Goal: Task Accomplishment & Management: Complete application form

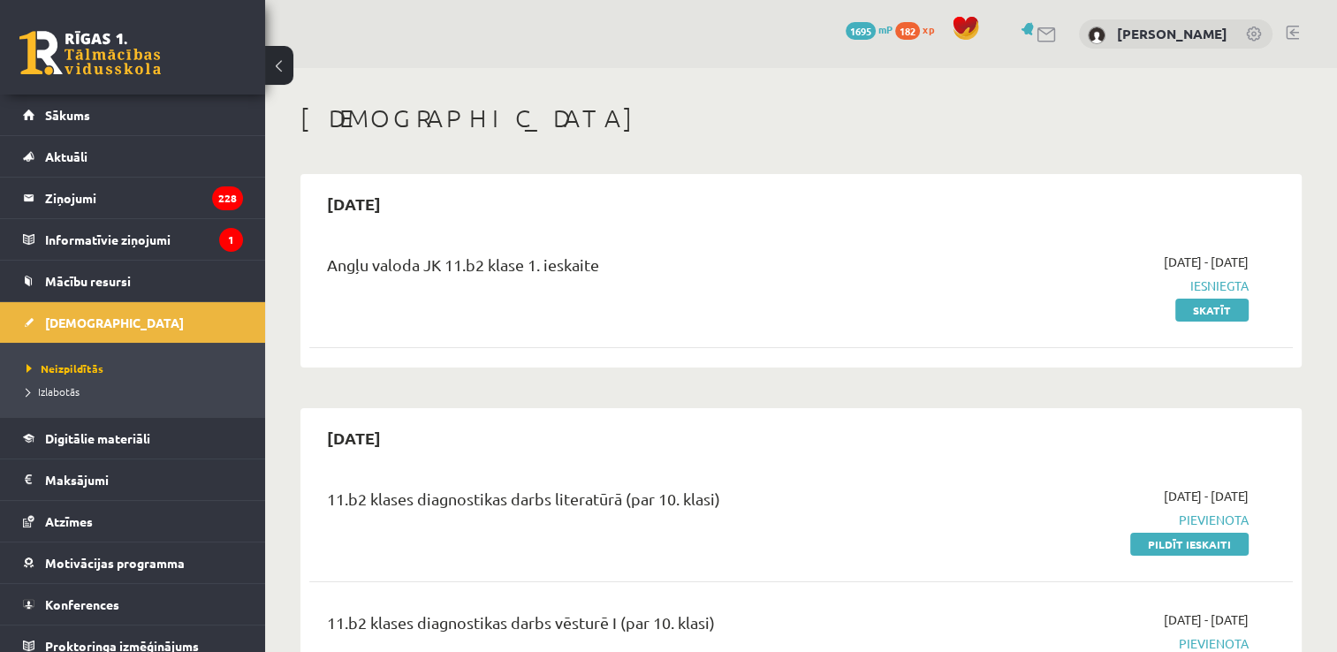
click at [81, 312] on link "[DEMOGRAPHIC_DATA]" at bounding box center [133, 322] width 220 height 41
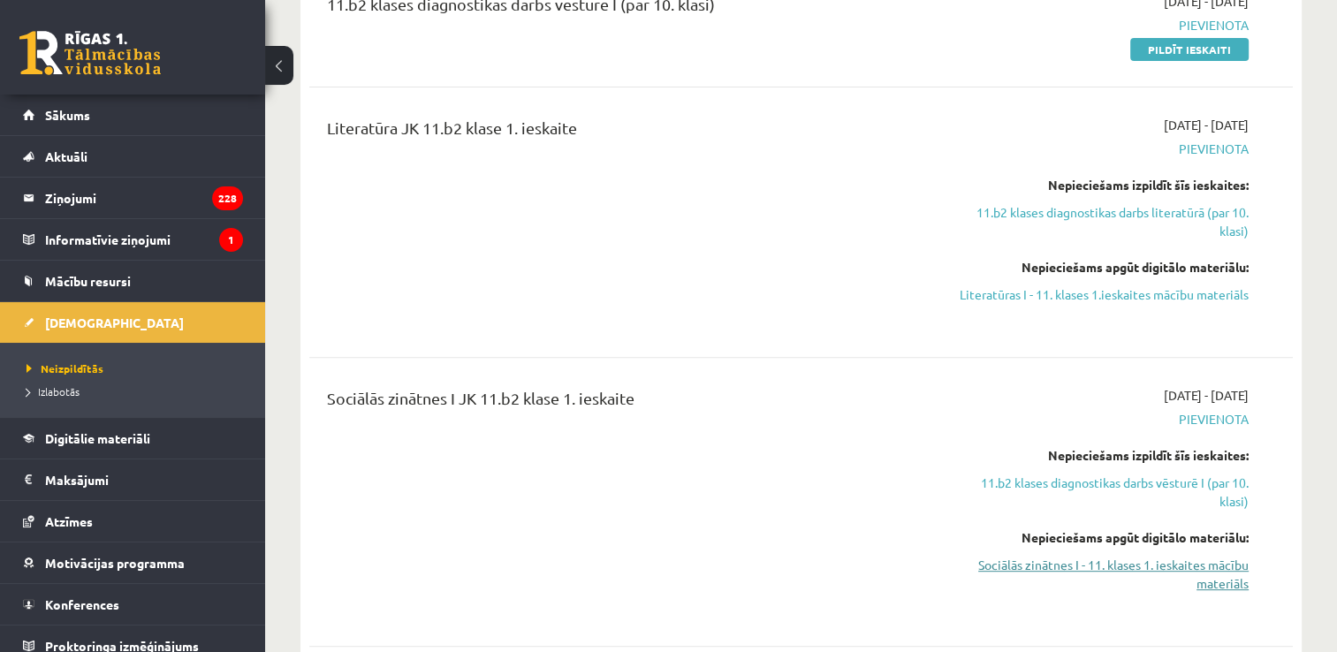
scroll to position [707, 0]
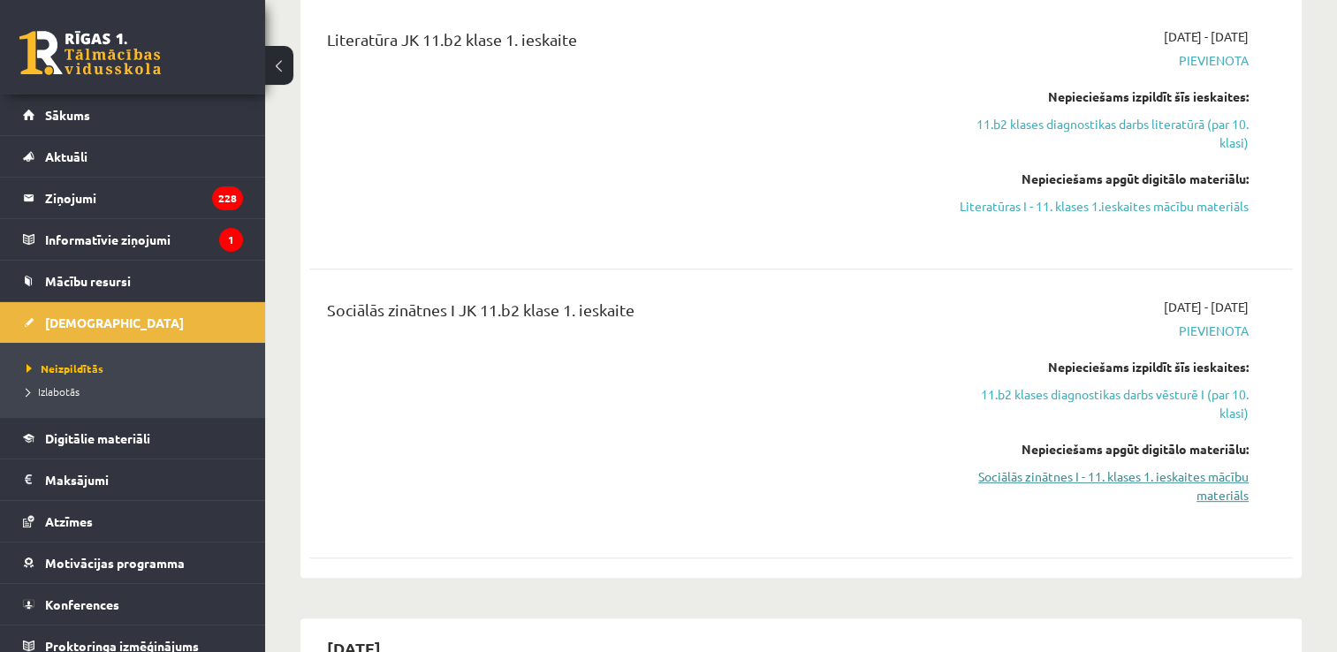
click at [1119, 496] on link "Sociālās zinātnes I - 11. klases 1. ieskaites mācību materiāls" at bounding box center [1104, 486] width 290 height 37
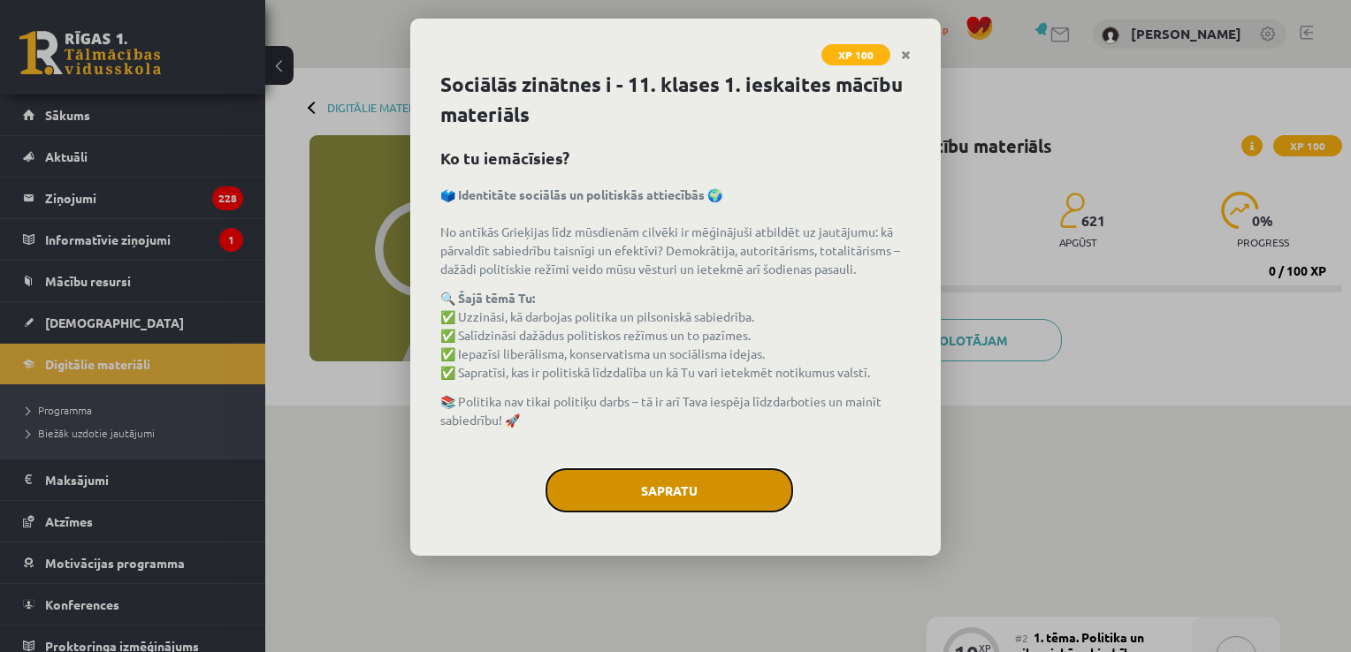
click at [609, 493] on button "Sapratu" at bounding box center [668, 490] width 247 height 44
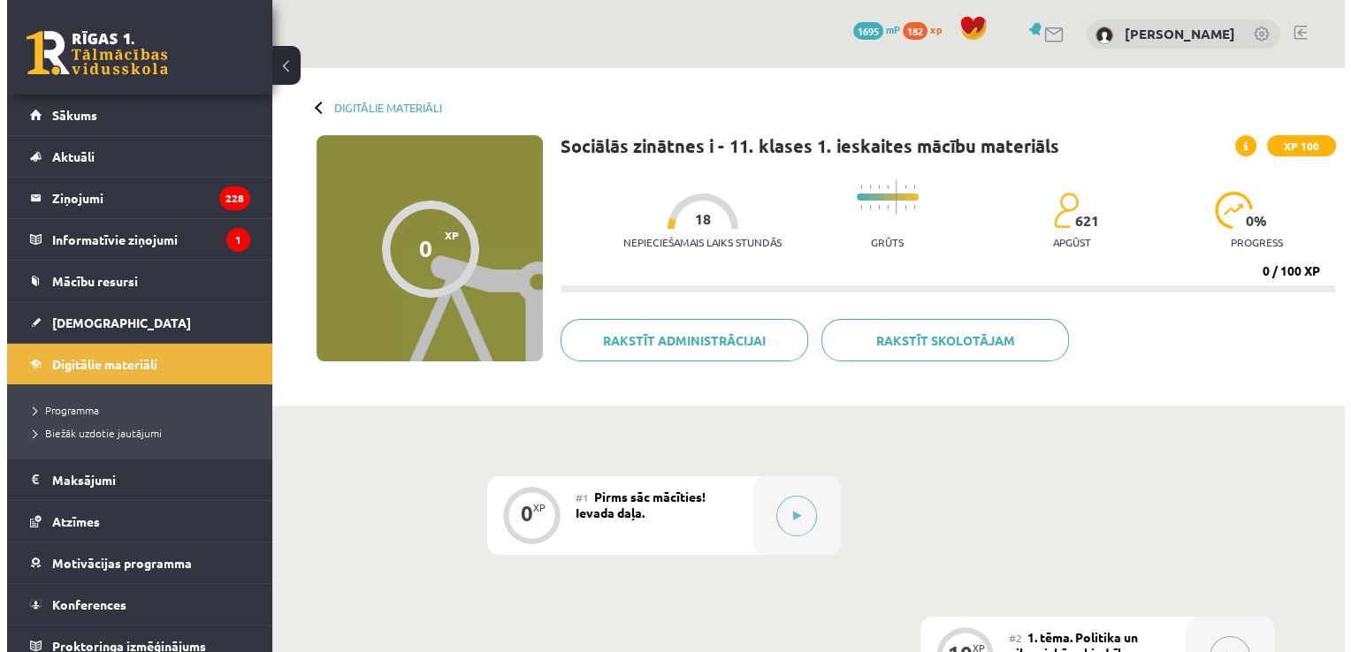
scroll to position [177, 0]
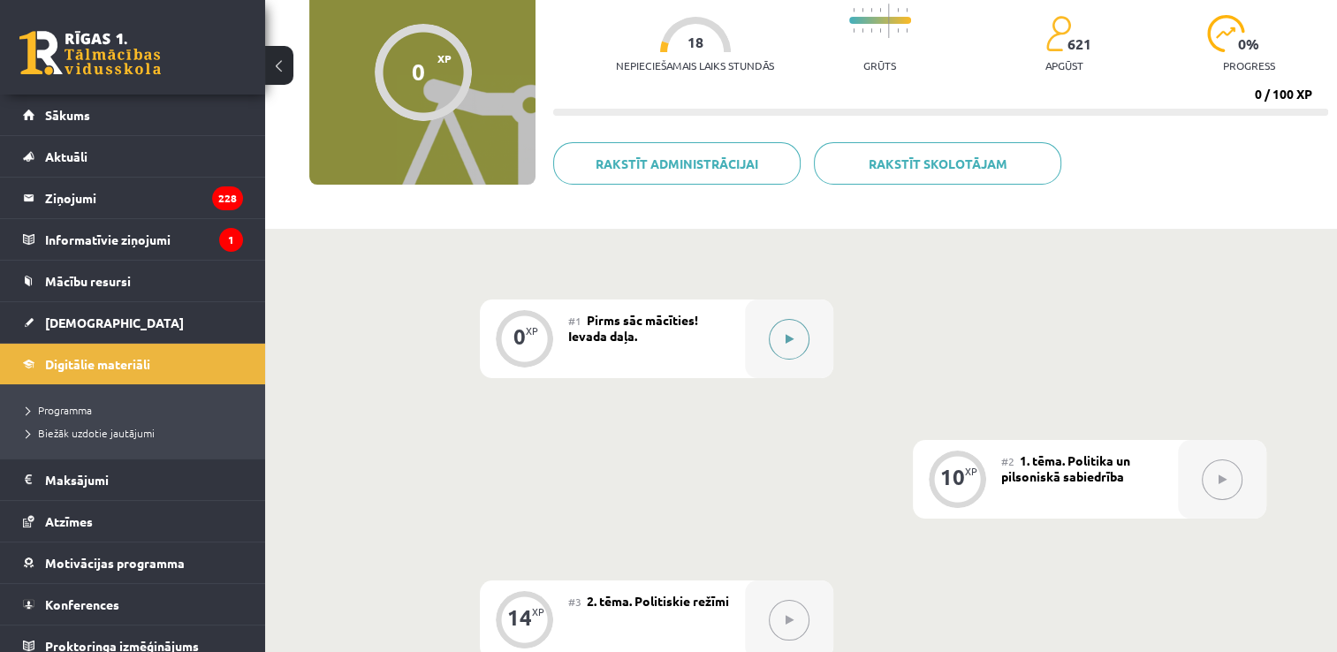
click at [779, 352] on button at bounding box center [789, 339] width 41 height 41
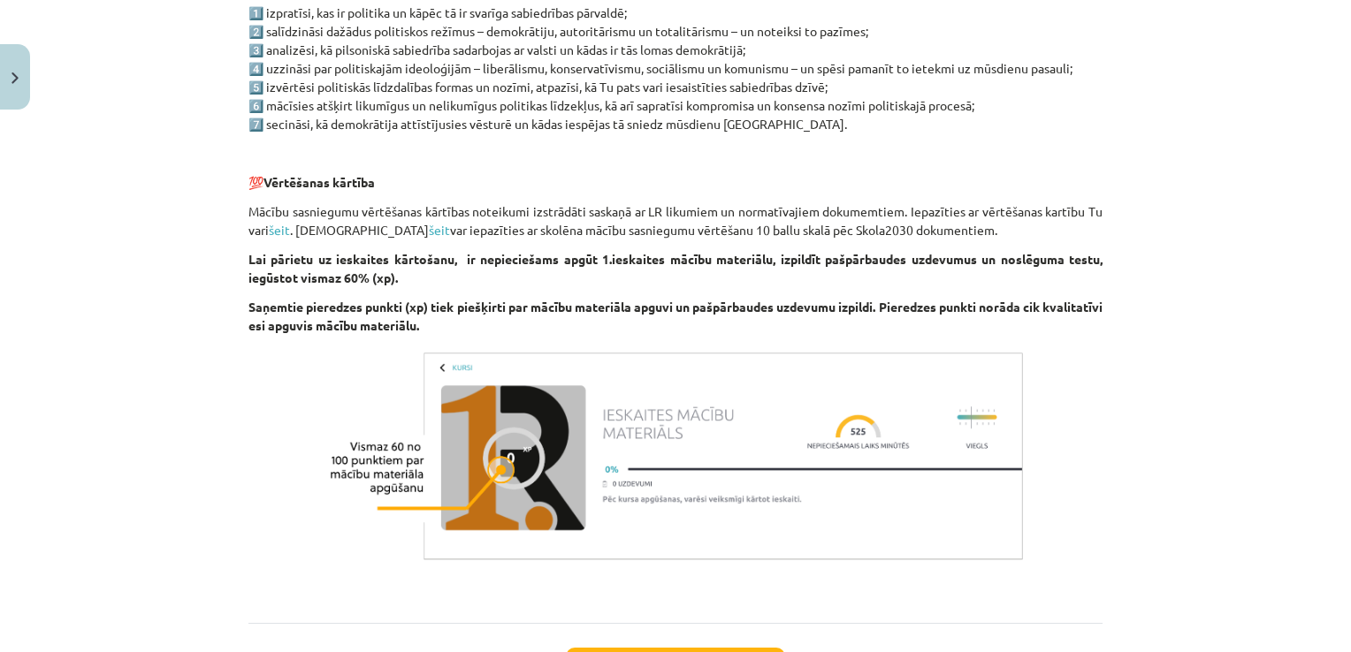
scroll to position [1121, 0]
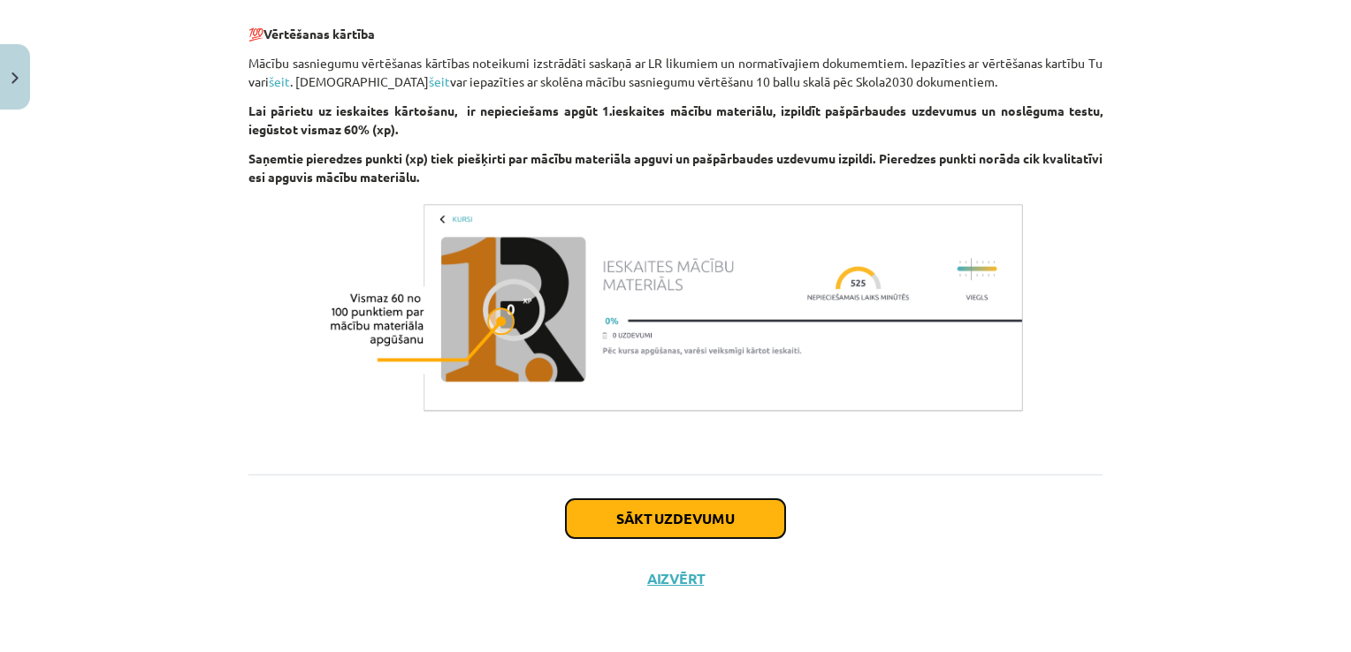
click at [641, 513] on button "Sākt uzdevumu" at bounding box center [675, 518] width 219 height 39
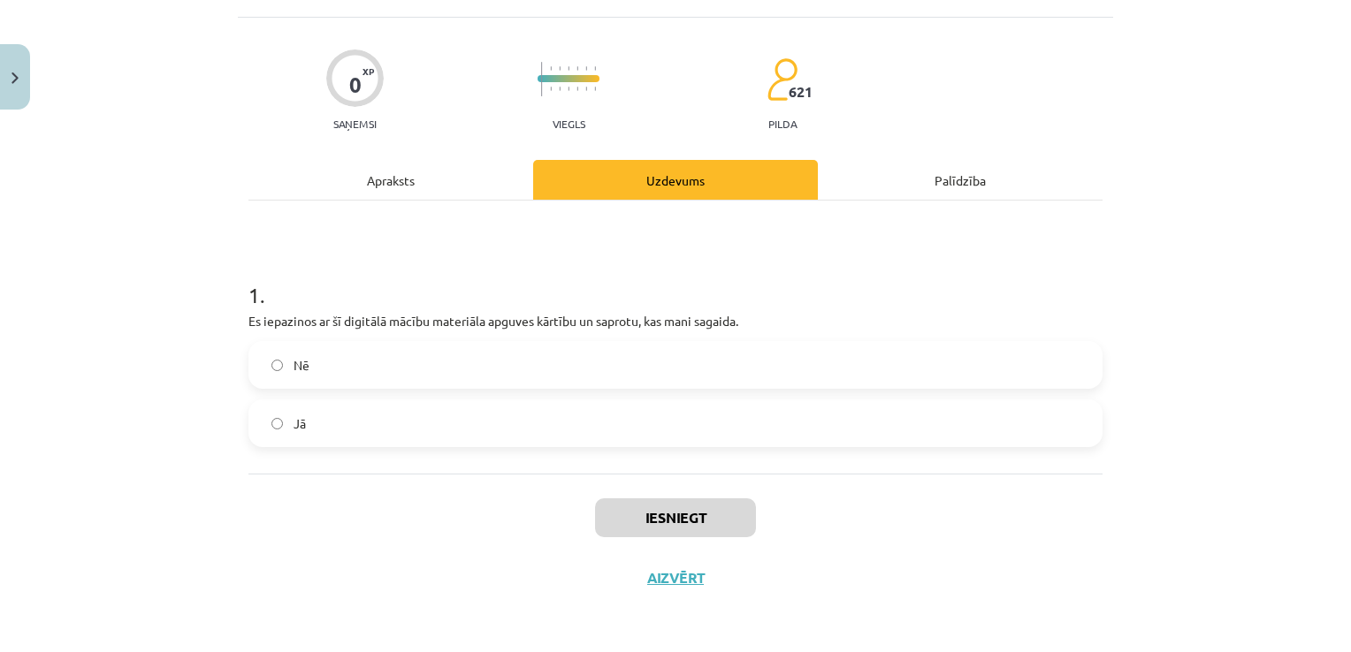
scroll to position [44, 0]
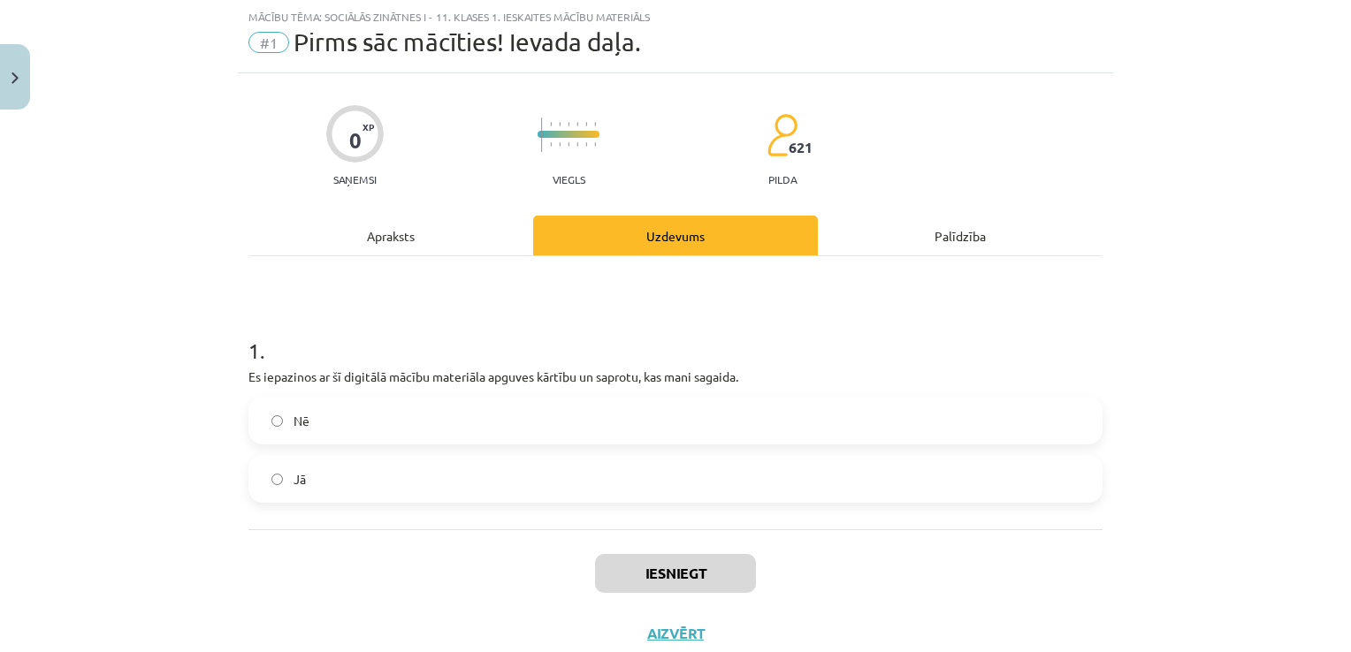
click at [409, 249] on div "Apraksts" at bounding box center [390, 236] width 285 height 40
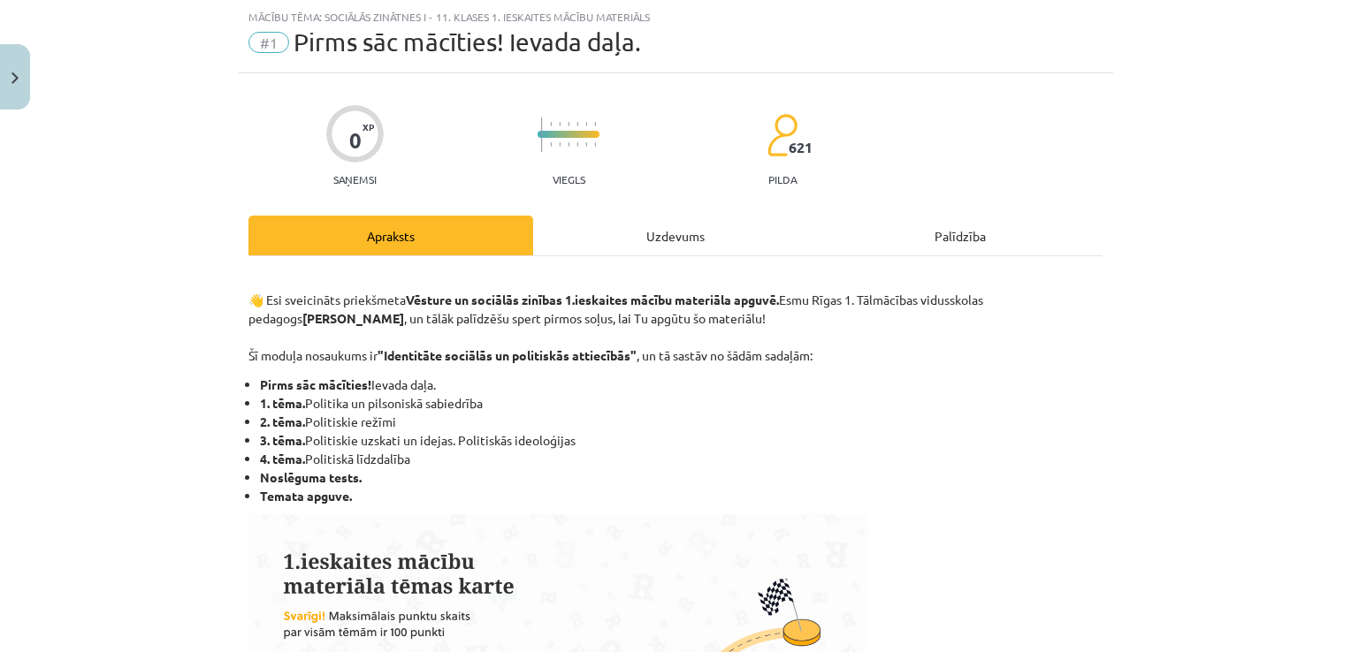
click at [630, 224] on div "Uzdevums" at bounding box center [675, 236] width 285 height 40
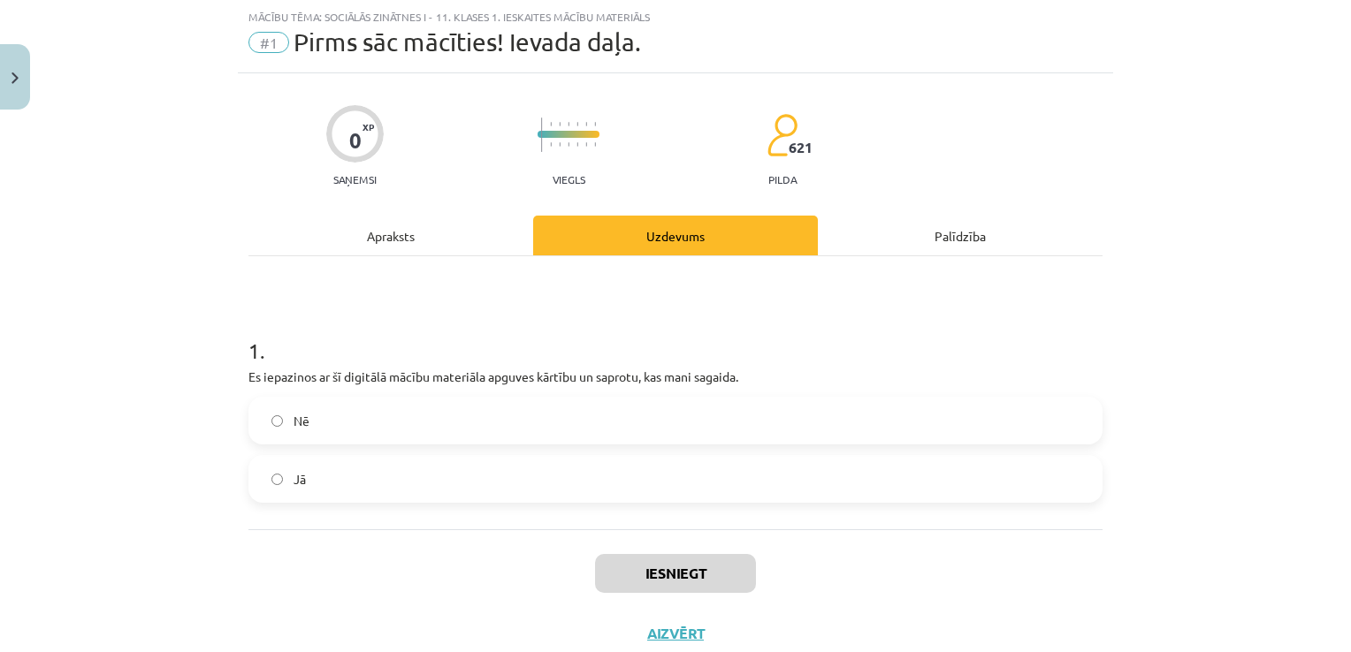
click at [543, 481] on label "Jā" at bounding box center [675, 479] width 850 height 44
click at [665, 561] on button "Iesniegt" at bounding box center [675, 573] width 161 height 39
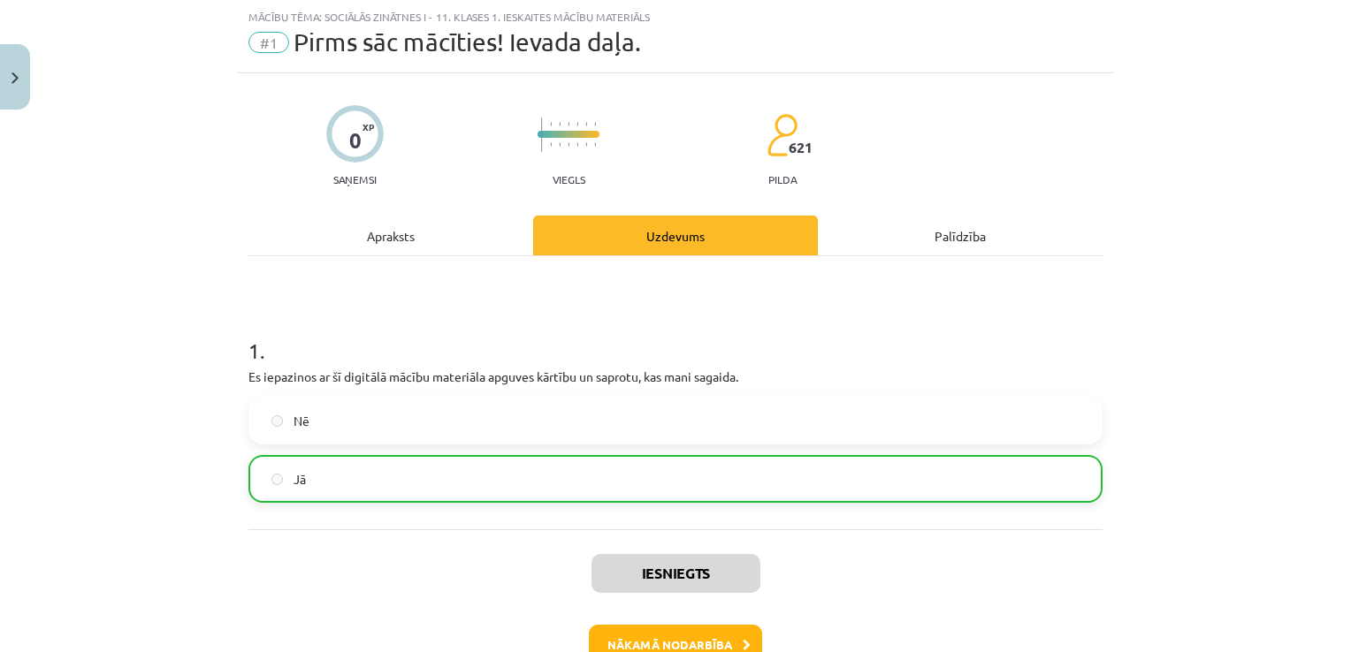
scroll to position [155, 0]
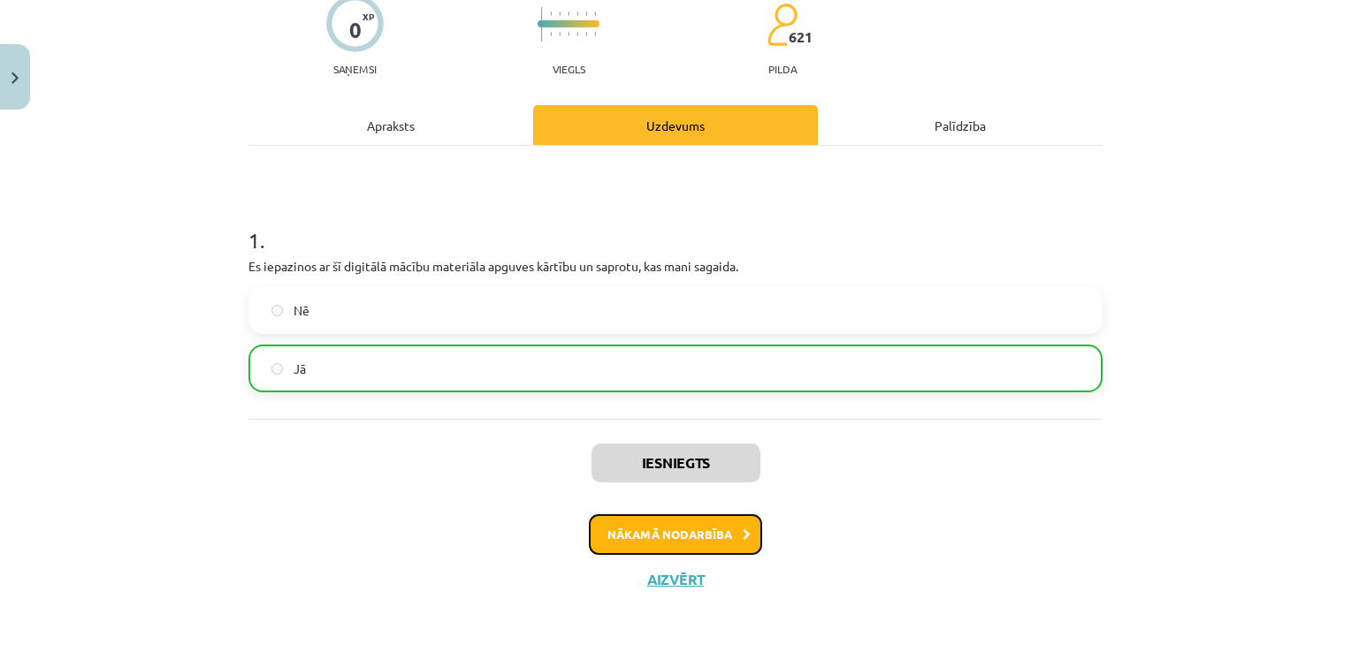
click at [727, 535] on button "Nākamā nodarbība" at bounding box center [675, 534] width 173 height 41
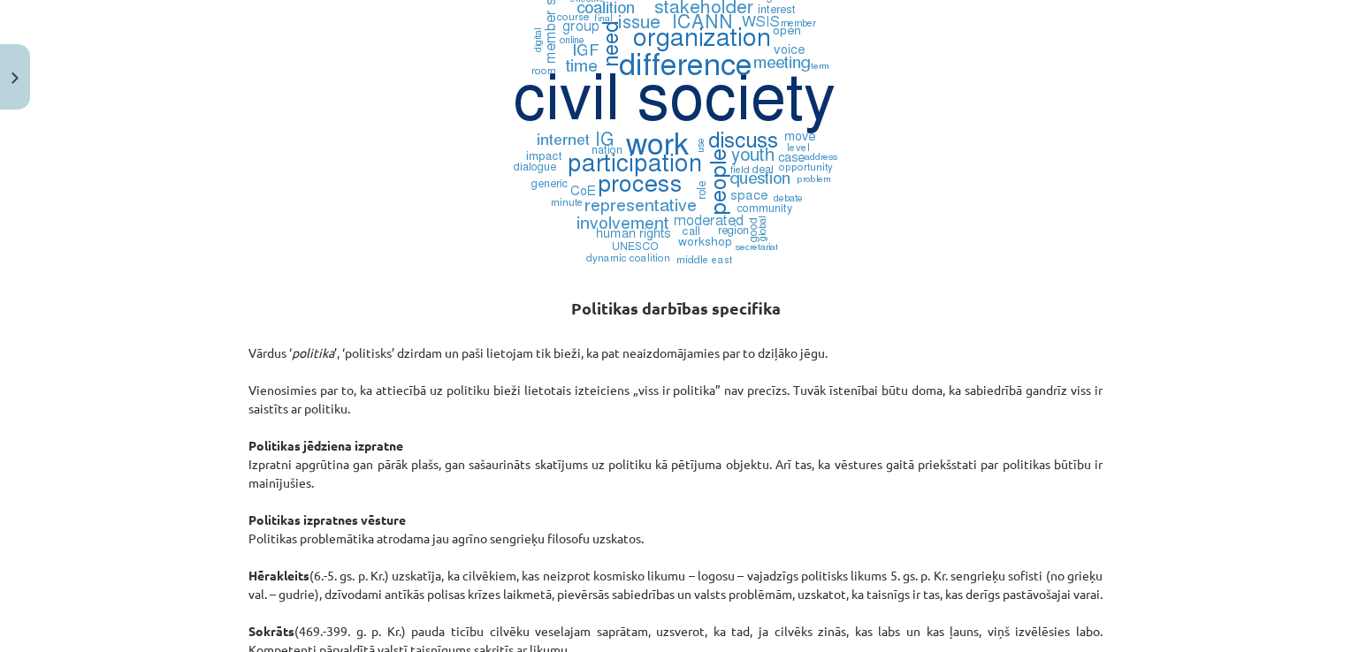
scroll to position [265, 0]
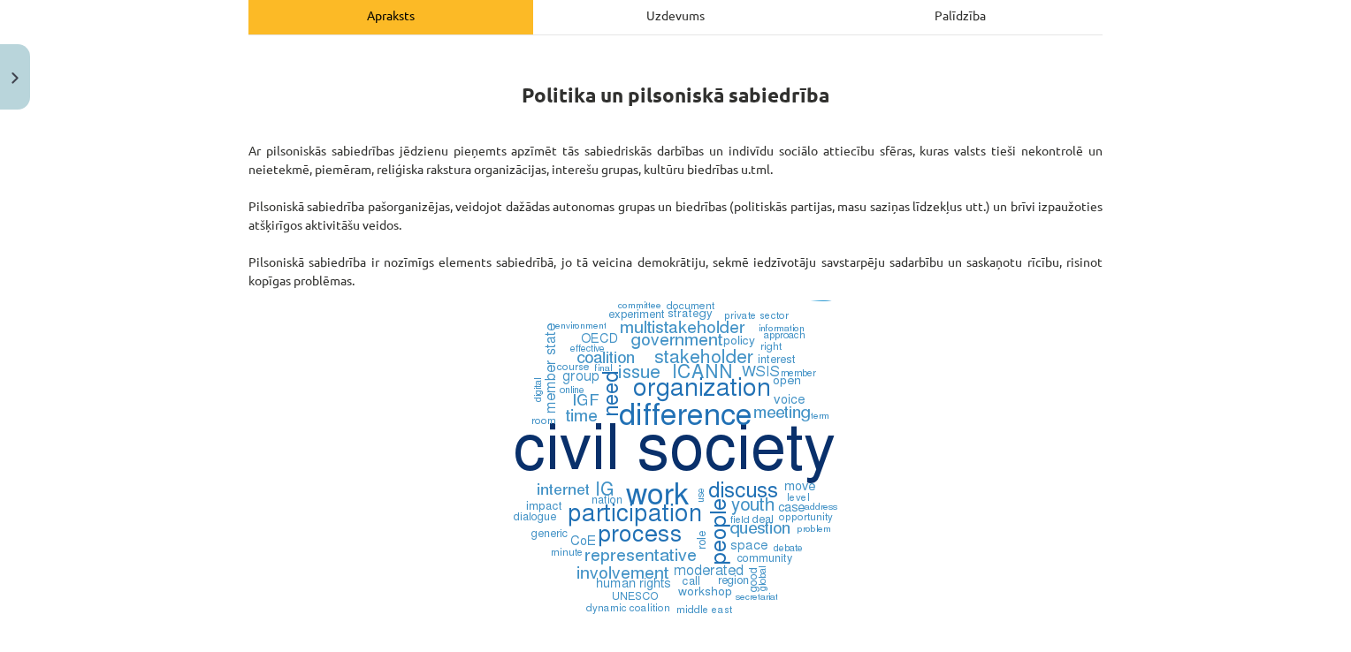
click at [673, 15] on div "Uzdevums" at bounding box center [675, 15] width 285 height 40
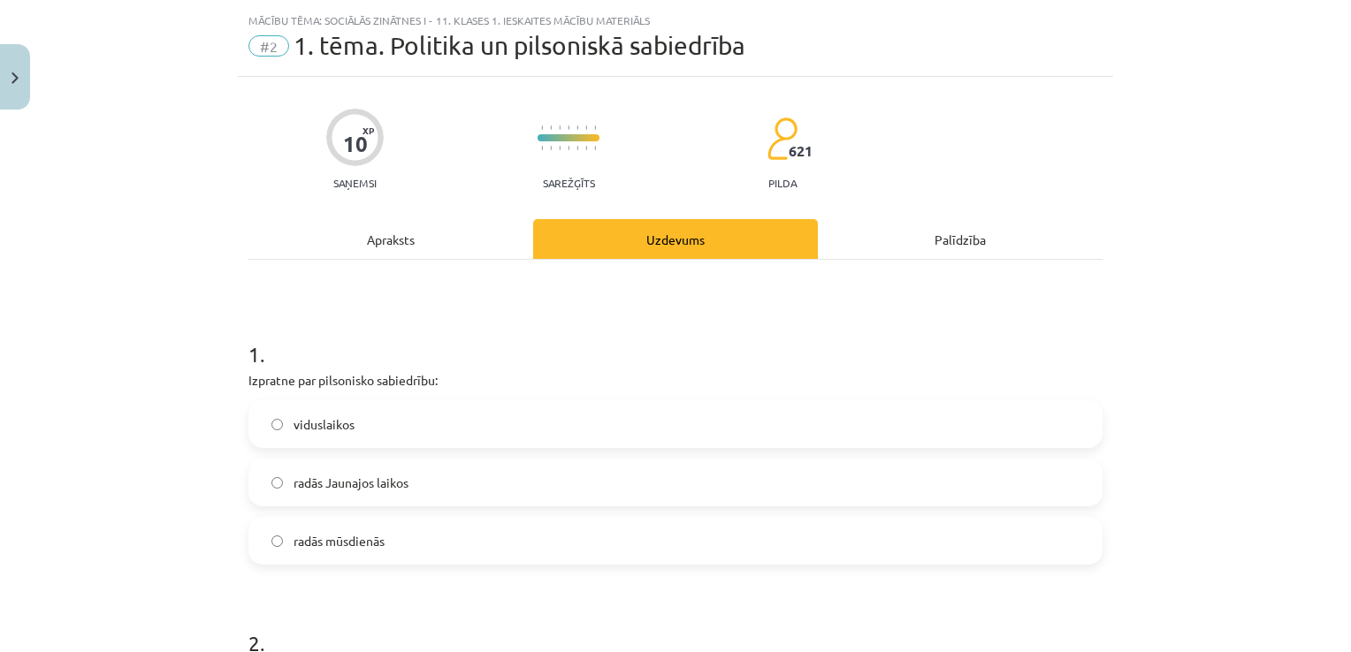
scroll to position [0, 0]
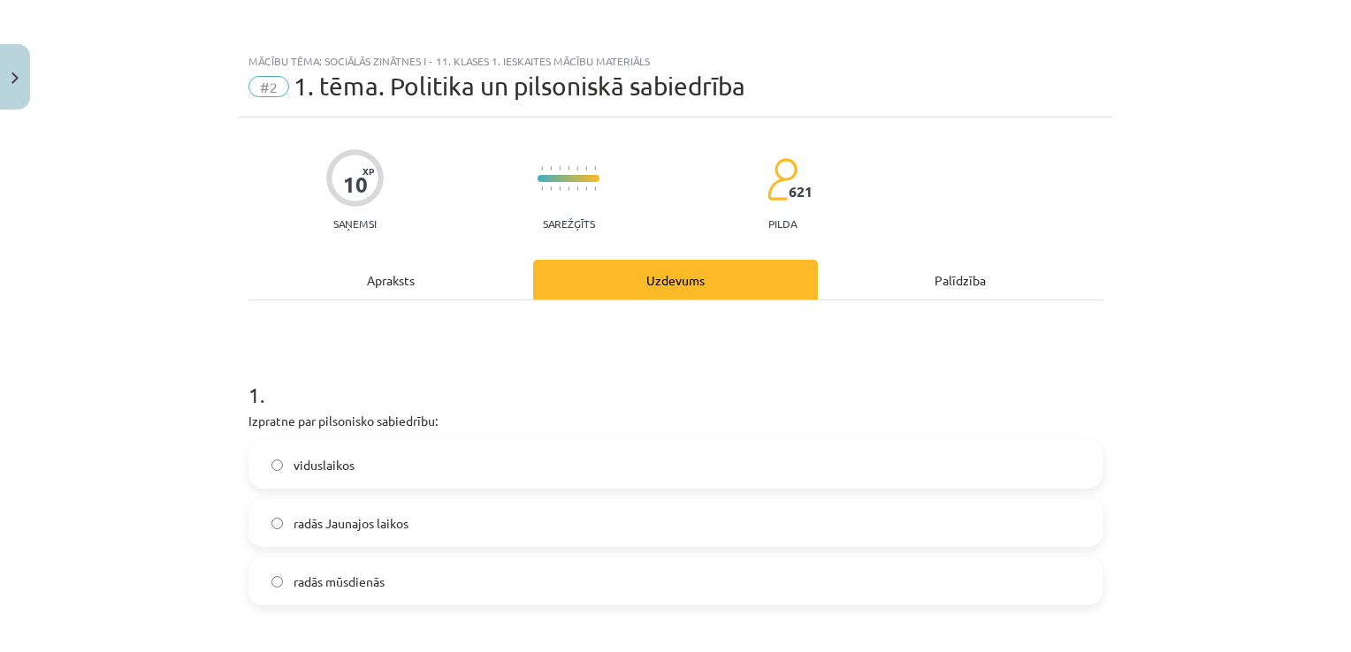
click at [346, 283] on div "Apraksts" at bounding box center [390, 280] width 285 height 40
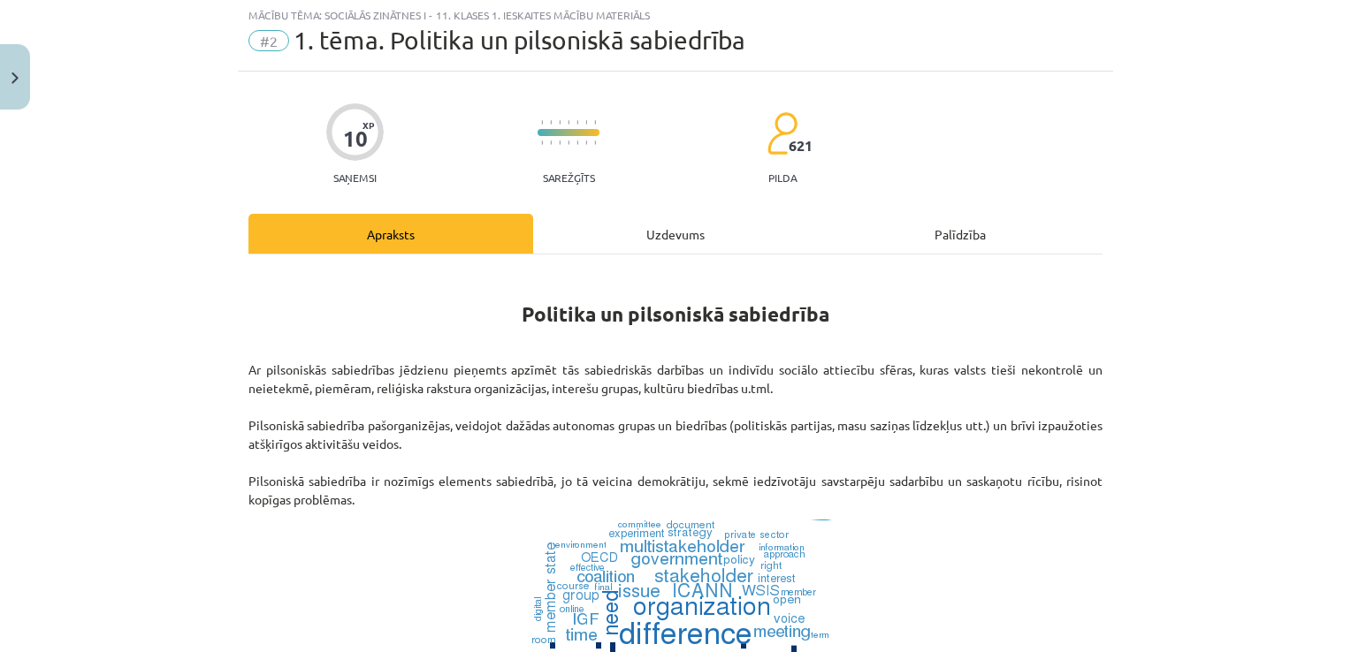
scroll to position [44, 0]
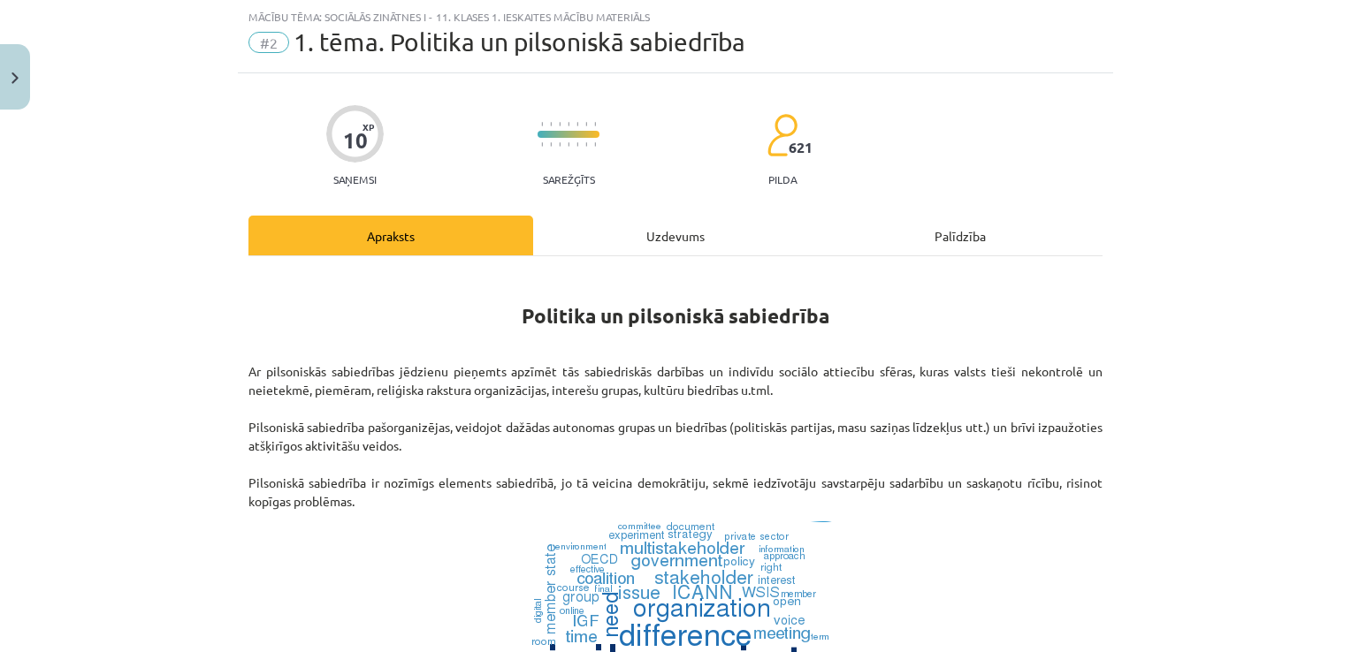
click at [663, 235] on div "Uzdevums" at bounding box center [675, 236] width 285 height 40
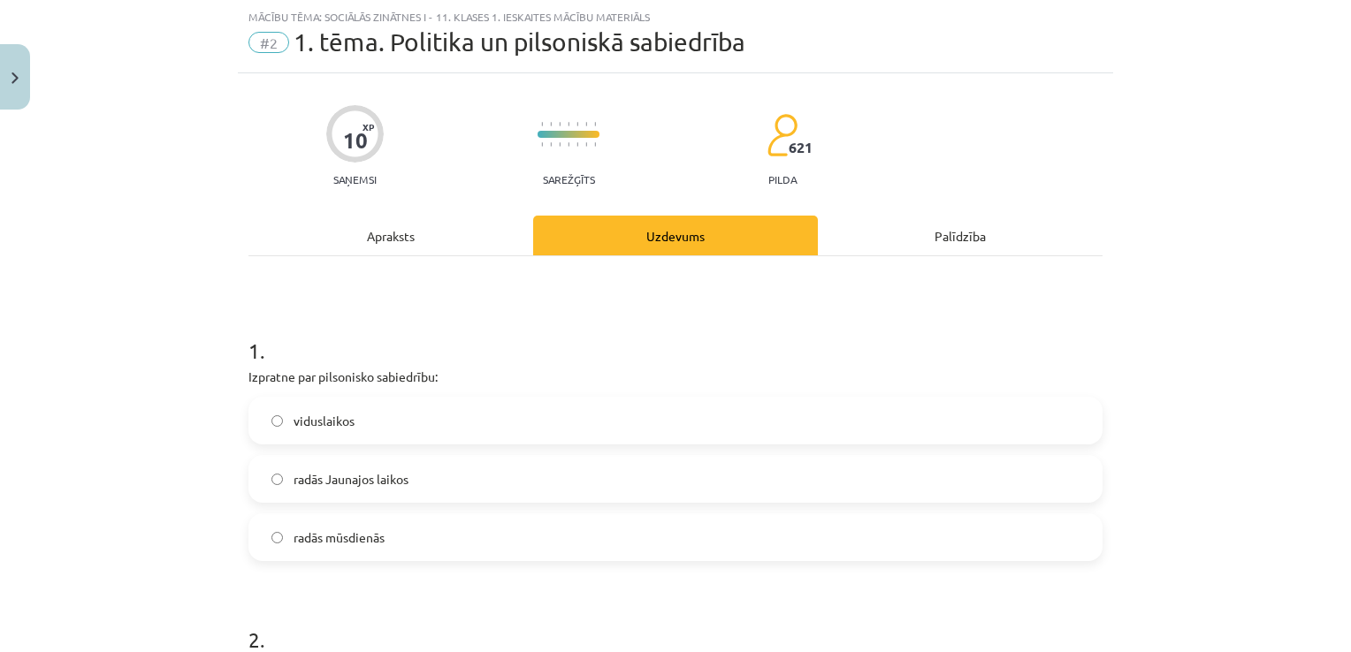
click at [397, 251] on div "Apraksts" at bounding box center [390, 236] width 285 height 40
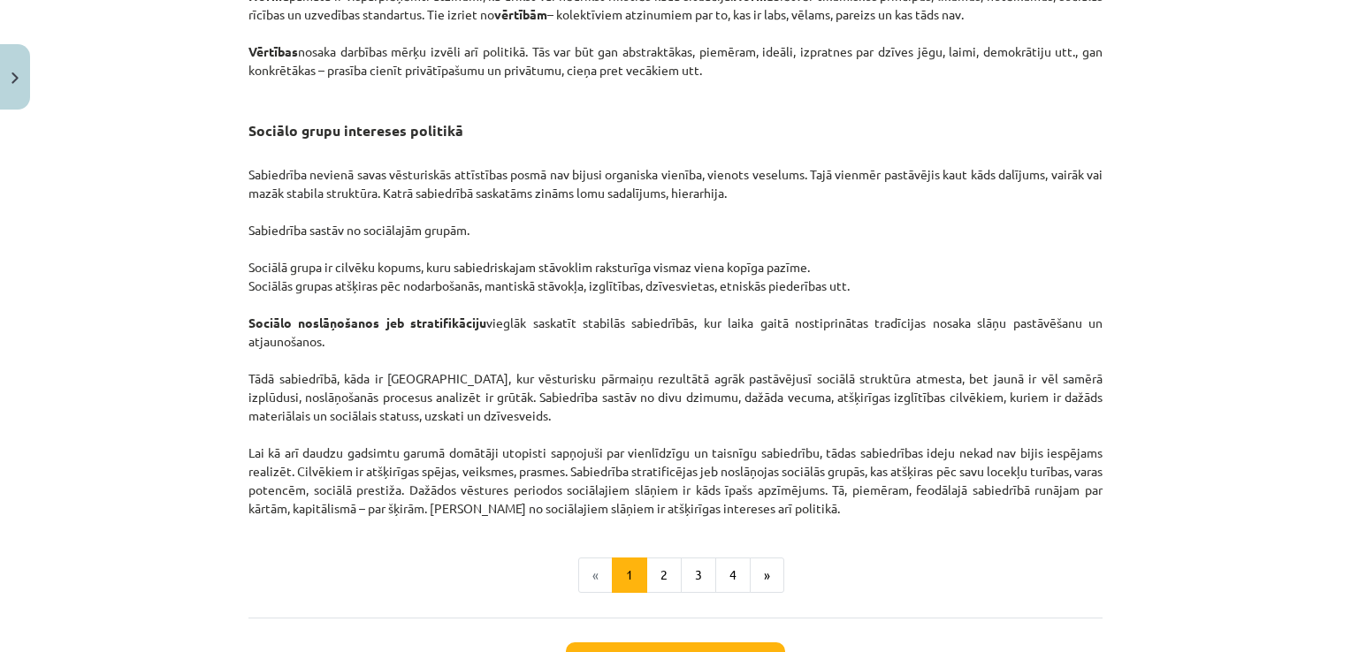
scroll to position [2607, 0]
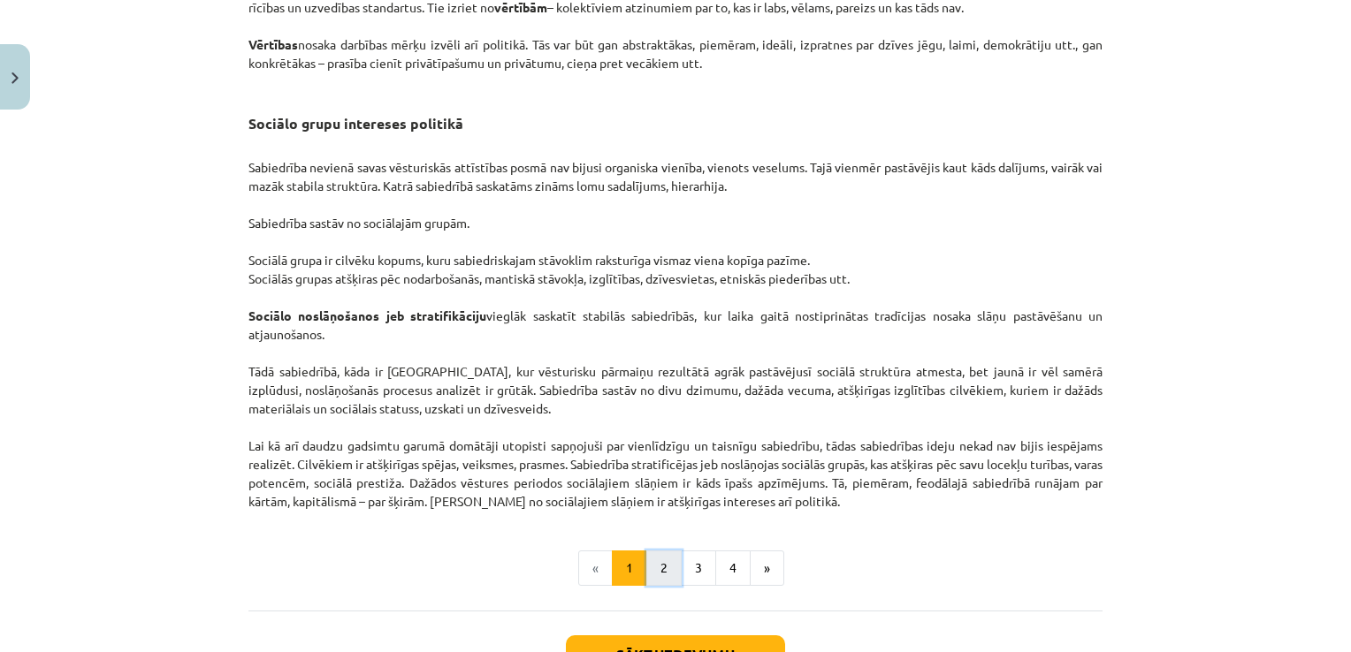
click at [663, 586] on button "2" at bounding box center [663, 568] width 35 height 35
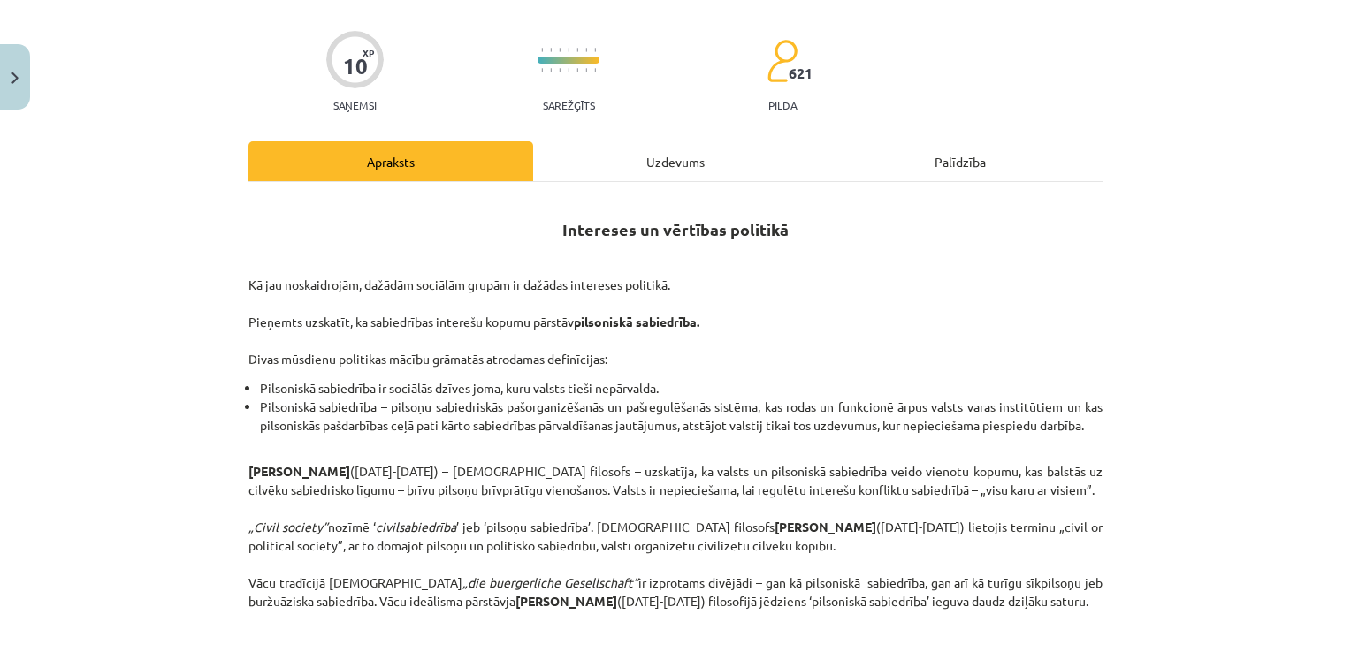
scroll to position [0, 0]
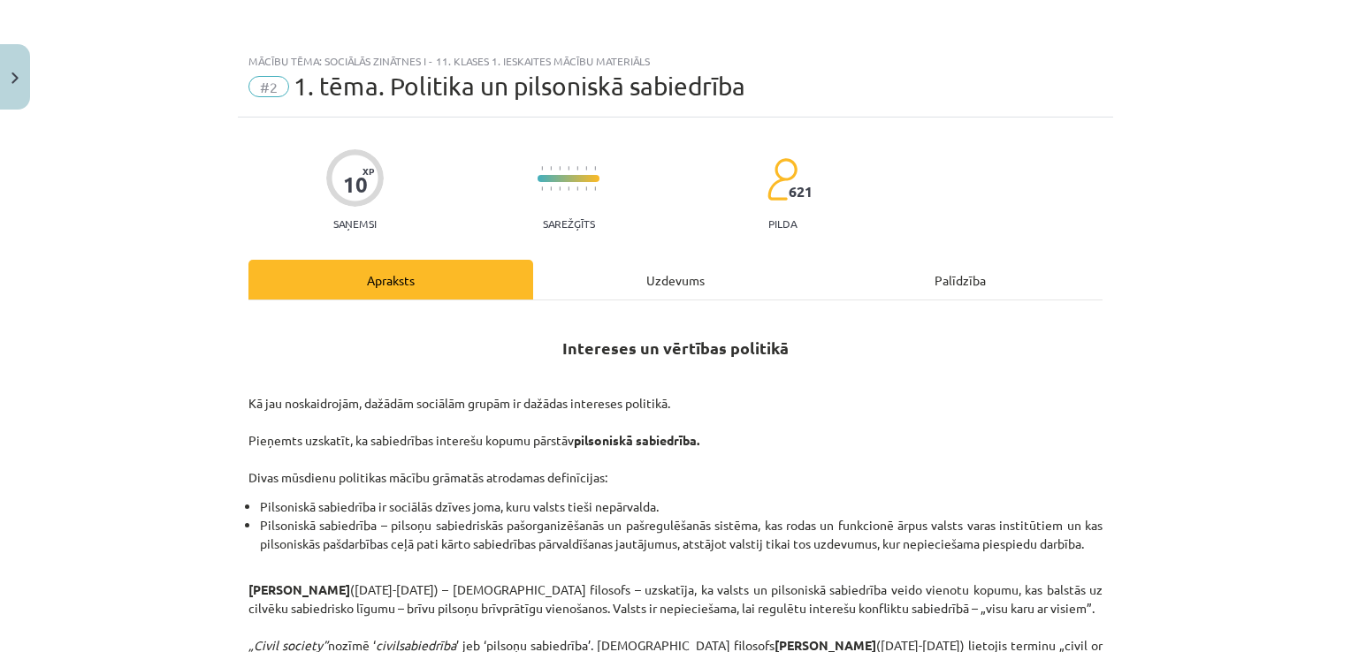
click at [635, 287] on div "Uzdevums" at bounding box center [675, 280] width 285 height 40
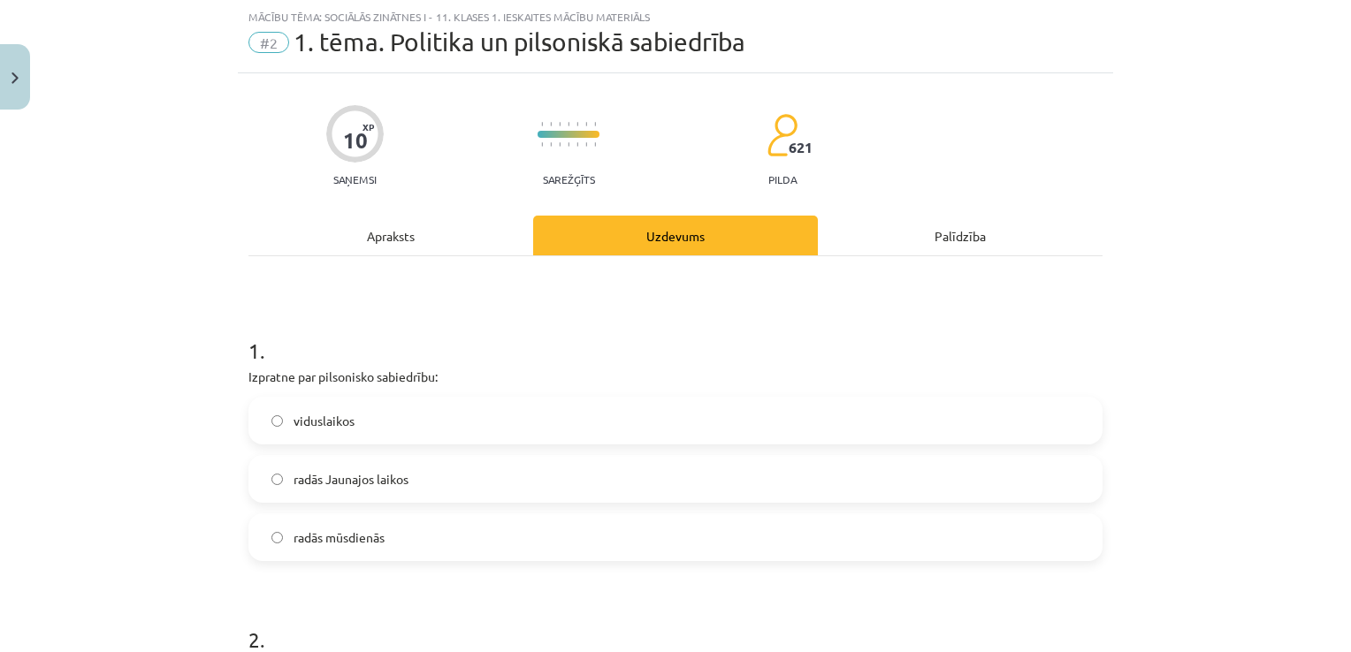
scroll to position [133, 0]
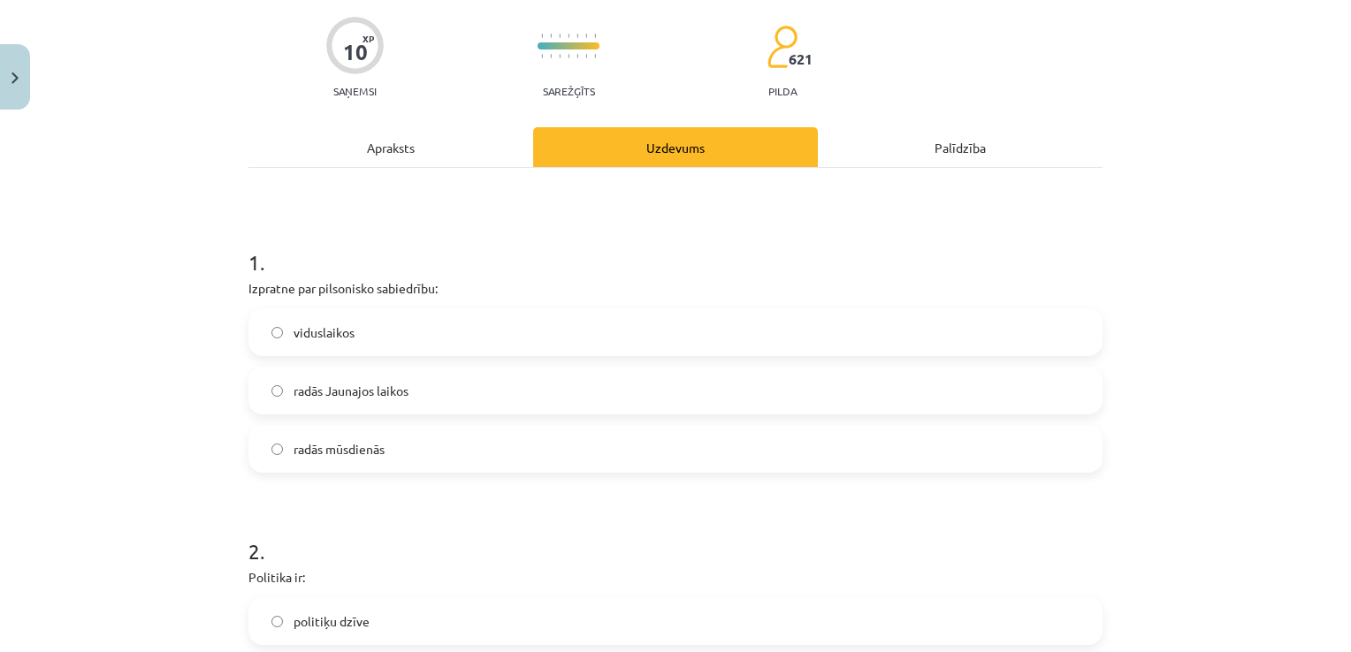
click at [385, 145] on div "Apraksts" at bounding box center [390, 147] width 285 height 40
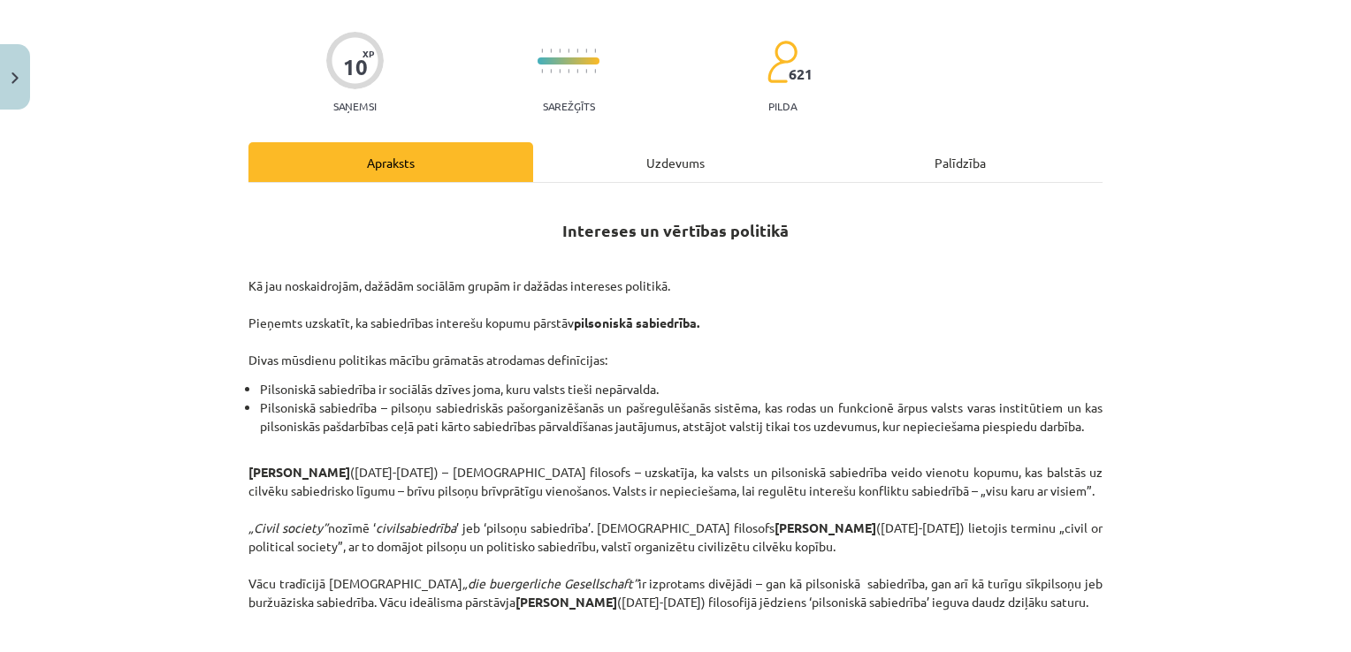
scroll to position [221, 0]
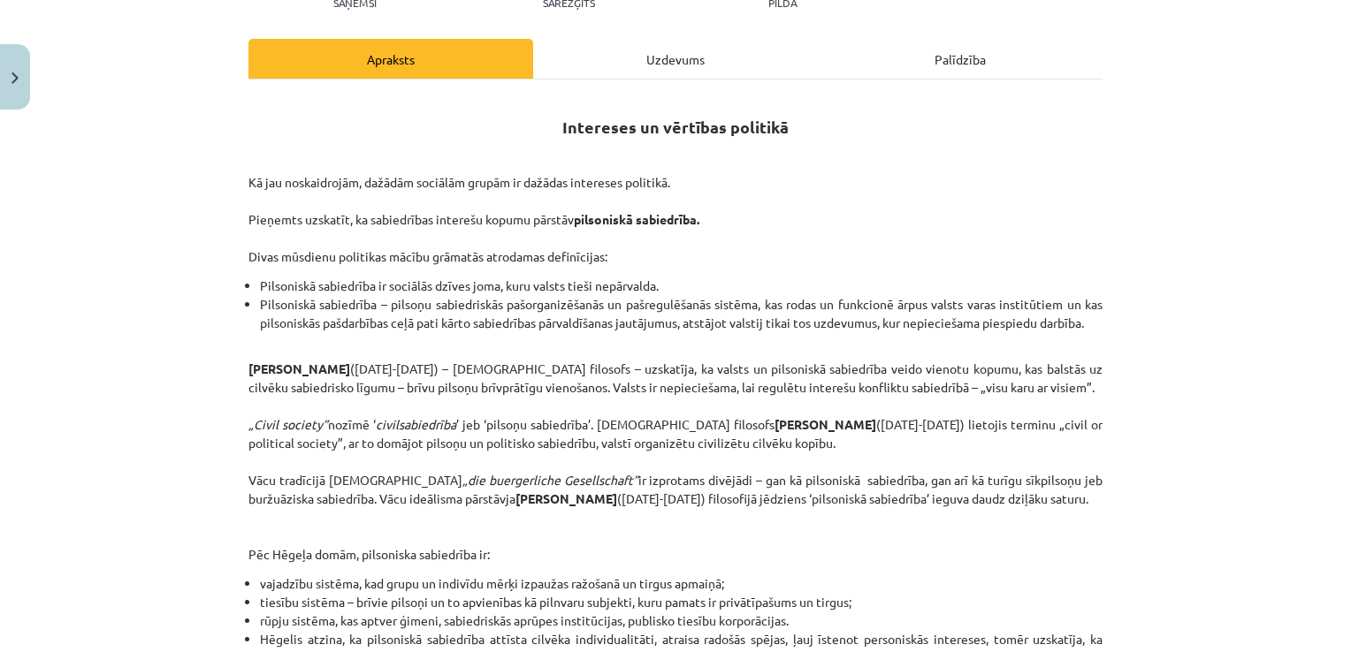
click at [665, 65] on div "Uzdevums" at bounding box center [675, 59] width 285 height 40
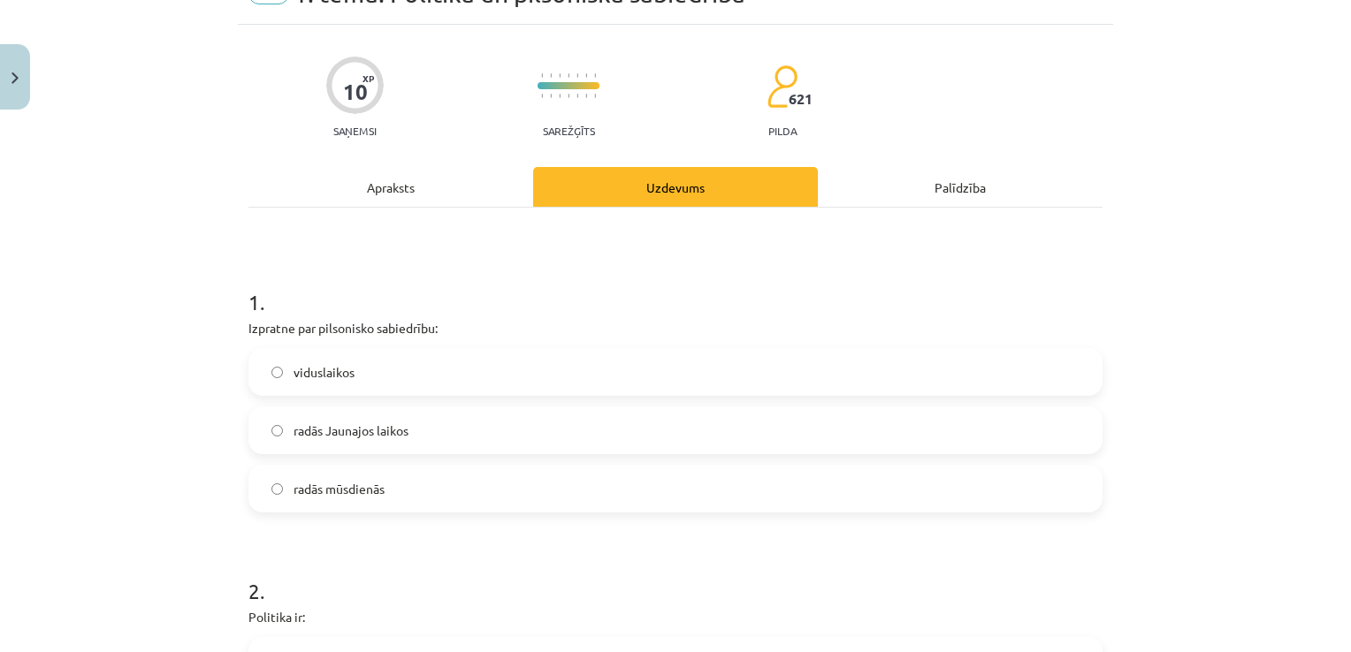
scroll to position [133, 0]
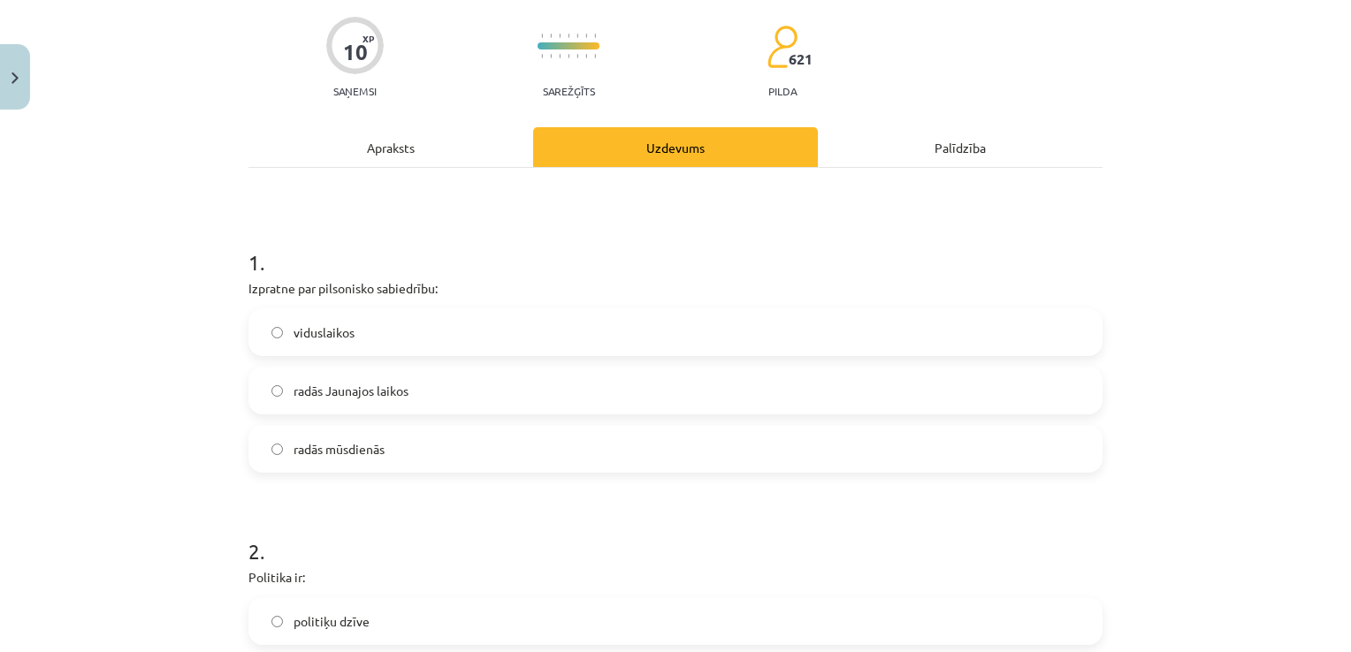
click at [399, 146] on div "Apraksts" at bounding box center [390, 147] width 285 height 40
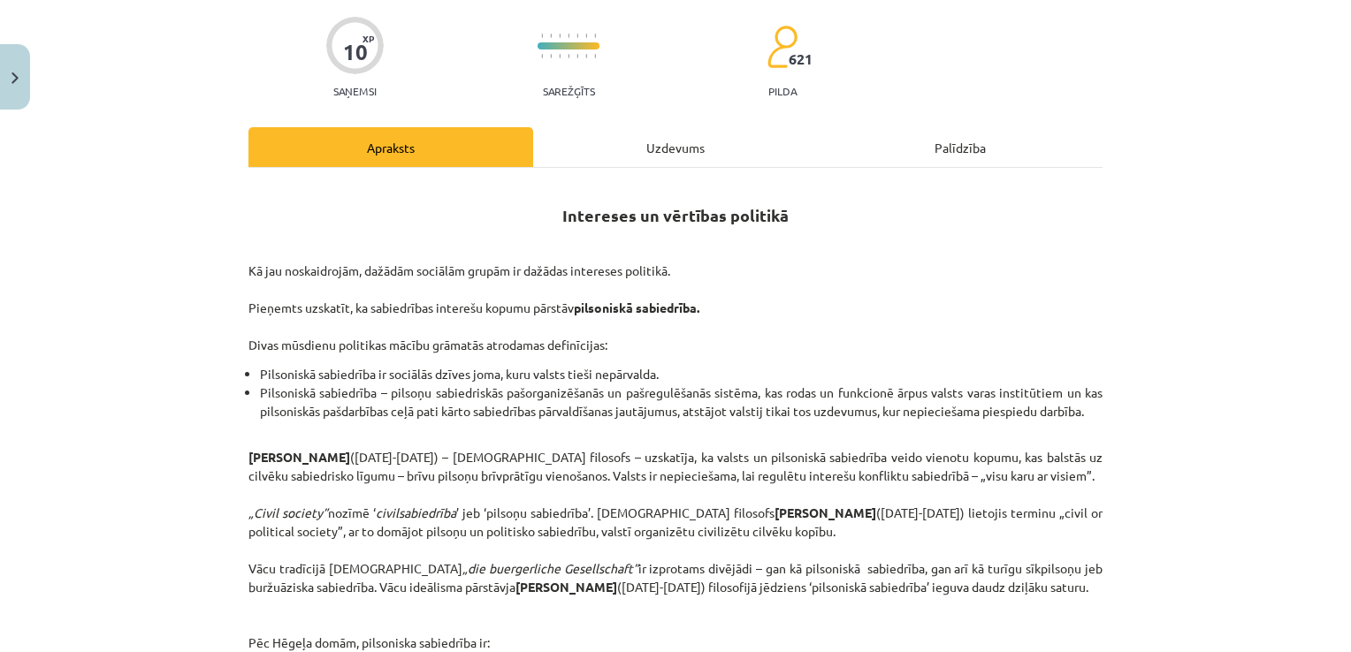
scroll to position [44, 0]
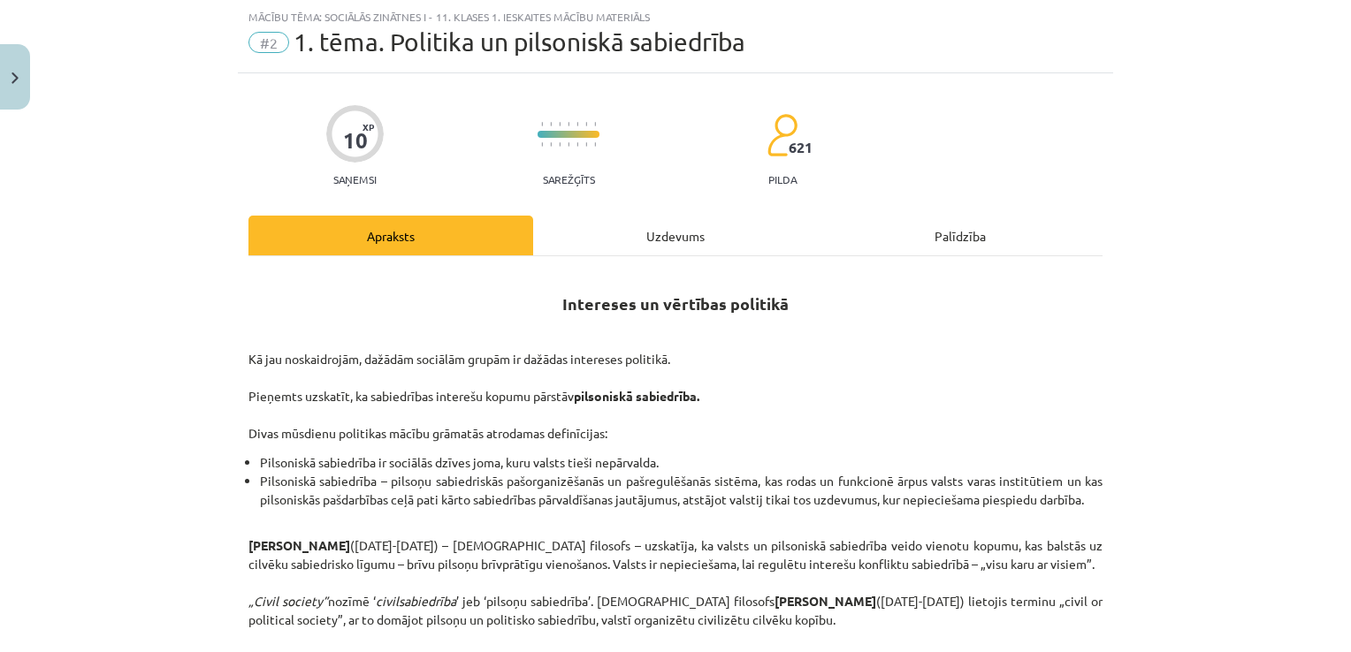
click at [679, 232] on div "Uzdevums" at bounding box center [675, 236] width 285 height 40
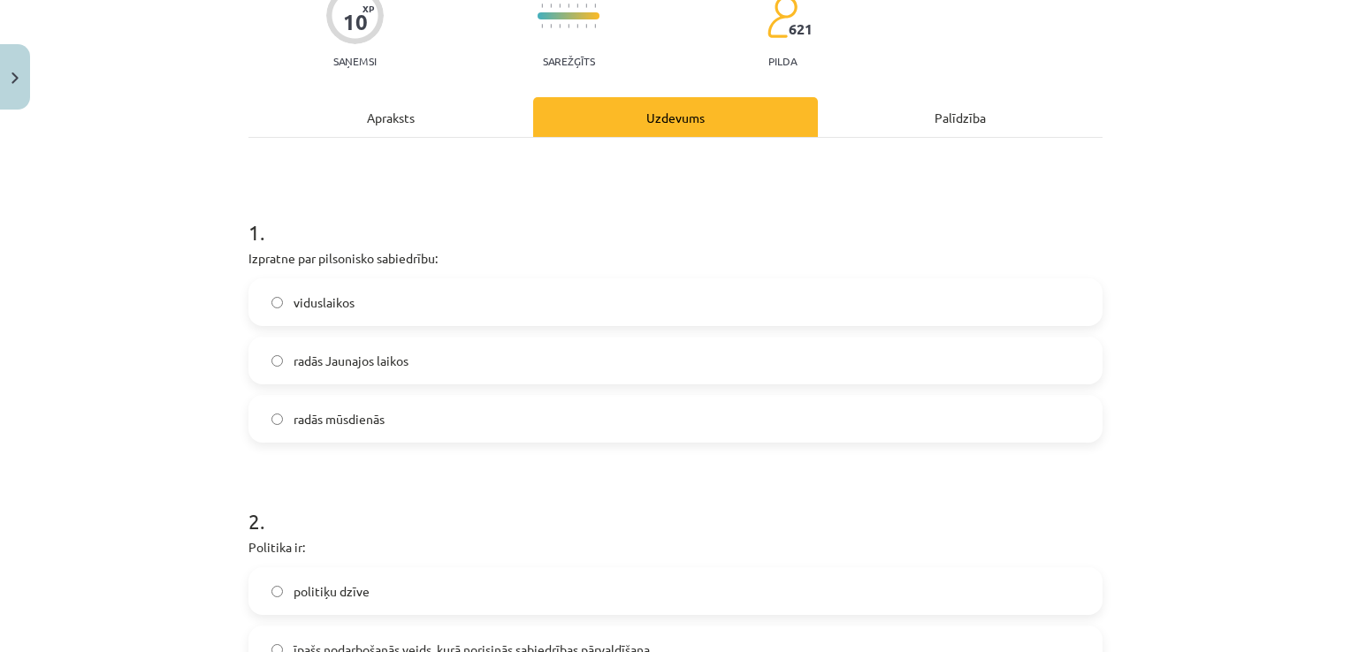
scroll to position [0, 0]
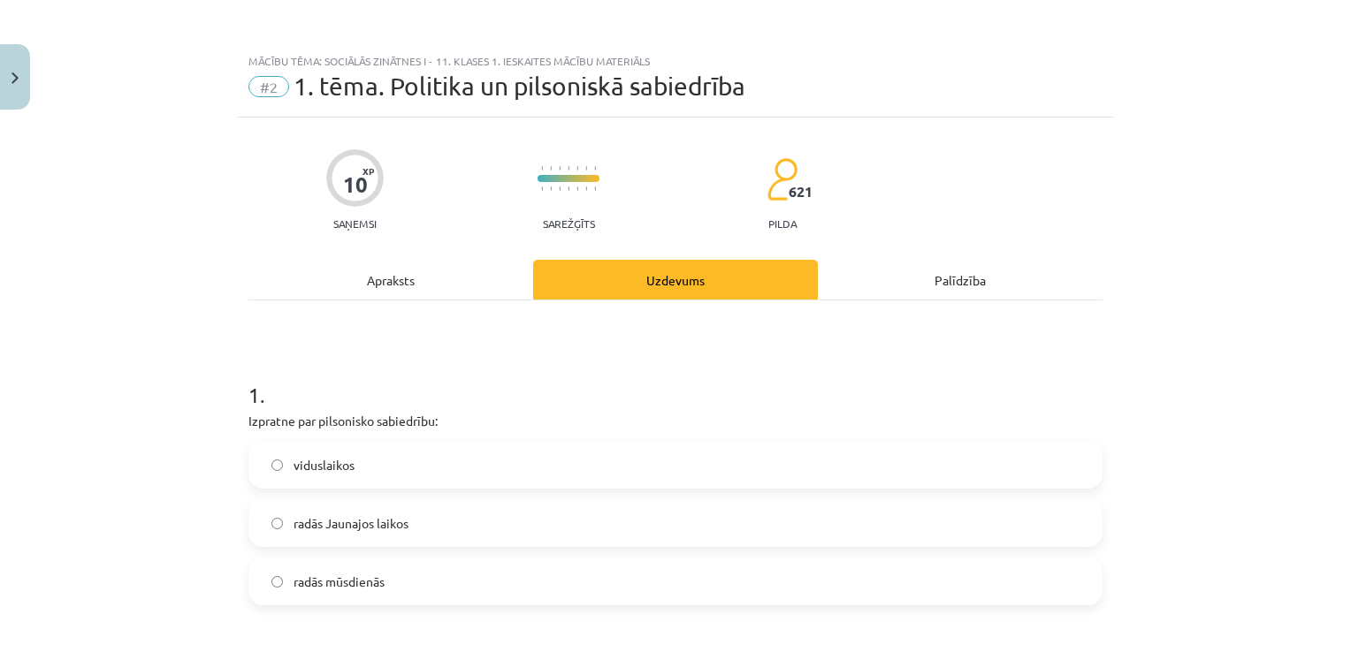
click at [353, 281] on div "Apraksts" at bounding box center [390, 280] width 285 height 40
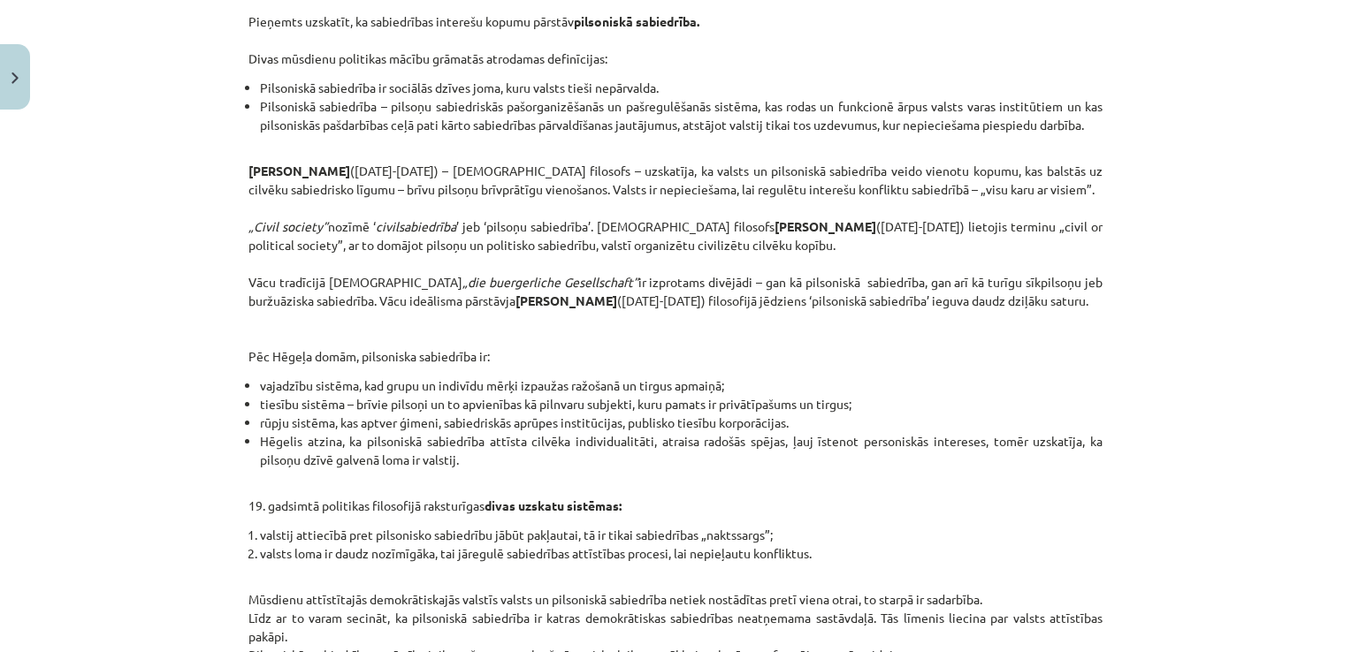
scroll to position [486, 0]
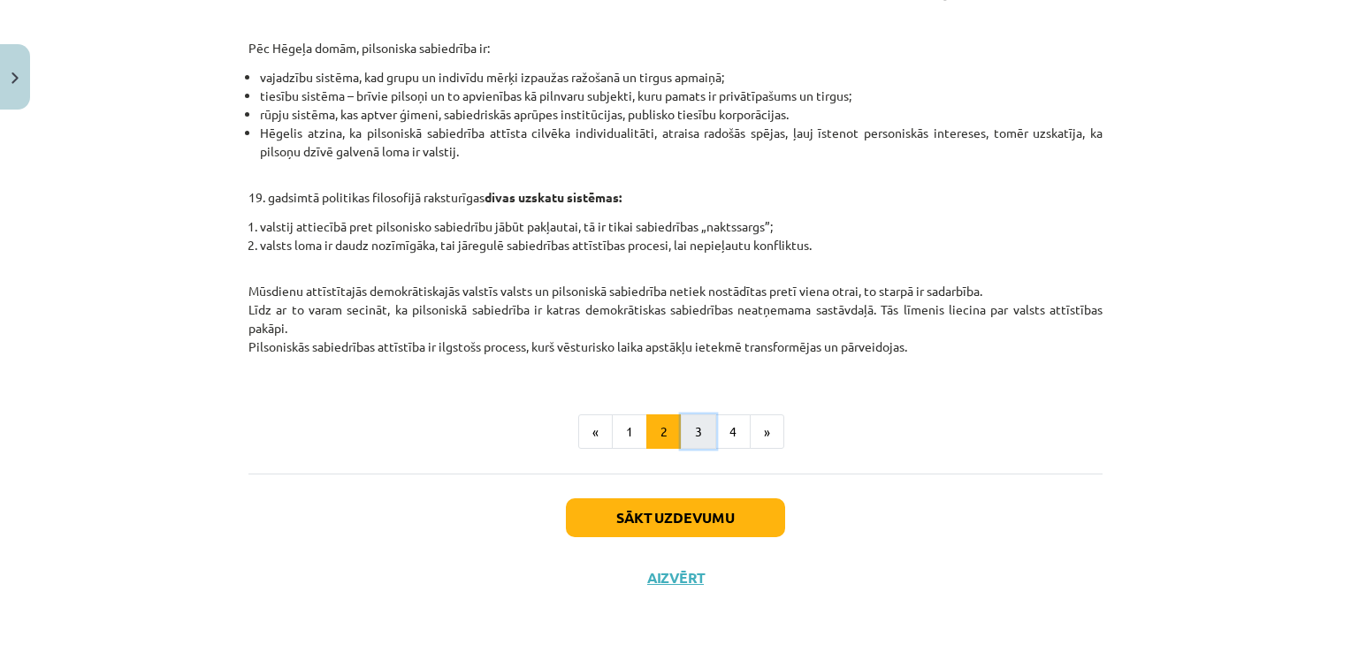
click at [681, 445] on button "3" at bounding box center [698, 432] width 35 height 35
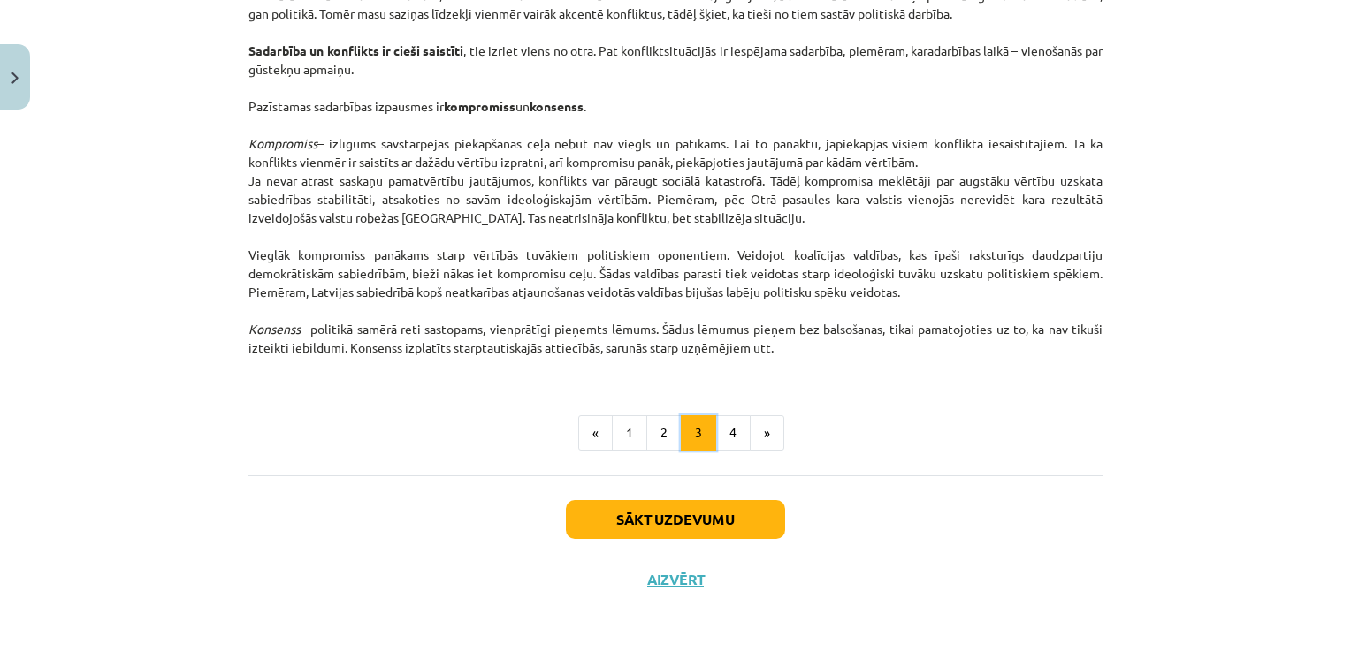
scroll to position [2243, 0]
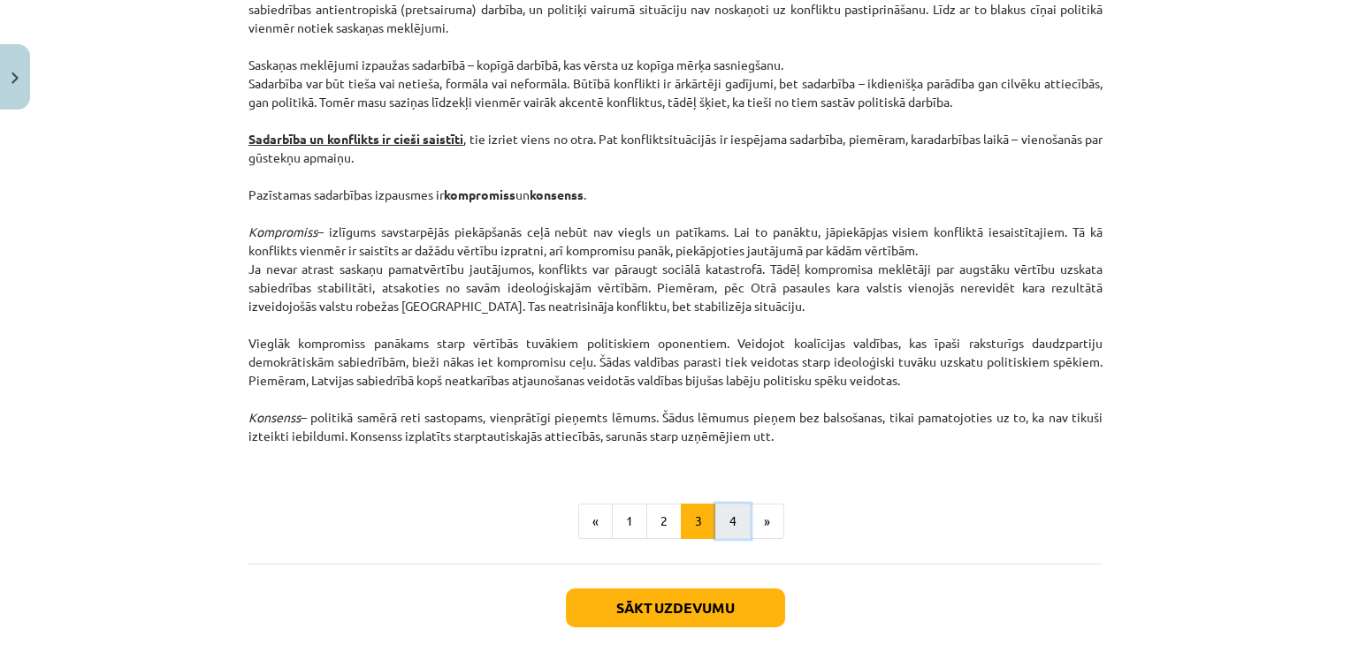
click at [735, 532] on button "4" at bounding box center [732, 521] width 35 height 35
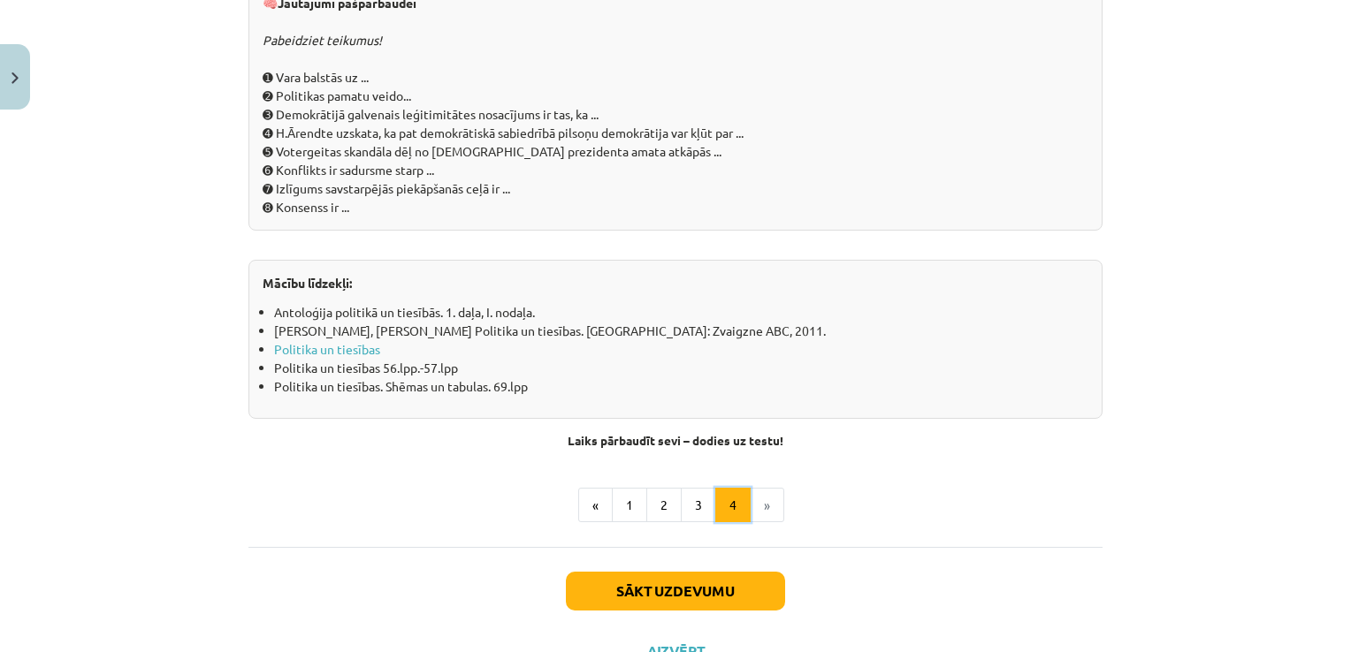
scroll to position [1979, 0]
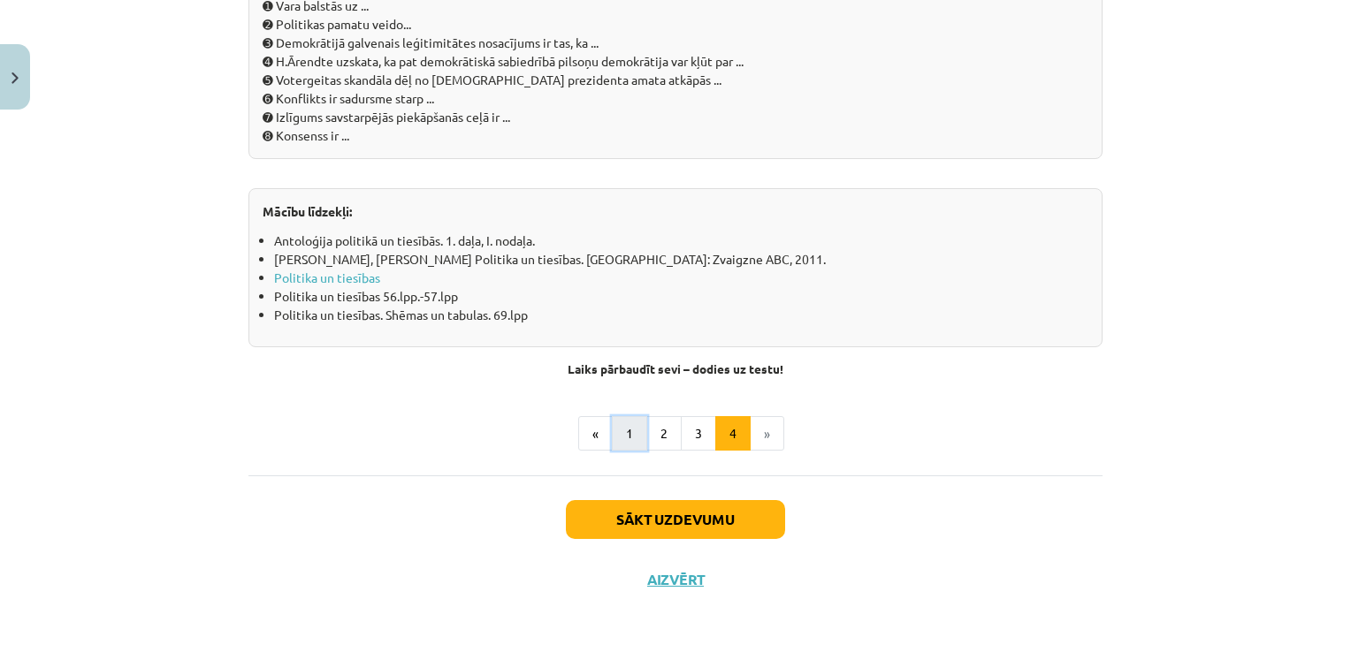
click at [635, 421] on button "1" at bounding box center [629, 433] width 35 height 35
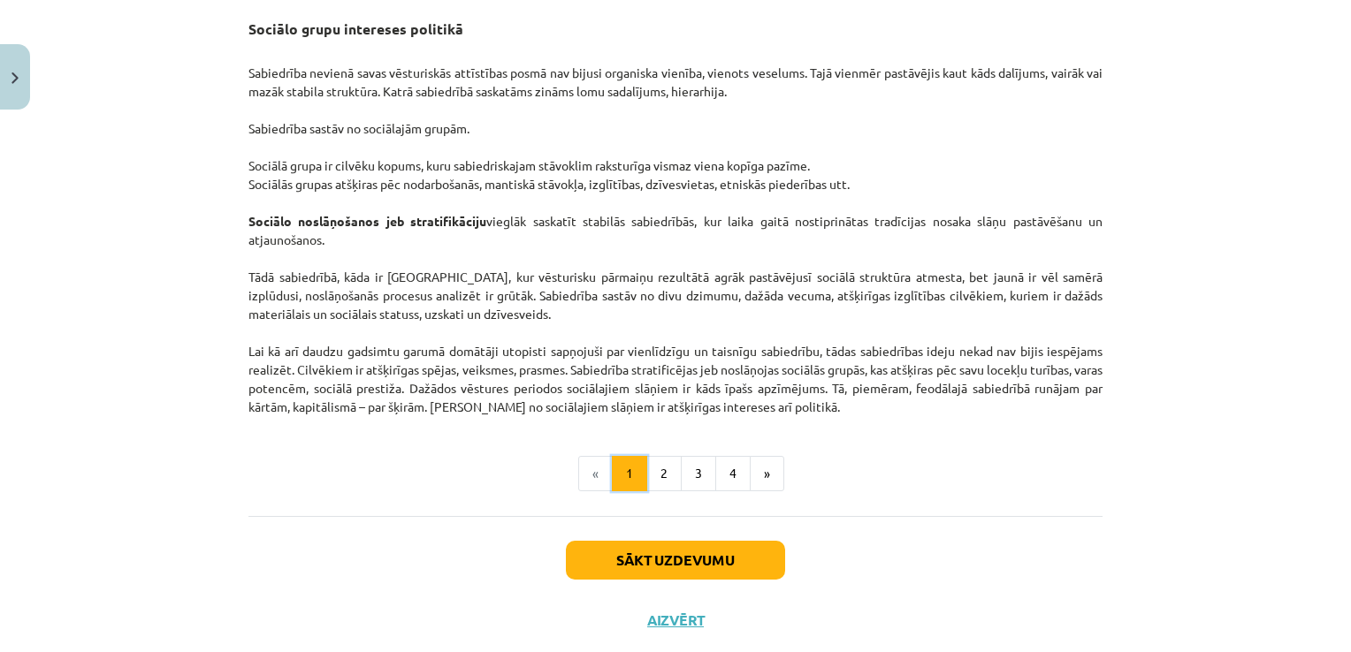
scroll to position [2614, 0]
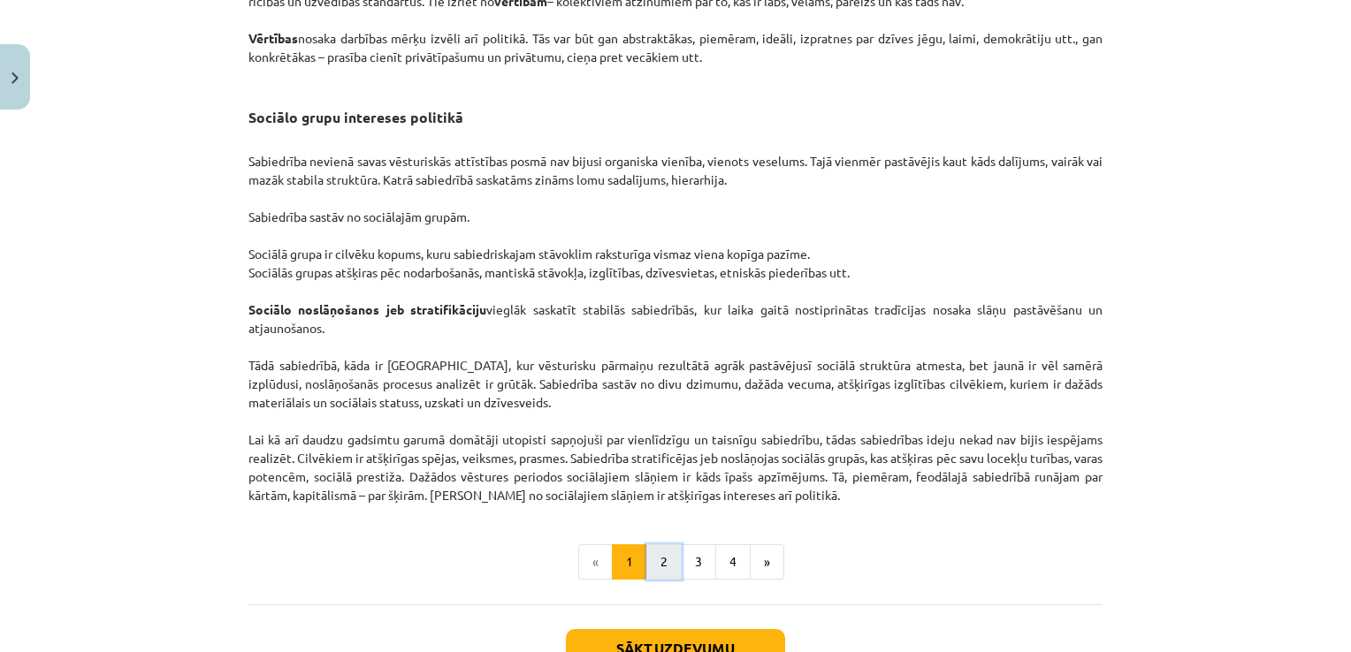
click at [661, 580] on button "2" at bounding box center [663, 561] width 35 height 35
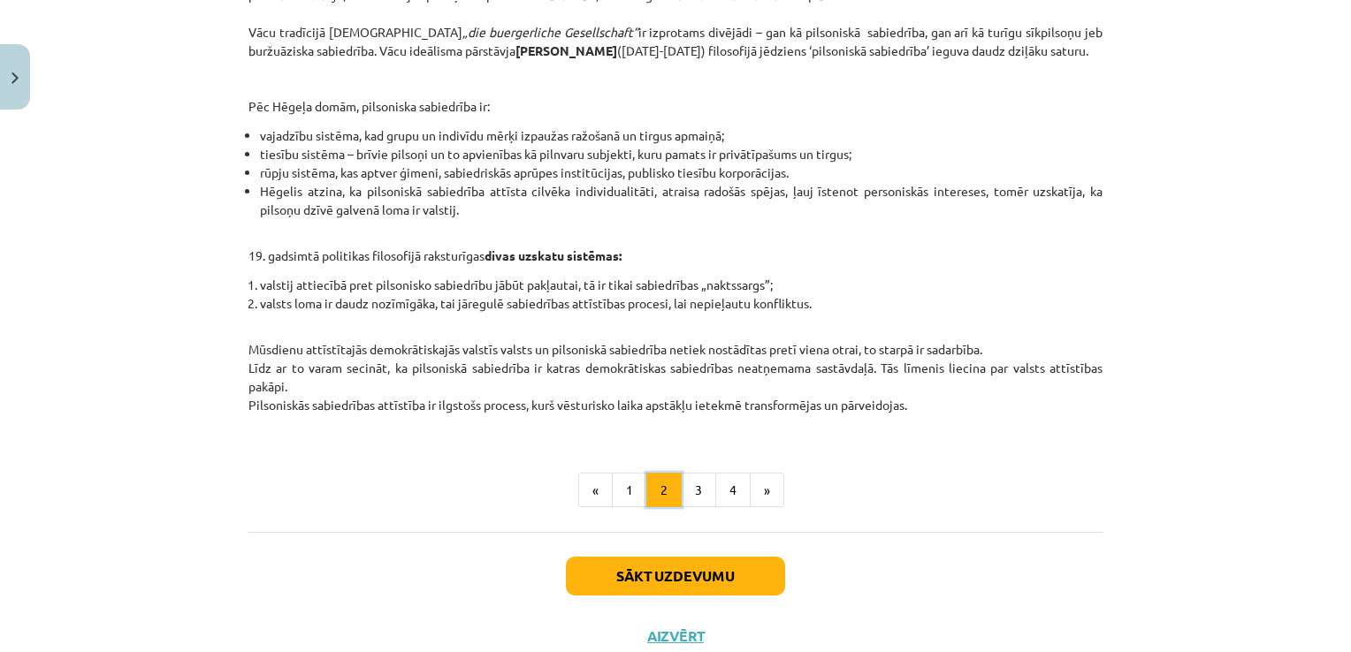
scroll to position [744, 0]
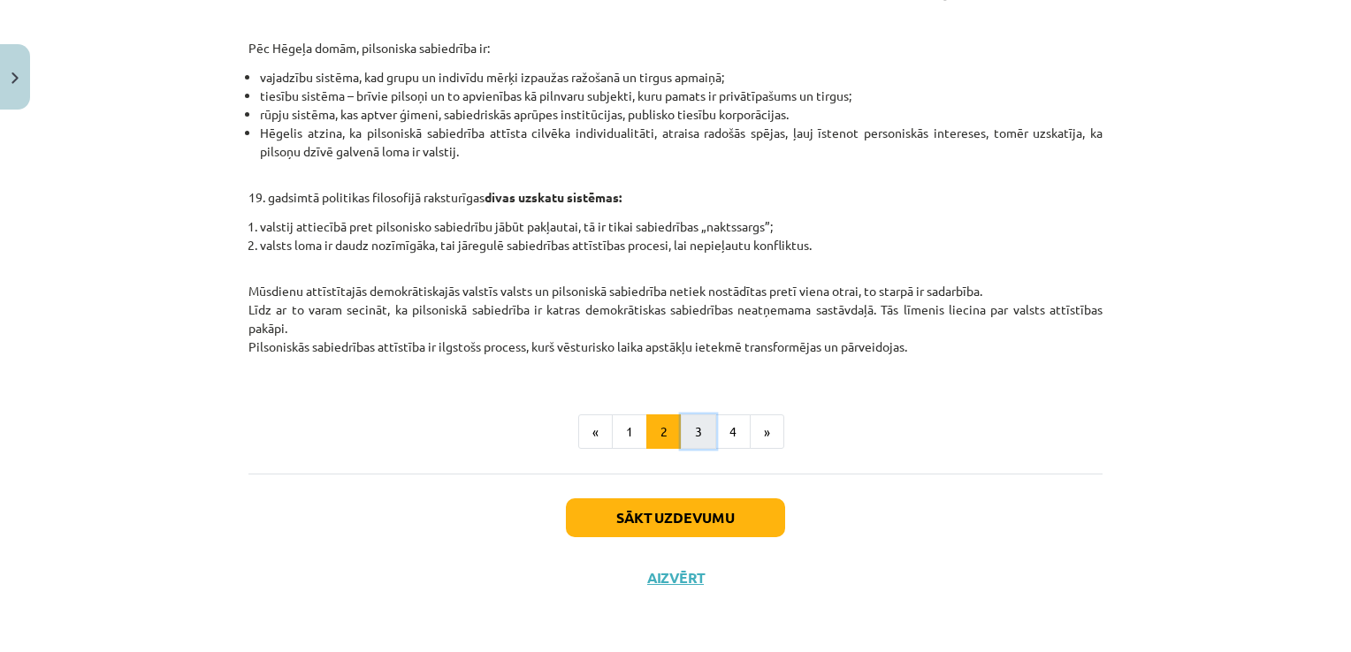
click at [688, 430] on button "3" at bounding box center [698, 432] width 35 height 35
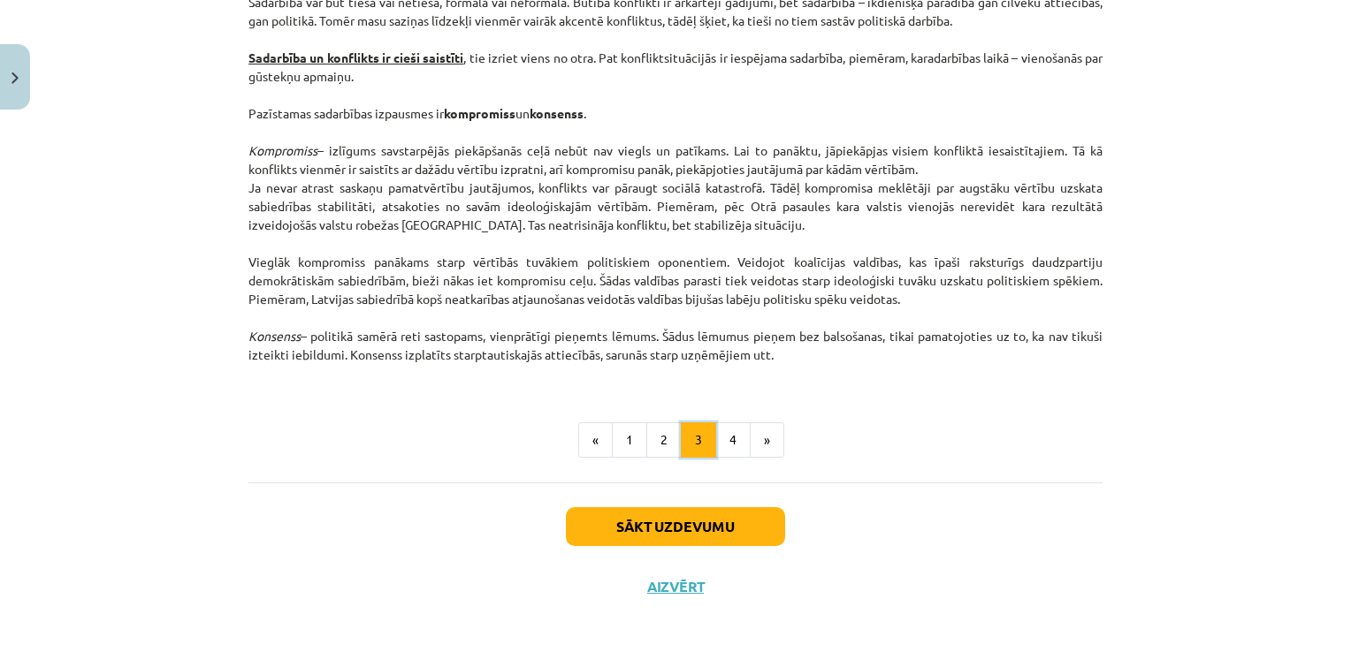
scroll to position [2332, 0]
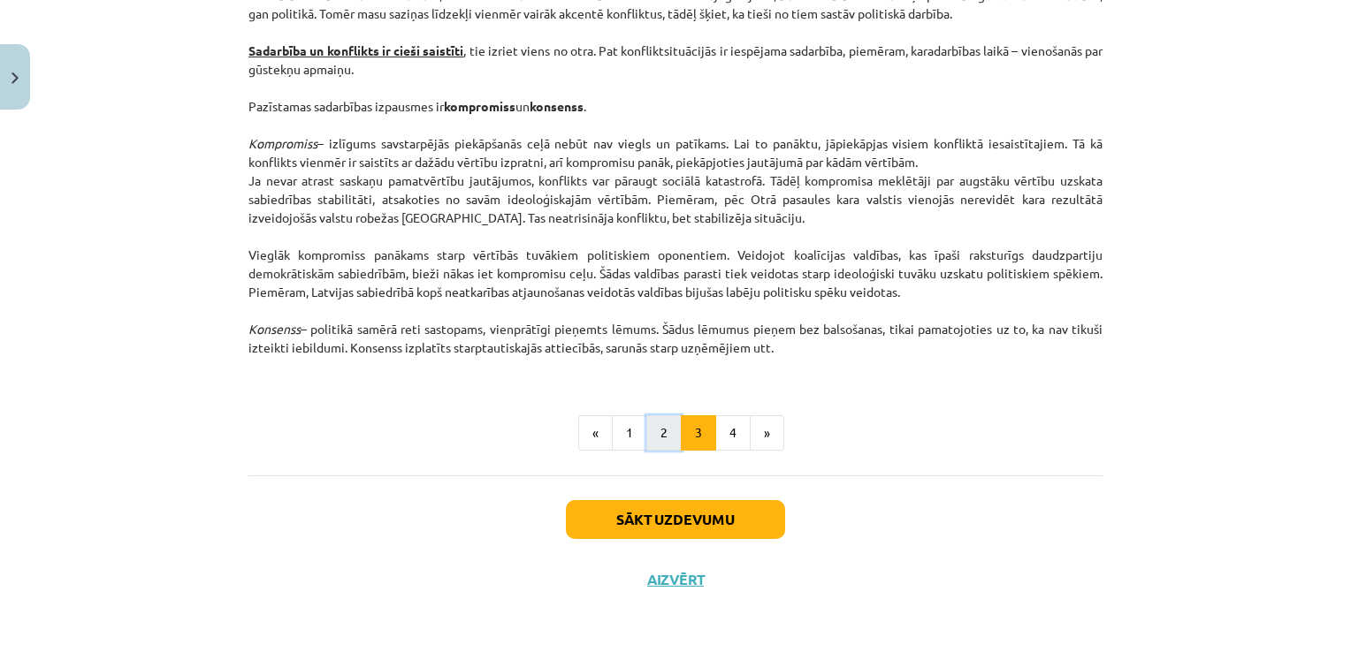
click at [663, 436] on button "2" at bounding box center [663, 432] width 35 height 35
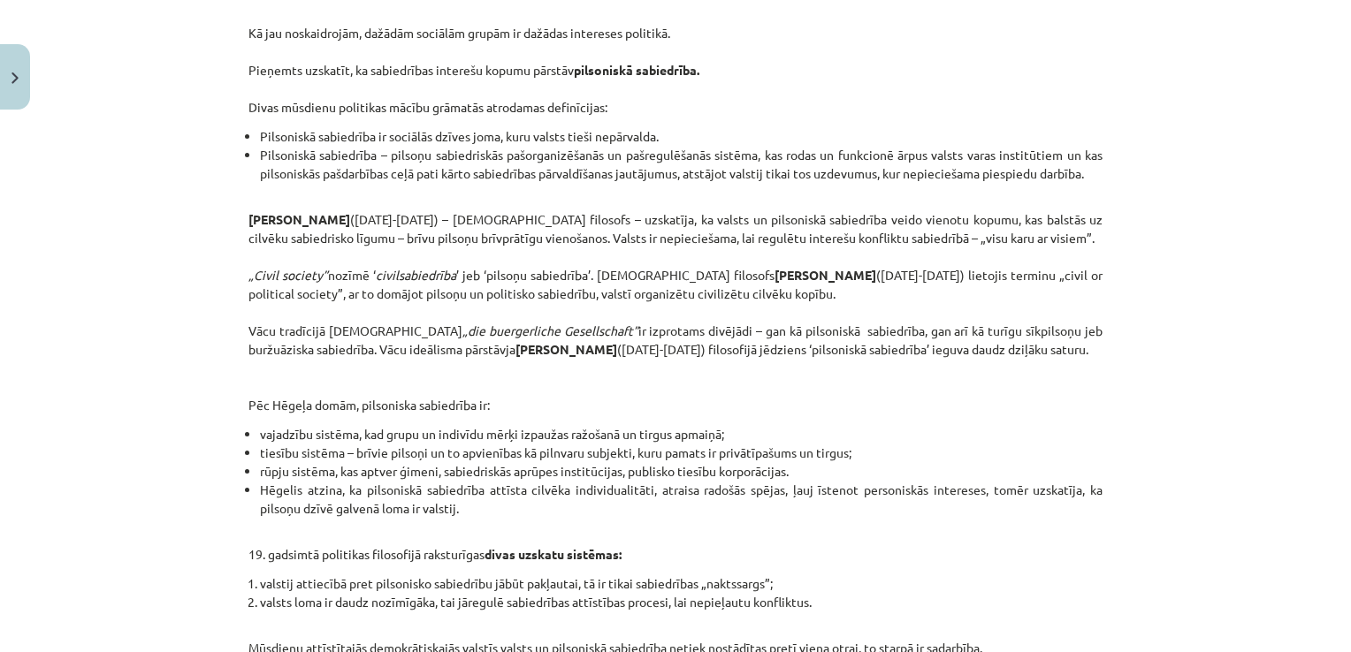
scroll to position [581, 0]
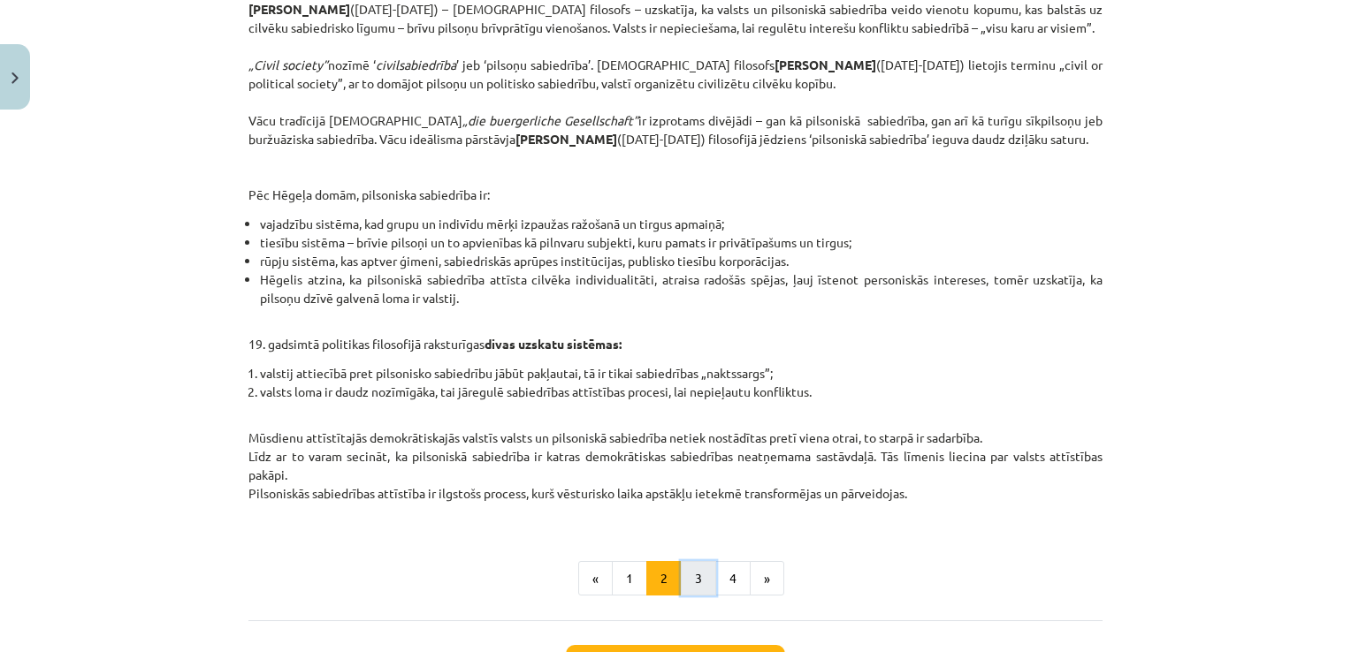
click at [684, 583] on button "3" at bounding box center [698, 578] width 35 height 35
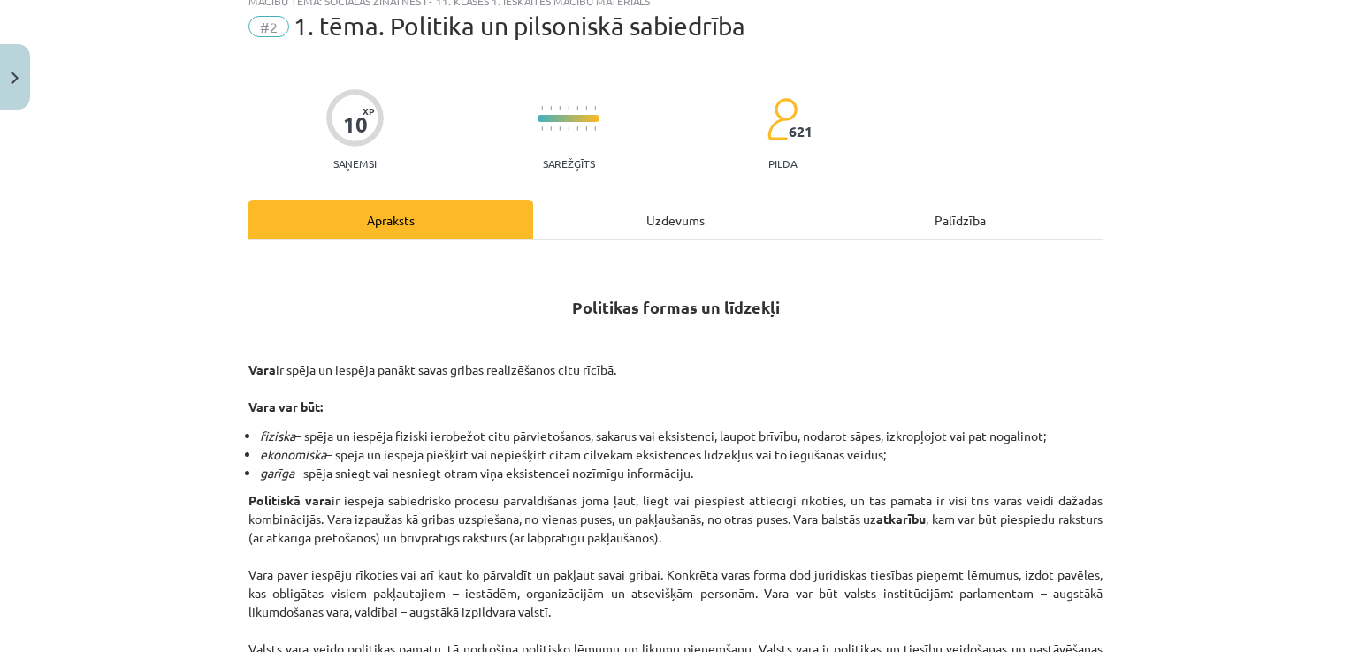
scroll to position [0, 0]
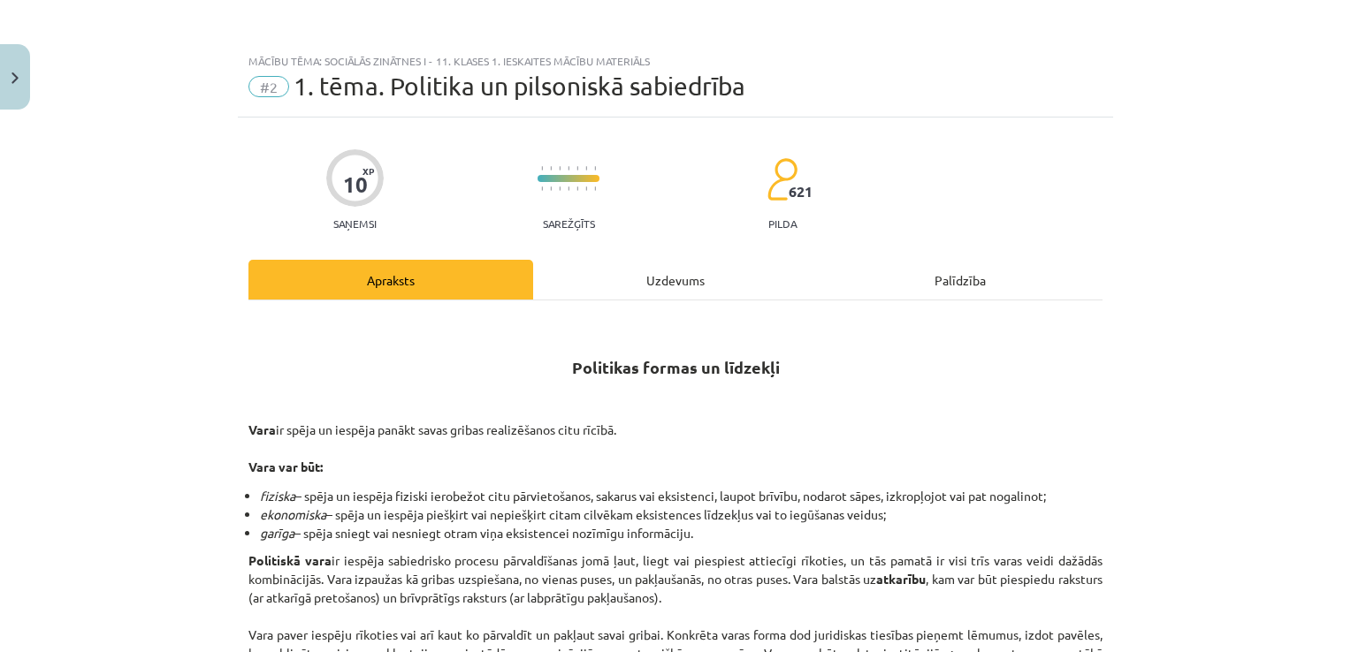
click at [679, 260] on div "Uzdevums" at bounding box center [675, 280] width 285 height 40
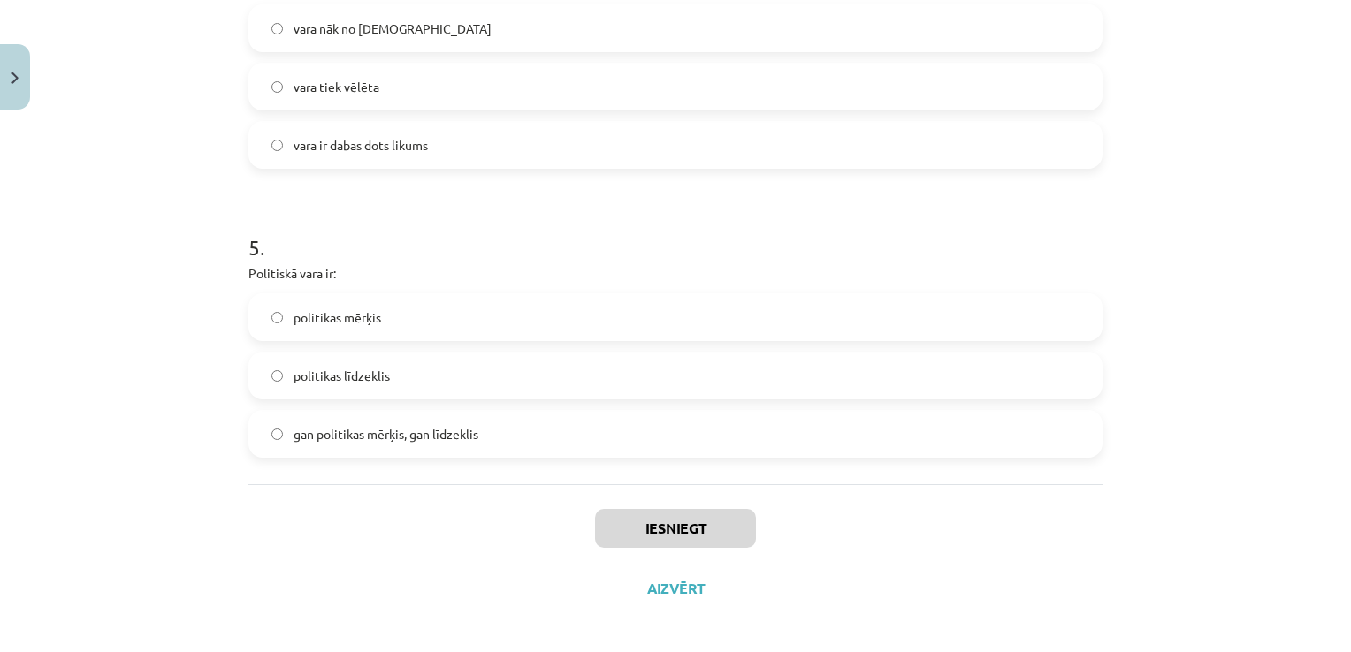
scroll to position [1313, 0]
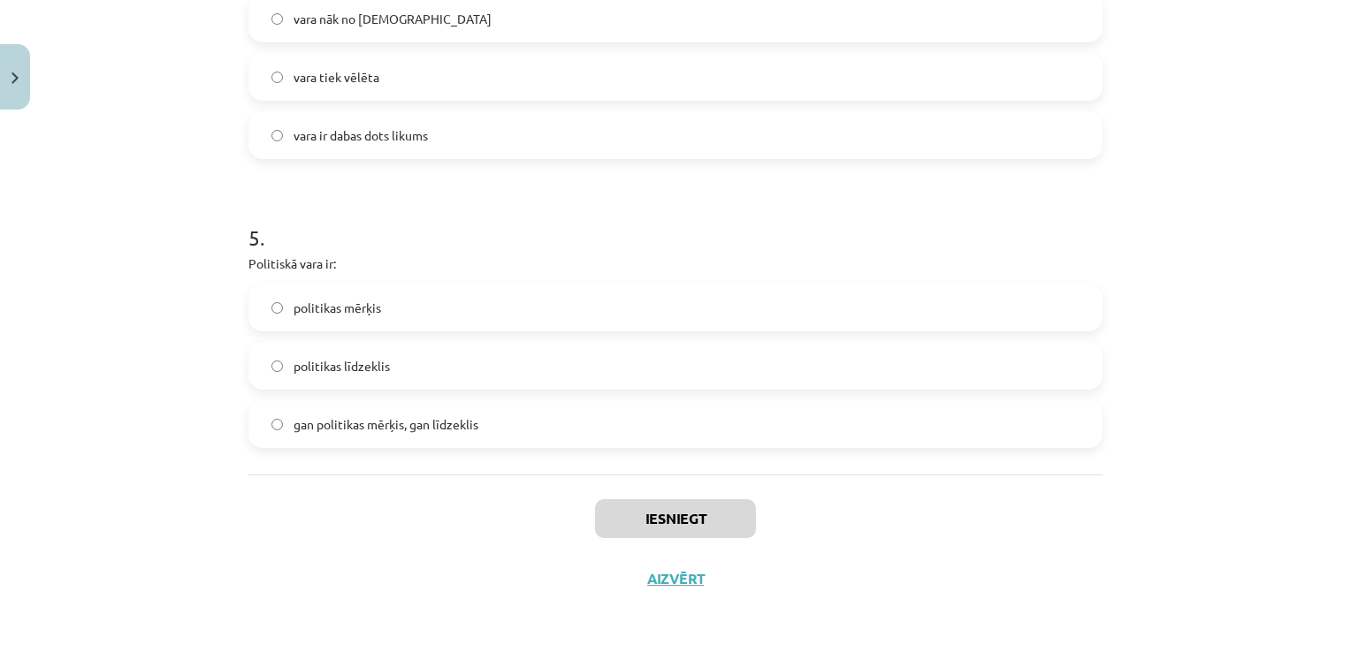
click at [479, 301] on label "politikas mērķis" at bounding box center [675, 307] width 850 height 44
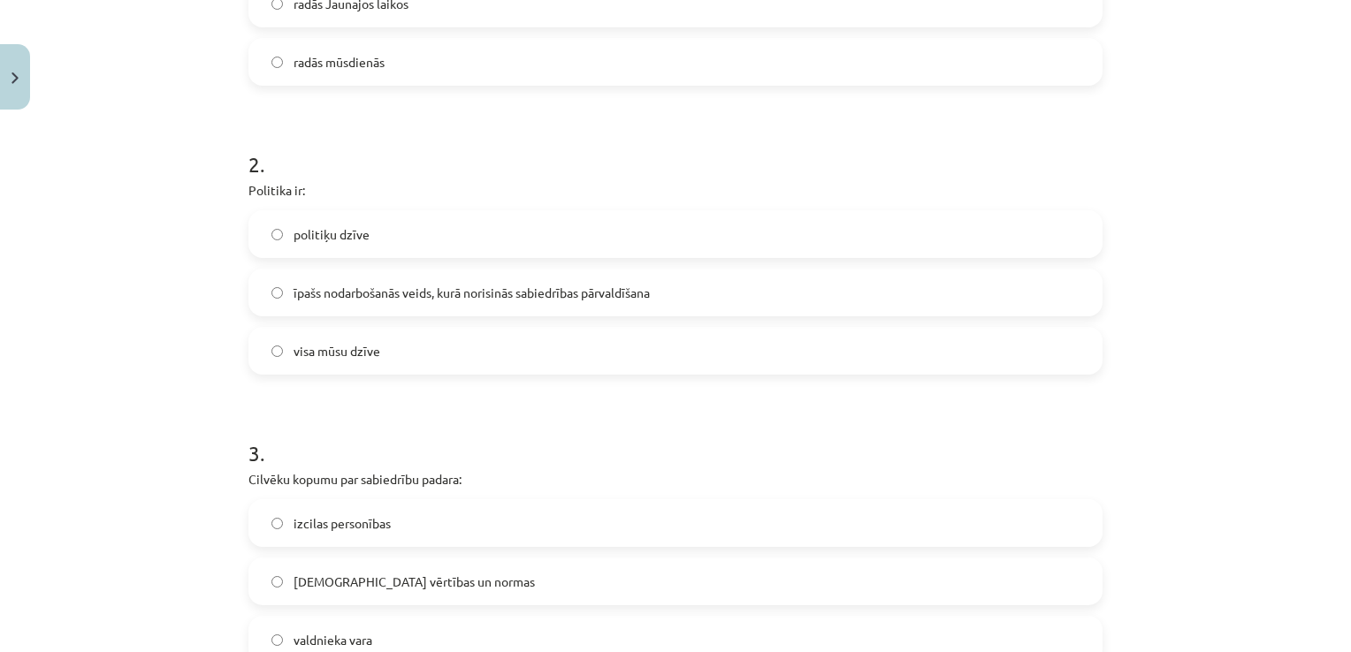
scroll to position [960, 0]
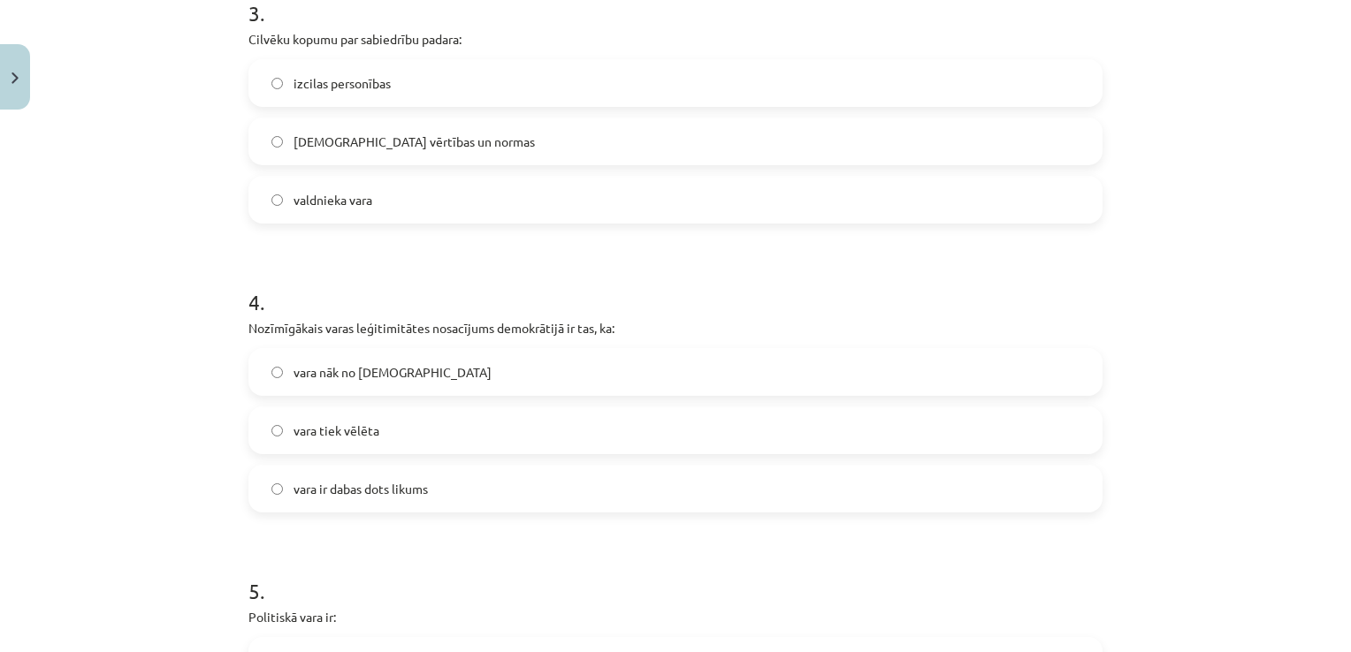
click at [438, 422] on label "vara tiek vēlēta" at bounding box center [675, 430] width 850 height 44
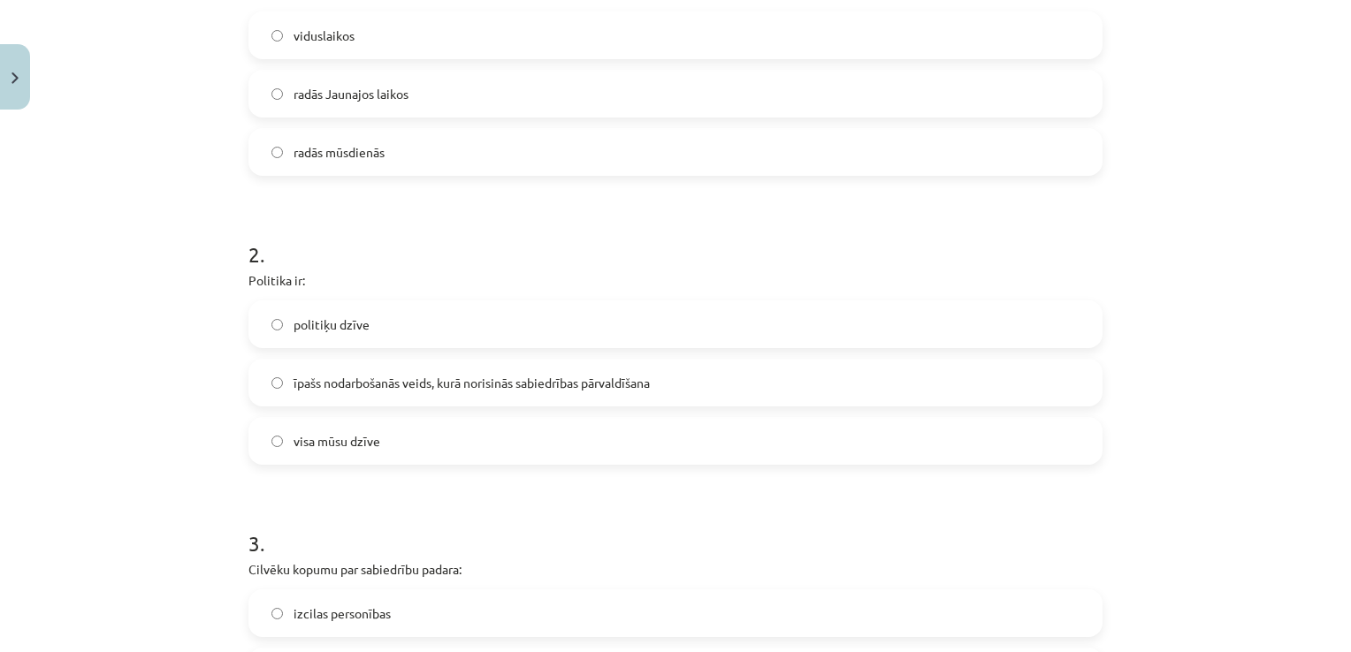
scroll to position [0, 0]
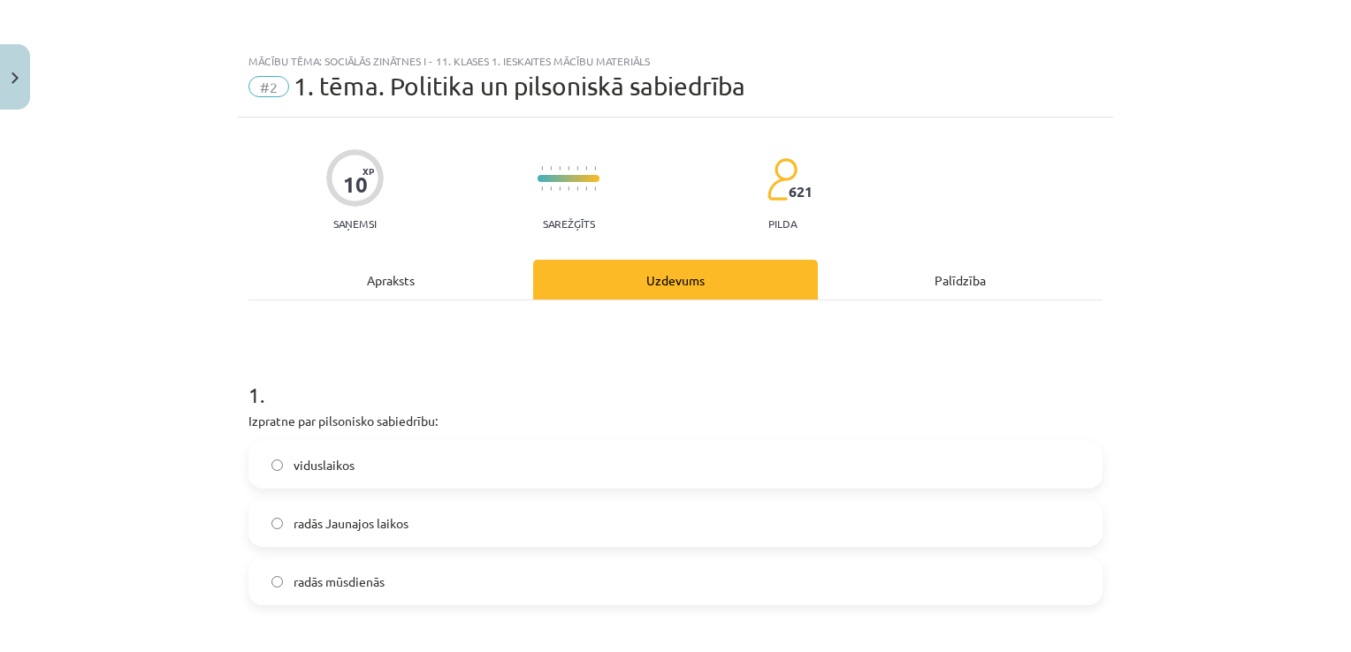
click at [390, 285] on div "Apraksts" at bounding box center [390, 280] width 285 height 40
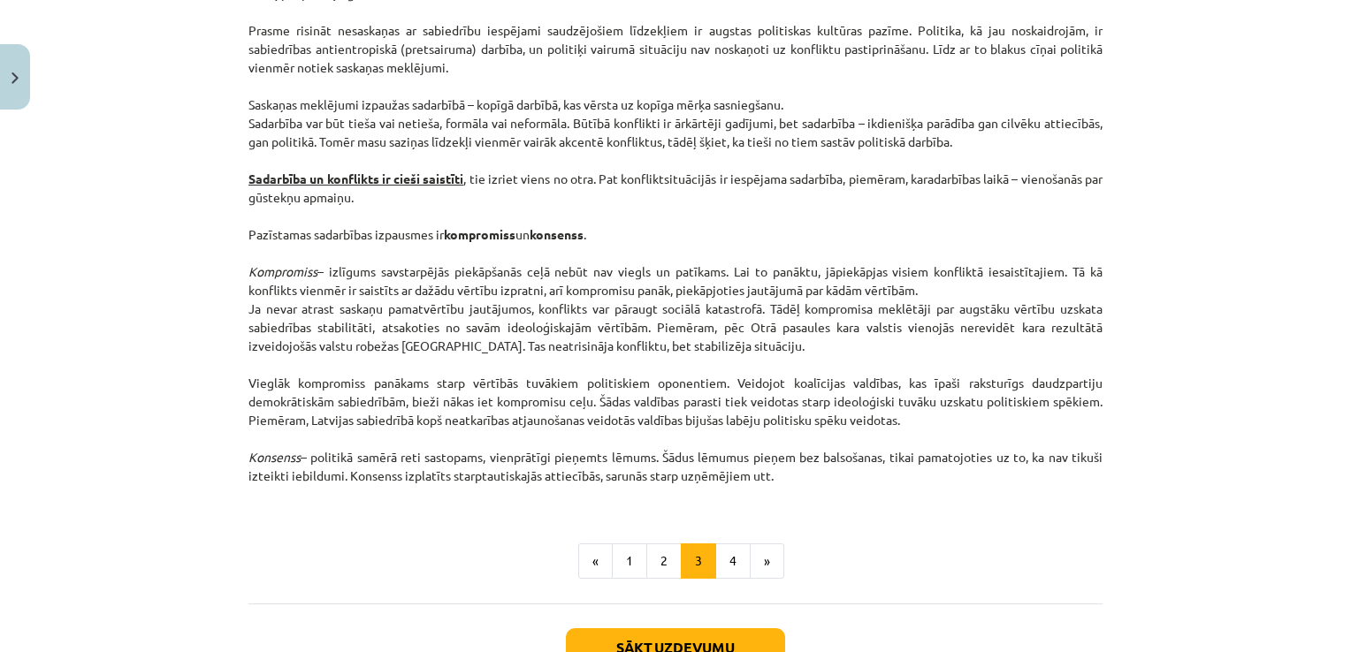
scroll to position [2332, 0]
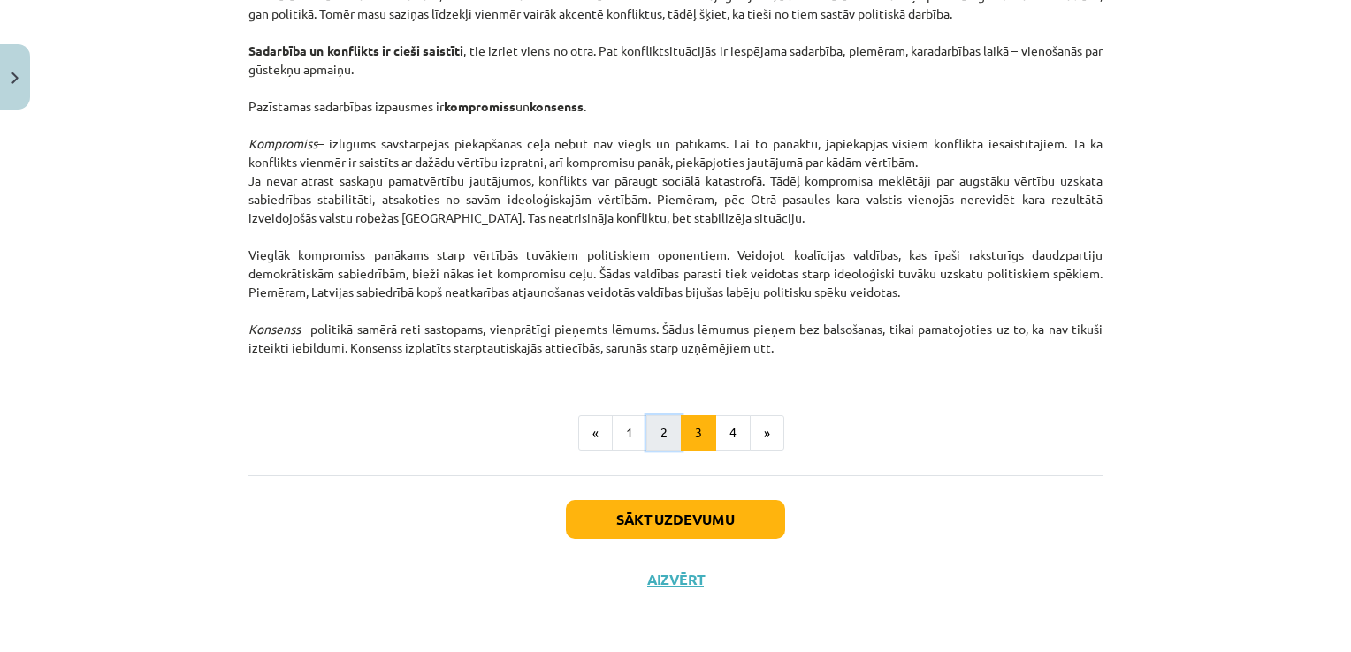
click at [672, 430] on button "2" at bounding box center [663, 432] width 35 height 35
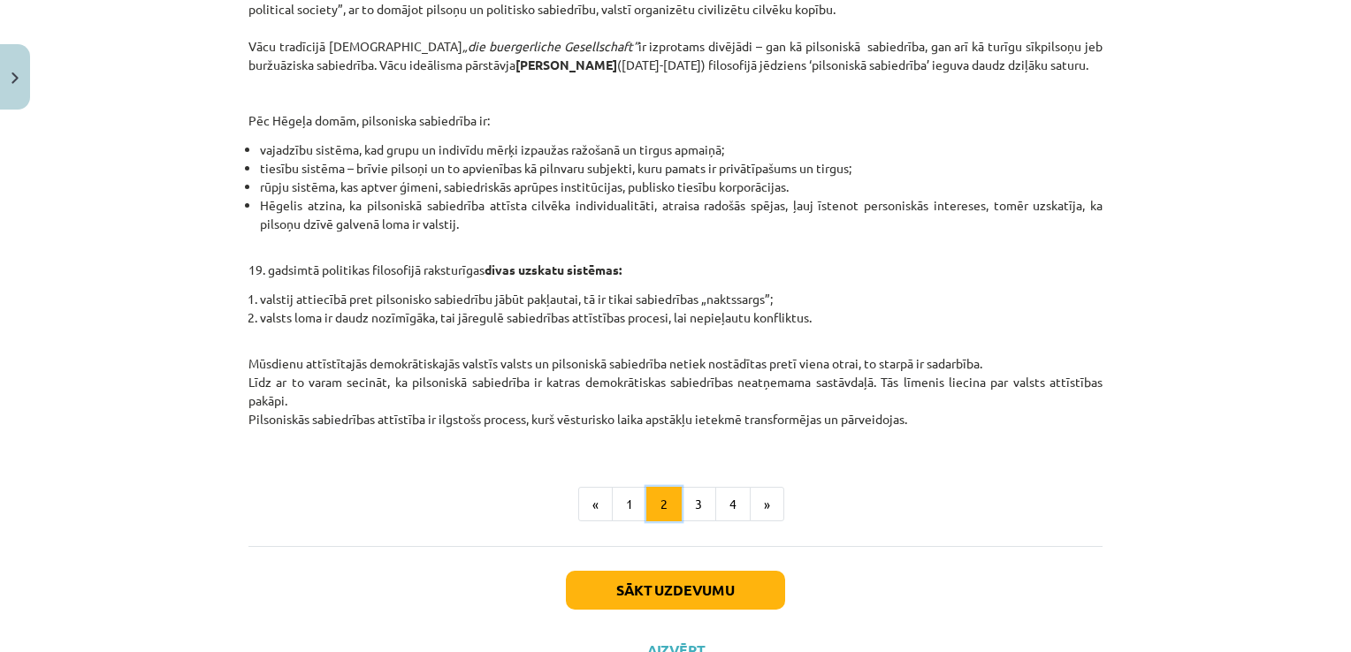
scroll to position [656, 0]
click at [728, 521] on button "4" at bounding box center [732, 503] width 35 height 35
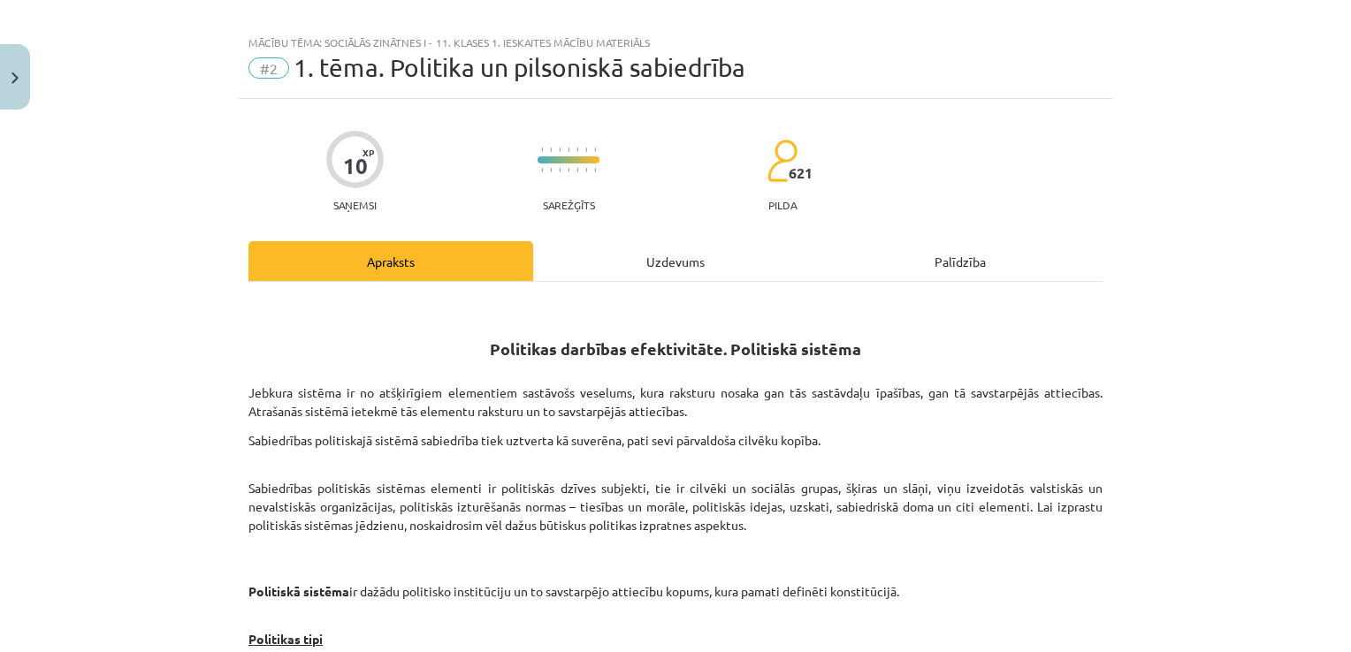
scroll to position [0, 0]
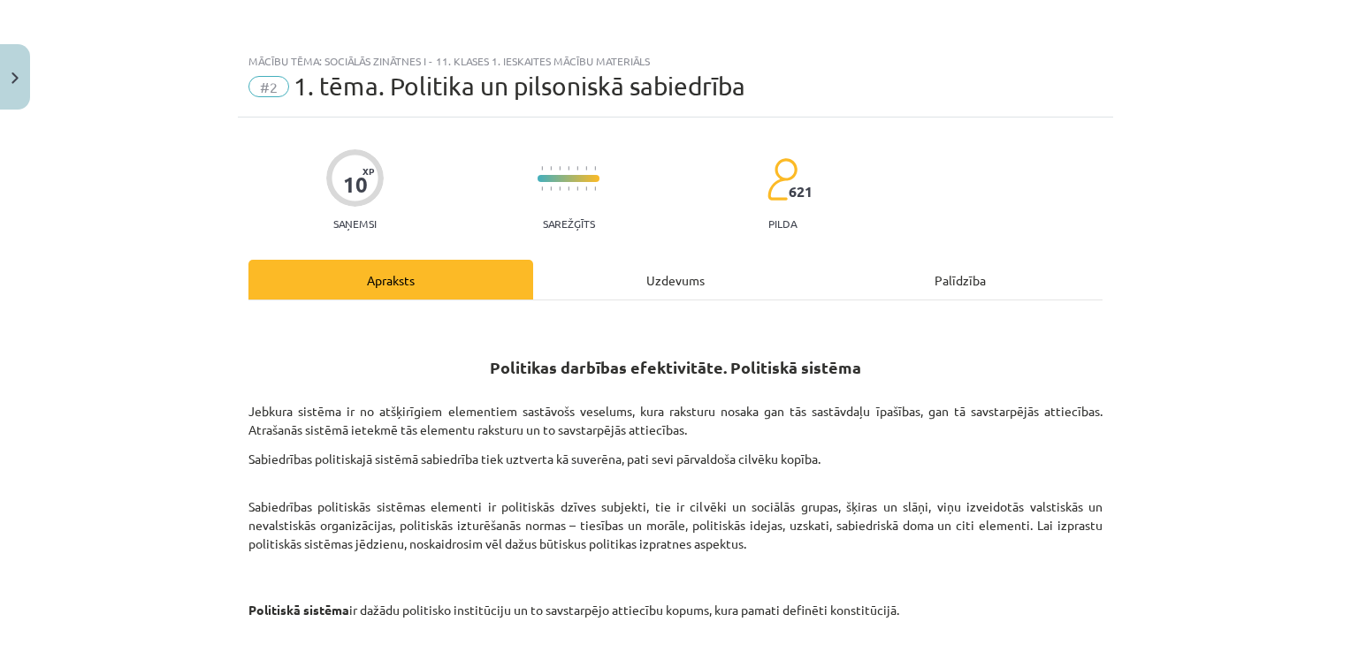
click at [627, 273] on div "Uzdevums" at bounding box center [675, 280] width 285 height 40
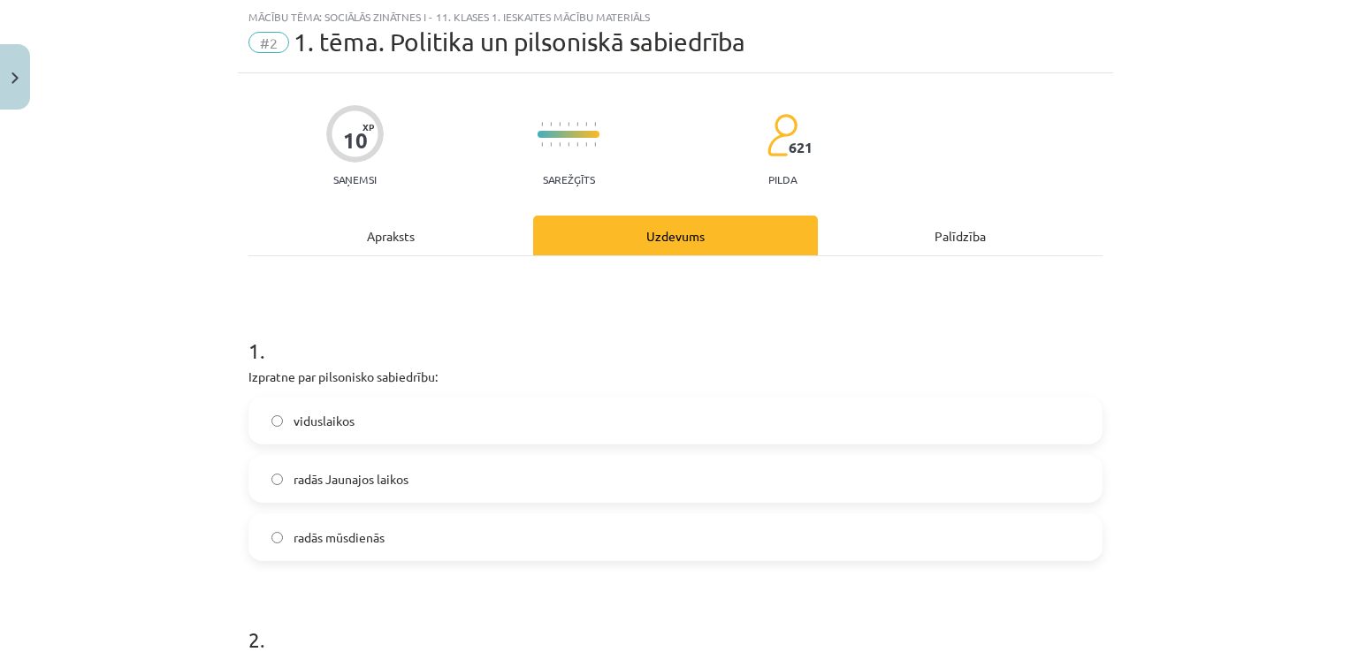
click at [415, 470] on label "radās Jaunajos laikos" at bounding box center [675, 479] width 850 height 44
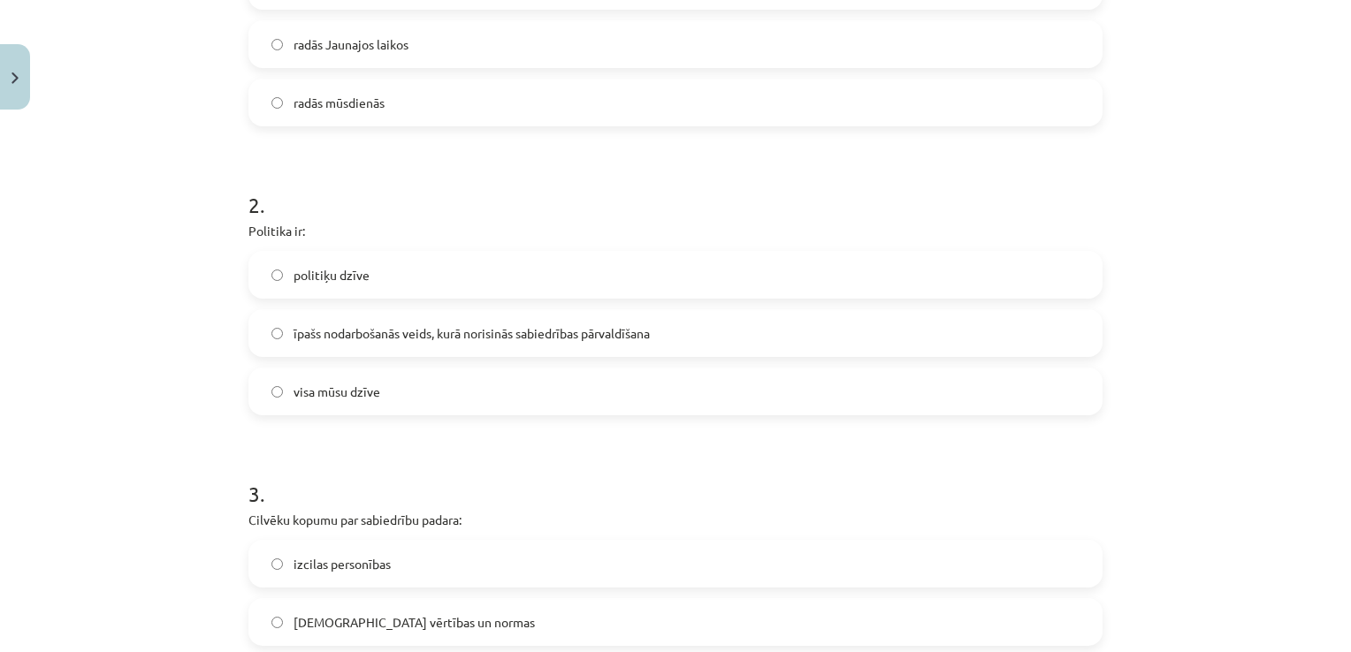
scroll to position [486, 0]
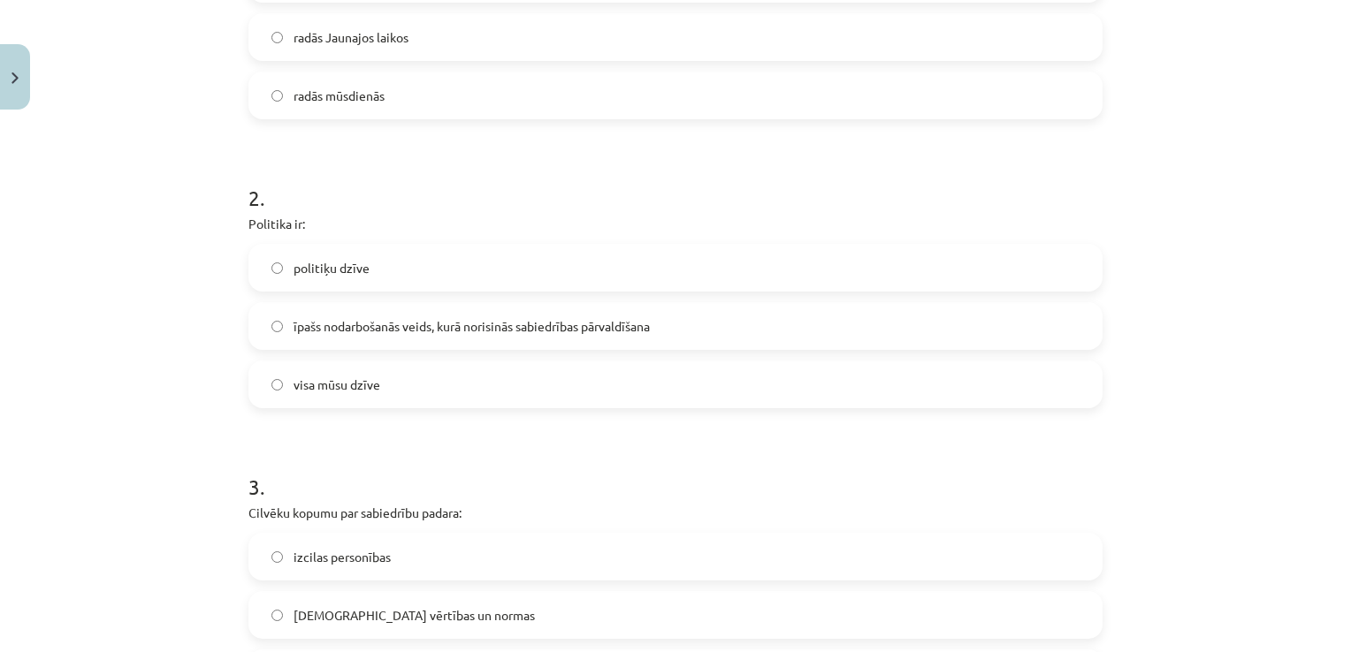
click at [863, 311] on label "īpašs nodarbošanās veids, kurā norisinās sabiedrības pārvaldīšana" at bounding box center [675, 326] width 850 height 44
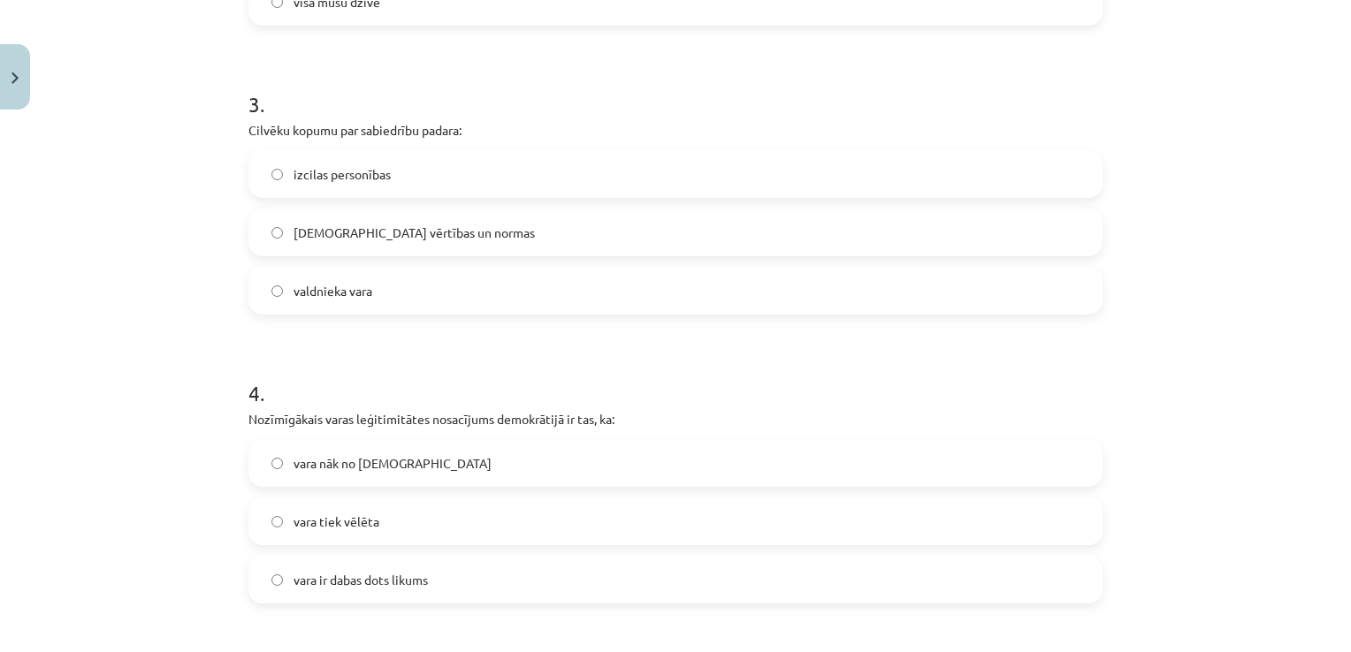
scroll to position [840, 0]
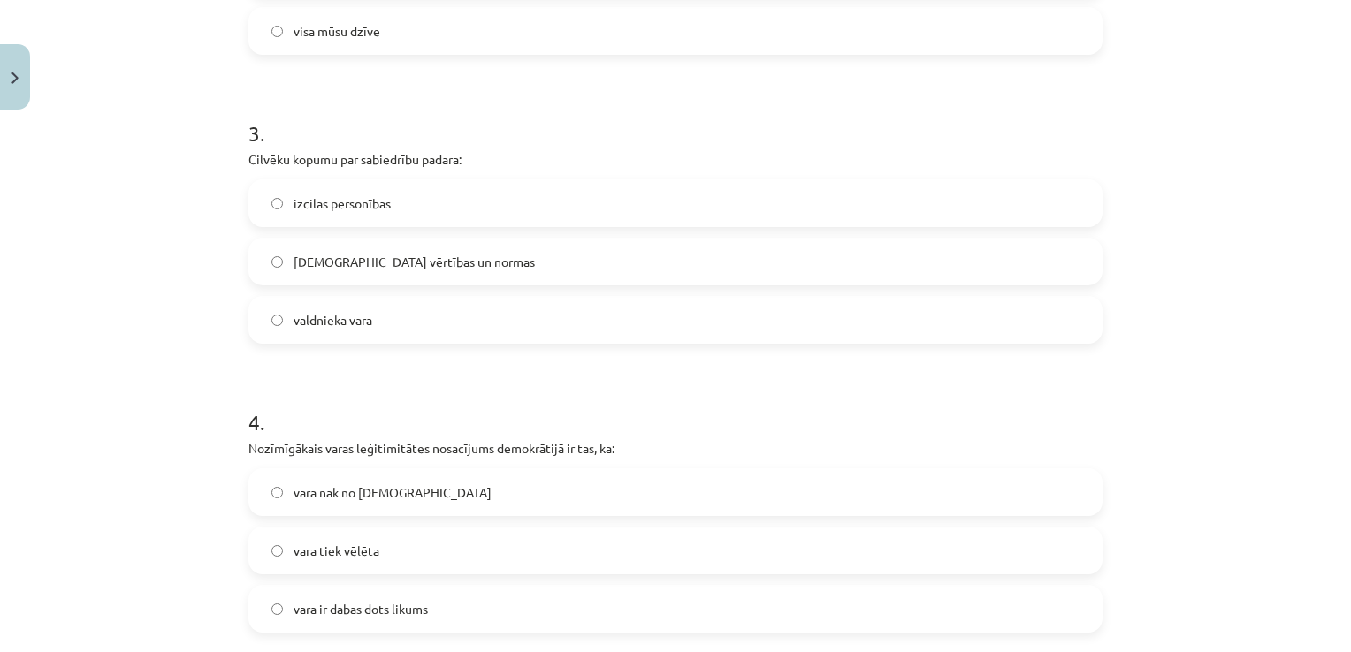
click at [810, 269] on label "kopīgās vērtības un normas" at bounding box center [675, 262] width 850 height 44
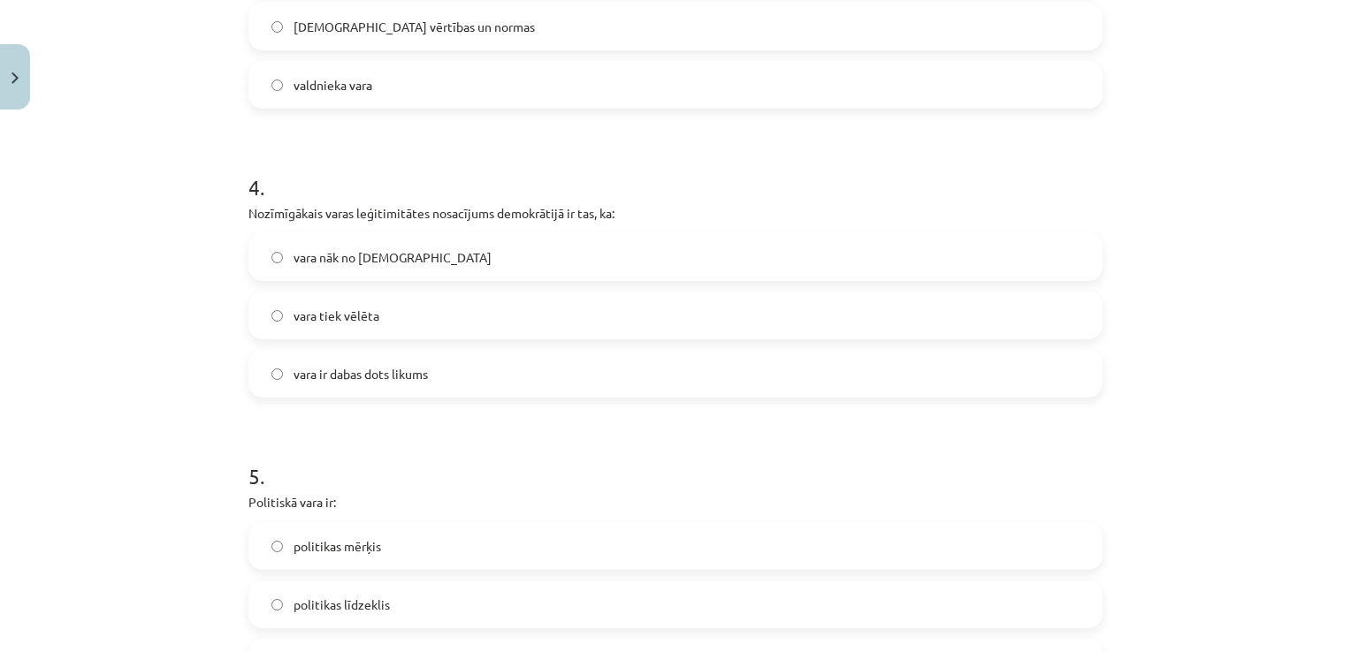
scroll to position [1193, 0]
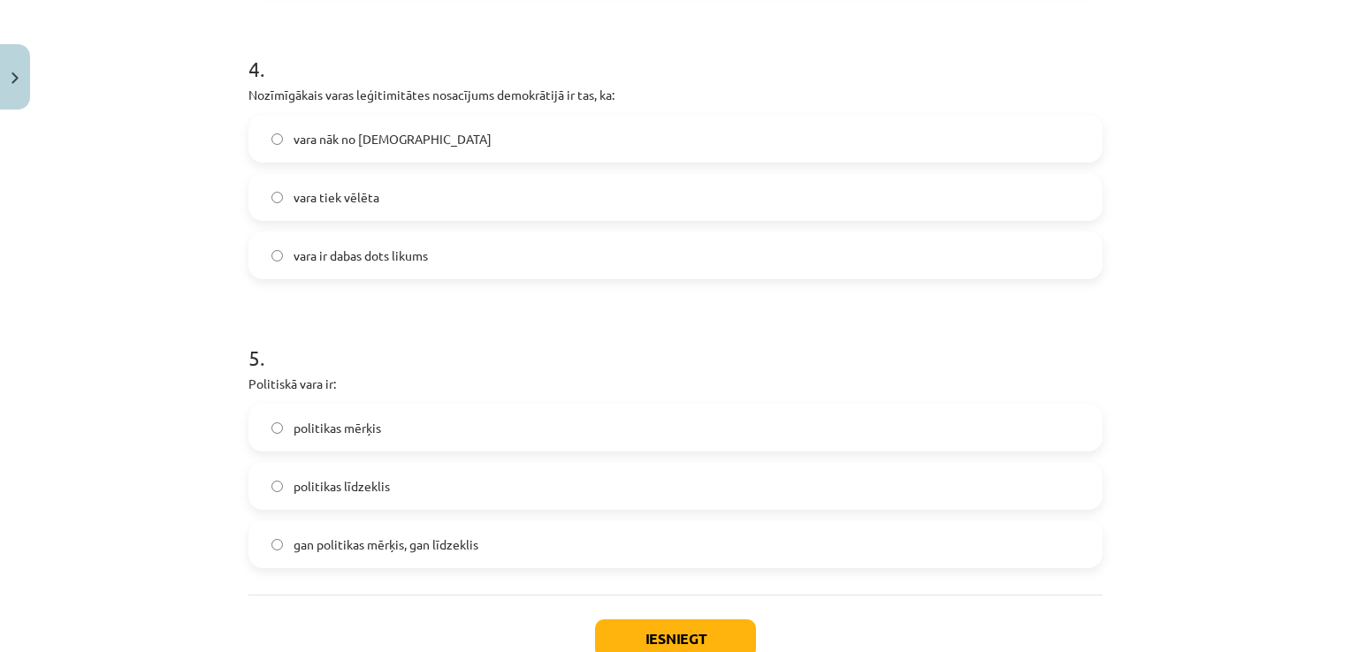
click at [428, 541] on span "gan politikas mērķis, gan līdzeklis" at bounding box center [385, 545] width 185 height 19
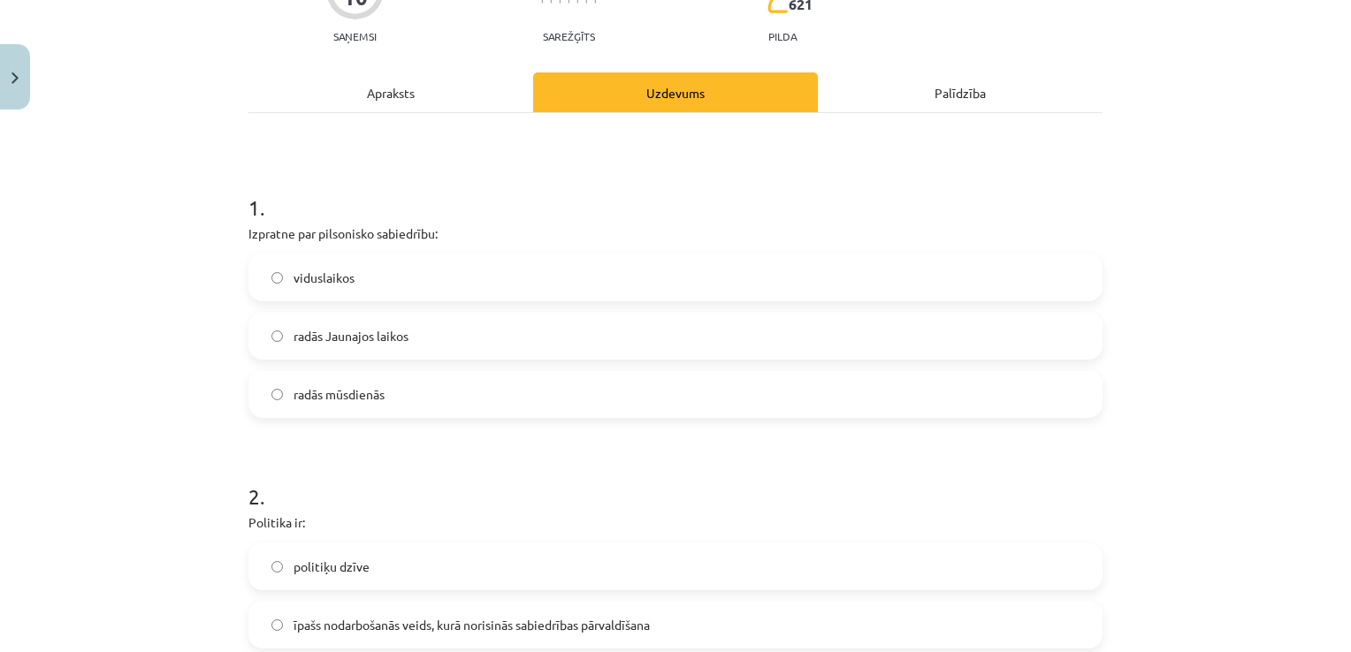
scroll to position [44, 0]
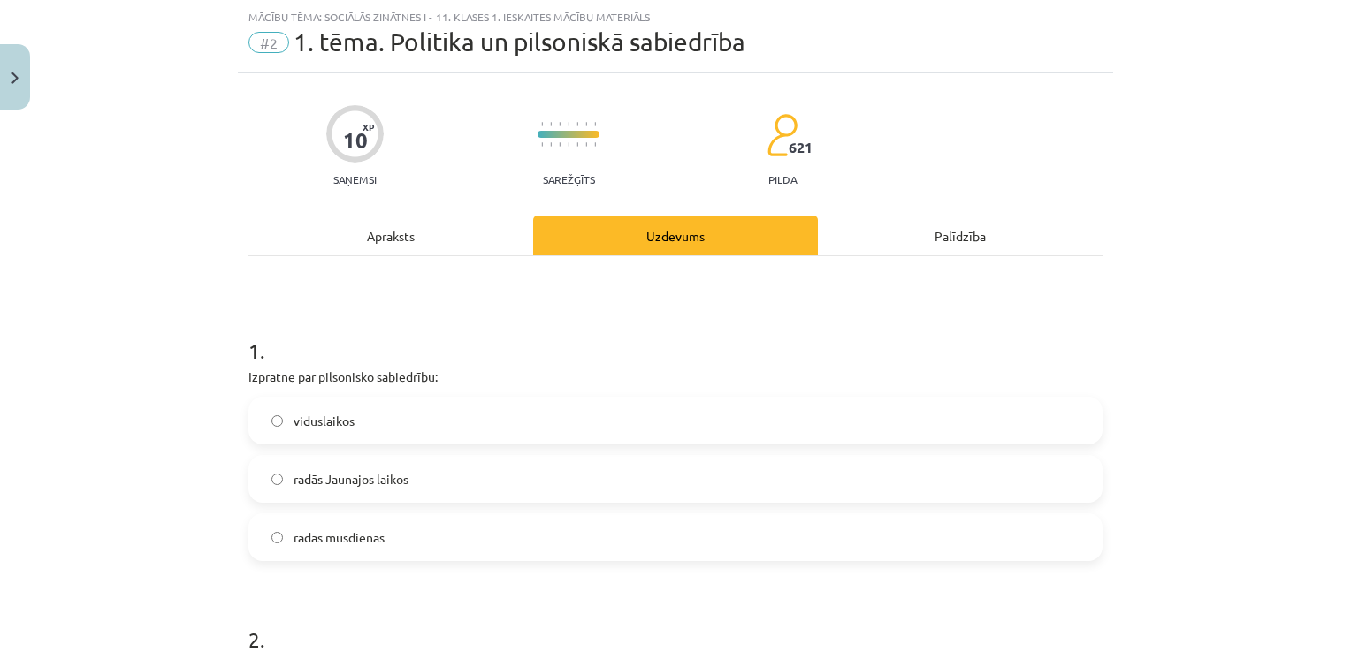
click at [383, 233] on div "Apraksts" at bounding box center [390, 236] width 285 height 40
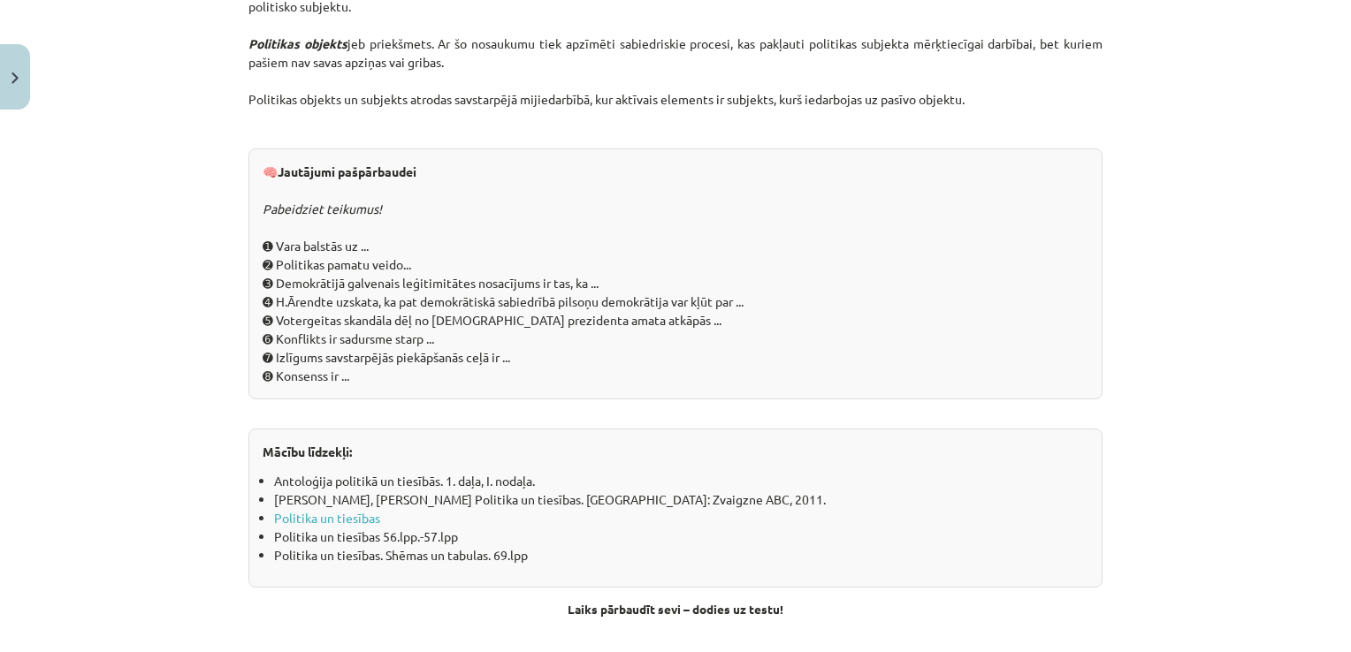
scroll to position [1979, 0]
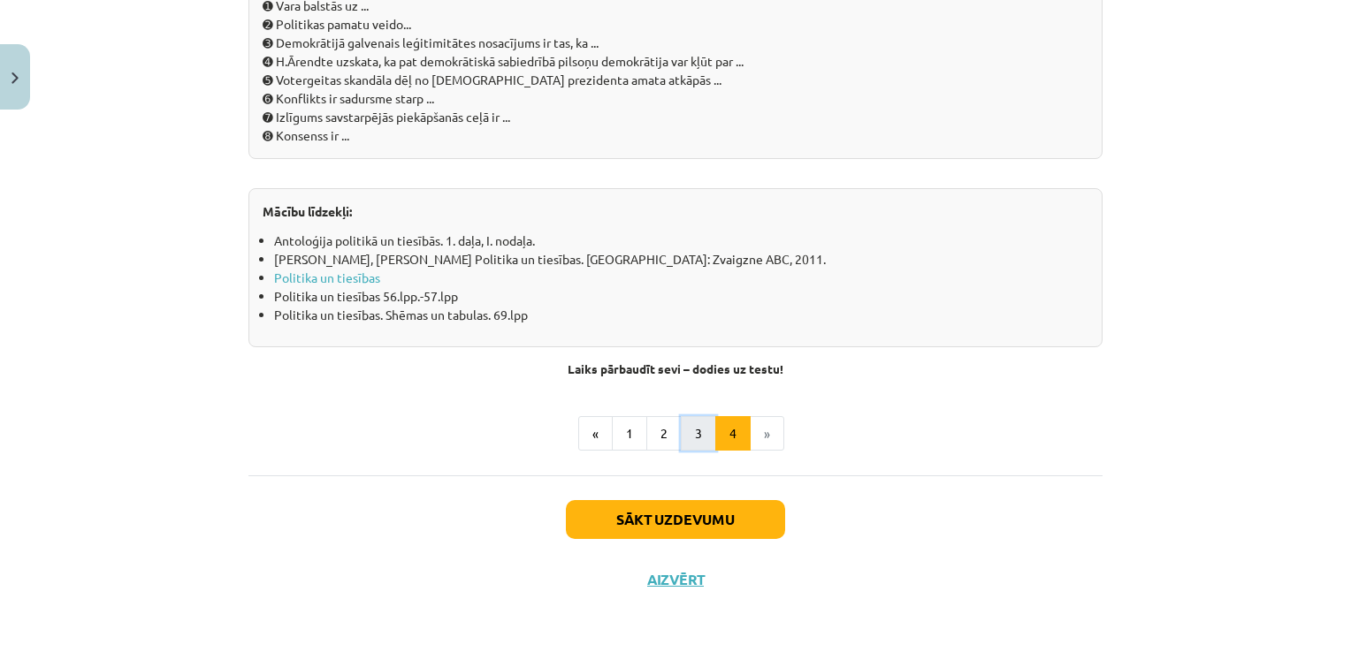
click at [689, 437] on button "3" at bounding box center [698, 433] width 35 height 35
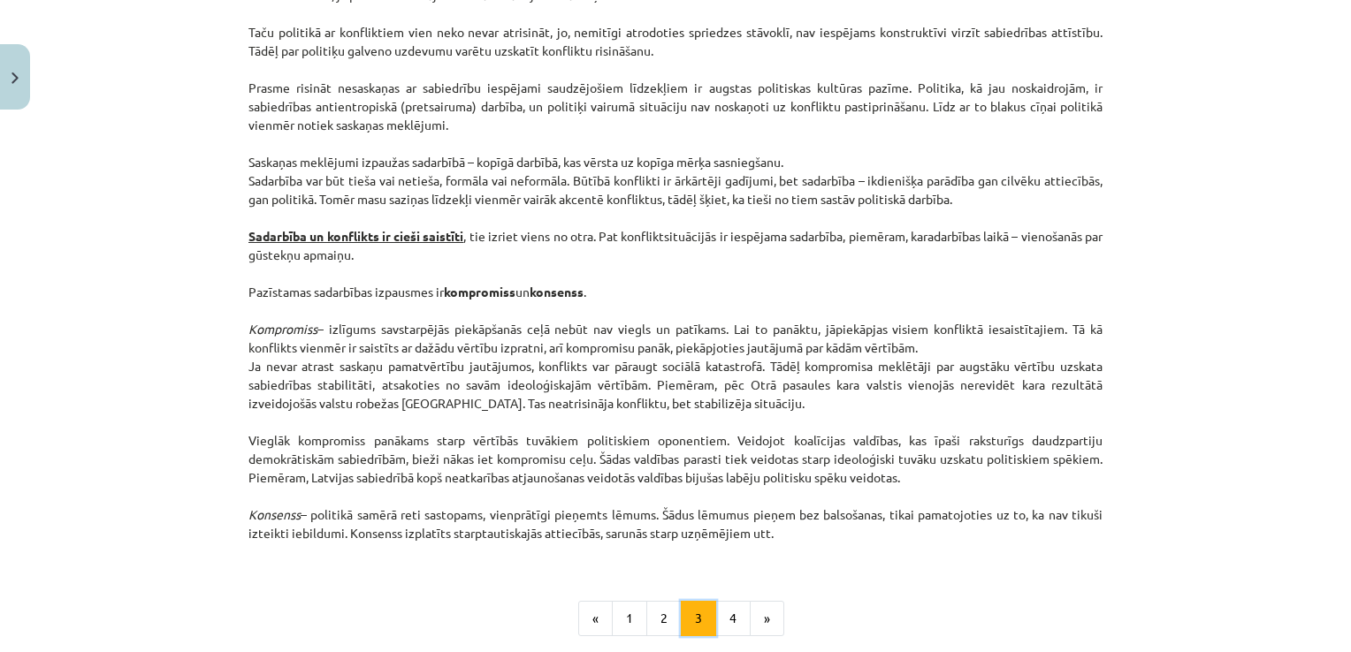
scroll to position [2332, 0]
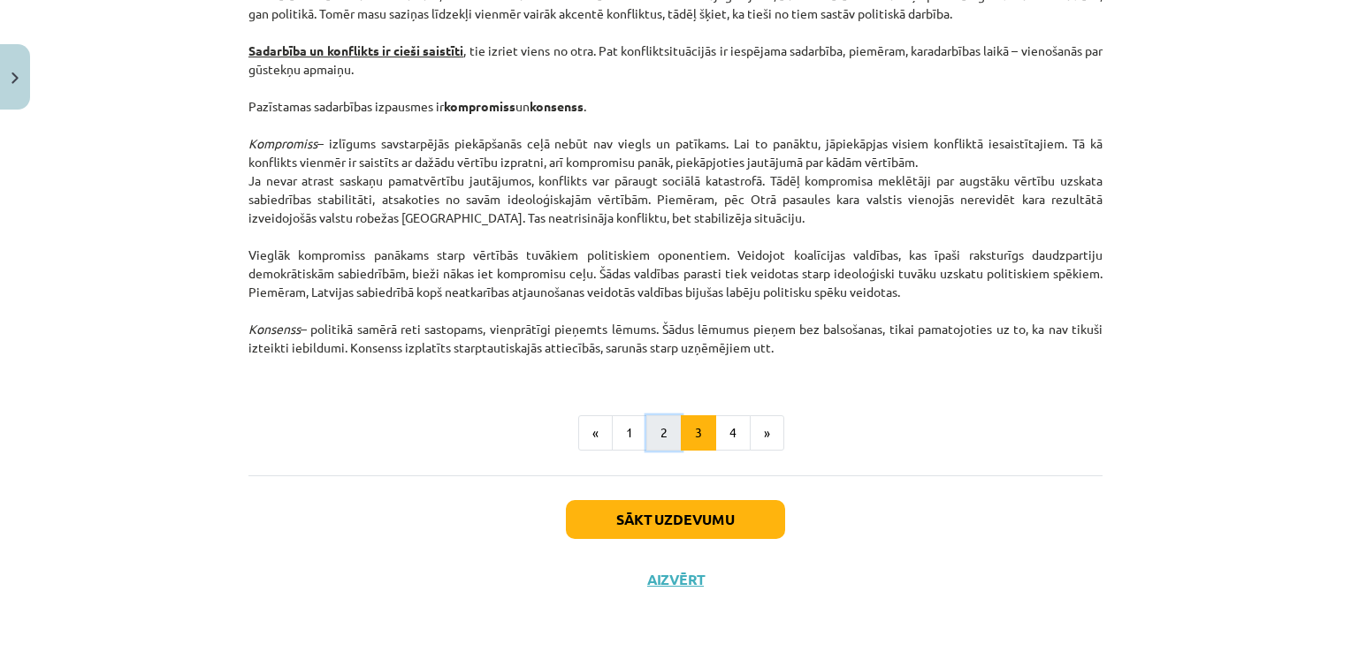
click at [651, 437] on button "2" at bounding box center [663, 432] width 35 height 35
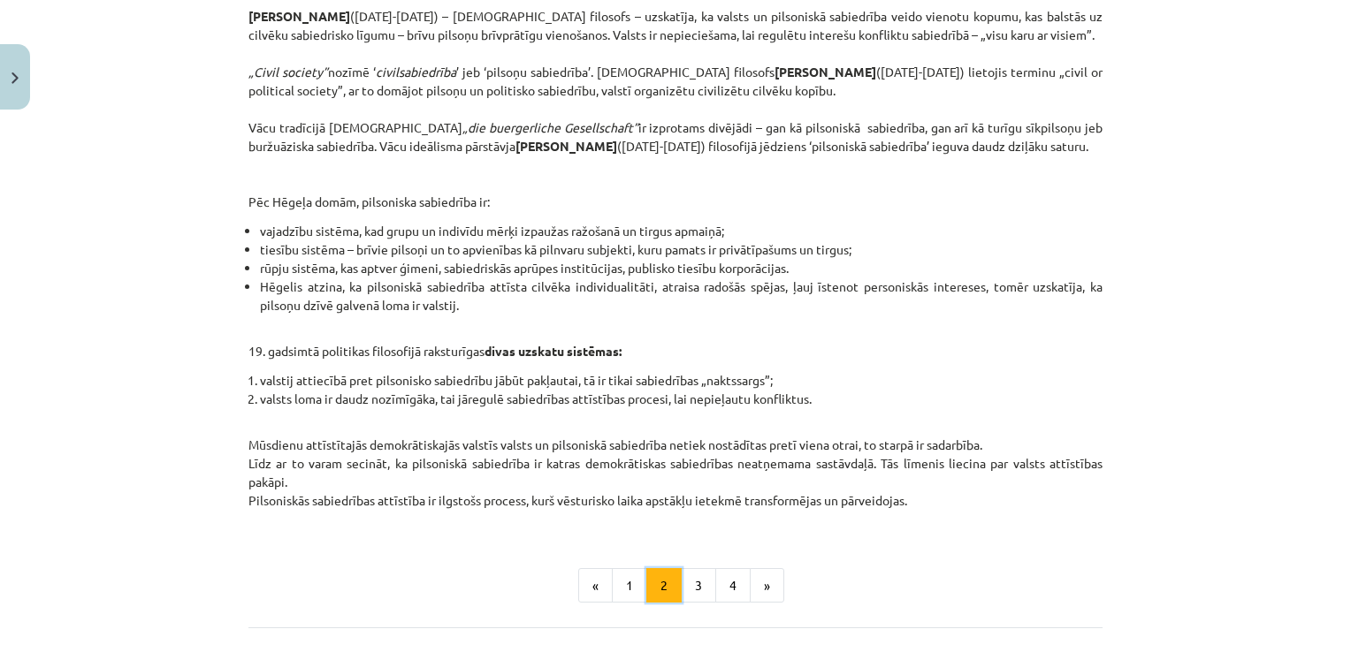
scroll to position [669, 0]
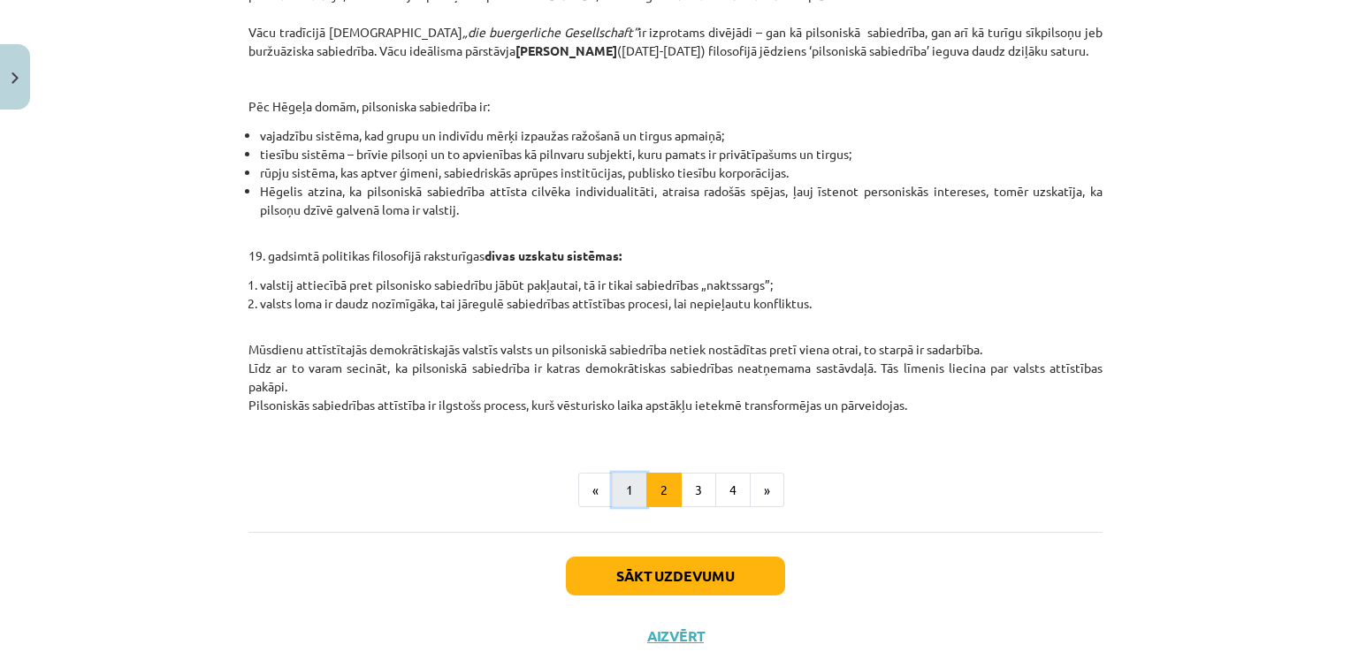
click at [612, 508] on button "1" at bounding box center [629, 490] width 35 height 35
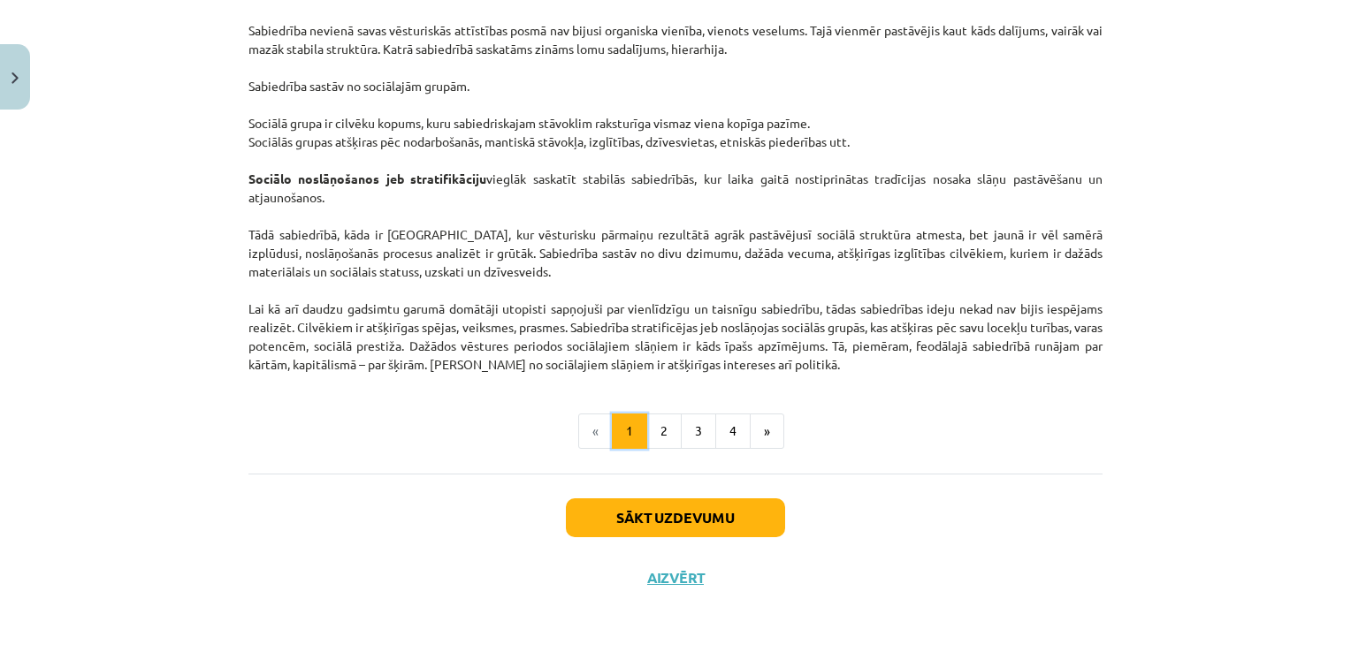
scroll to position [2670, 0]
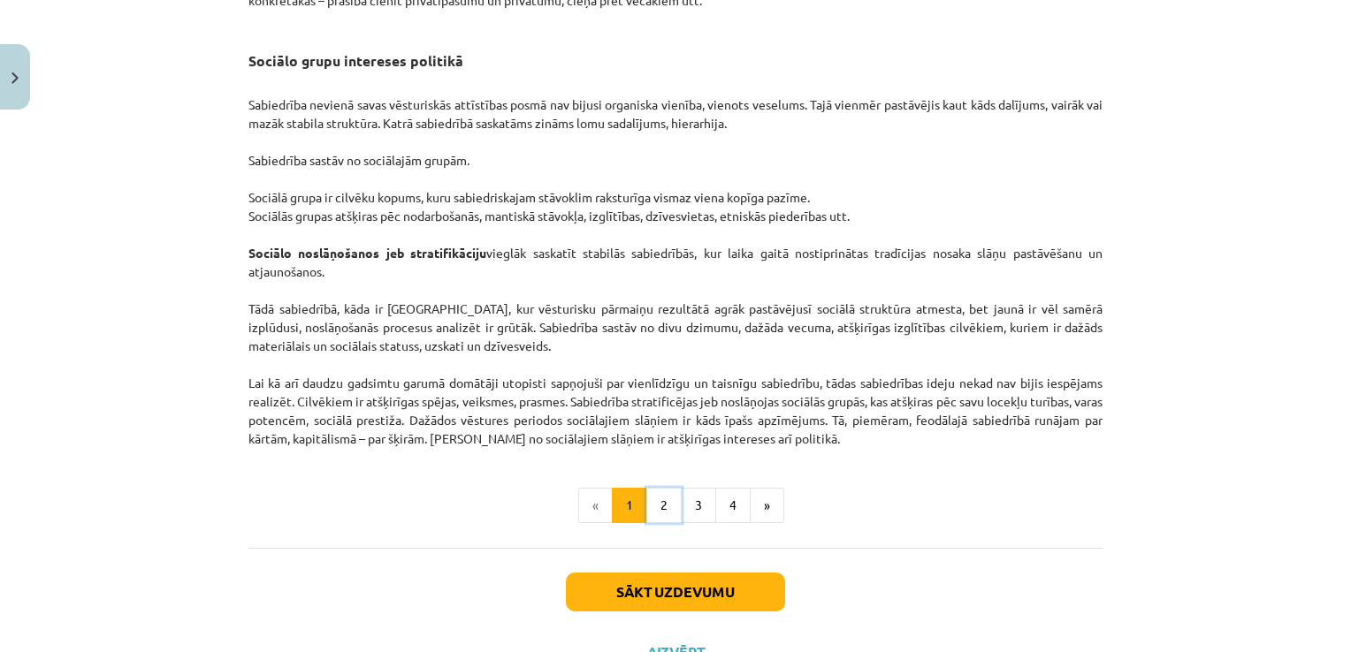
click at [651, 523] on button "2" at bounding box center [663, 505] width 35 height 35
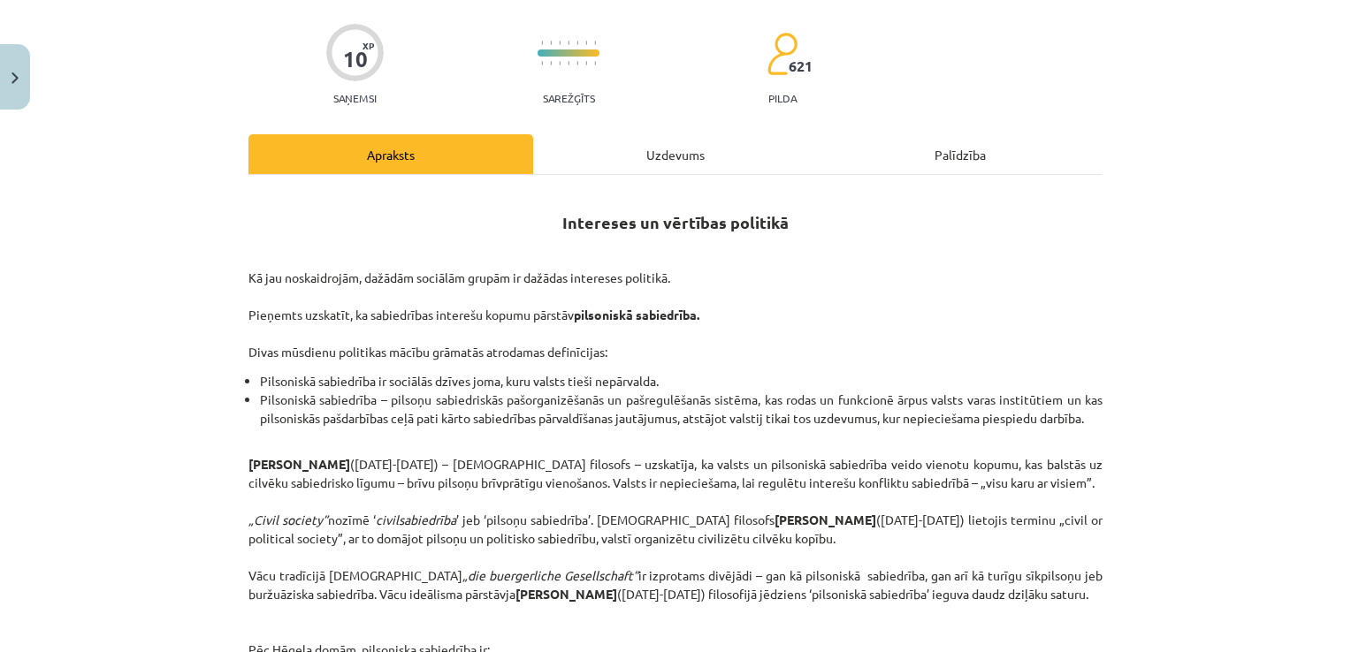
scroll to position [656, 0]
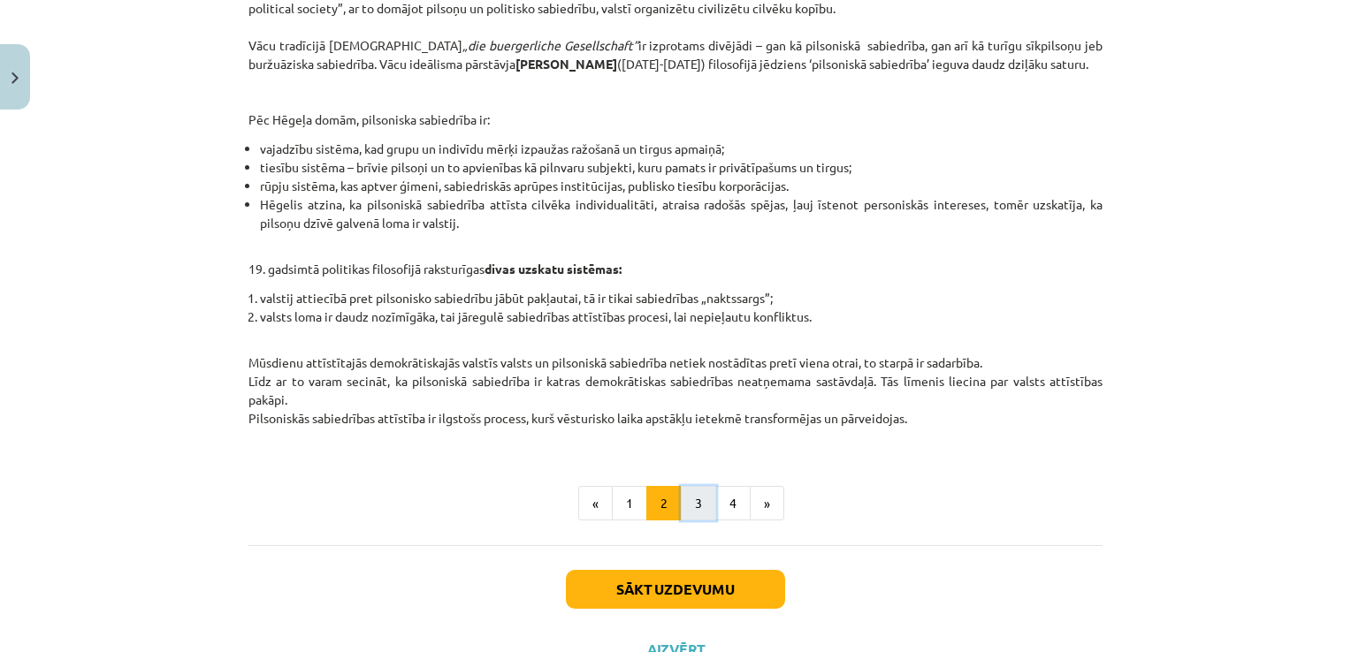
click at [700, 521] on button "3" at bounding box center [698, 503] width 35 height 35
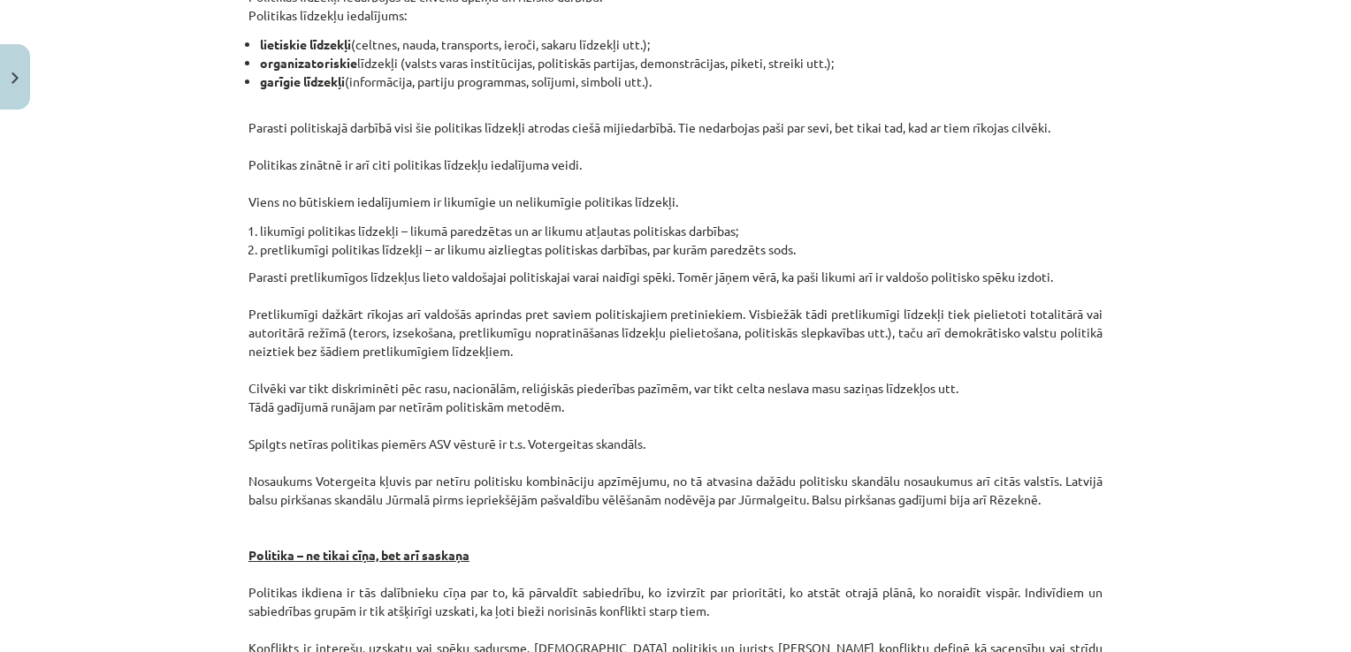
scroll to position [1414, 0]
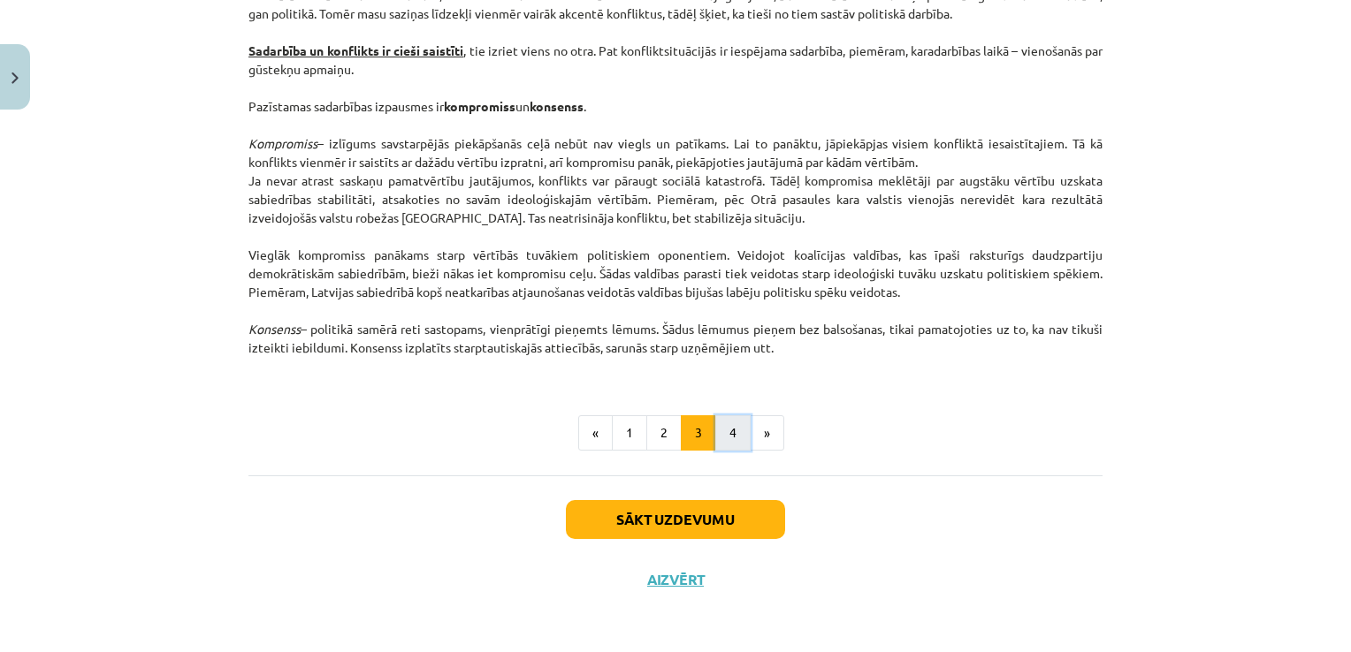
click at [720, 421] on button "4" at bounding box center [732, 432] width 35 height 35
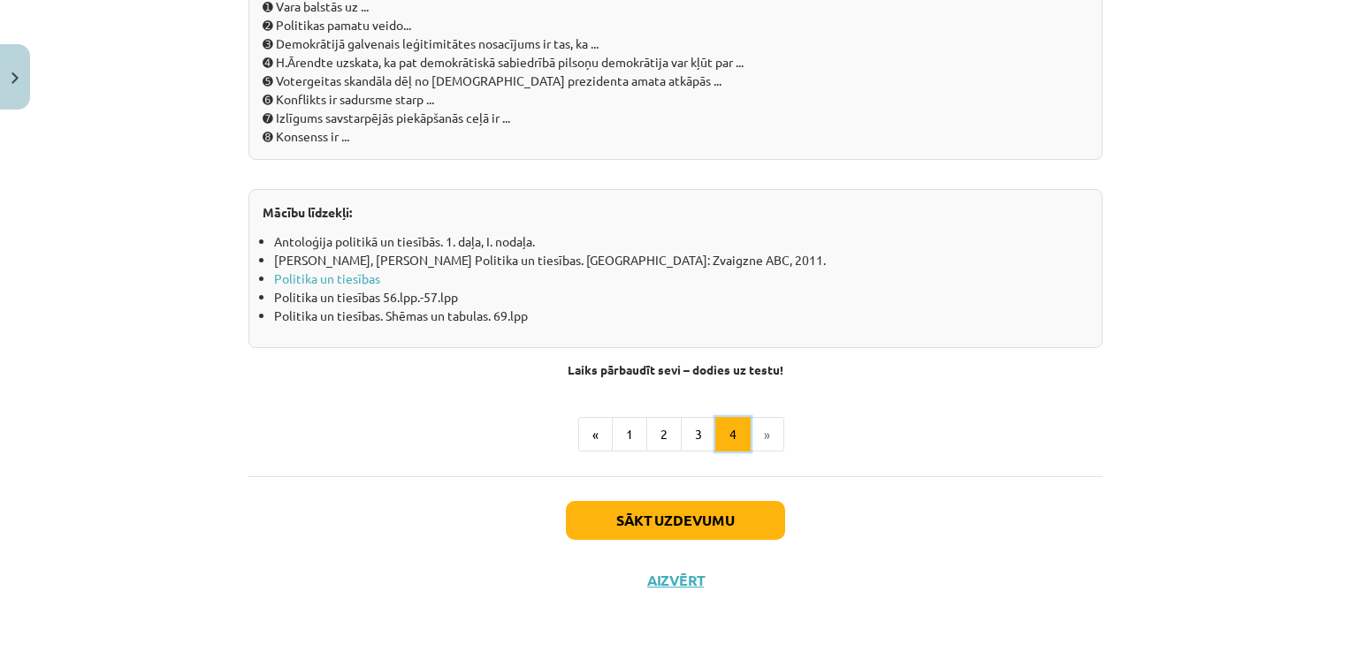
scroll to position [1979, 0]
click at [640, 421] on button "1" at bounding box center [629, 433] width 35 height 35
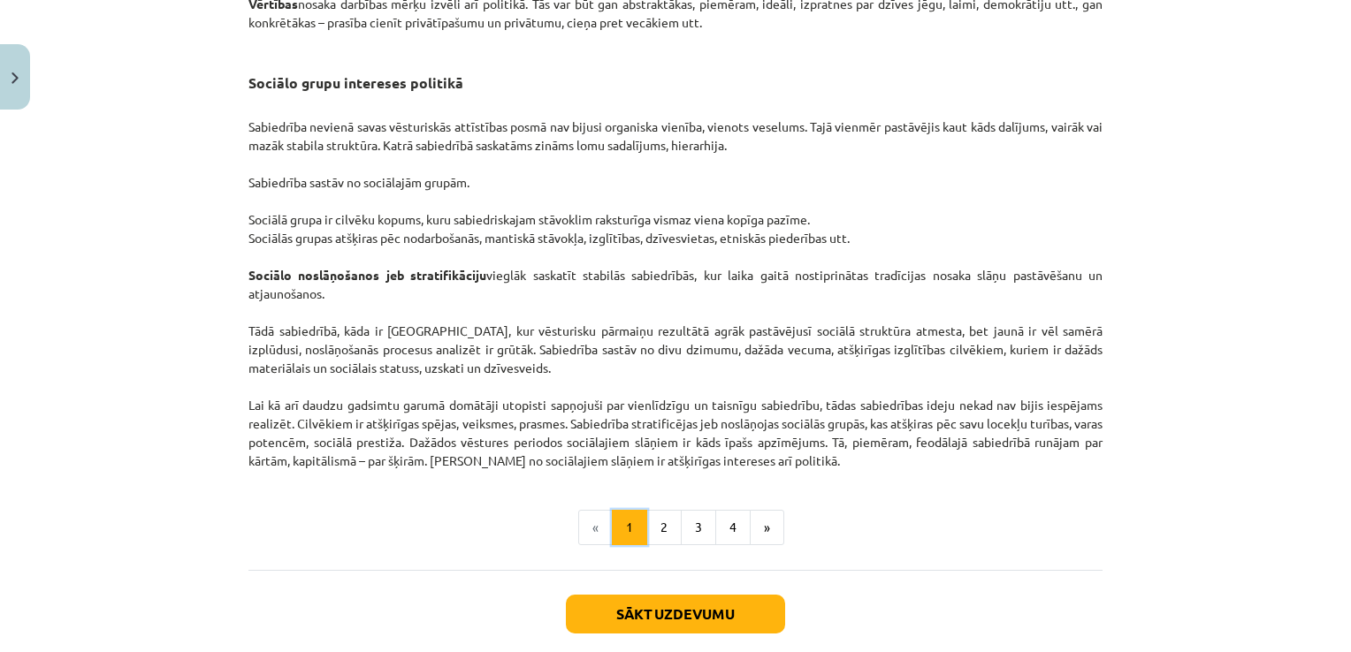
scroll to position [2702, 0]
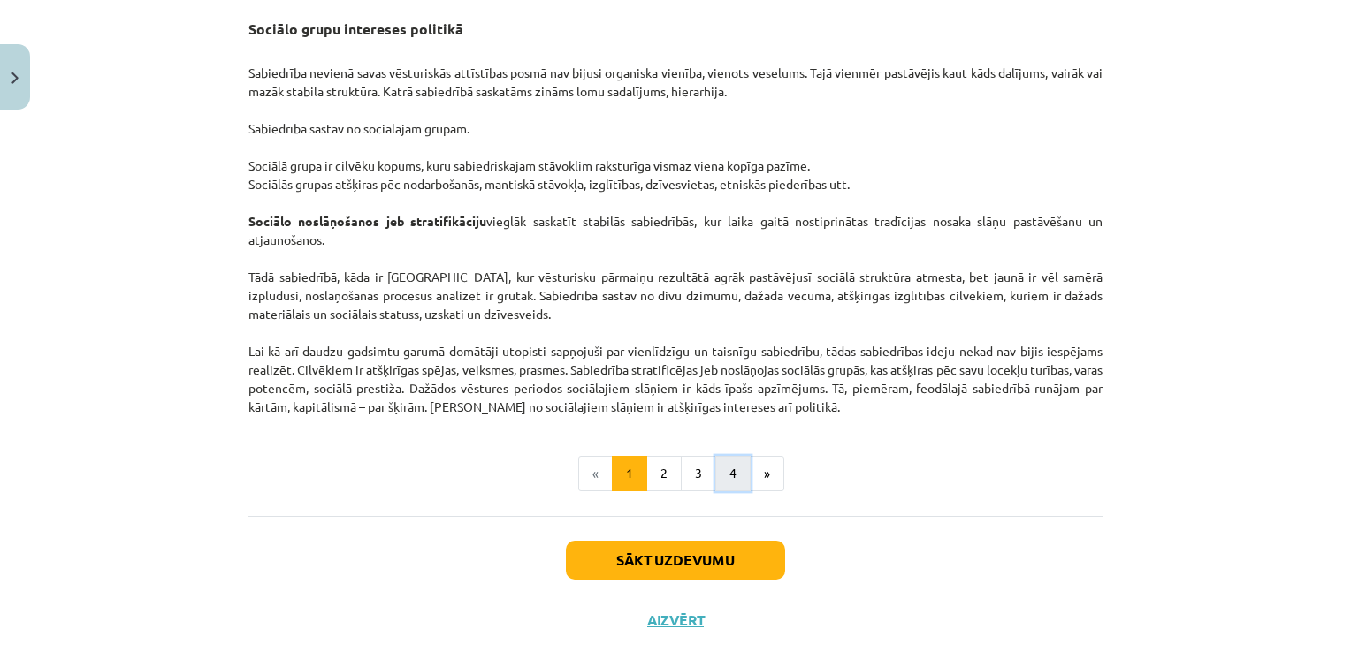
click at [737, 486] on button "4" at bounding box center [732, 473] width 35 height 35
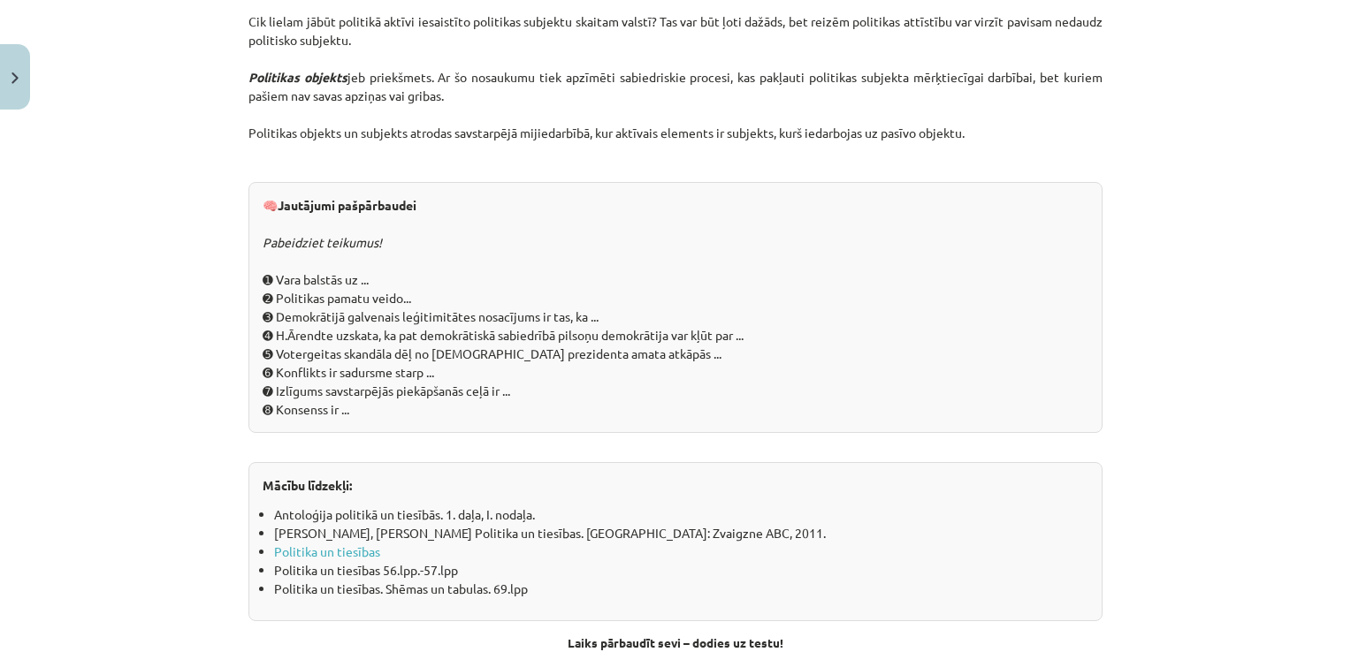
scroll to position [1979, 0]
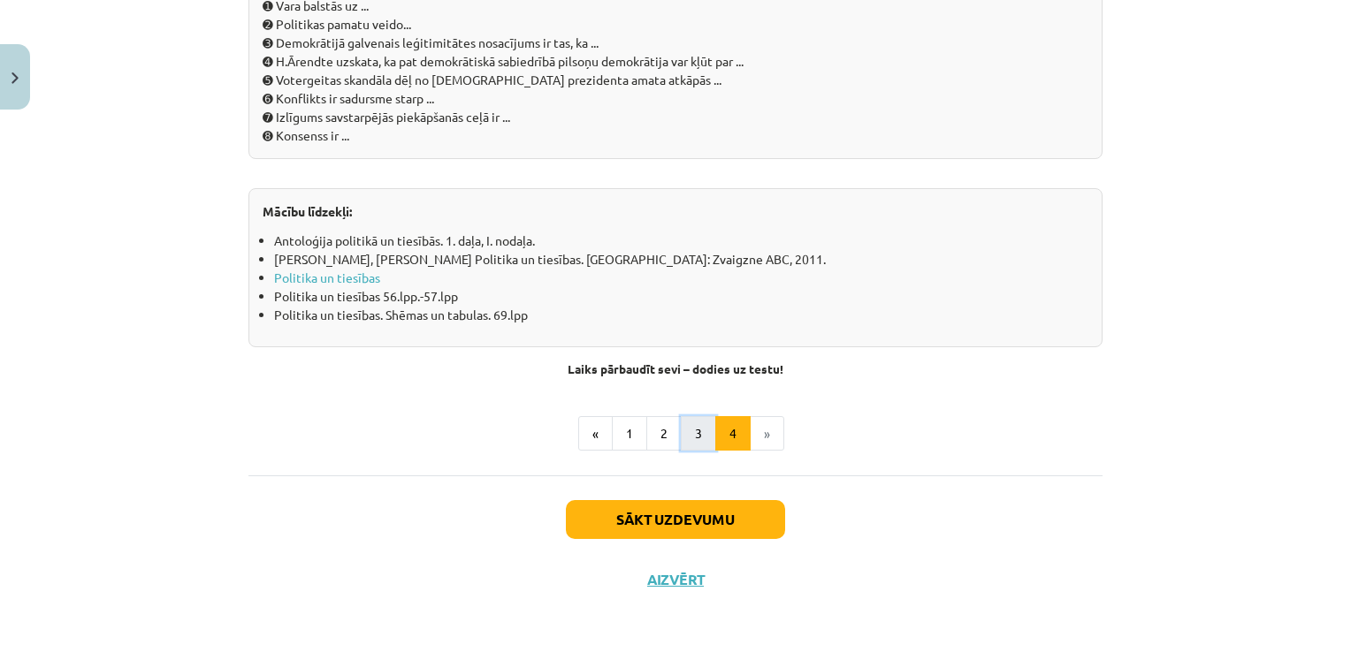
click at [681, 422] on button "3" at bounding box center [698, 433] width 35 height 35
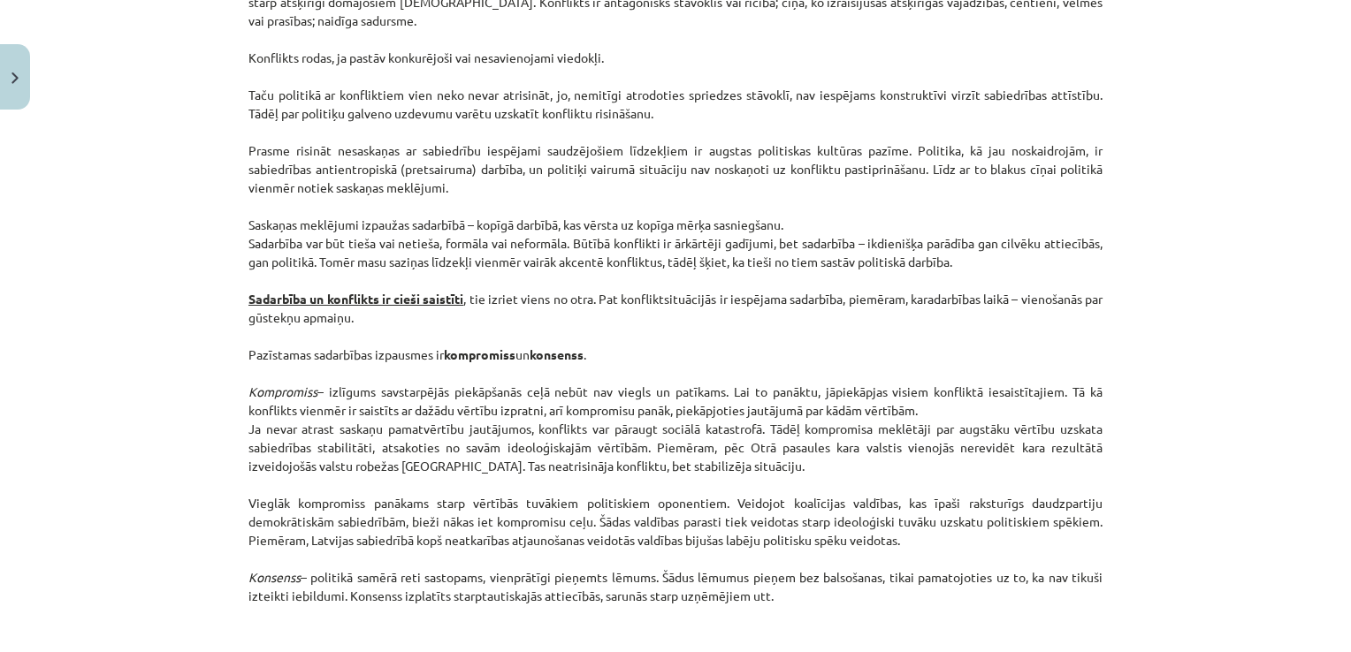
scroll to position [2172, 0]
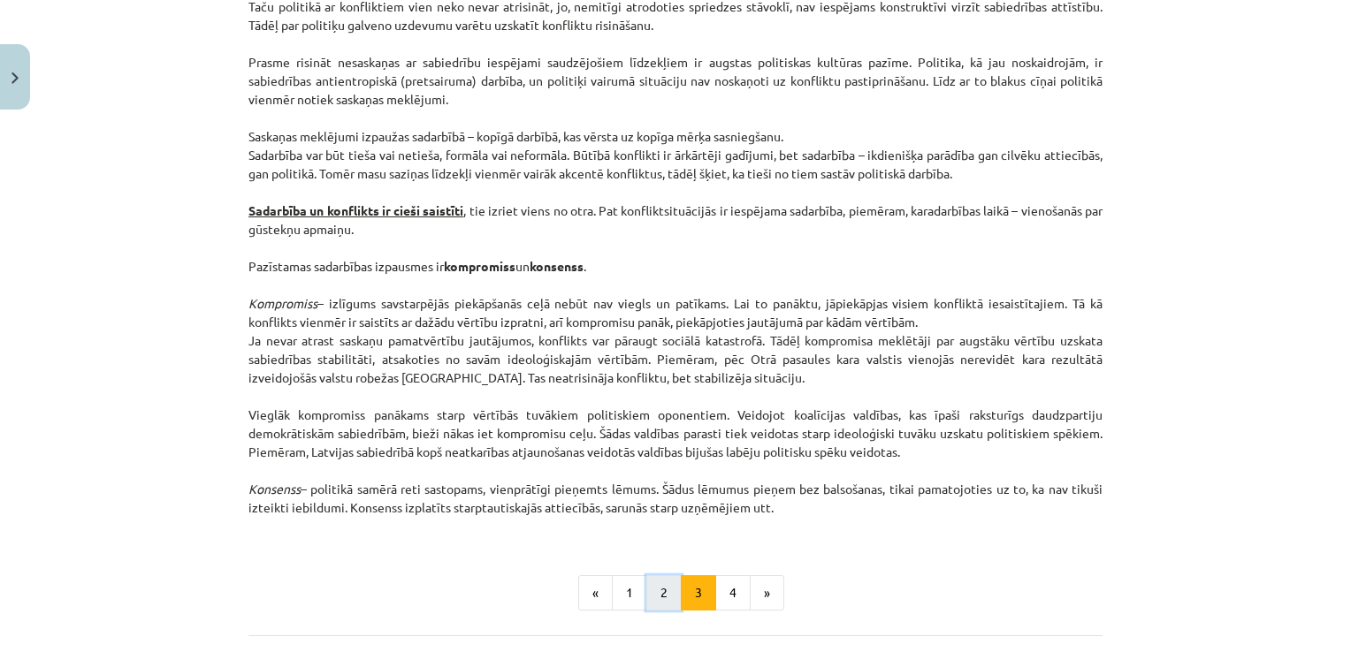
click at [663, 597] on button "2" at bounding box center [663, 592] width 35 height 35
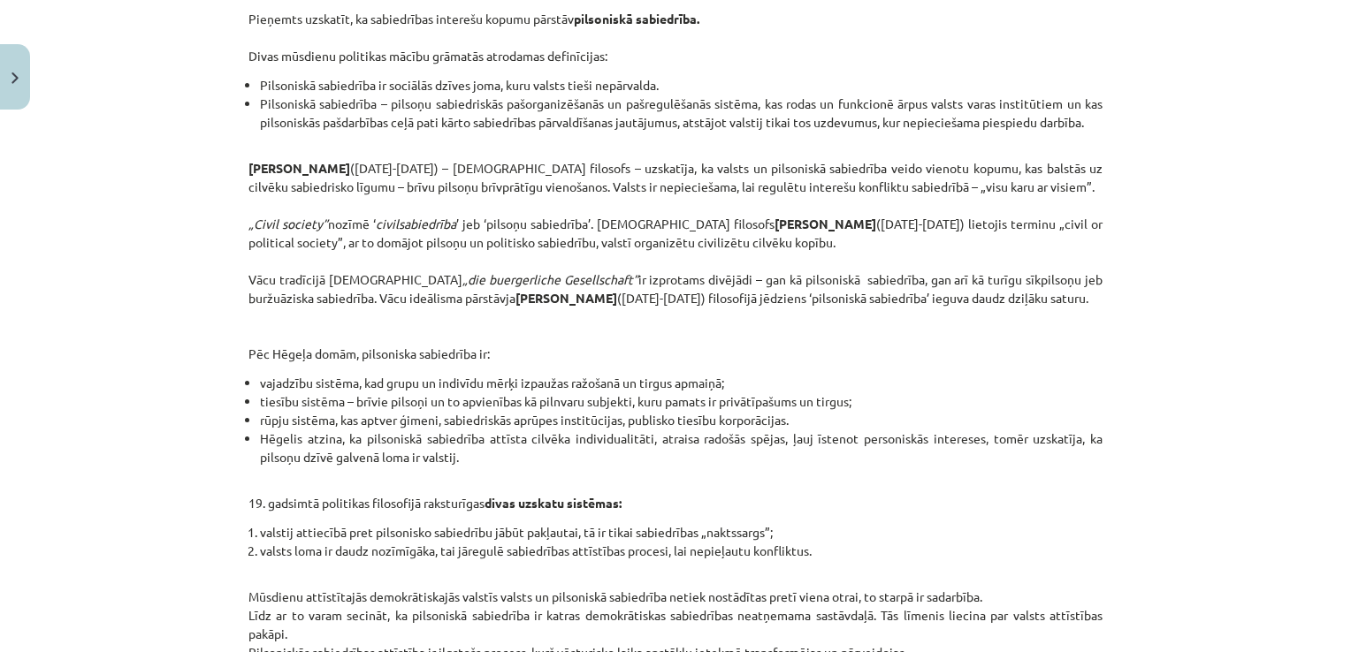
scroll to position [316, 0]
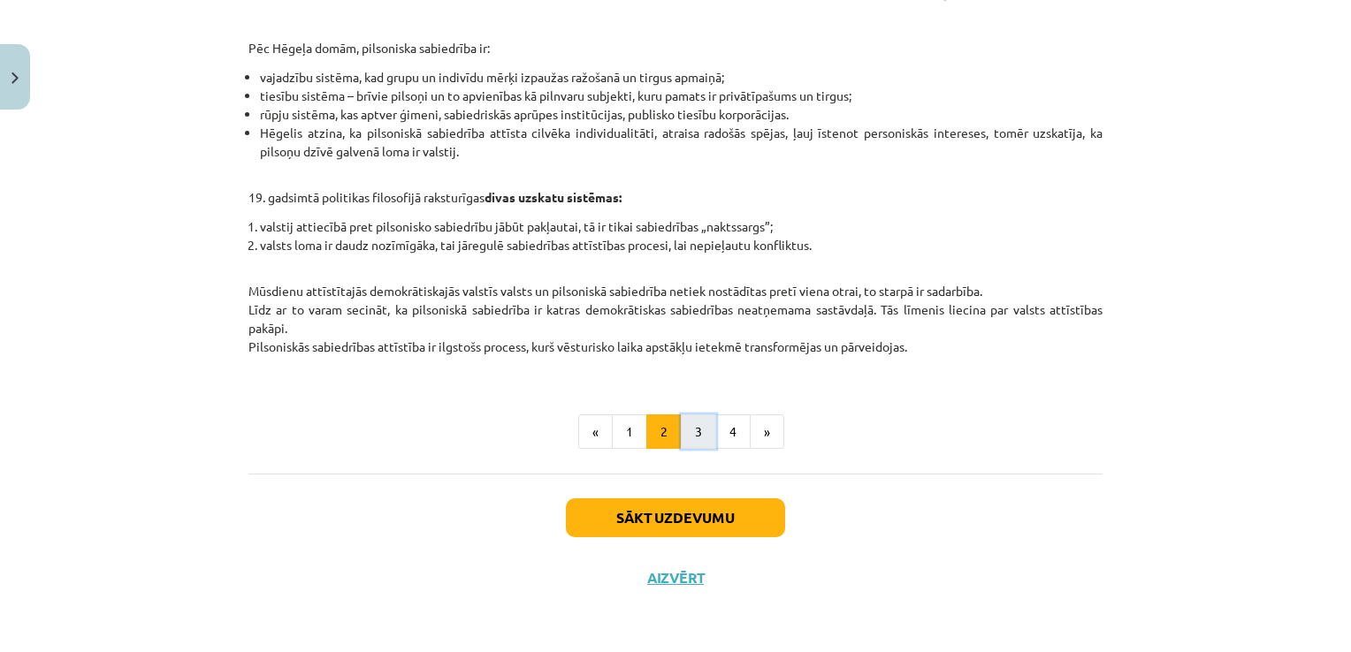
click at [693, 437] on button "3" at bounding box center [698, 432] width 35 height 35
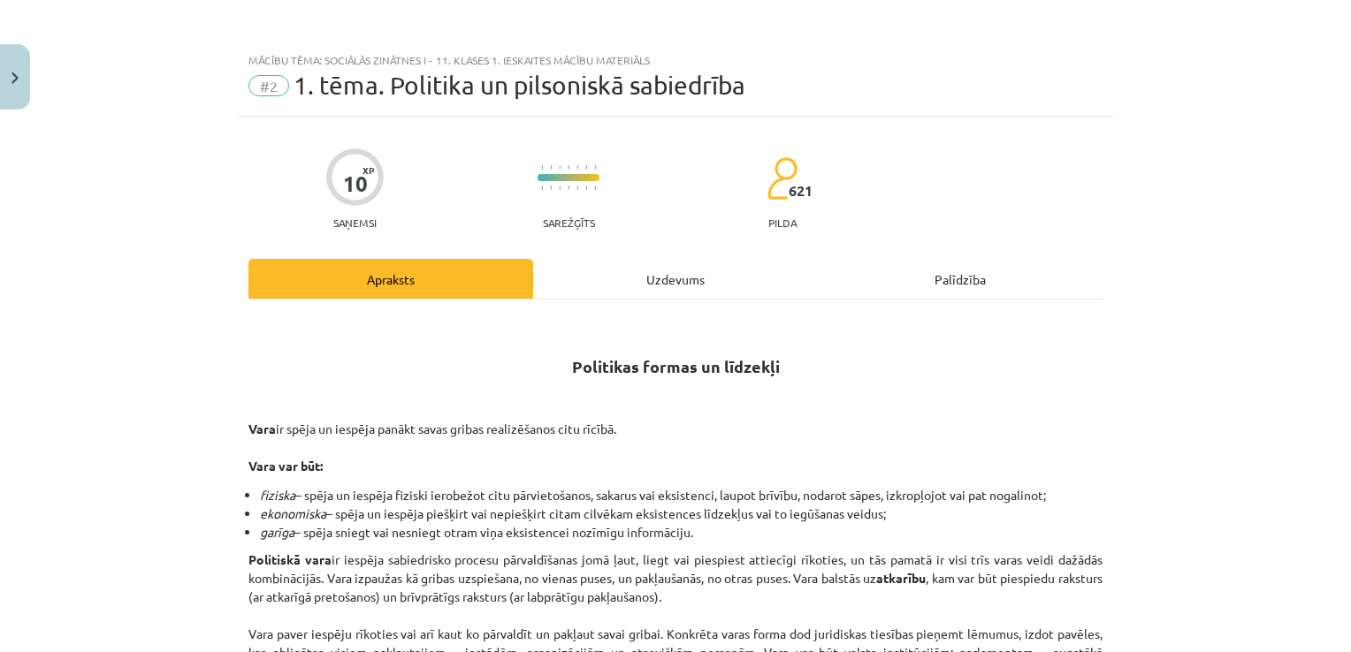
scroll to position [0, 0]
click at [658, 270] on div "Uzdevums" at bounding box center [675, 280] width 285 height 40
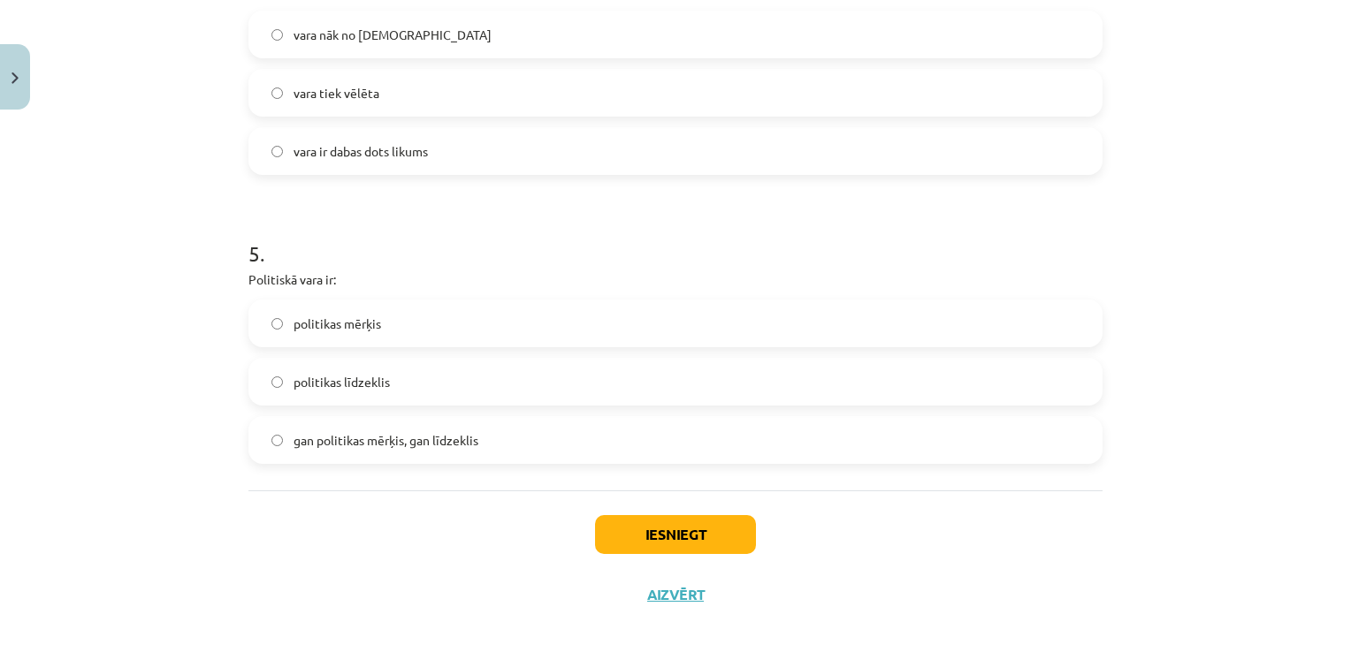
scroll to position [1313, 0]
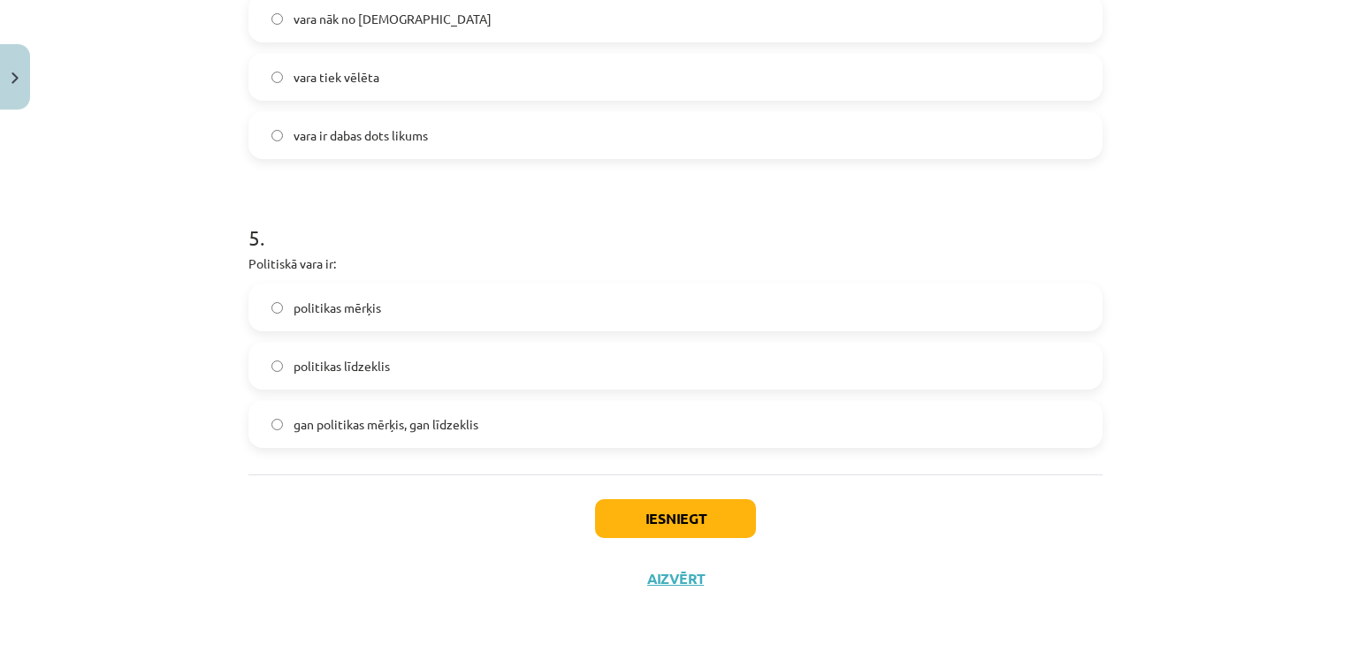
click at [387, 349] on label "politikas līdzeklis" at bounding box center [675, 366] width 850 height 44
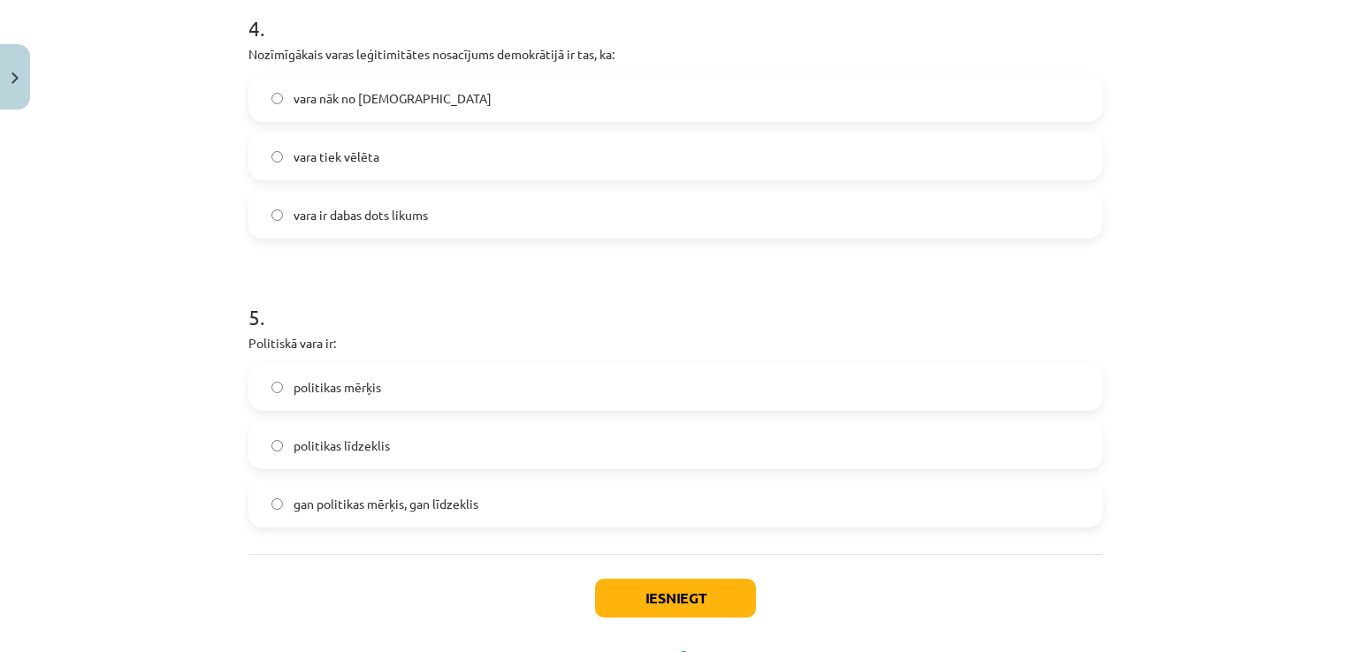
scroll to position [1237, 0]
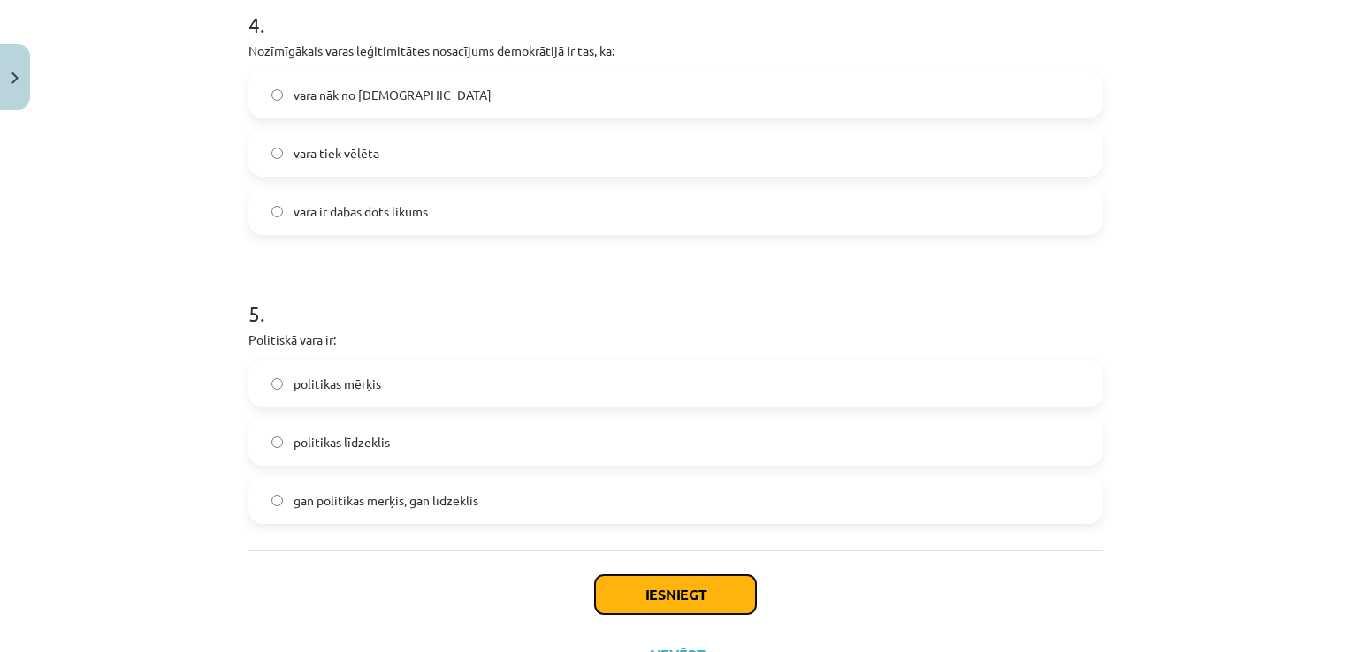
click at [700, 588] on button "Iesniegt" at bounding box center [675, 594] width 161 height 39
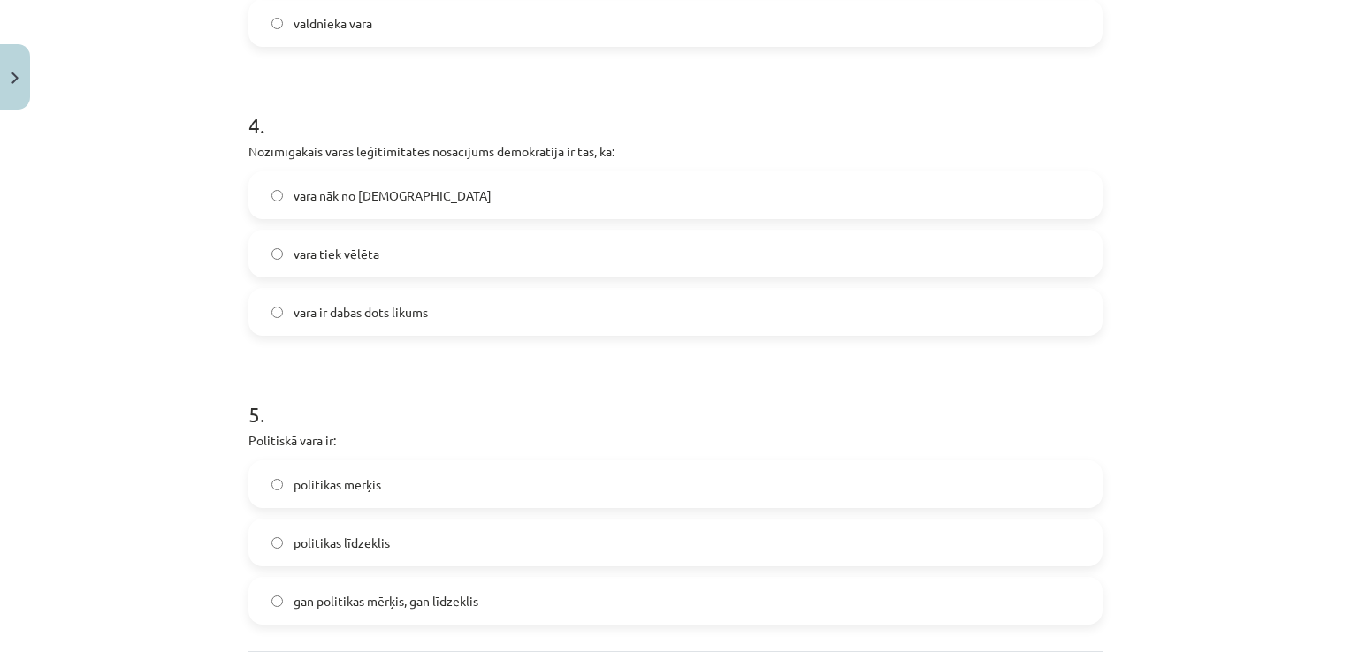
scroll to position [1313, 0]
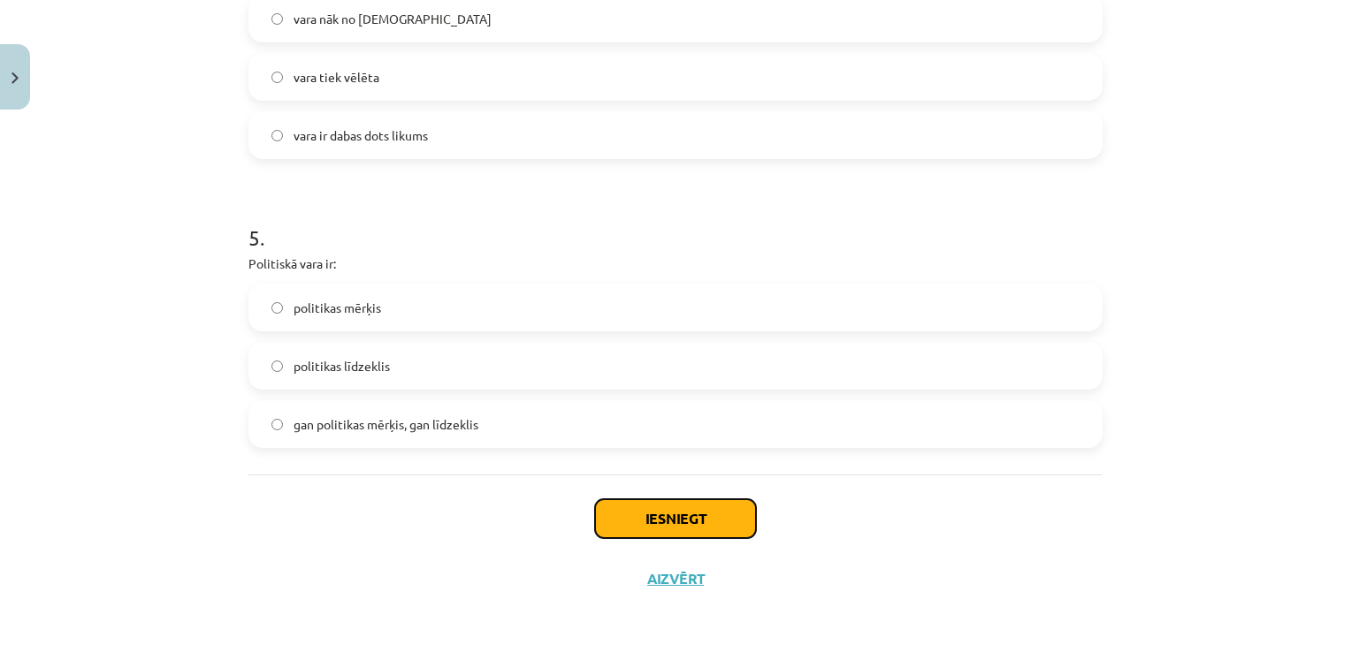
click at [666, 518] on button "Iesniegt" at bounding box center [675, 518] width 161 height 39
click at [697, 521] on button "Iesniegt" at bounding box center [675, 518] width 161 height 39
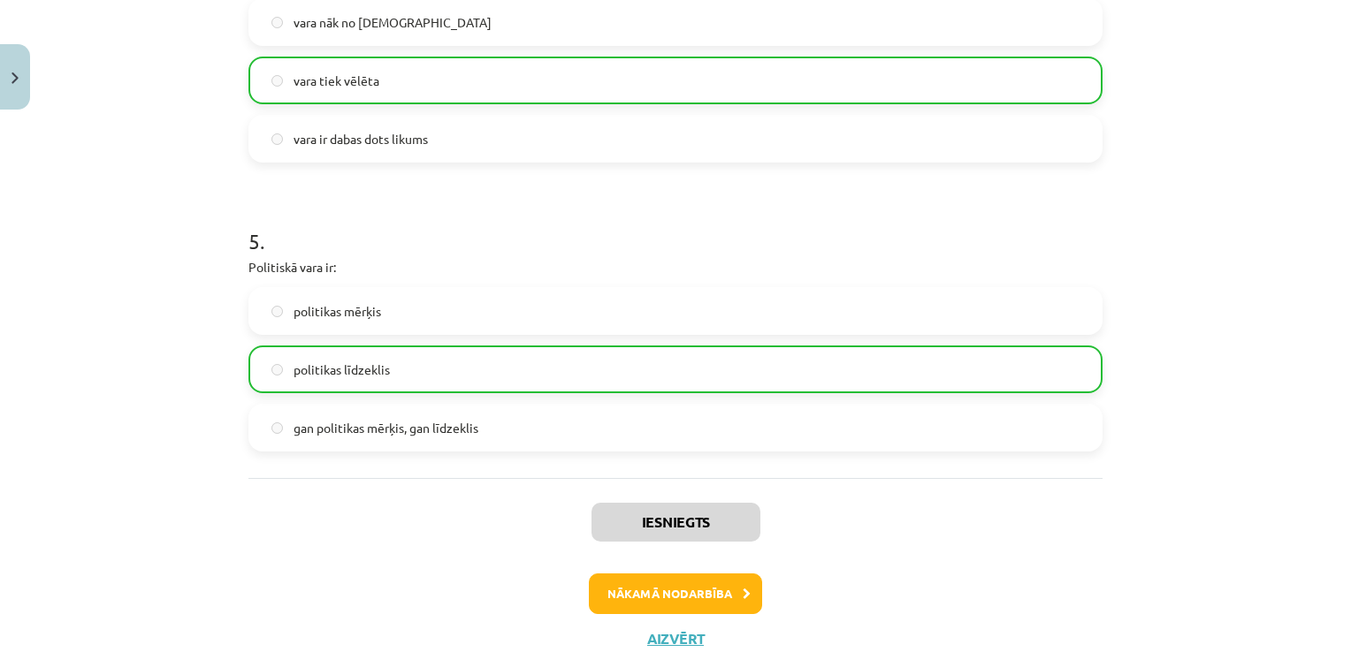
scroll to position [1368, 0]
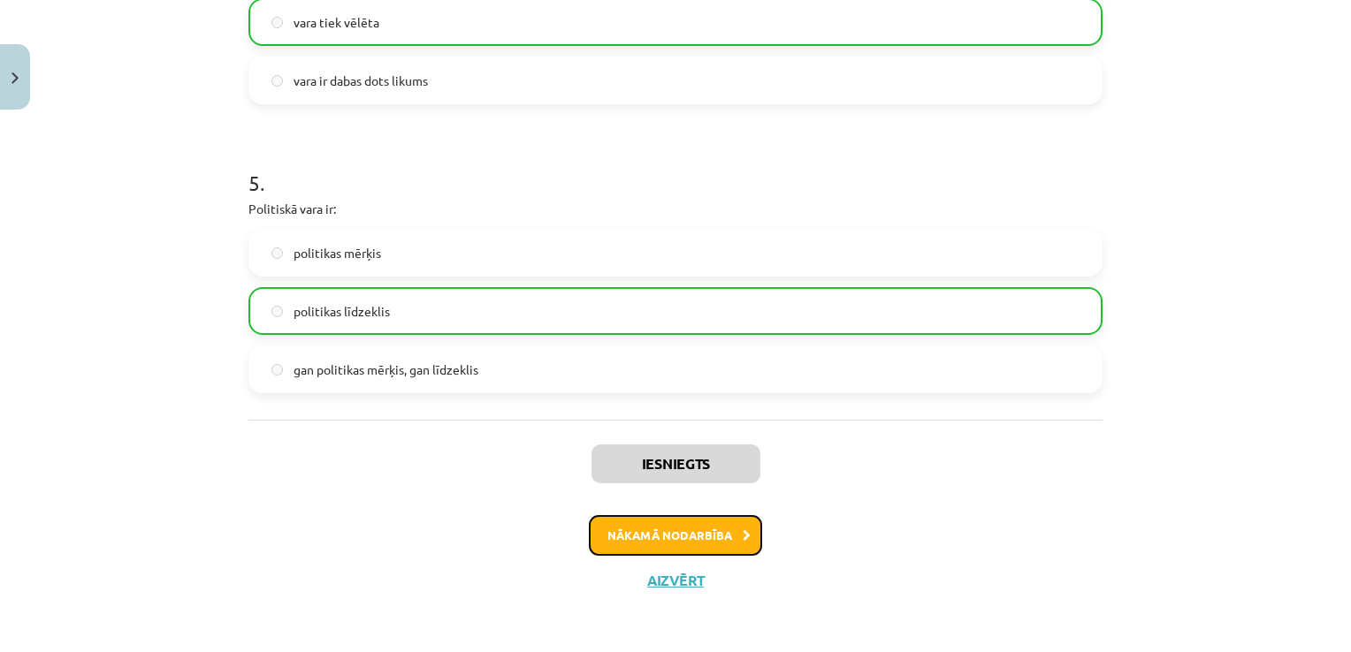
click at [682, 539] on button "Nākamā nodarbība" at bounding box center [675, 535] width 173 height 41
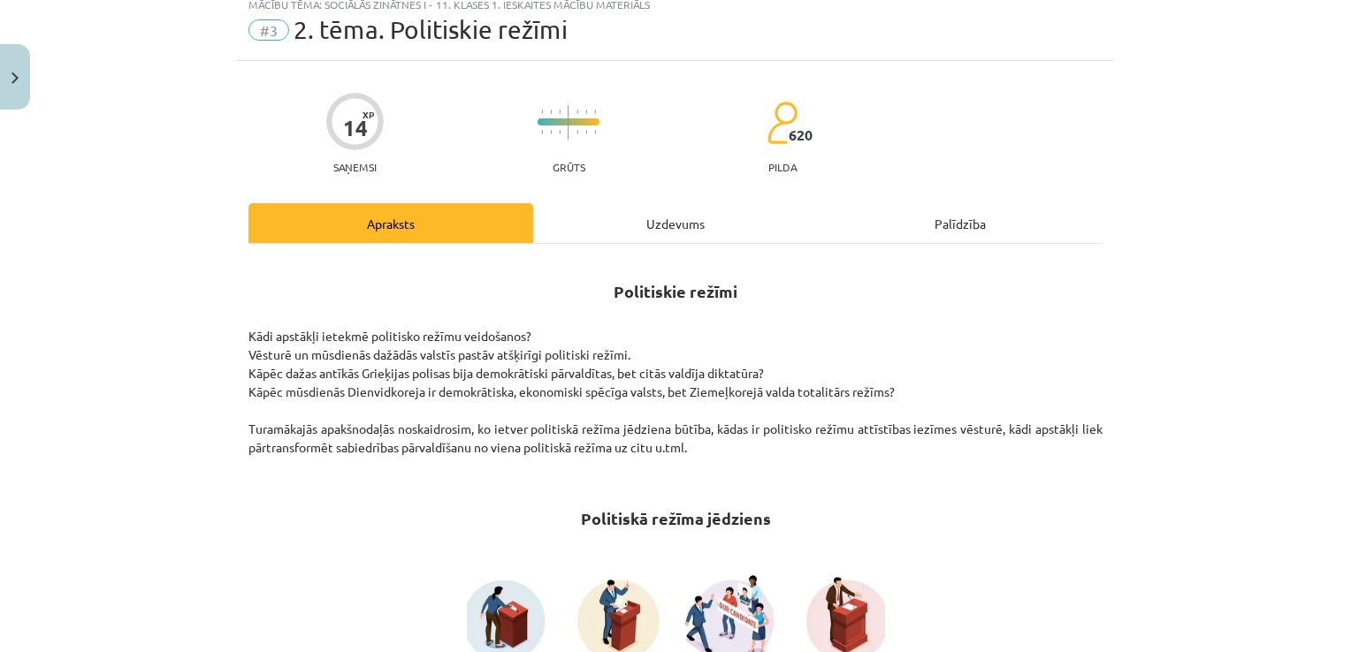
scroll to position [44, 0]
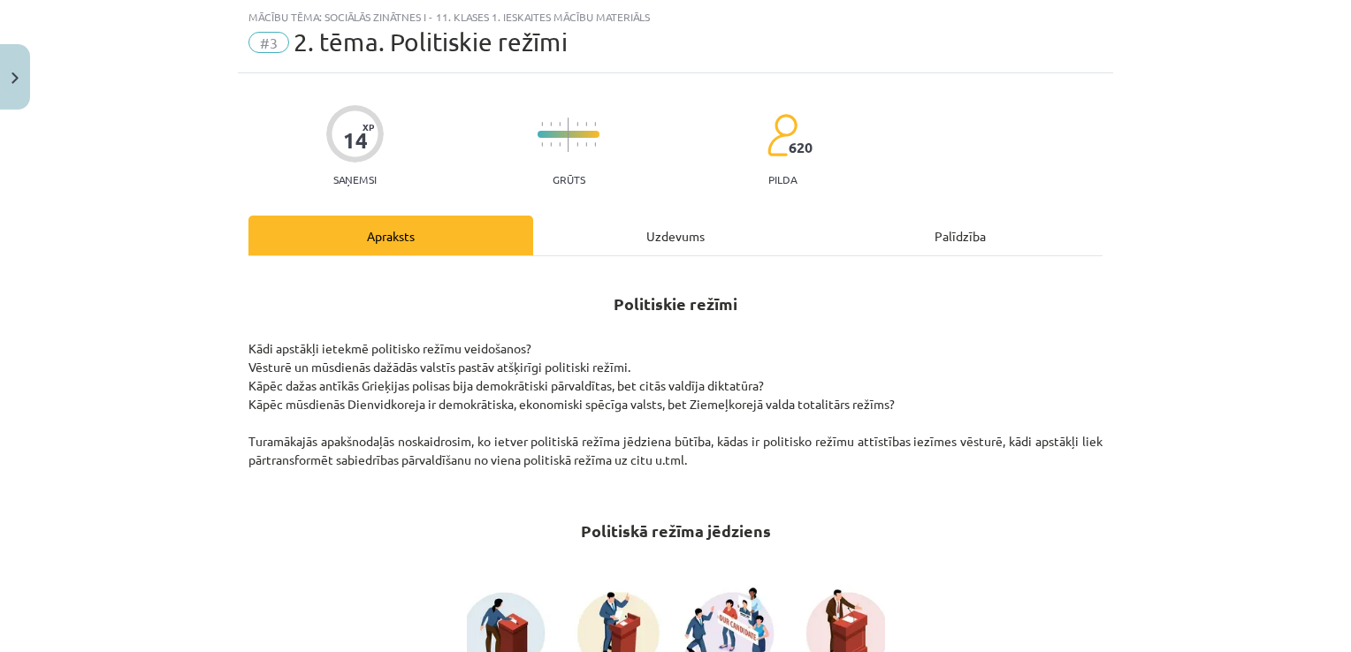
click at [696, 229] on div "Uzdevums" at bounding box center [675, 236] width 285 height 40
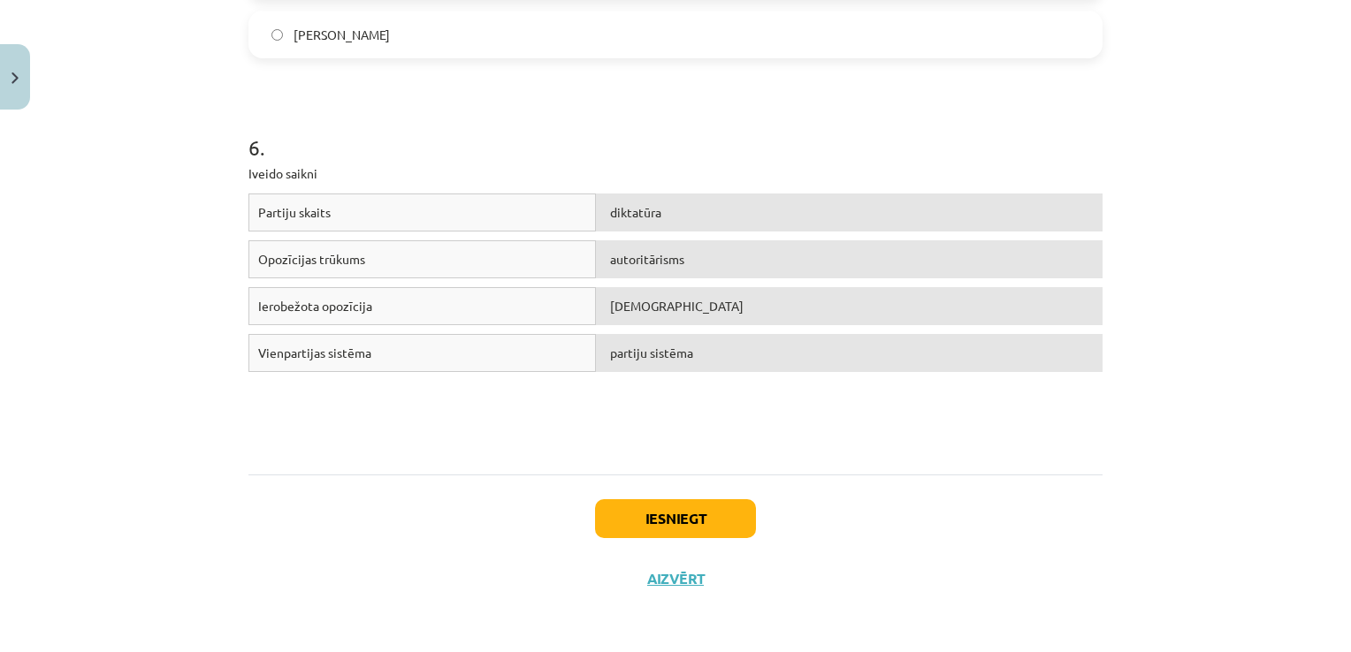
scroll to position [1526, 0]
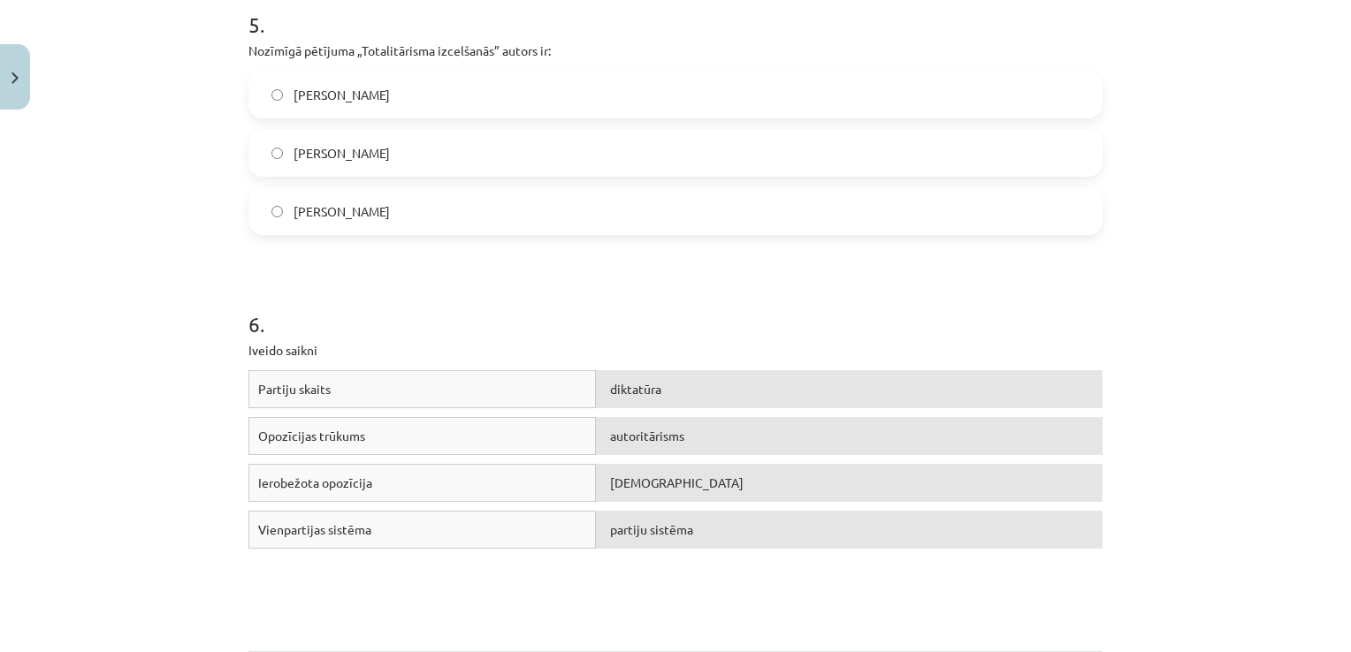
click at [653, 382] on span "diktatūra" at bounding box center [635, 389] width 51 height 16
click at [817, 316] on h1 "6 ." at bounding box center [675, 308] width 854 height 55
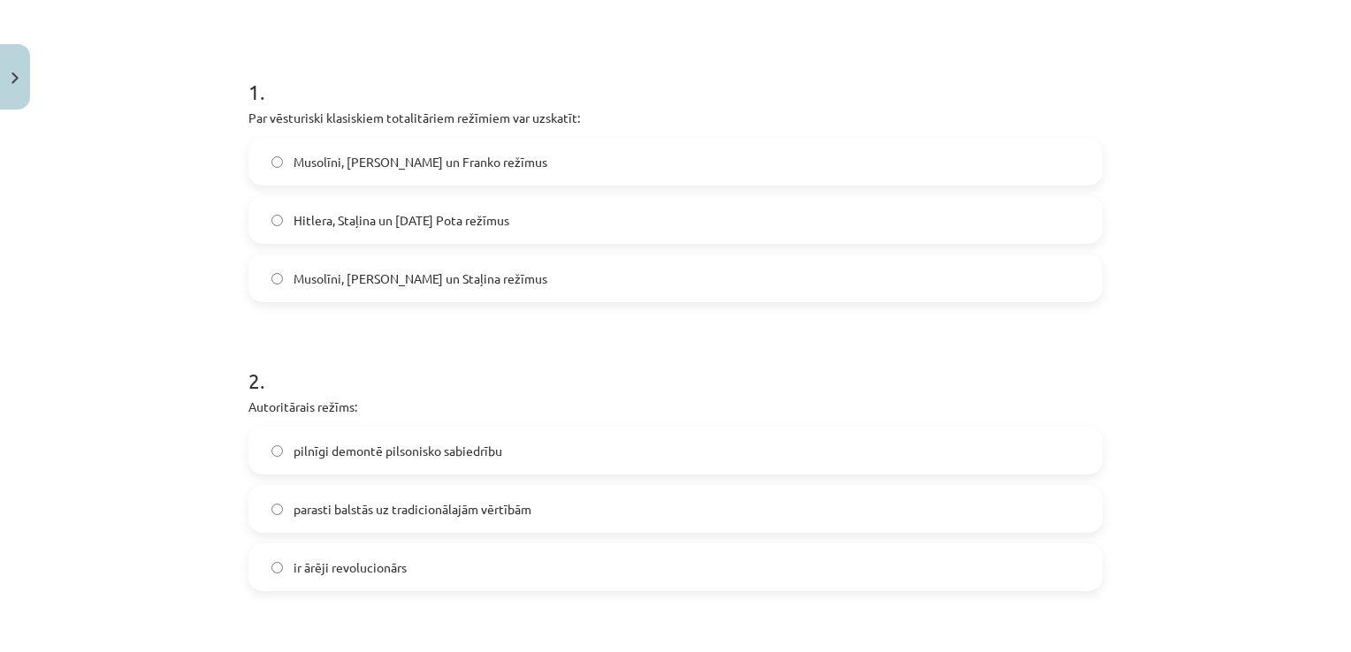
scroll to position [201, 0]
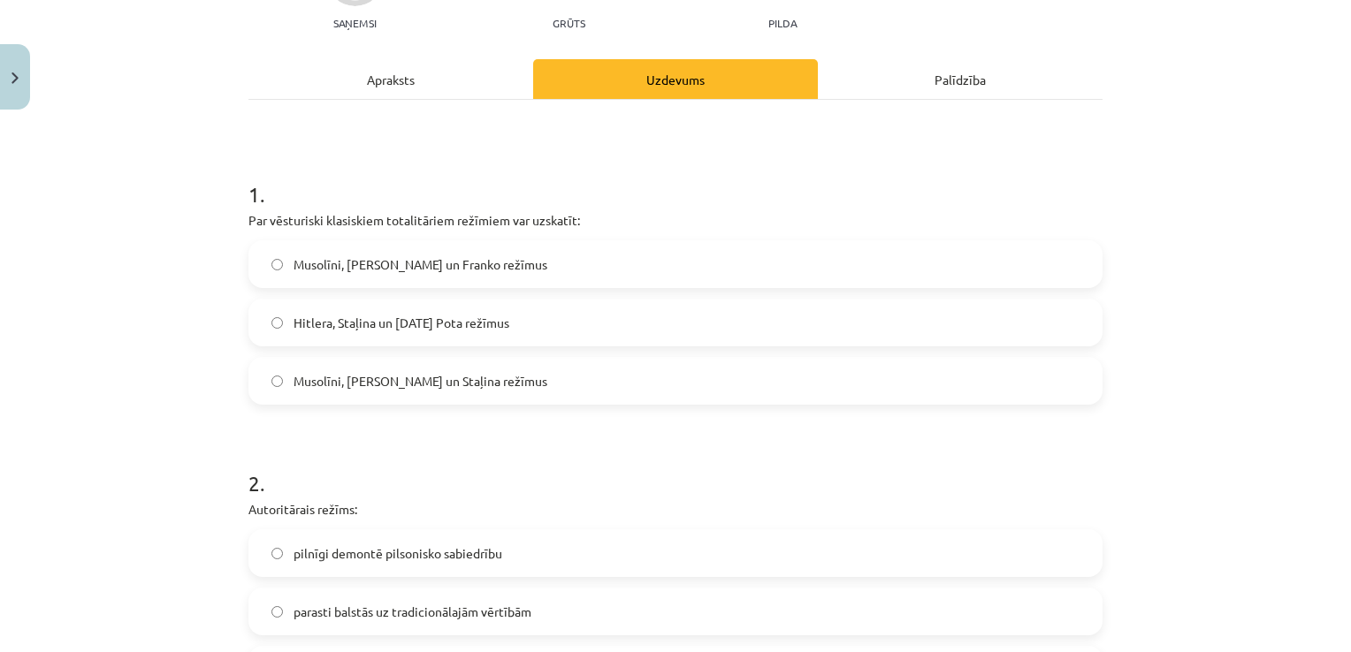
click at [371, 82] on div "Apraksts" at bounding box center [390, 79] width 285 height 40
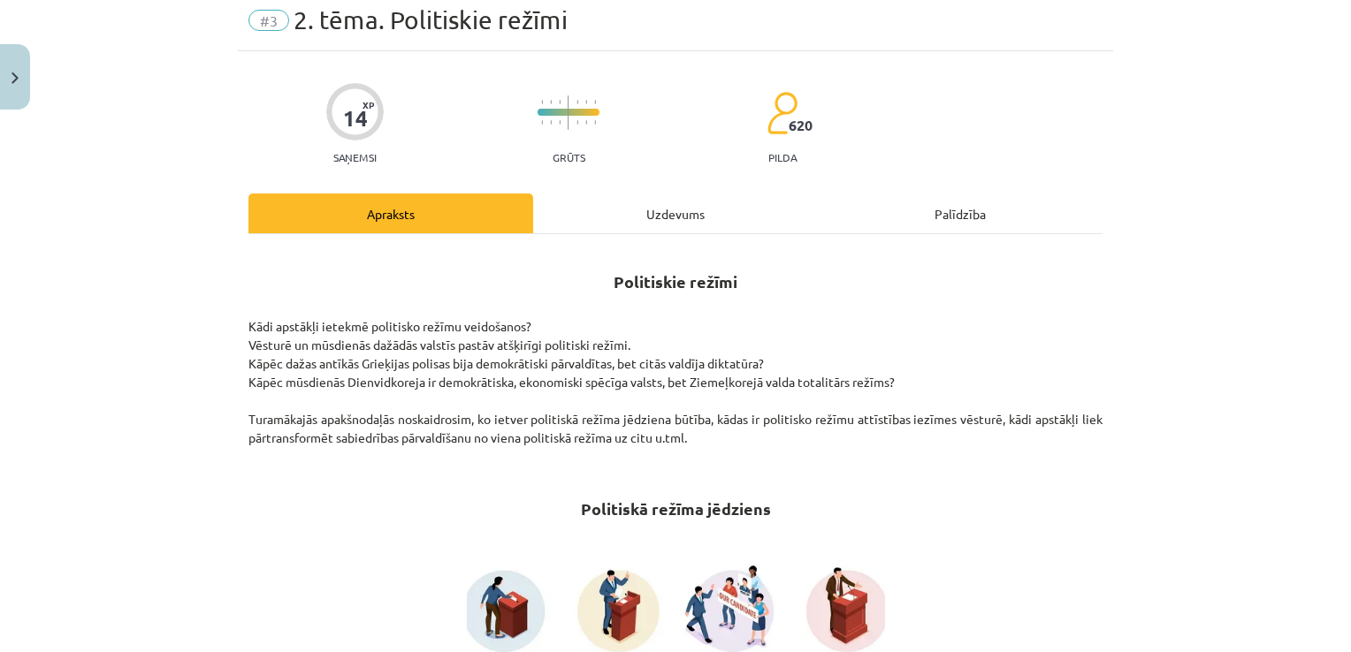
scroll to position [44, 0]
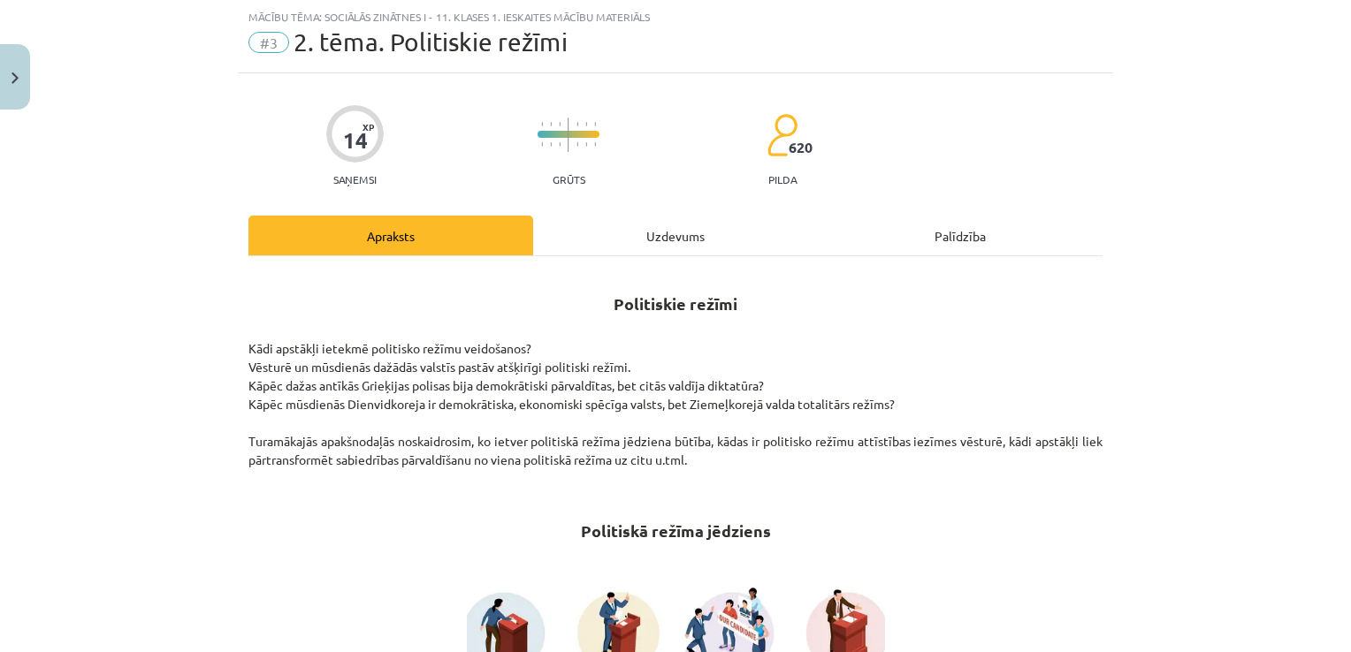
click at [712, 232] on div "Uzdevums" at bounding box center [675, 236] width 285 height 40
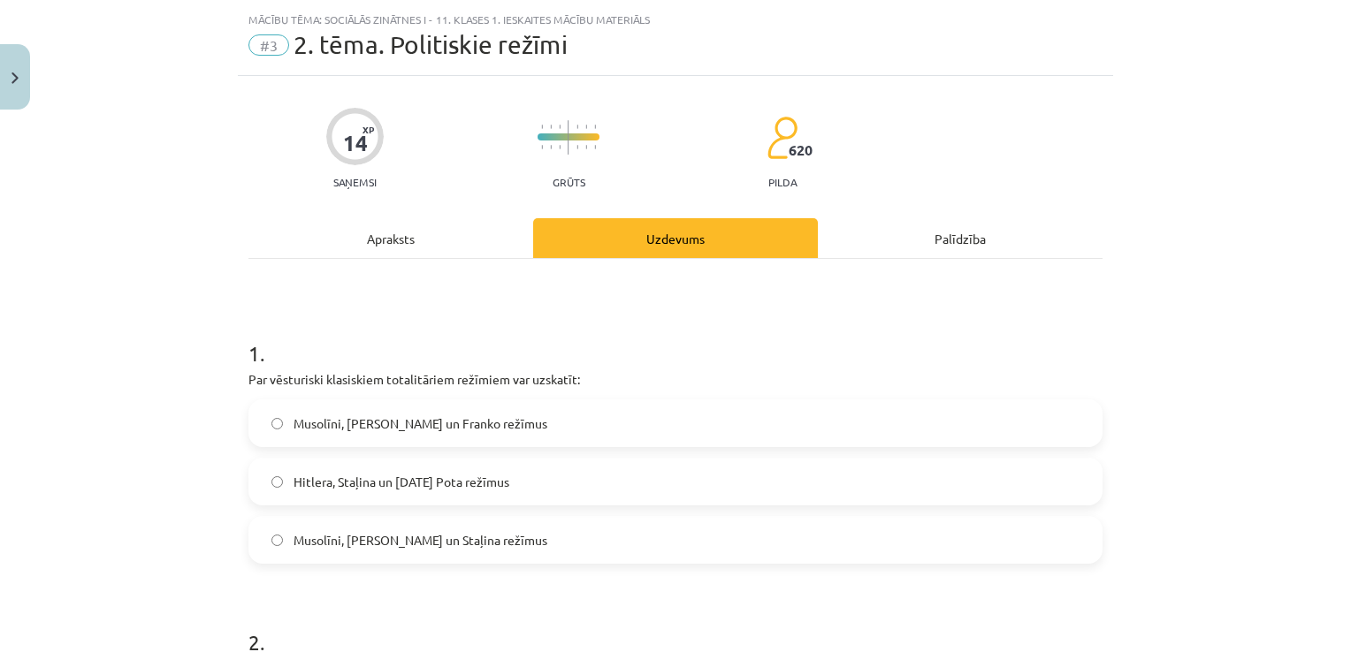
scroll to position [0, 0]
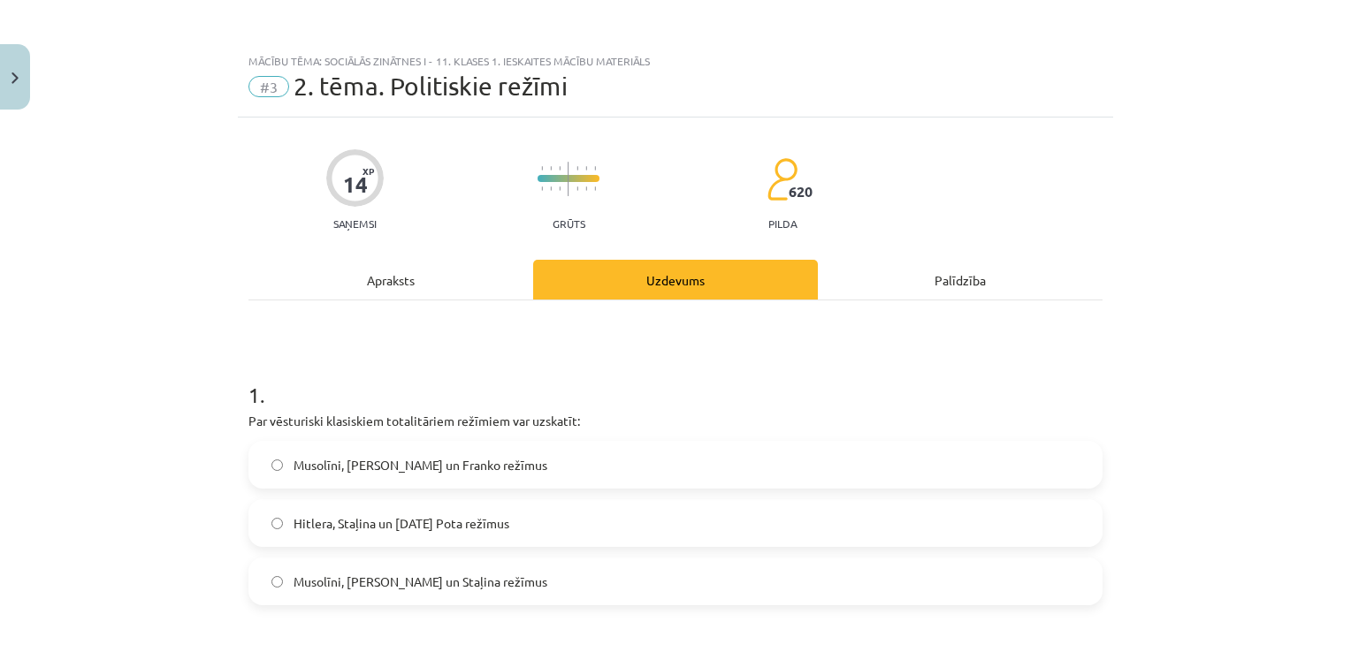
click at [407, 281] on div "Apraksts" at bounding box center [390, 280] width 285 height 40
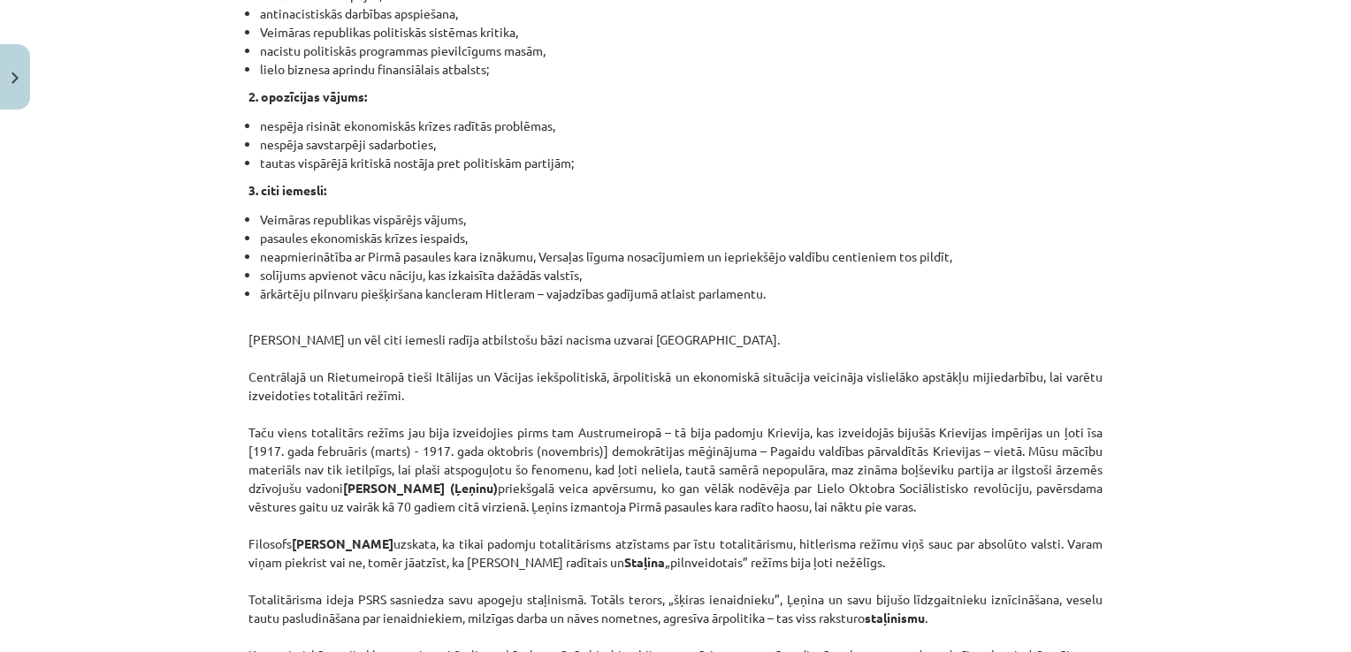
scroll to position [4550, 0]
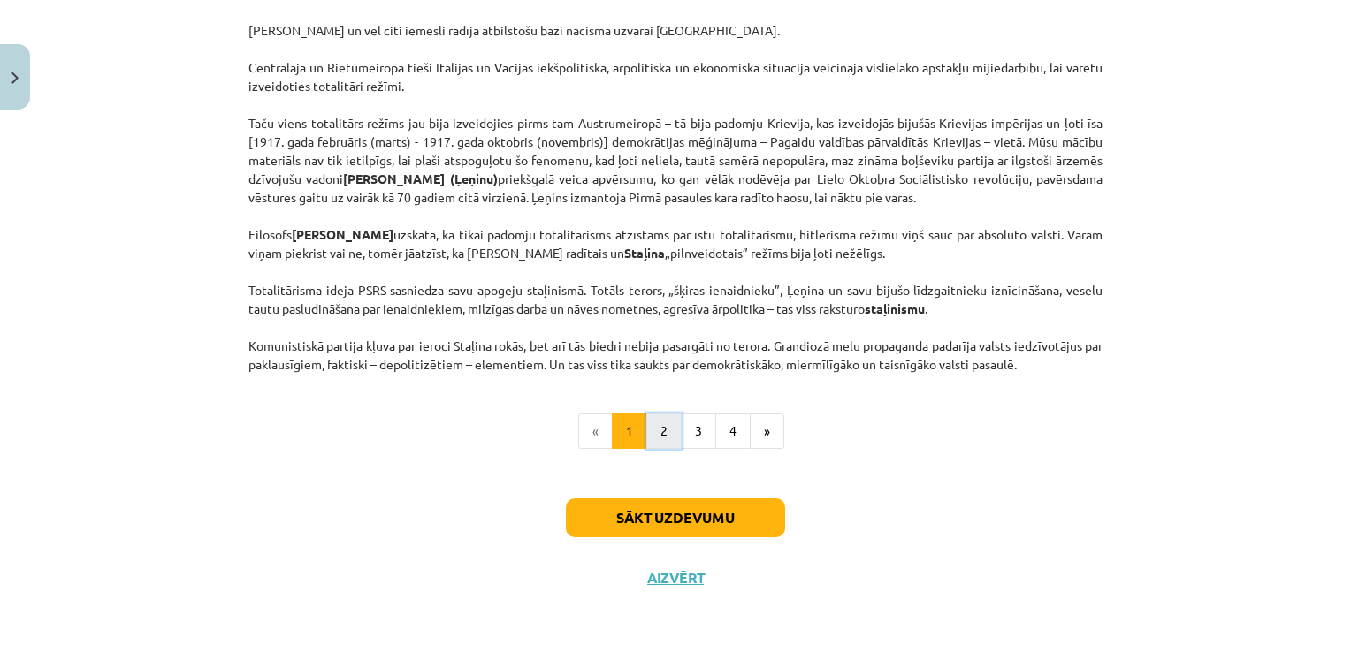
click at [658, 431] on button "2" at bounding box center [663, 431] width 35 height 35
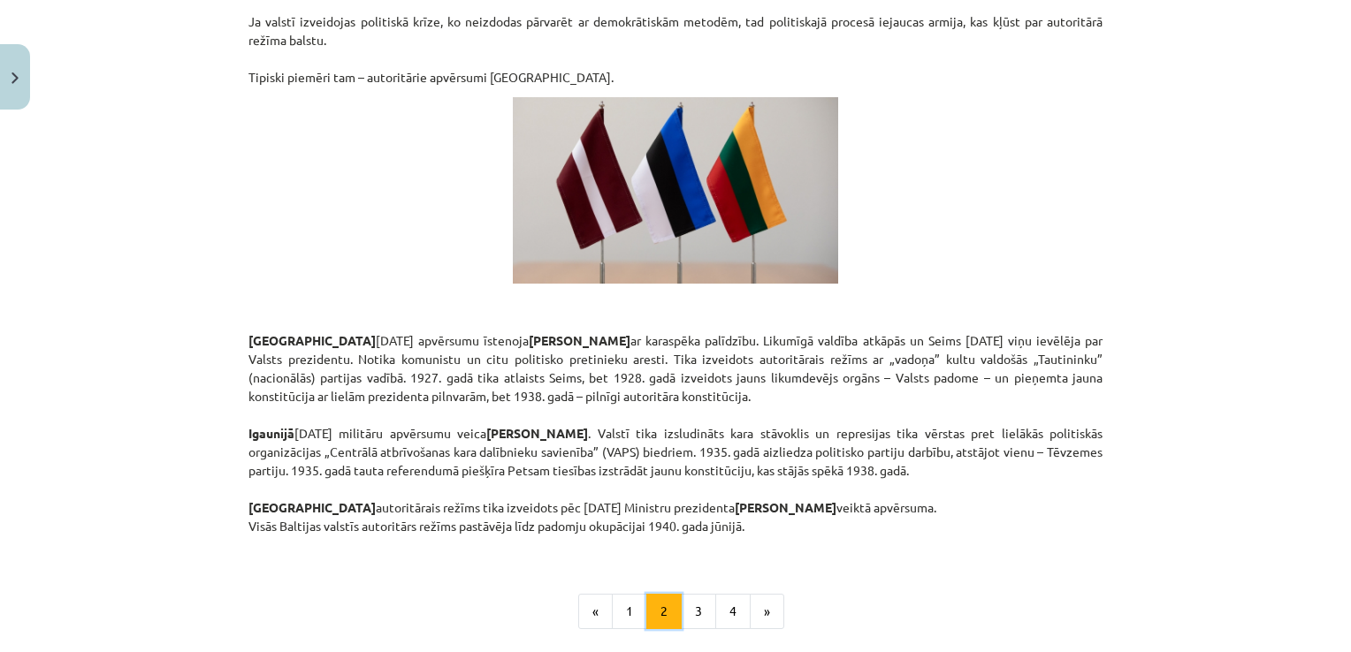
scroll to position [3059, 0]
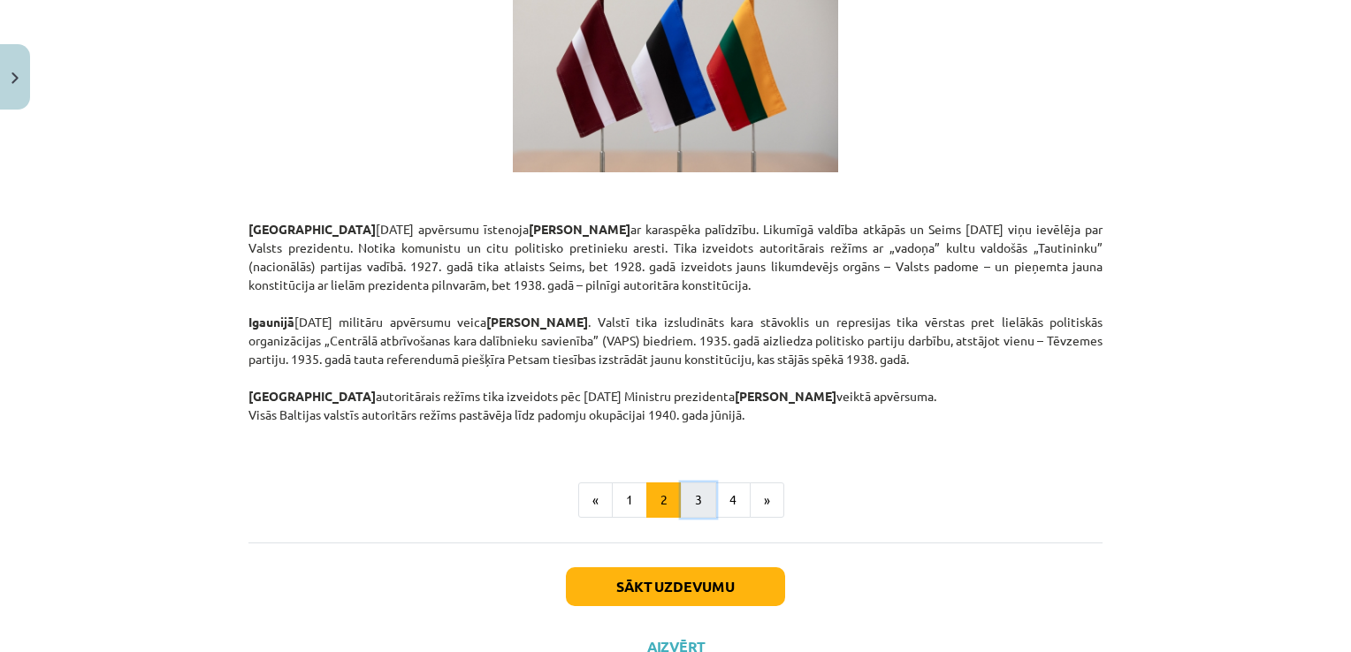
click at [698, 483] on button "3" at bounding box center [698, 500] width 35 height 35
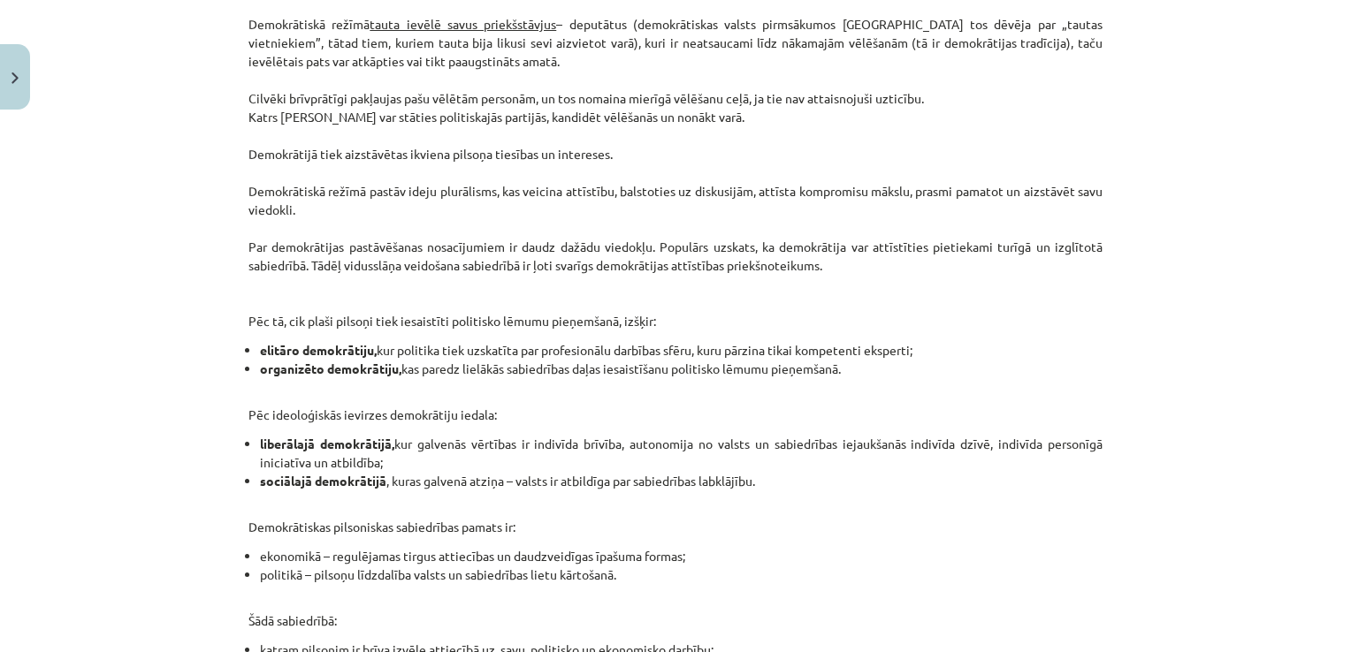
scroll to position [1111, 0]
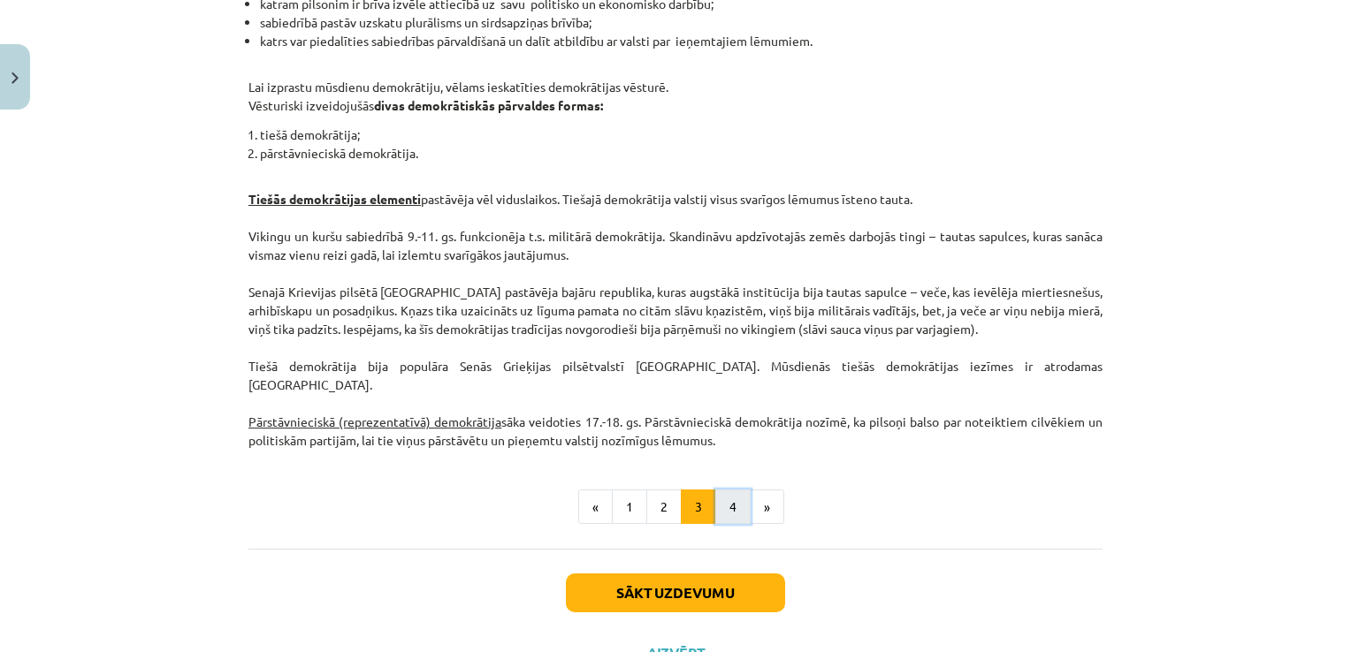
click at [722, 490] on button "4" at bounding box center [732, 507] width 35 height 35
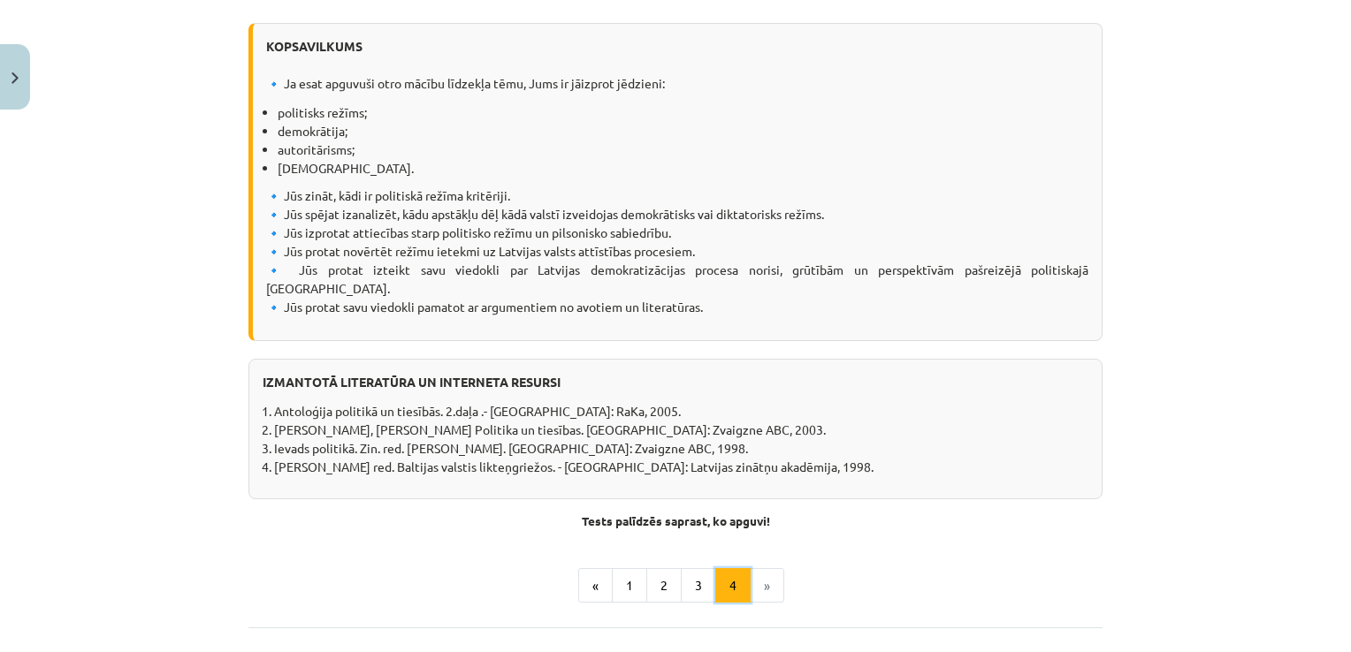
scroll to position [2232, 0]
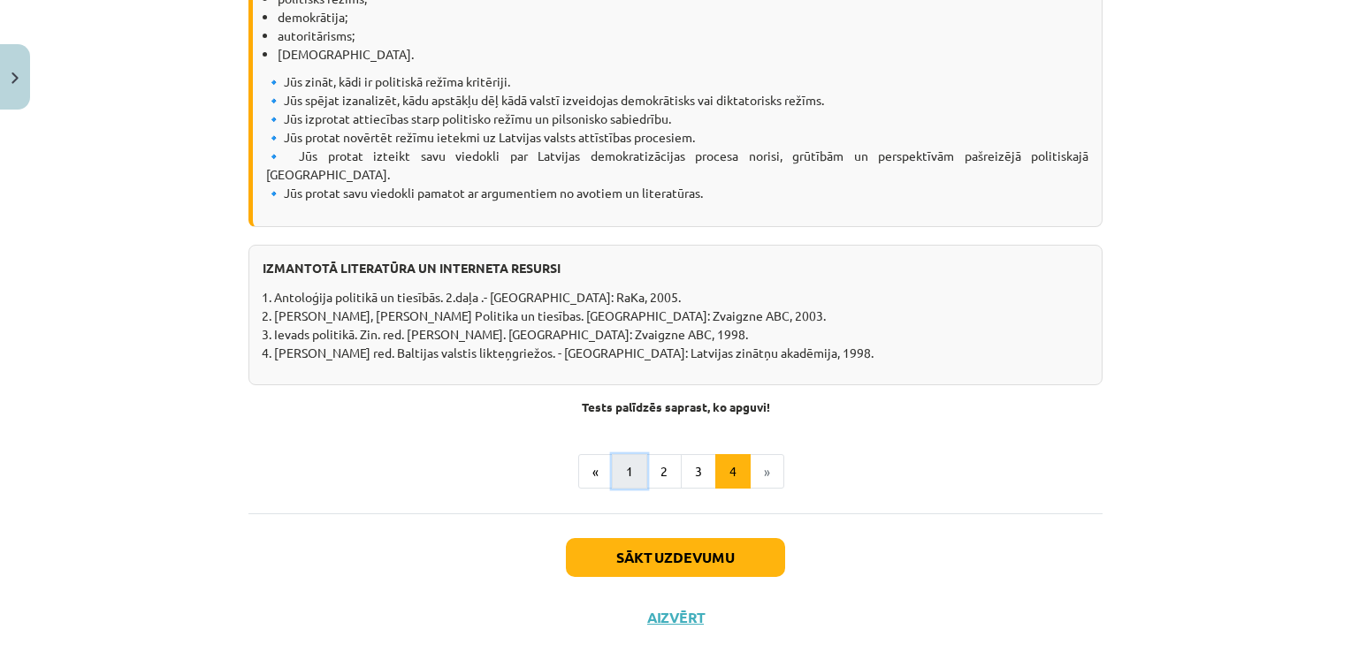
click at [612, 454] on button "1" at bounding box center [629, 471] width 35 height 35
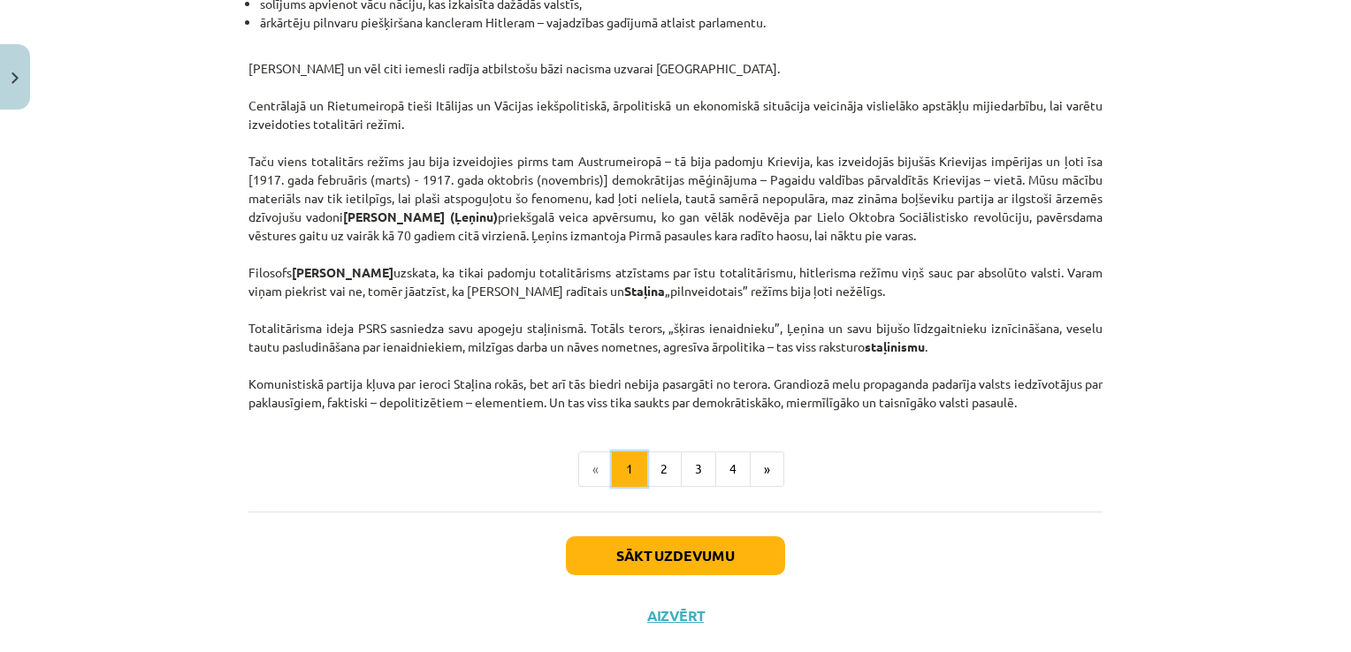
scroll to position [4470, 0]
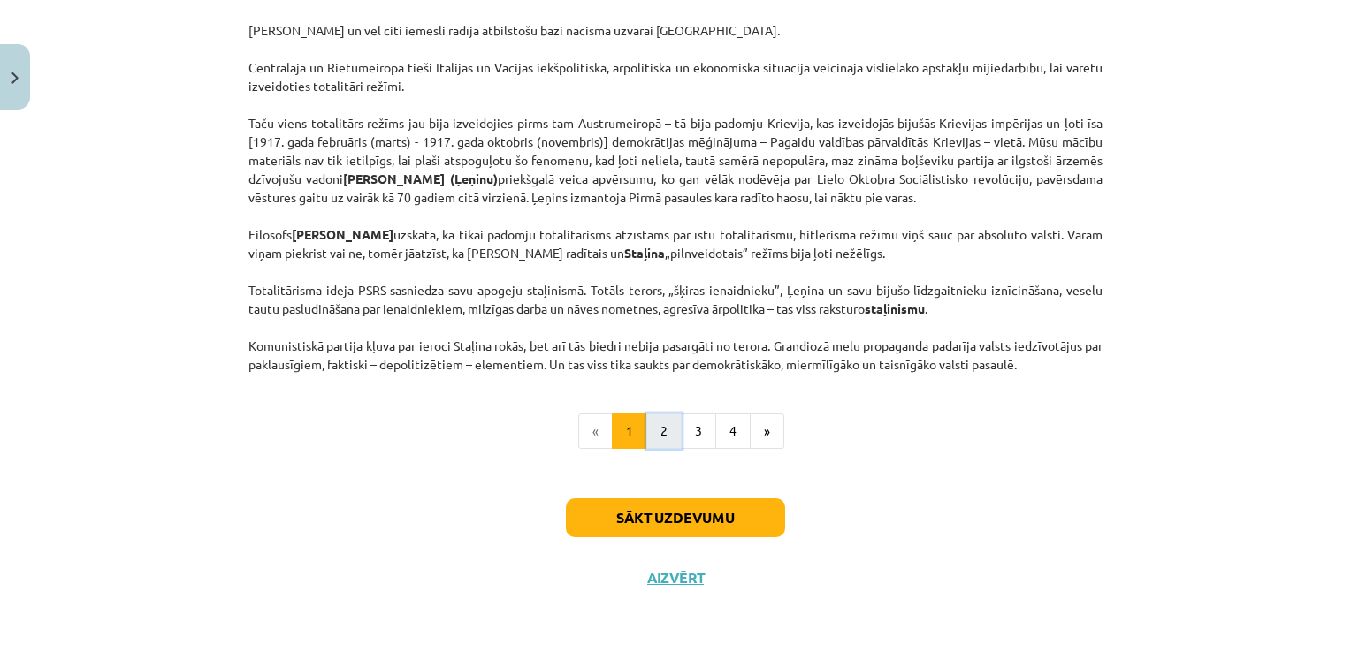
click at [666, 449] on button "2" at bounding box center [663, 431] width 35 height 35
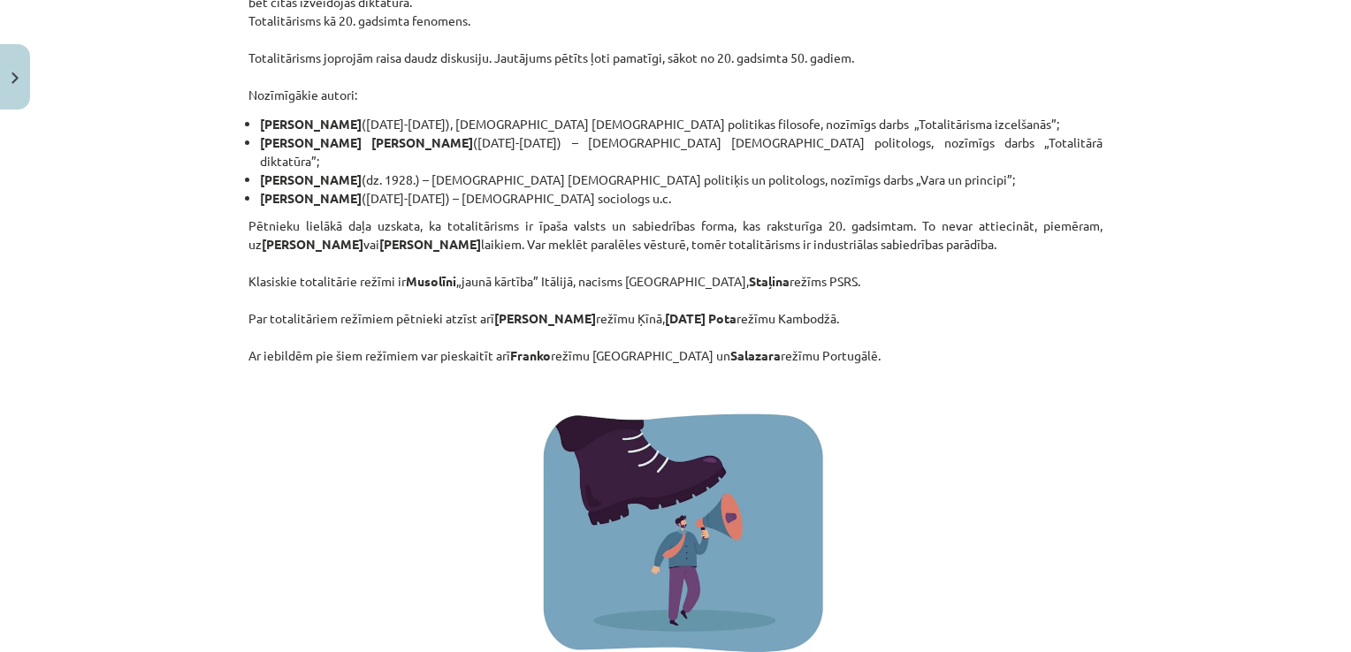
scroll to position [316, 0]
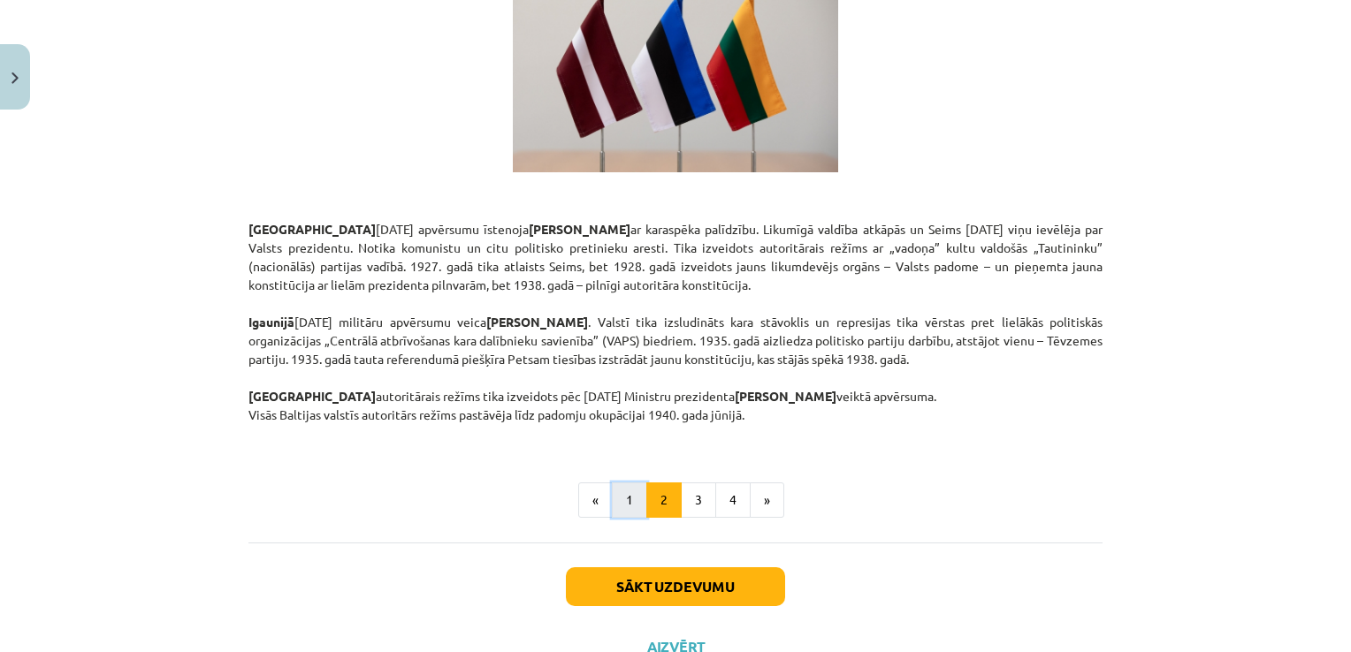
click at [631, 483] on button "1" at bounding box center [629, 500] width 35 height 35
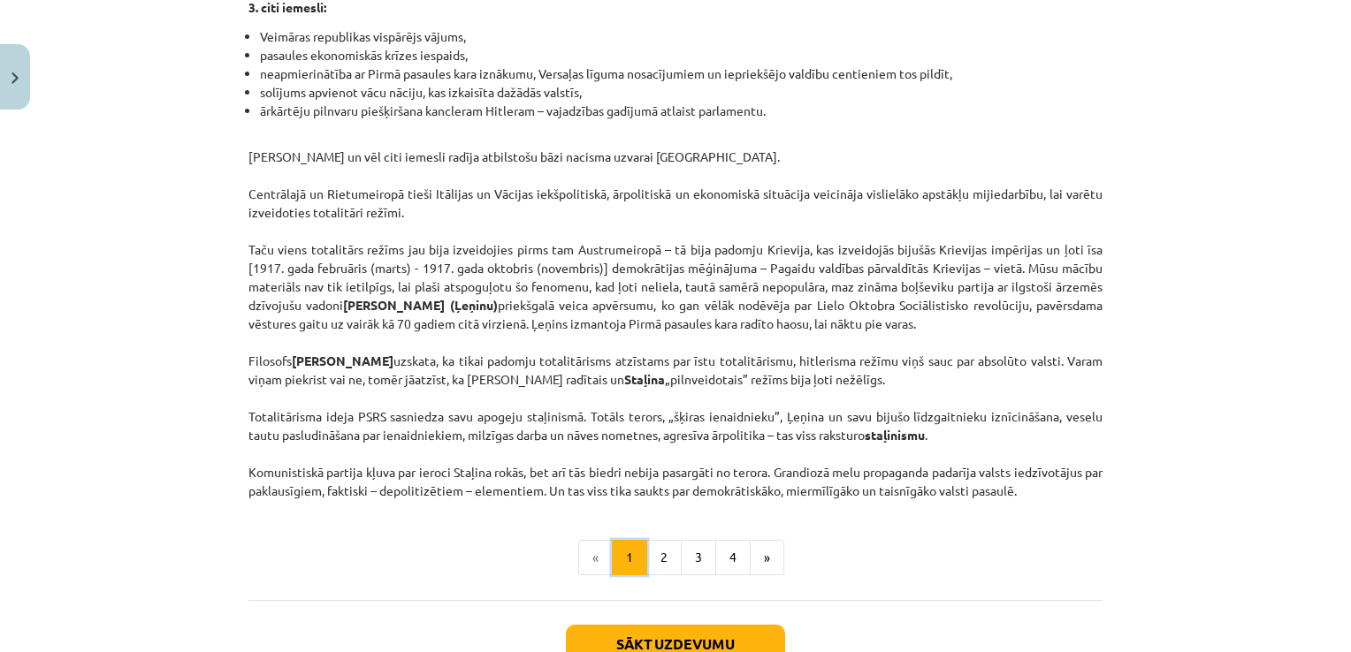
scroll to position [4550, 0]
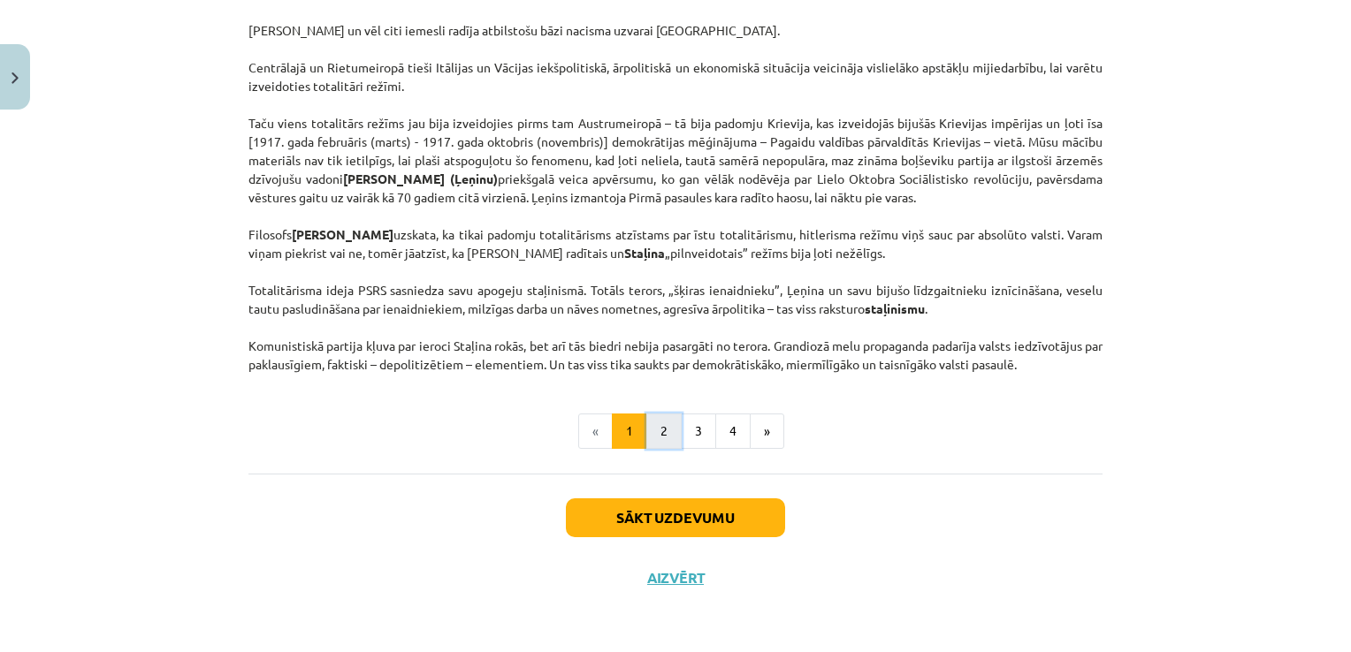
click at [658, 429] on button "2" at bounding box center [663, 431] width 35 height 35
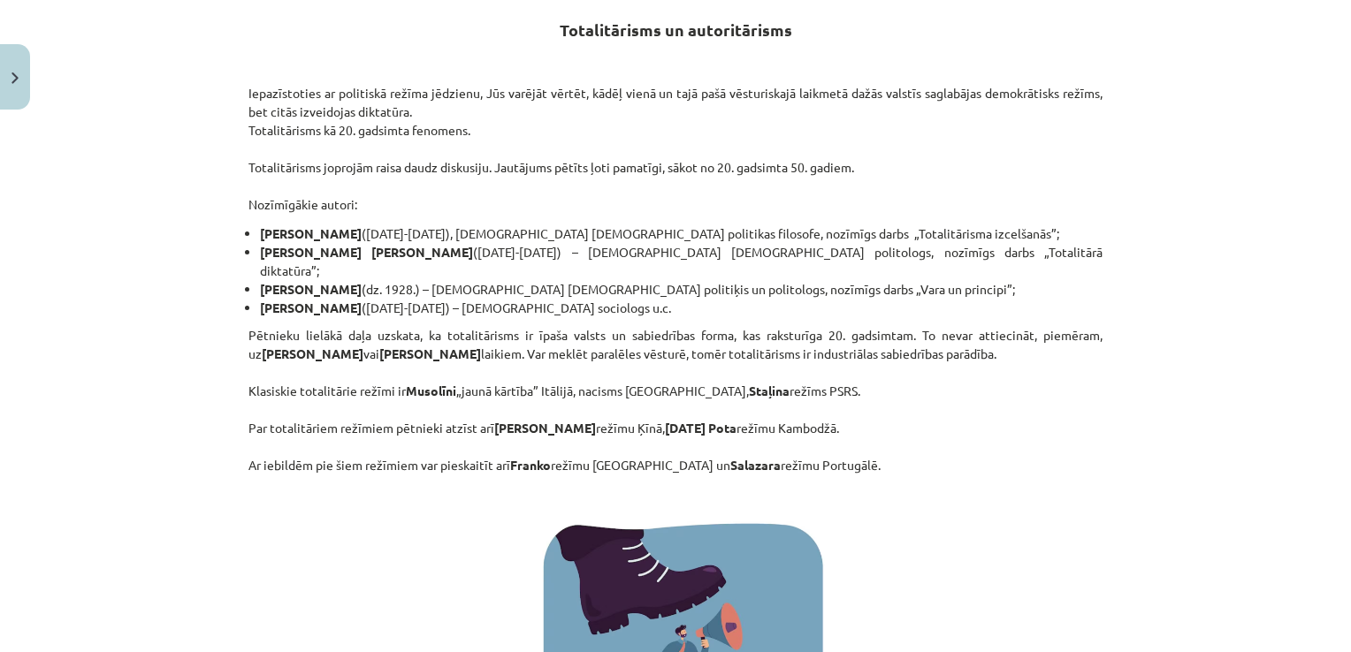
scroll to position [316, 0]
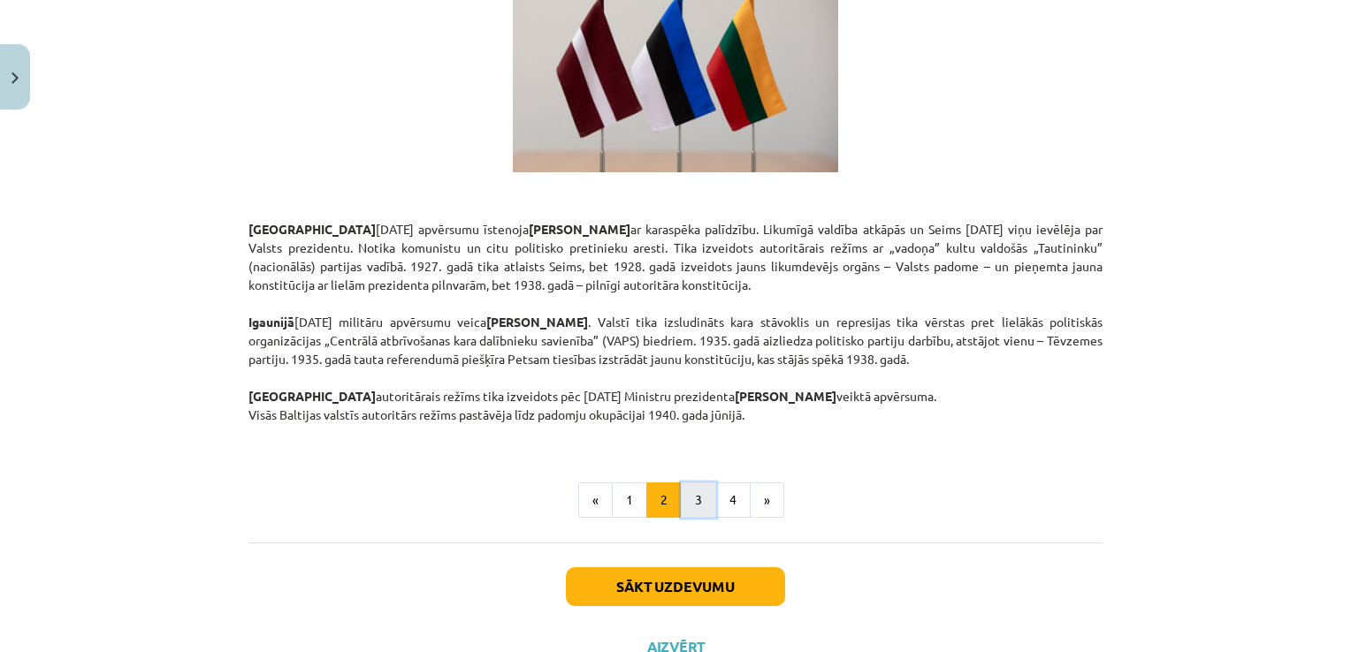
click at [700, 483] on button "3" at bounding box center [698, 500] width 35 height 35
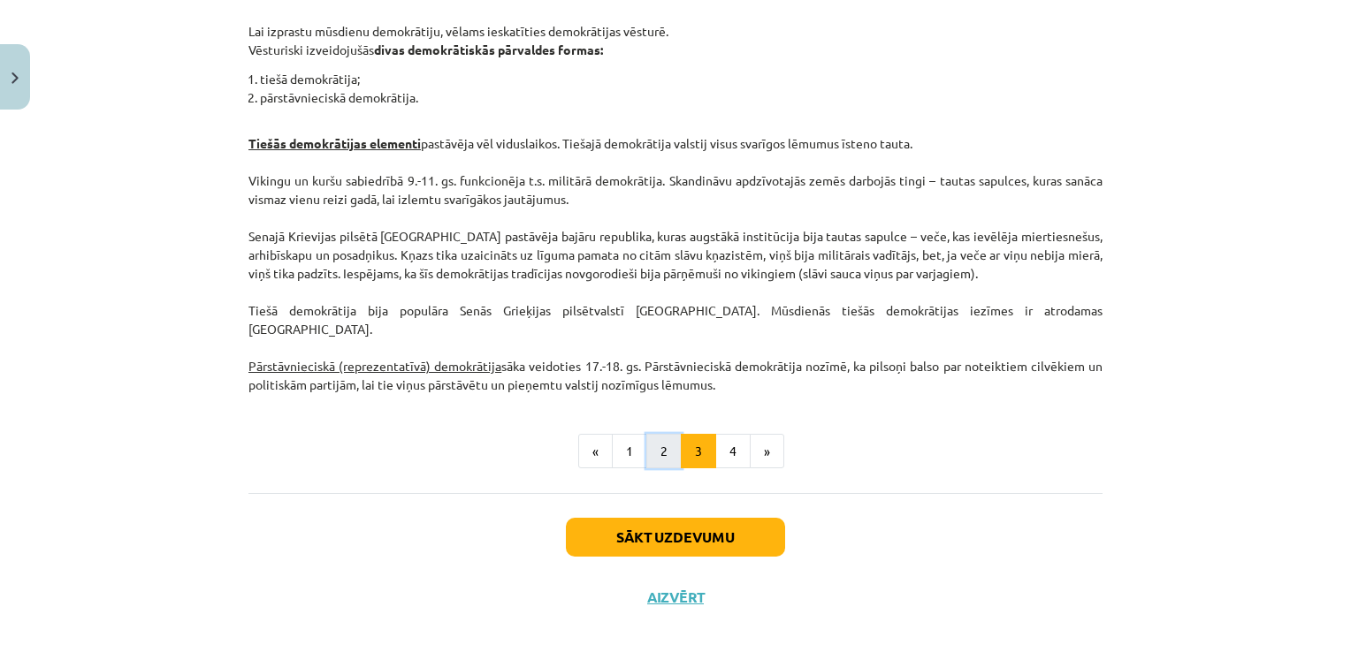
click at [668, 440] on button "2" at bounding box center [663, 451] width 35 height 35
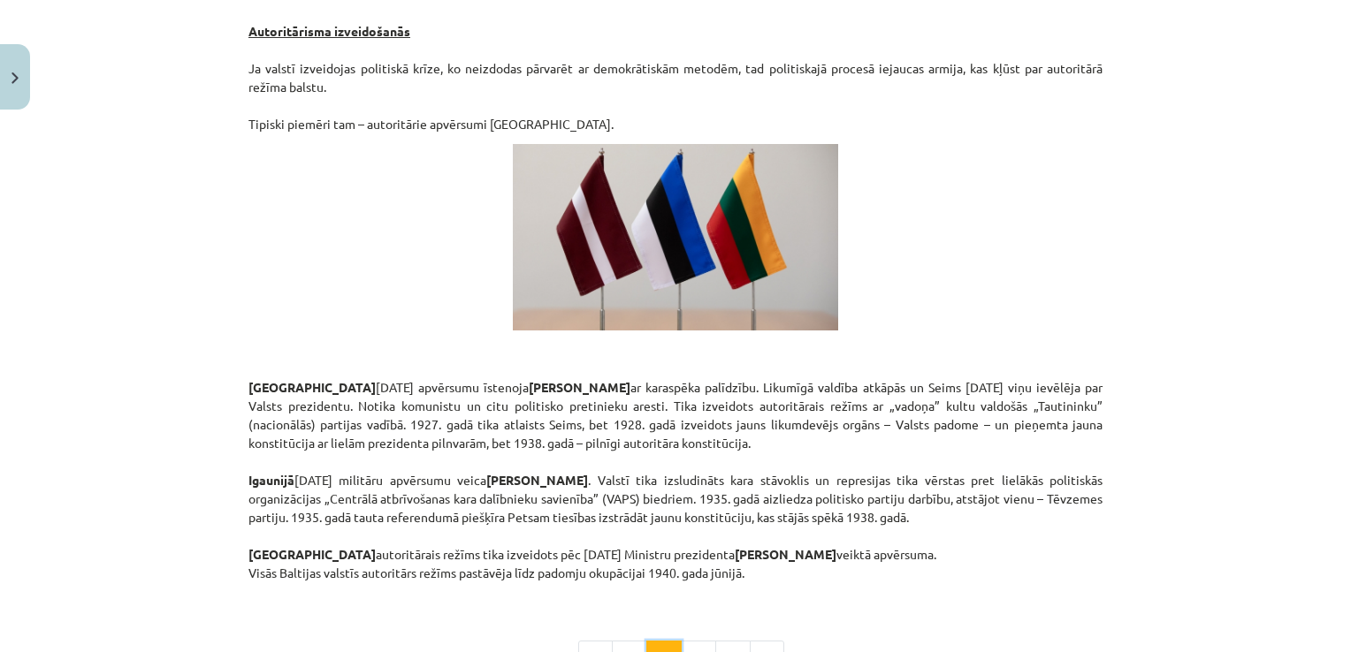
scroll to position [3059, 0]
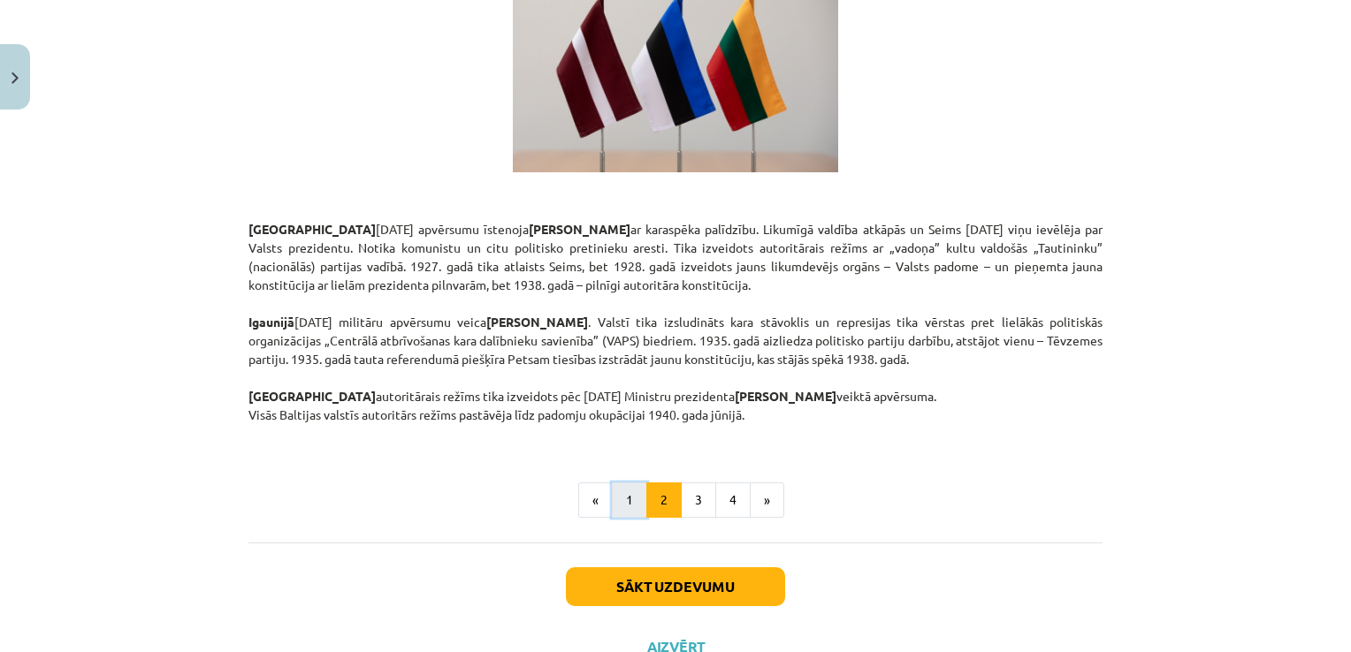
click at [636, 483] on button "1" at bounding box center [629, 500] width 35 height 35
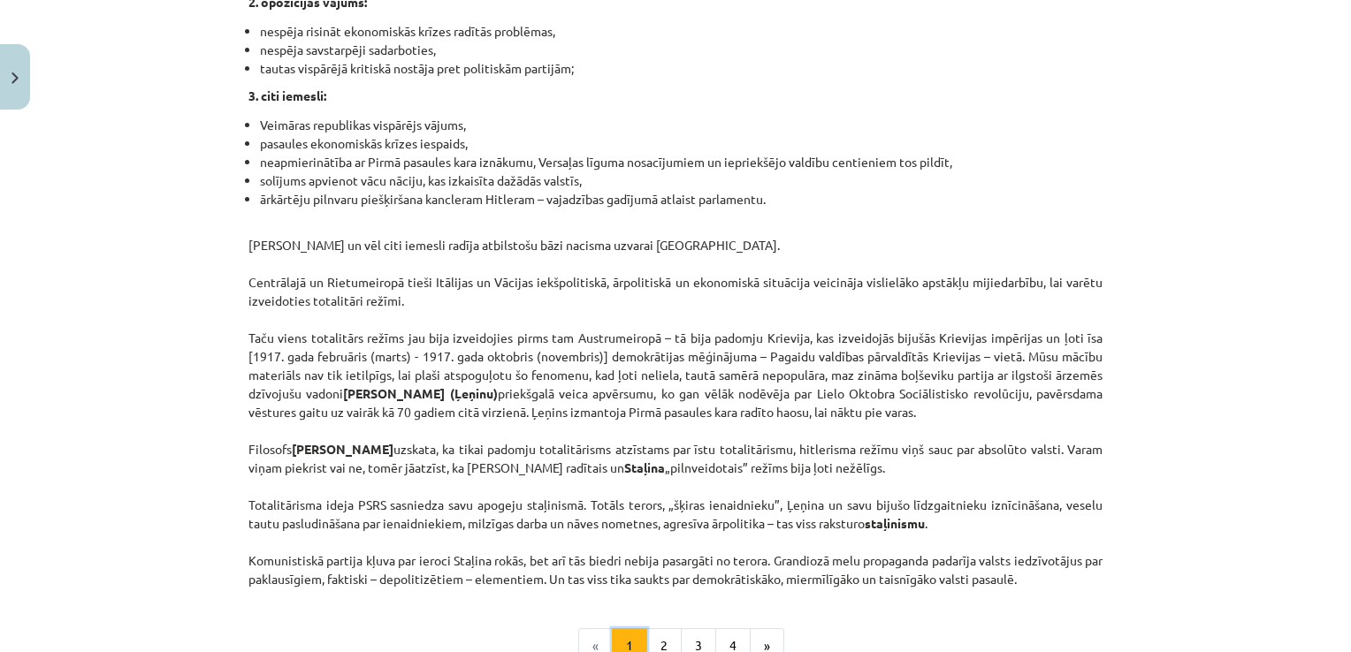
scroll to position [4550, 0]
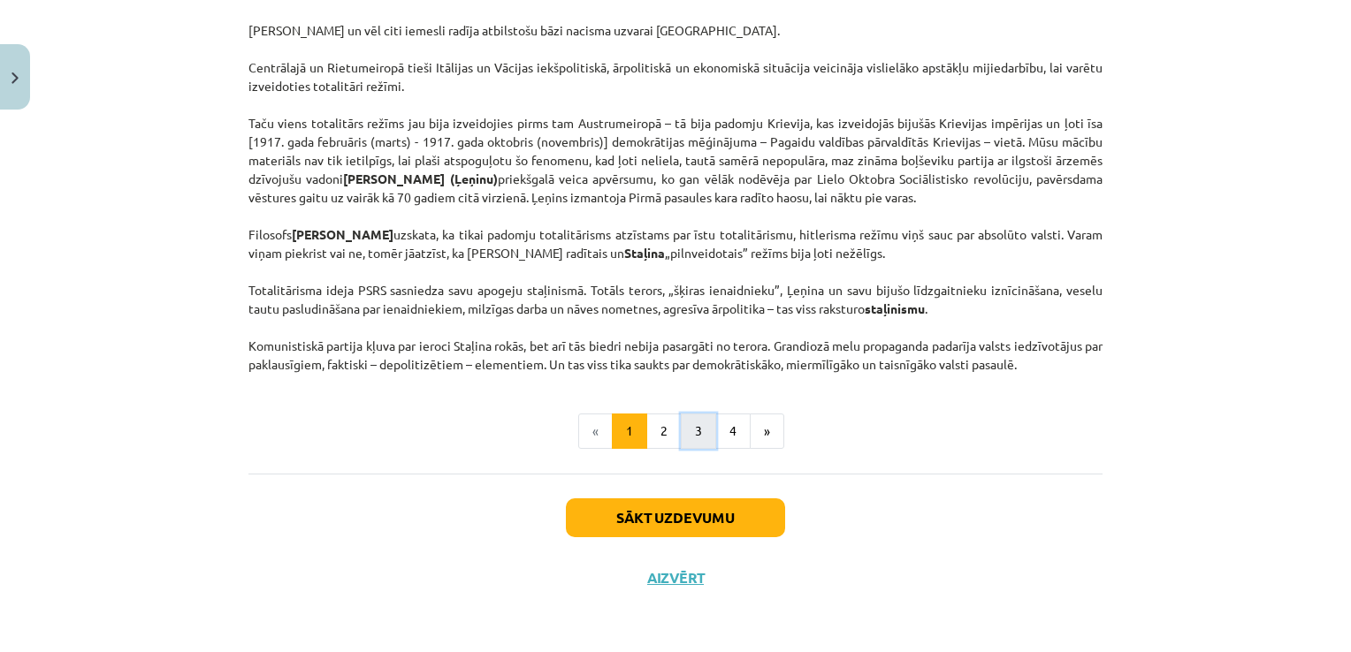
click at [683, 429] on button "3" at bounding box center [698, 431] width 35 height 35
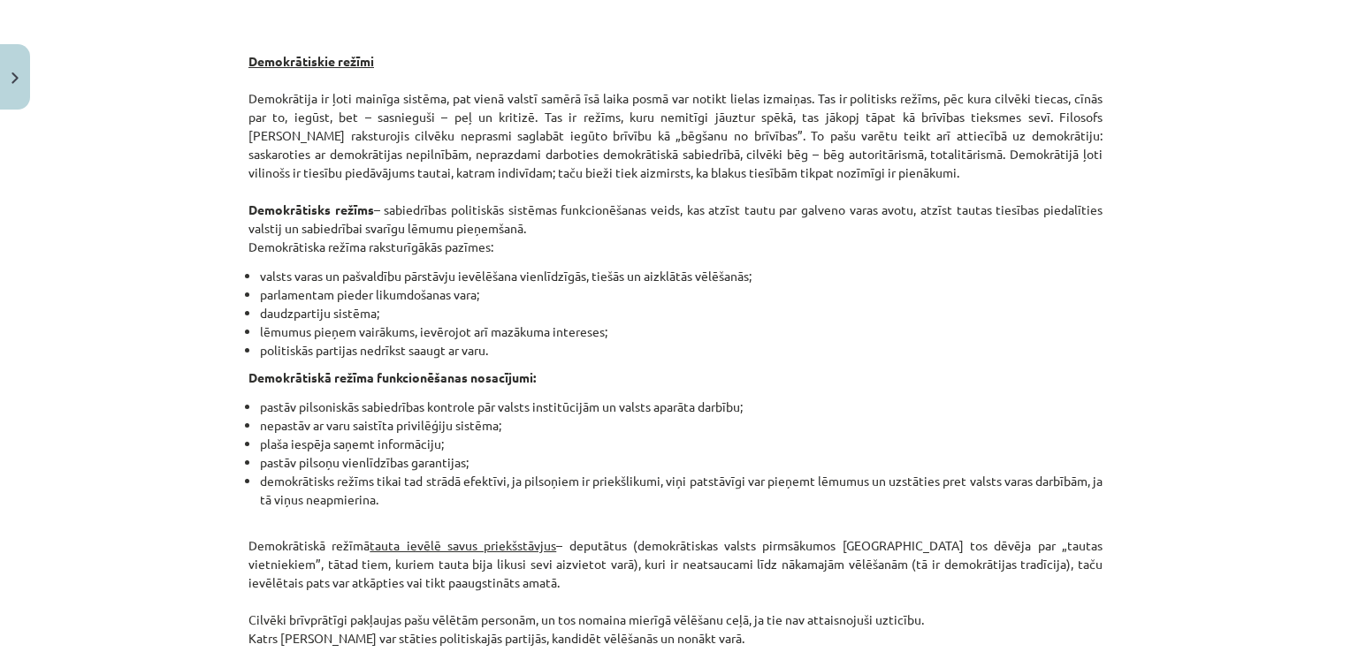
scroll to position [492, 0]
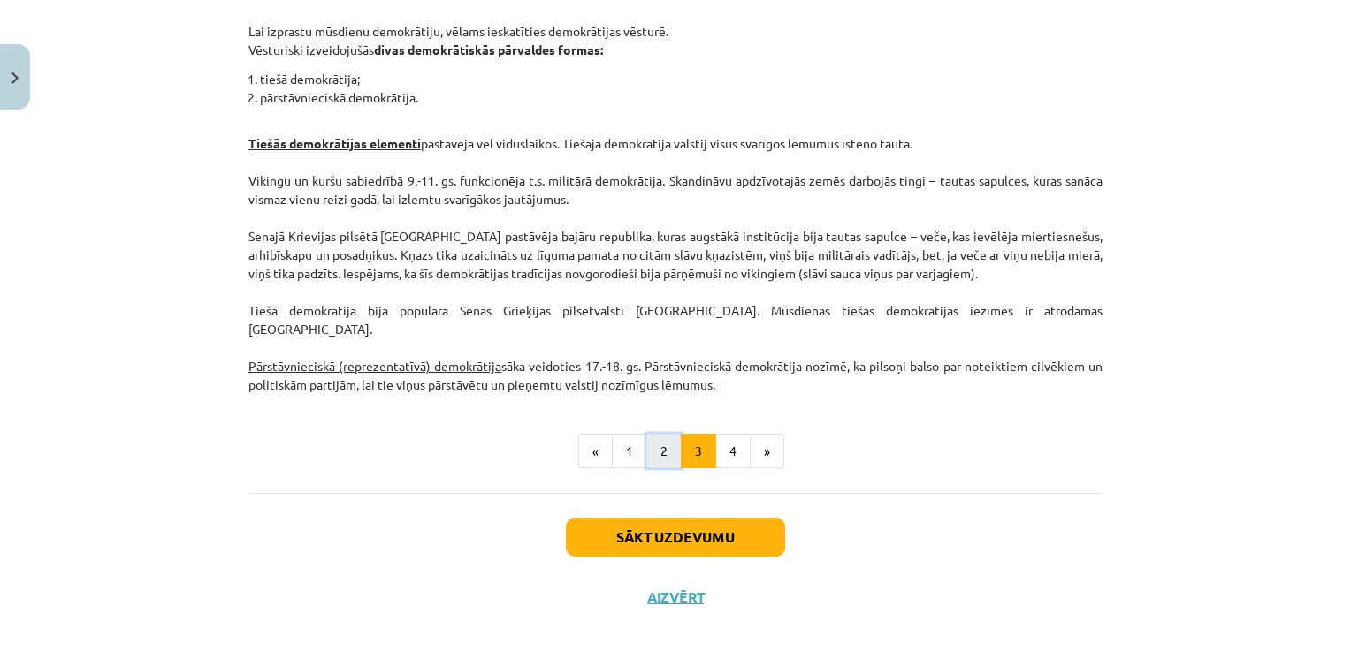
click at [662, 434] on button "2" at bounding box center [663, 451] width 35 height 35
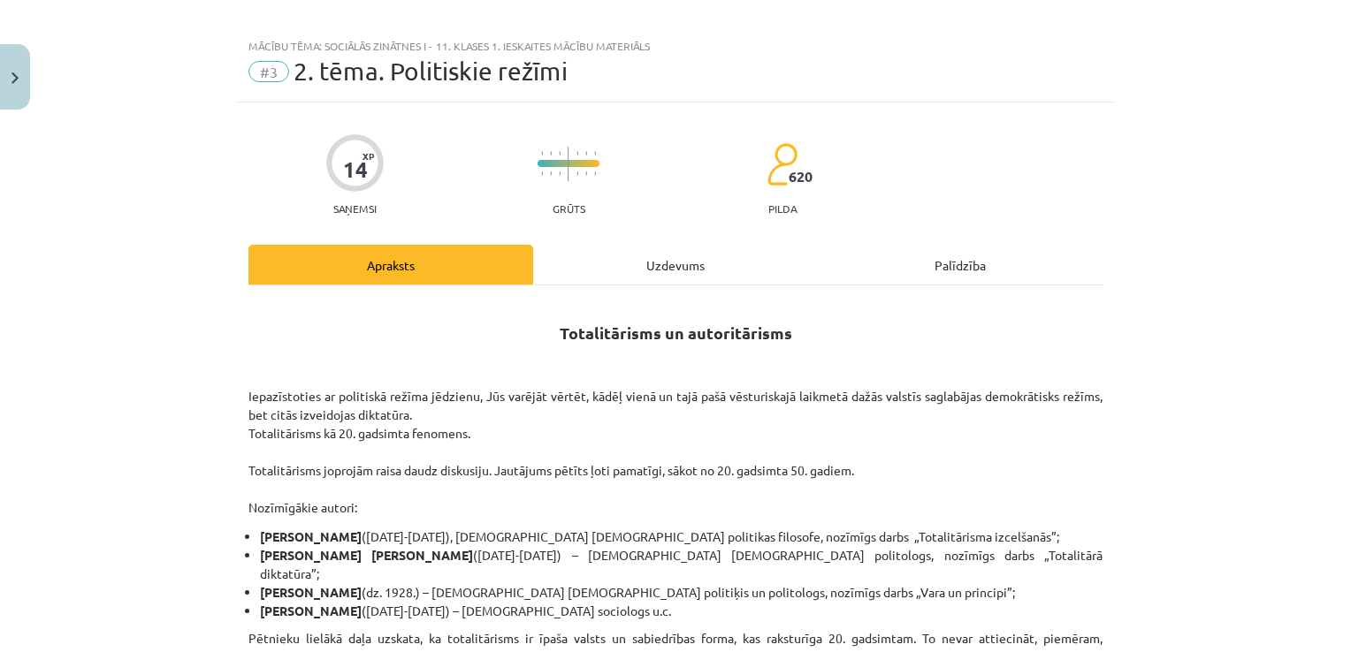
scroll to position [0, 0]
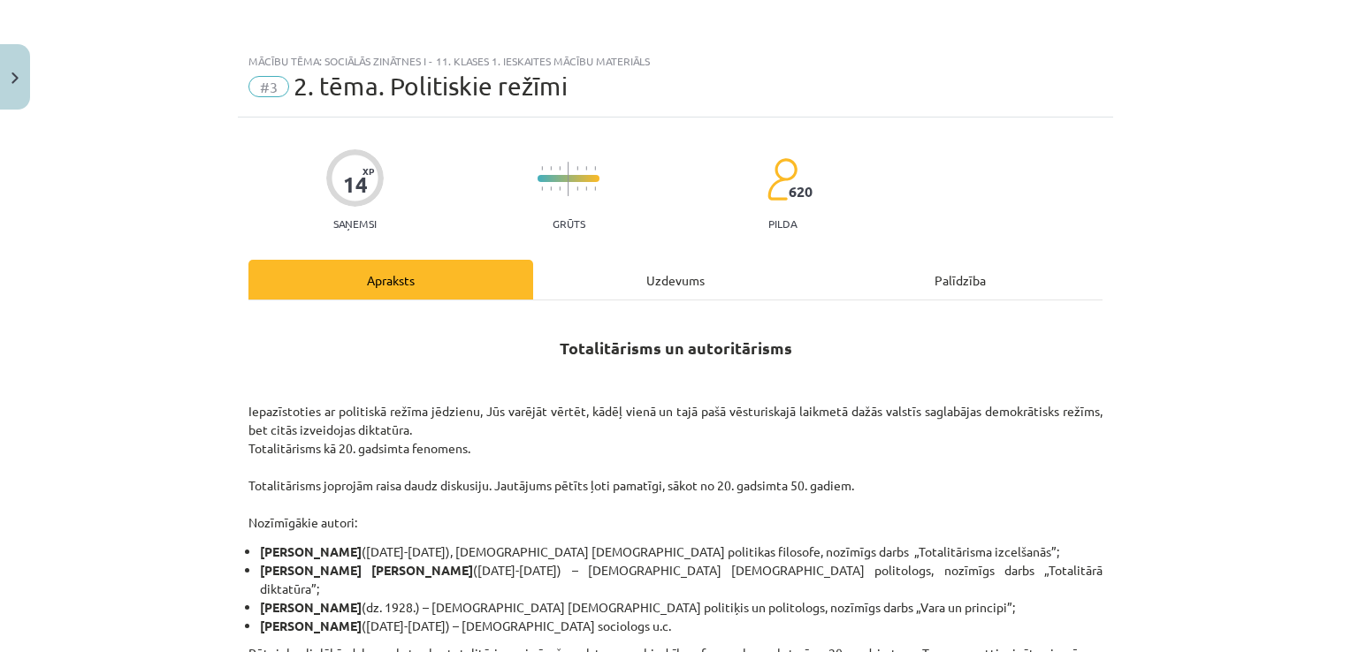
click at [676, 282] on div "Uzdevums" at bounding box center [675, 280] width 285 height 40
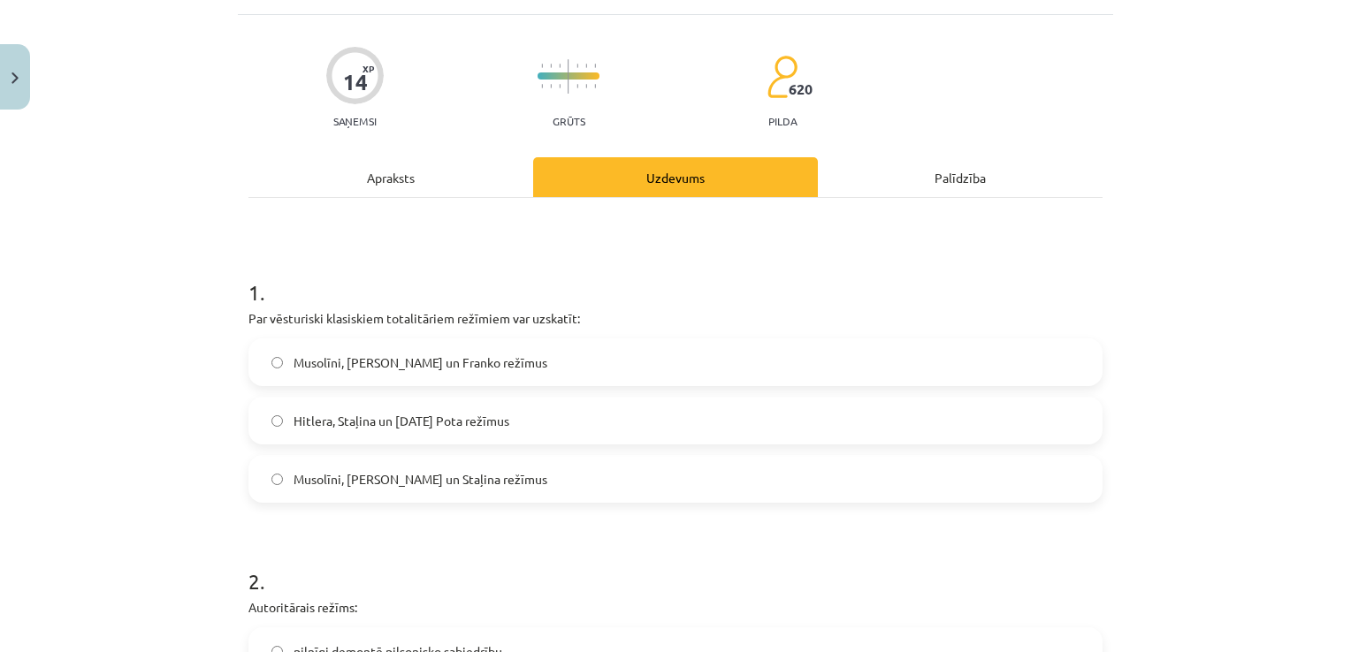
scroll to position [133, 0]
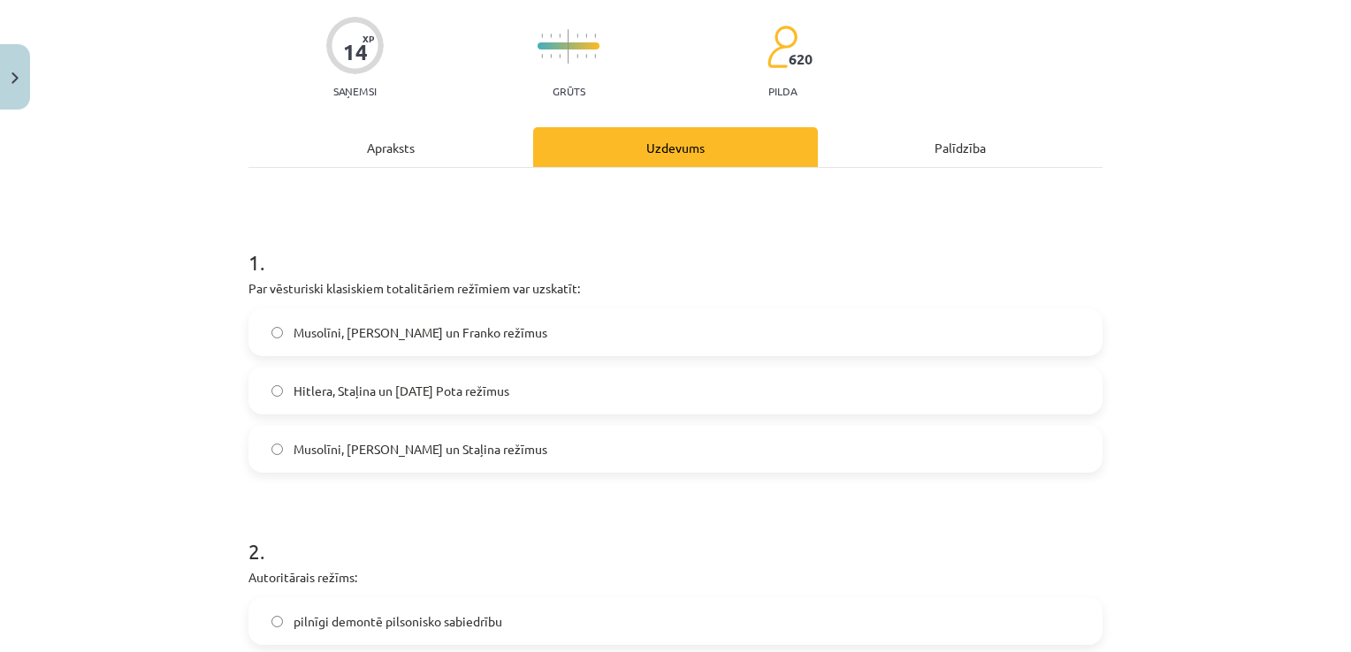
click at [450, 393] on span "Hitlera, Staļina un Pola Pota režīmus" at bounding box center [401, 391] width 216 height 19
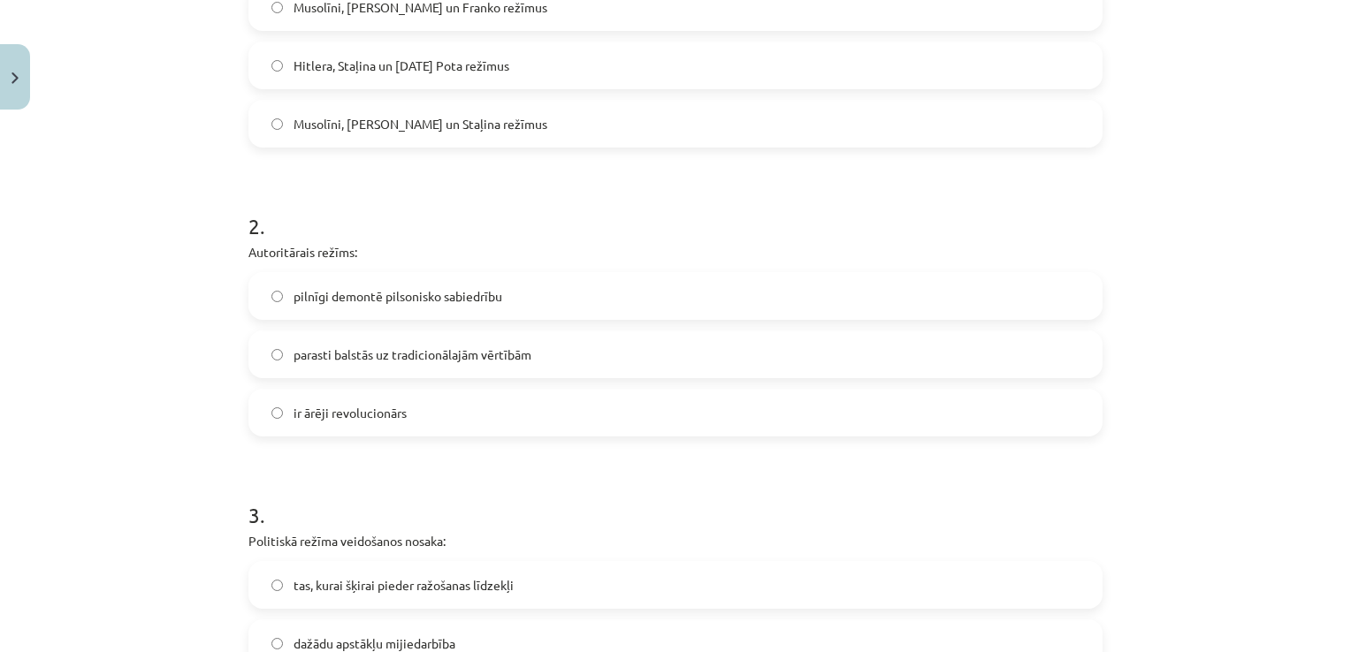
scroll to position [486, 0]
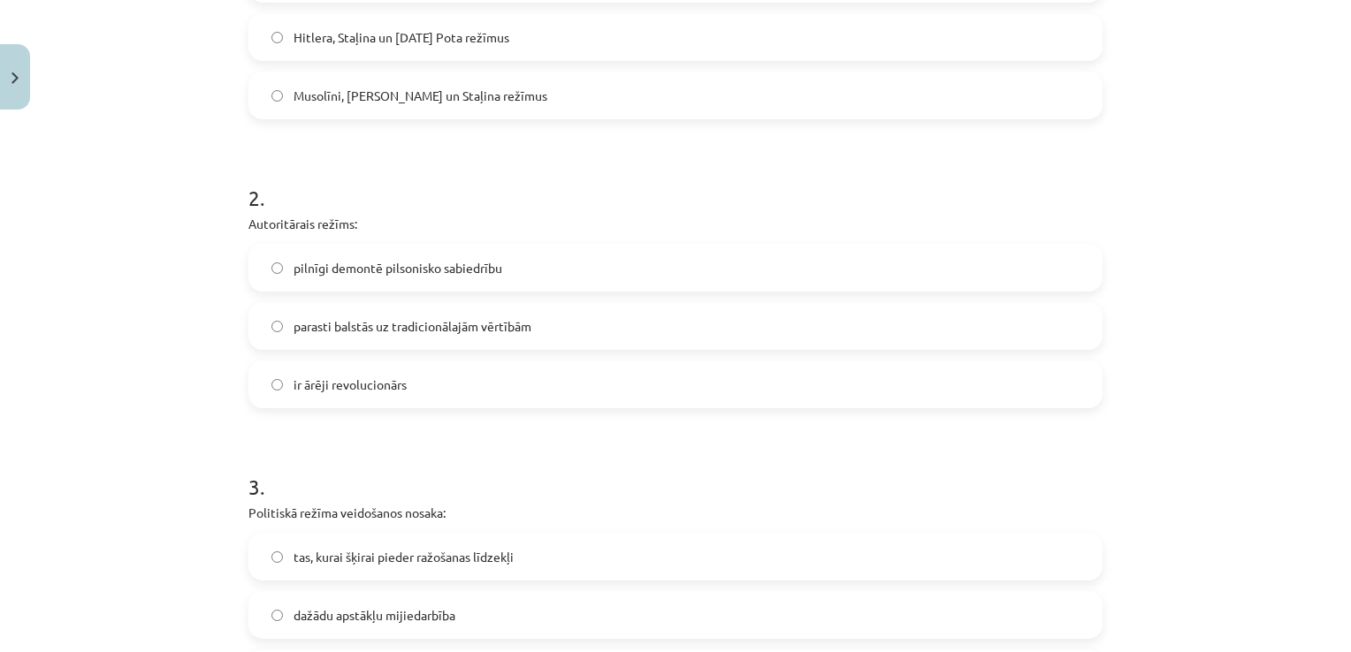
drag, startPoint x: 530, startPoint y: 315, endPoint x: 579, endPoint y: 330, distance: 50.9
click at [530, 315] on label "parasti balstās uz tradicionālajām vērtībām" at bounding box center [675, 326] width 850 height 44
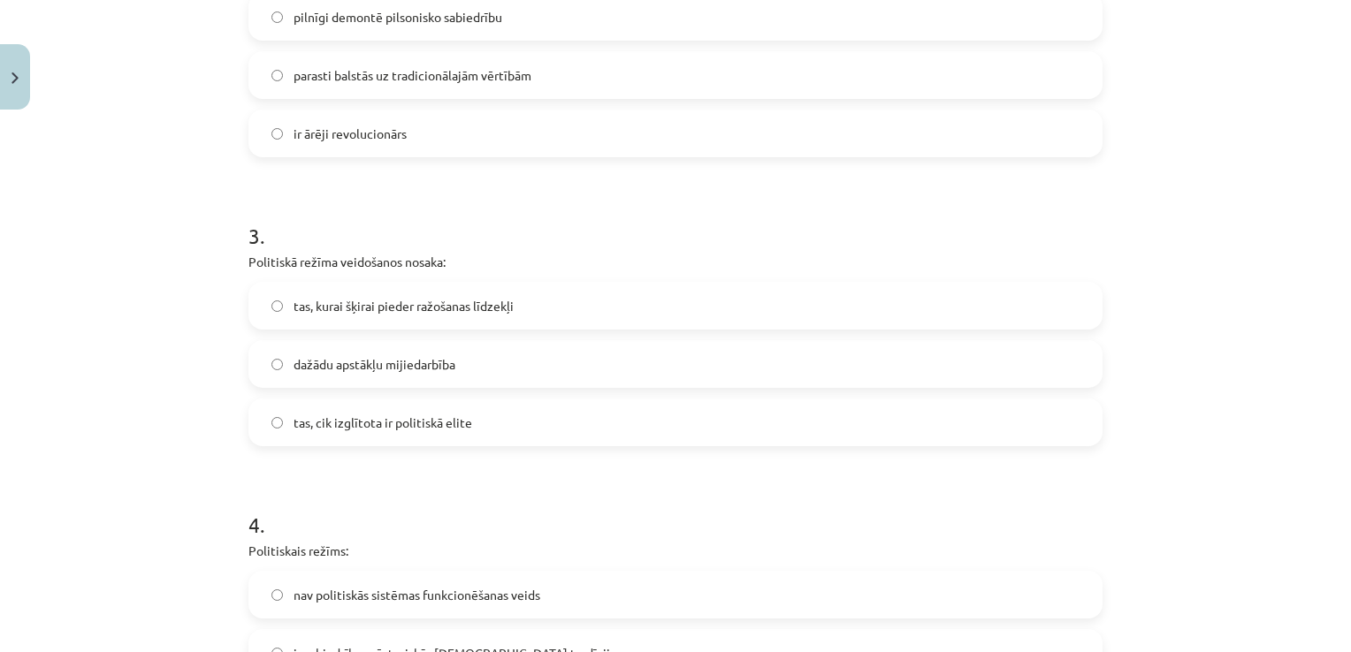
scroll to position [751, 0]
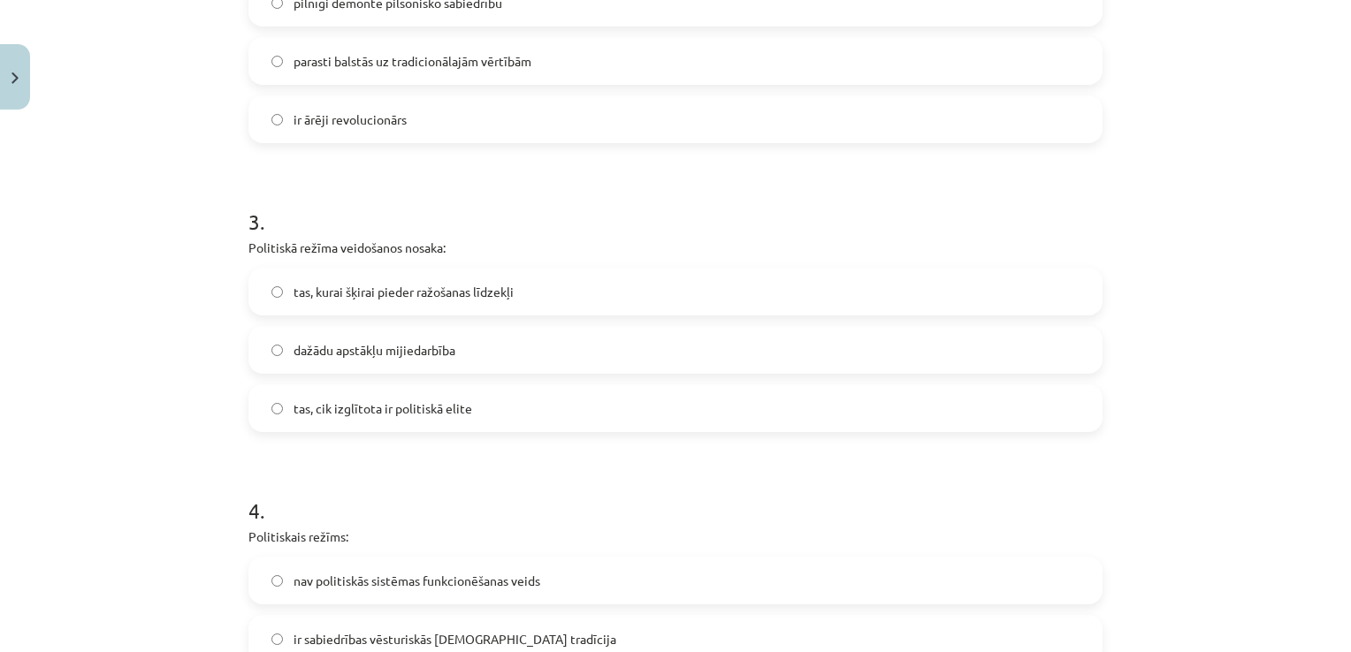
click at [488, 365] on label "dažādu apstākļu mijiedarbība" at bounding box center [675, 350] width 850 height 44
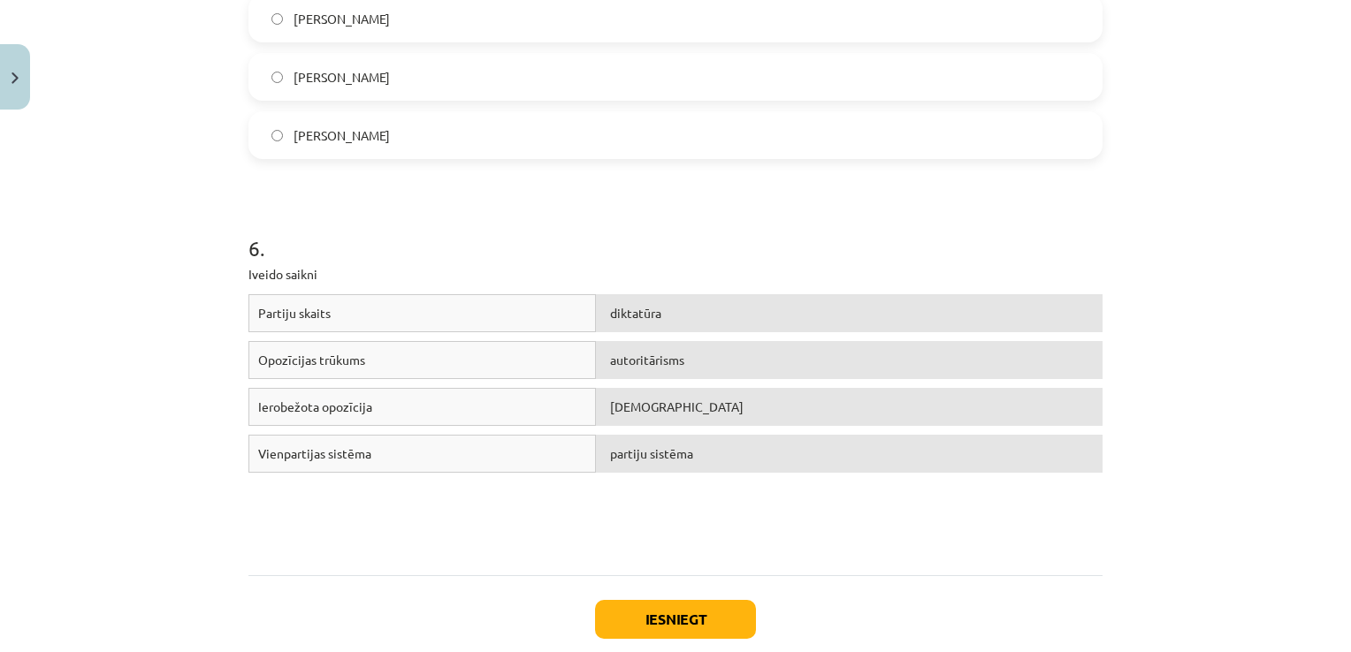
scroll to position [1635, 0]
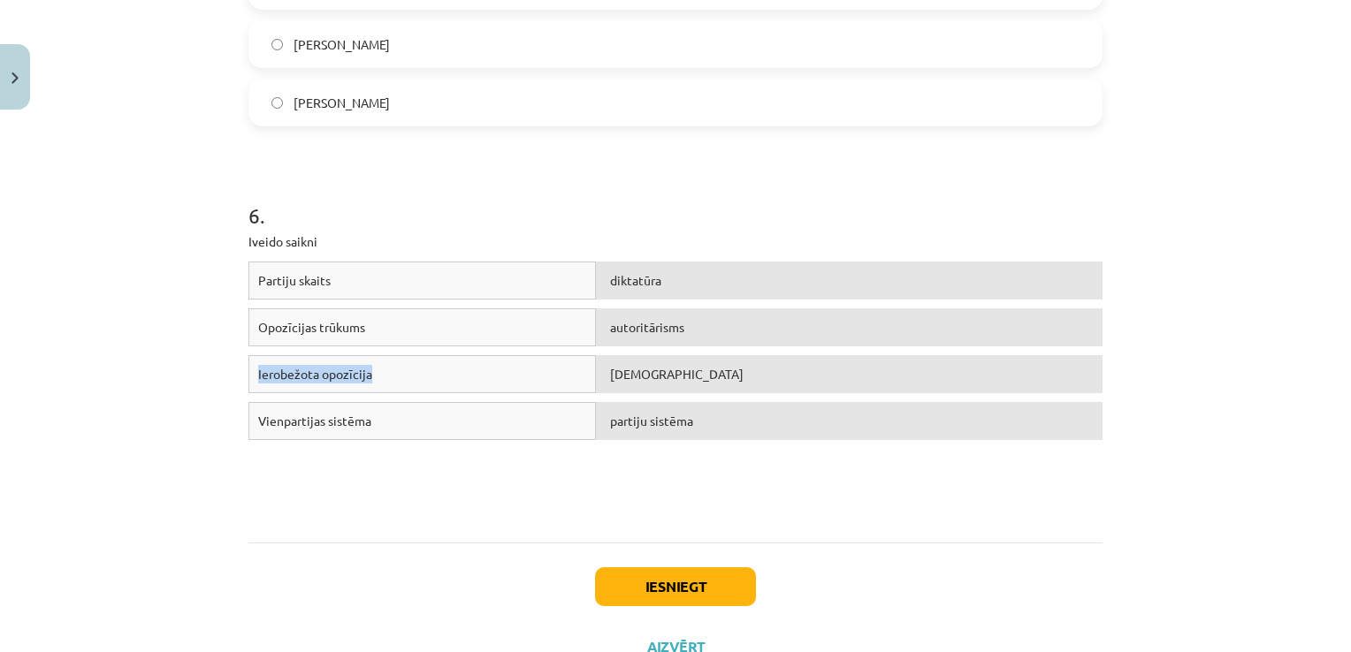
drag, startPoint x: 411, startPoint y: 373, endPoint x: 426, endPoint y: 318, distance: 56.8
click at [426, 318] on div "Partiju skaits diktatūra Opozīcijas trūkums autoritārisms Ierobežota opozīcija …" at bounding box center [675, 394] width 854 height 265
click at [117, 416] on div "Mācību tēma: Sociālās zinātnes i - 11. klases 1. ieskaites mācību materiāls #3 …" at bounding box center [675, 326] width 1351 height 652
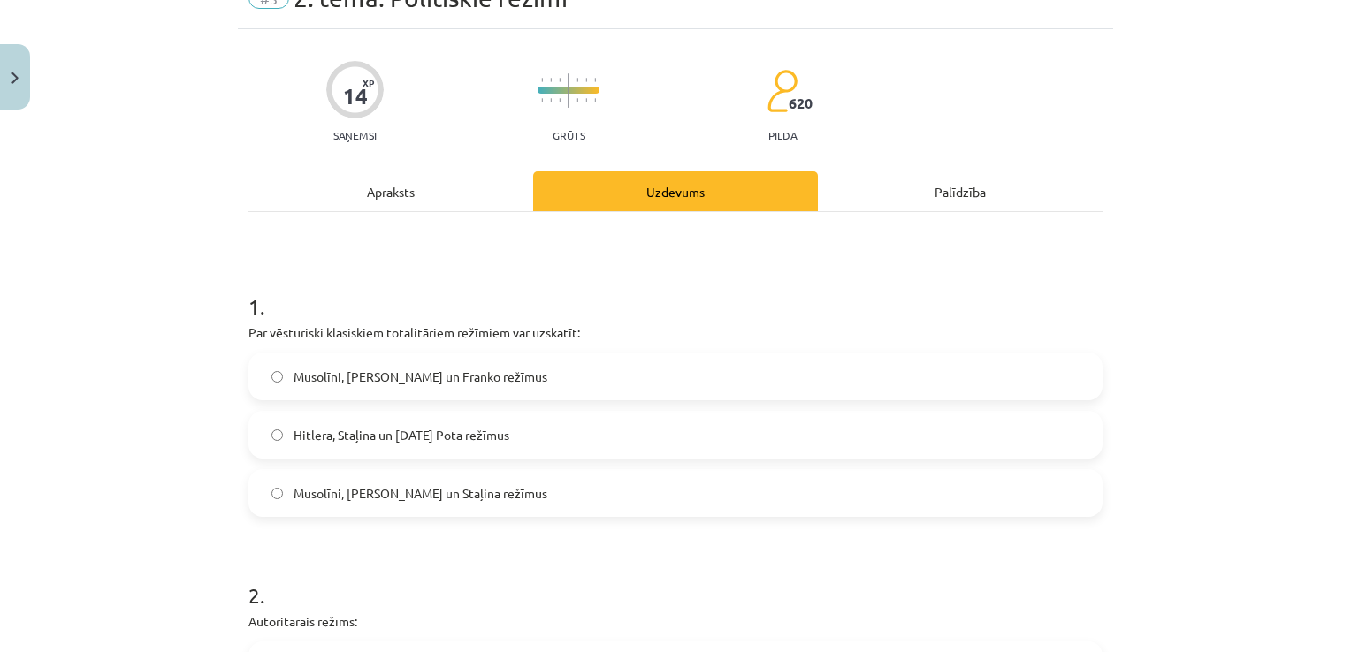
scroll to position [0, 0]
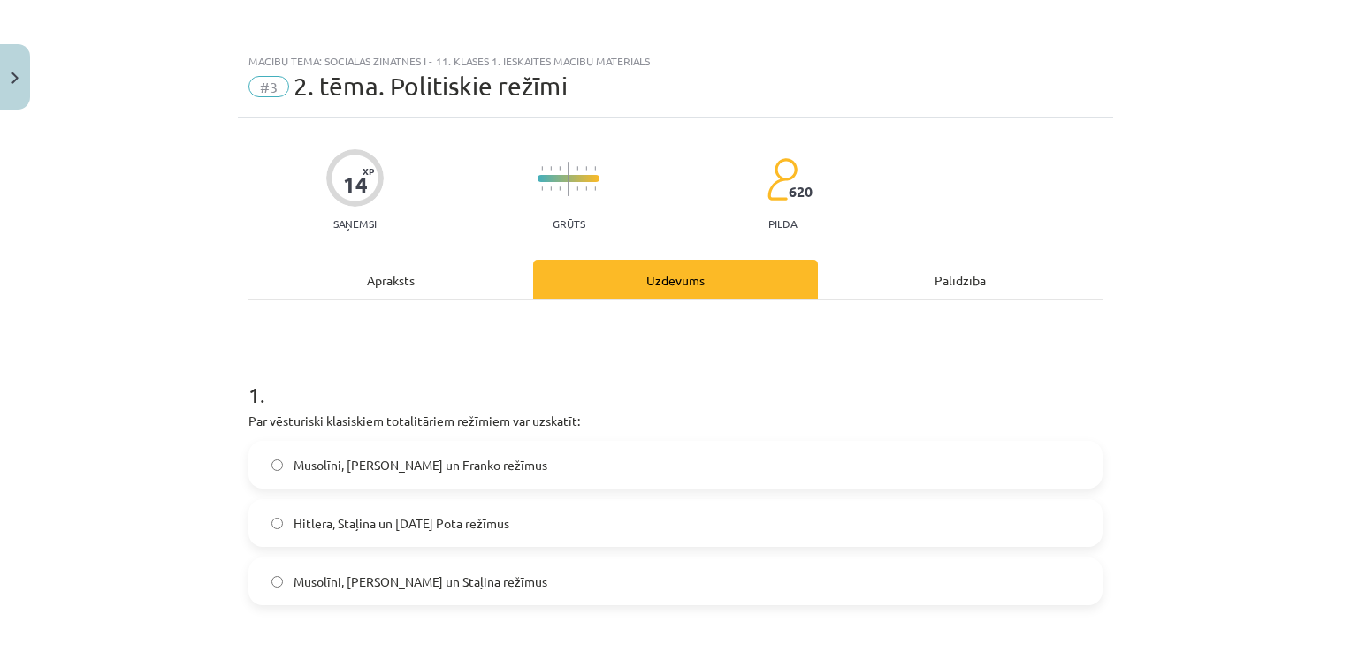
click at [361, 272] on div "Apraksts" at bounding box center [390, 280] width 285 height 40
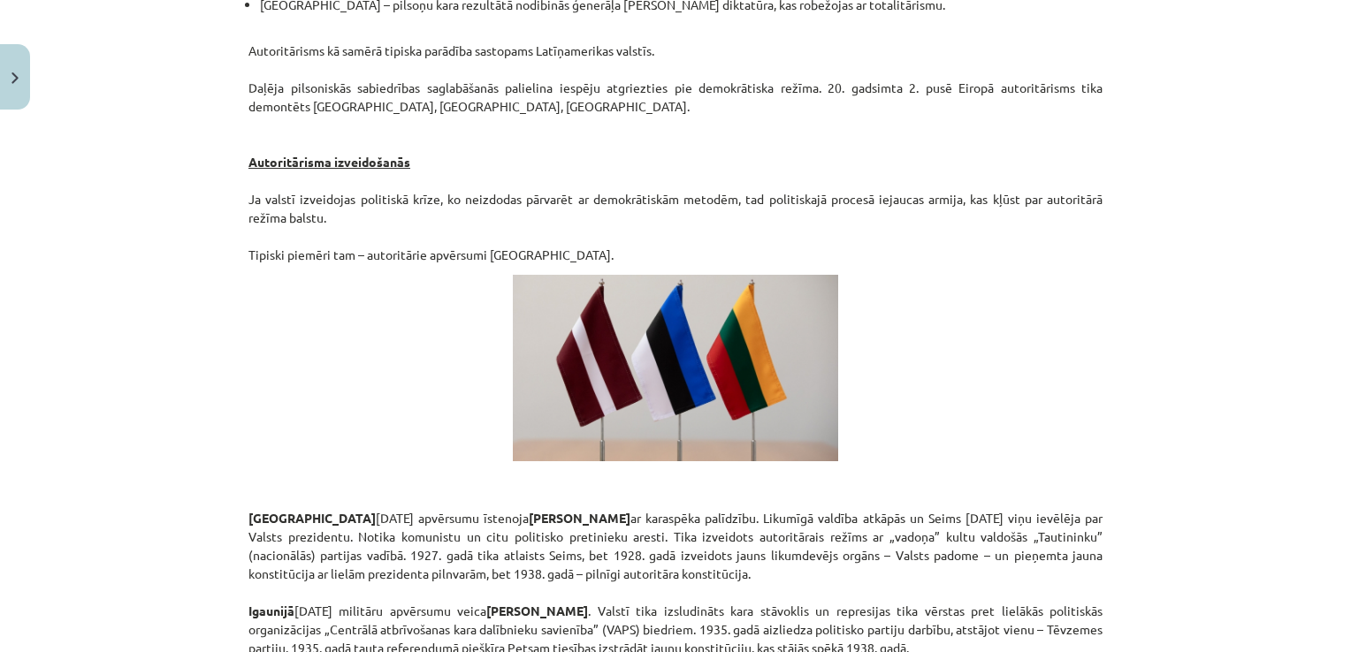
scroll to position [3059, 0]
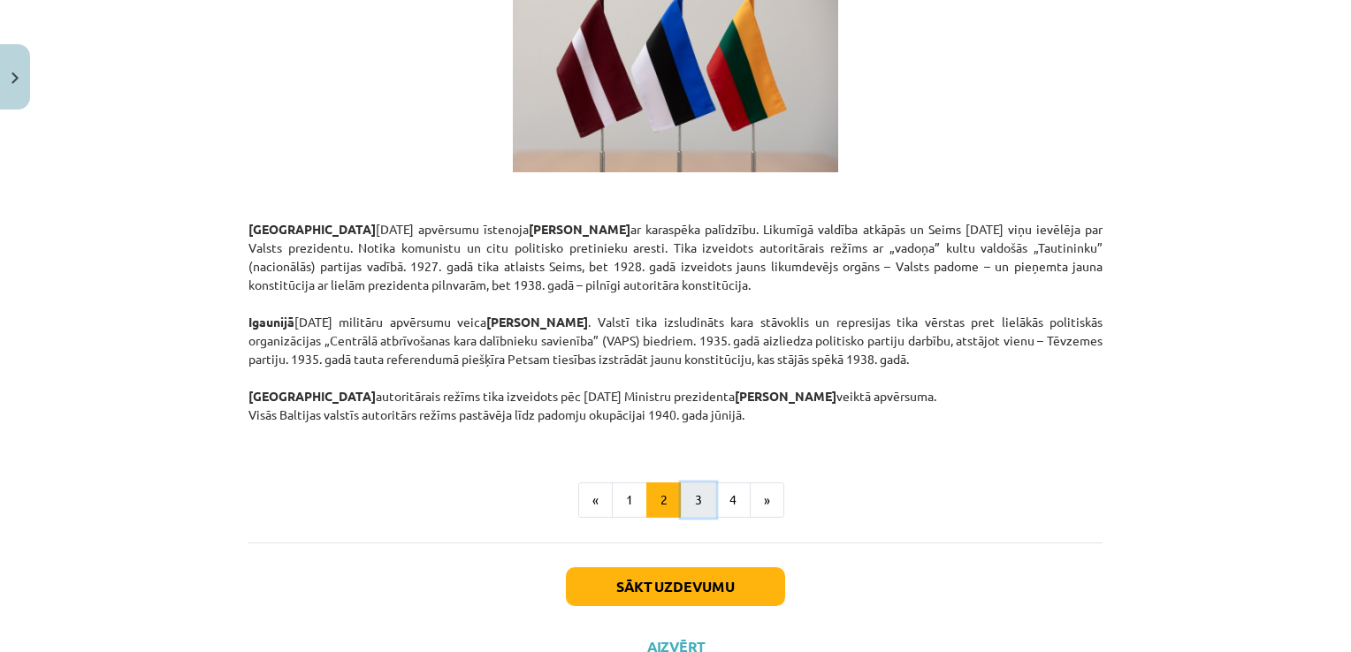
click at [703, 483] on button "3" at bounding box center [698, 500] width 35 height 35
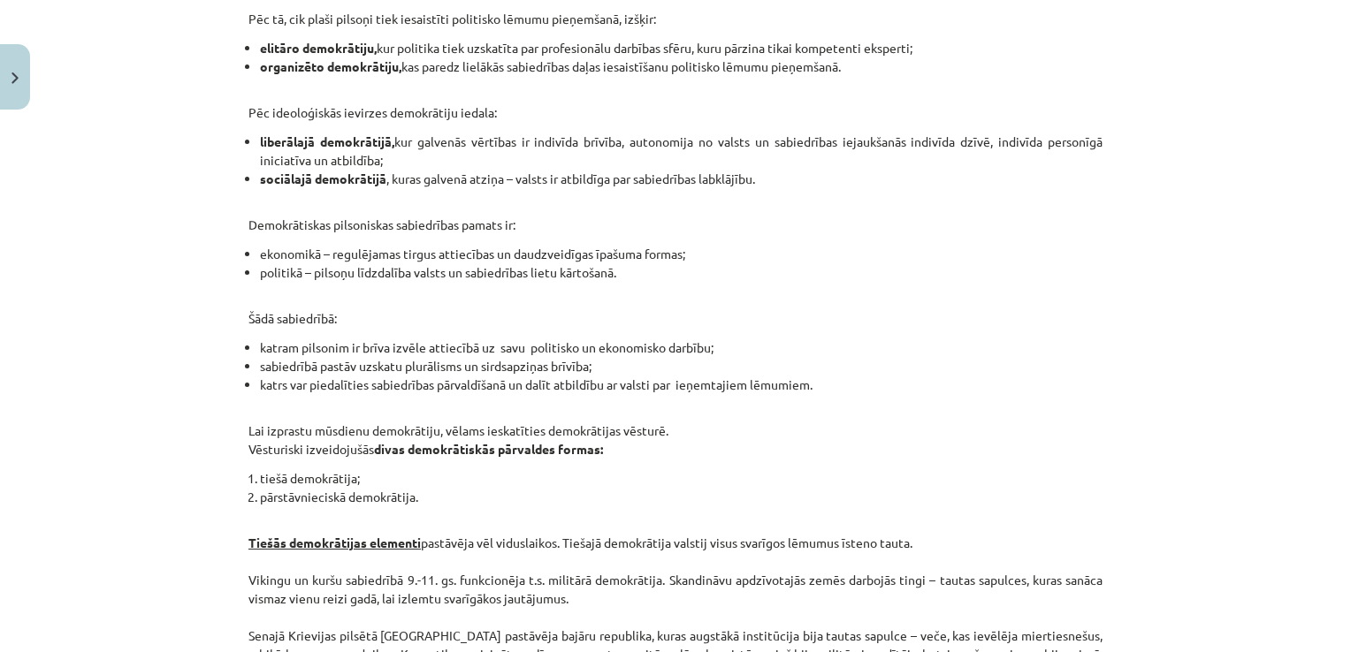
scroll to position [1465, 0]
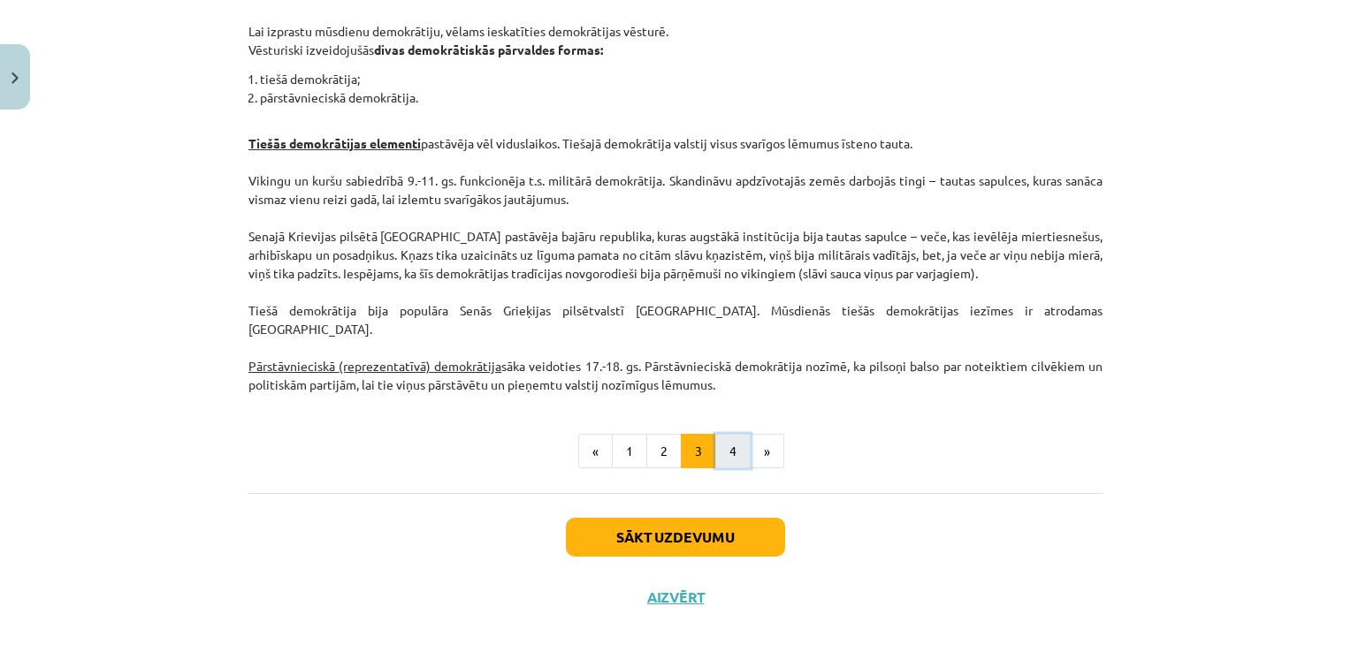
click at [728, 434] on button "4" at bounding box center [732, 451] width 35 height 35
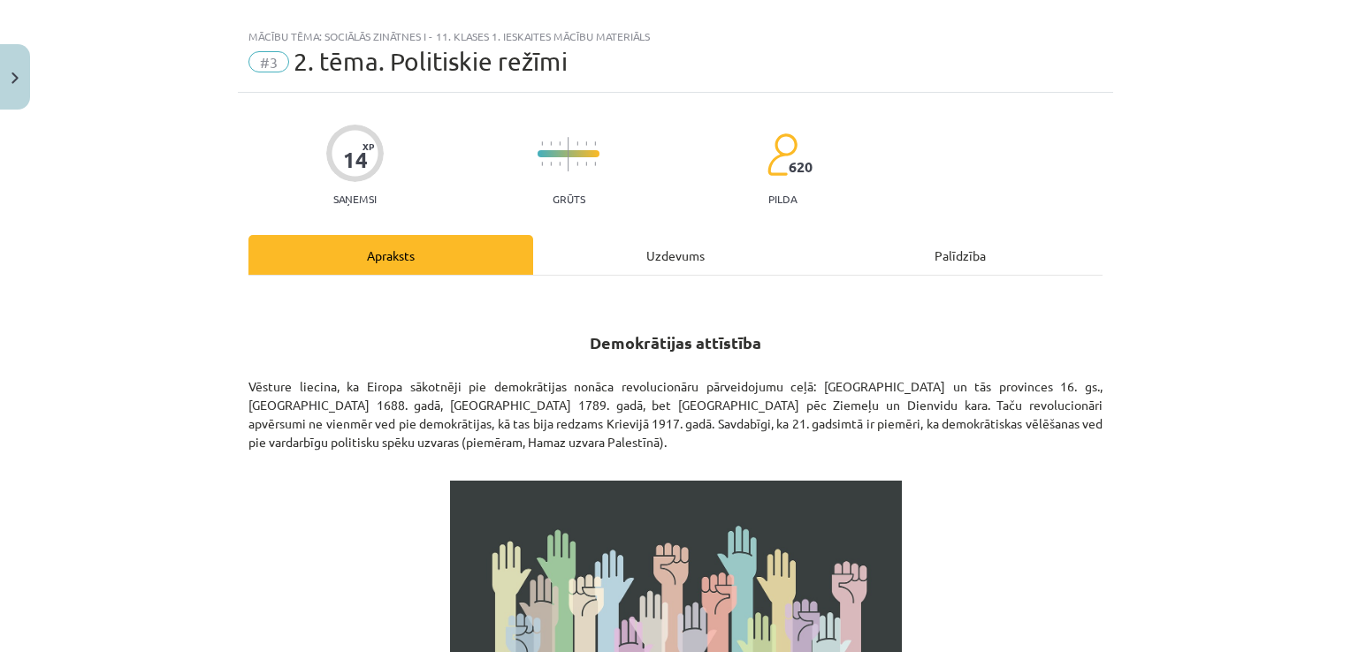
scroll to position [0, 0]
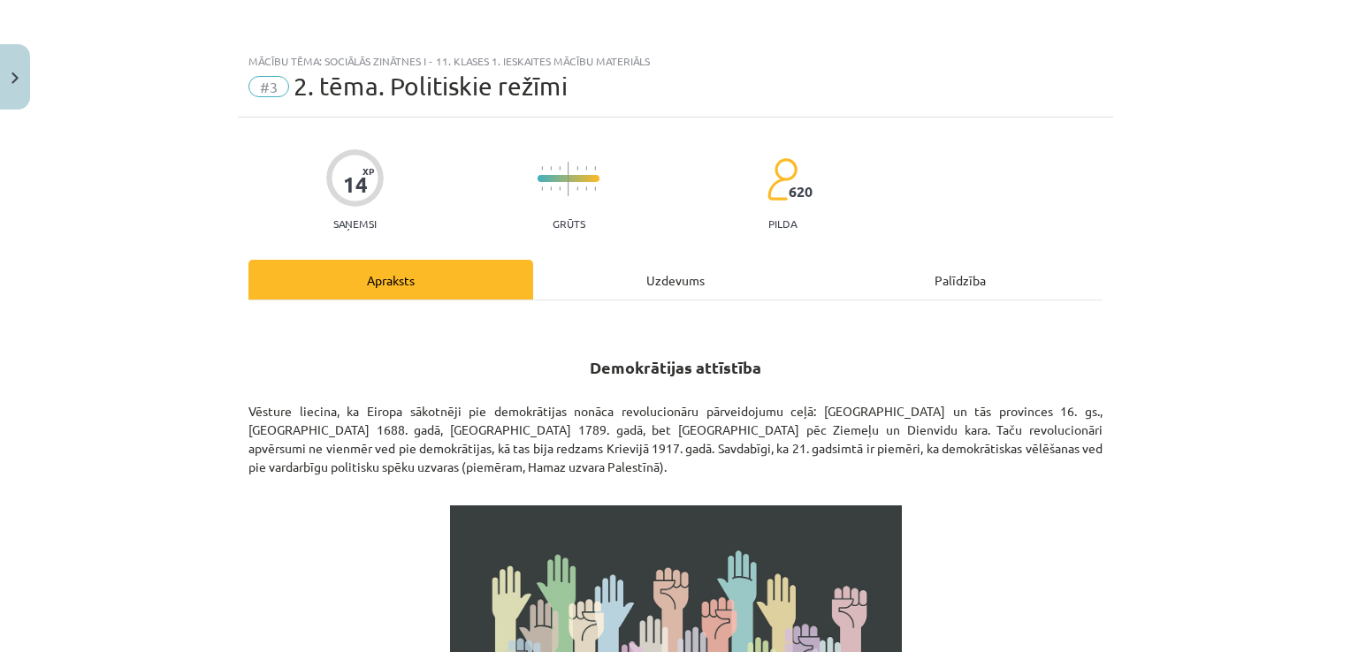
click at [680, 271] on div "Uzdevums" at bounding box center [675, 280] width 285 height 40
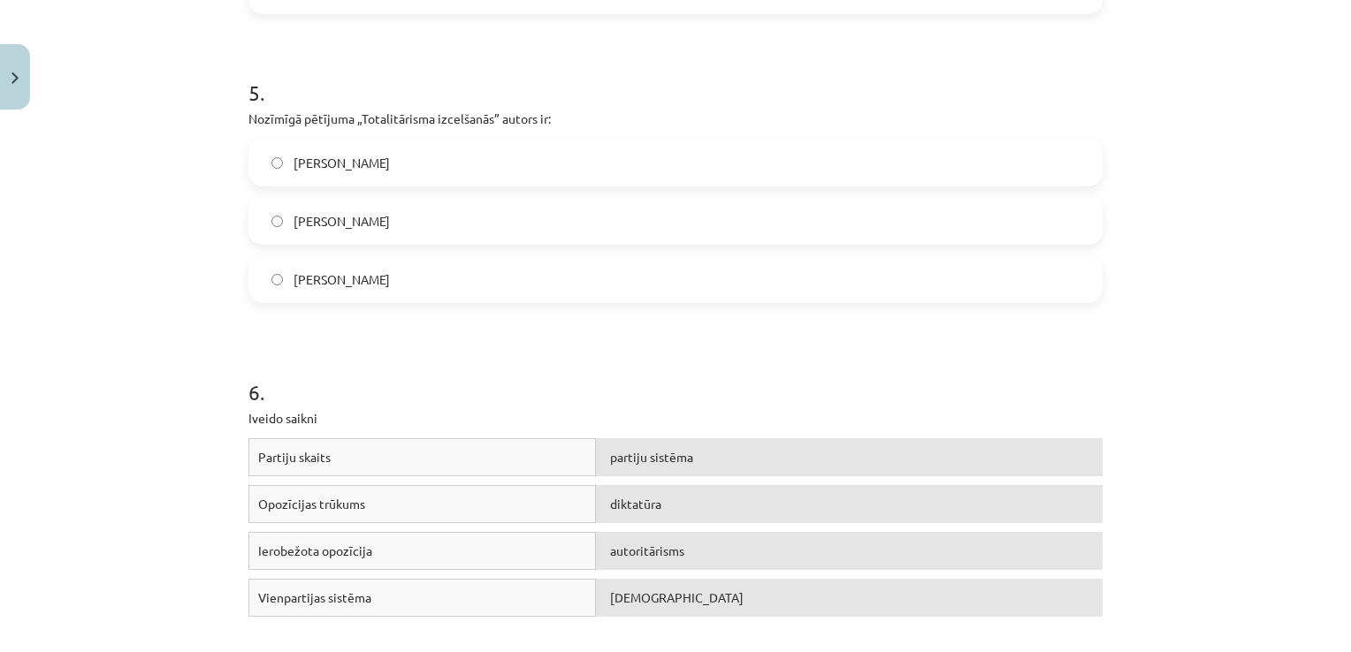
click at [450, 224] on label "Hanna Ārendte" at bounding box center [675, 221] width 850 height 44
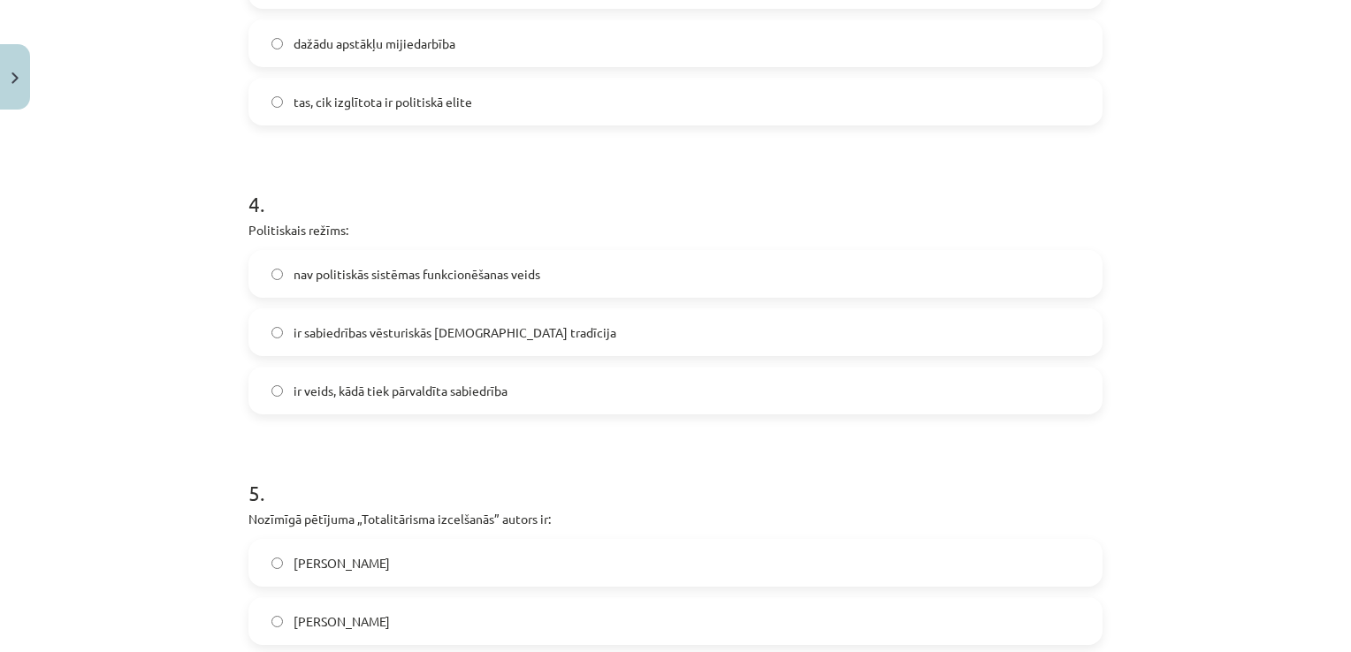
scroll to position [1016, 0]
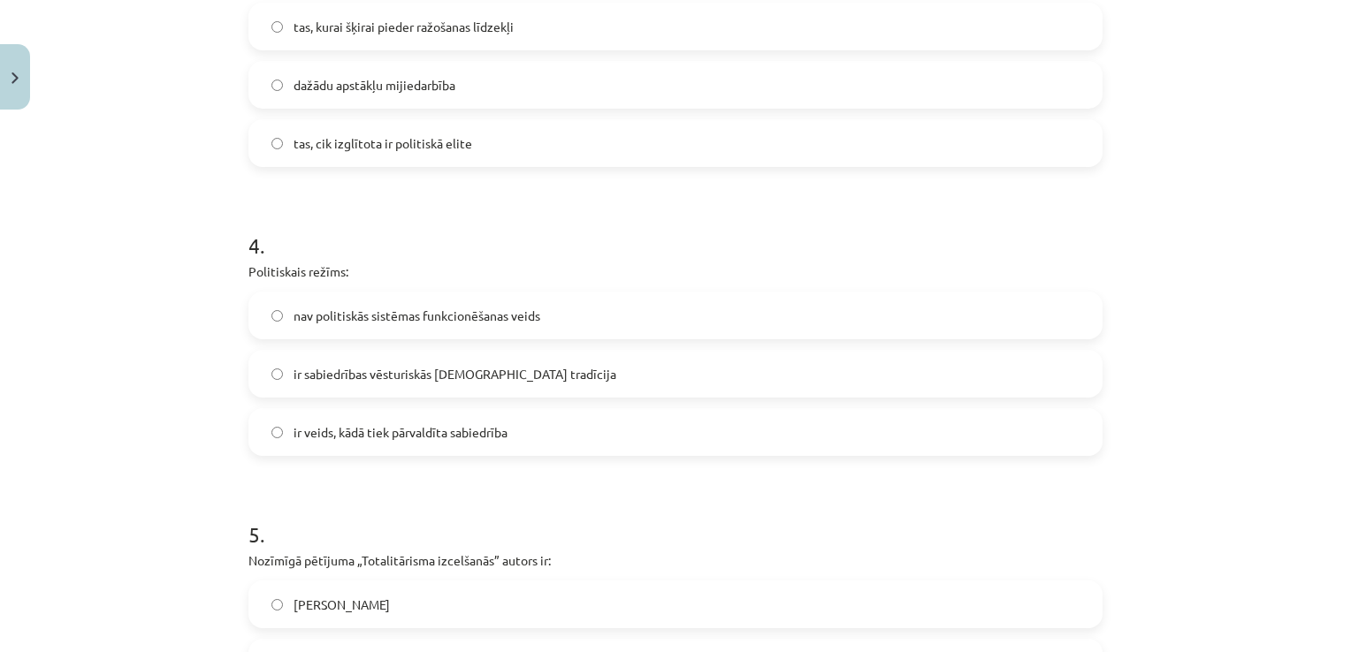
click at [544, 422] on label "ir veids, kādā tiek pārvaldīta sabiedrība" at bounding box center [675, 432] width 850 height 44
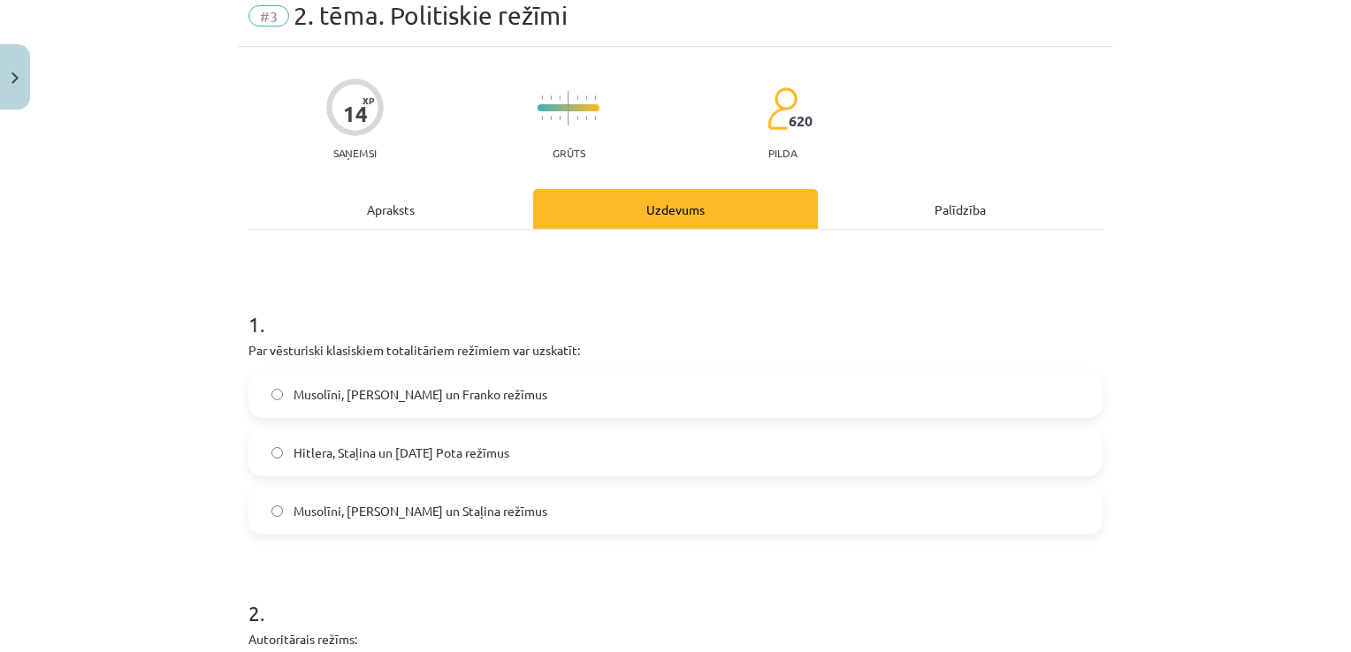
scroll to position [0, 0]
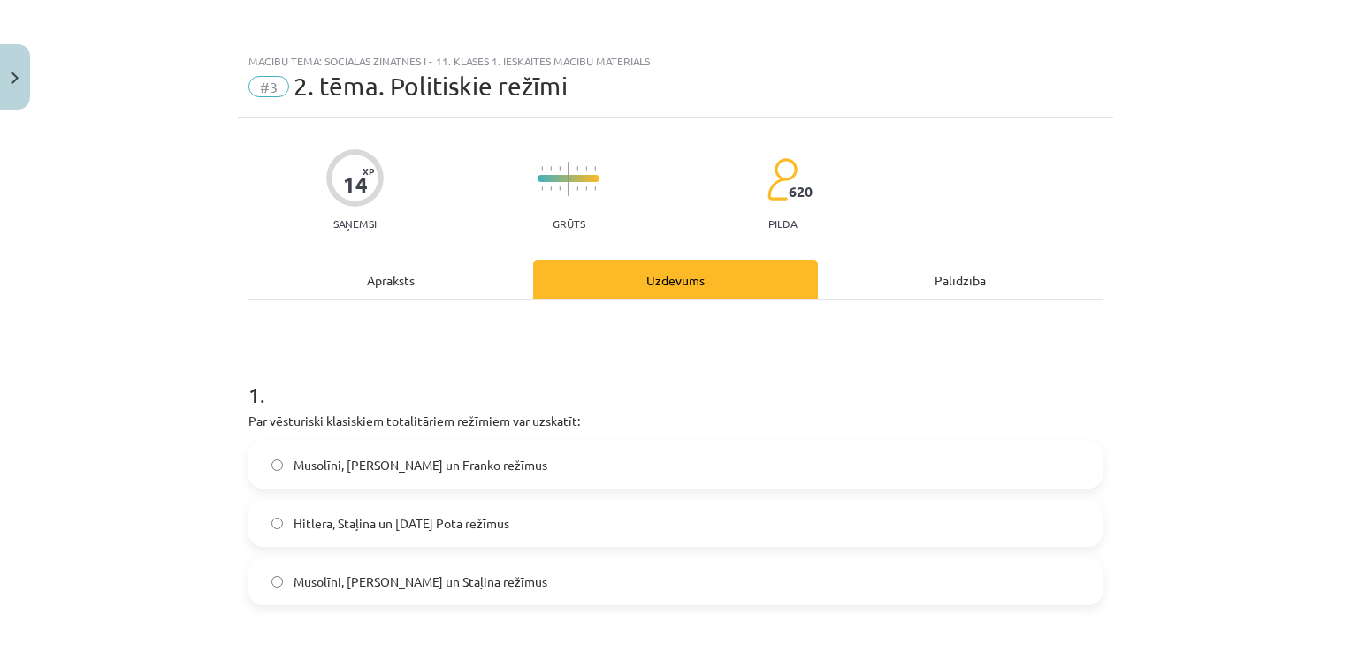
click at [407, 270] on div "Apraksts" at bounding box center [390, 280] width 285 height 40
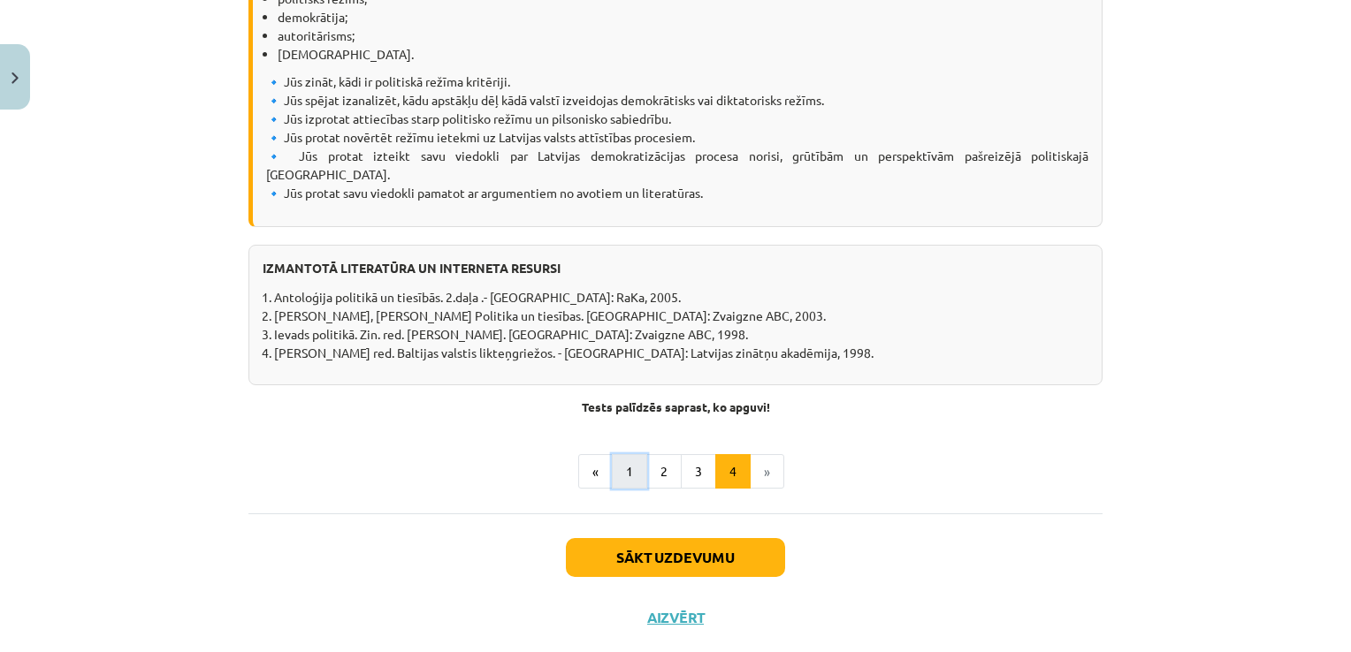
click at [632, 454] on button "1" at bounding box center [629, 471] width 35 height 35
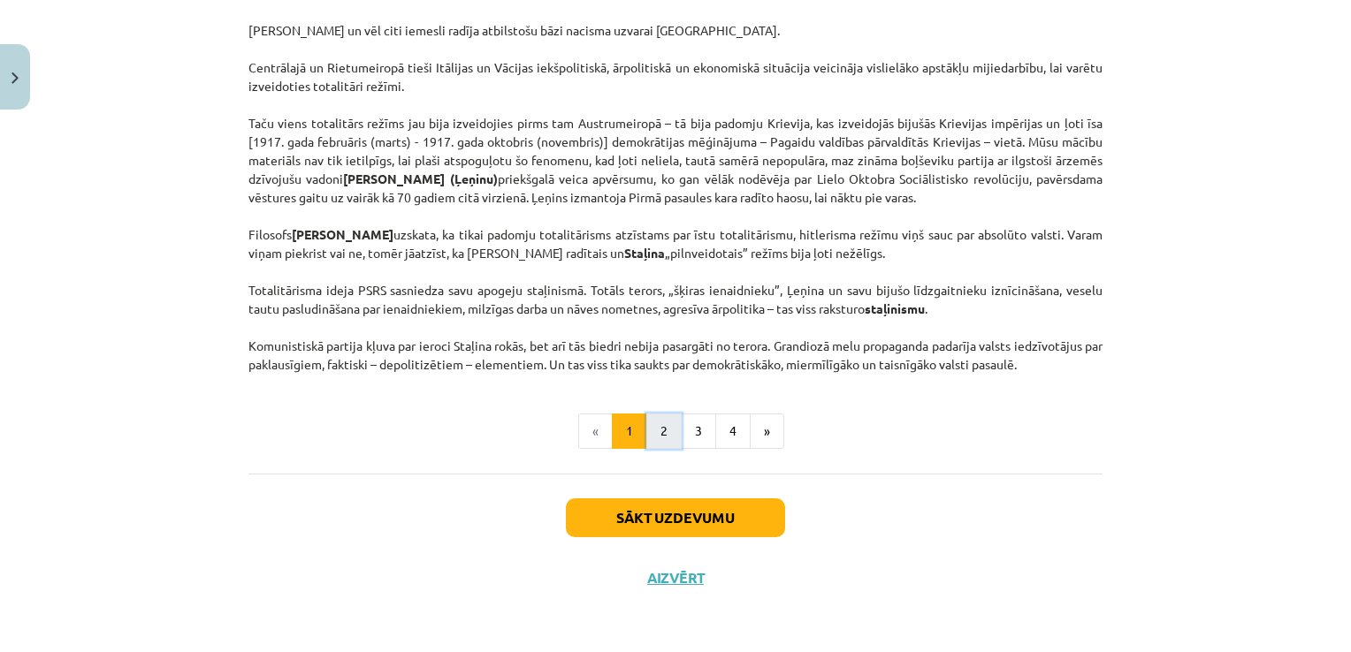
click at [659, 440] on button "2" at bounding box center [663, 431] width 35 height 35
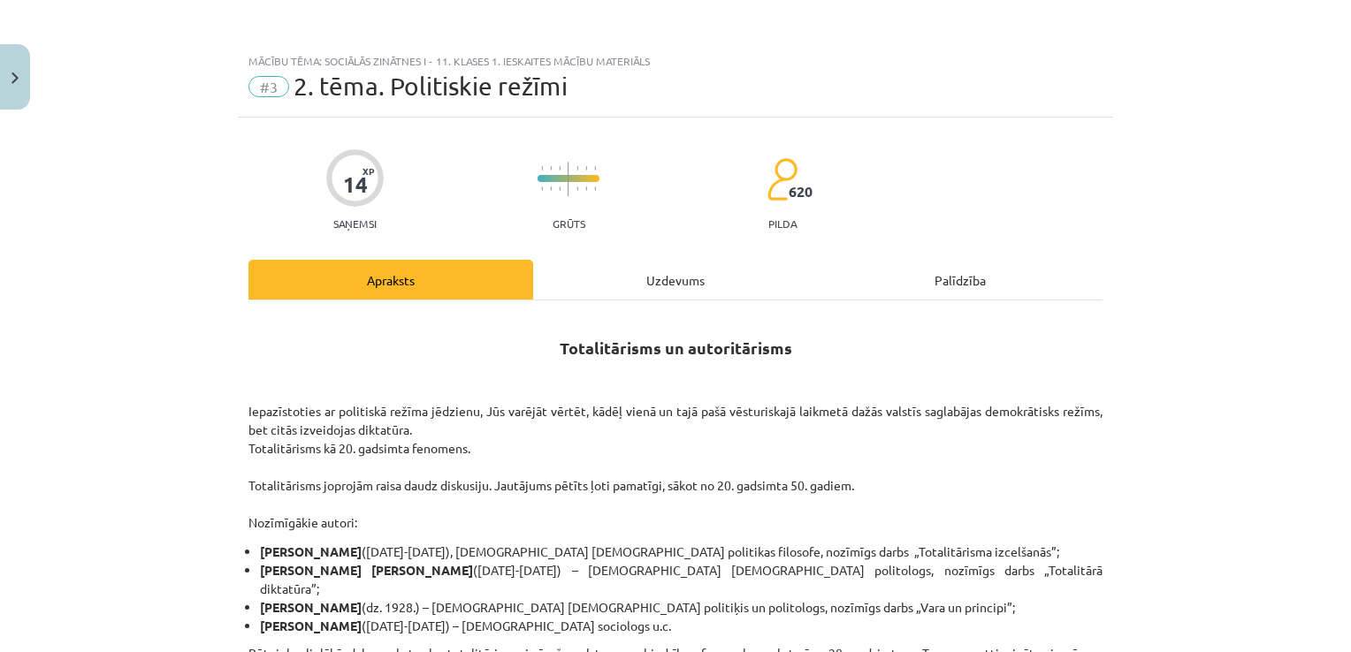
click at [681, 283] on div "Uzdevums" at bounding box center [675, 280] width 285 height 40
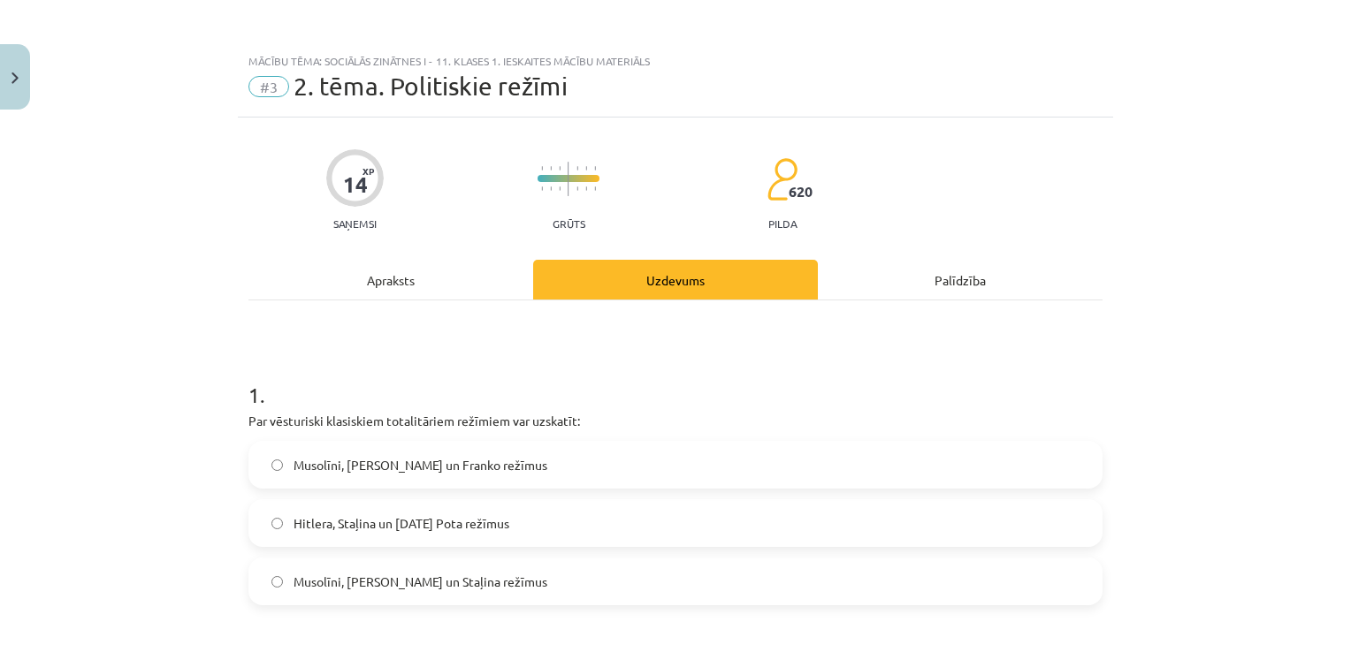
click at [384, 270] on div "Apraksts" at bounding box center [390, 280] width 285 height 40
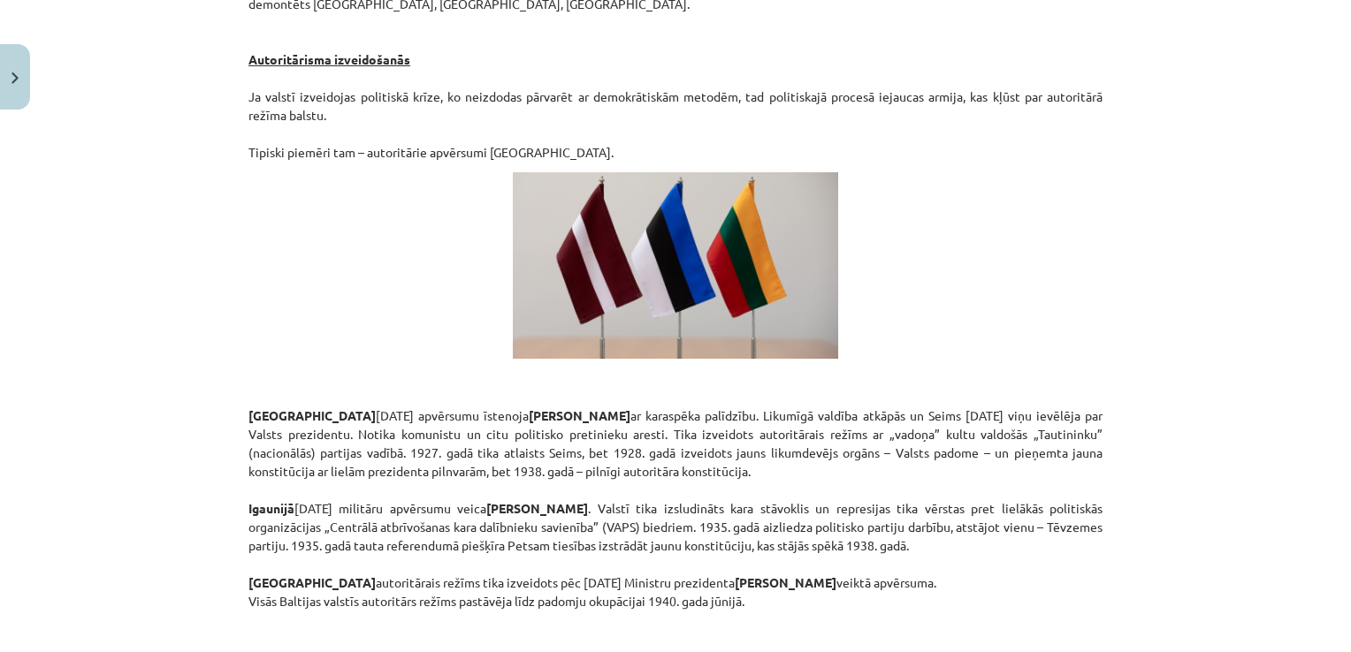
scroll to position [3059, 0]
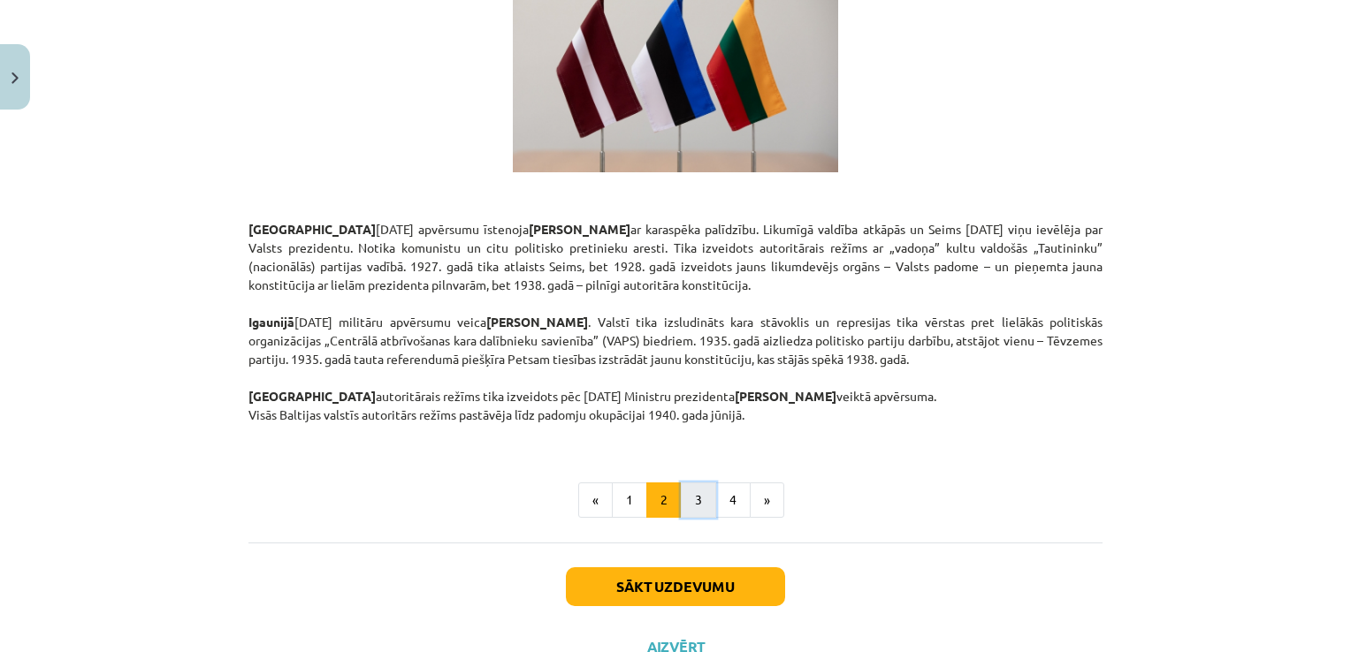
click at [681, 483] on button "3" at bounding box center [698, 500] width 35 height 35
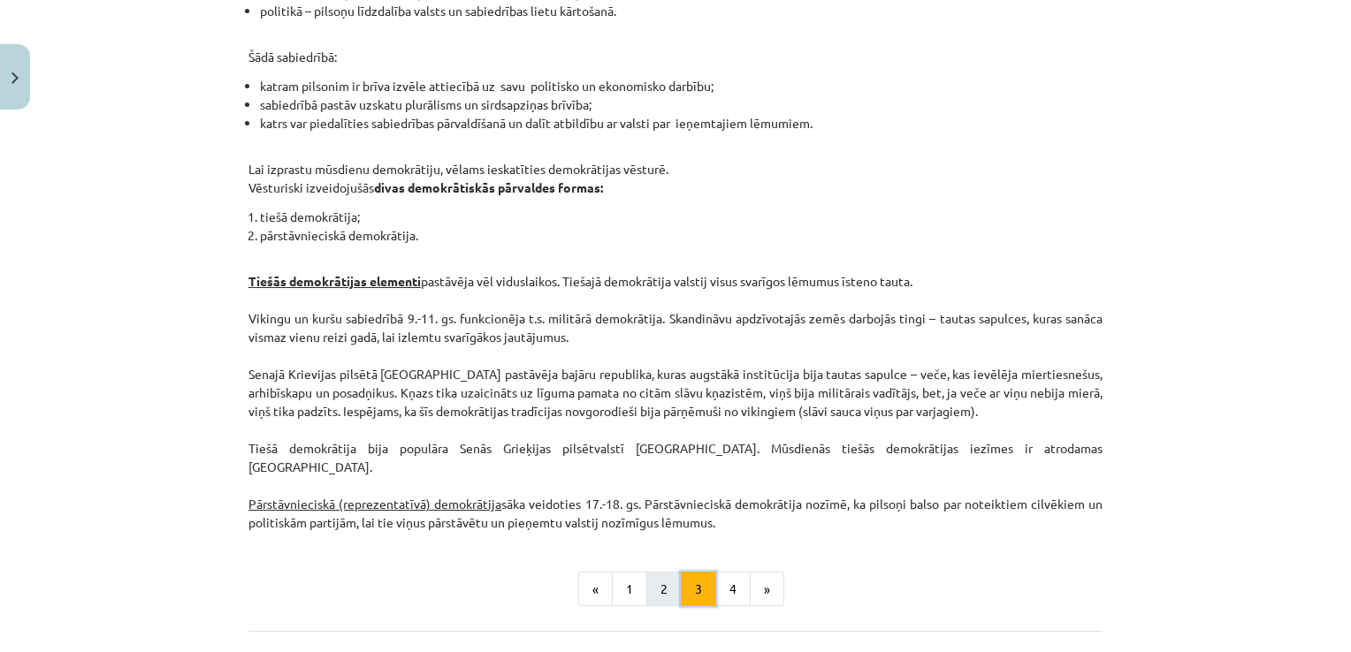
scroll to position [1697, 0]
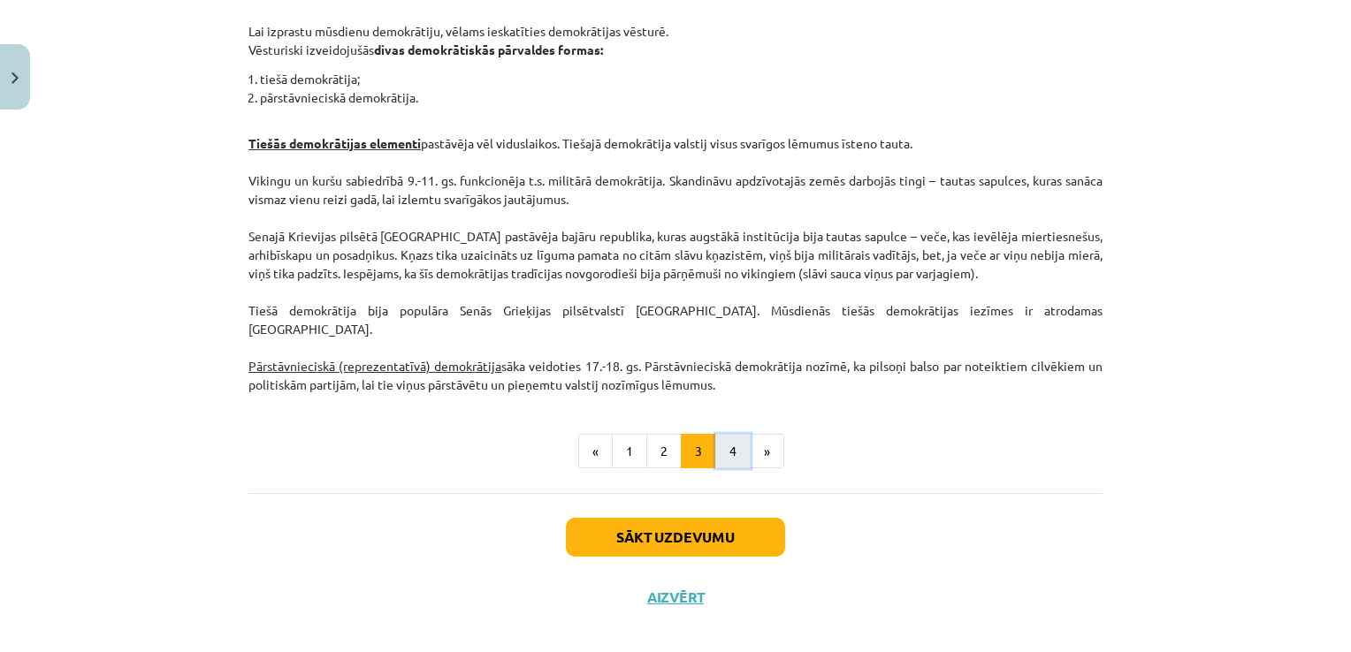
click at [715, 434] on button "4" at bounding box center [732, 451] width 35 height 35
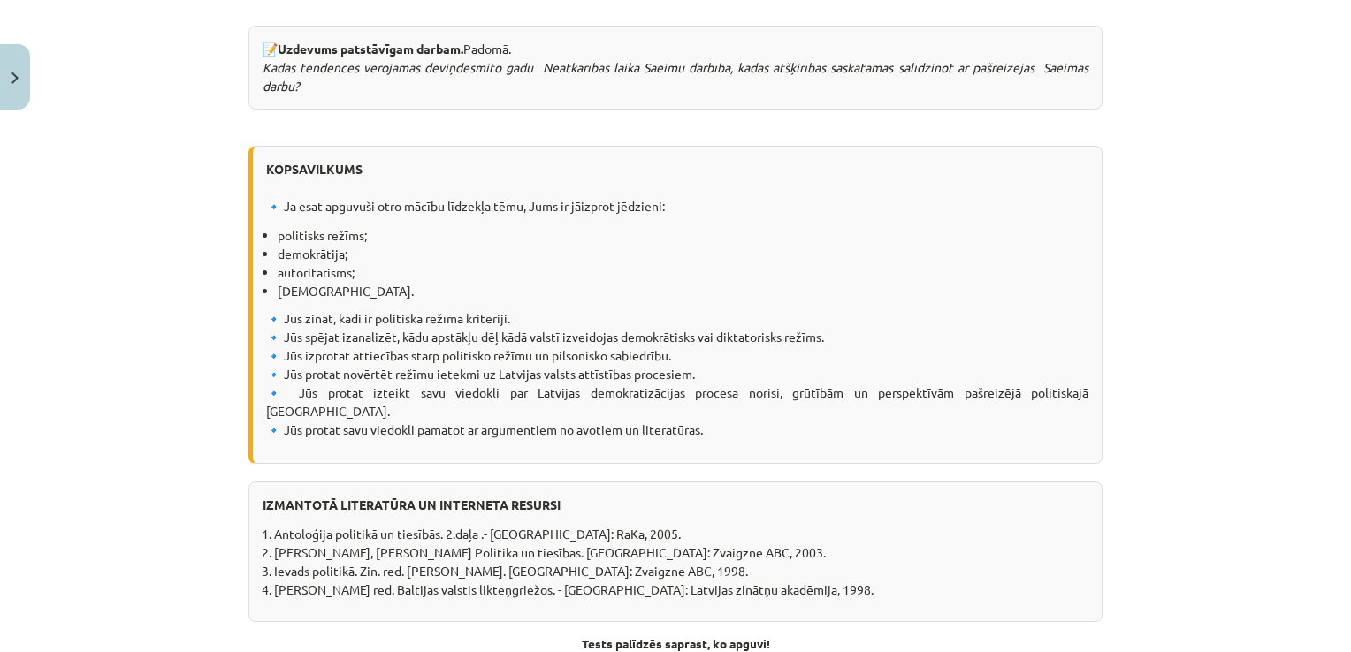
scroll to position [2232, 0]
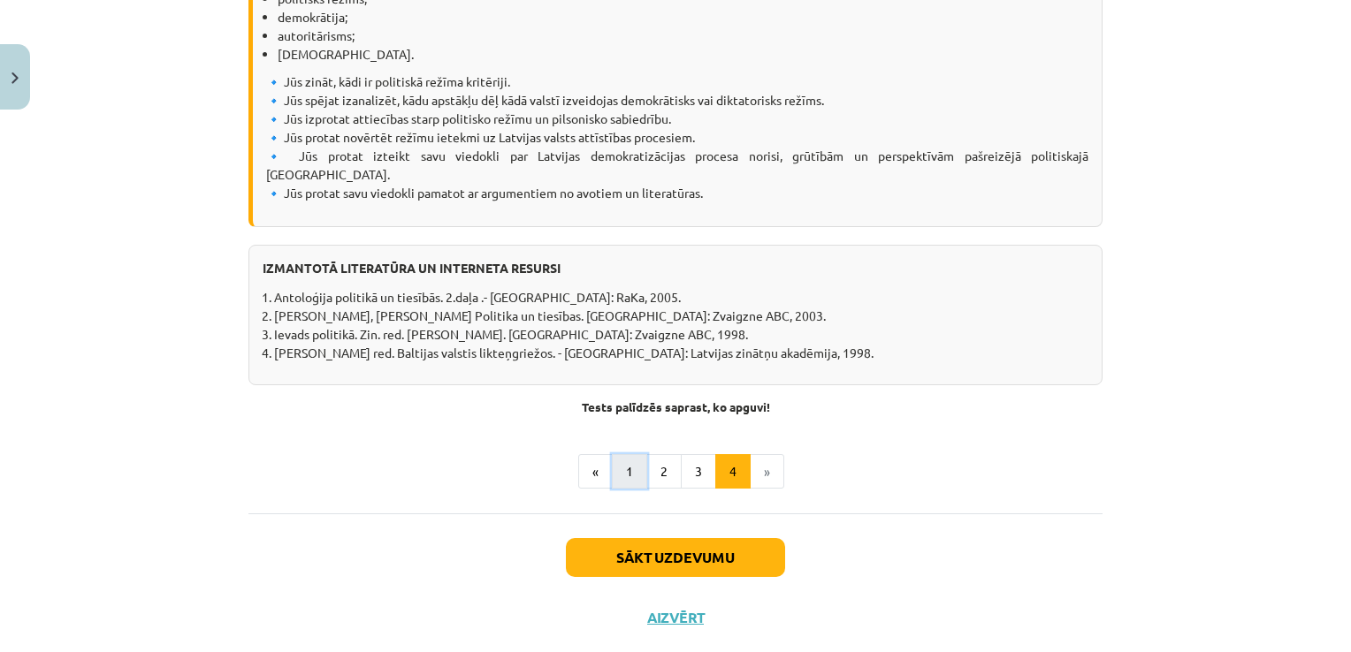
click at [631, 454] on button "1" at bounding box center [629, 471] width 35 height 35
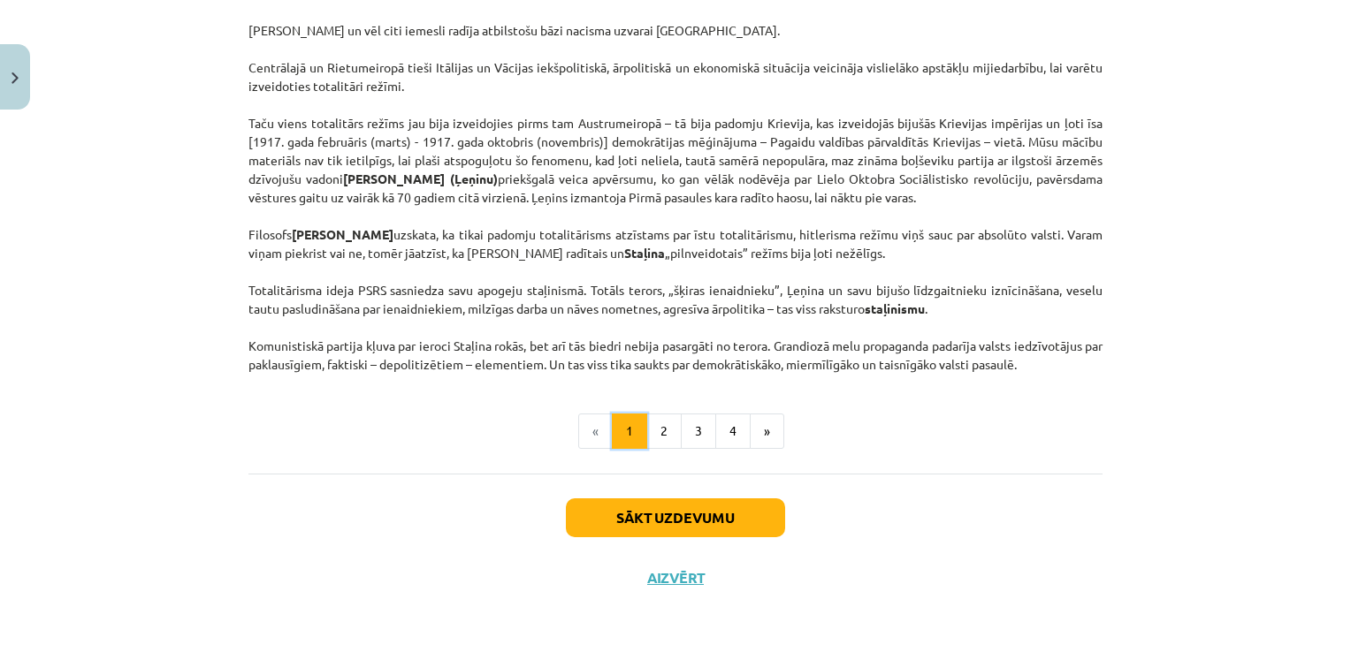
scroll to position [4550, 0]
click at [663, 430] on button "2" at bounding box center [663, 431] width 35 height 35
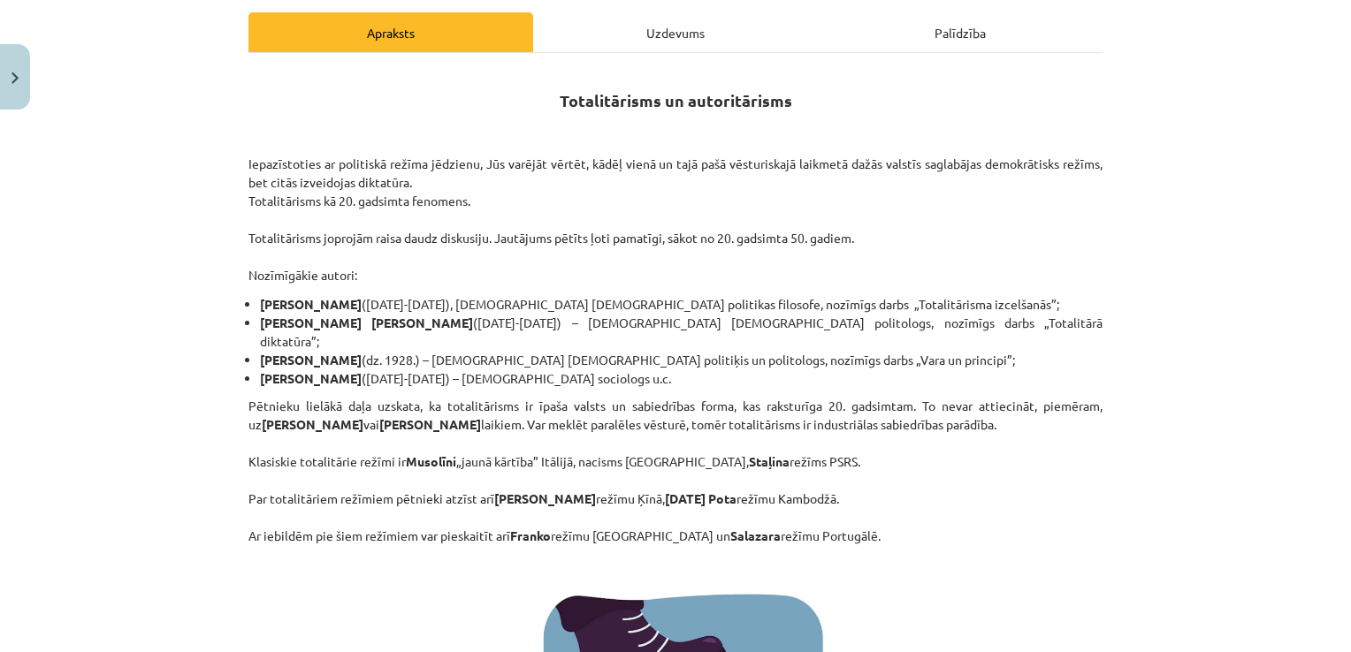
scroll to position [0, 0]
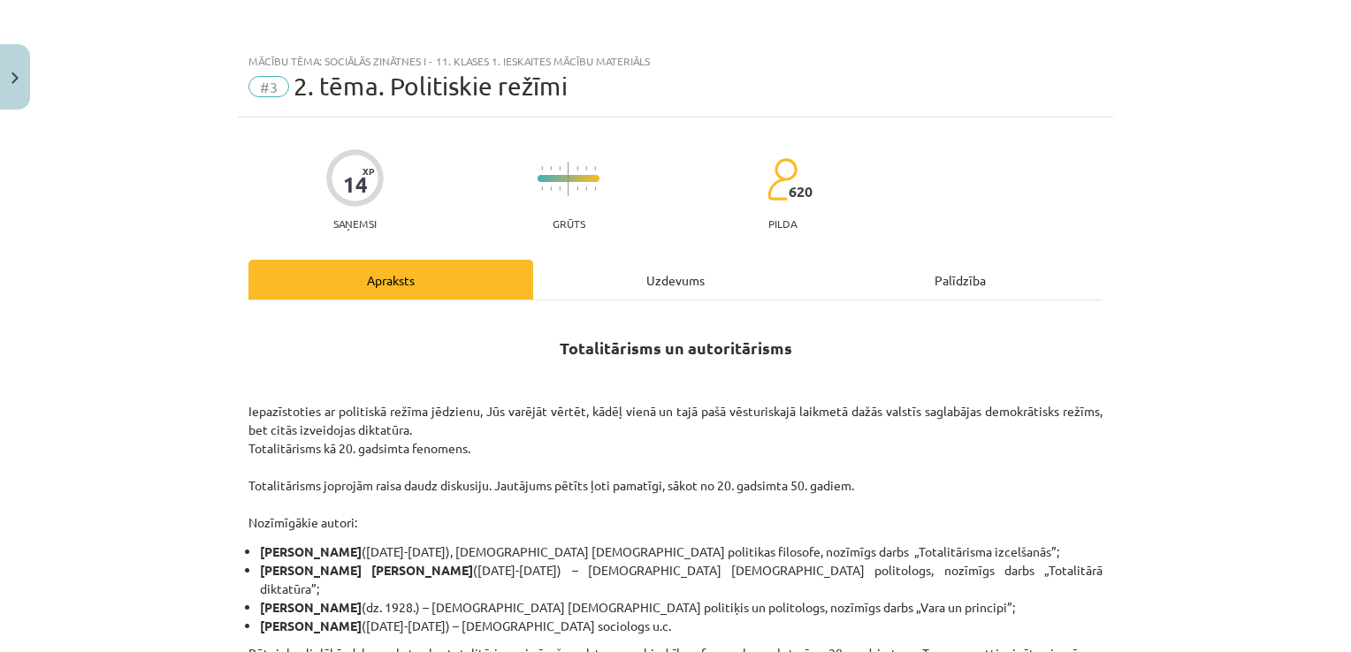
click at [686, 279] on div "Uzdevums" at bounding box center [675, 280] width 285 height 40
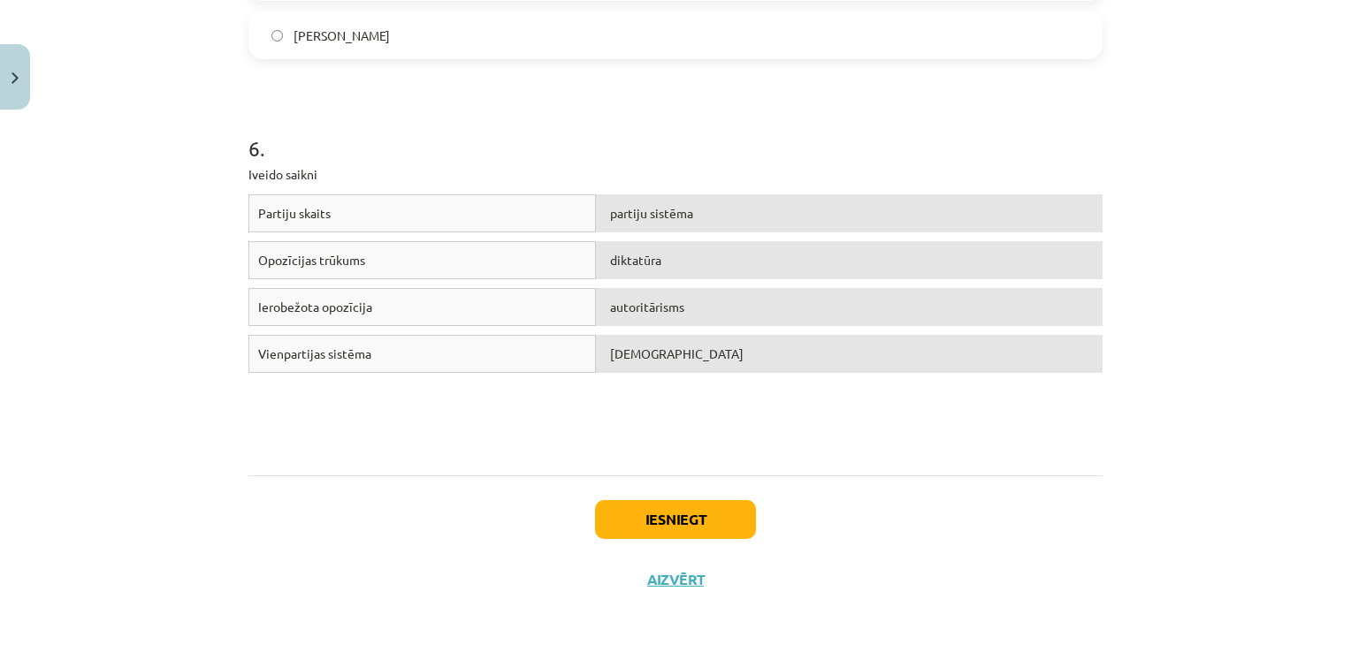
scroll to position [1703, 0]
click at [658, 514] on button "Iesniegt" at bounding box center [675, 518] width 161 height 39
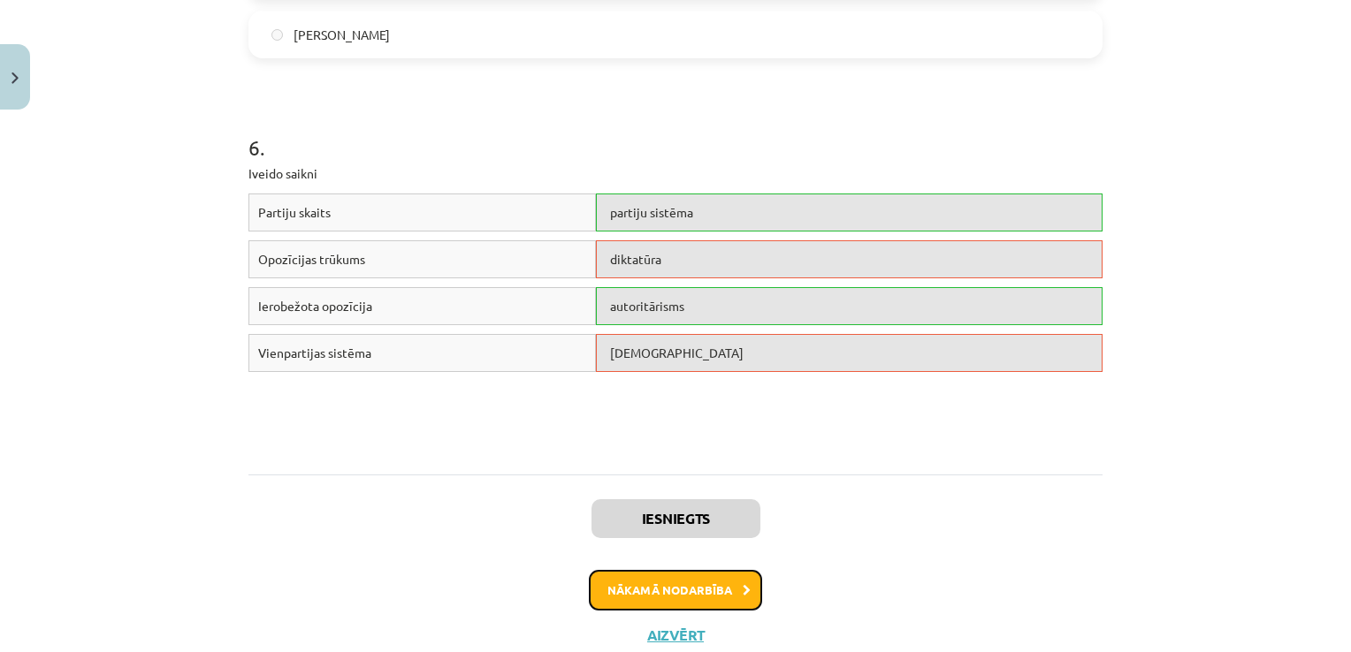
click at [673, 582] on button "Nākamā nodarbība" at bounding box center [675, 590] width 173 height 41
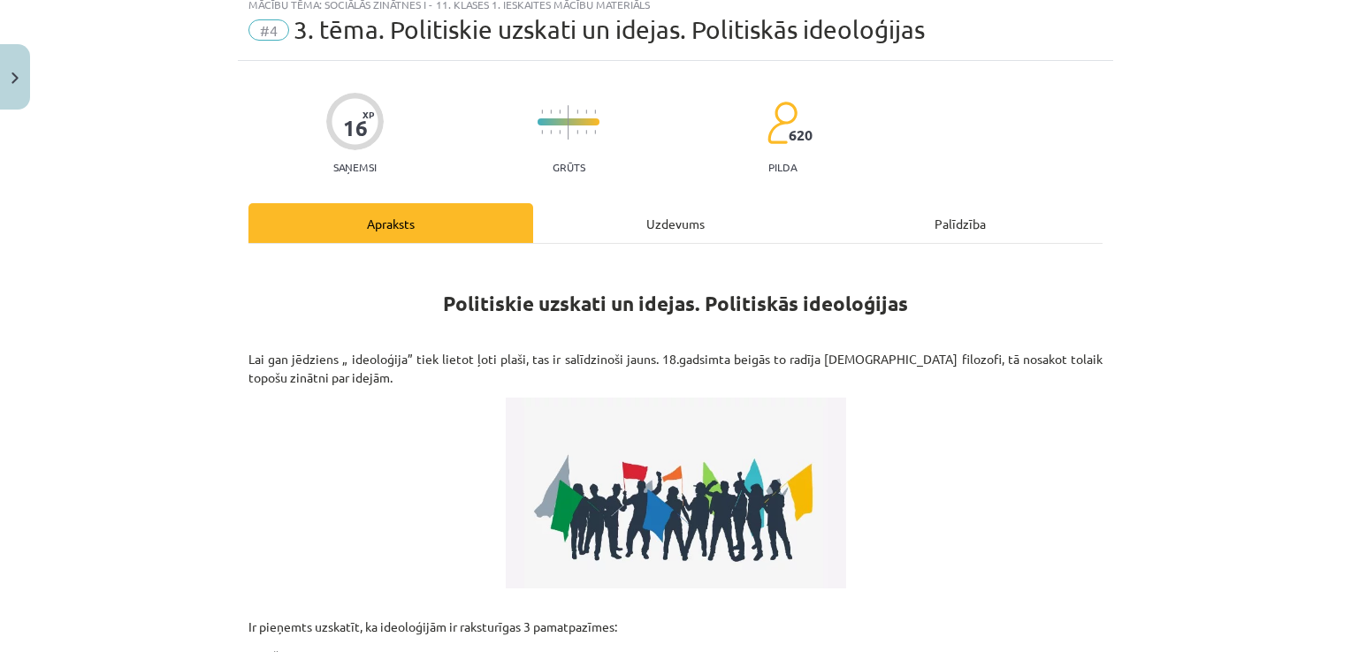
scroll to position [44, 0]
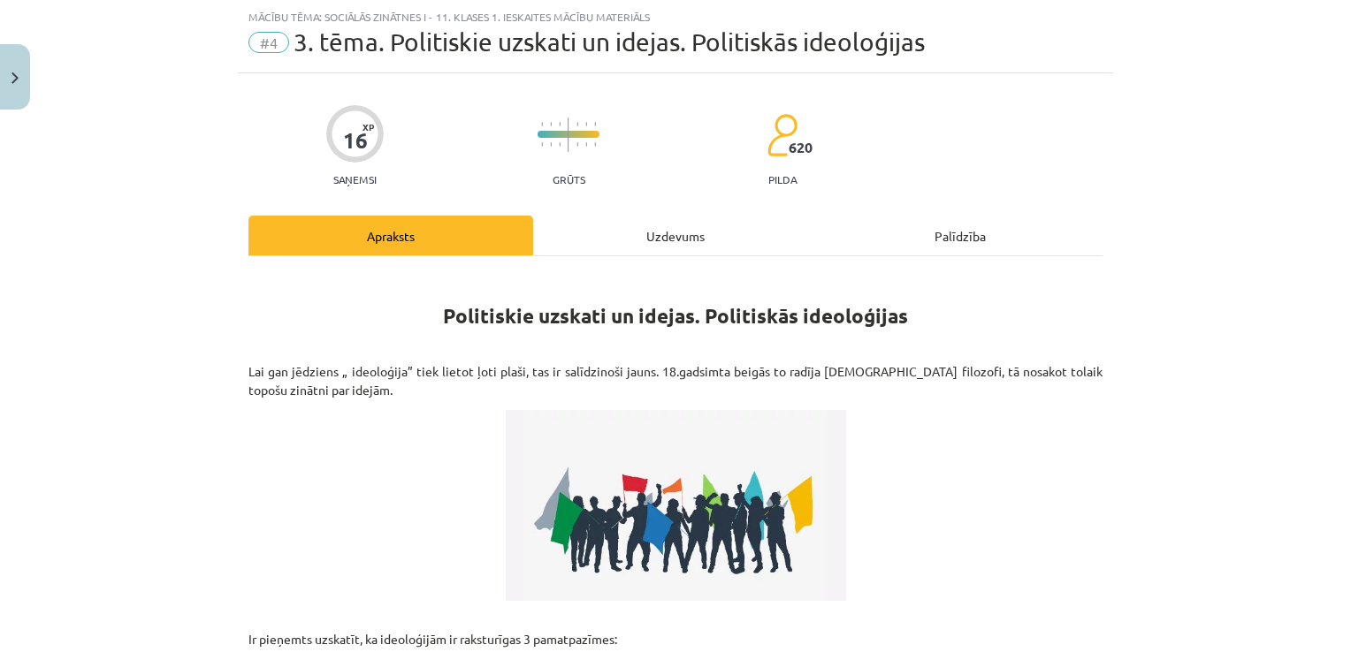
click at [661, 244] on div "Uzdevums" at bounding box center [675, 236] width 285 height 40
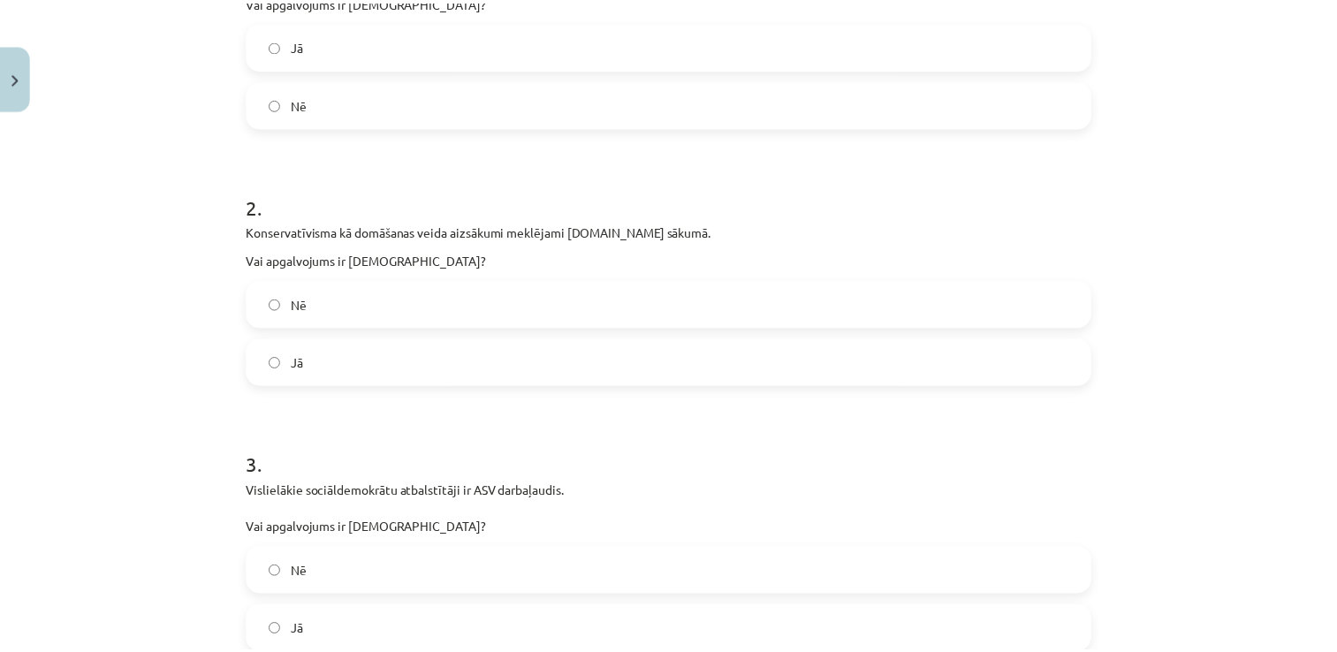
scroll to position [156, 0]
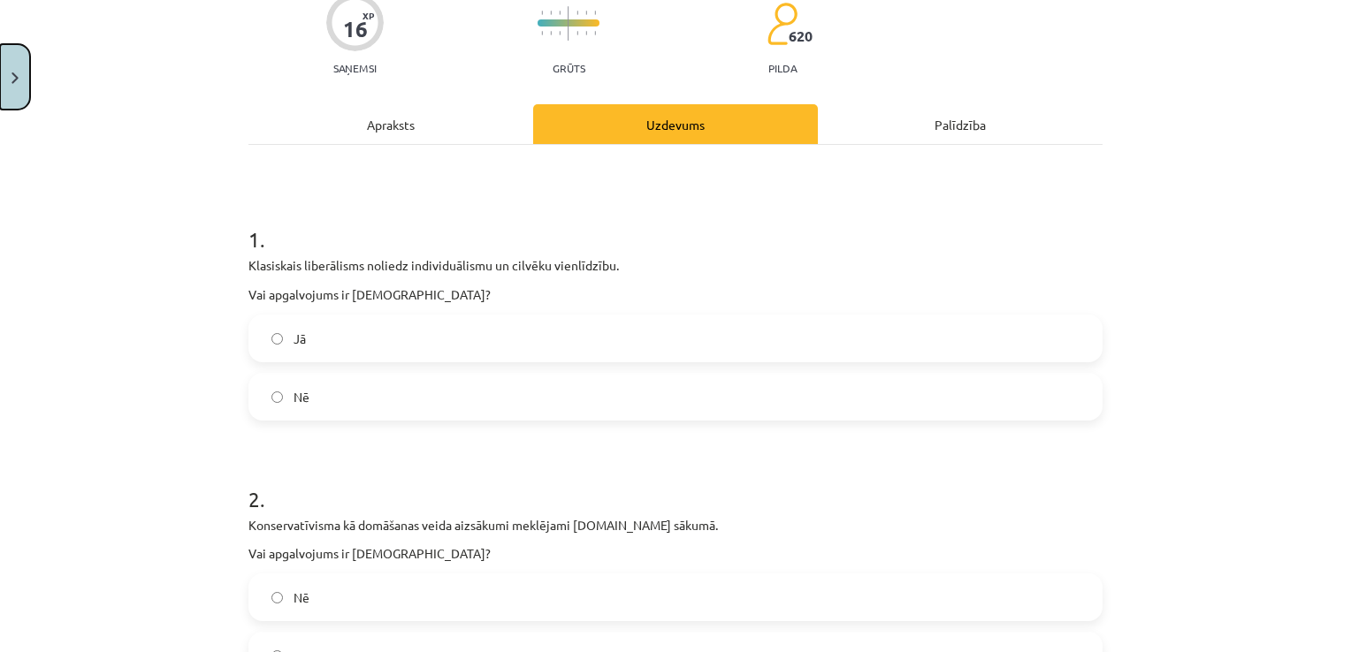
click at [23, 93] on button "Close" at bounding box center [15, 76] width 30 height 65
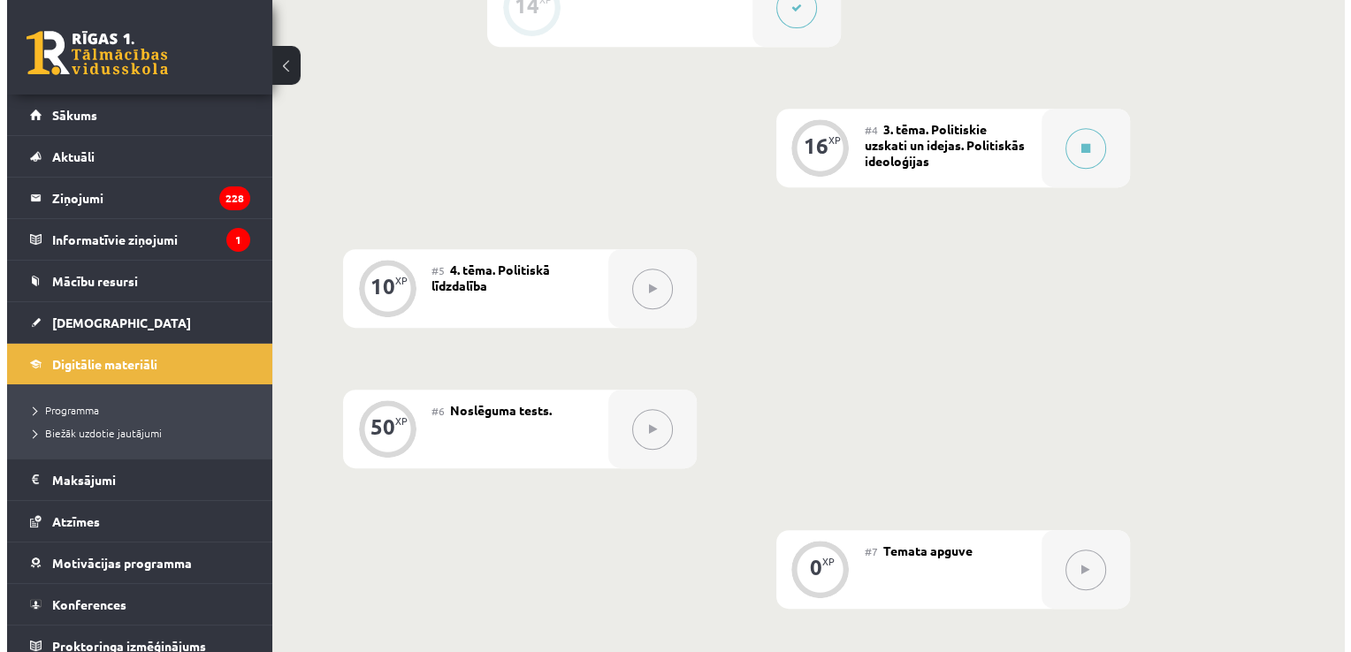
scroll to position [701, 0]
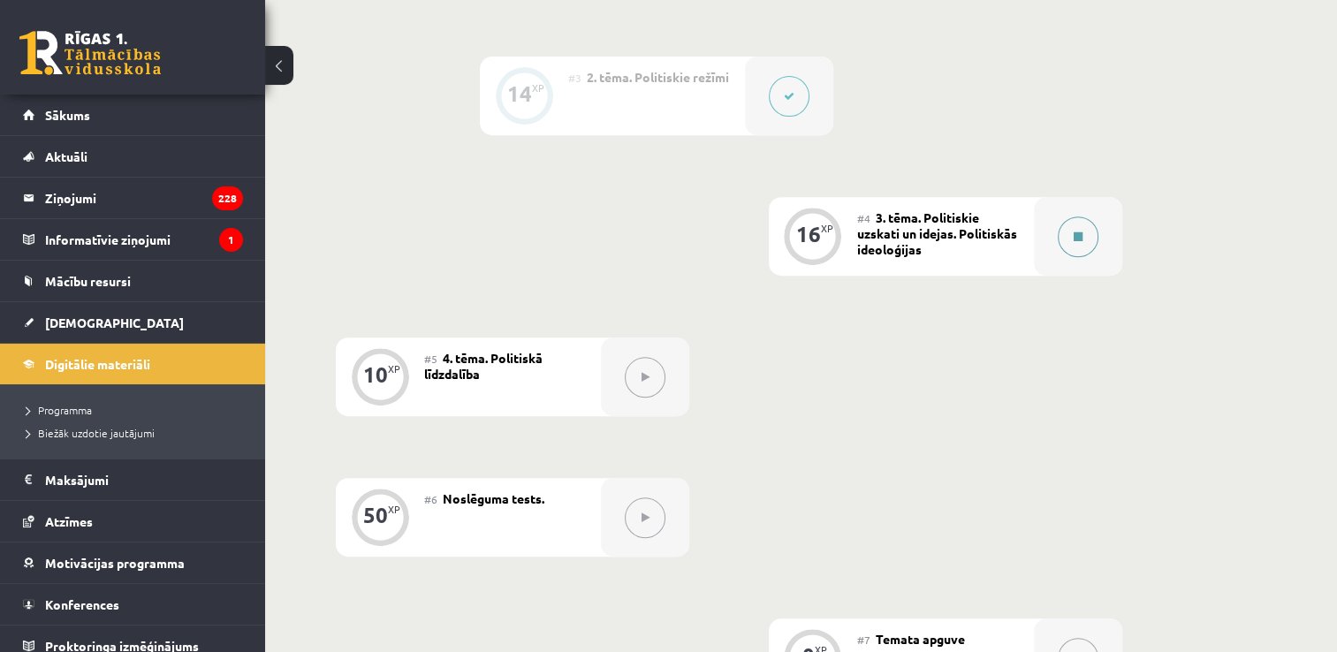
click at [1077, 232] on icon at bounding box center [1078, 237] width 9 height 11
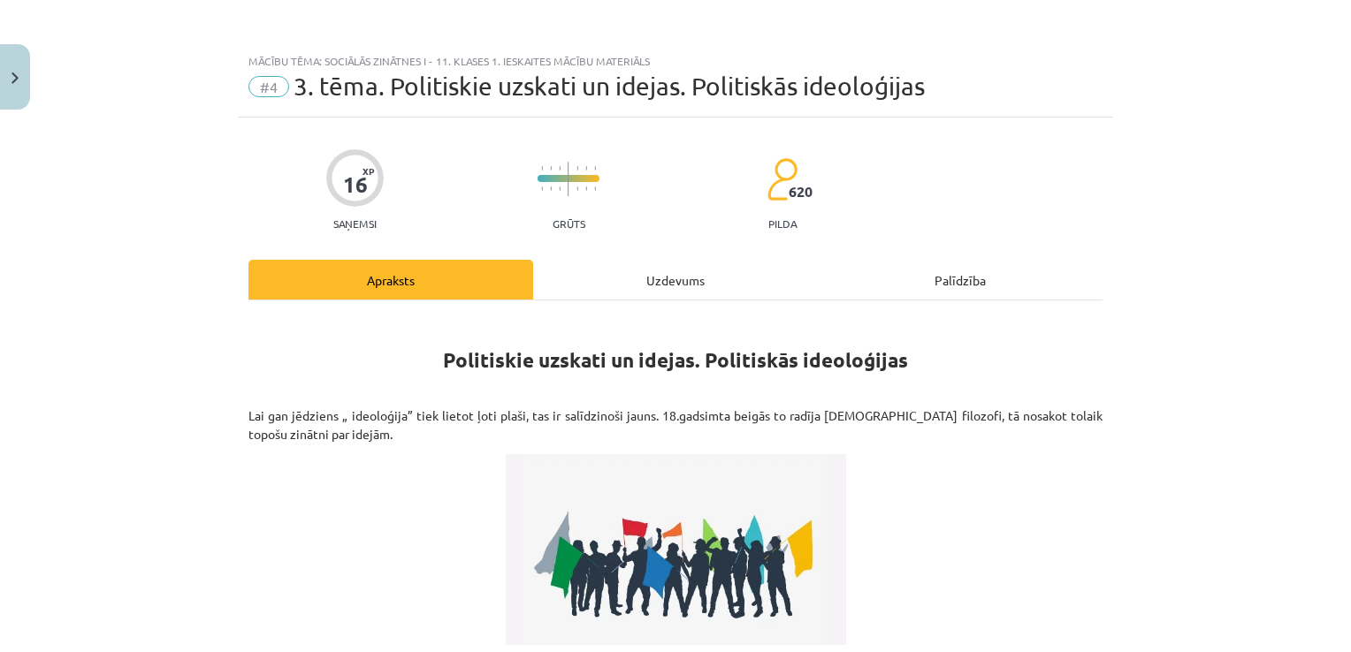
click at [679, 273] on div "Uzdevums" at bounding box center [675, 280] width 285 height 40
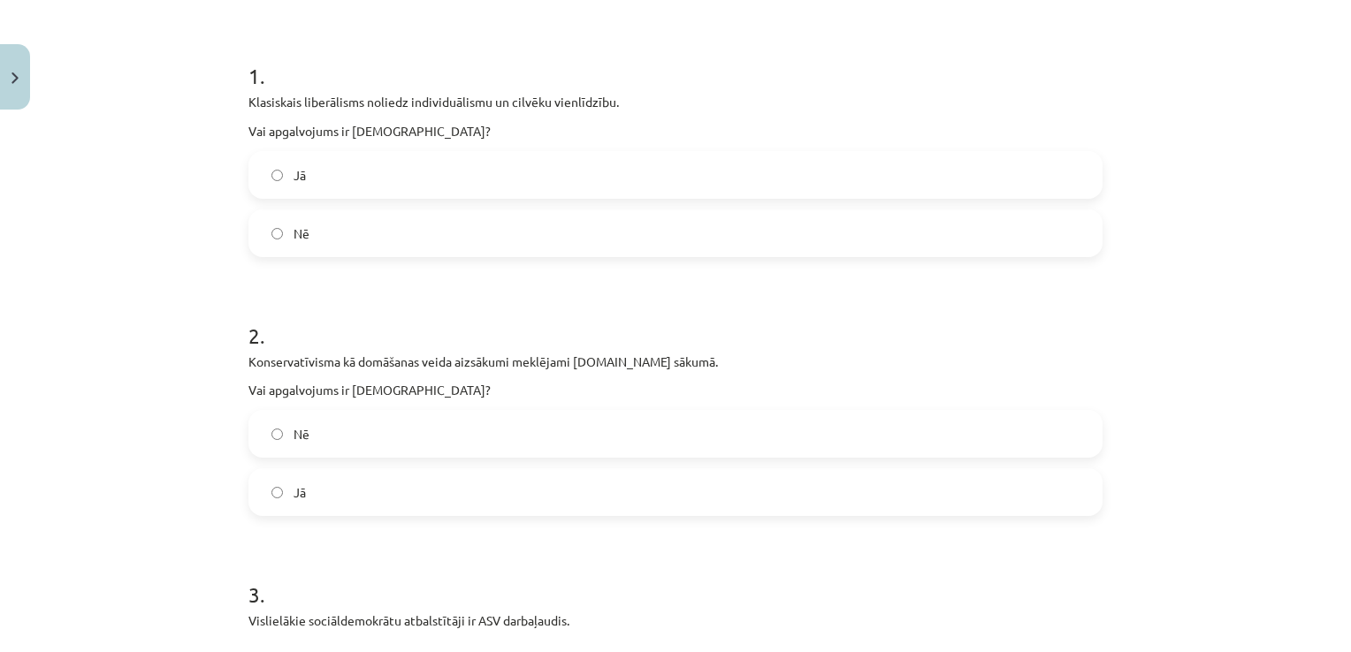
scroll to position [156, 0]
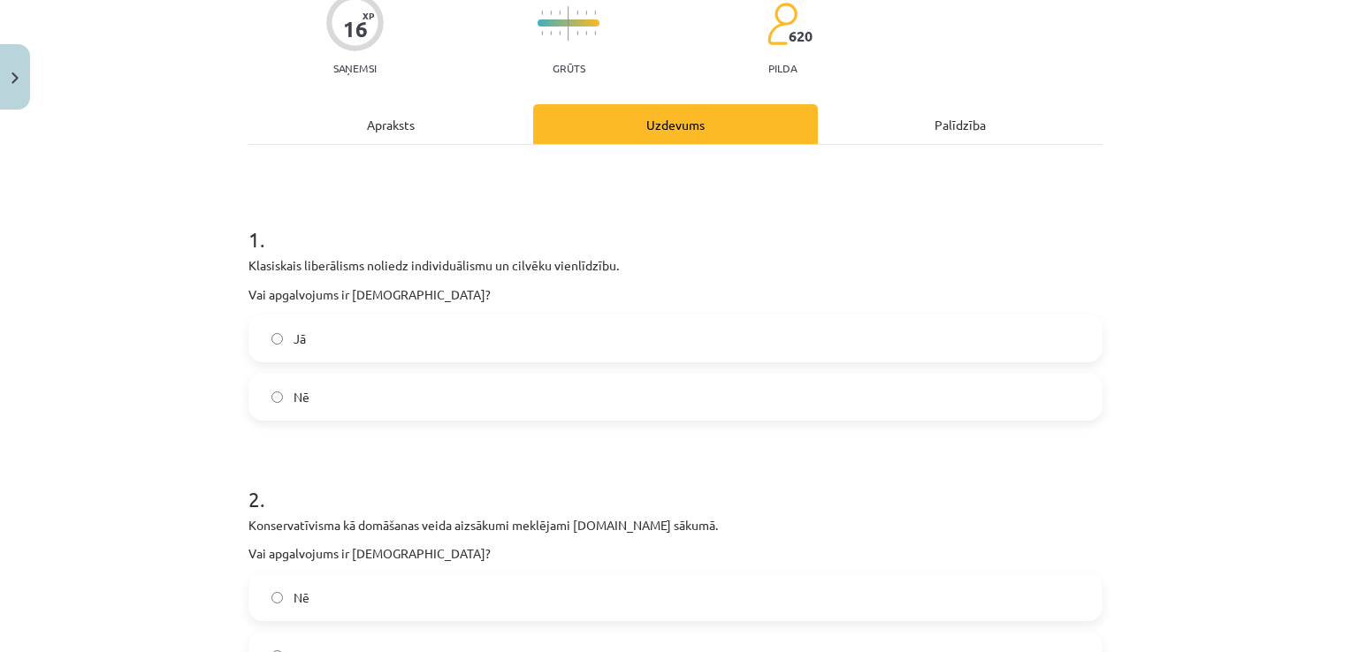
click at [417, 132] on div "Apraksts" at bounding box center [390, 124] width 285 height 40
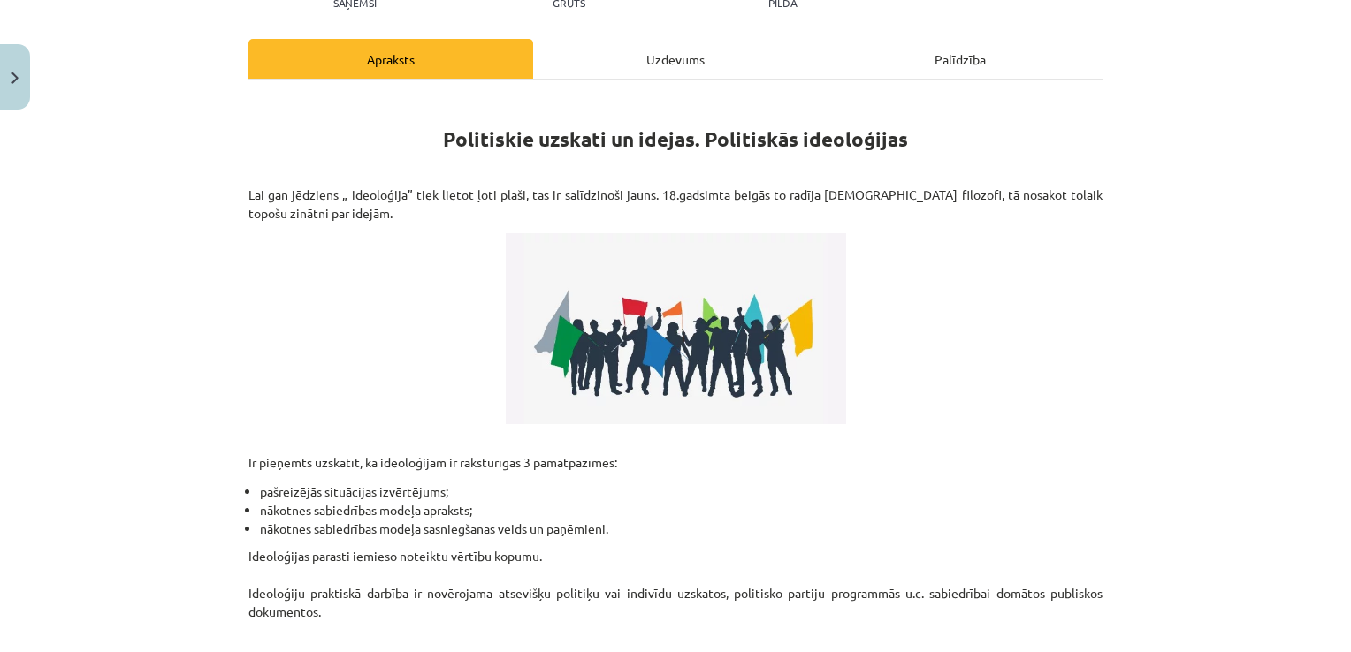
scroll to position [484, 0]
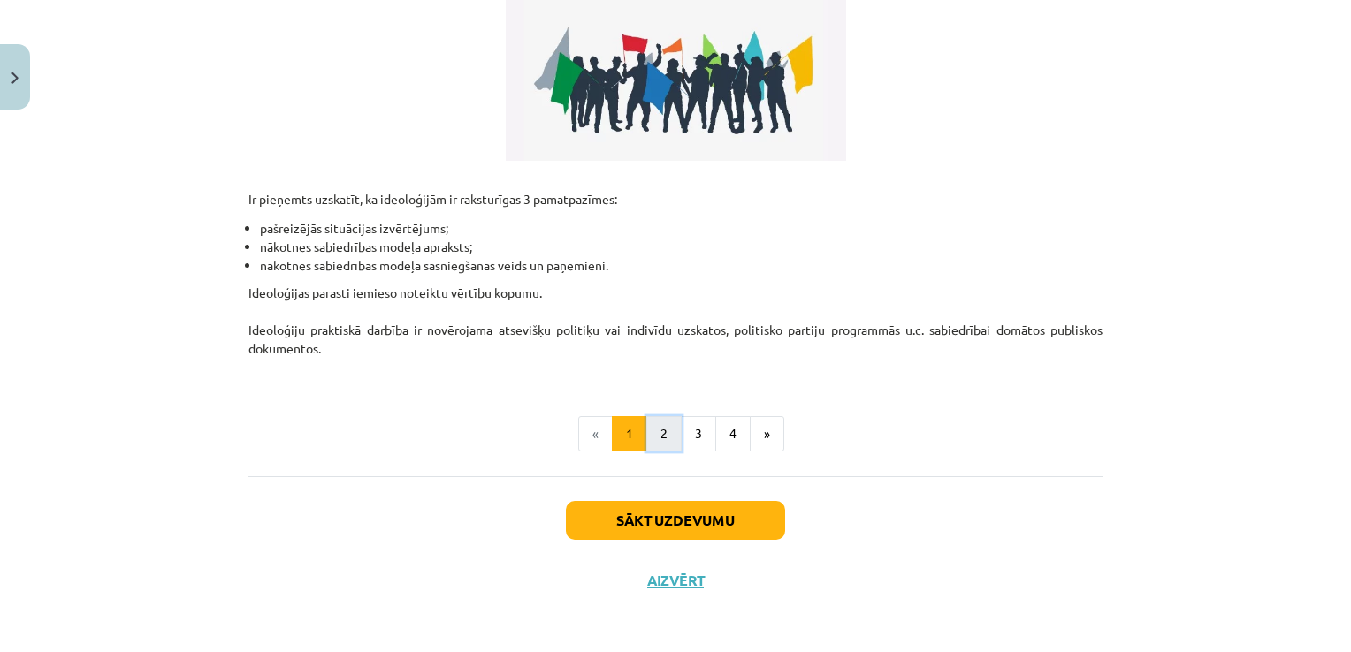
click at [648, 417] on button "2" at bounding box center [663, 433] width 35 height 35
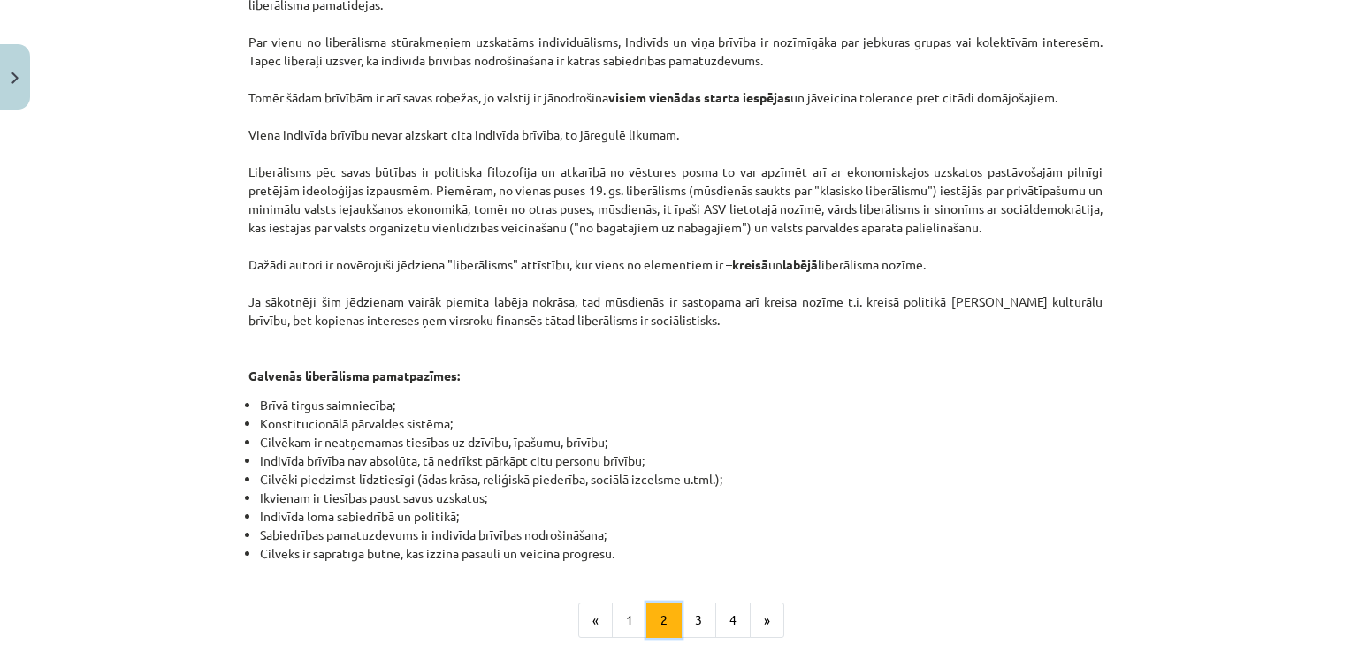
scroll to position [969, 0]
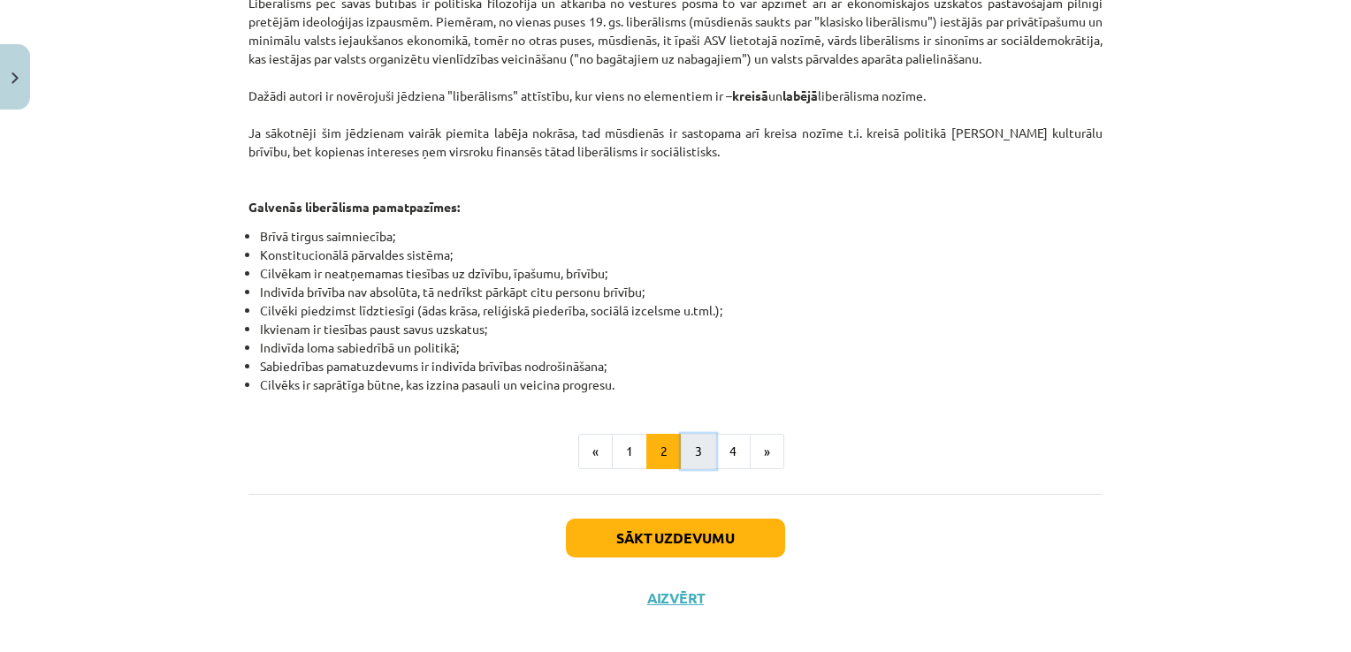
click at [700, 440] on button "3" at bounding box center [698, 451] width 35 height 35
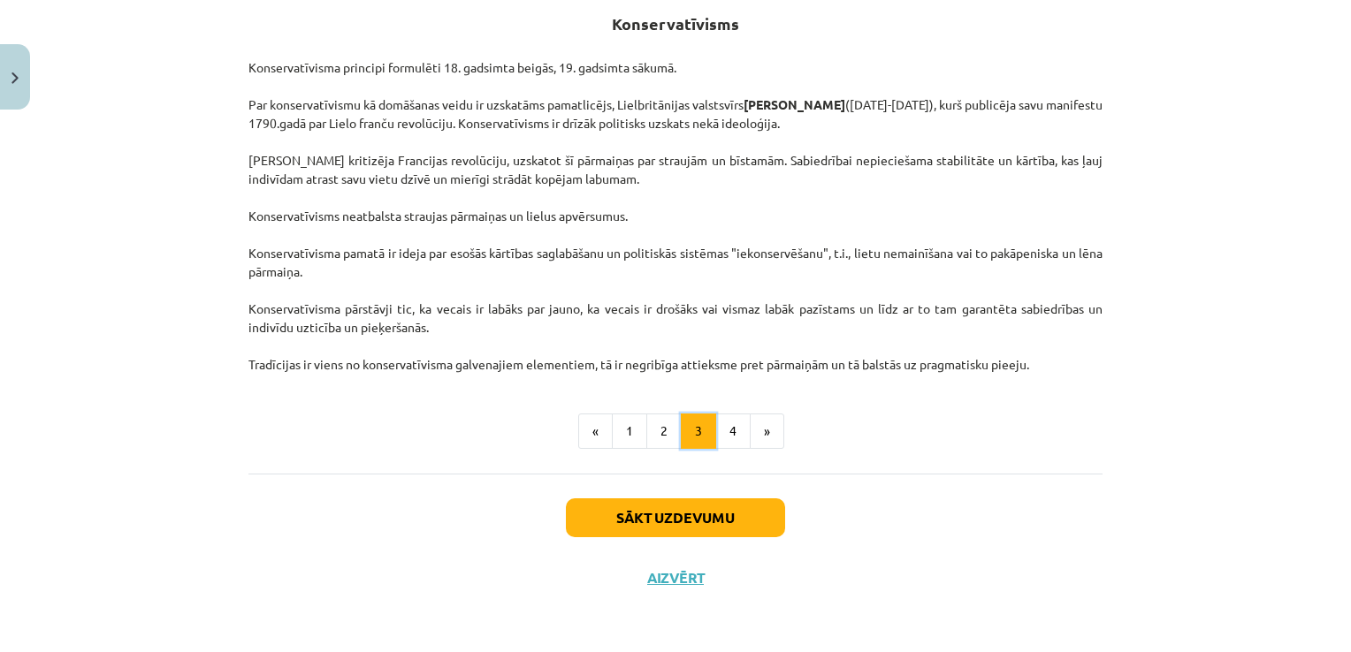
scroll to position [316, 0]
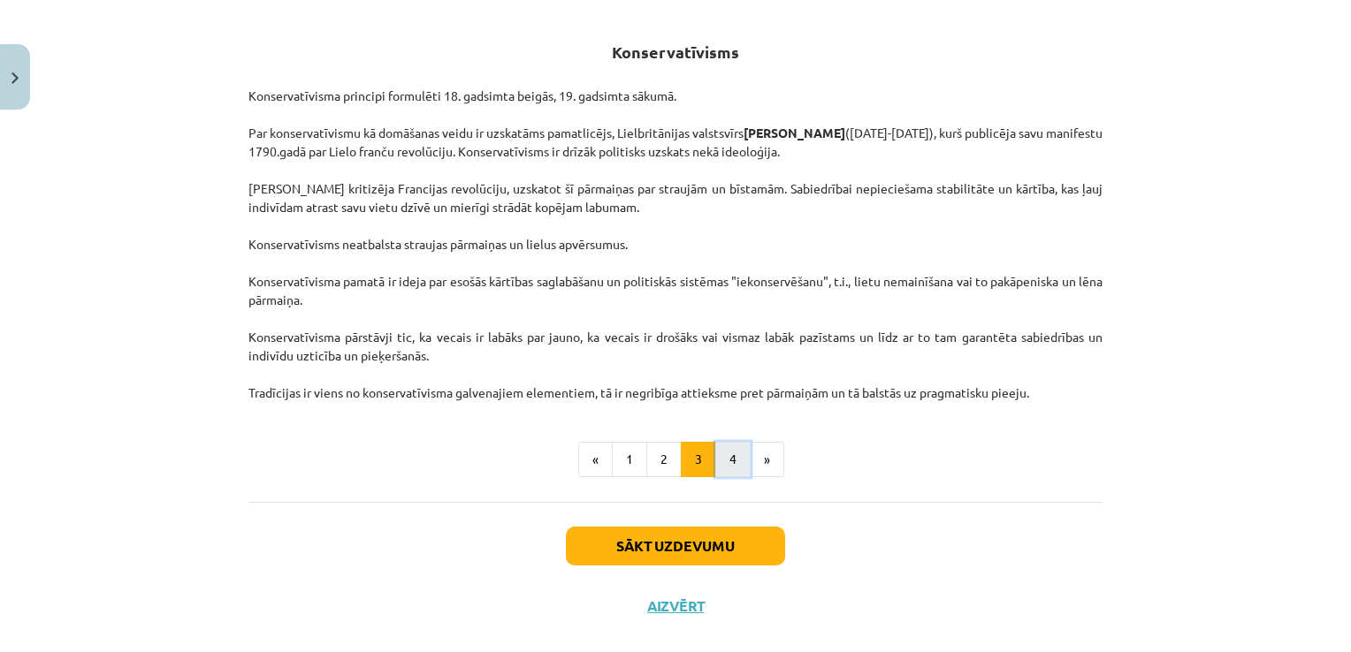
click at [715, 453] on button "4" at bounding box center [732, 459] width 35 height 35
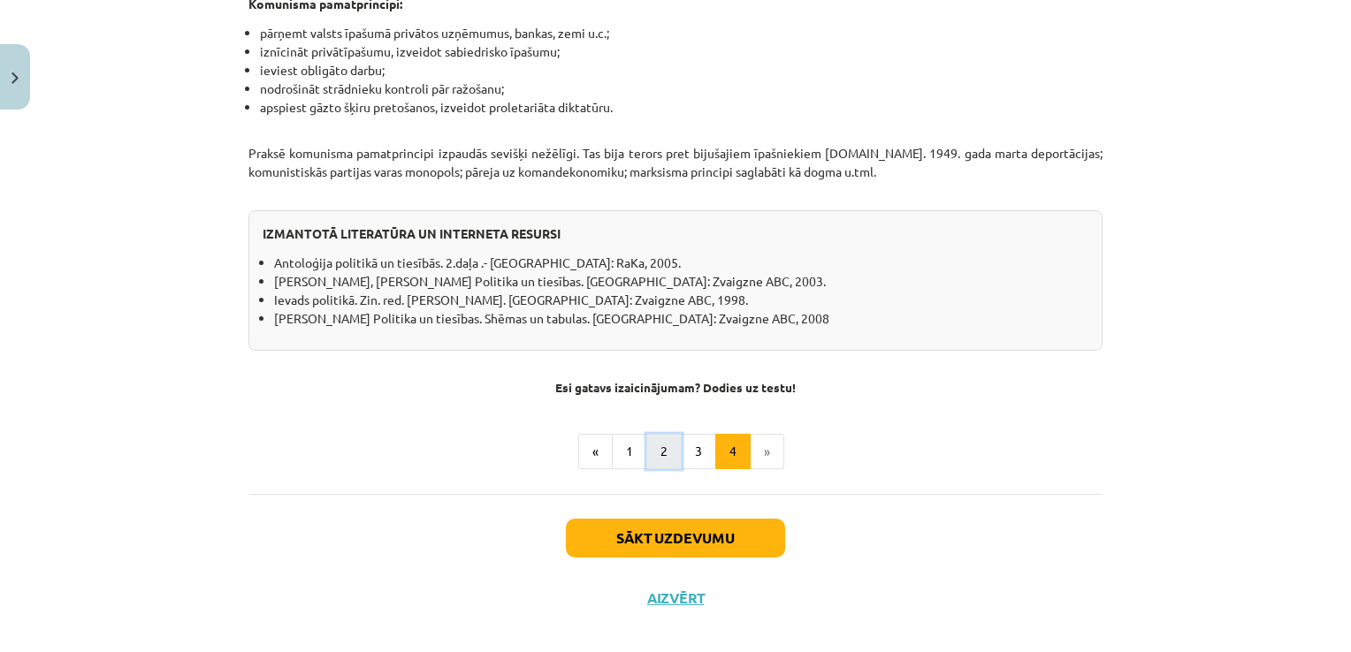
click at [646, 437] on button "2" at bounding box center [663, 451] width 35 height 35
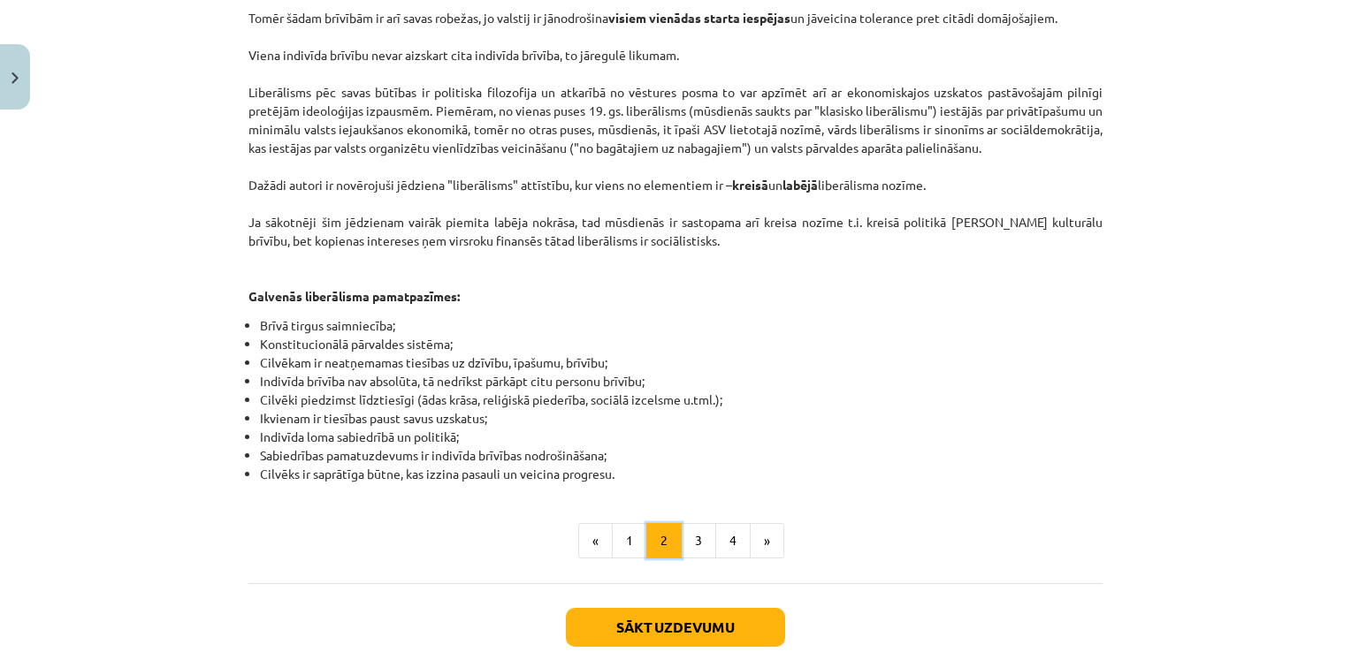
scroll to position [969, 0]
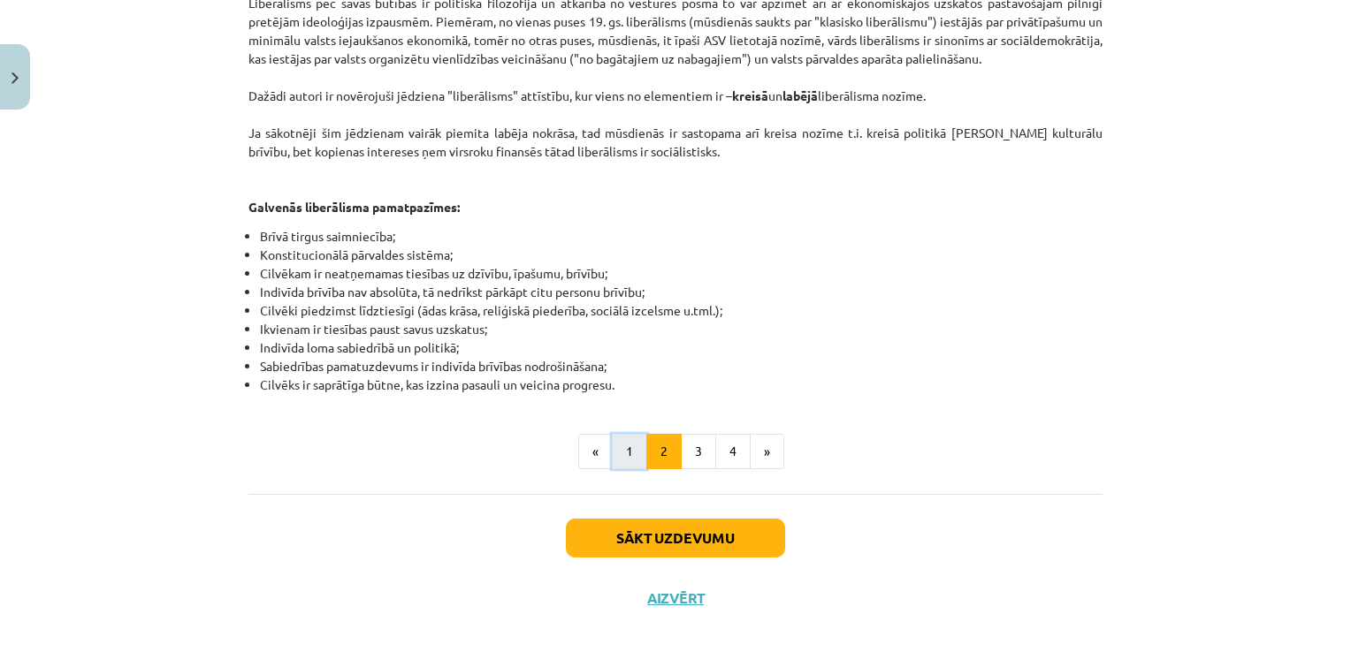
click at [633, 434] on button "1" at bounding box center [629, 451] width 35 height 35
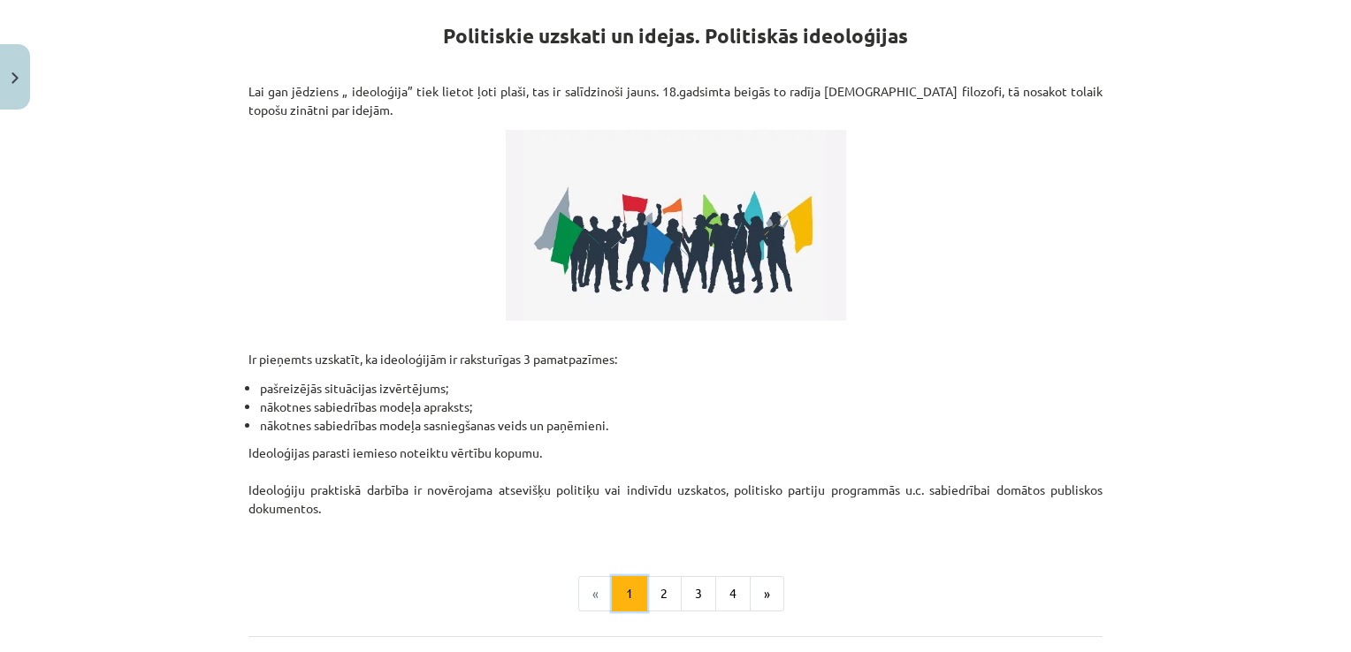
scroll to position [316, 0]
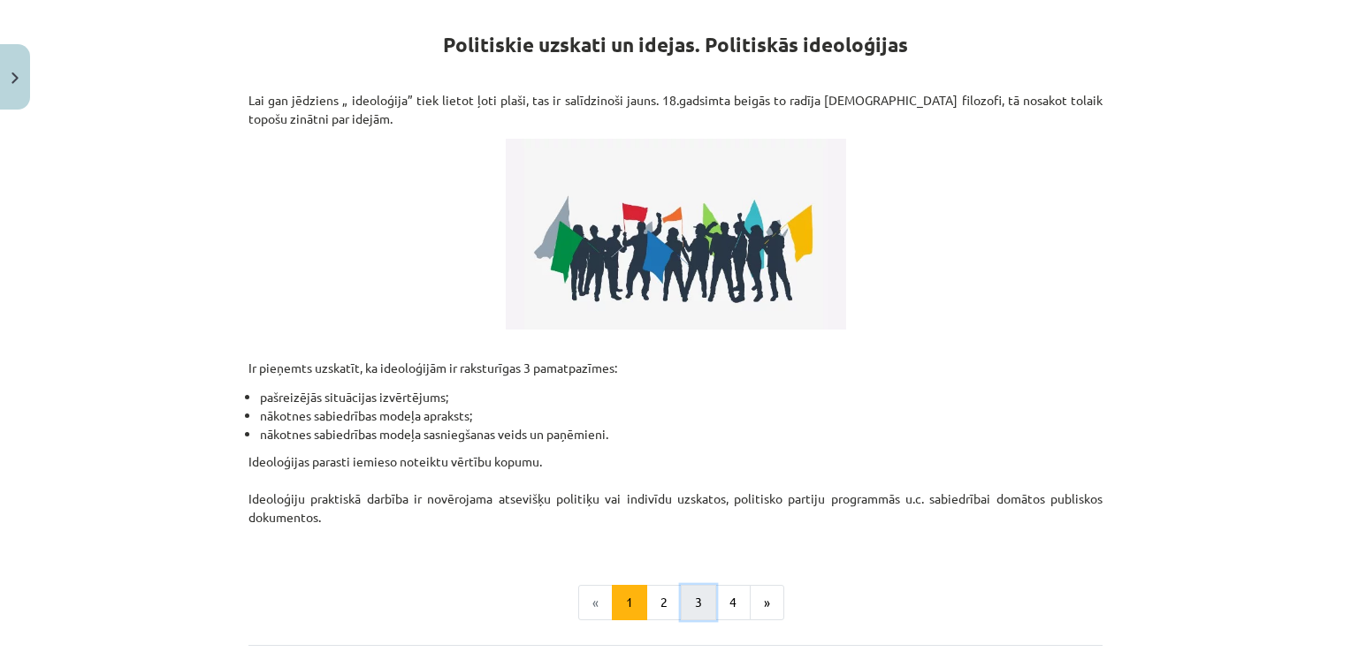
click at [693, 604] on button "3" at bounding box center [698, 602] width 35 height 35
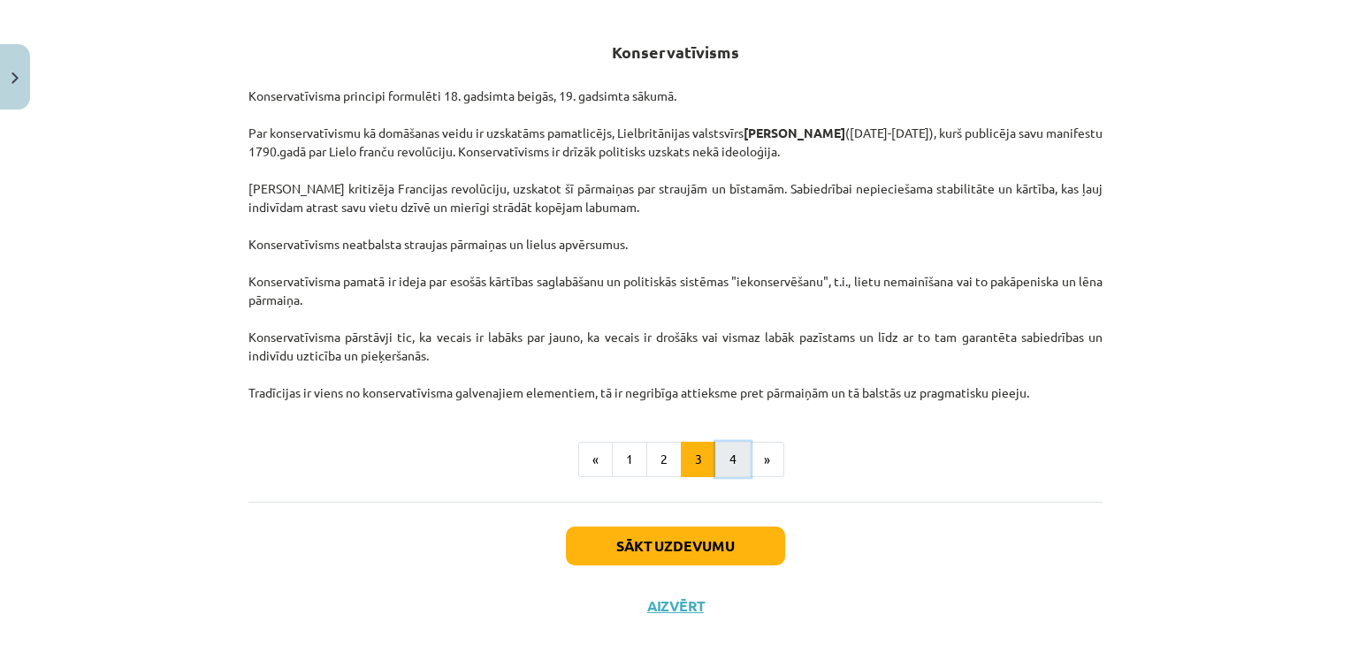
click at [727, 442] on button "4" at bounding box center [732, 459] width 35 height 35
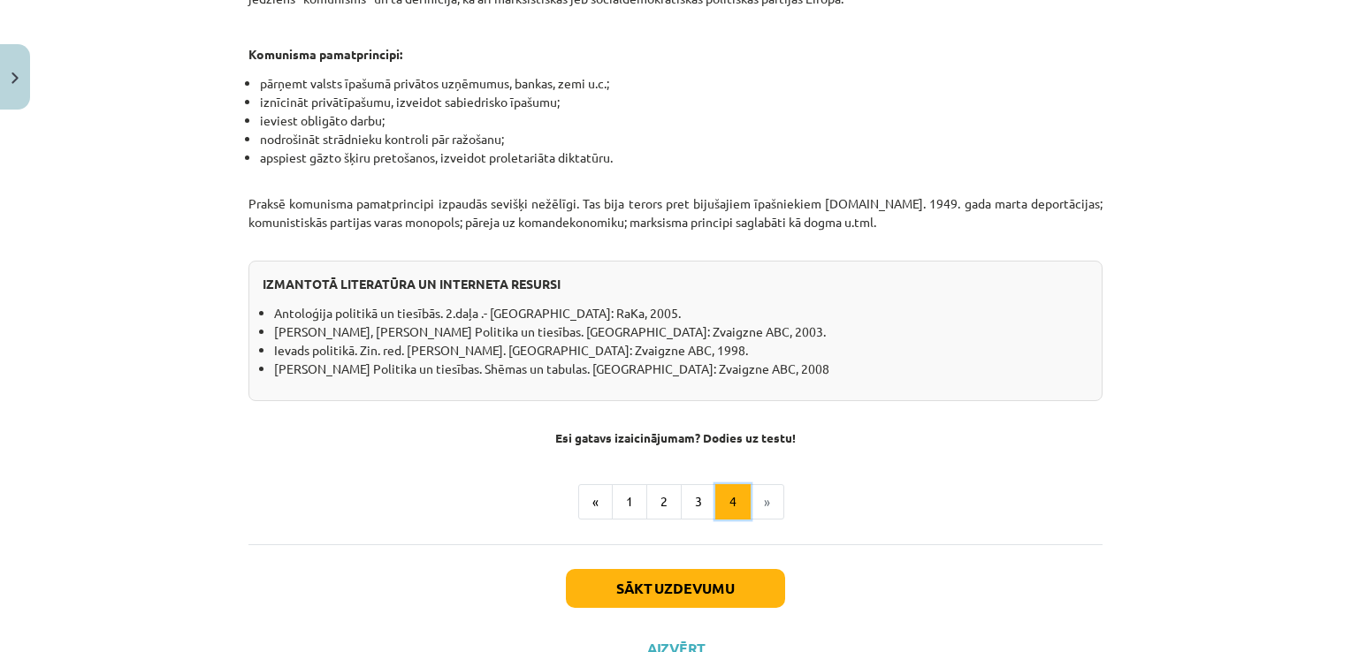
scroll to position [1499, 0]
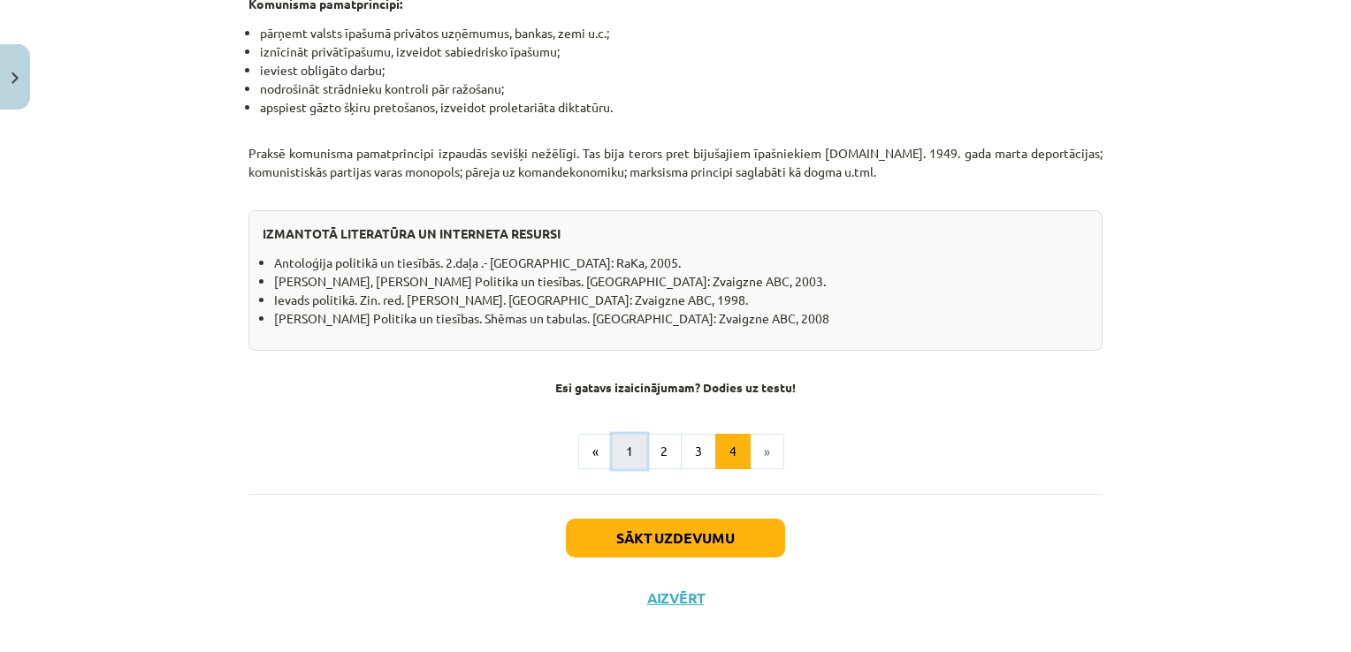
click at [620, 438] on button "1" at bounding box center [629, 451] width 35 height 35
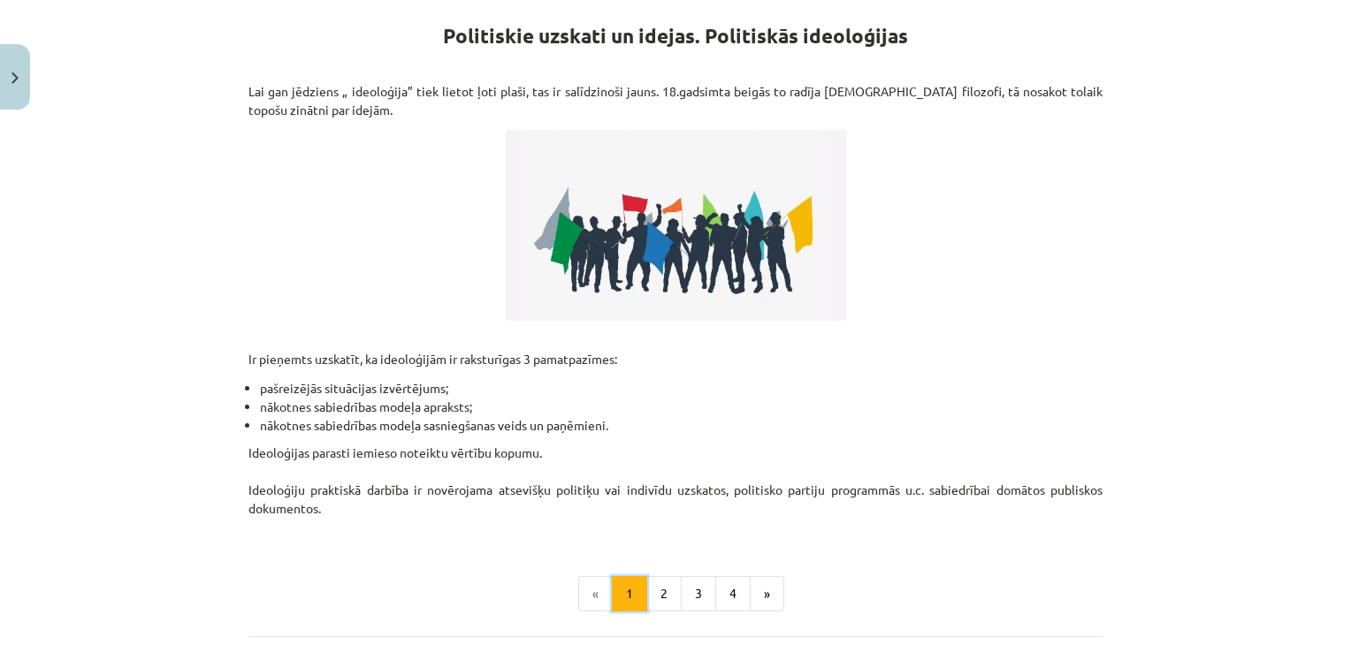
scroll to position [316, 0]
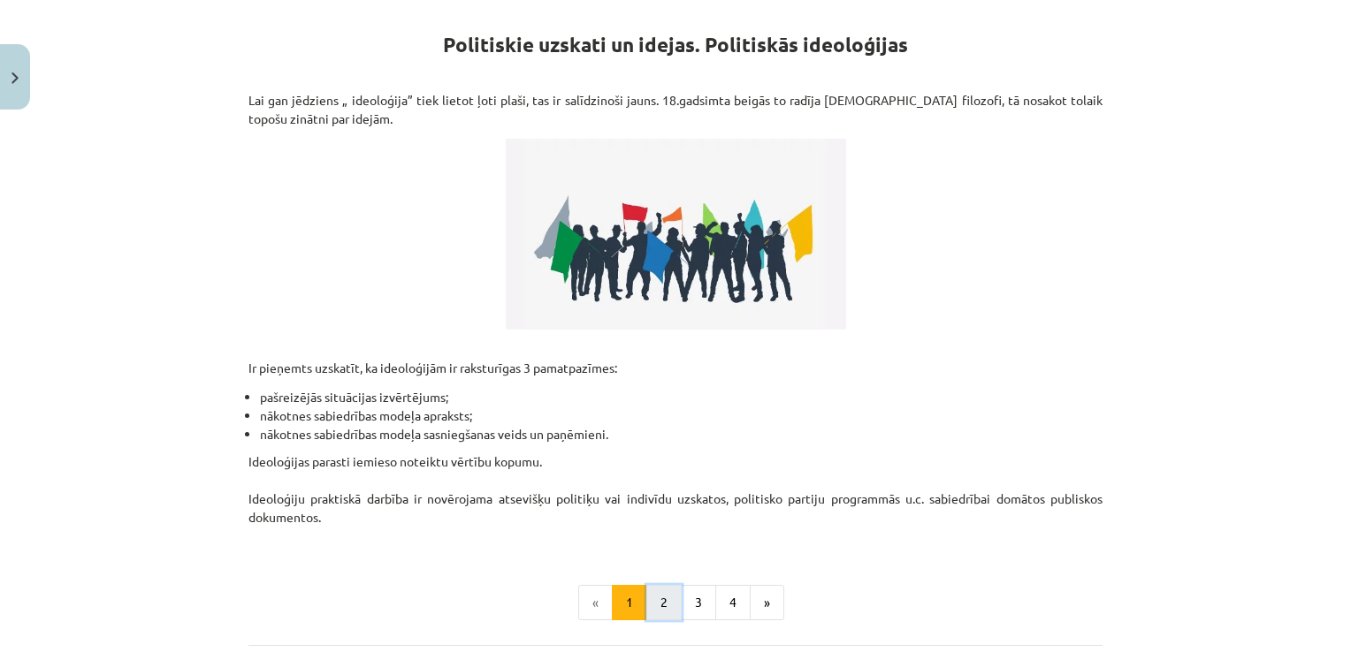
click at [667, 599] on button "2" at bounding box center [663, 602] width 35 height 35
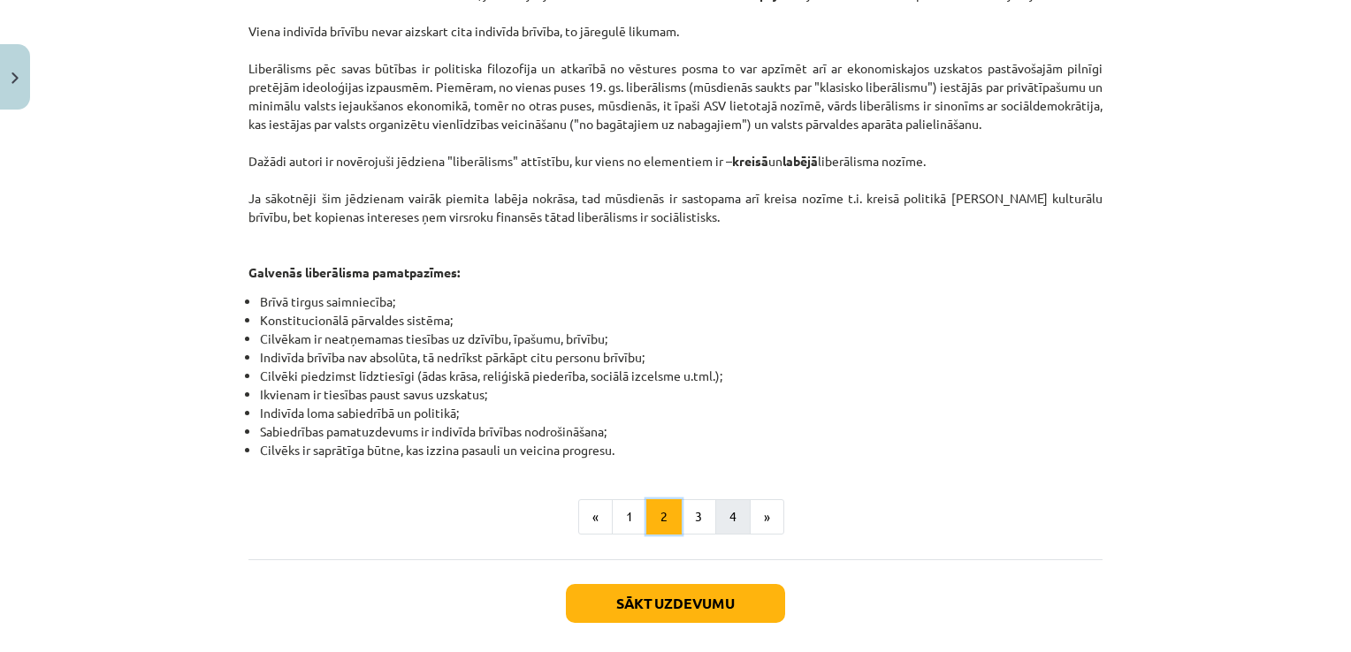
scroll to position [969, 0]
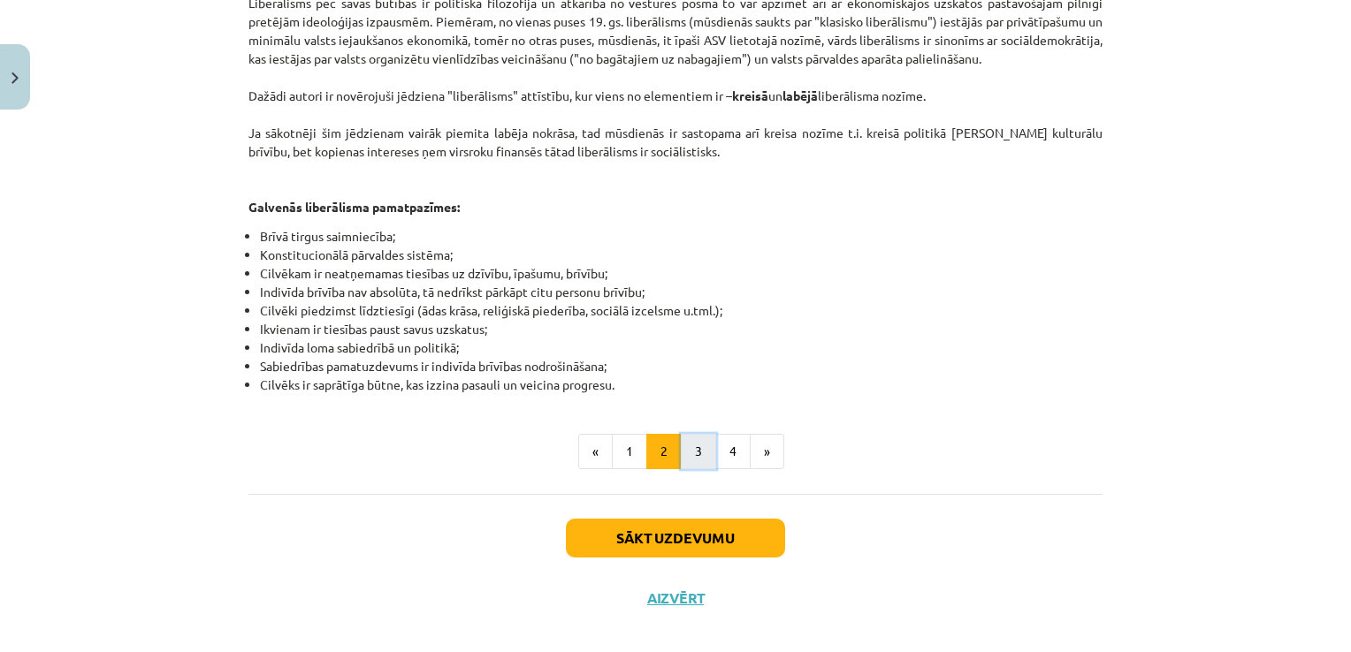
click at [686, 447] on button "3" at bounding box center [698, 451] width 35 height 35
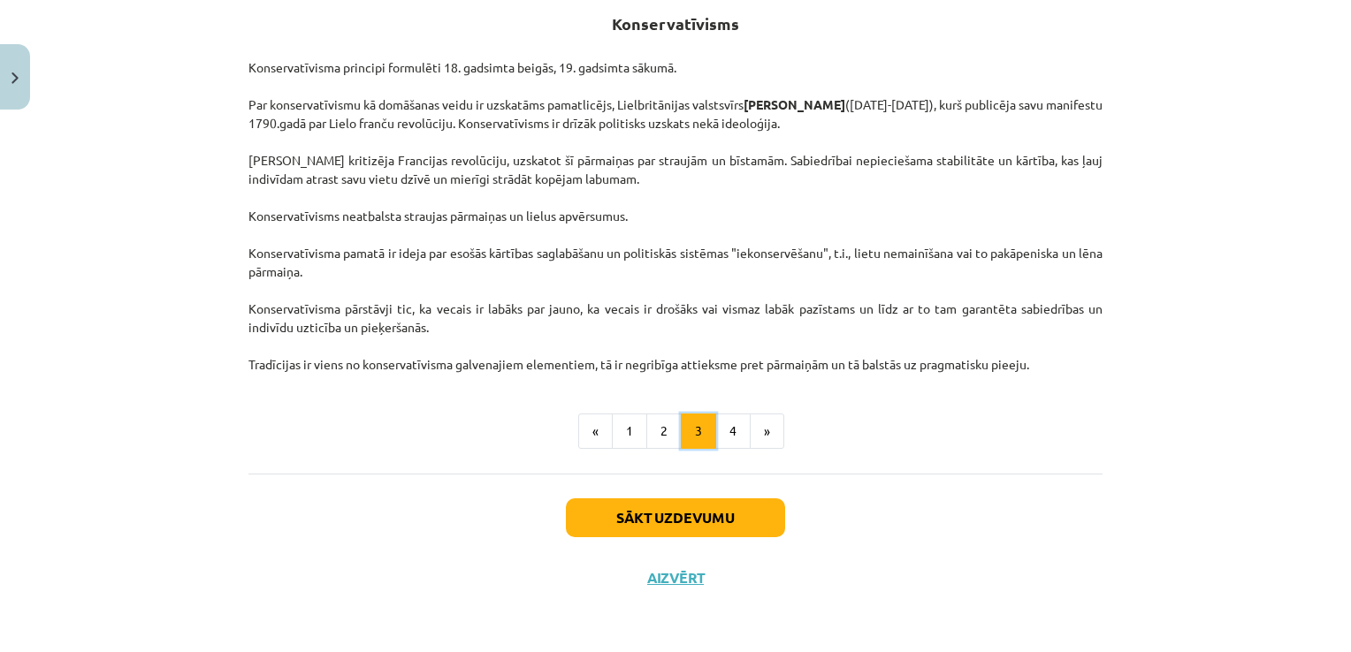
scroll to position [316, 0]
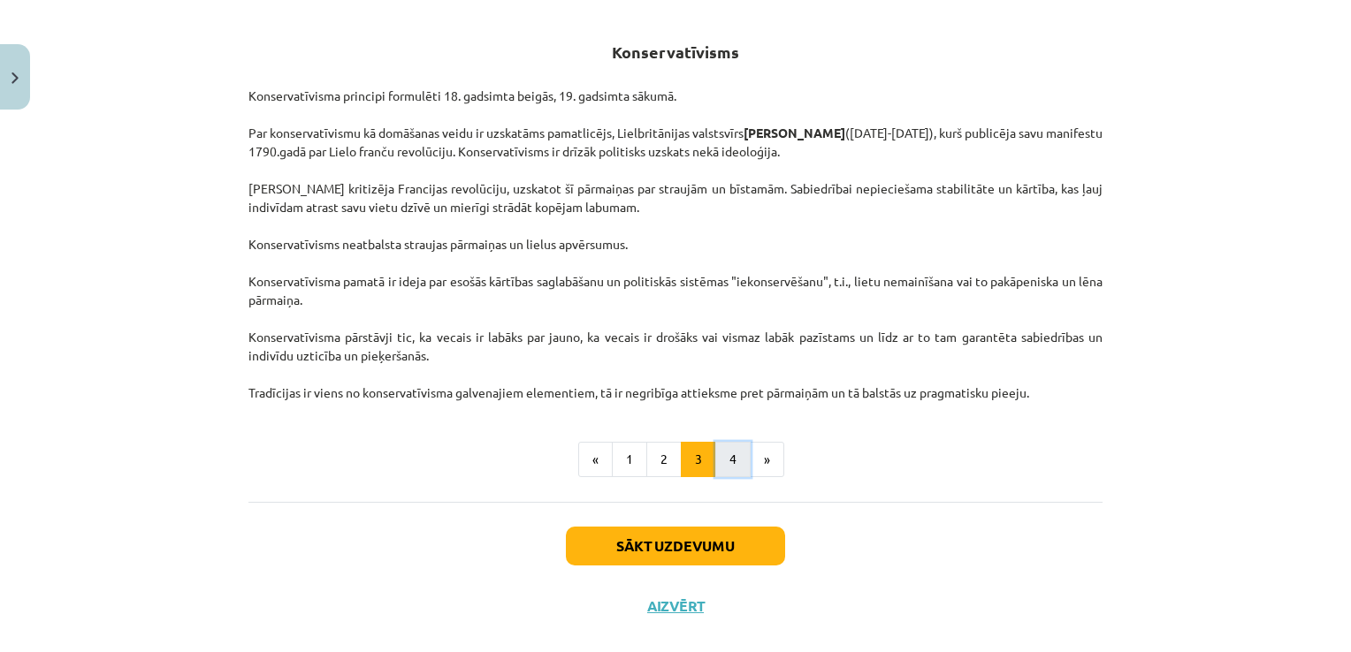
click at [733, 460] on button "4" at bounding box center [732, 459] width 35 height 35
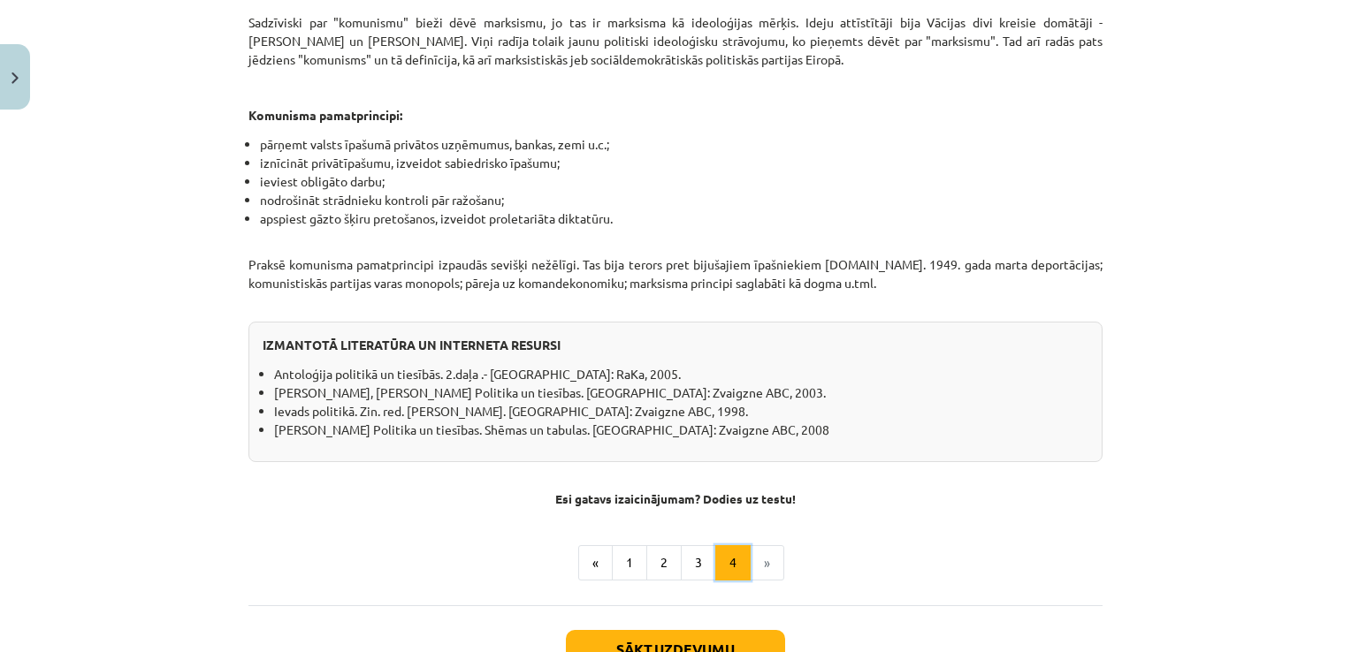
scroll to position [1499, 0]
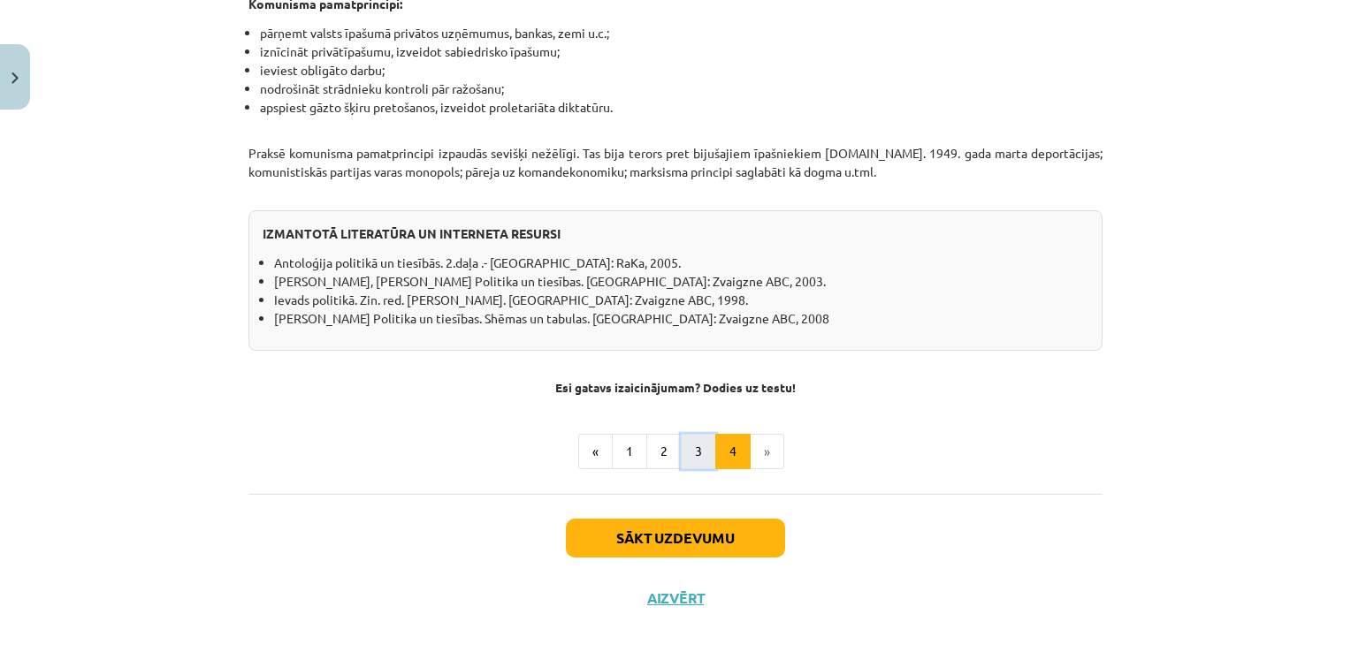
click at [694, 434] on button "3" at bounding box center [698, 451] width 35 height 35
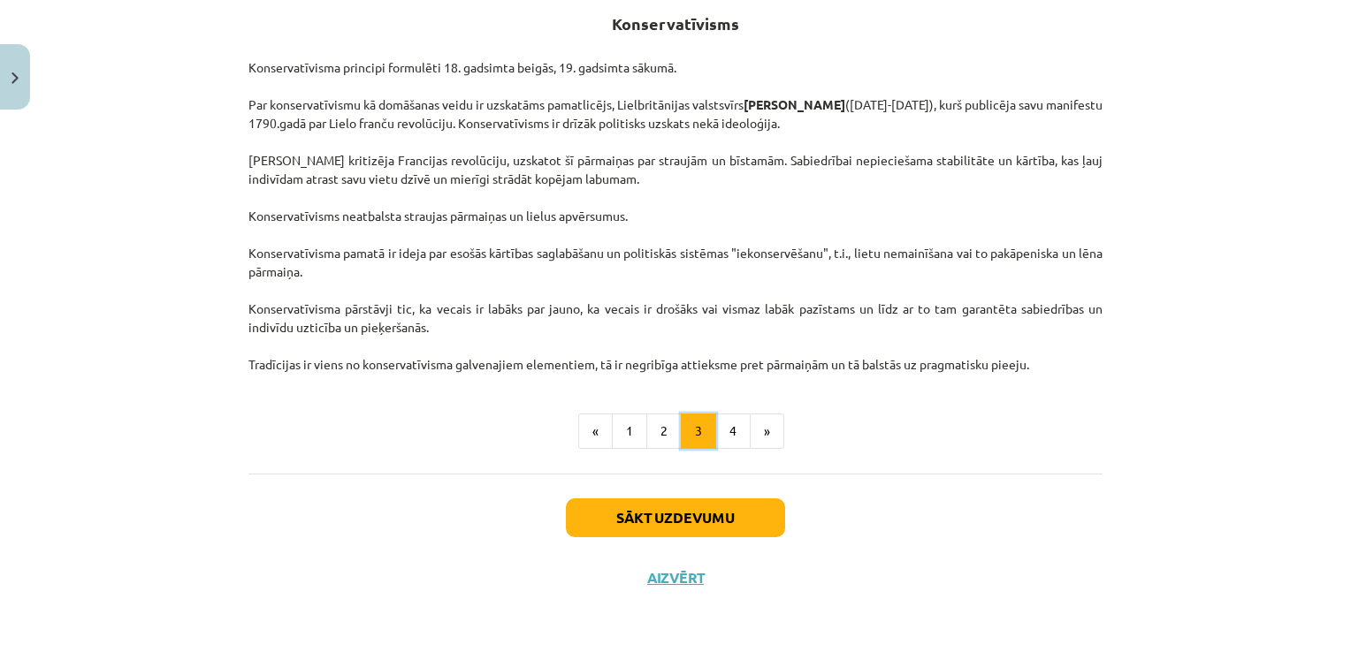
scroll to position [316, 0]
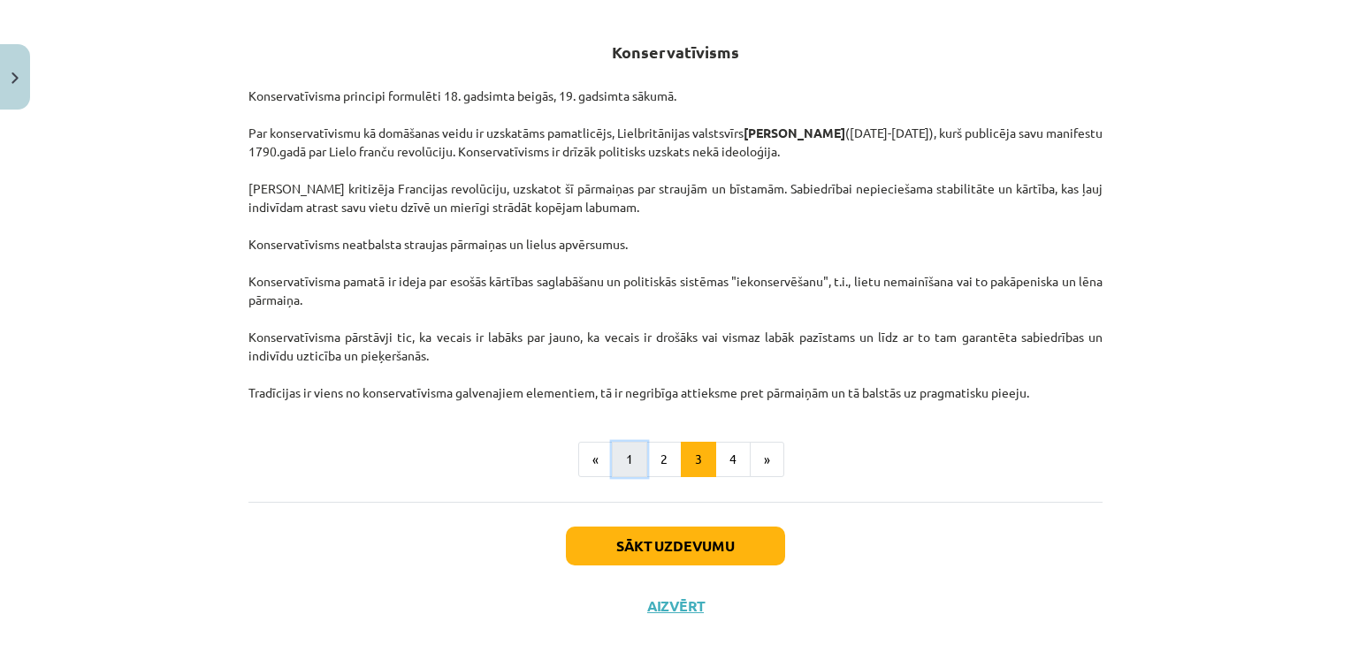
click at [635, 464] on button "1" at bounding box center [629, 459] width 35 height 35
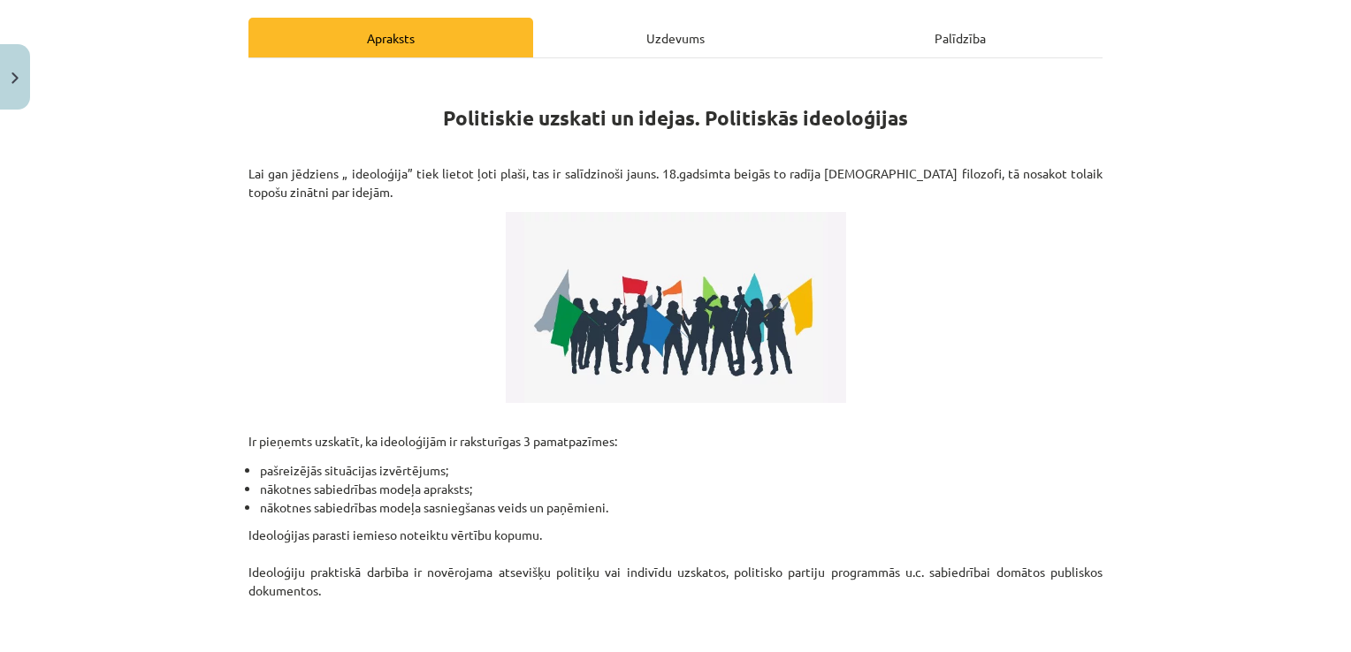
scroll to position [265, 0]
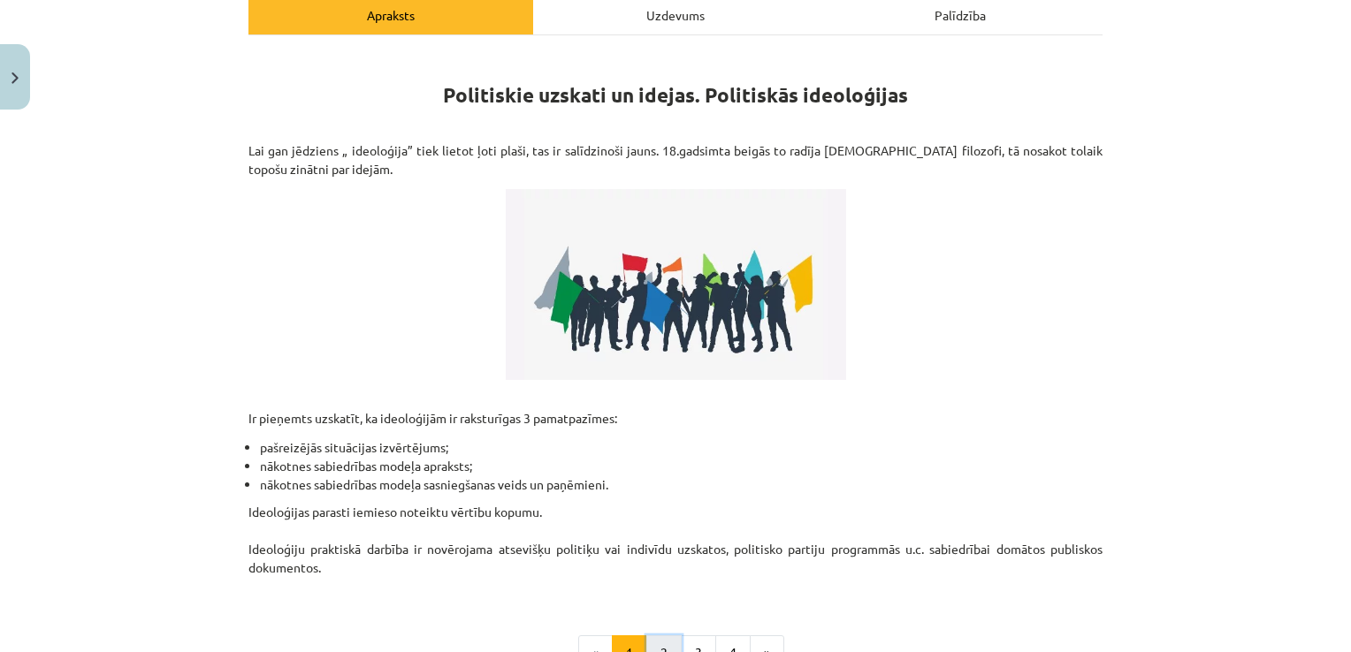
click at [665, 643] on button "2" at bounding box center [663, 652] width 35 height 35
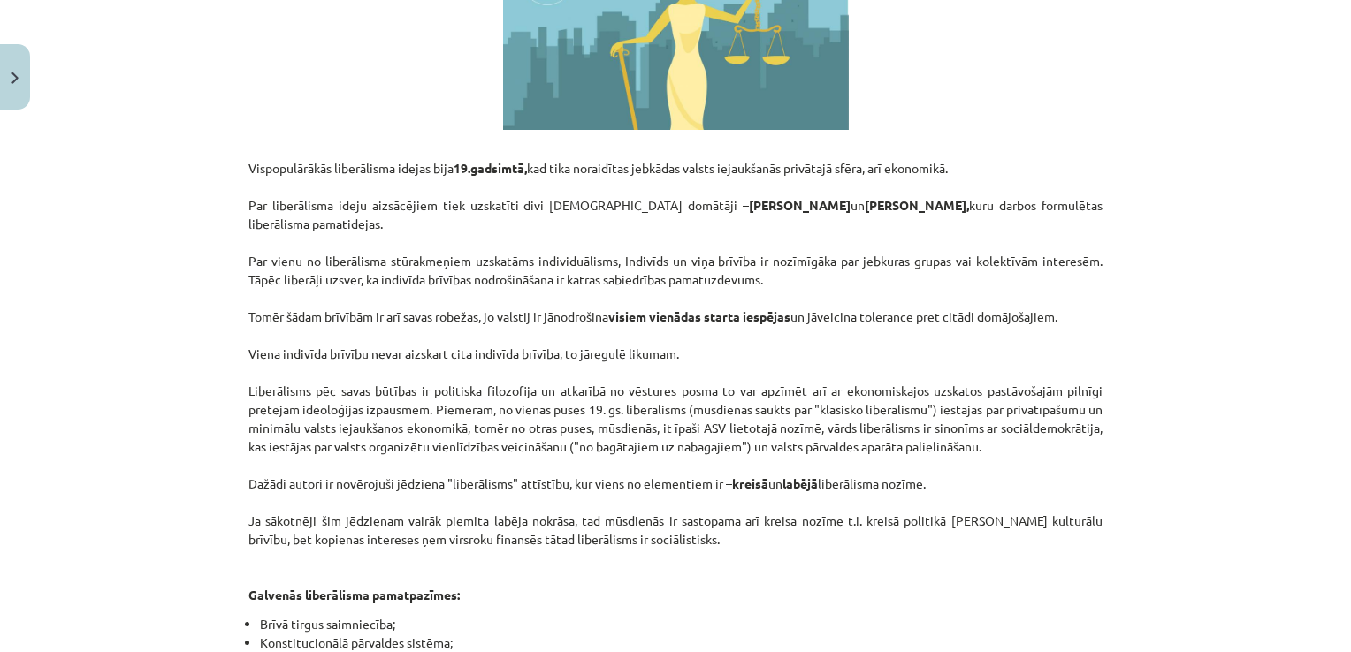
scroll to position [969, 0]
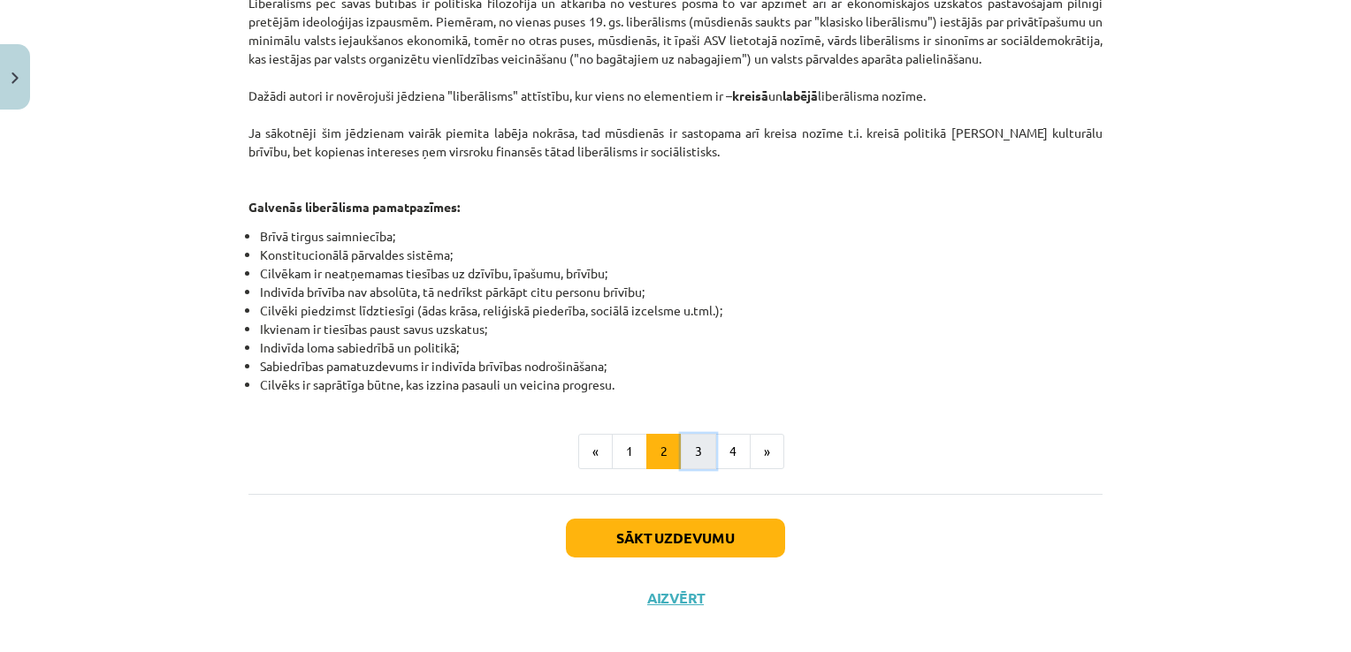
click at [703, 434] on button "3" at bounding box center [698, 451] width 35 height 35
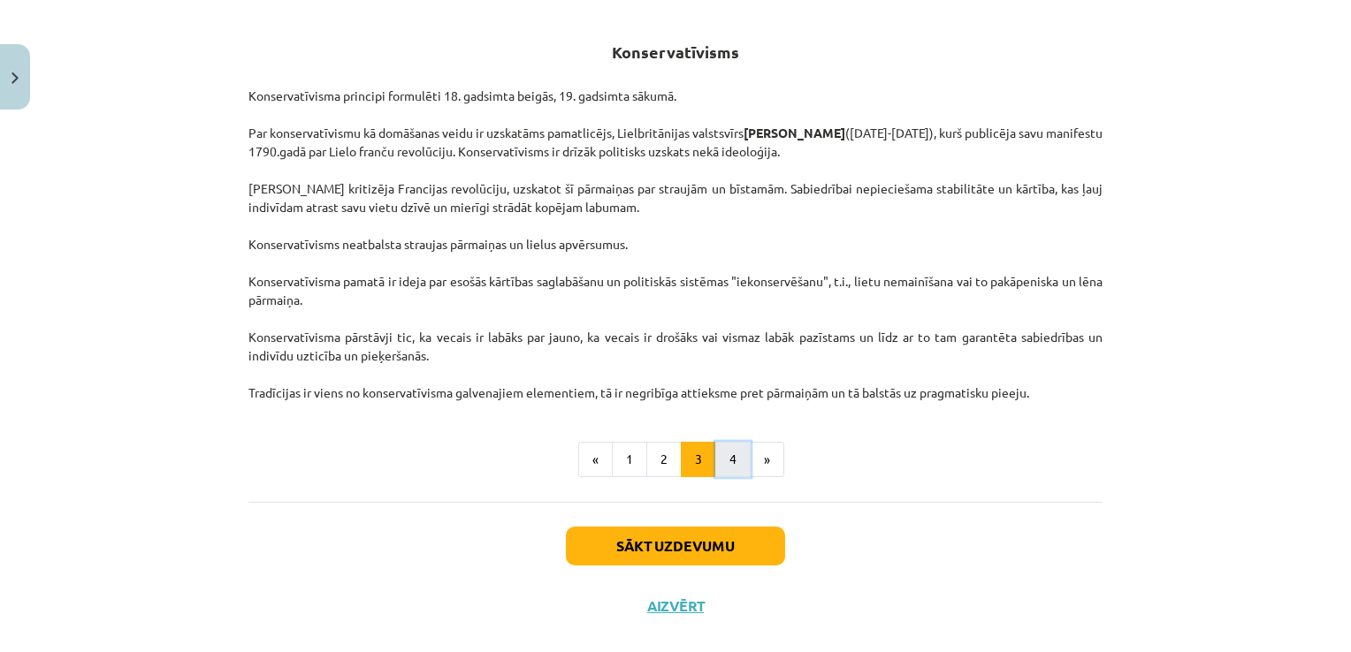
click at [730, 465] on button "4" at bounding box center [732, 459] width 35 height 35
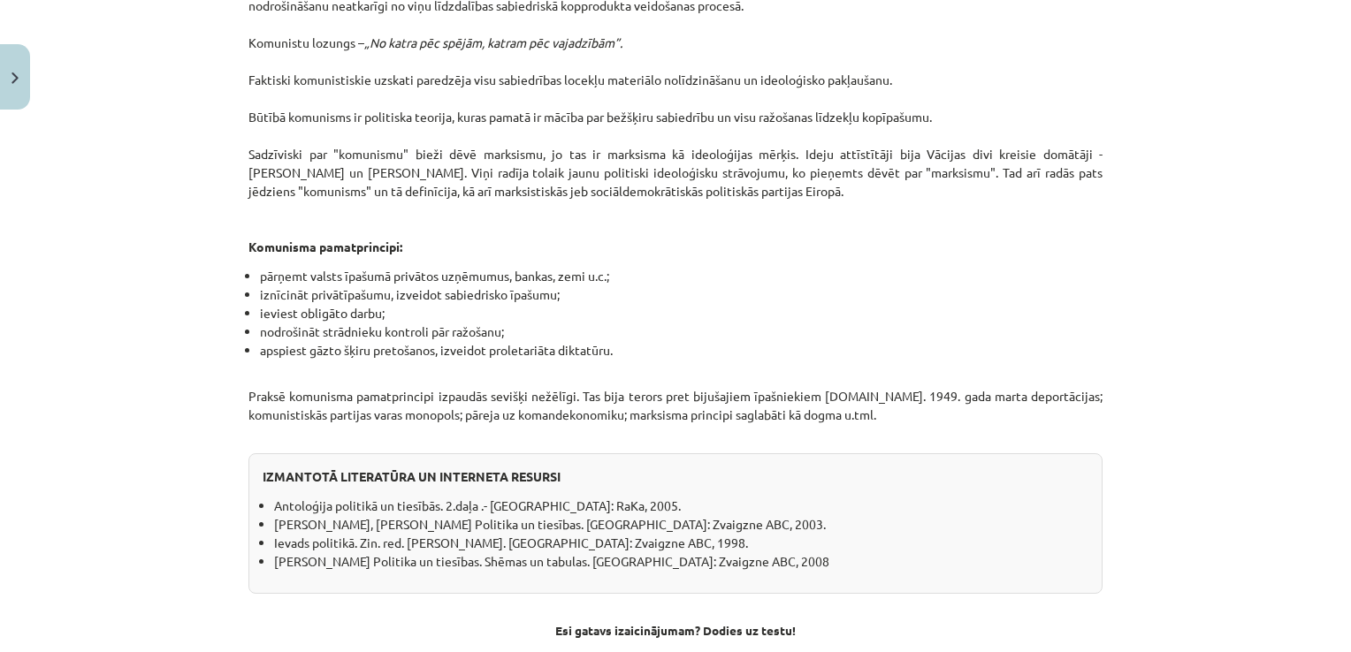
scroll to position [1023, 0]
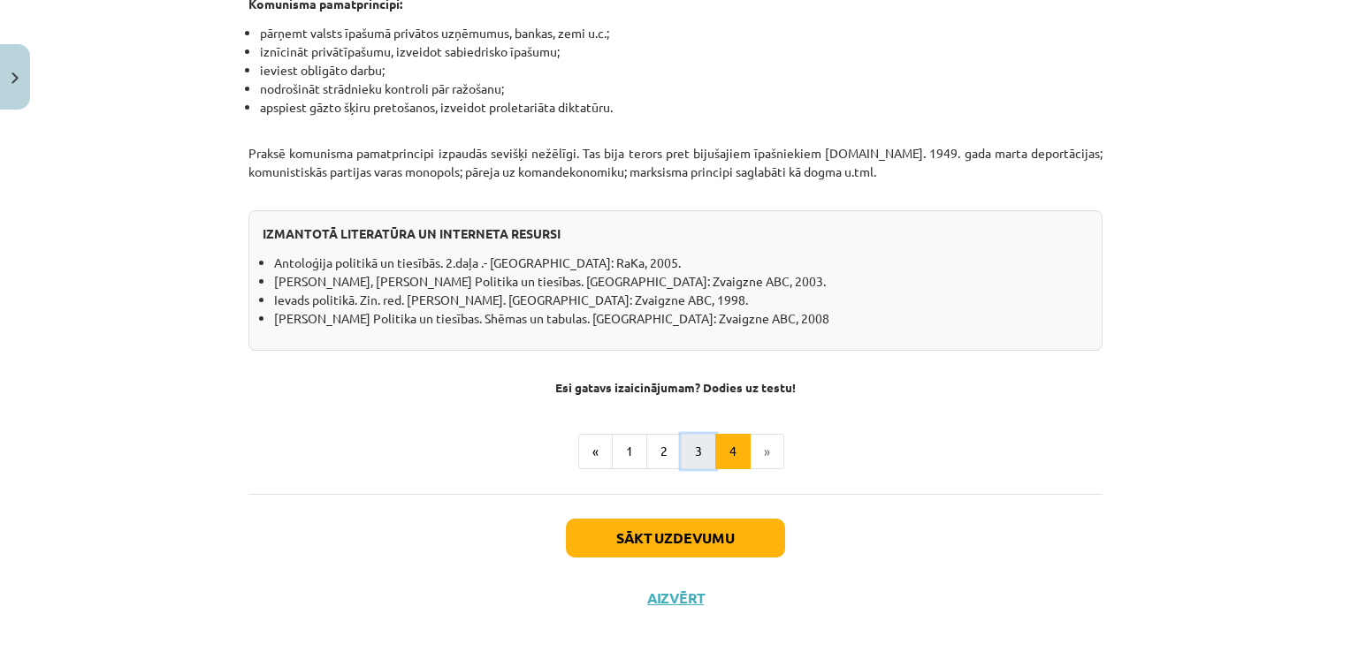
click at [689, 444] on button "3" at bounding box center [698, 451] width 35 height 35
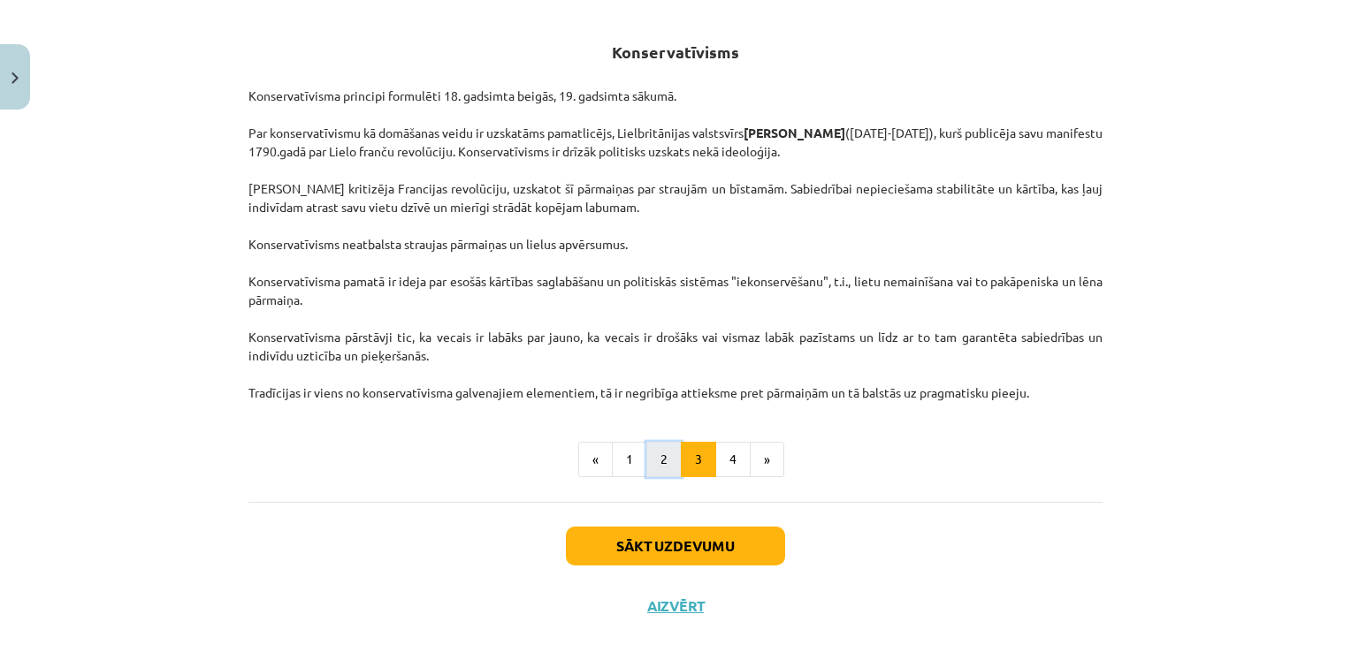
click at [658, 463] on button "2" at bounding box center [663, 459] width 35 height 35
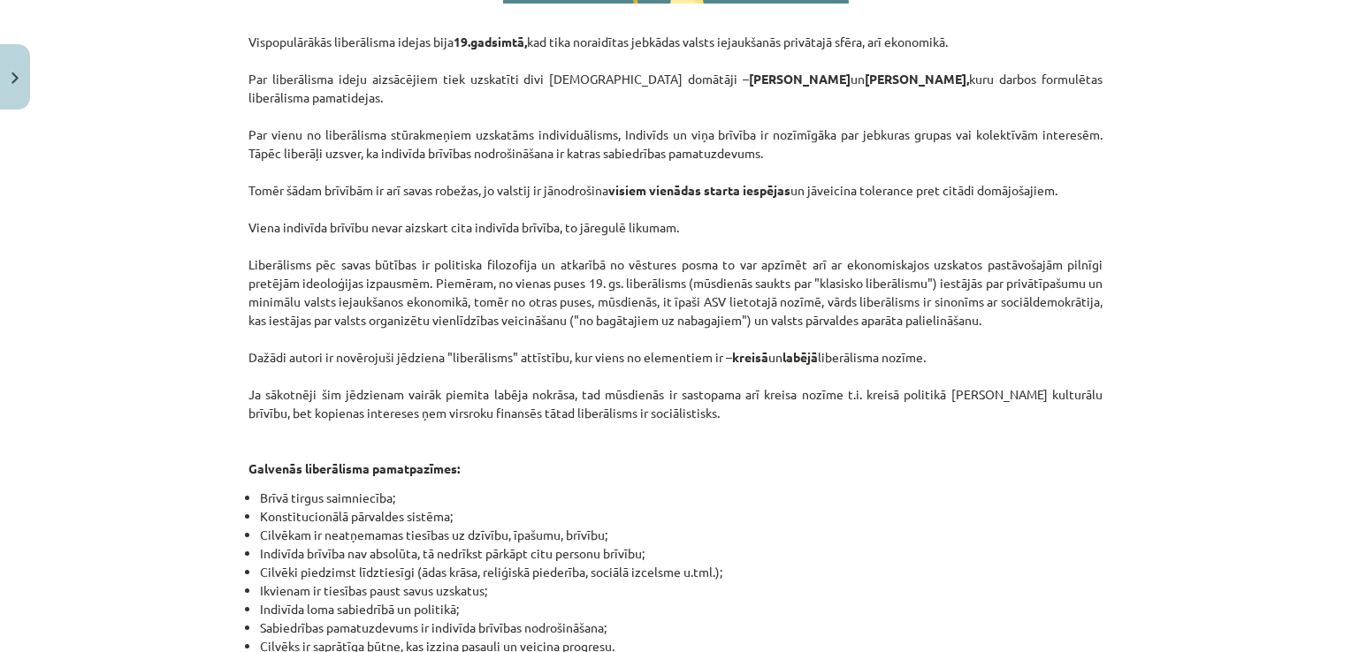
scroll to position [969, 0]
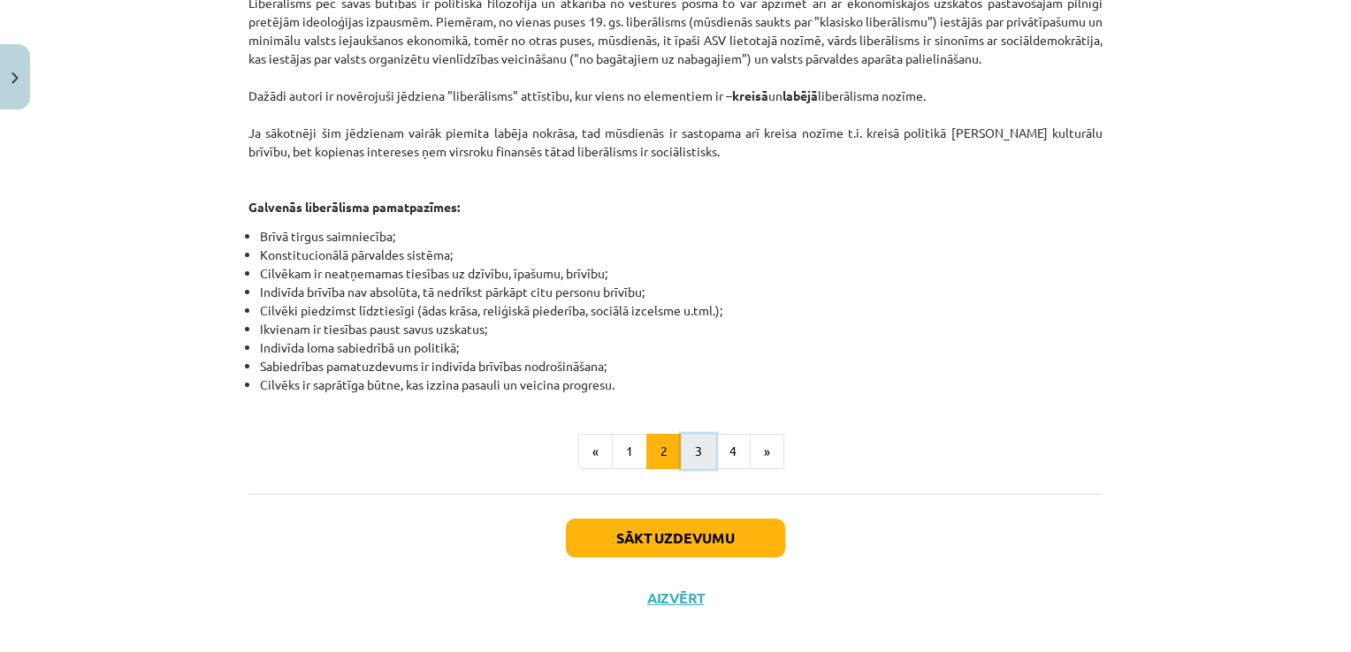
click at [700, 434] on button "3" at bounding box center [698, 451] width 35 height 35
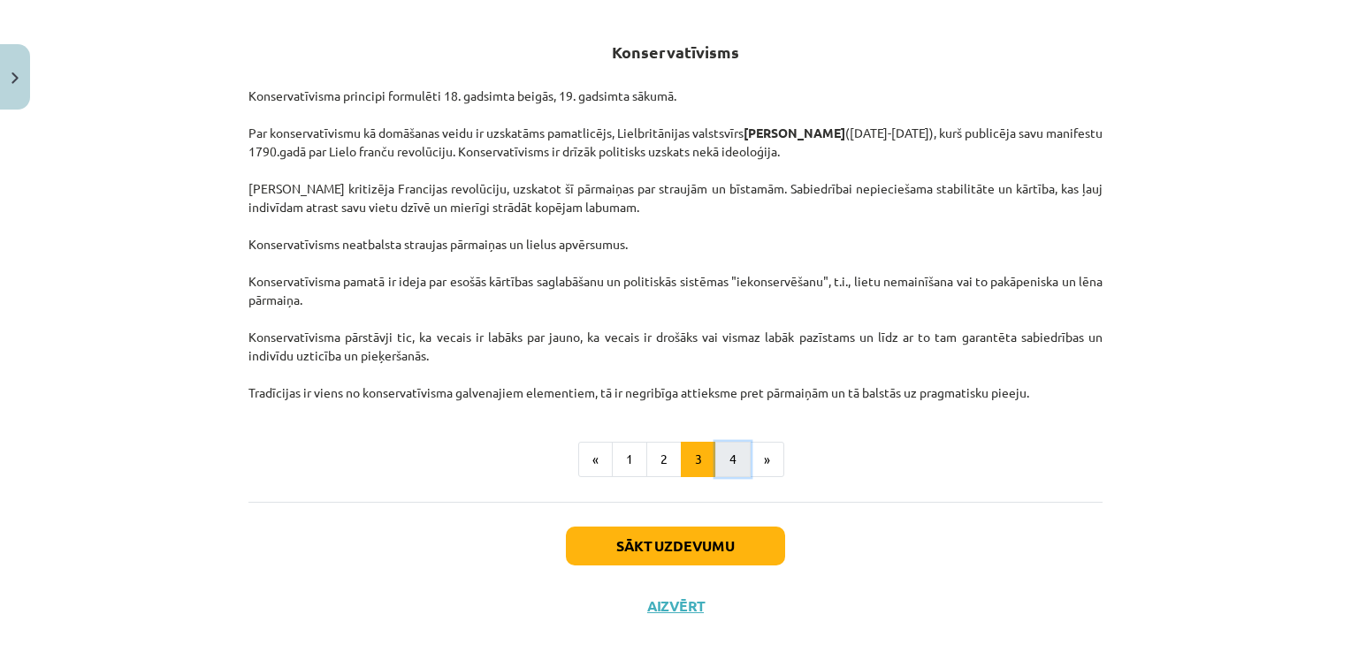
click at [726, 449] on button "4" at bounding box center [732, 459] width 35 height 35
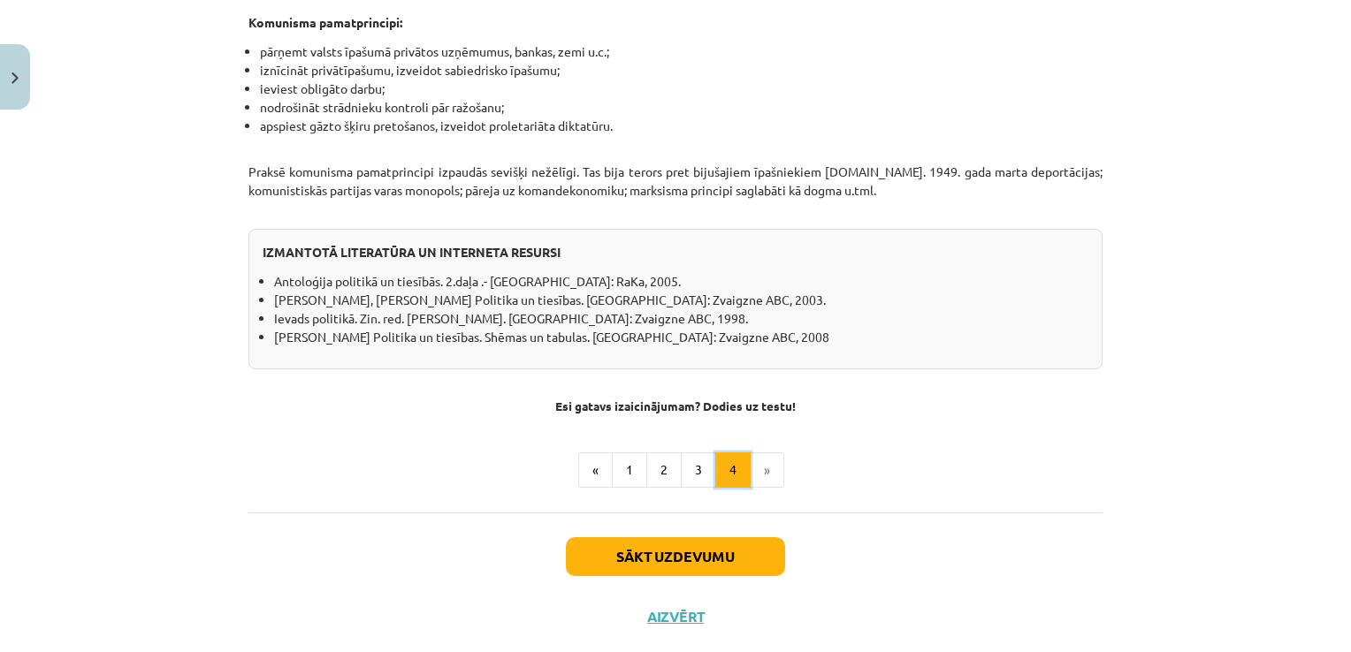
scroll to position [1499, 0]
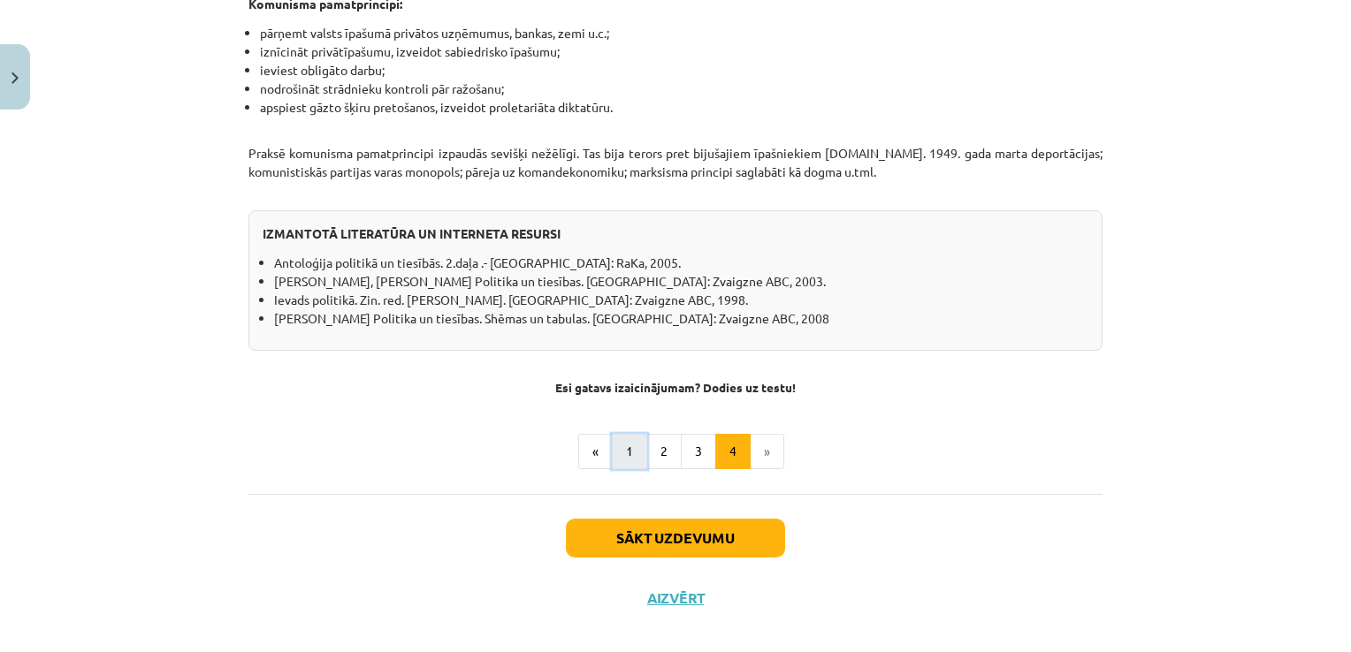
click at [633, 438] on button "1" at bounding box center [629, 451] width 35 height 35
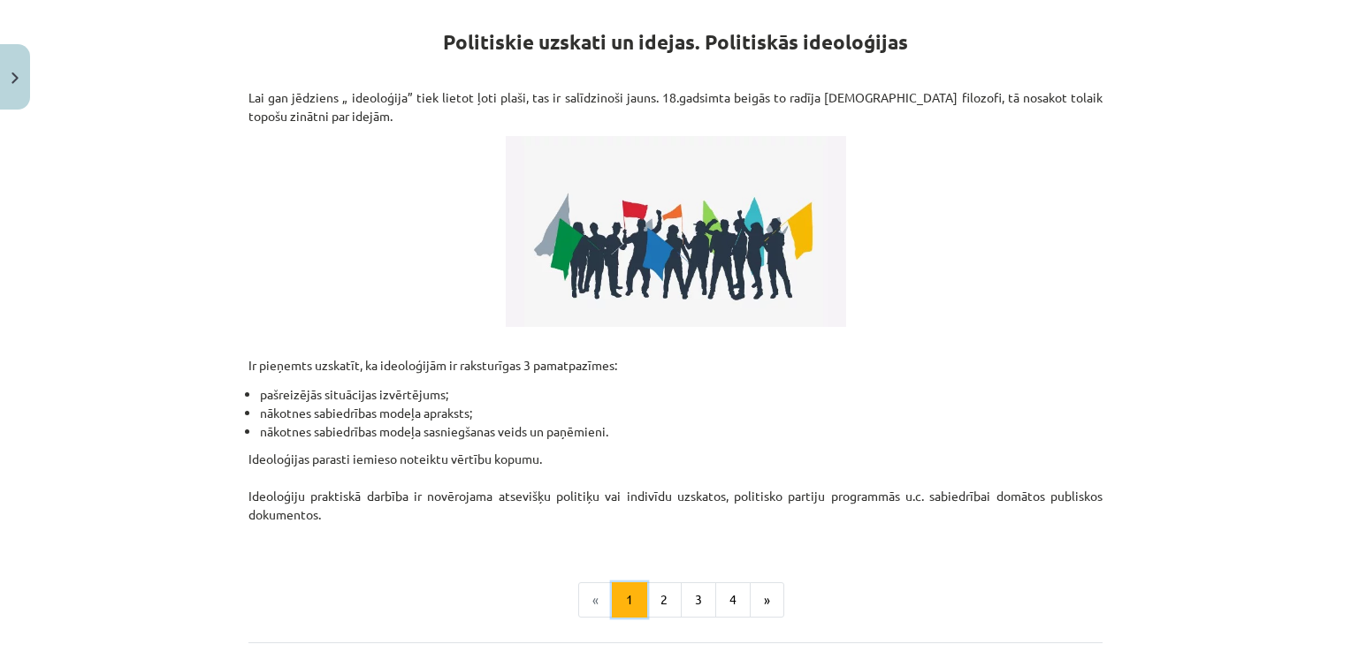
scroll to position [316, 0]
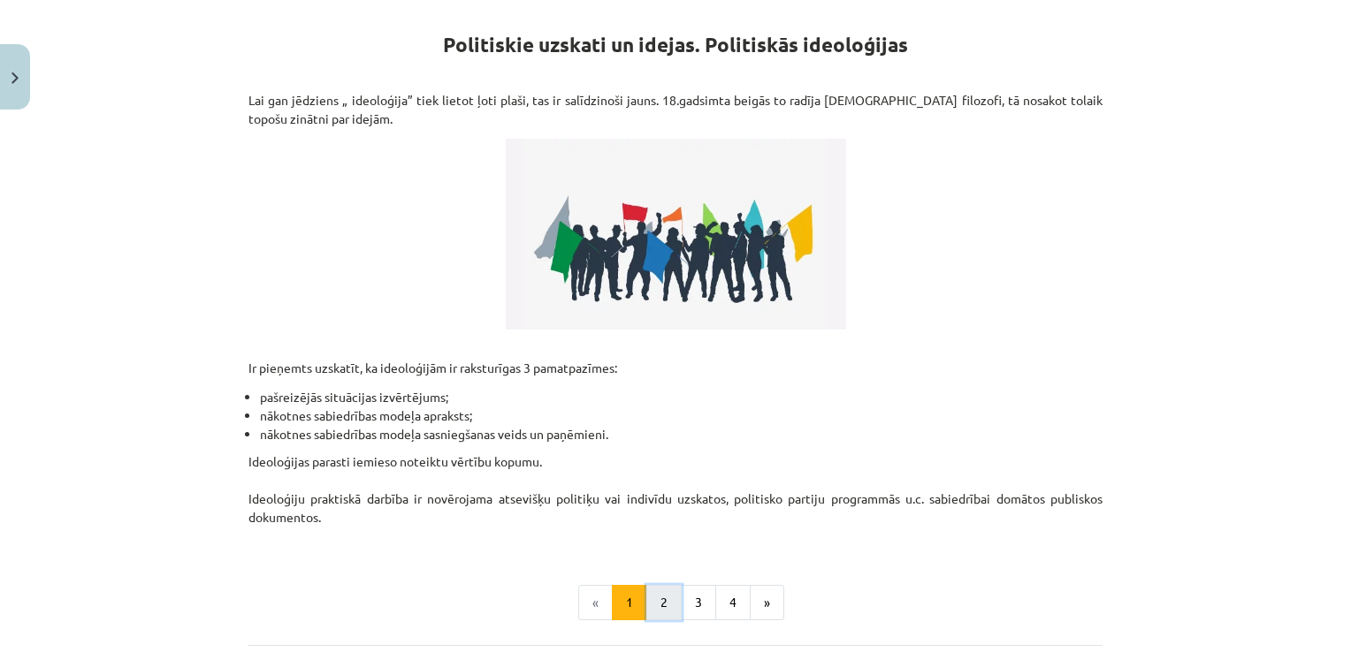
click at [658, 593] on button "2" at bounding box center [663, 602] width 35 height 35
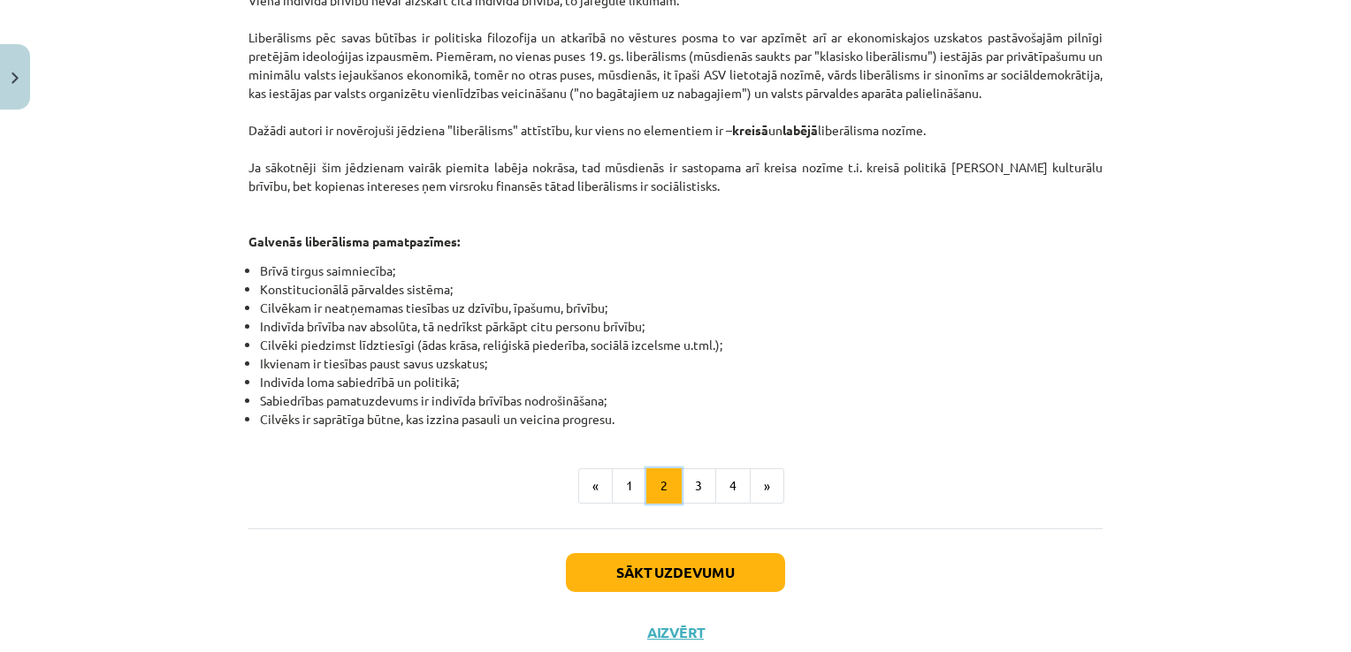
scroll to position [969, 0]
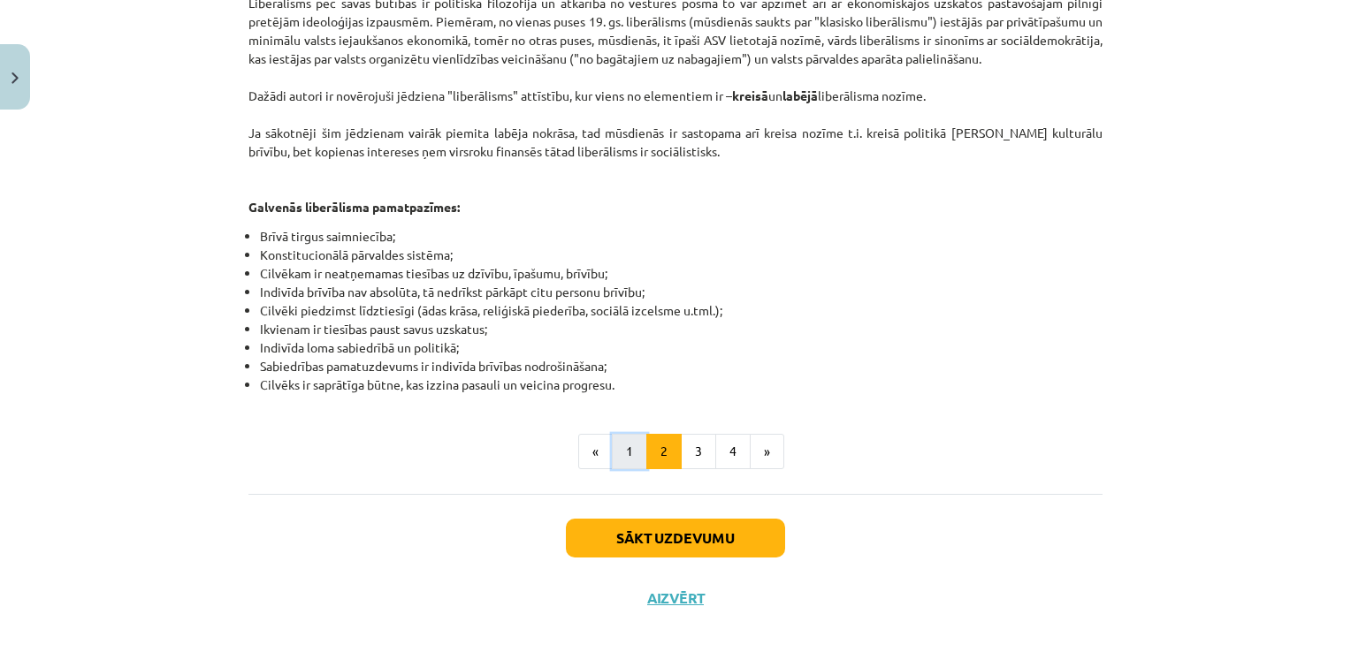
click at [616, 434] on button "1" at bounding box center [629, 451] width 35 height 35
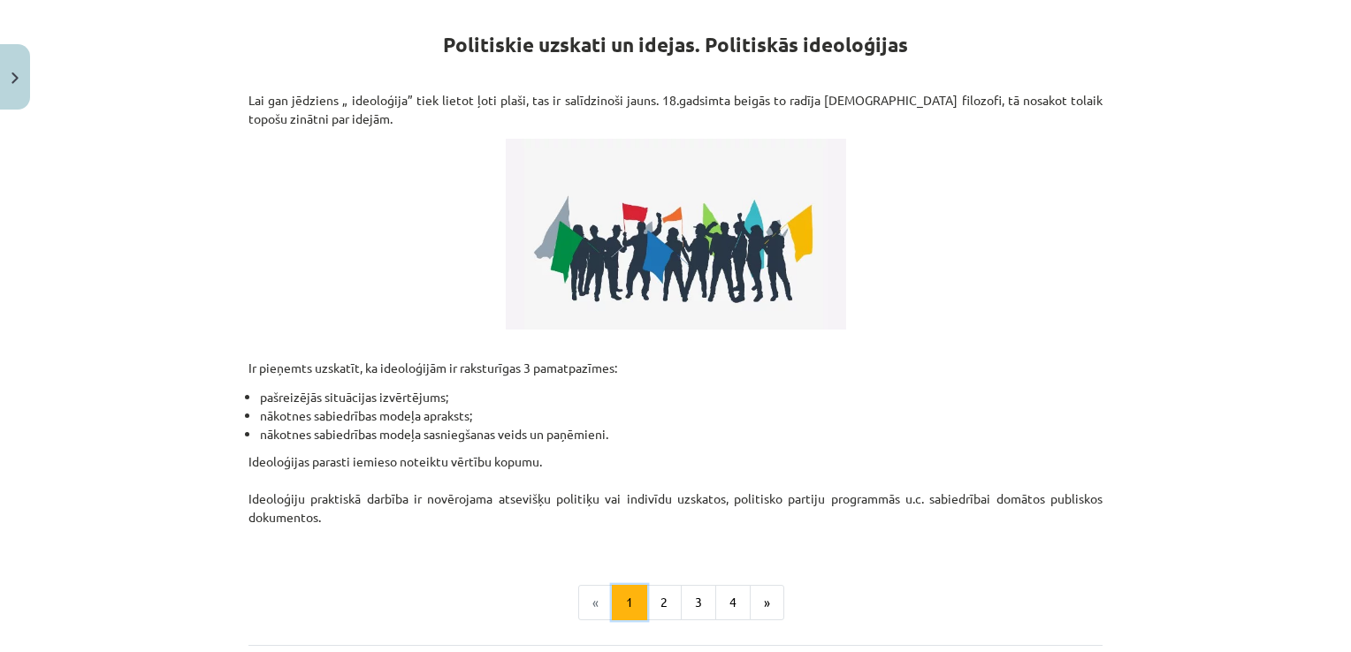
scroll to position [484, 0]
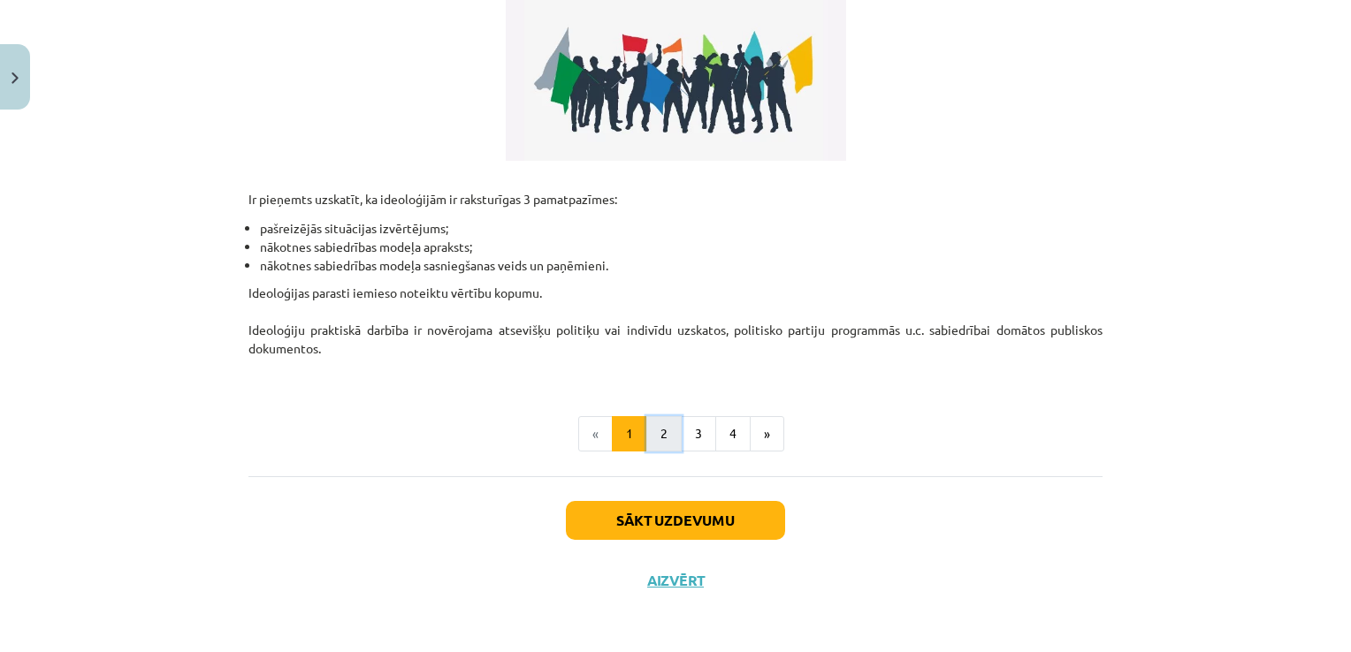
click at [661, 419] on button "2" at bounding box center [663, 433] width 35 height 35
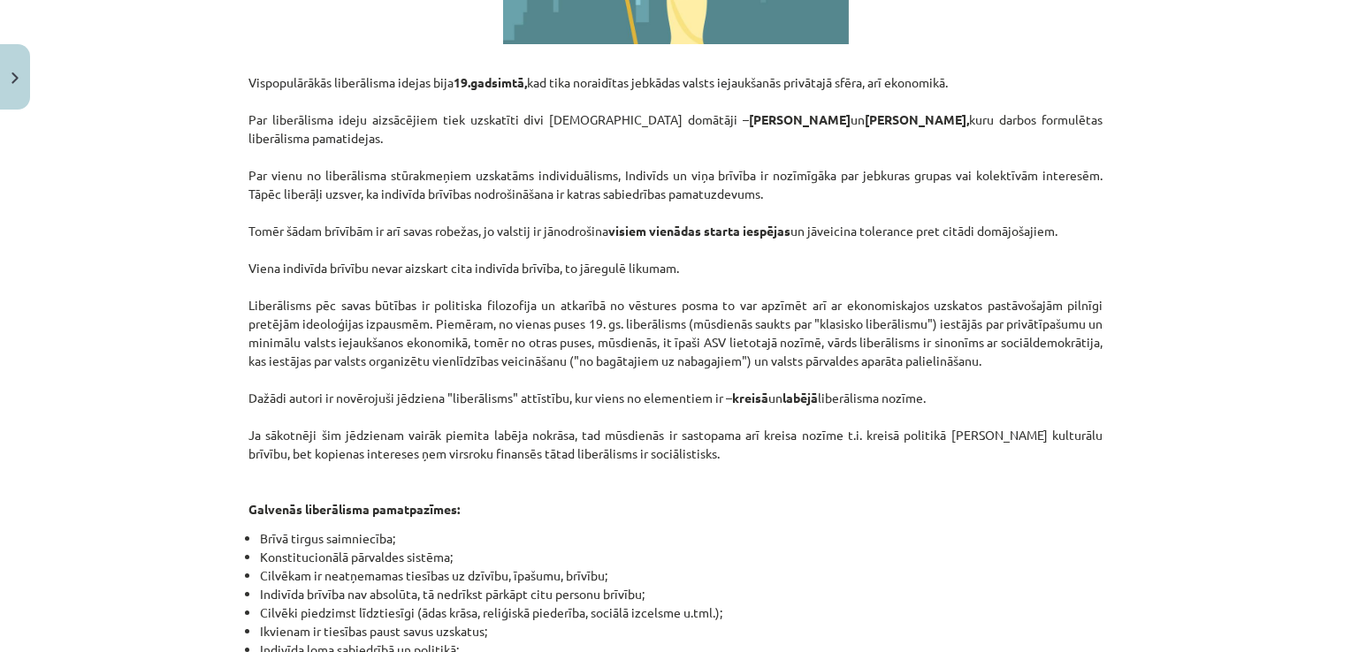
scroll to position [669, 0]
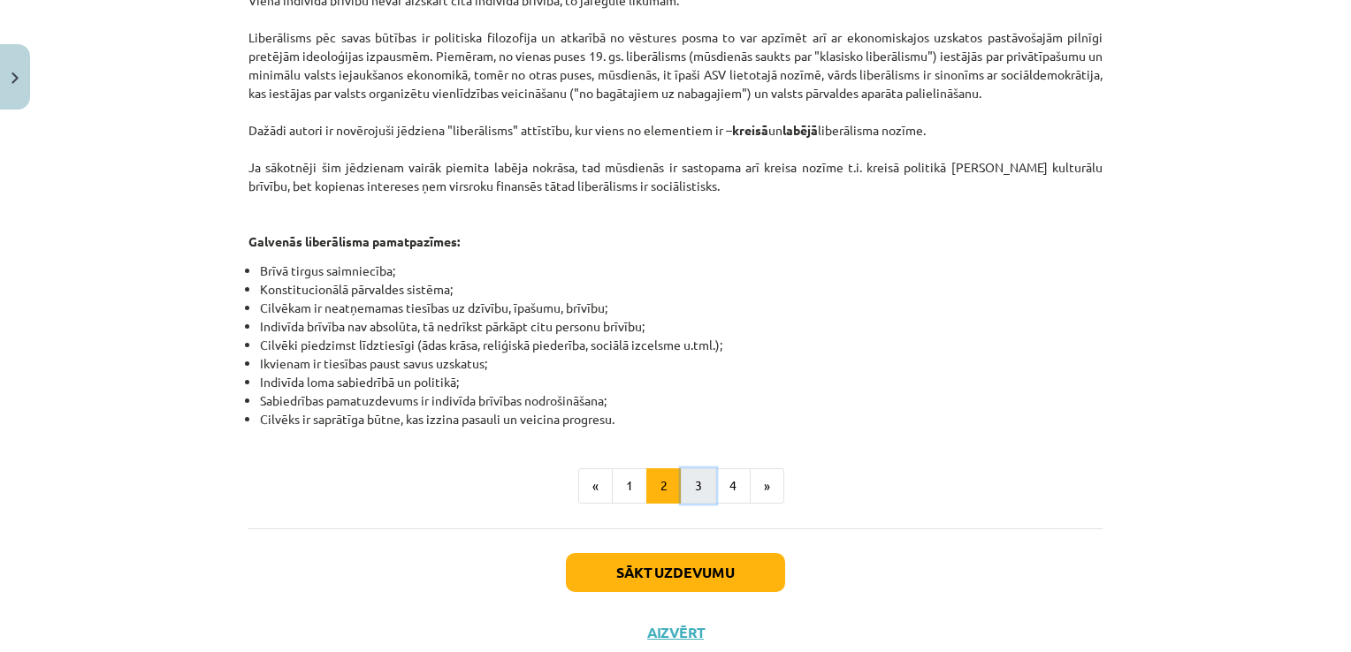
click at [684, 468] on button "3" at bounding box center [698, 485] width 35 height 35
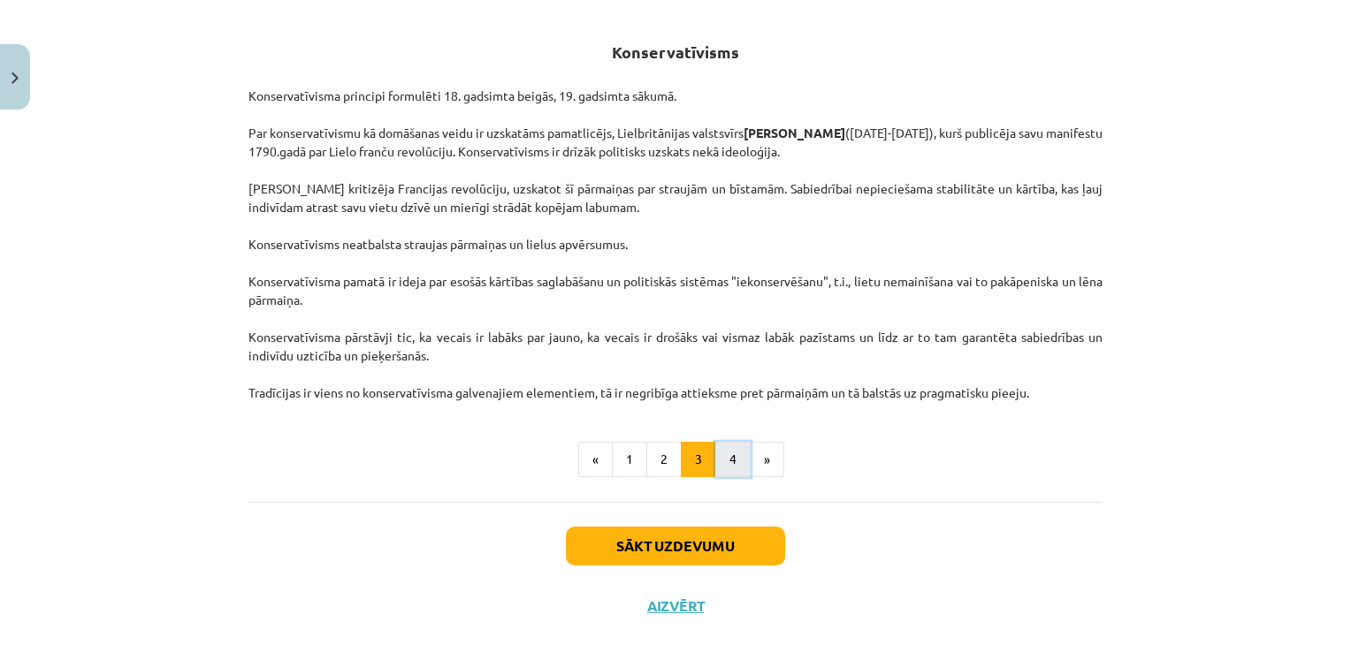
click at [724, 460] on button "4" at bounding box center [732, 459] width 35 height 35
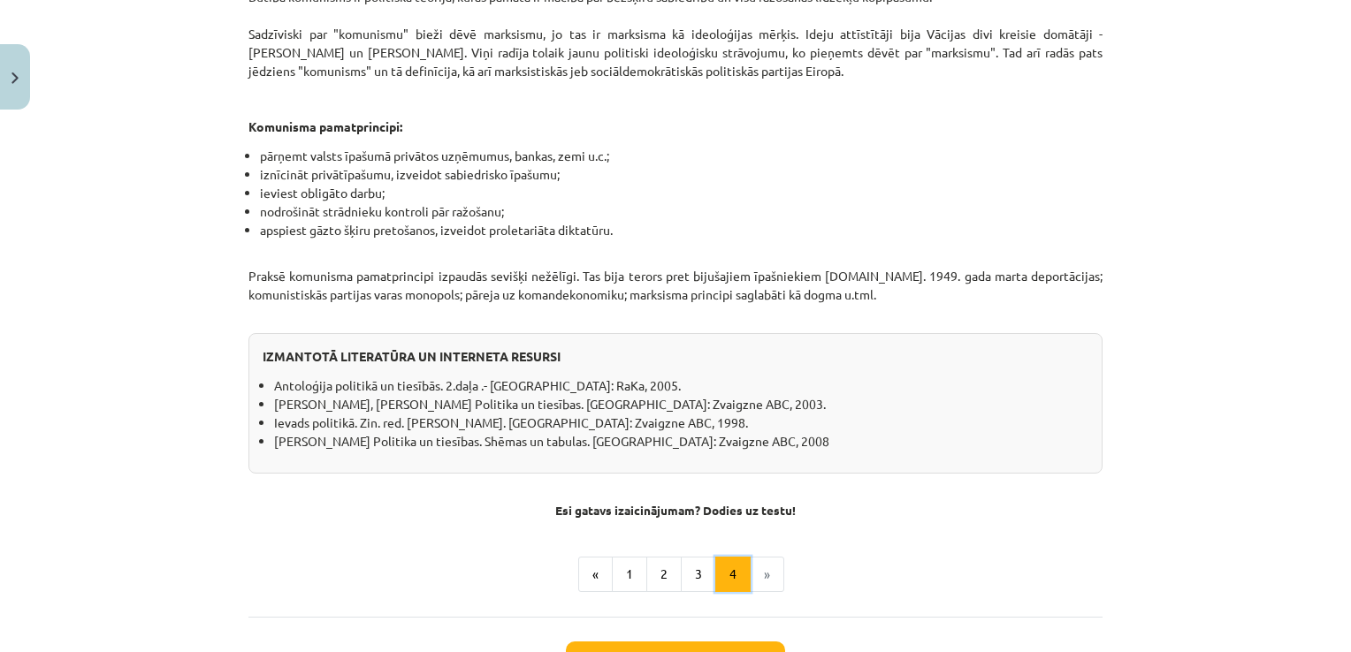
scroll to position [1499, 0]
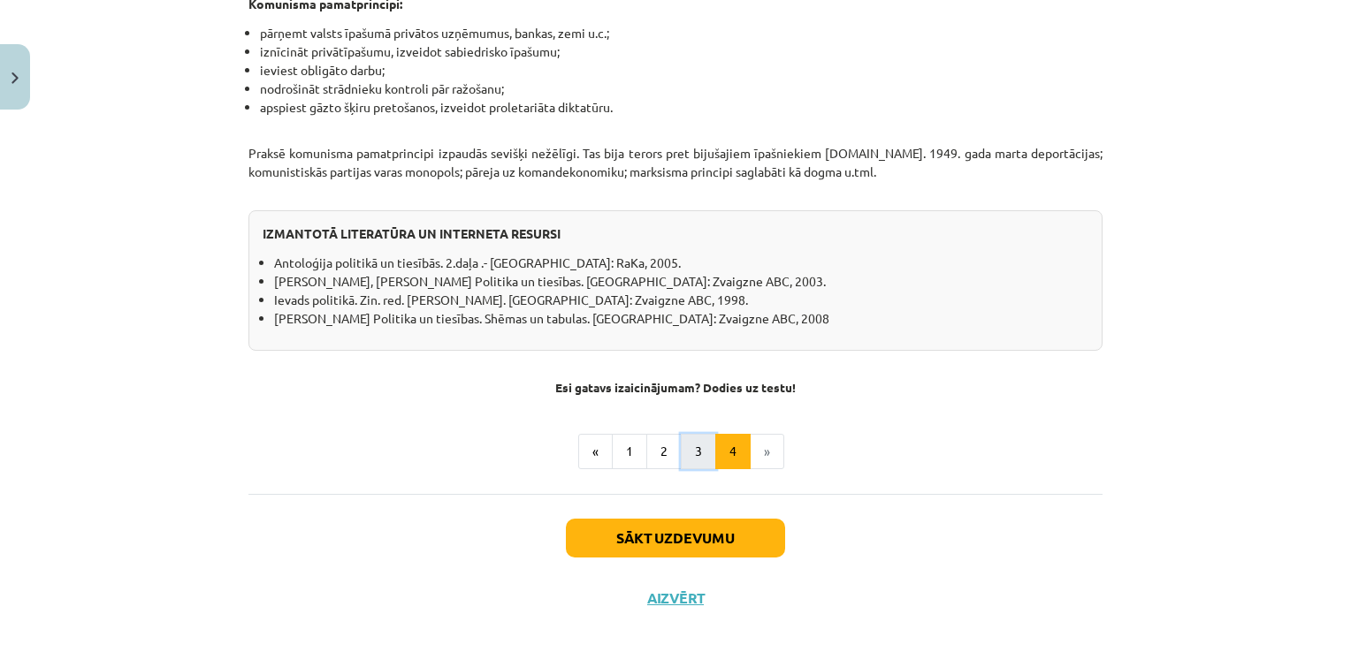
click at [693, 436] on button "3" at bounding box center [698, 451] width 35 height 35
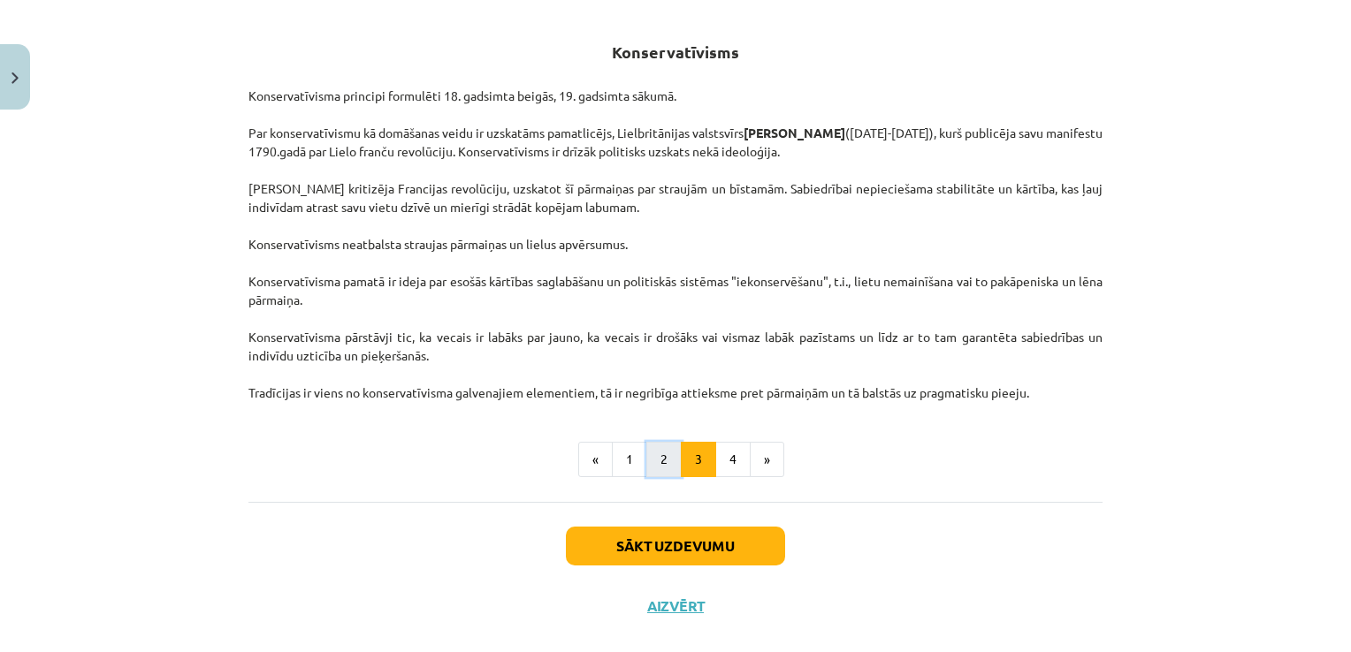
click at [657, 451] on button "2" at bounding box center [663, 459] width 35 height 35
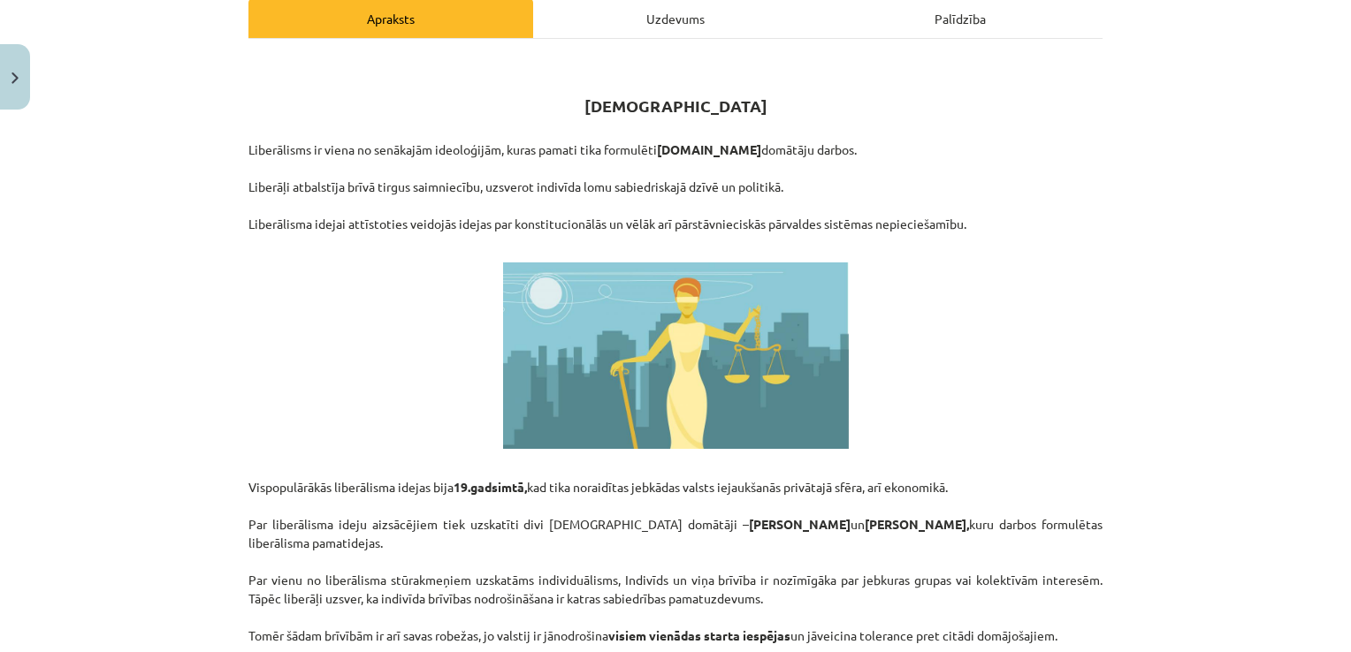
scroll to position [880, 0]
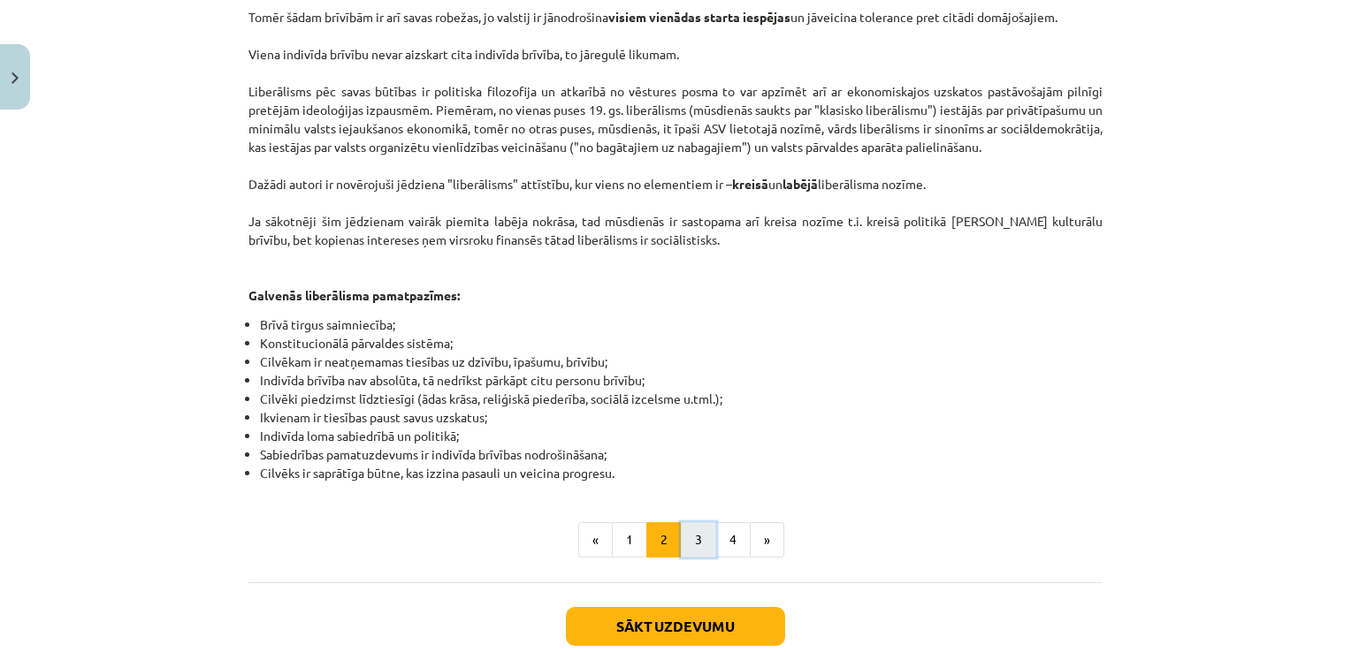
click at [681, 522] on button "3" at bounding box center [698, 539] width 35 height 35
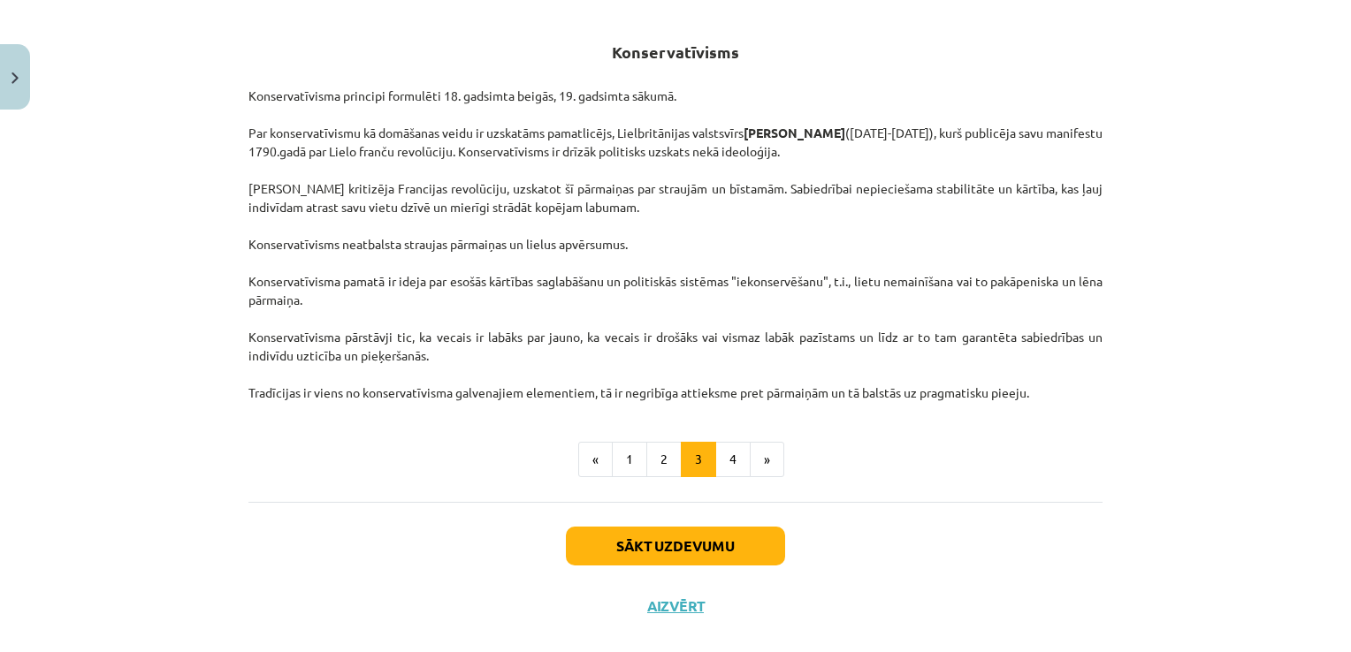
click at [722, 478] on div "Konservatīvisms Konservatīvisma principi formulēti 18. gadsimta beigās, 19. gad…" at bounding box center [675, 243] width 854 height 517
click at [728, 465] on button "4" at bounding box center [732, 459] width 35 height 35
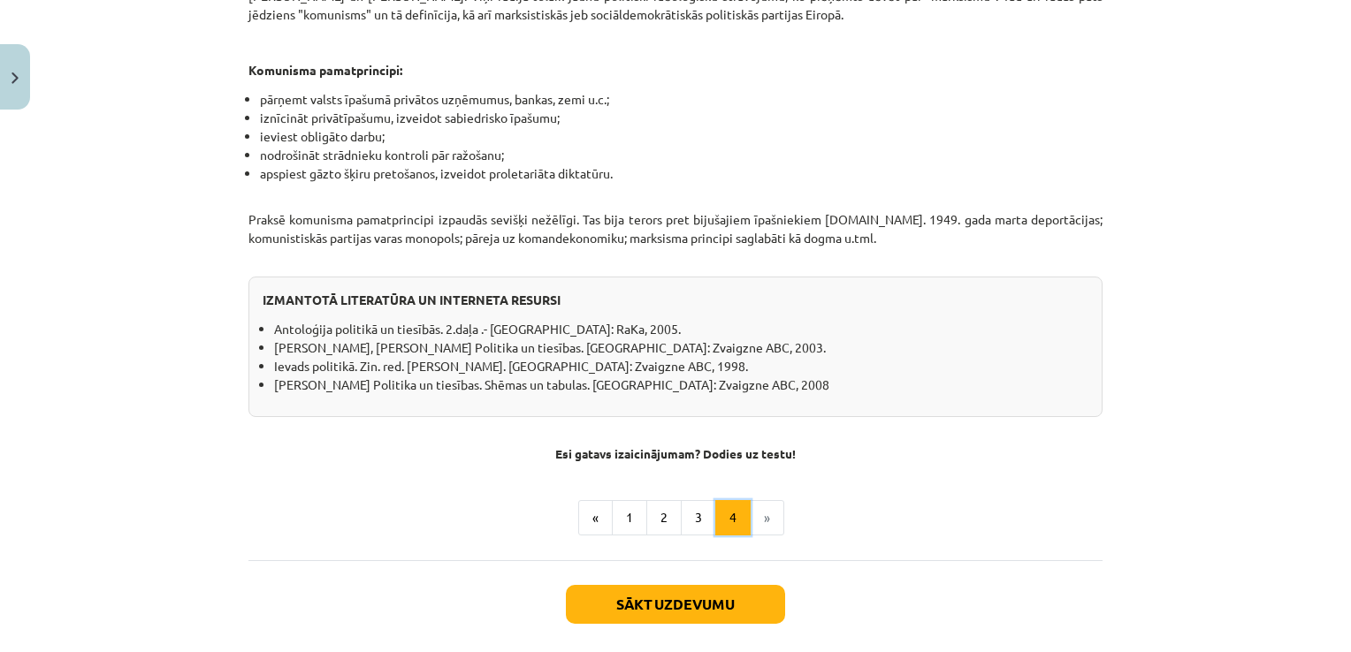
scroll to position [1499, 0]
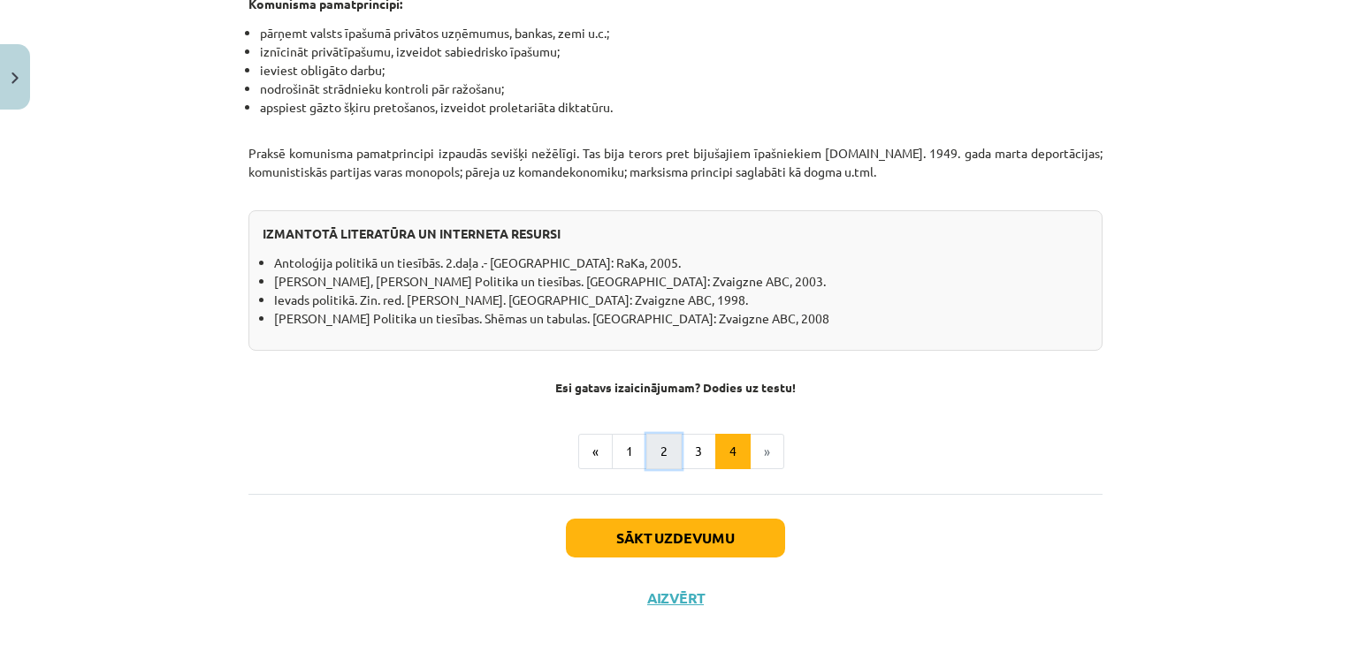
click at [646, 434] on button "2" at bounding box center [663, 451] width 35 height 35
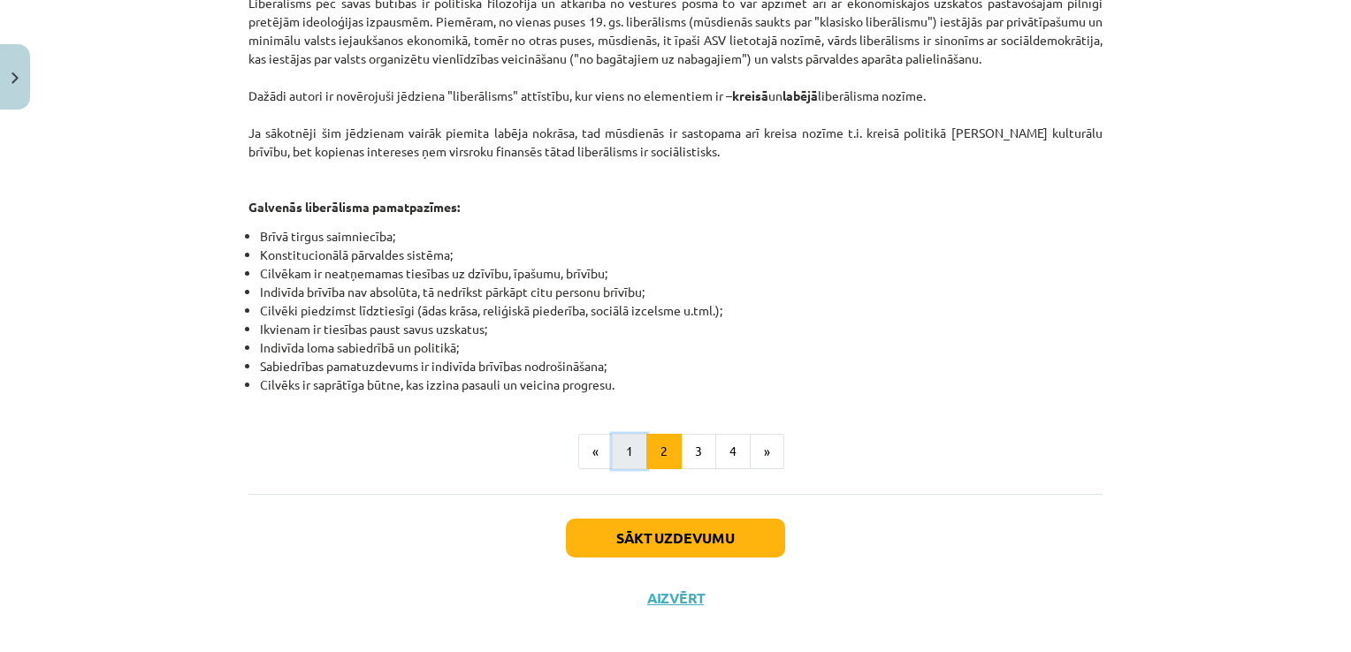
click at [619, 434] on button "1" at bounding box center [629, 451] width 35 height 35
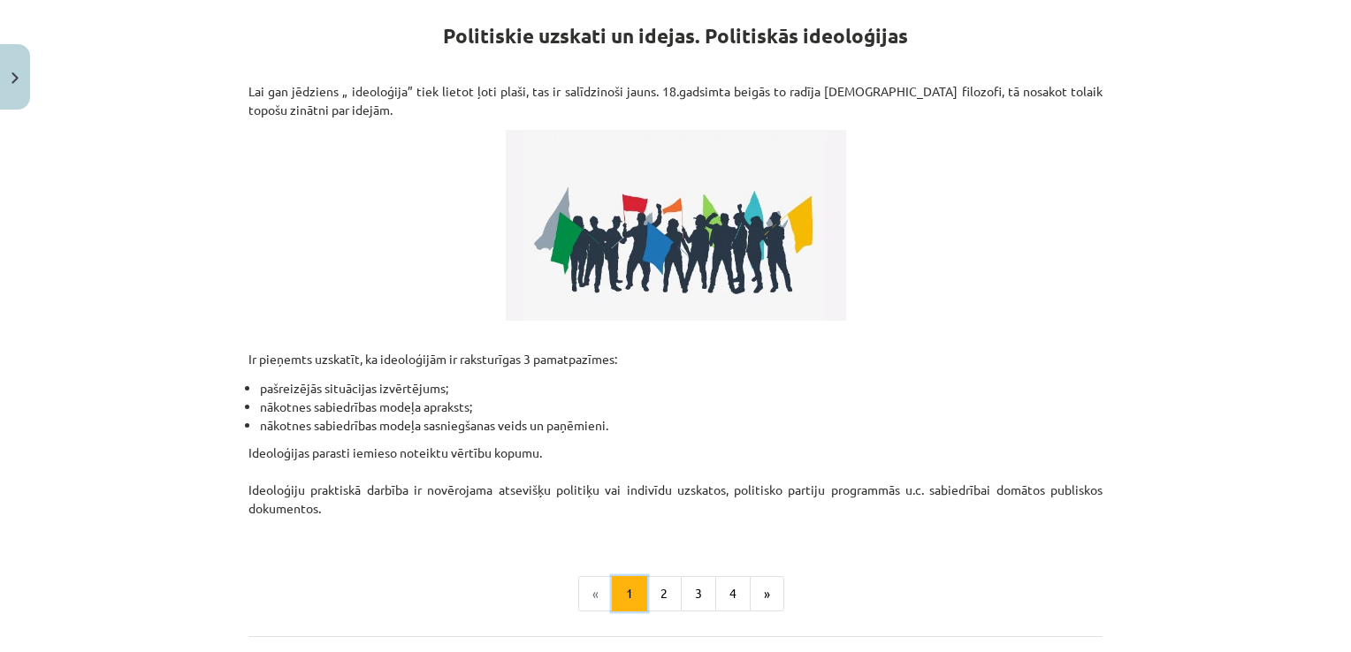
scroll to position [316, 0]
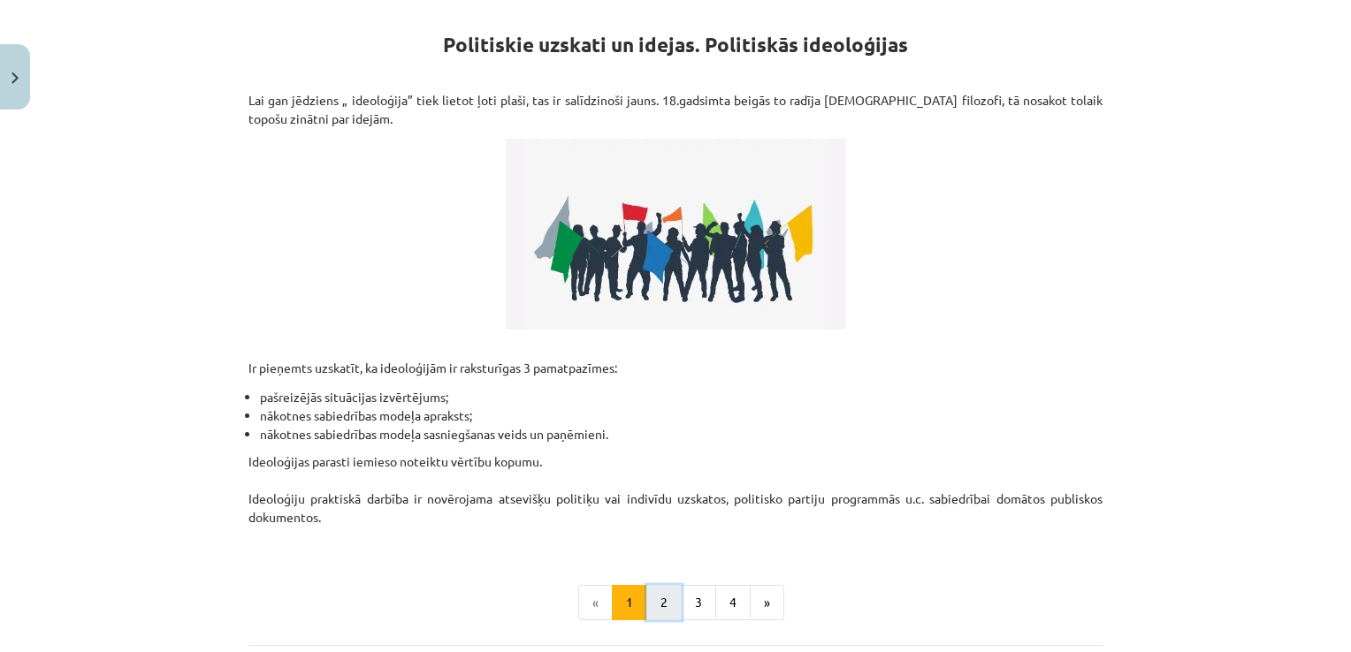
click at [669, 601] on button "2" at bounding box center [663, 602] width 35 height 35
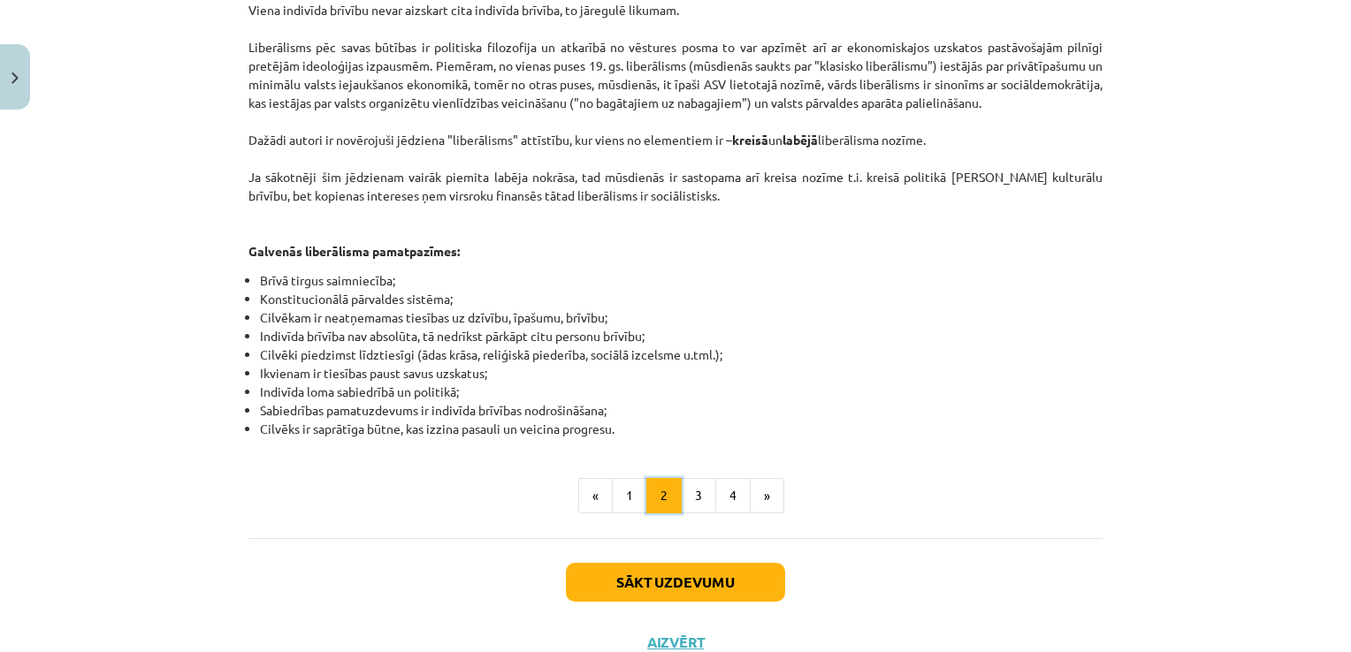
scroll to position [934, 0]
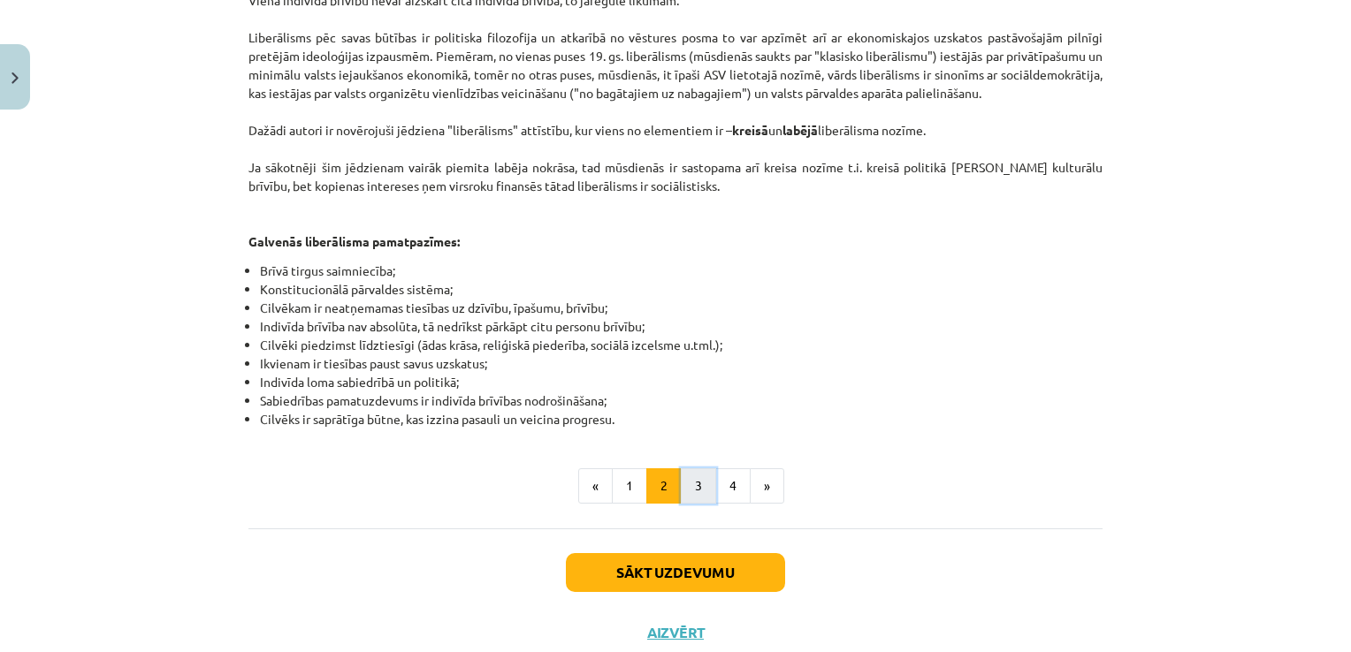
click at [701, 481] on button "3" at bounding box center [698, 485] width 35 height 35
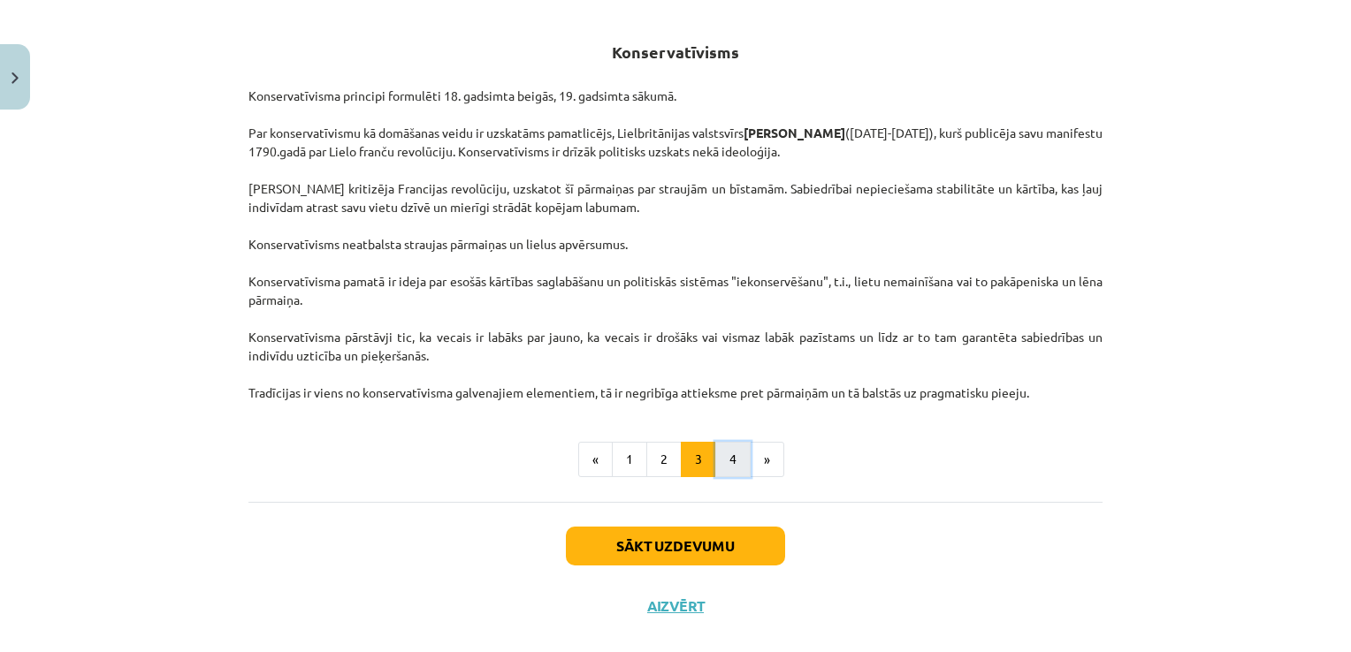
click at [722, 470] on button "4" at bounding box center [732, 459] width 35 height 35
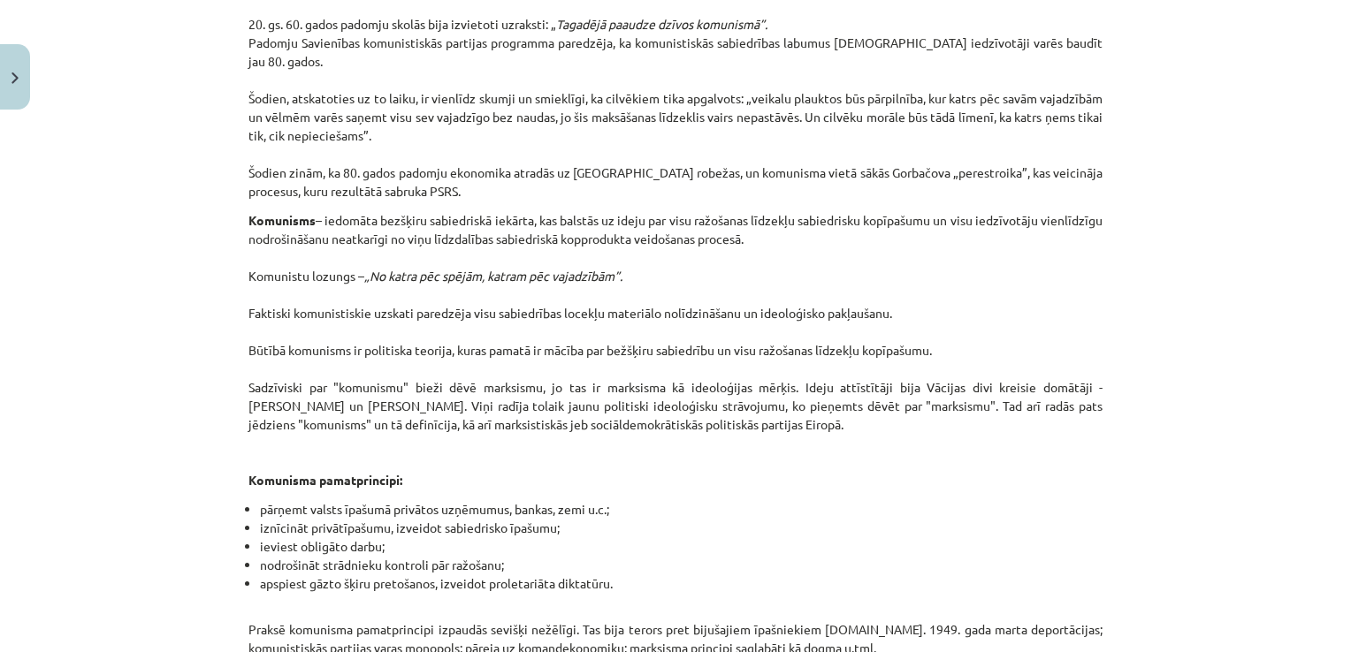
scroll to position [1499, 0]
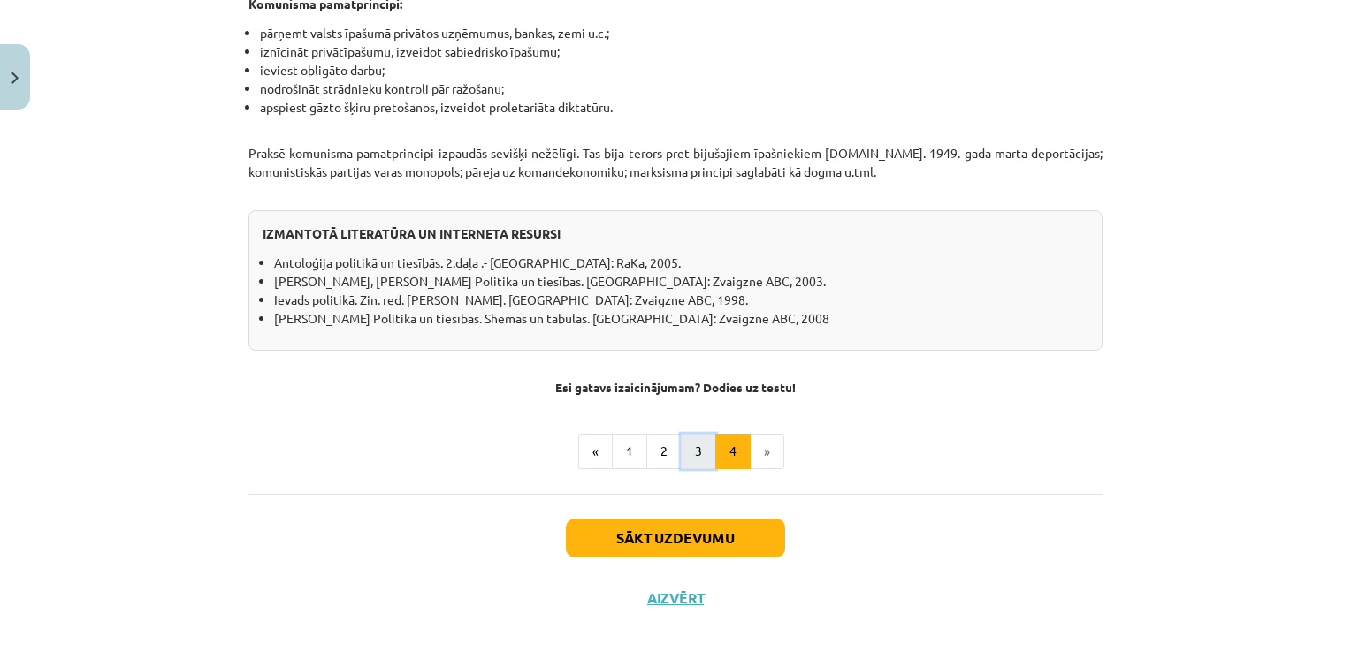
click at [697, 438] on button "3" at bounding box center [698, 451] width 35 height 35
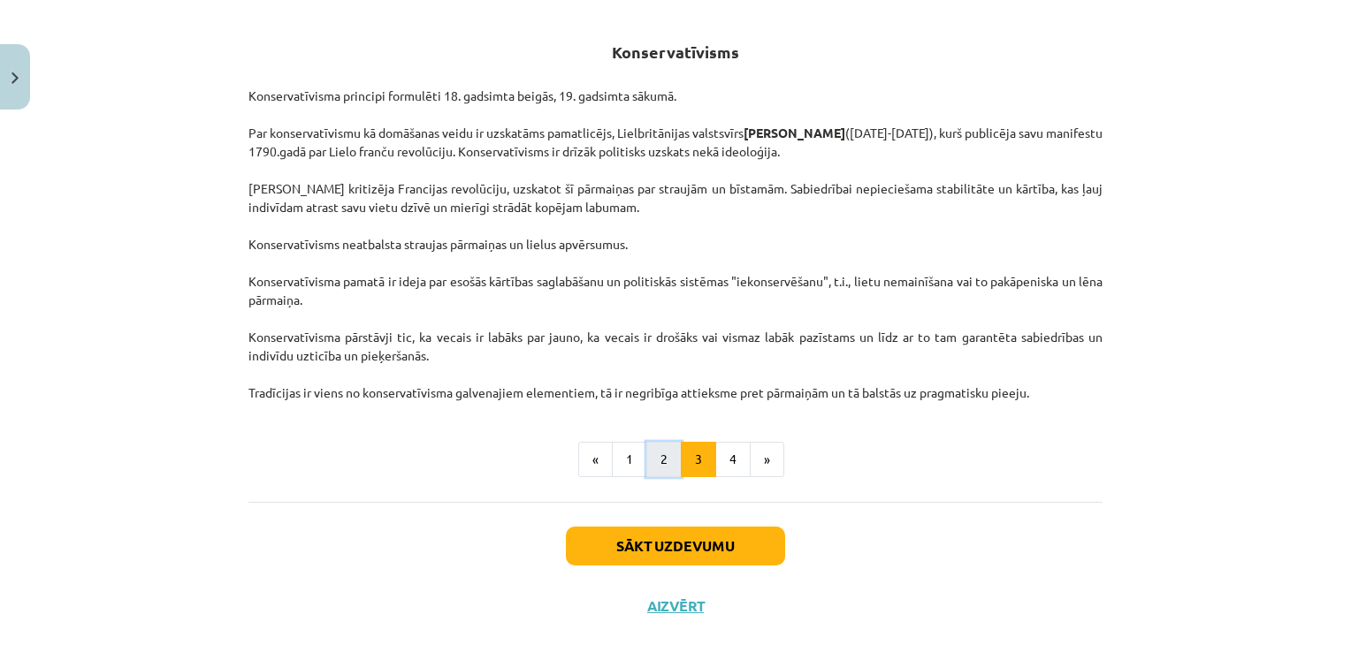
click at [670, 462] on button "2" at bounding box center [663, 459] width 35 height 35
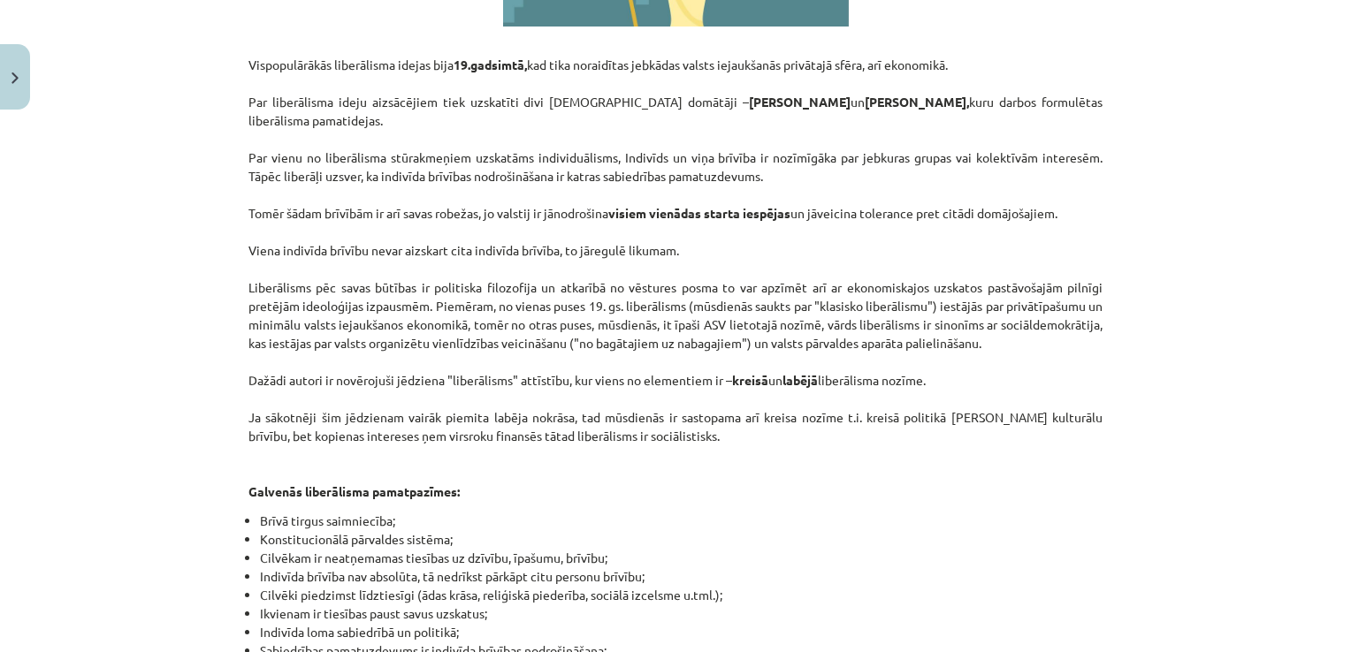
scroll to position [792, 0]
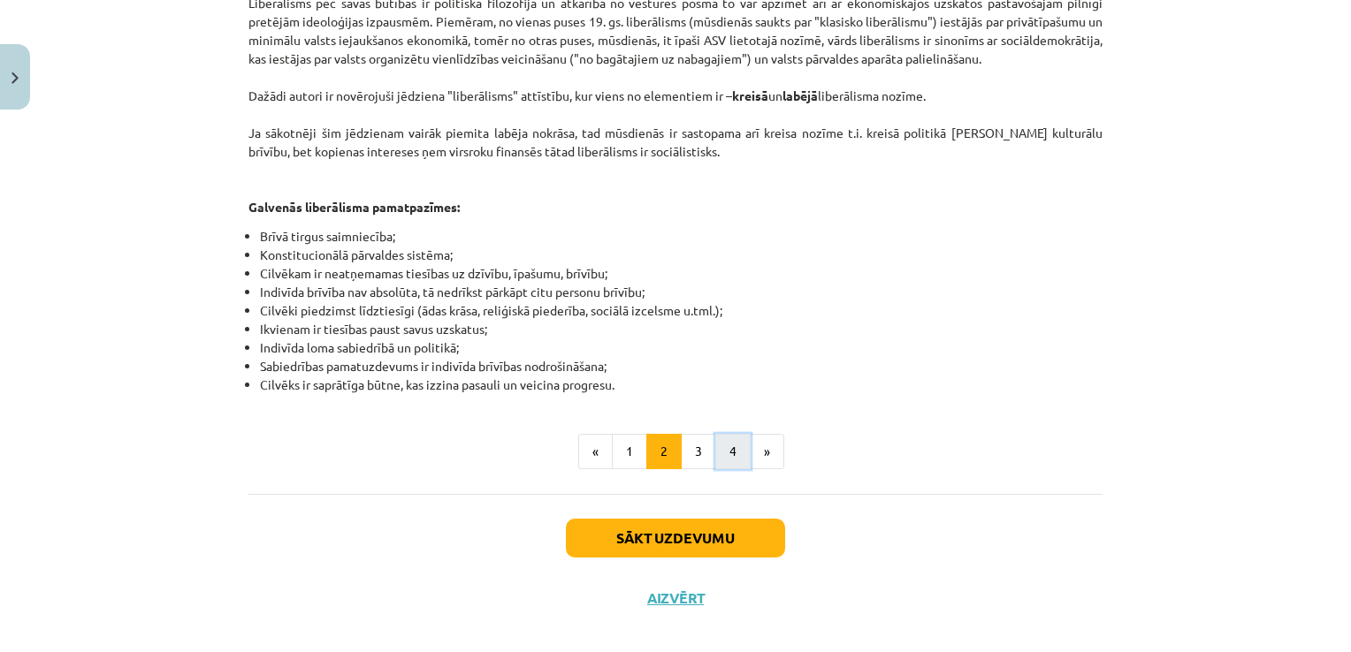
click at [738, 444] on button "4" at bounding box center [732, 451] width 35 height 35
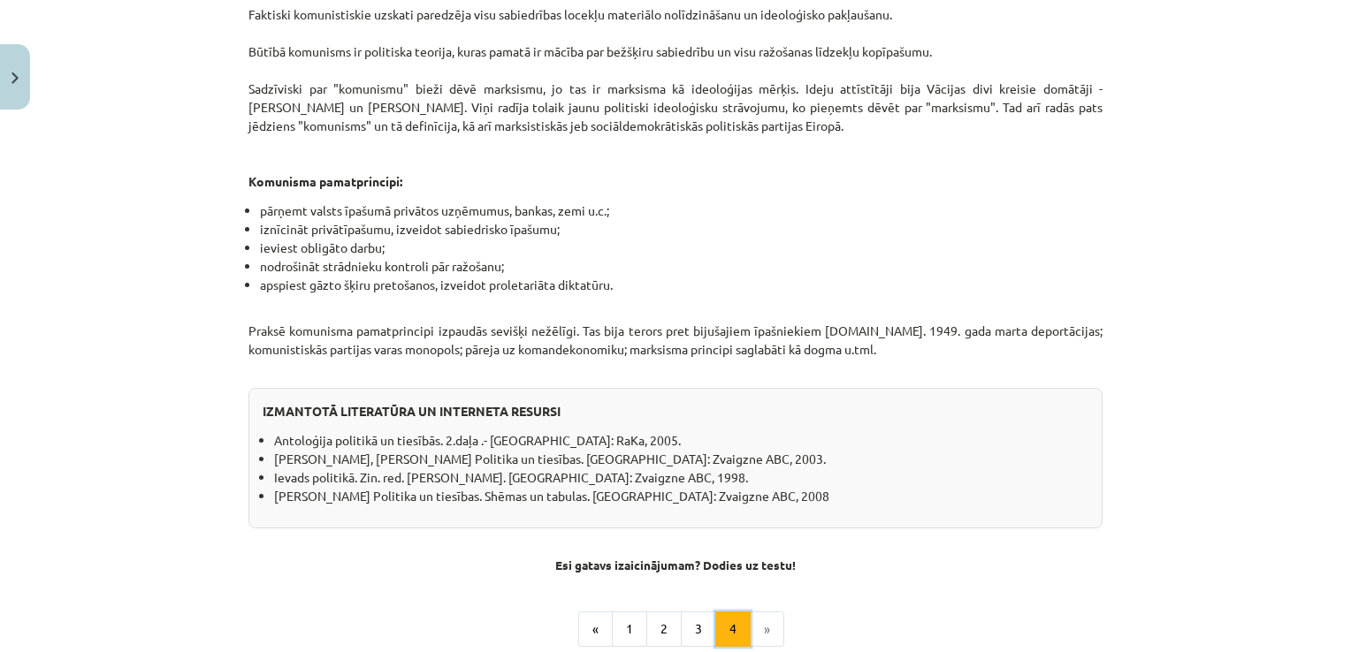
scroll to position [1376, 0]
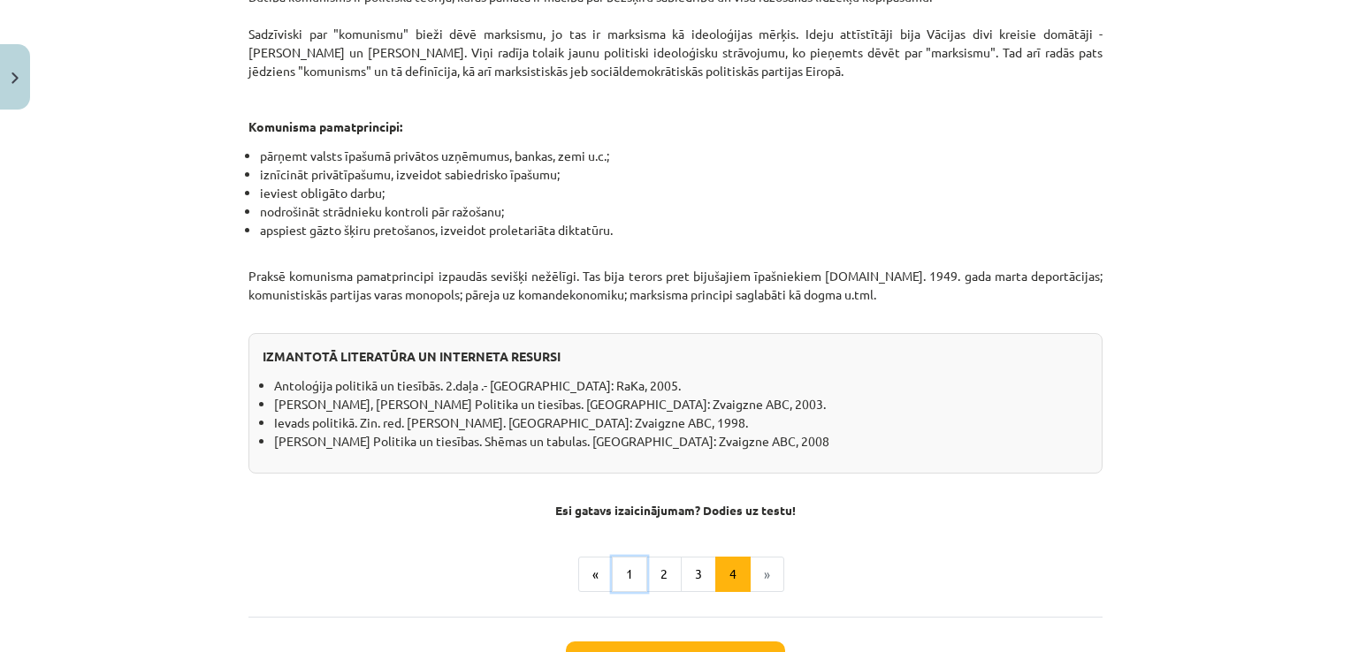
click at [634, 557] on button "1" at bounding box center [629, 574] width 35 height 35
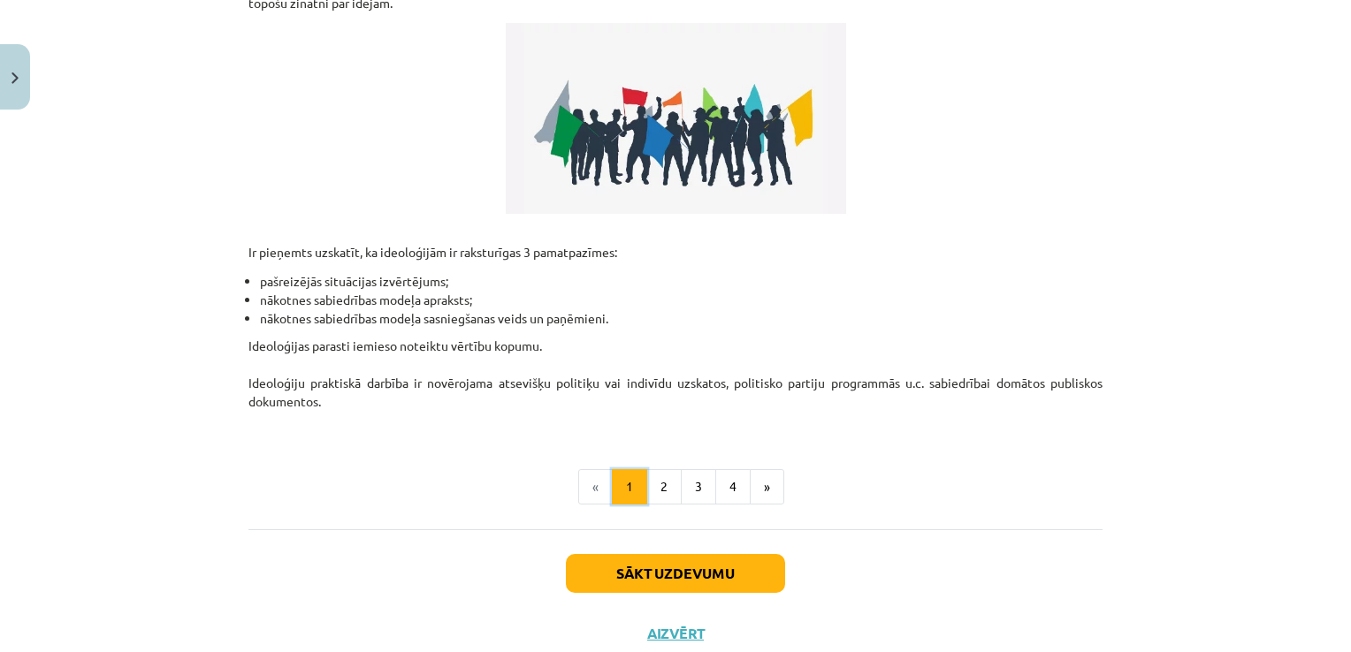
scroll to position [316, 0]
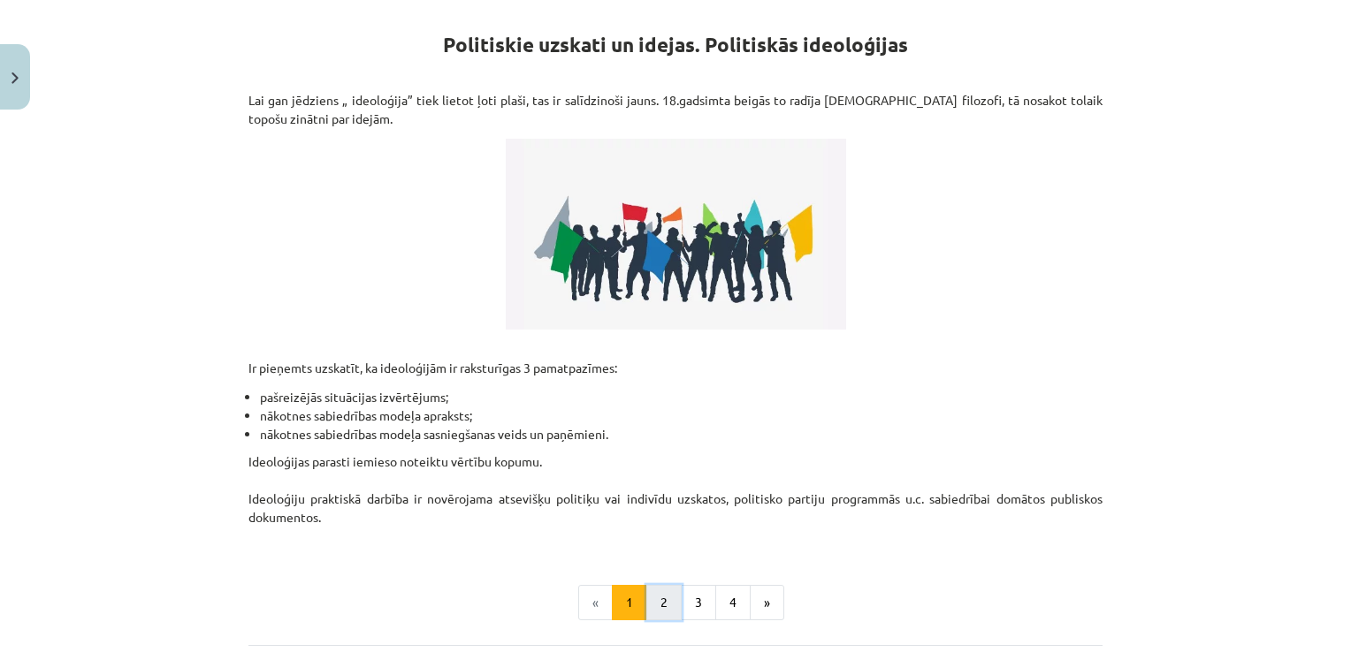
click at [656, 606] on button "2" at bounding box center [663, 602] width 35 height 35
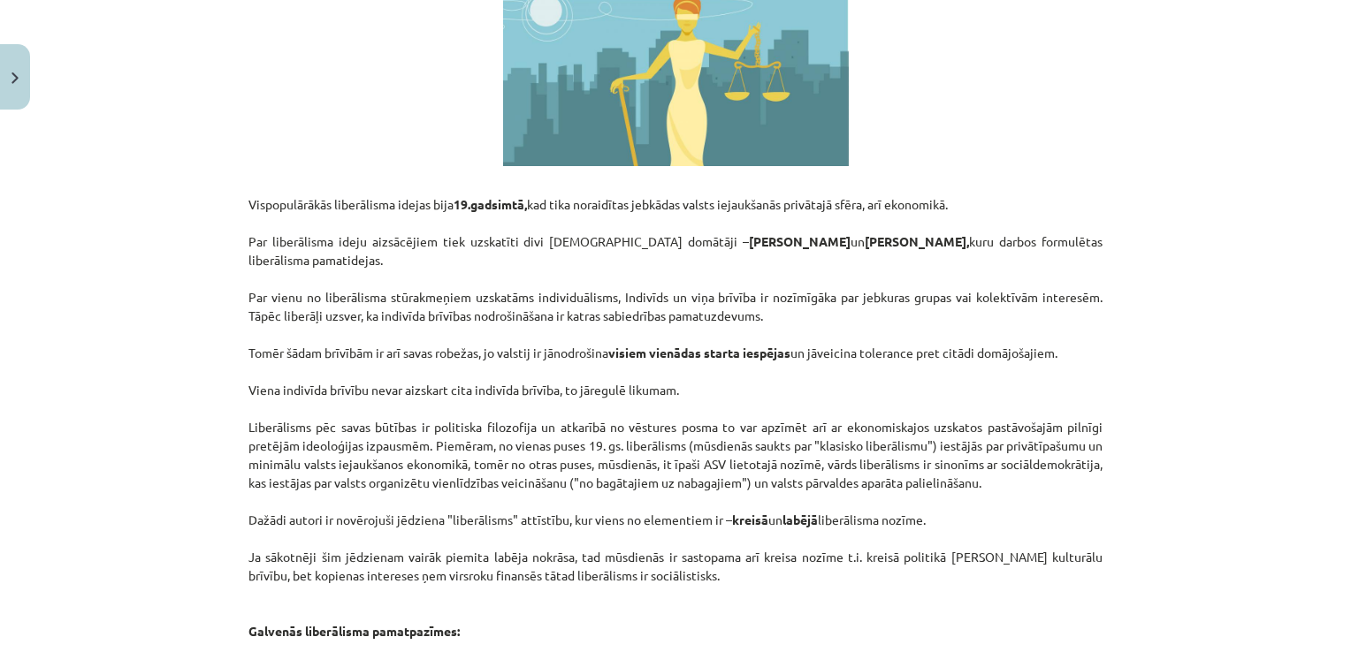
scroll to position [969, 0]
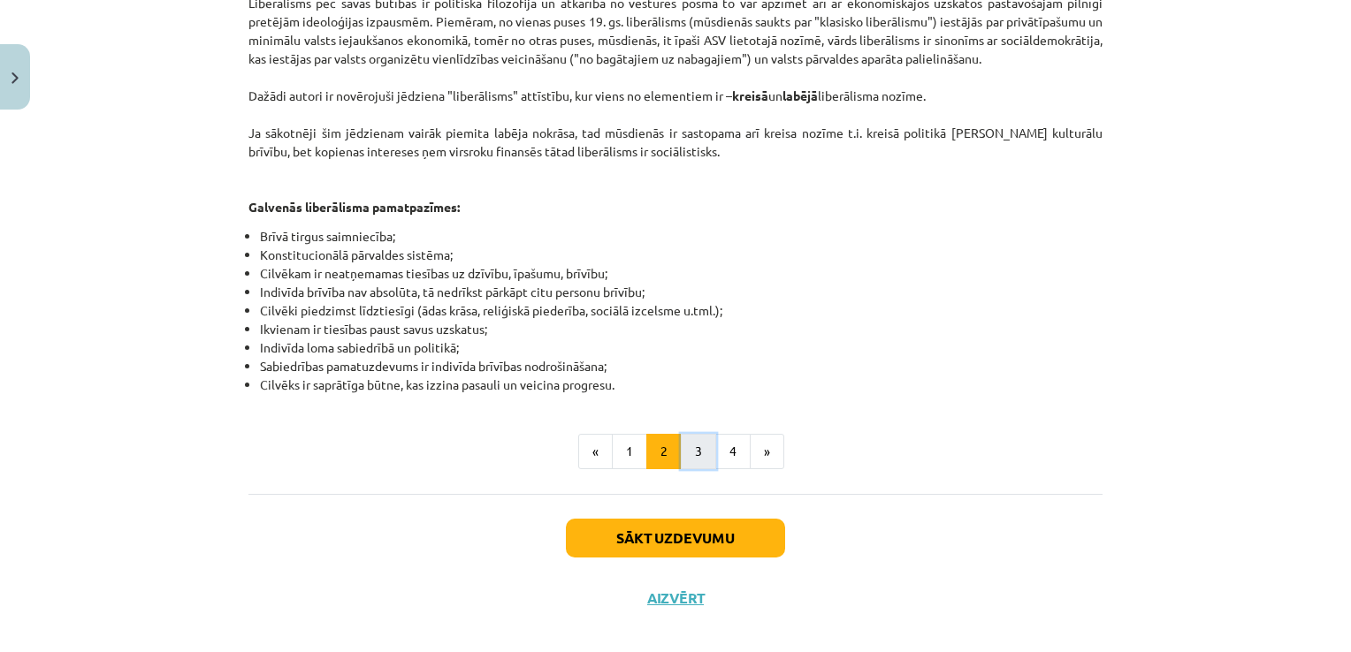
click at [689, 434] on button "3" at bounding box center [698, 451] width 35 height 35
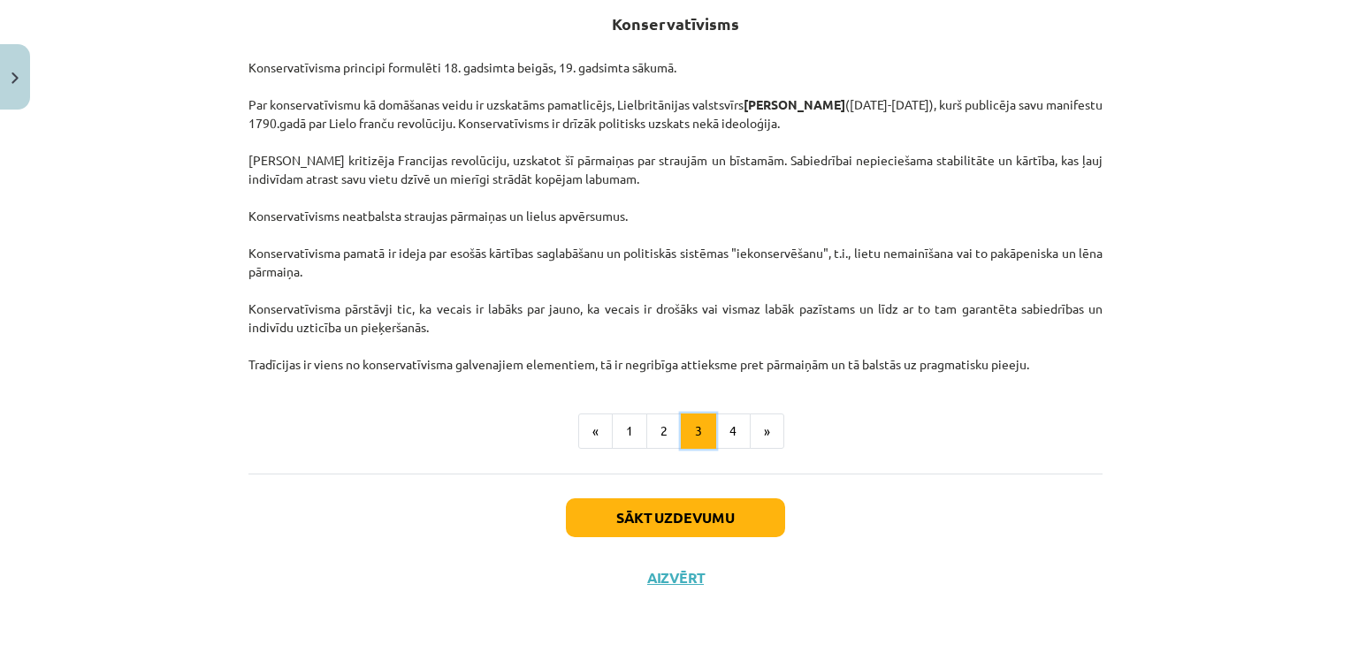
scroll to position [316, 0]
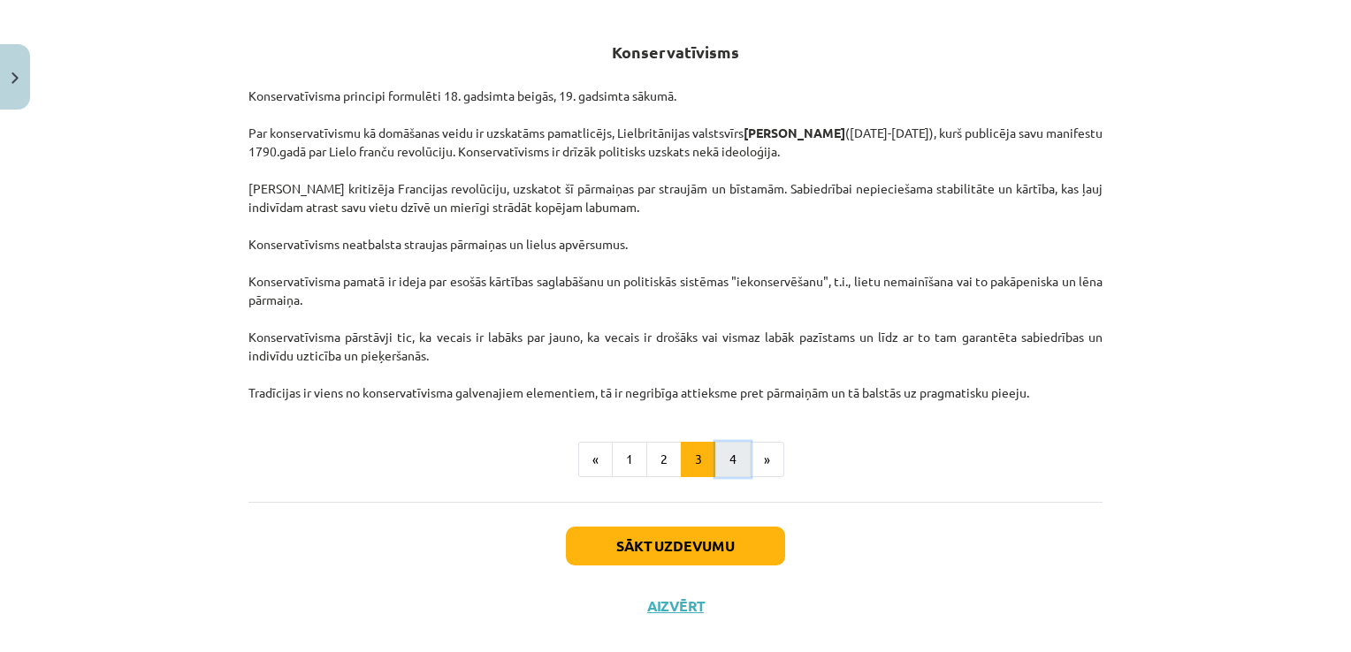
click at [729, 463] on button "4" at bounding box center [732, 459] width 35 height 35
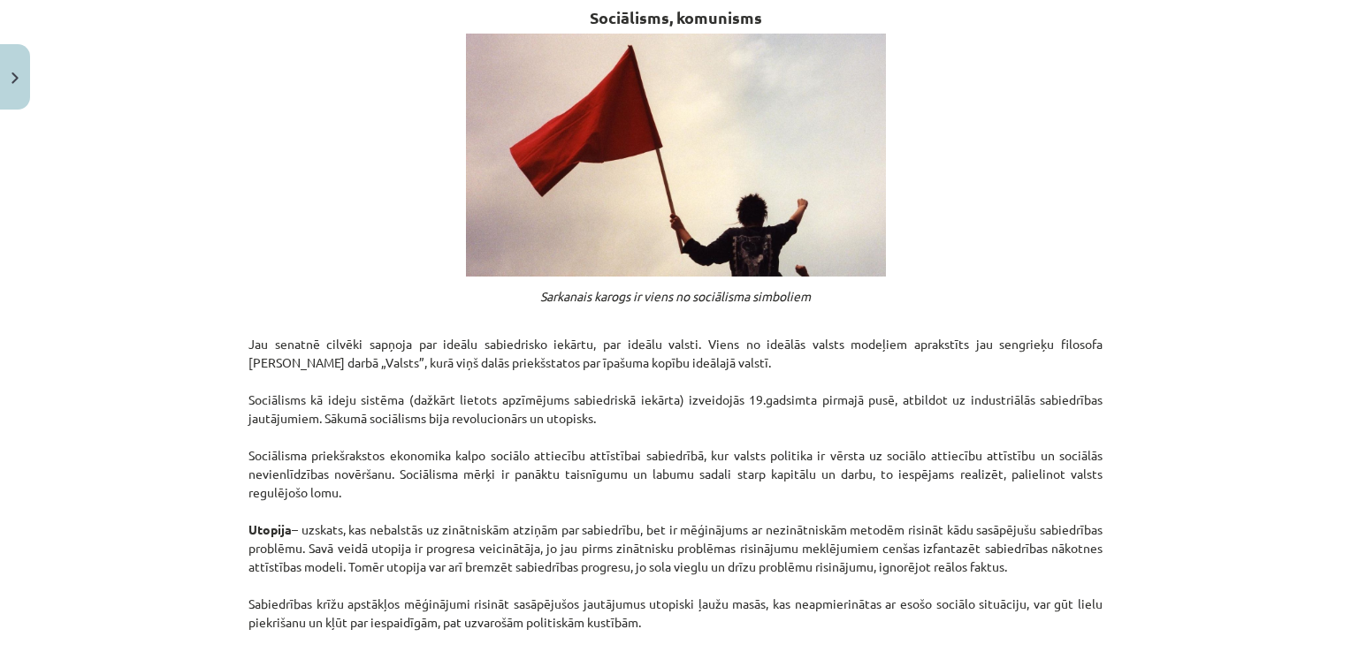
scroll to position [0, 0]
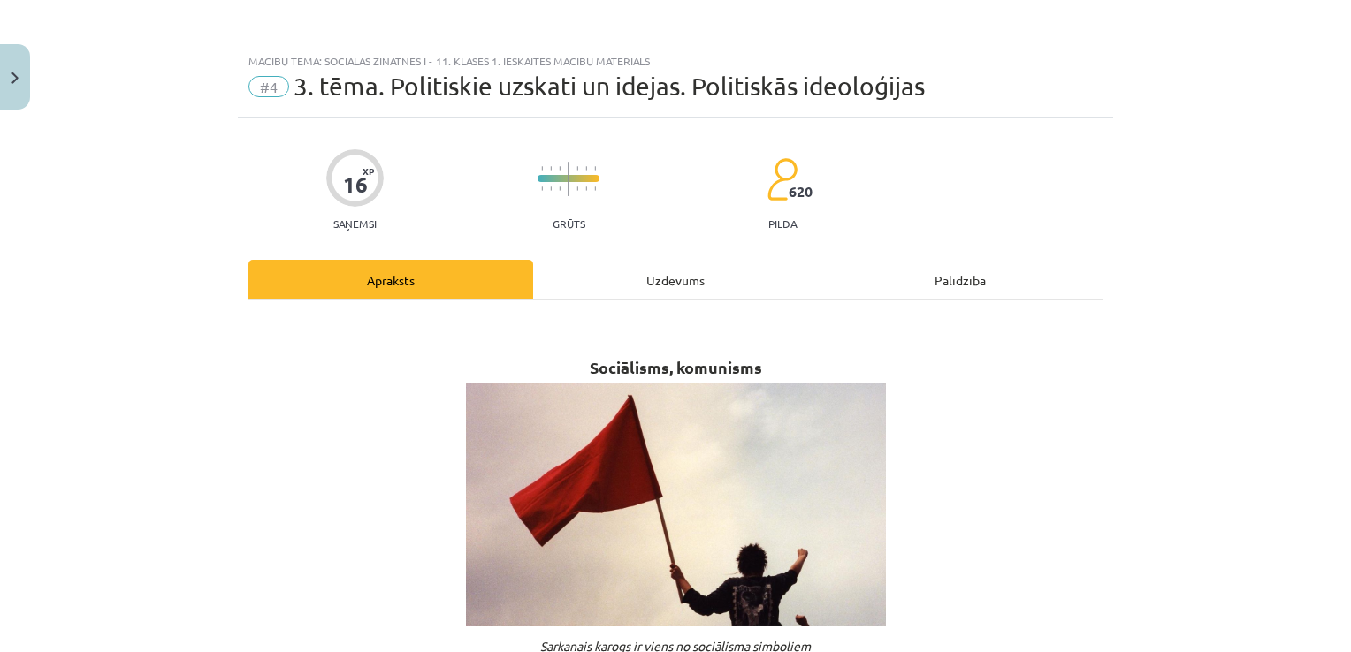
click at [704, 270] on div "Uzdevums" at bounding box center [675, 280] width 285 height 40
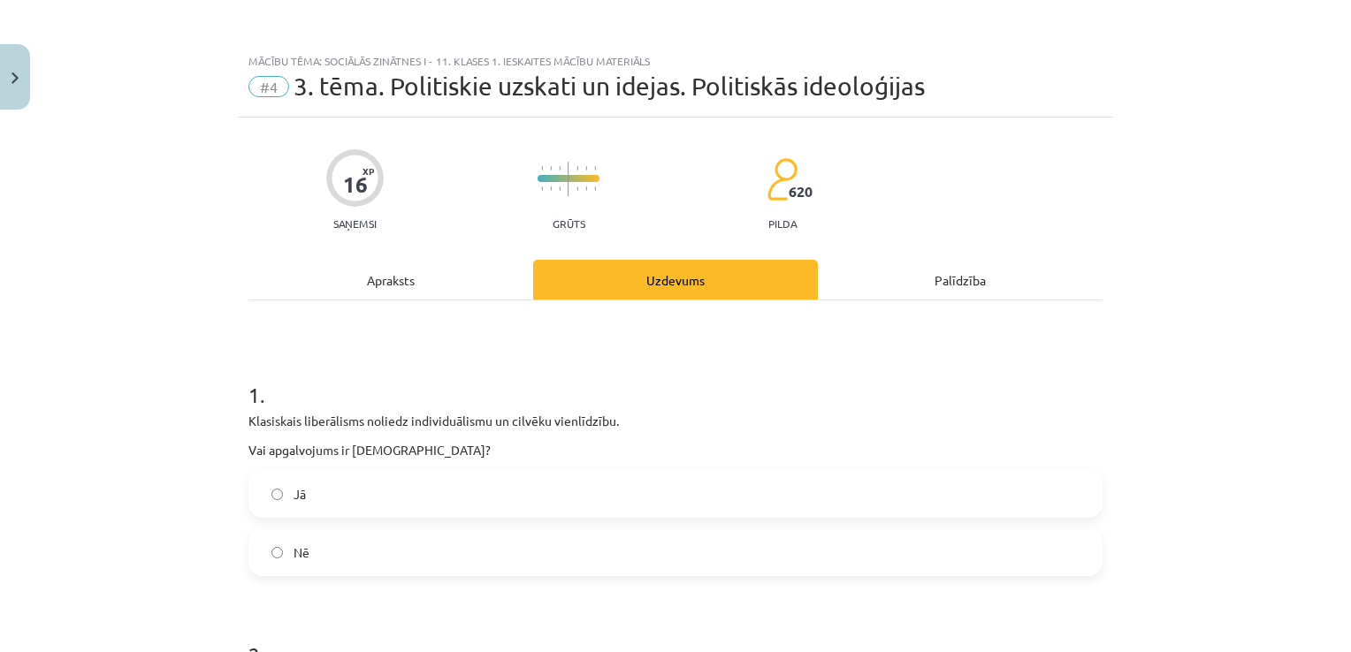
click at [414, 286] on div "Apraksts" at bounding box center [390, 280] width 285 height 40
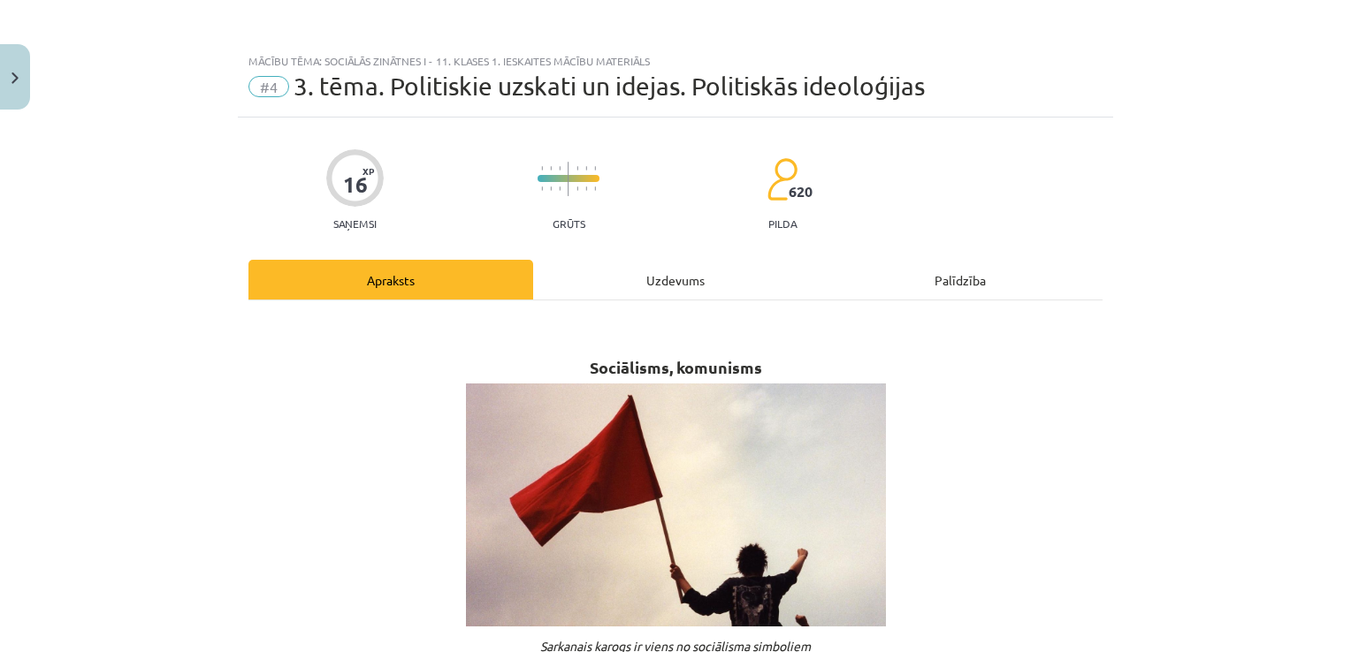
click at [632, 264] on div "Uzdevums" at bounding box center [675, 280] width 285 height 40
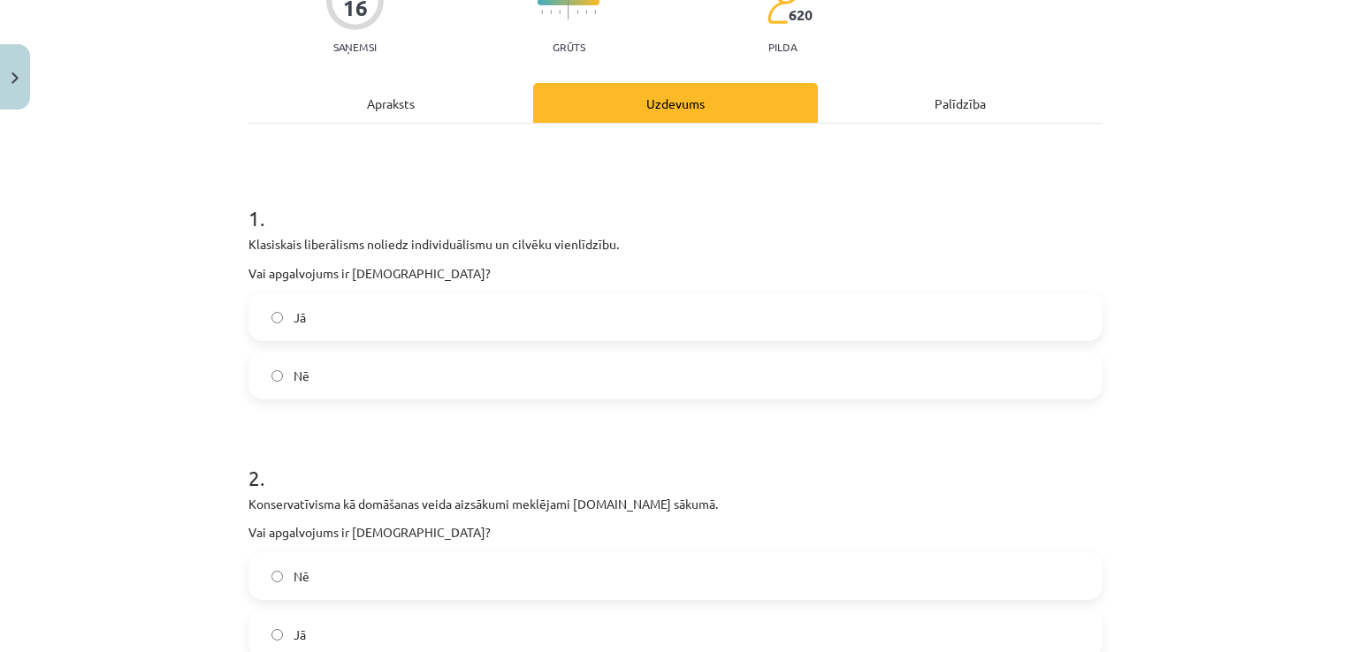
click at [483, 381] on label "Nē" at bounding box center [675, 376] width 850 height 44
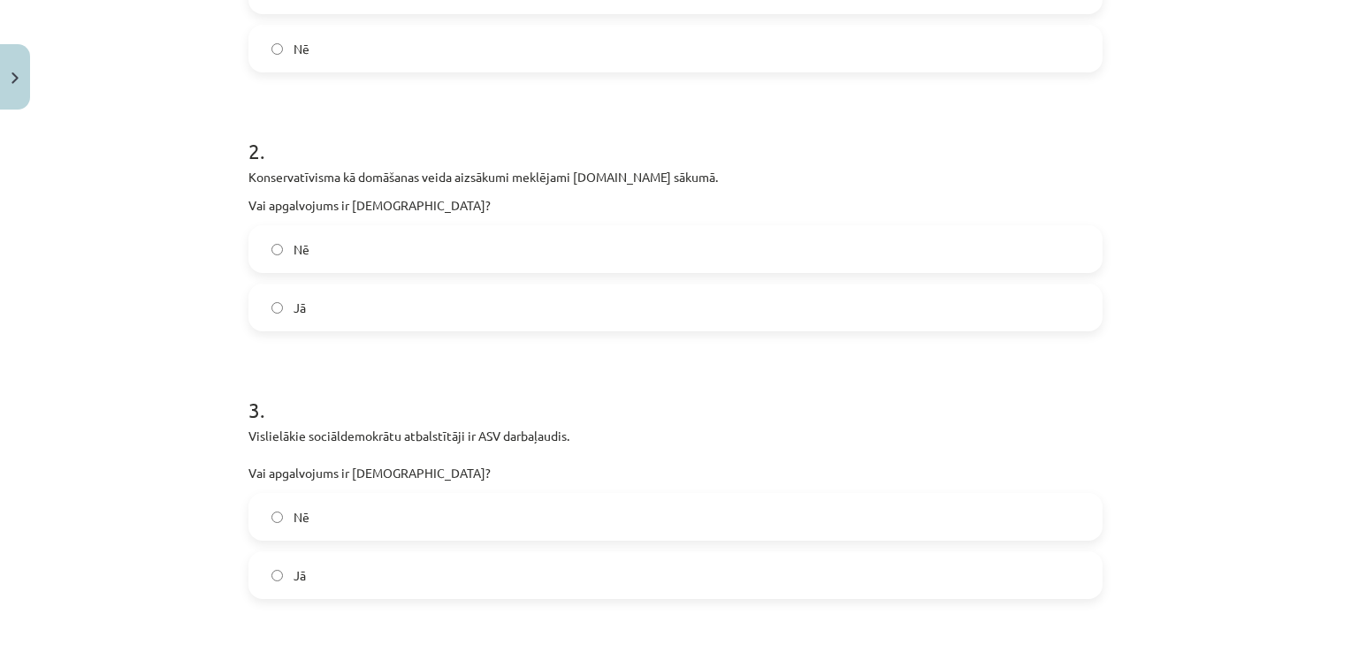
scroll to position [530, 0]
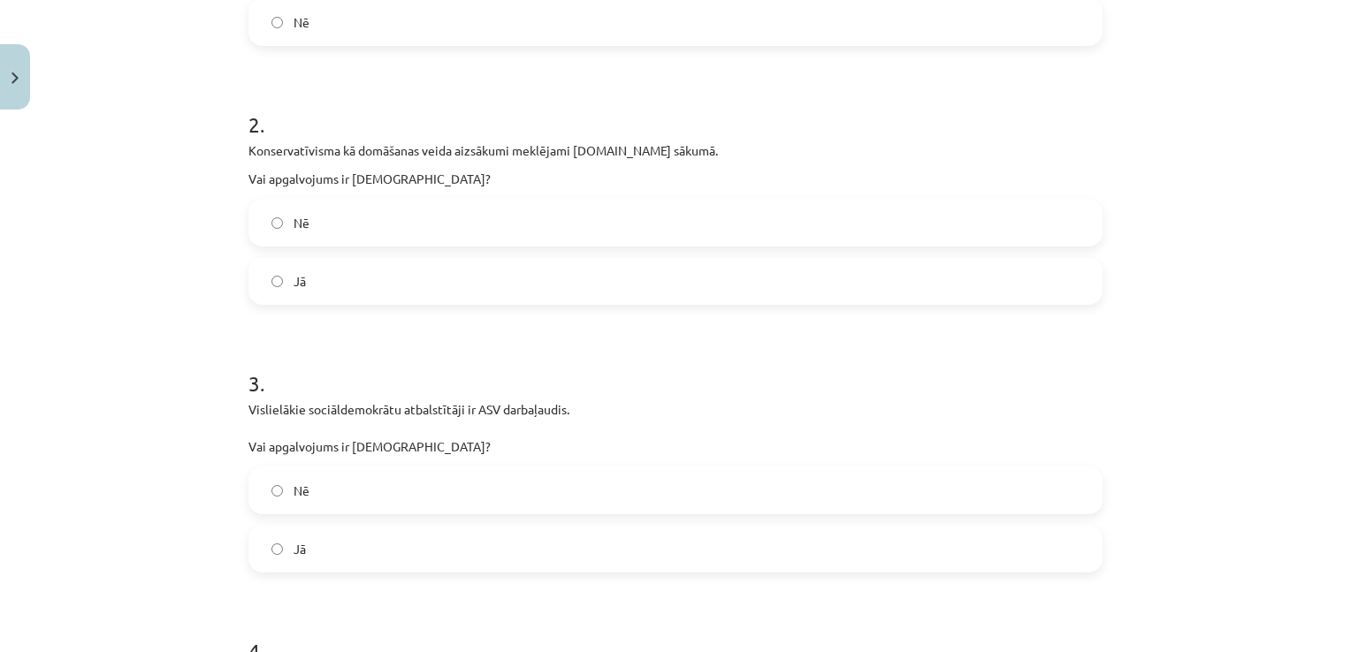
click at [393, 232] on label "Nē" at bounding box center [675, 223] width 850 height 44
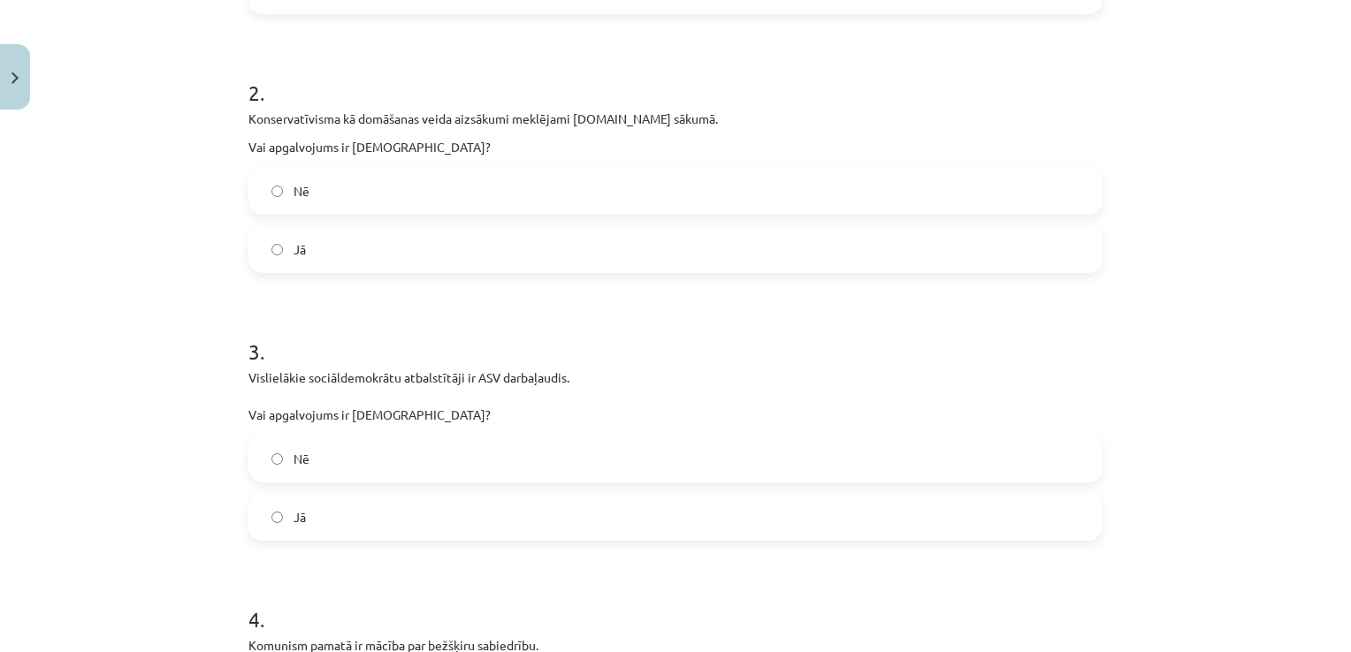
scroll to position [619, 0]
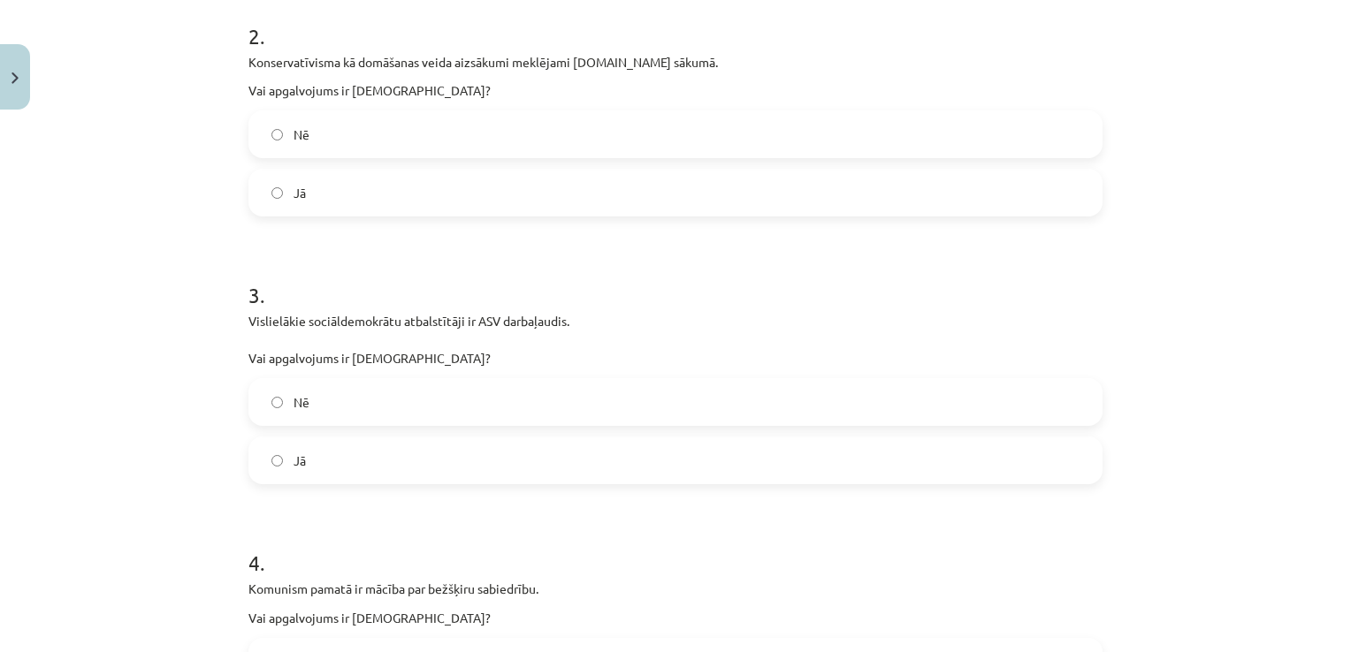
click at [373, 393] on label "Nē" at bounding box center [675, 402] width 850 height 44
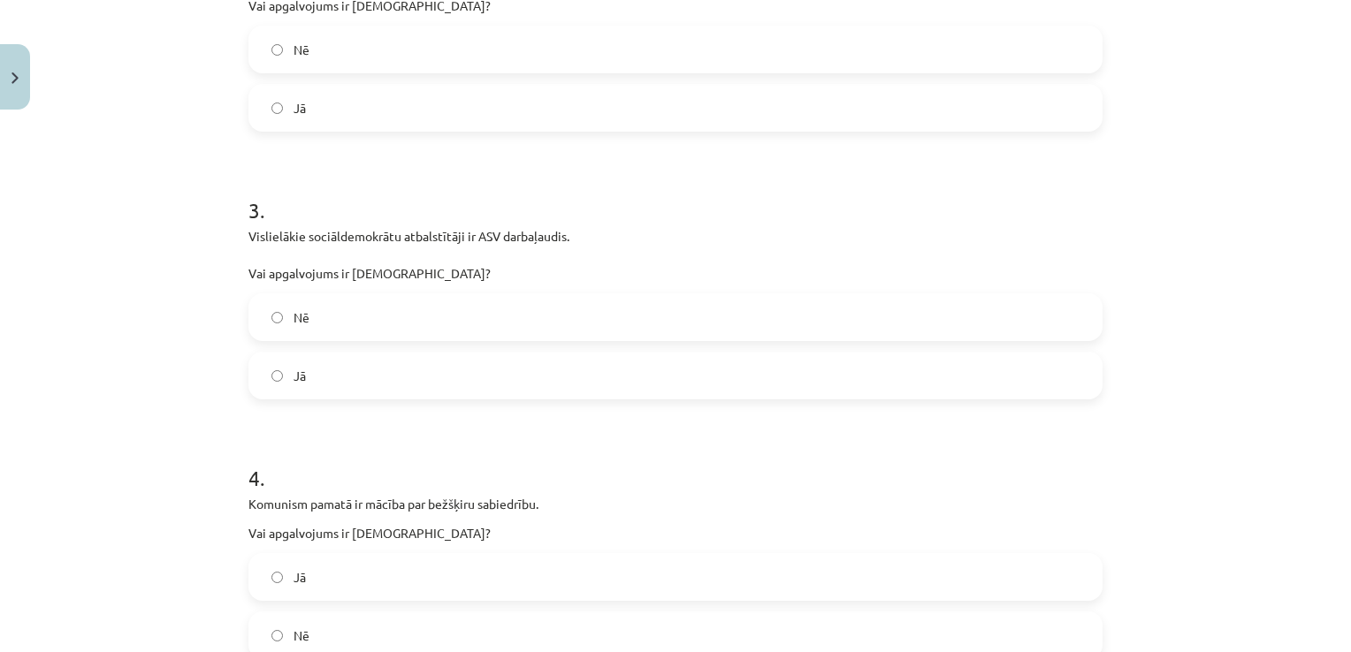
scroll to position [884, 0]
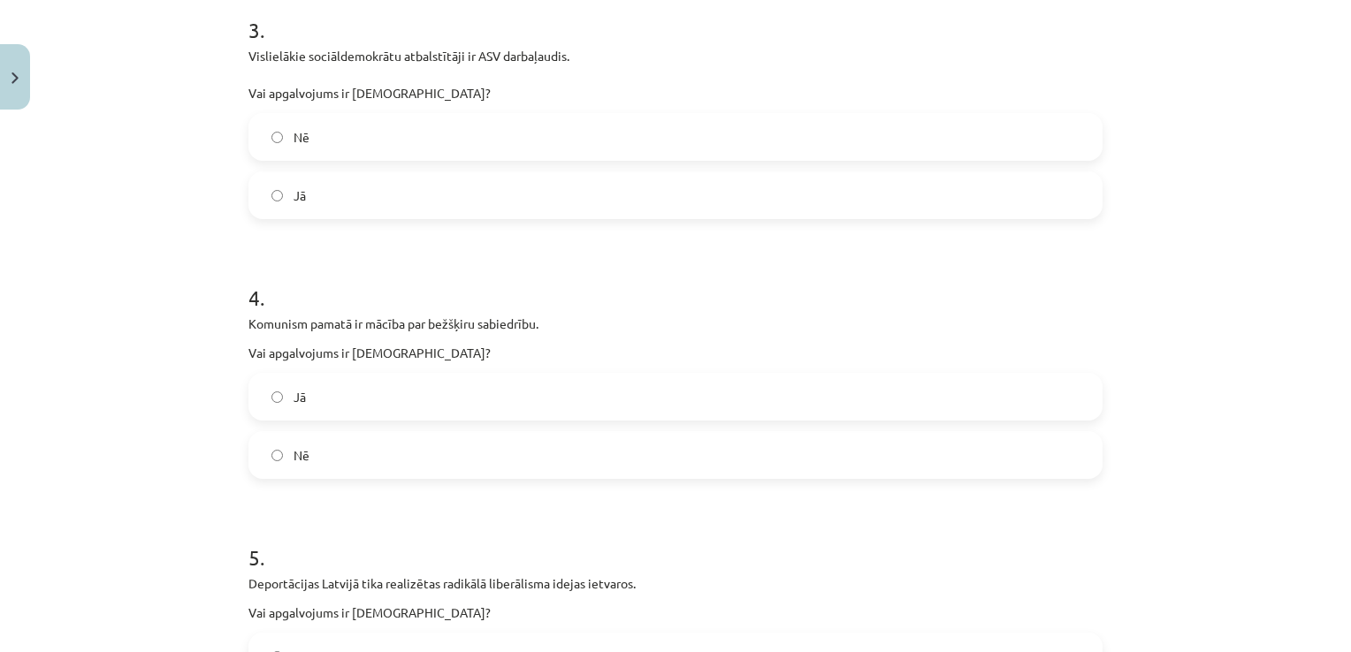
click at [364, 394] on label "Jā" at bounding box center [675, 397] width 850 height 44
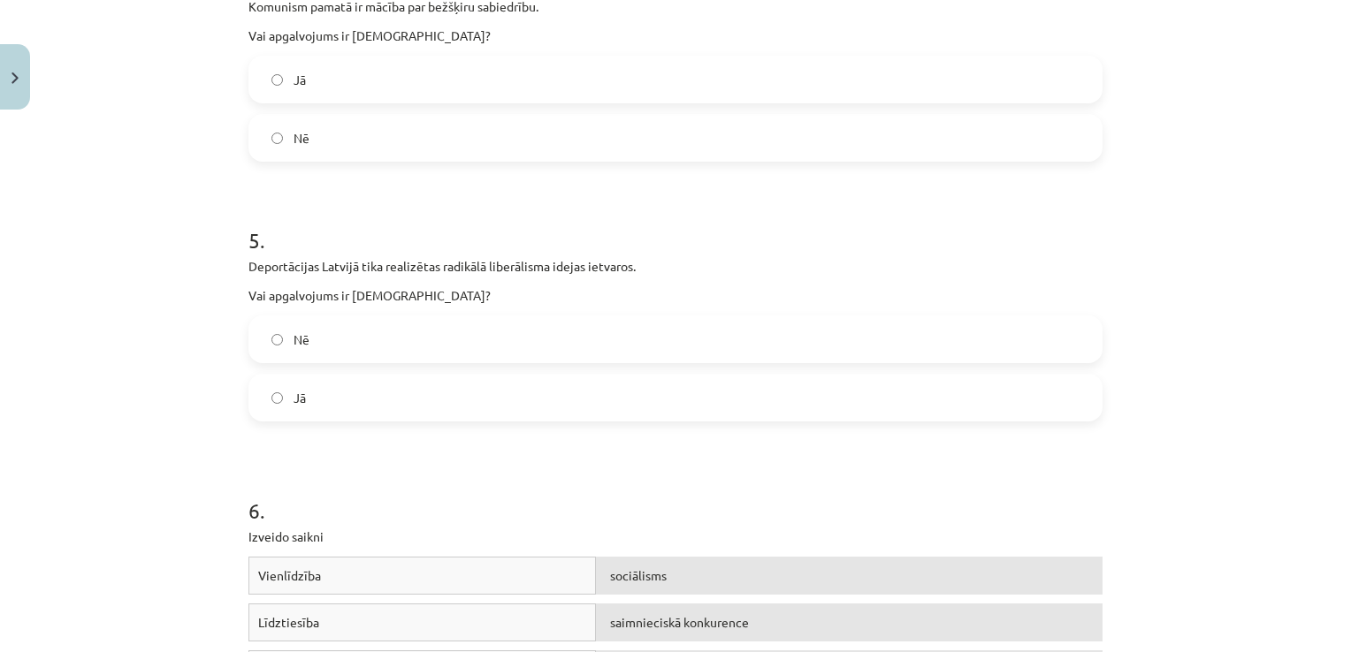
scroll to position [1237, 0]
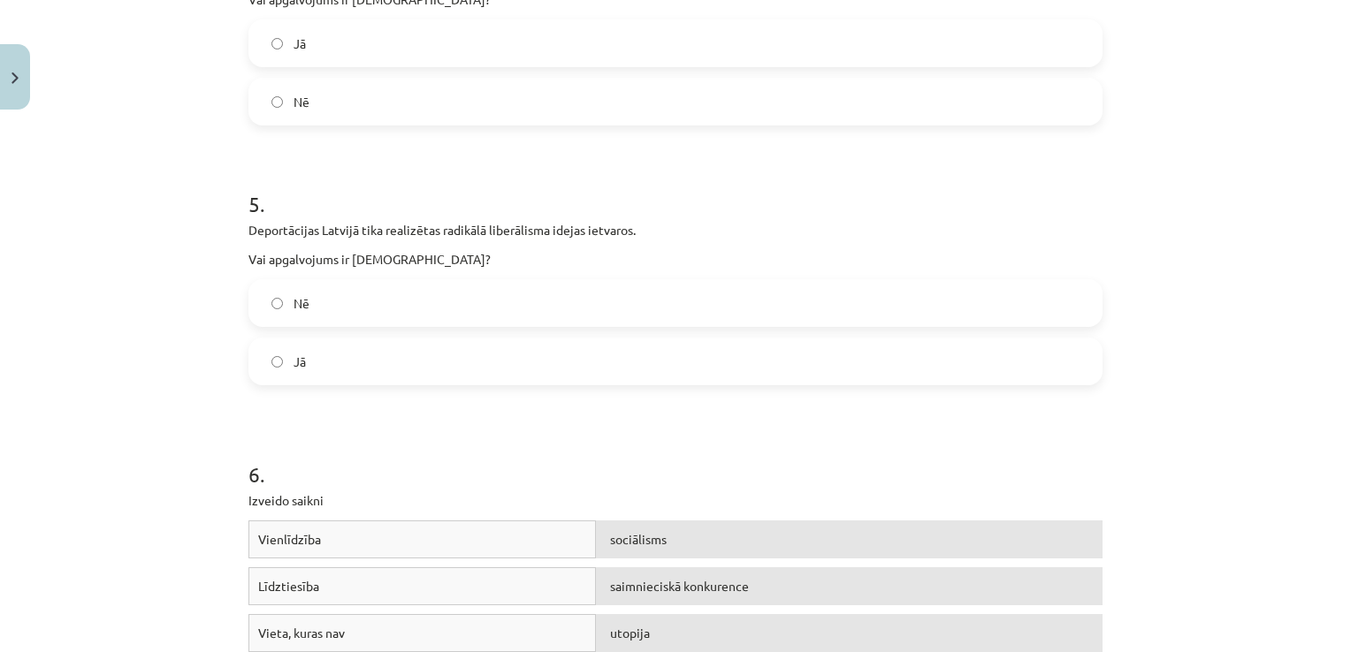
click at [390, 301] on label "Nē" at bounding box center [675, 303] width 850 height 44
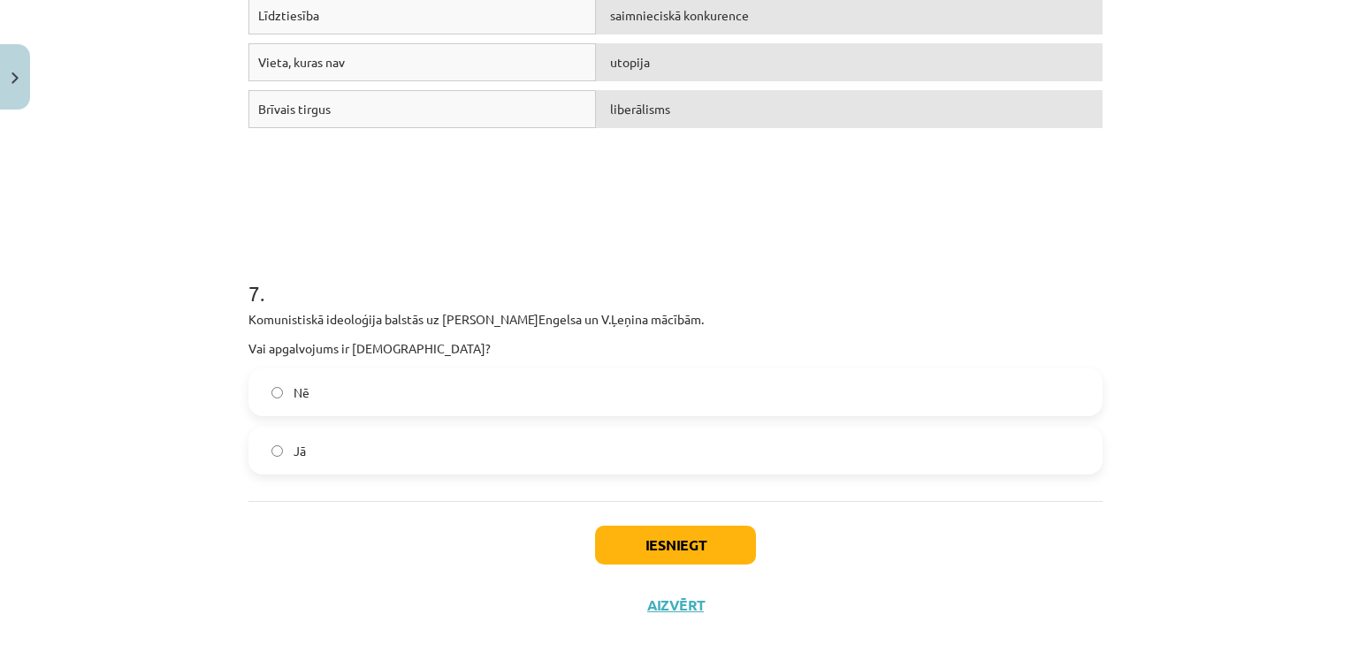
scroll to position [1835, 0]
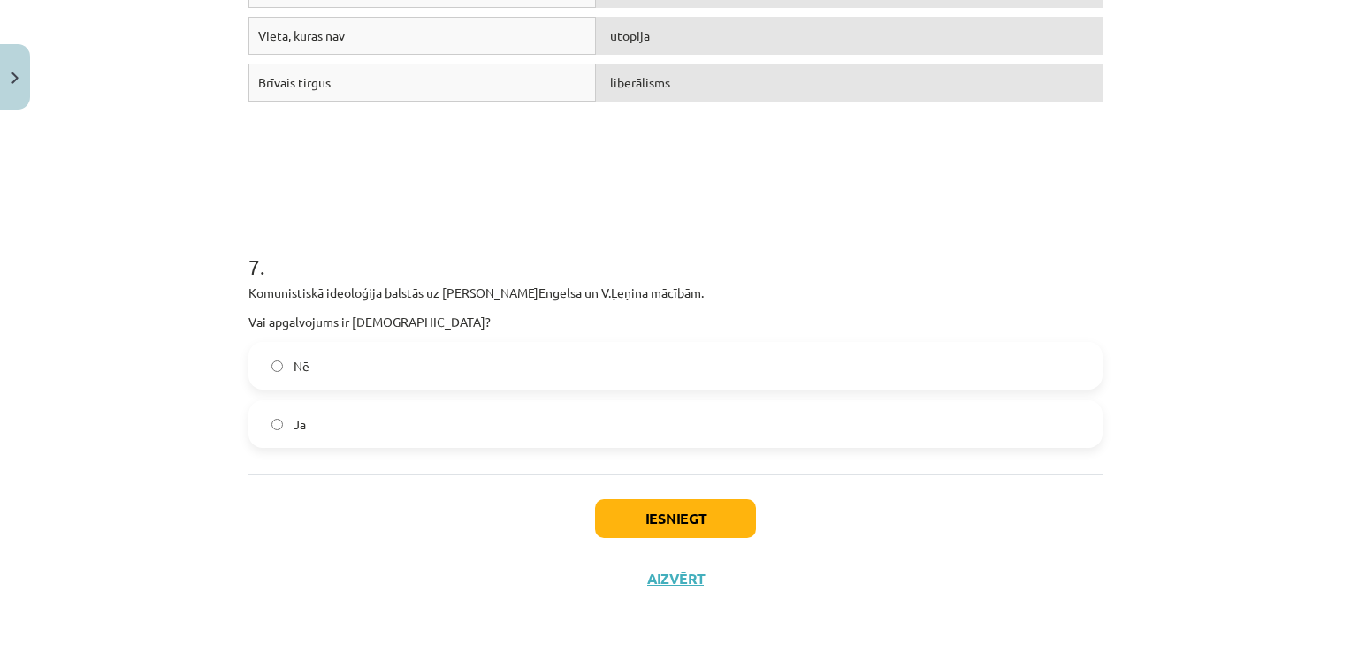
click at [349, 413] on label "Jā" at bounding box center [675, 424] width 850 height 44
click at [693, 509] on button "Iesniegt" at bounding box center [675, 518] width 161 height 39
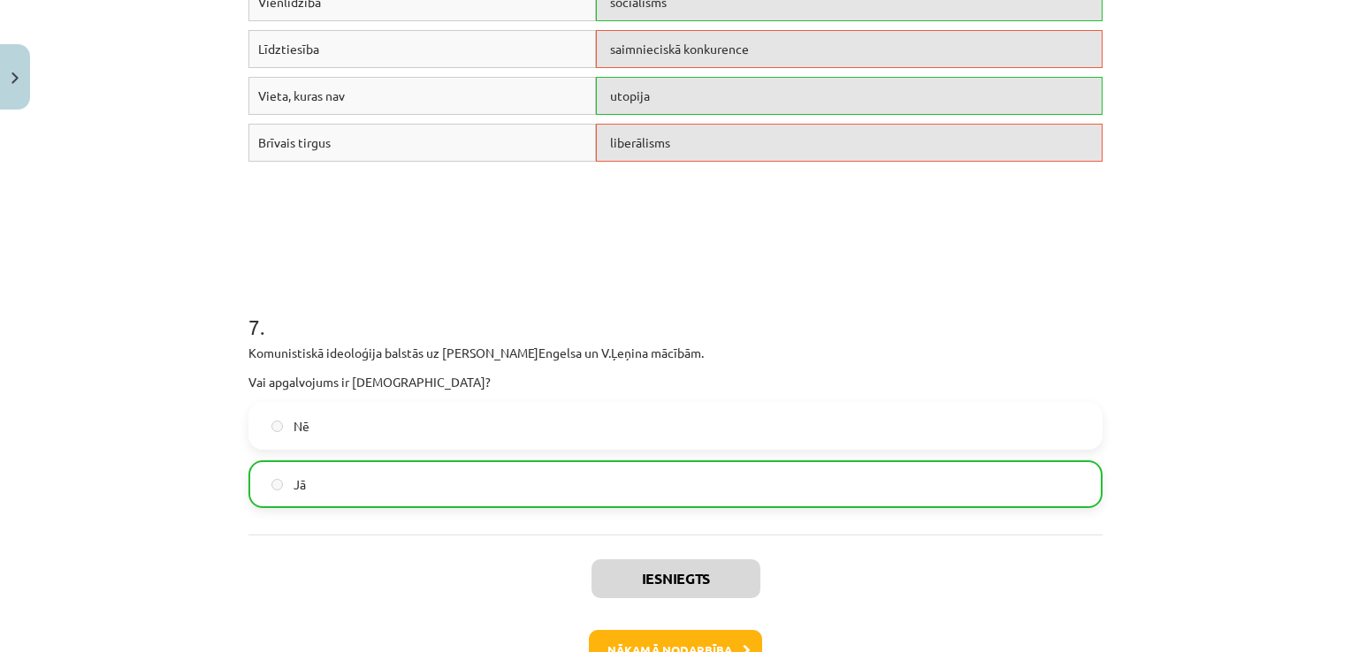
scroll to position [1891, 0]
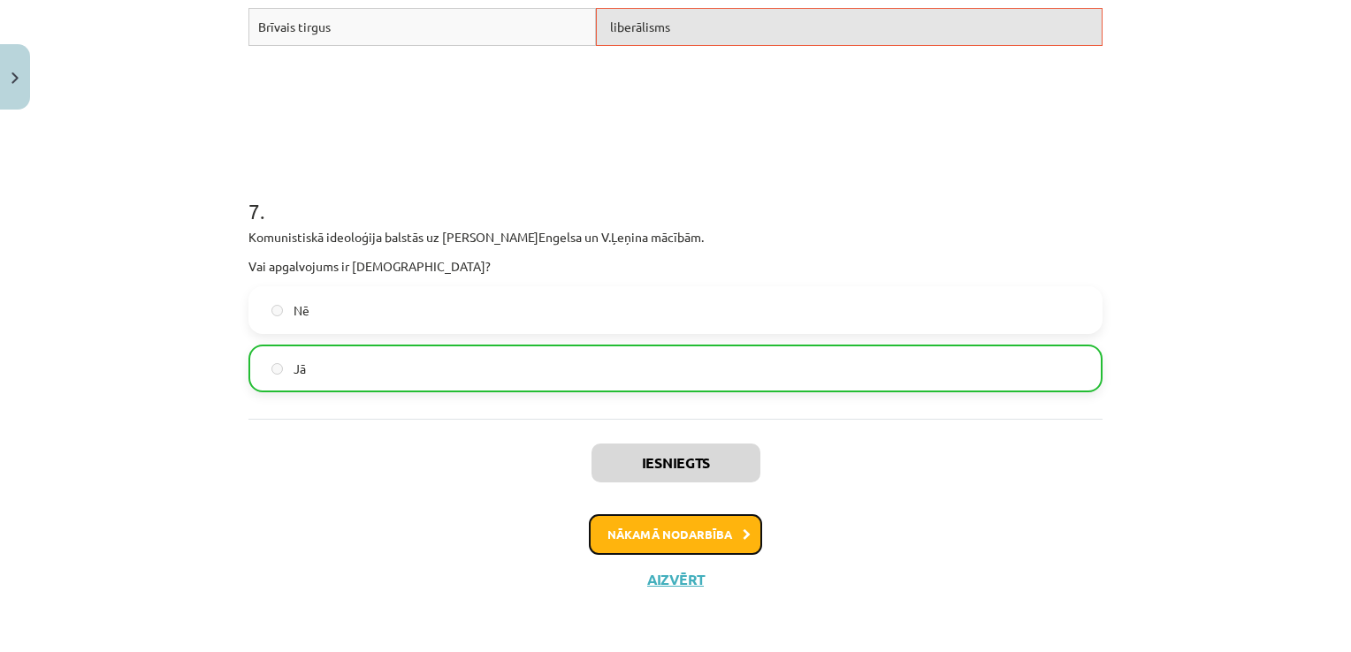
click at [676, 536] on button "Nākamā nodarbība" at bounding box center [675, 534] width 173 height 41
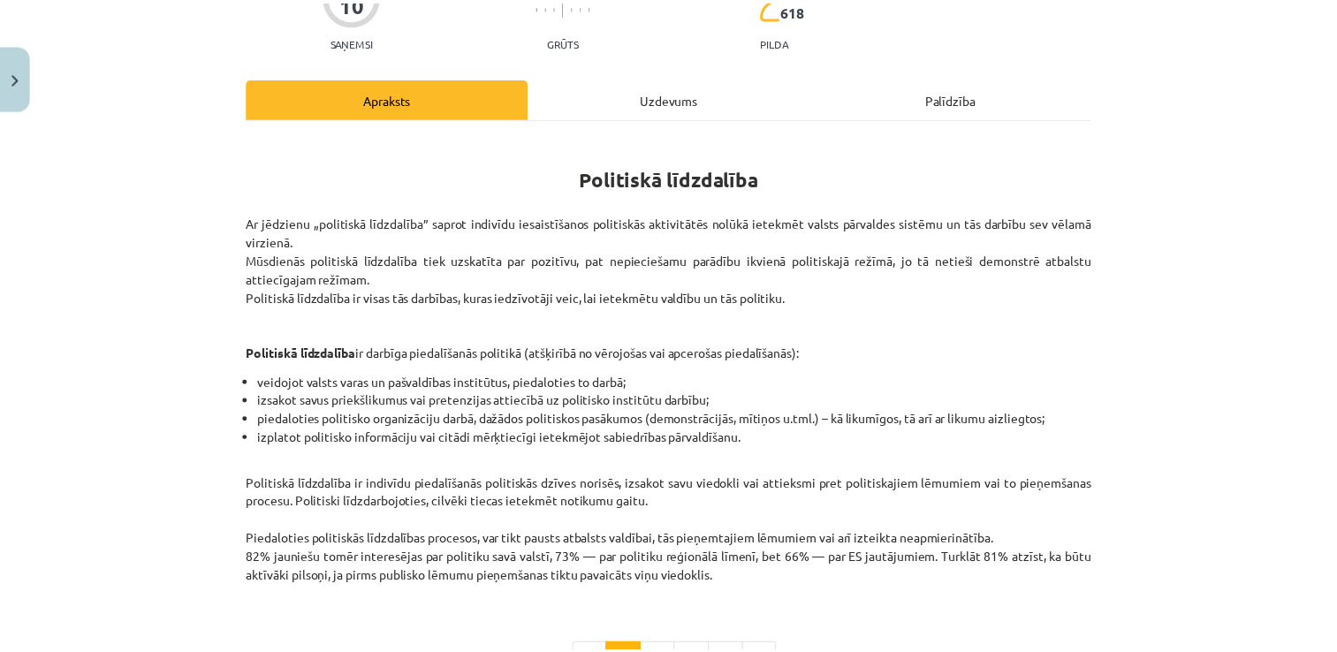
scroll to position [44, 0]
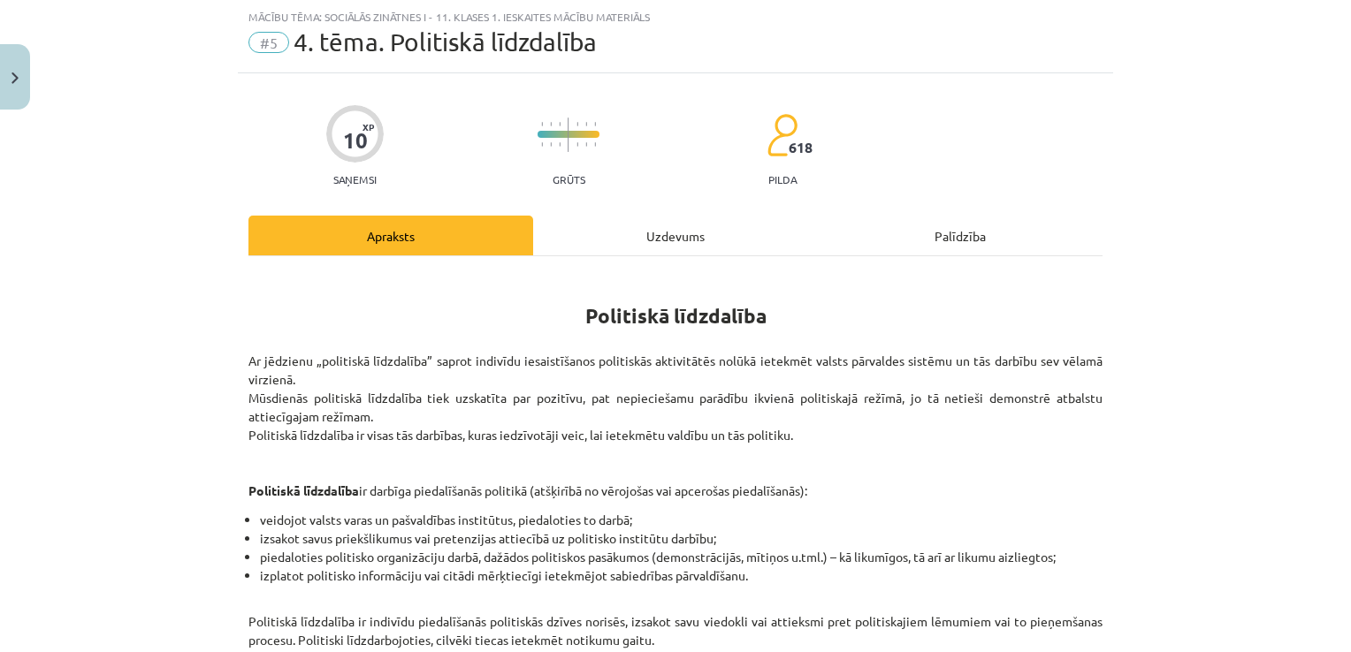
click at [716, 221] on div "Uzdevums" at bounding box center [675, 236] width 285 height 40
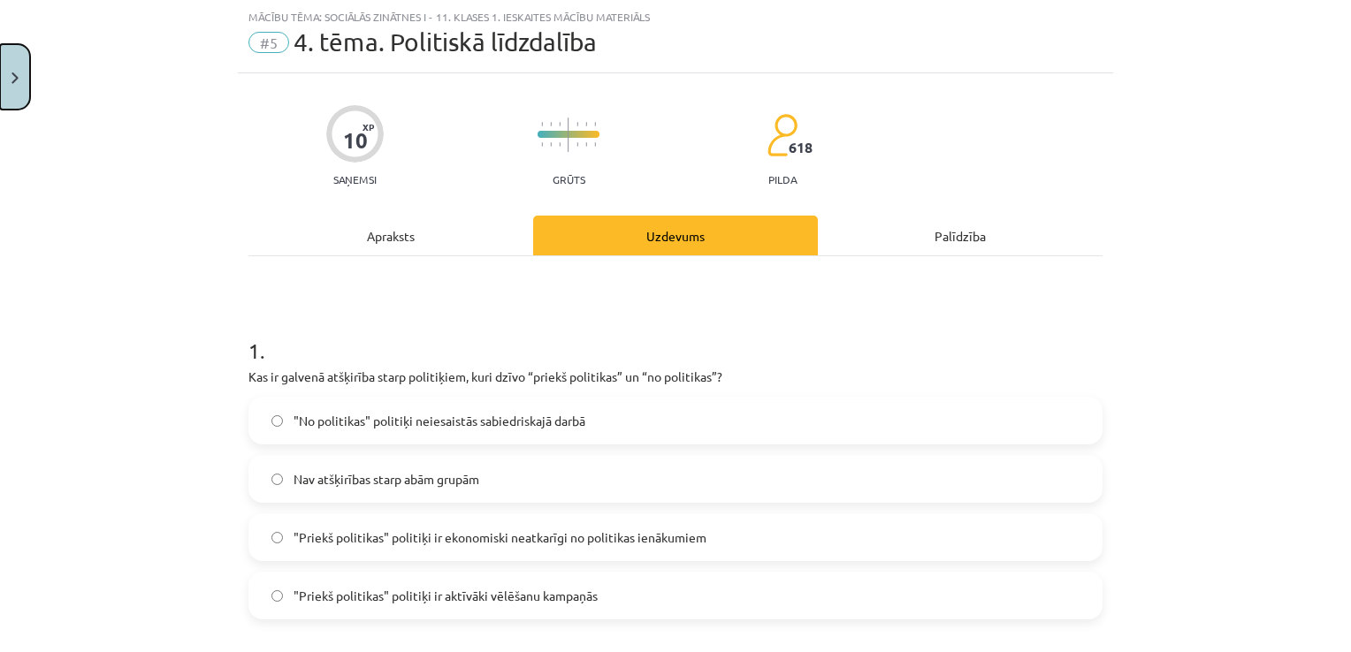
click at [27, 74] on button "Close" at bounding box center [15, 76] width 30 height 65
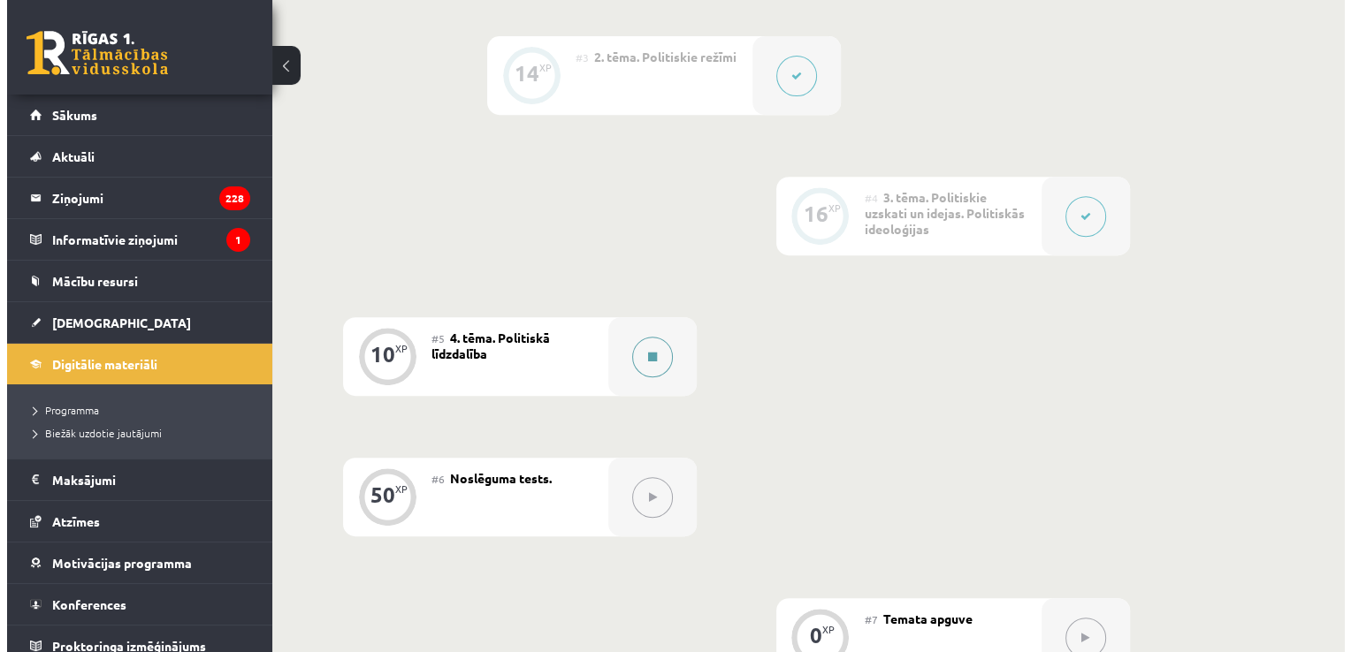
scroll to position [789, 0]
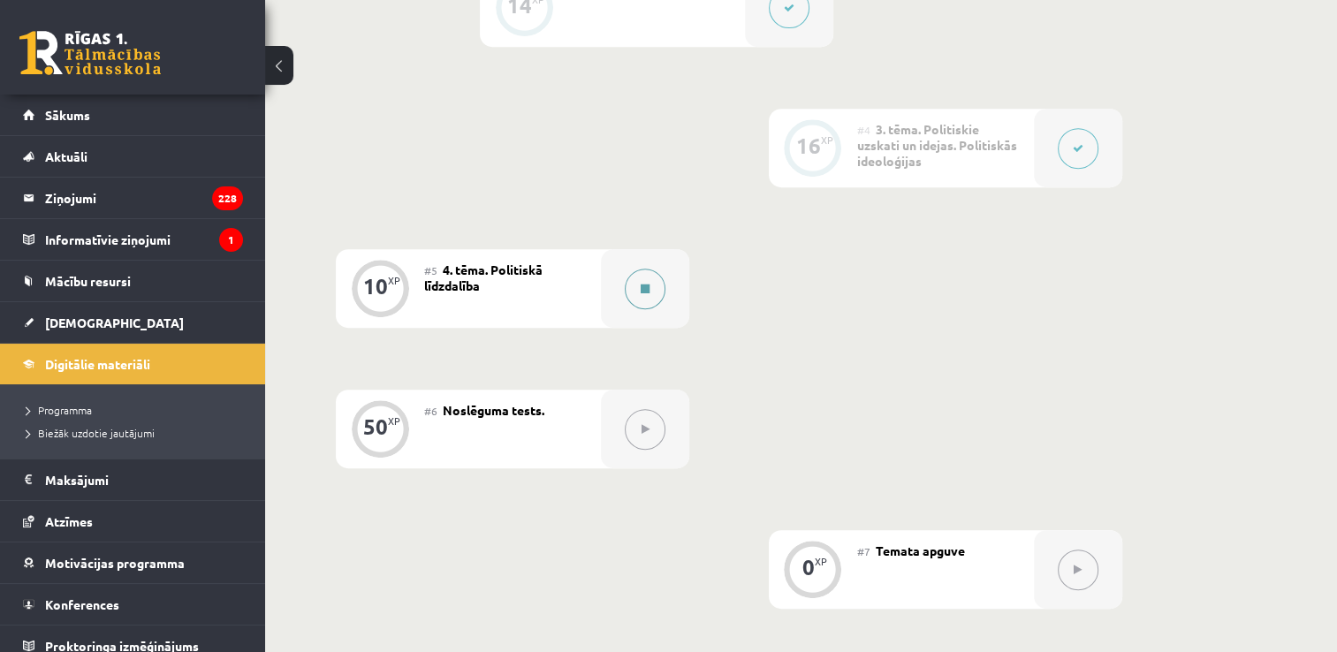
click at [651, 305] on button at bounding box center [645, 289] width 41 height 41
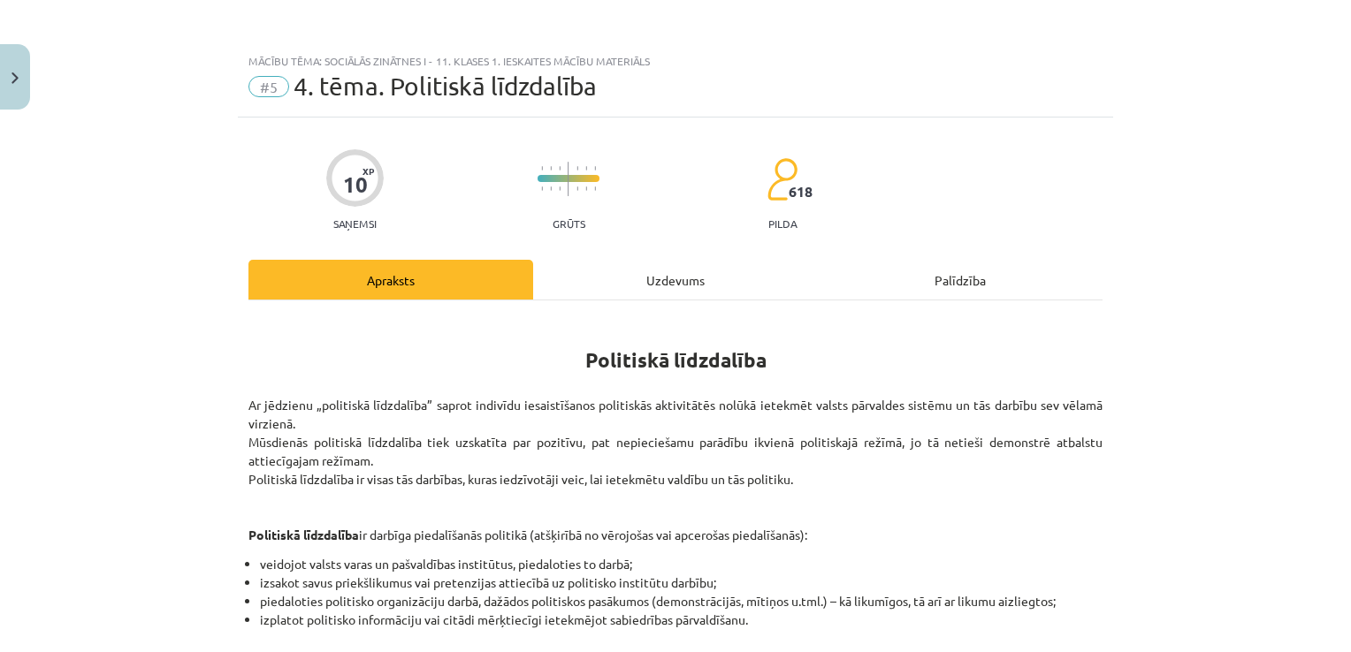
click at [677, 285] on div "Uzdevums" at bounding box center [675, 280] width 285 height 40
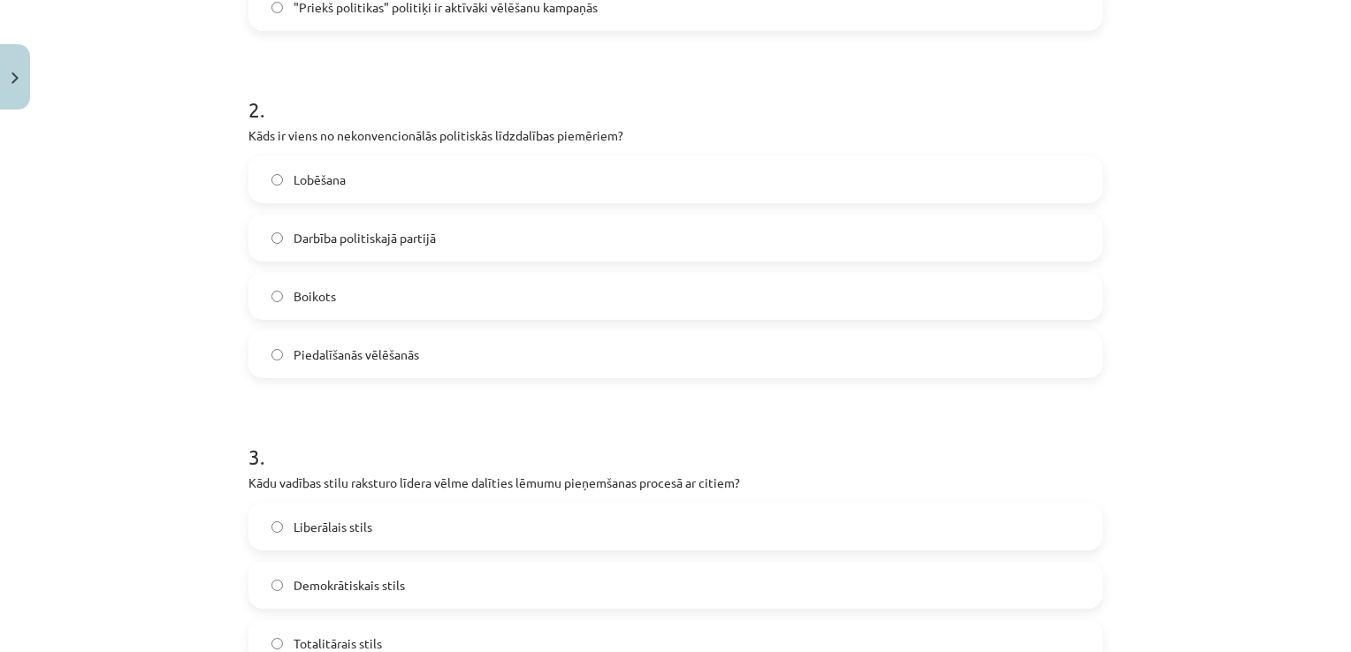
scroll to position [191, 0]
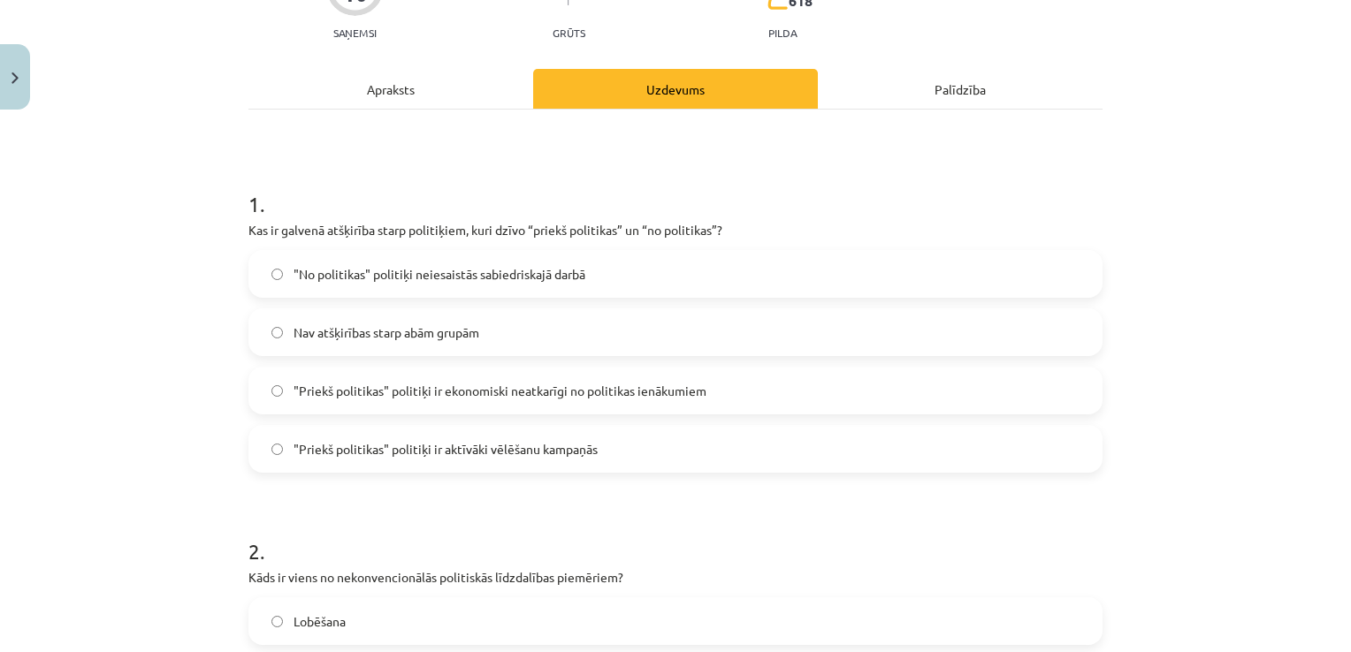
click at [713, 389] on label ""Priekš politikas" politiķi ir ekonomiski neatkarīgi no politikas ienākumiem" at bounding box center [675, 391] width 850 height 44
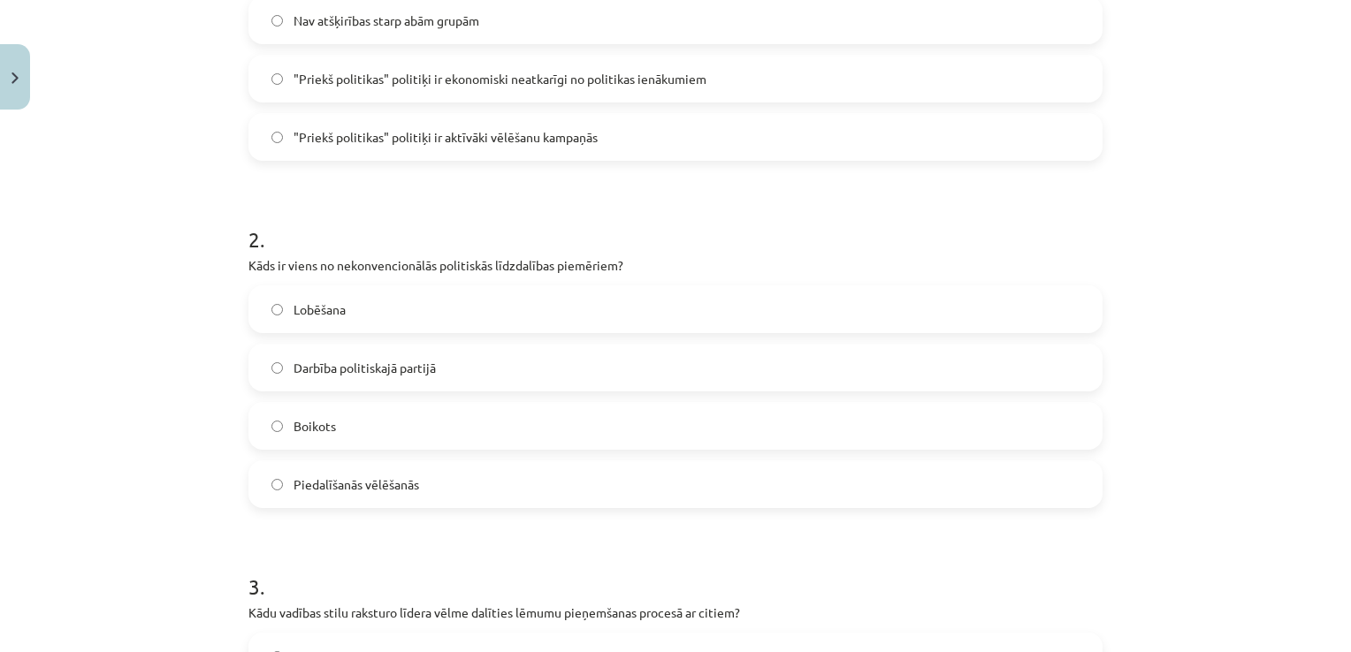
scroll to position [544, 0]
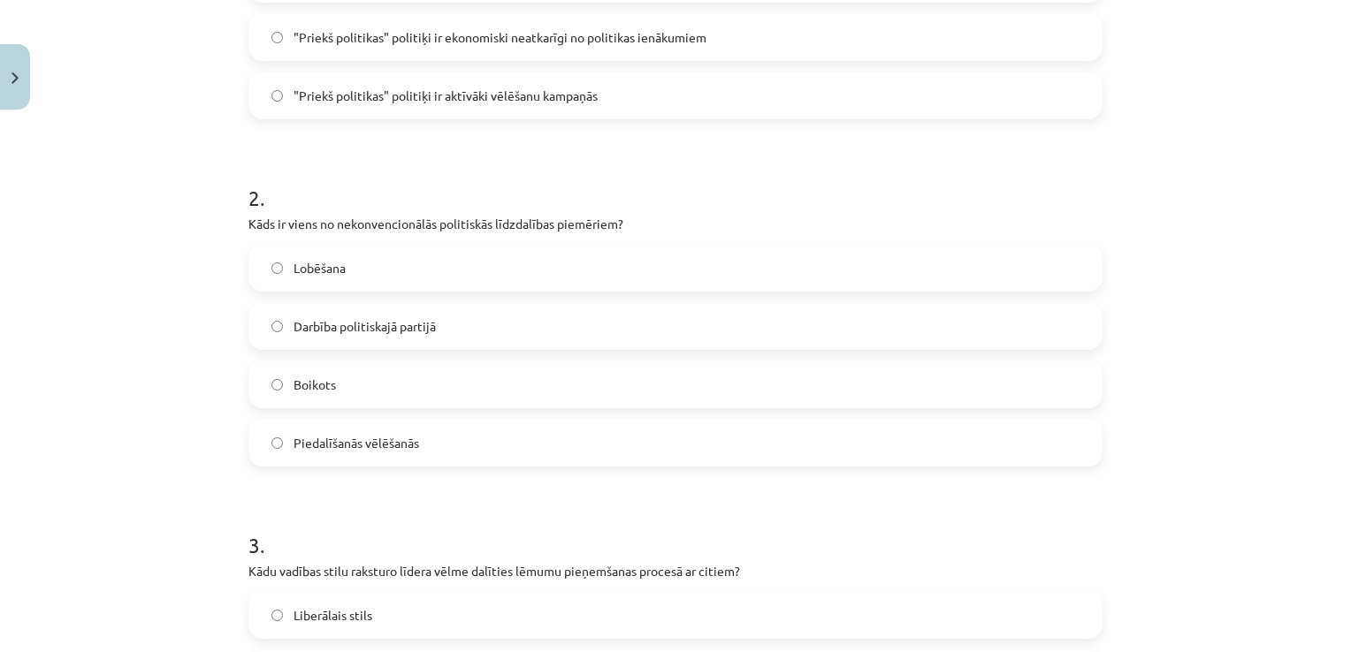
click at [713, 389] on label "Boikots" at bounding box center [675, 384] width 850 height 44
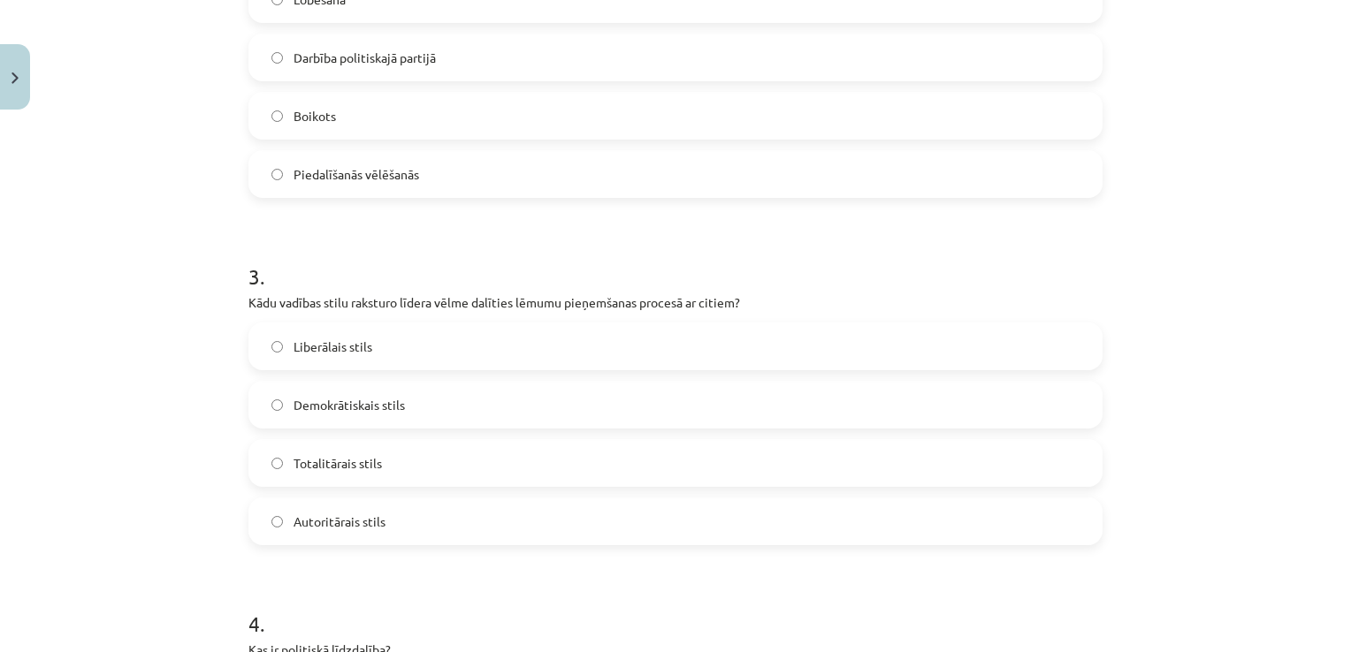
scroll to position [898, 0]
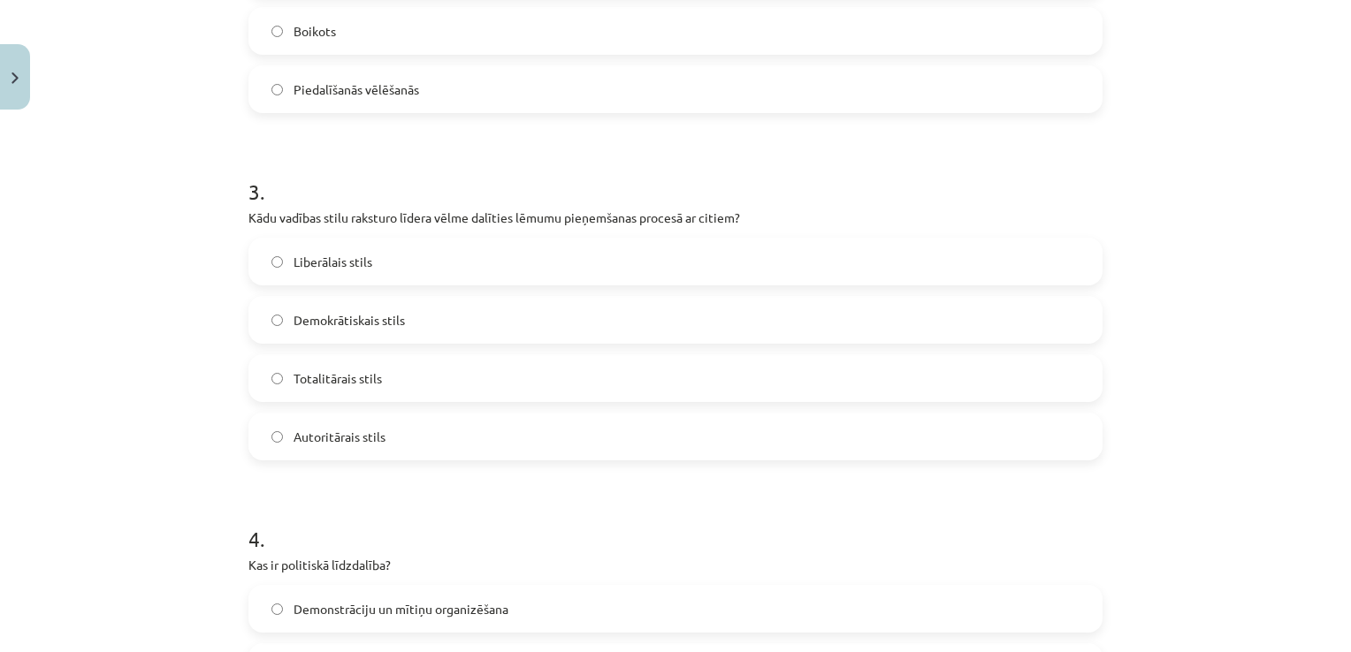
click at [448, 327] on label "Demokrātiskais stils" at bounding box center [675, 320] width 850 height 44
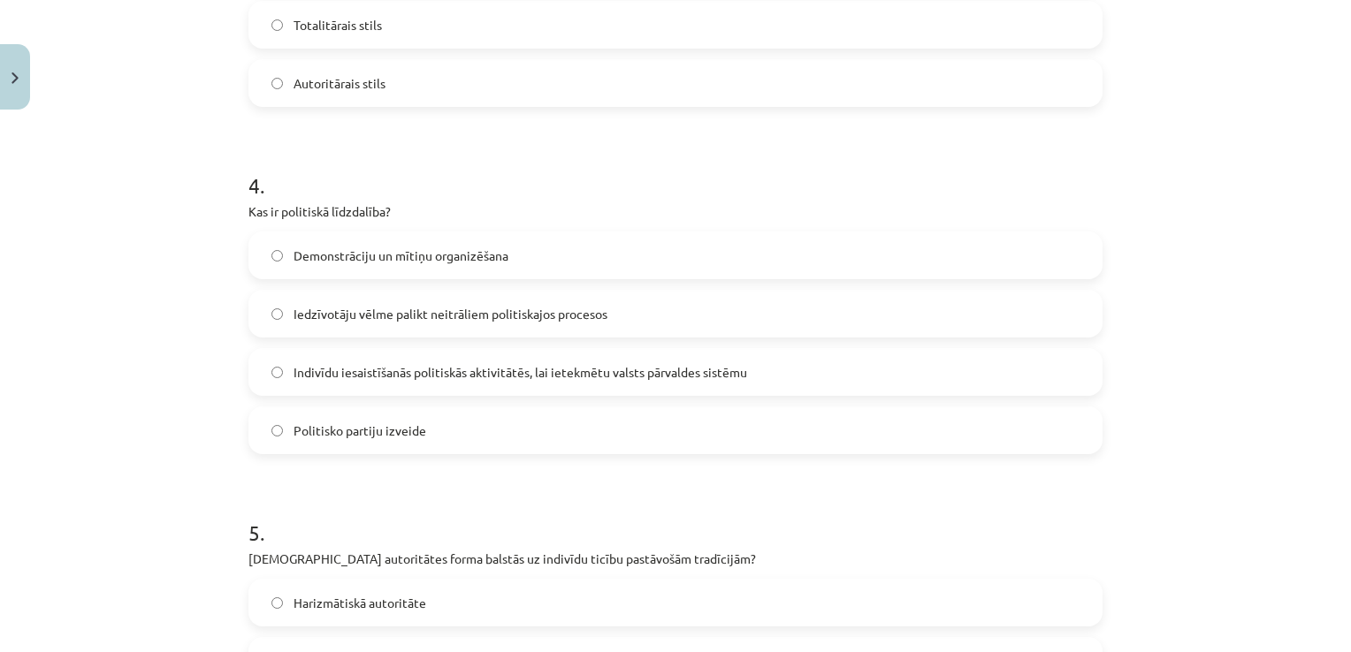
scroll to position [1340, 0]
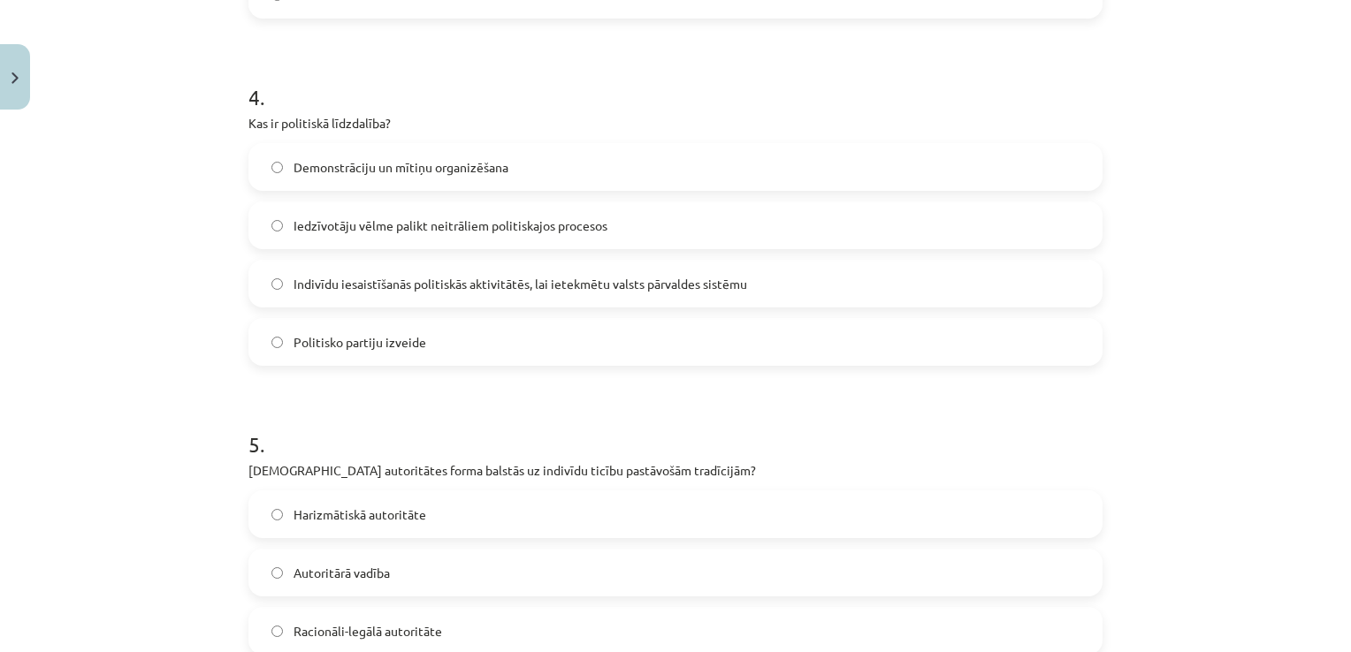
click at [509, 302] on label "Indivīdu iesaistīšanās politiskās aktivitātēs, lai ietekmētu valsts pārvaldes s…" at bounding box center [675, 284] width 850 height 44
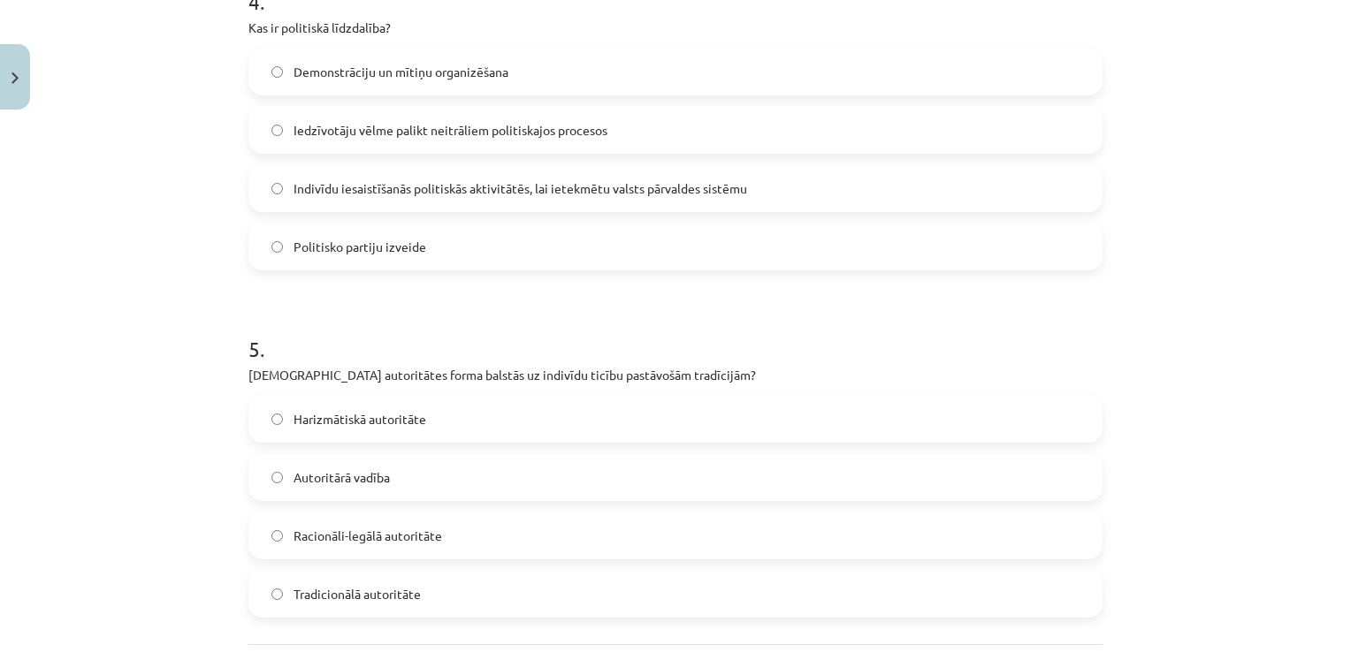
scroll to position [1605, 0]
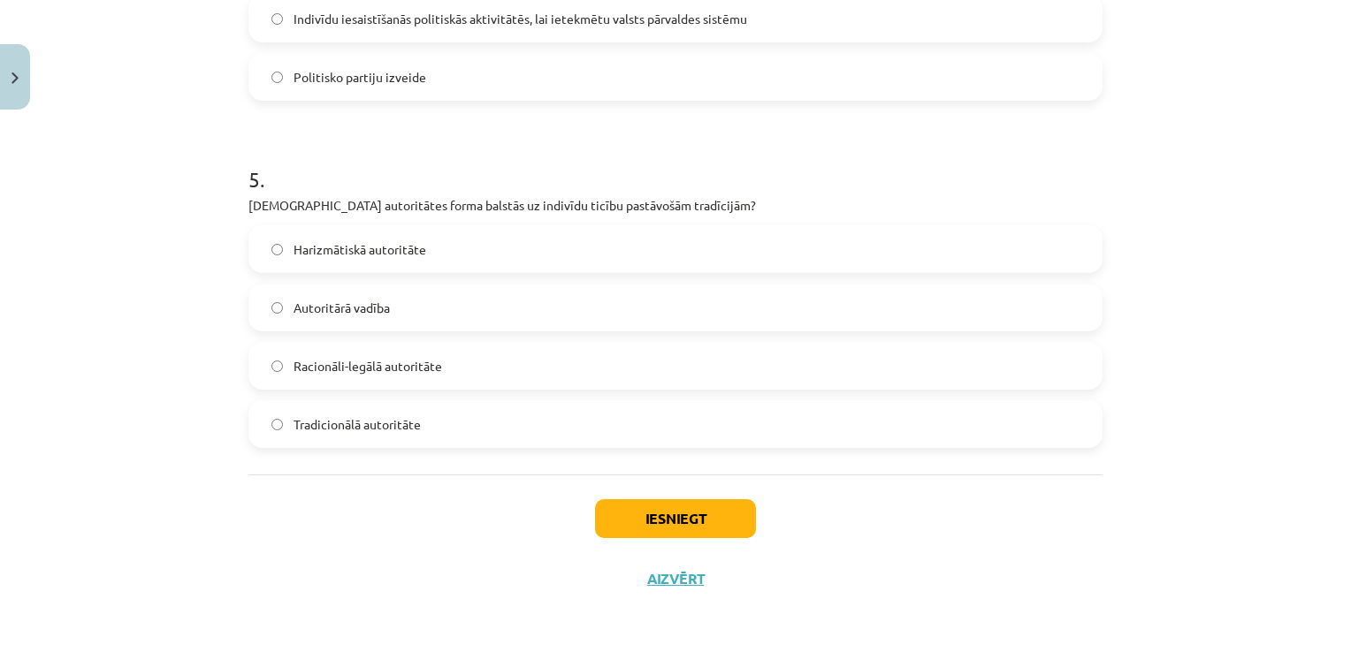
click at [390, 422] on span "Tradicionālā autoritāte" at bounding box center [356, 424] width 127 height 19
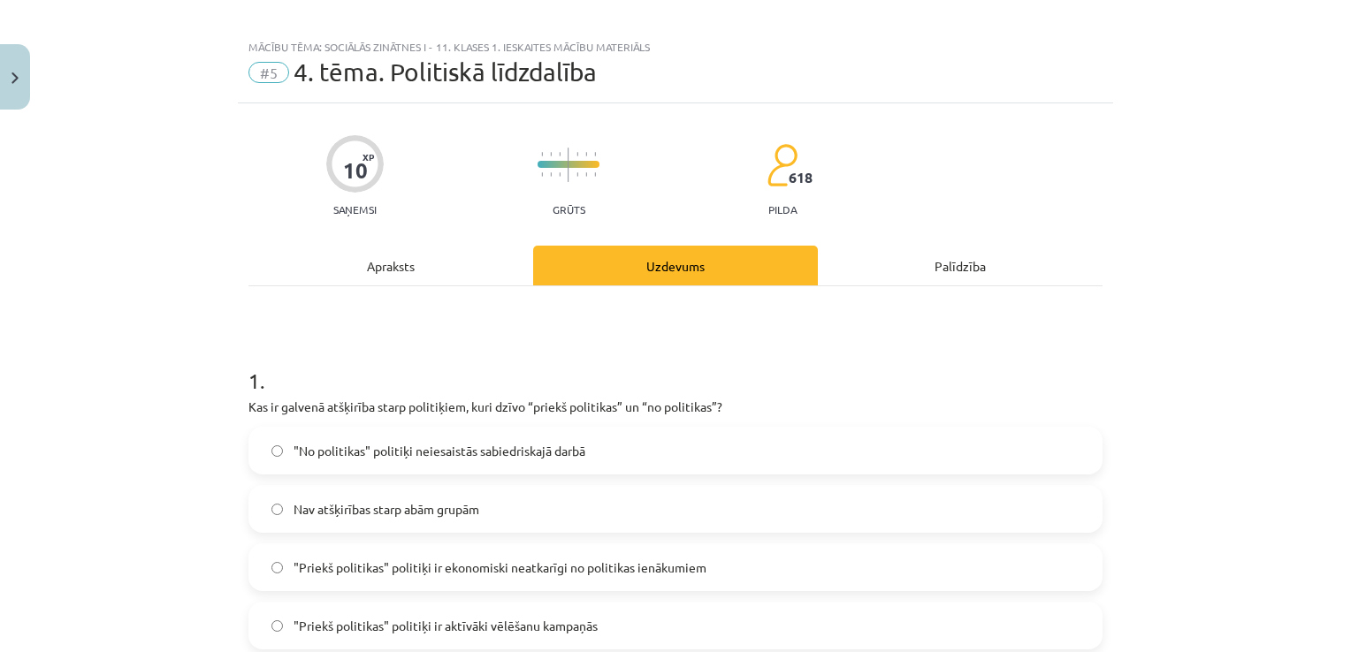
click at [429, 264] on div "Apraksts" at bounding box center [390, 266] width 285 height 40
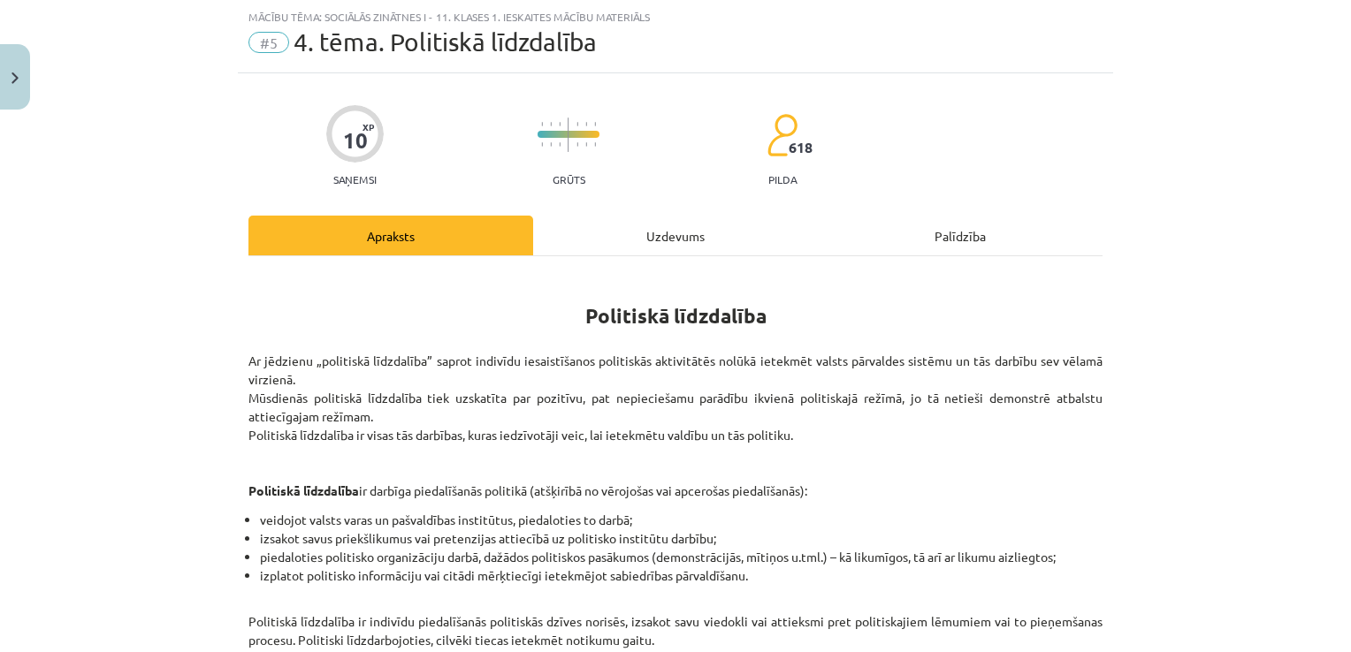
scroll to position [410, 0]
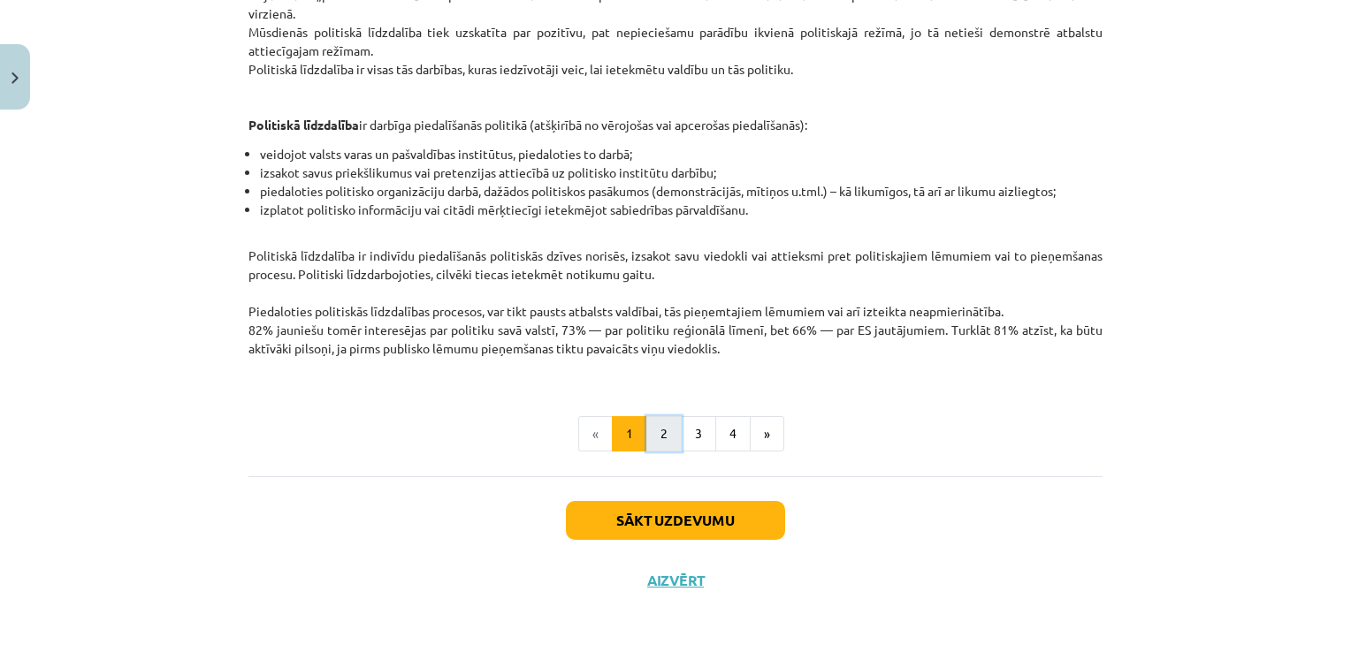
click at [658, 416] on button "2" at bounding box center [663, 433] width 35 height 35
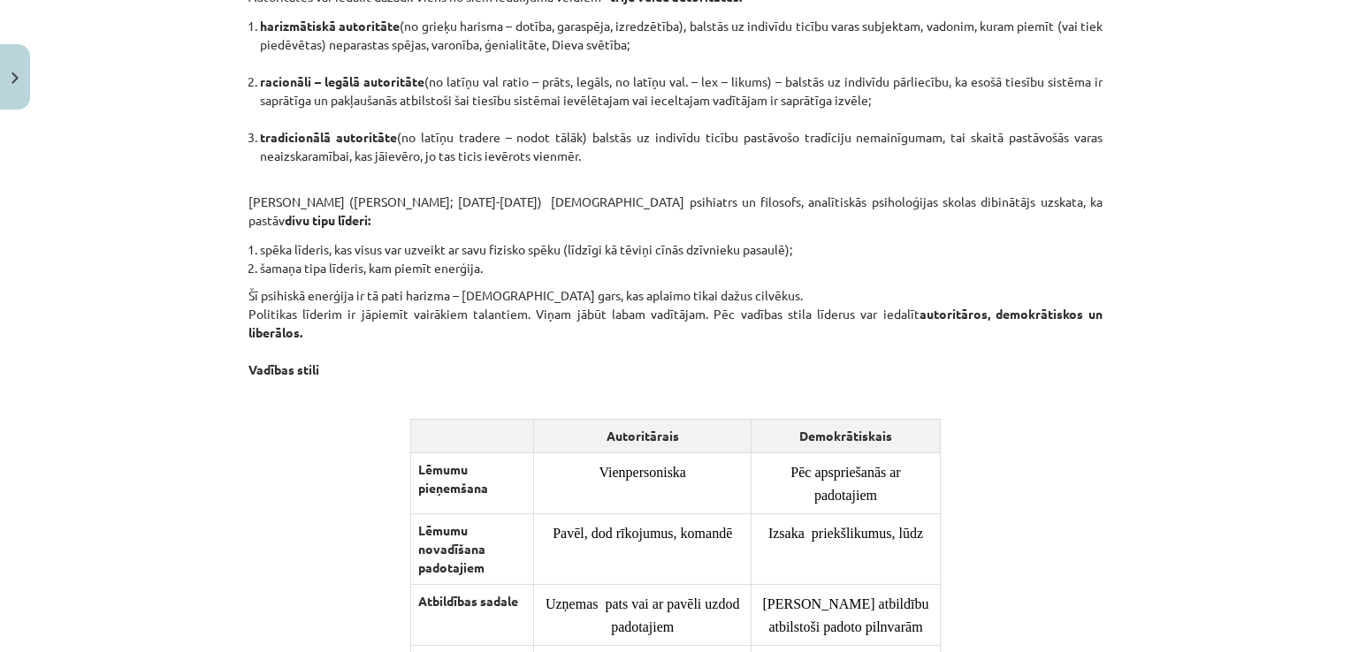
scroll to position [1455, 0]
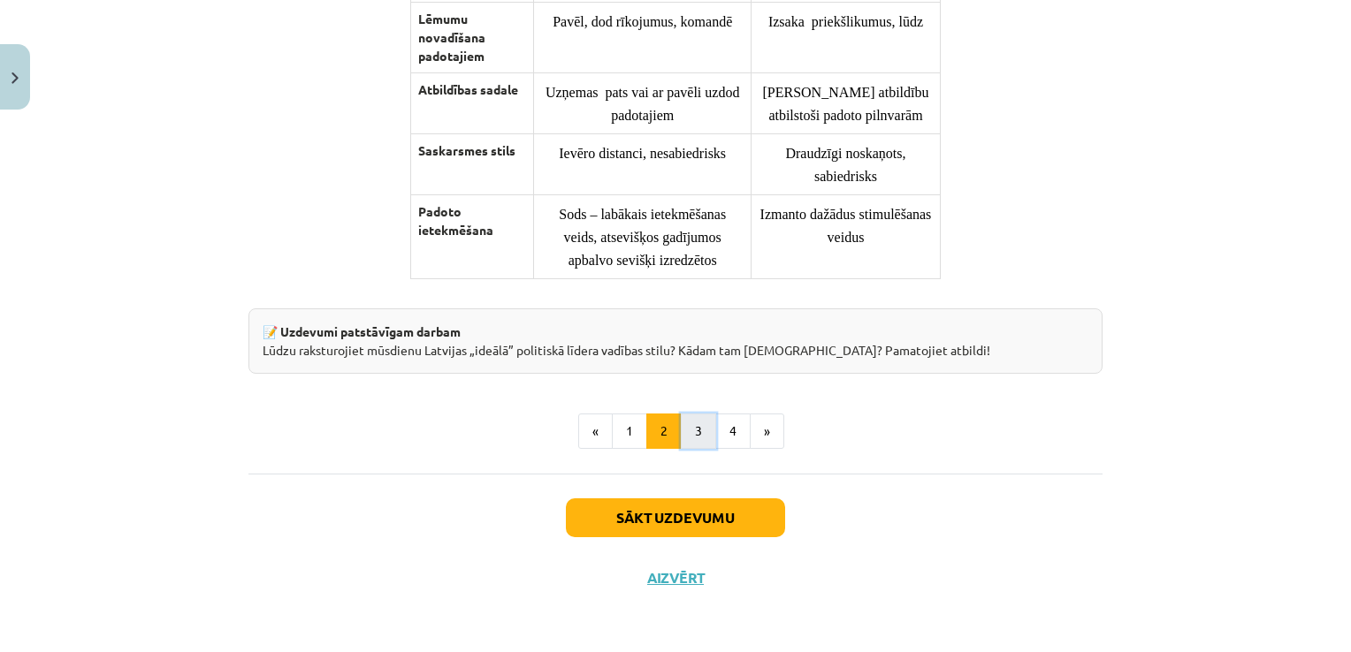
click at [689, 430] on button "3" at bounding box center [698, 431] width 35 height 35
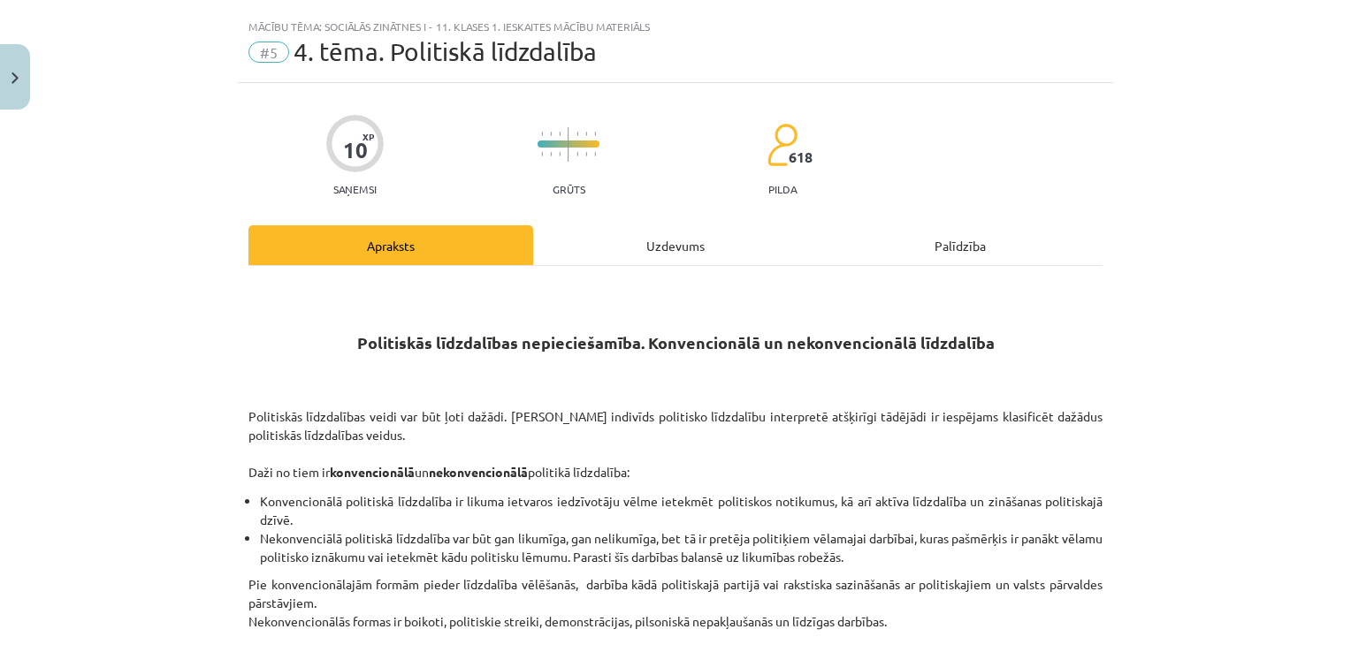
scroll to position [0, 0]
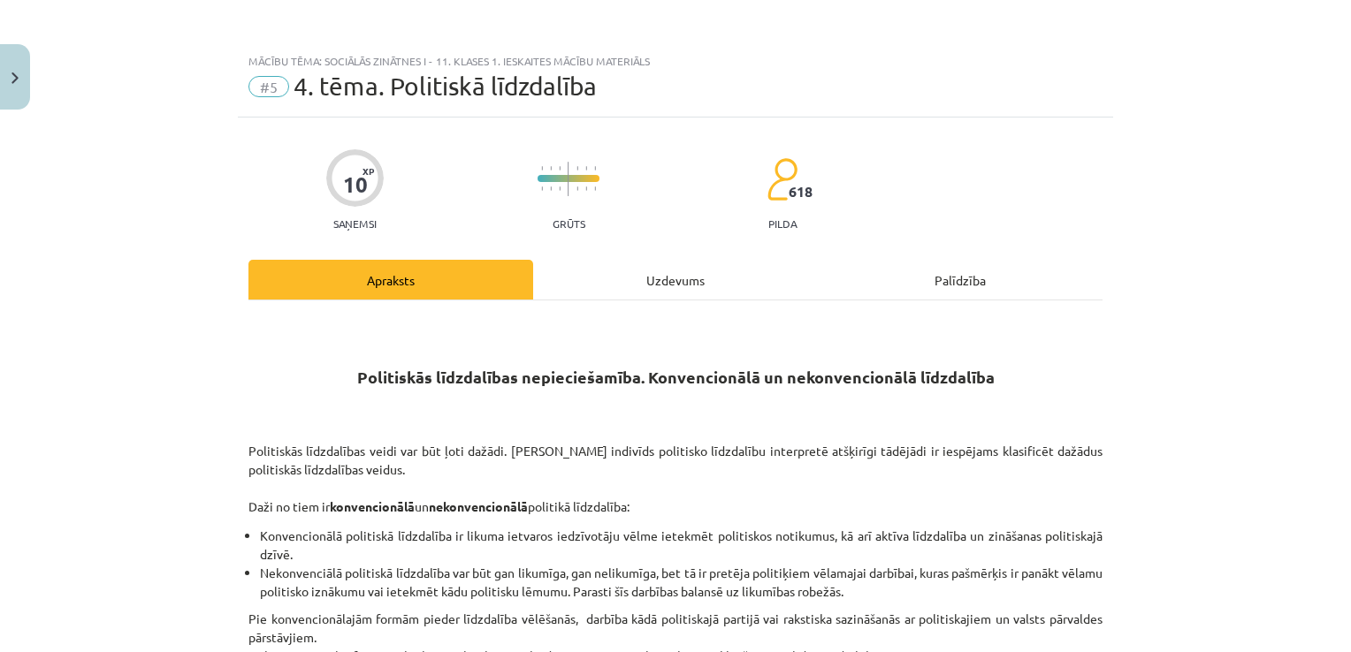
click at [658, 296] on div "Uzdevums" at bounding box center [675, 280] width 285 height 40
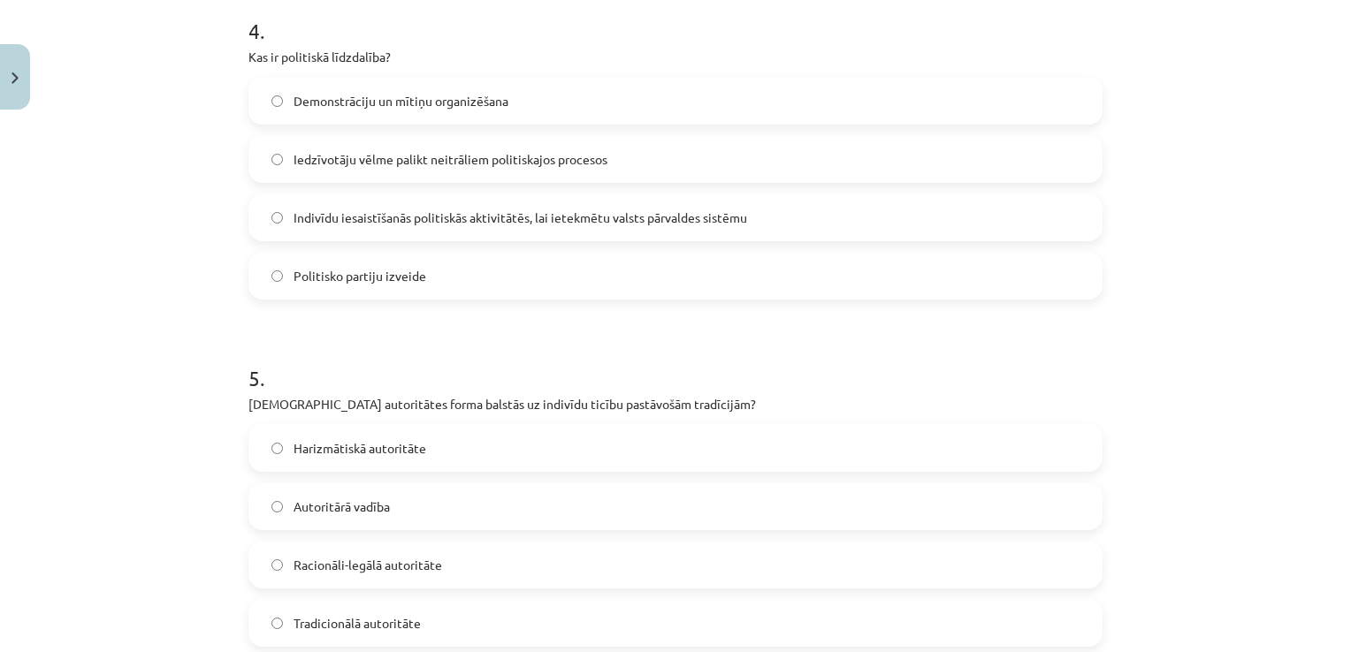
scroll to position [1605, 0]
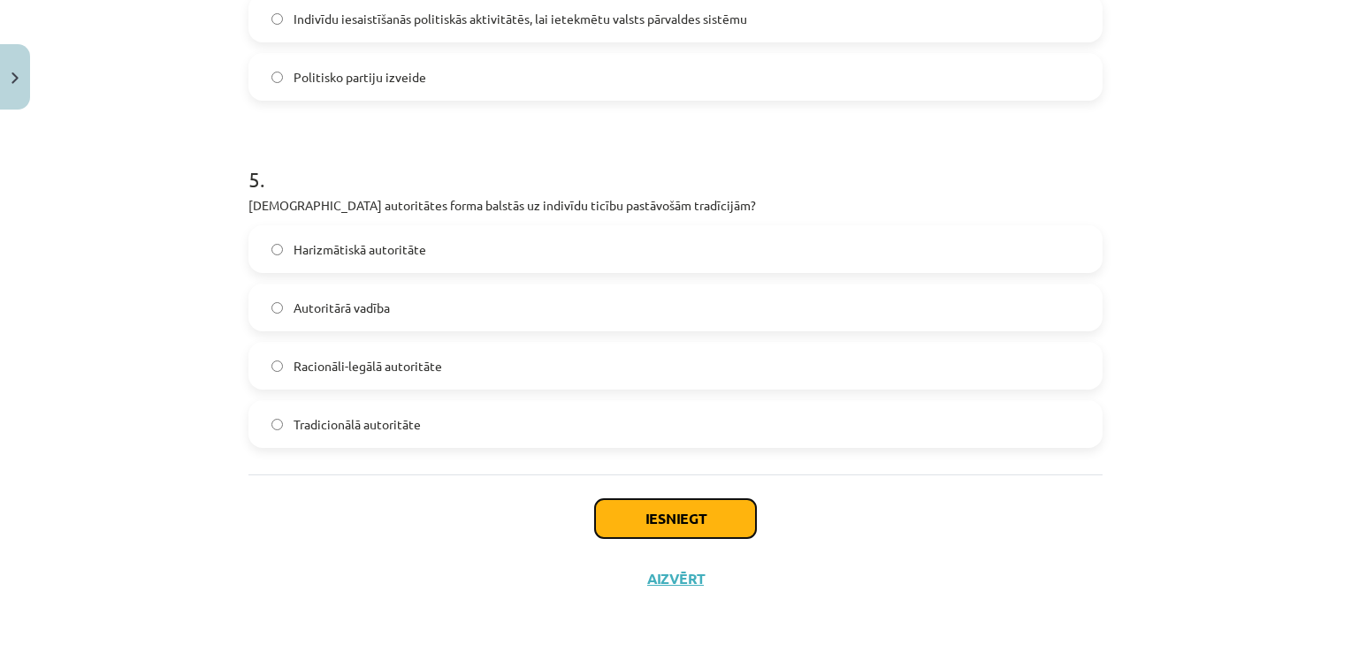
click at [695, 525] on button "Iesniegt" at bounding box center [675, 518] width 161 height 39
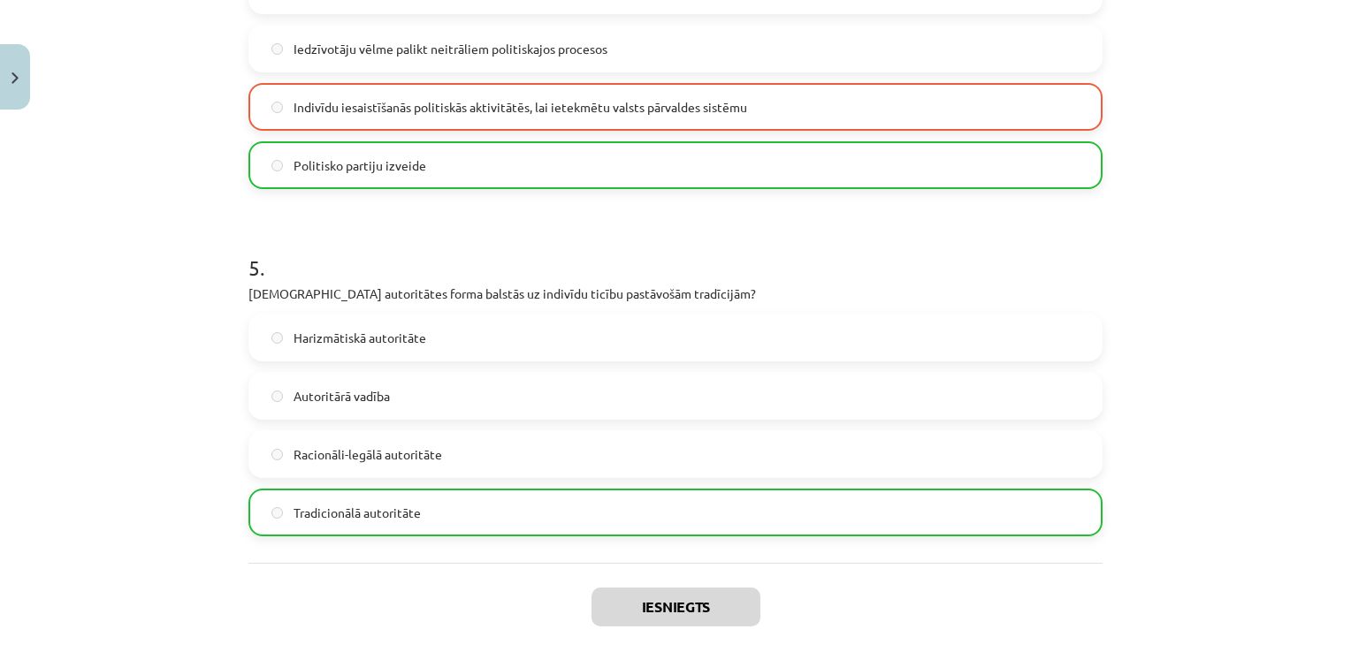
scroll to position [1661, 0]
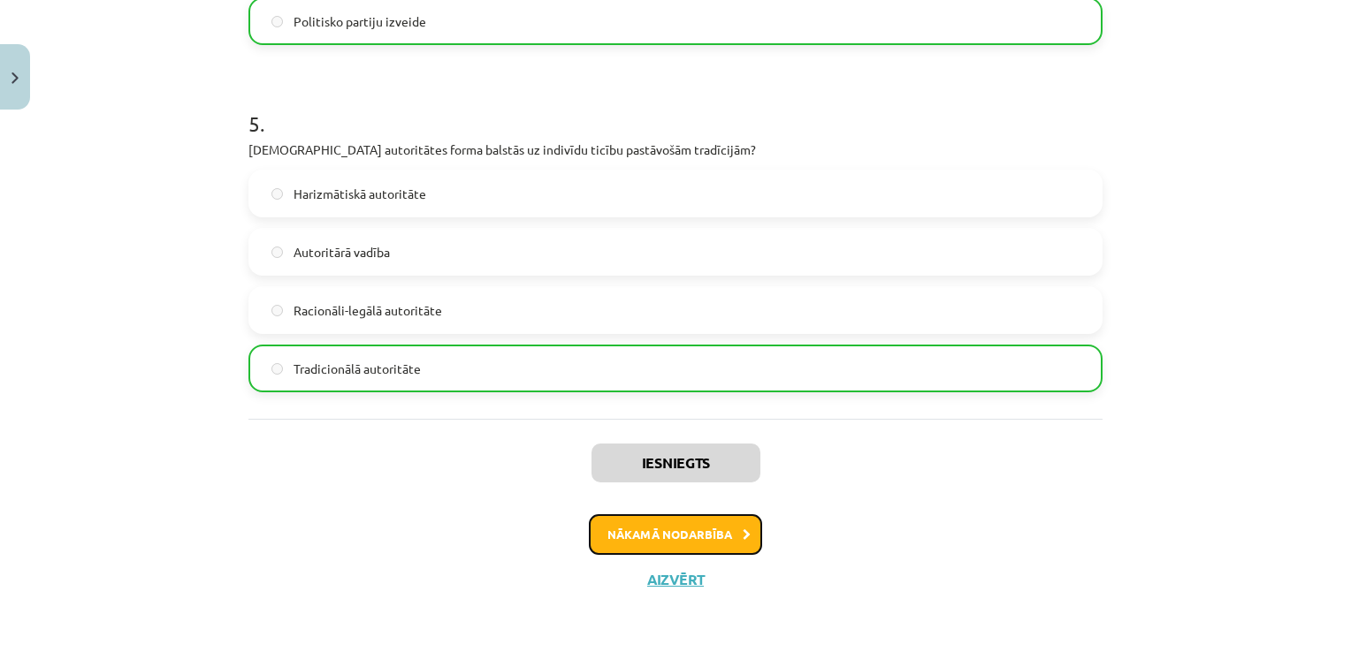
click at [716, 530] on button "Nākamā nodarbība" at bounding box center [675, 534] width 173 height 41
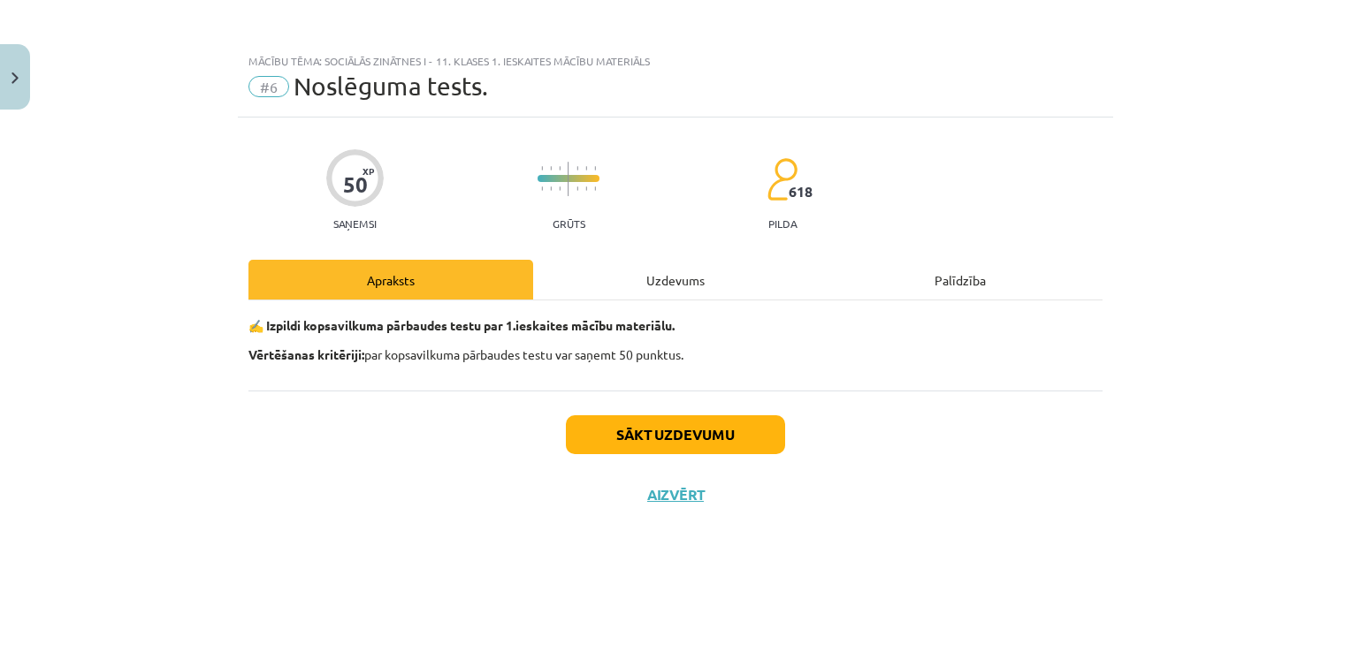
click at [652, 281] on div "Uzdevums" at bounding box center [675, 280] width 285 height 40
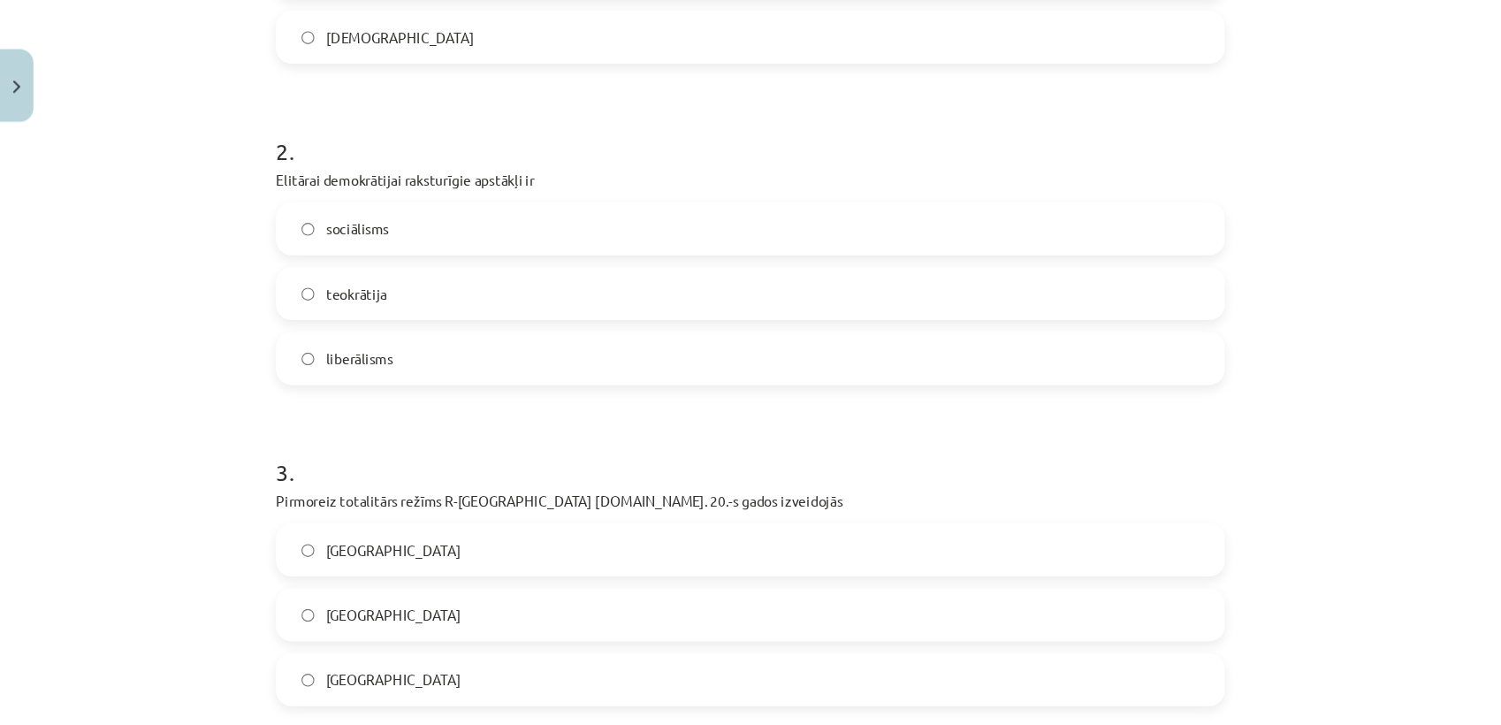
scroll to position [548, 0]
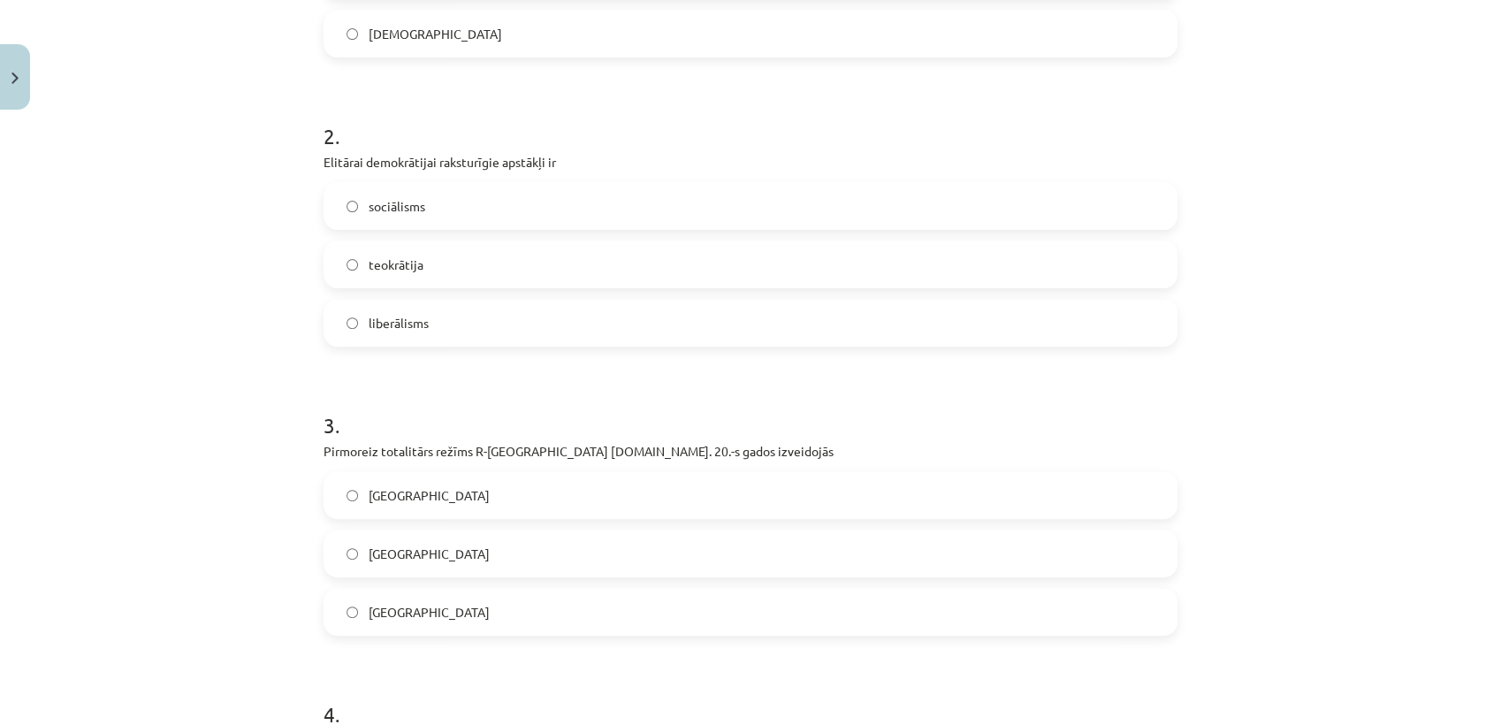
drag, startPoint x: 1282, startPoint y: 0, endPoint x: 276, endPoint y: 355, distance: 1066.7
click at [276, 355] on div "Mācību tēma: Sociālās zinātnes i - 11. klases 1. ieskaites mācību materiāls #6 …" at bounding box center [750, 362] width 1501 height 725
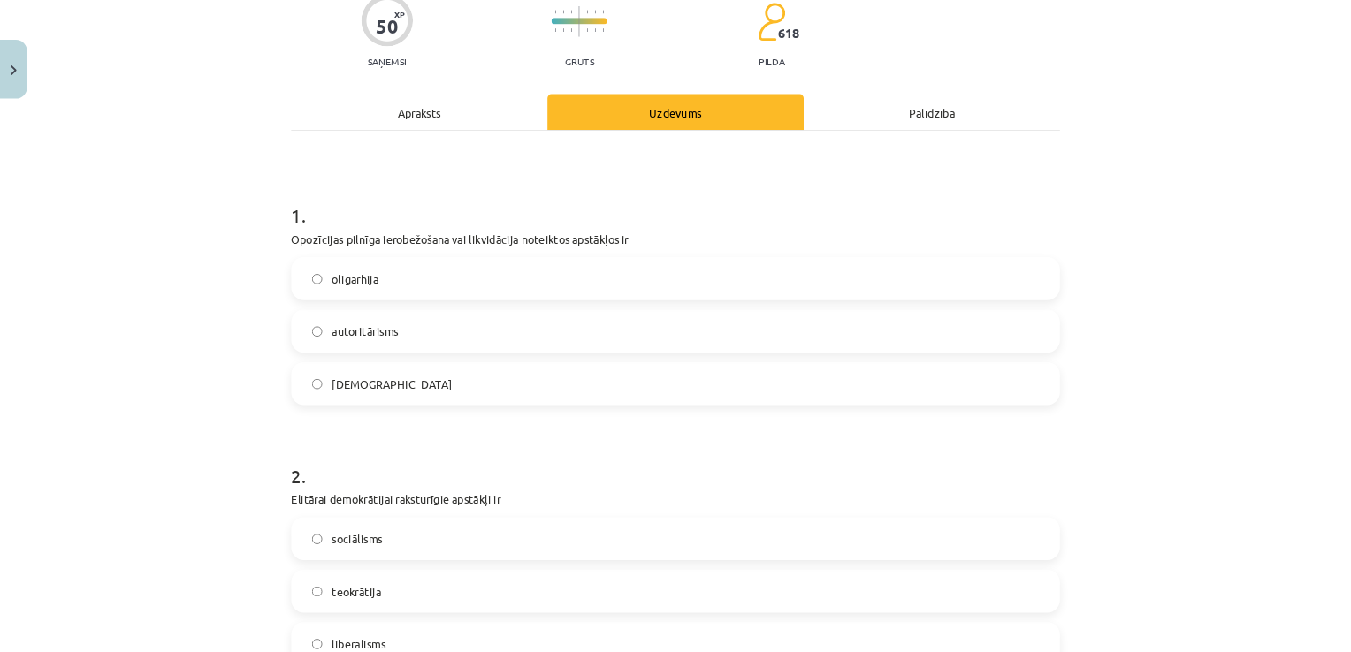
scroll to position [156, 0]
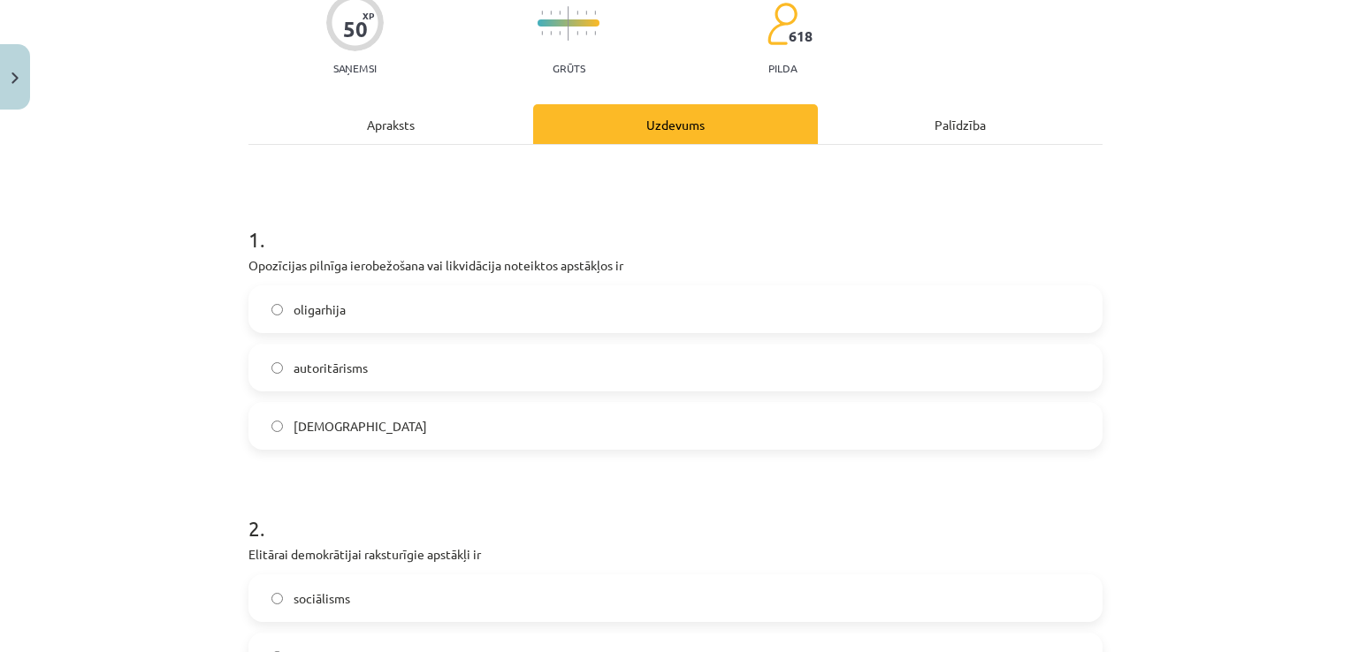
drag, startPoint x: 1452, startPoint y: 1, endPoint x: 521, endPoint y: 163, distance: 945.5
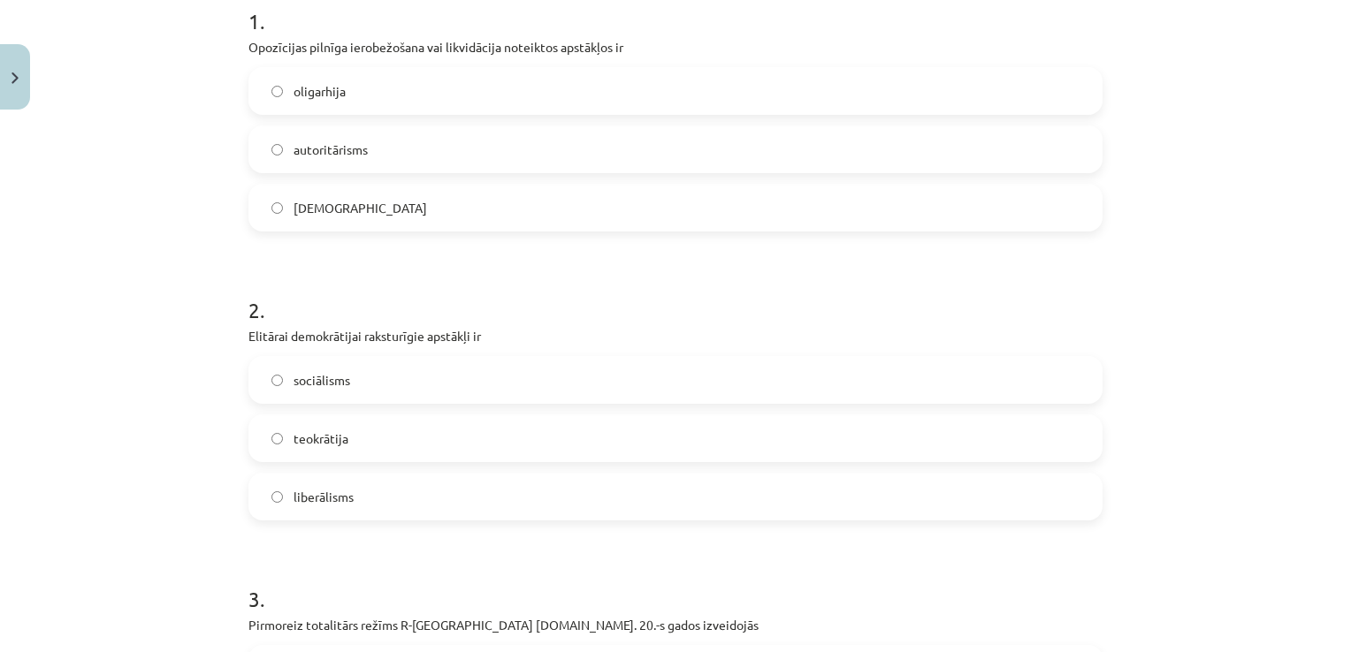
scroll to position [265, 0]
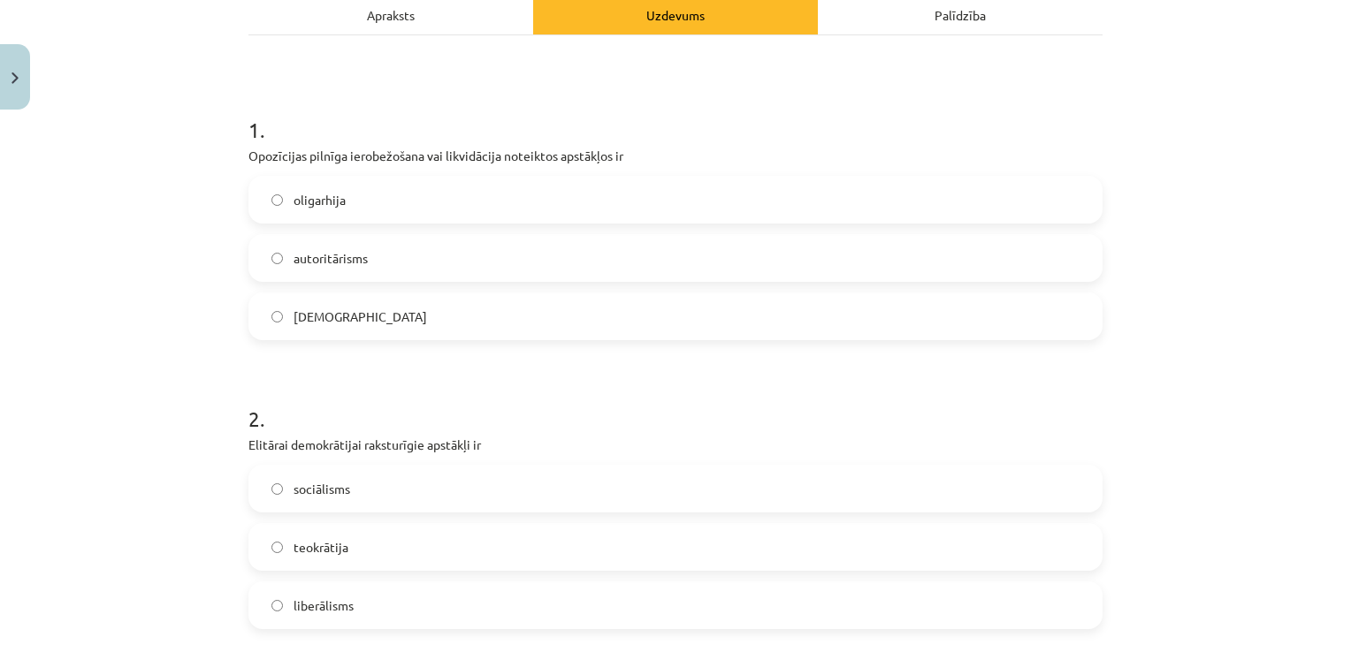
click at [519, 316] on label "totalitārisms" at bounding box center [675, 316] width 850 height 44
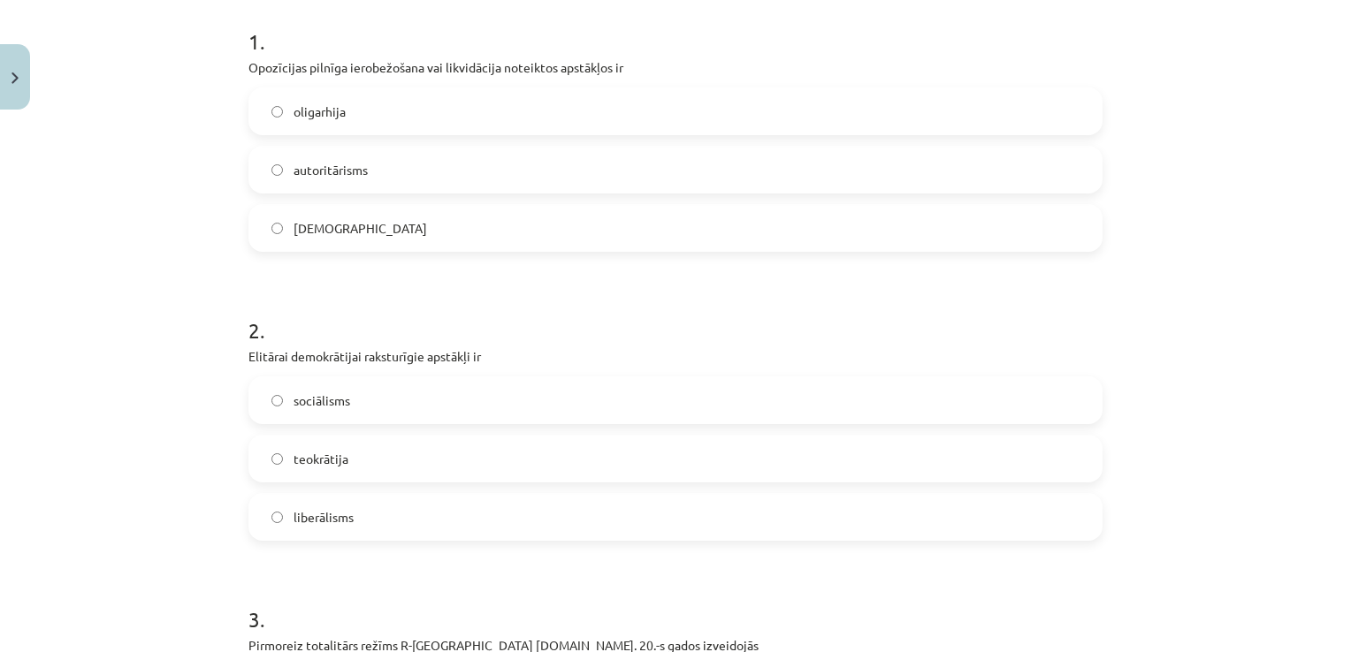
click at [561, 500] on label "liberālisms" at bounding box center [675, 517] width 850 height 44
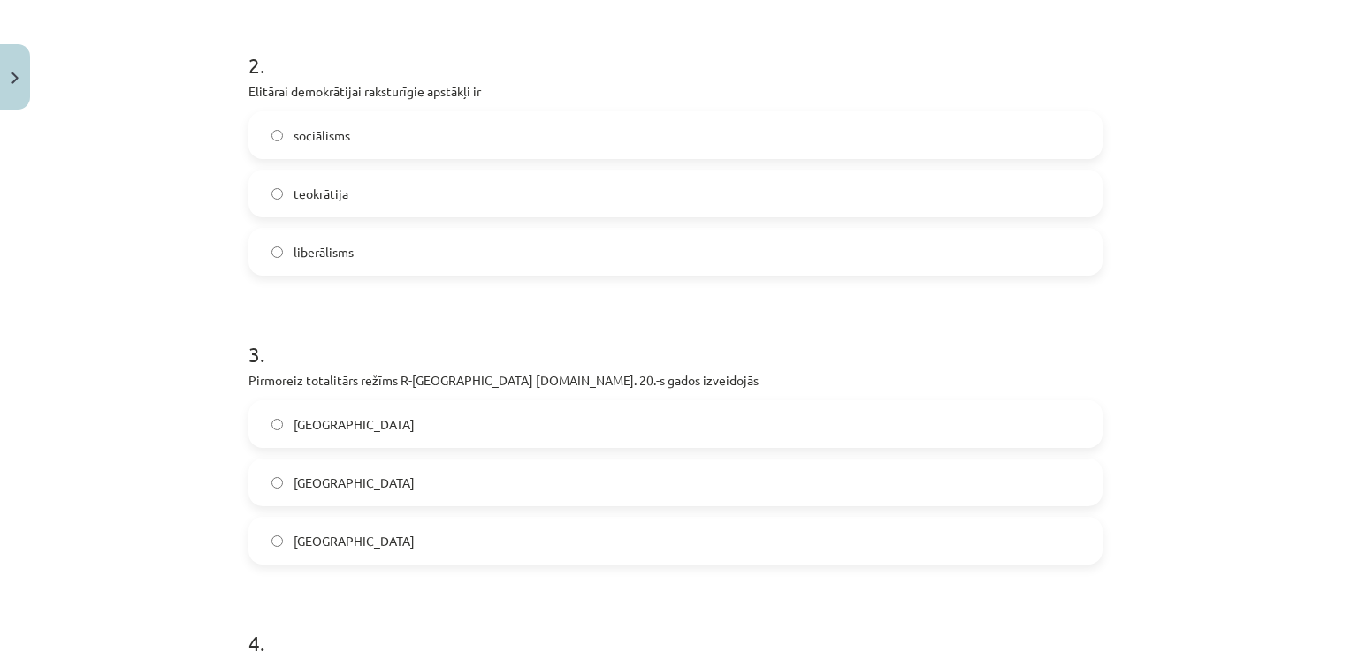
scroll to position [707, 0]
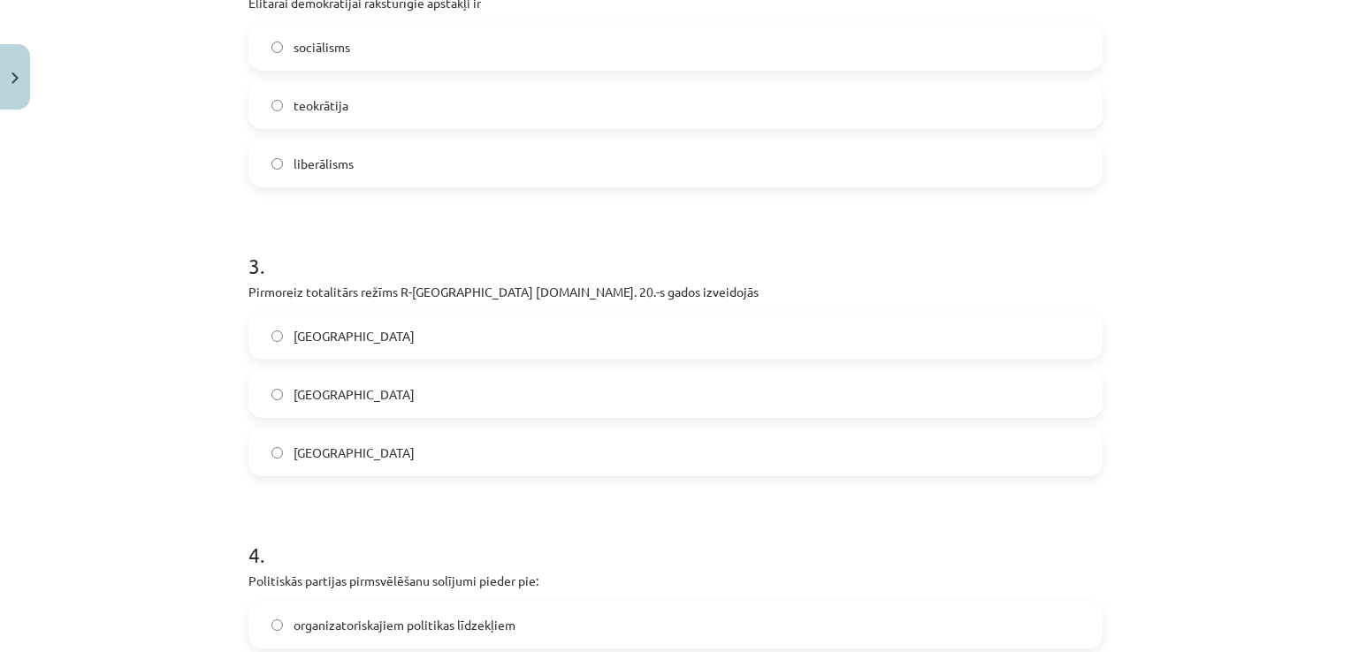
click at [626, 415] on label "Itālijā" at bounding box center [675, 394] width 850 height 44
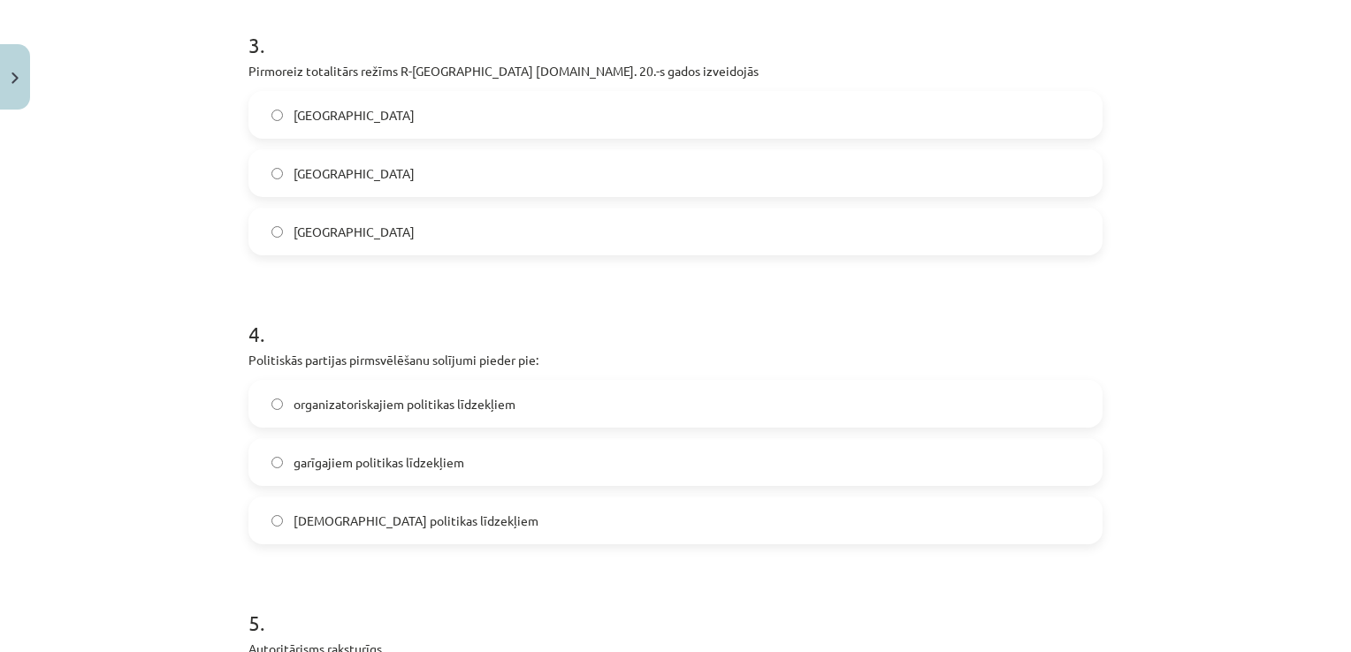
scroll to position [972, 0]
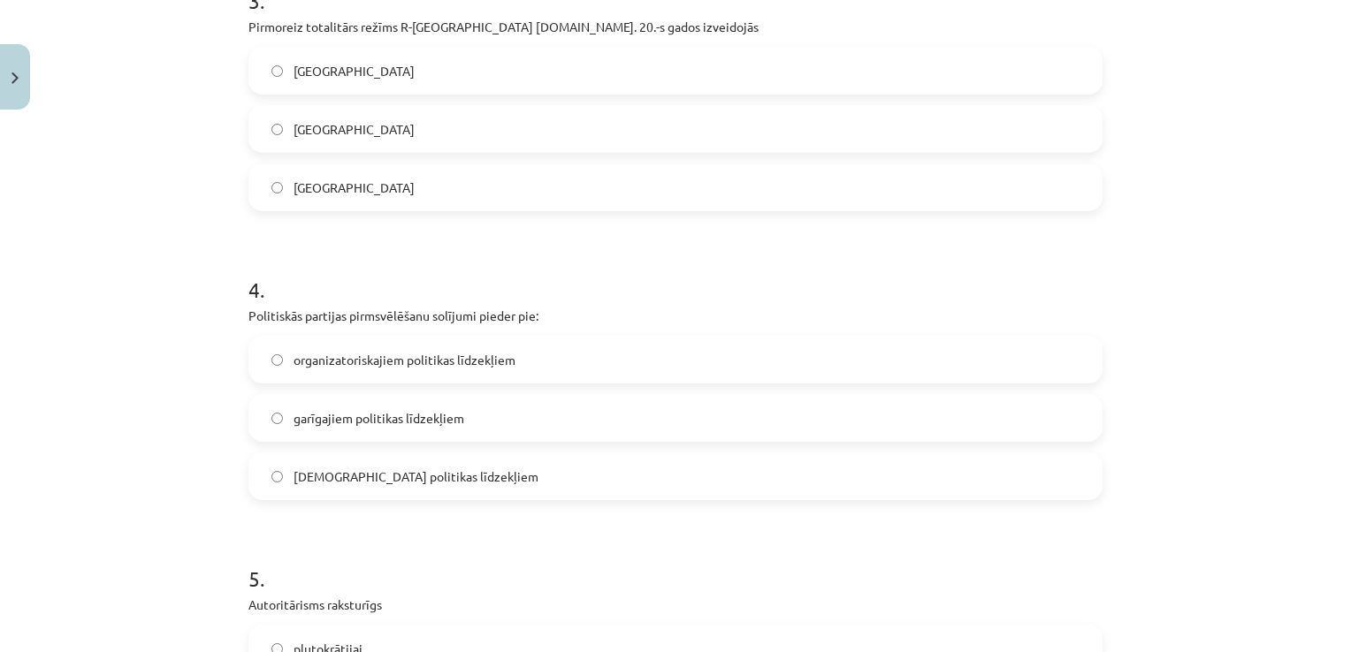
click at [764, 404] on label "garīgajiem politikas līdzekļiem" at bounding box center [675, 418] width 850 height 44
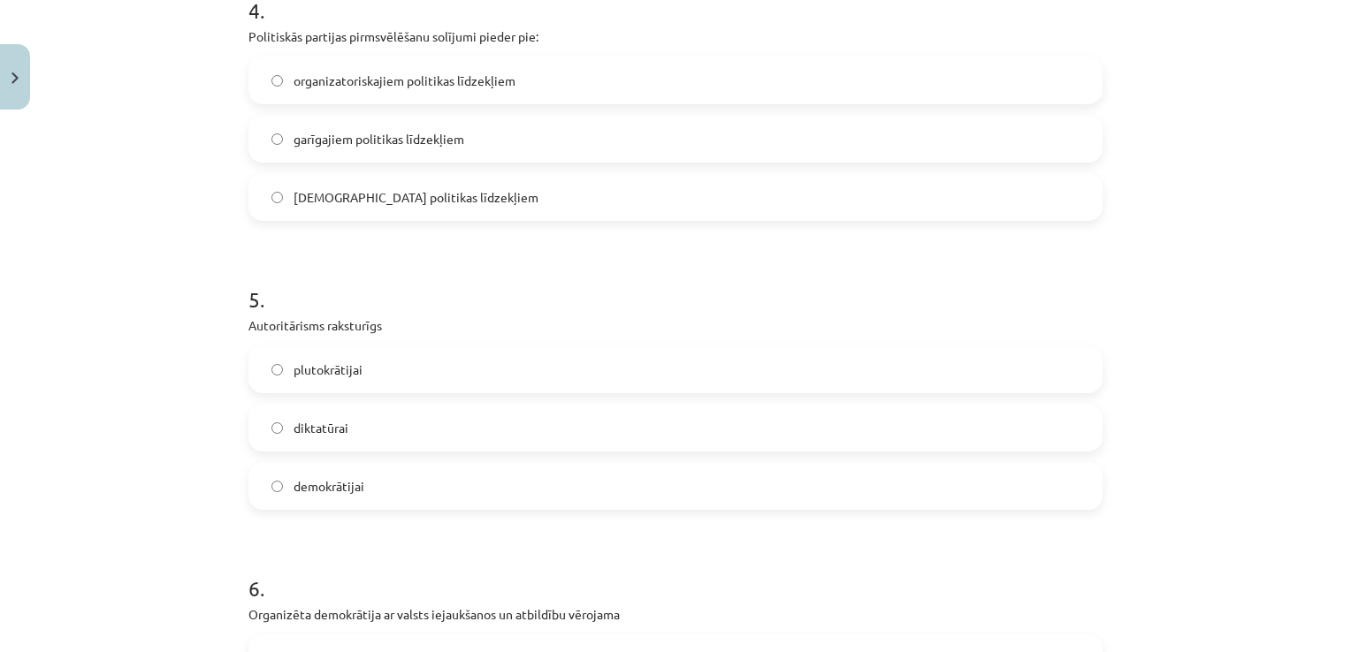
scroll to position [1326, 0]
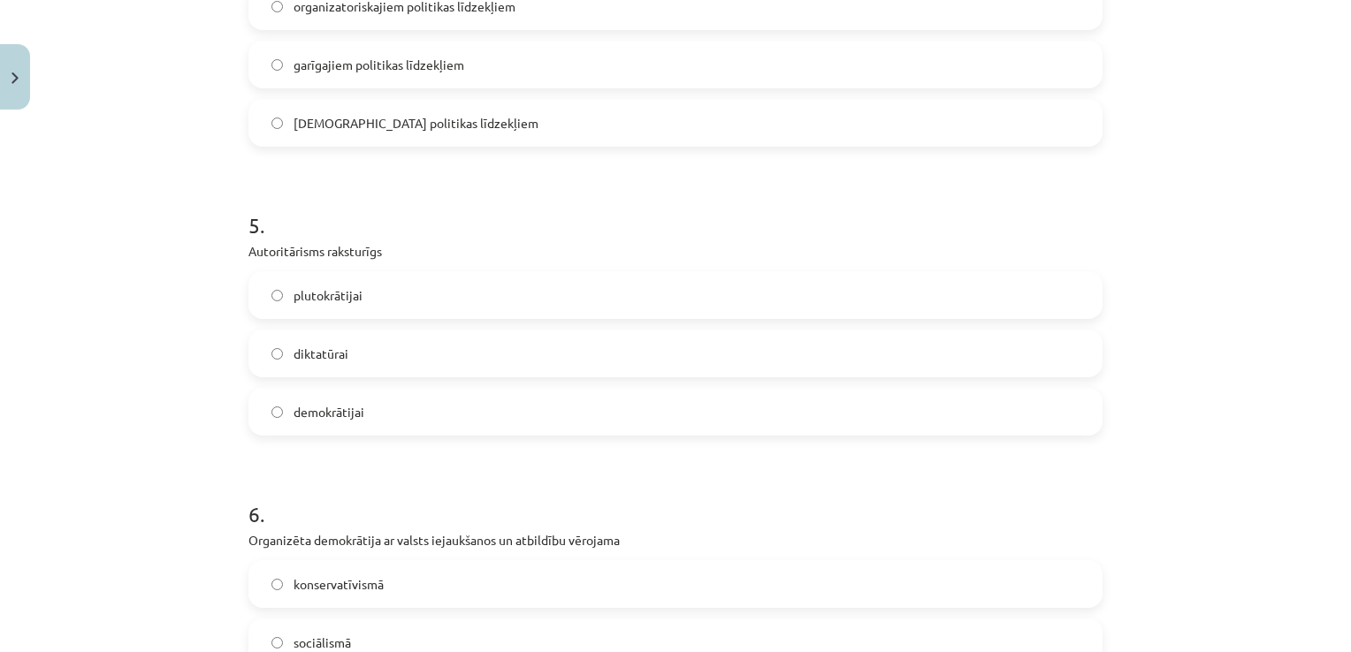
click at [977, 362] on label "diktatūrai" at bounding box center [675, 353] width 850 height 44
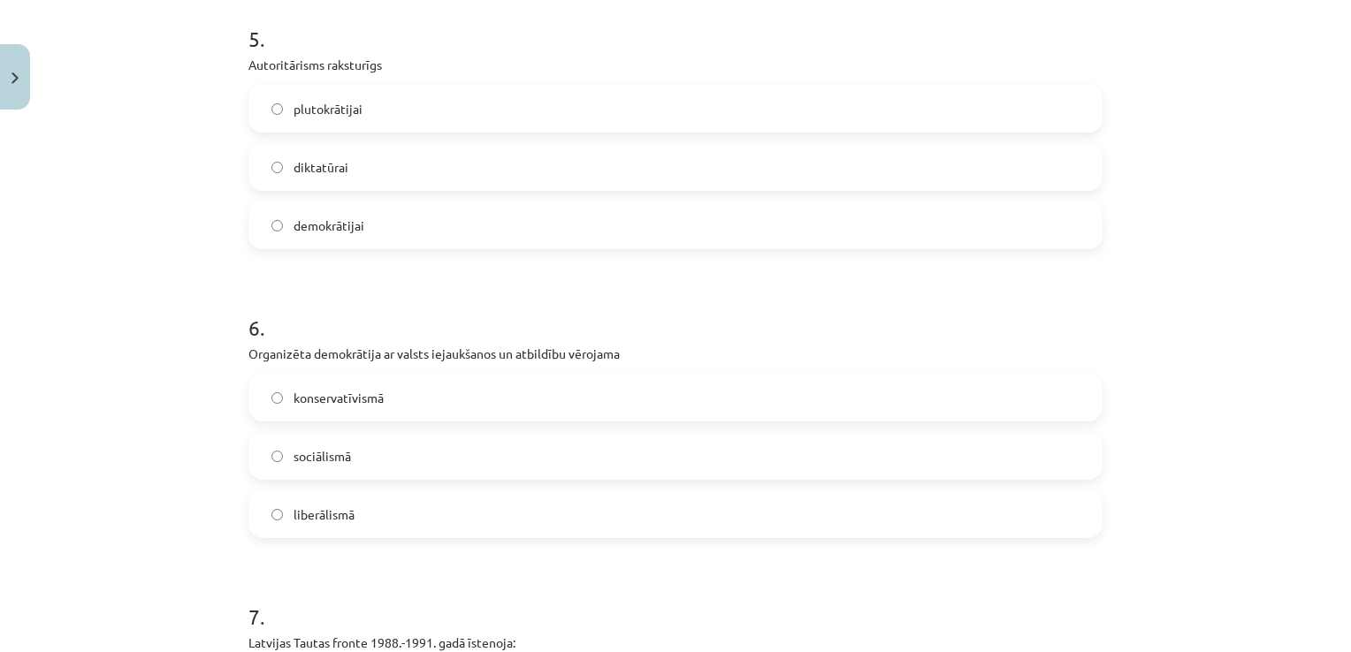
scroll to position [1503, 0]
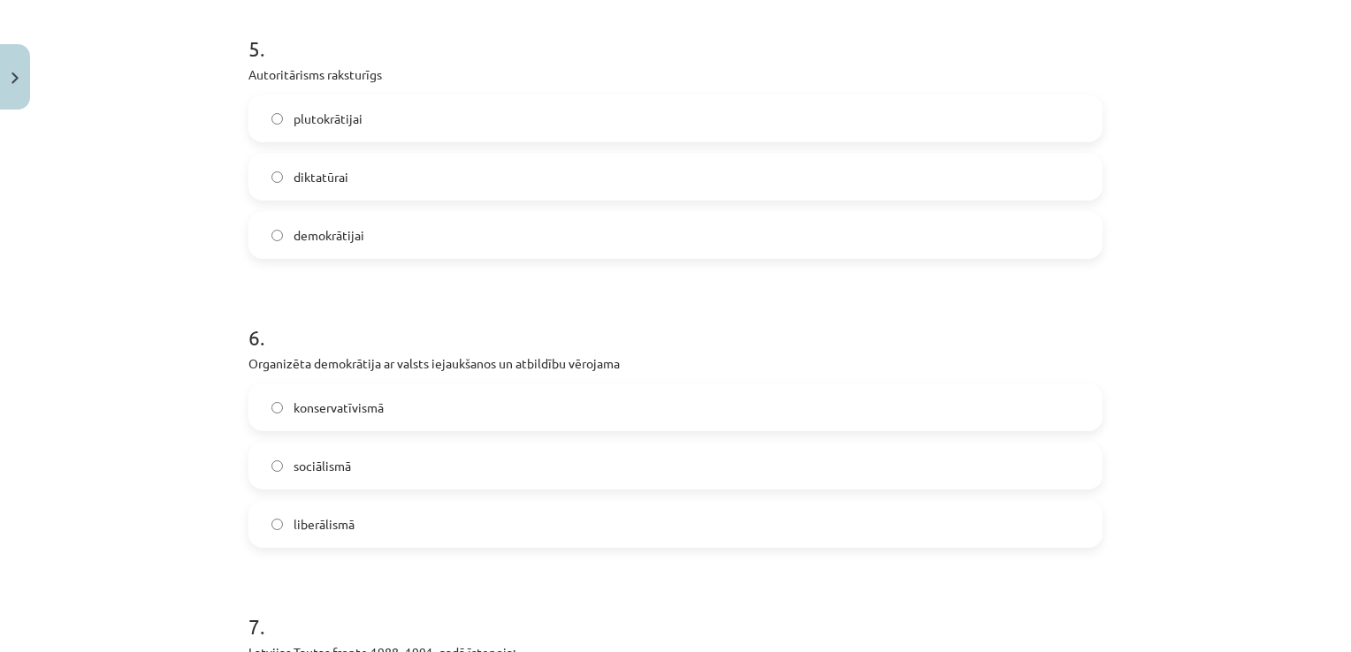
click at [573, 474] on label "sociālismā" at bounding box center [675, 466] width 850 height 44
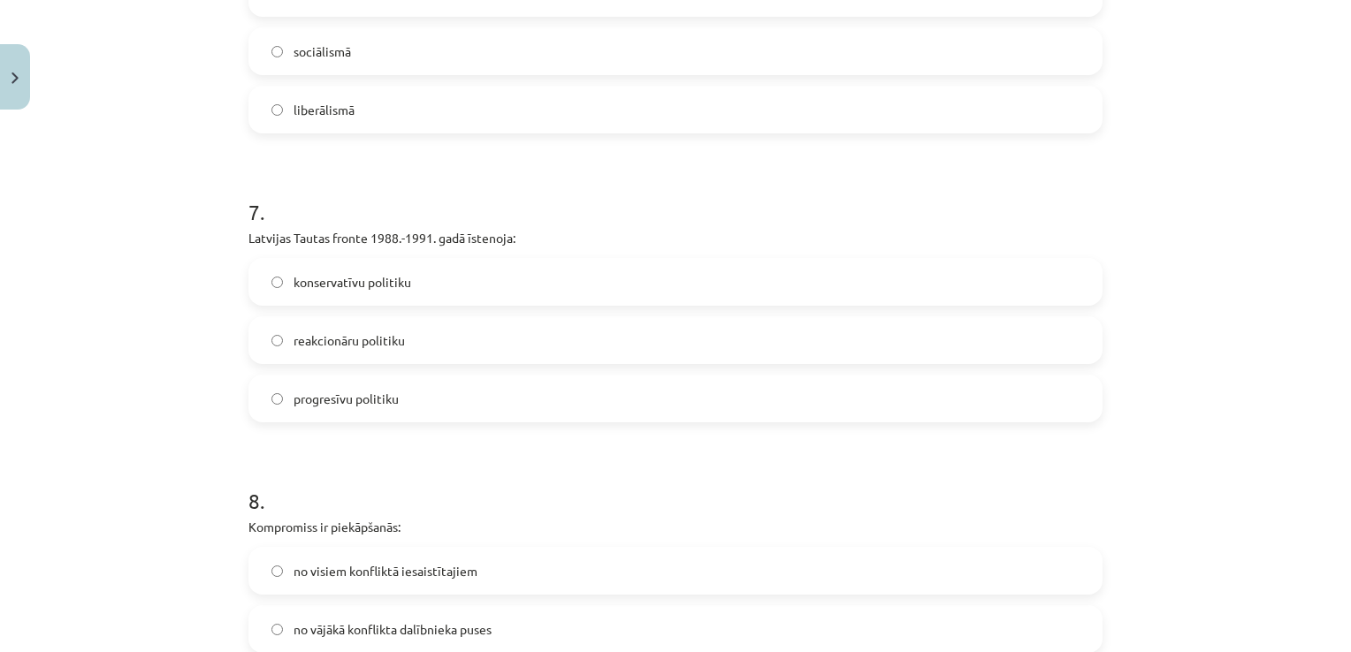
scroll to position [1944, 0]
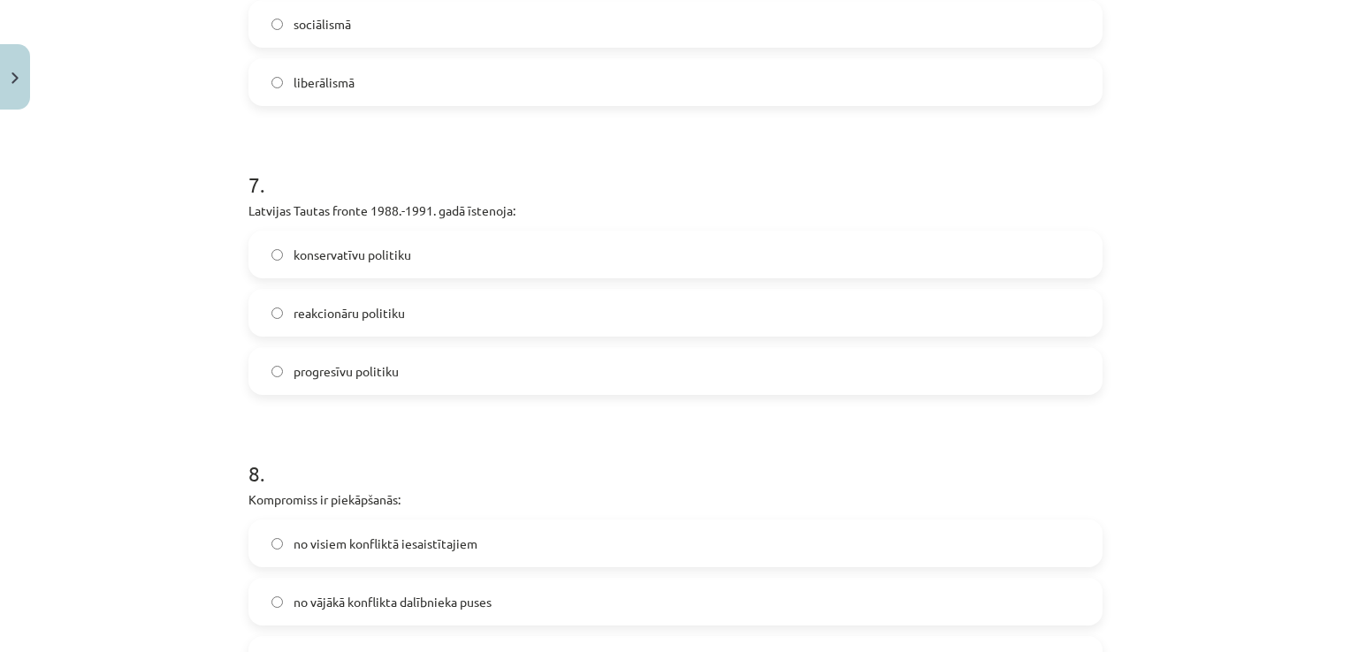
click at [581, 361] on label "progresīvu politiku" at bounding box center [675, 371] width 850 height 44
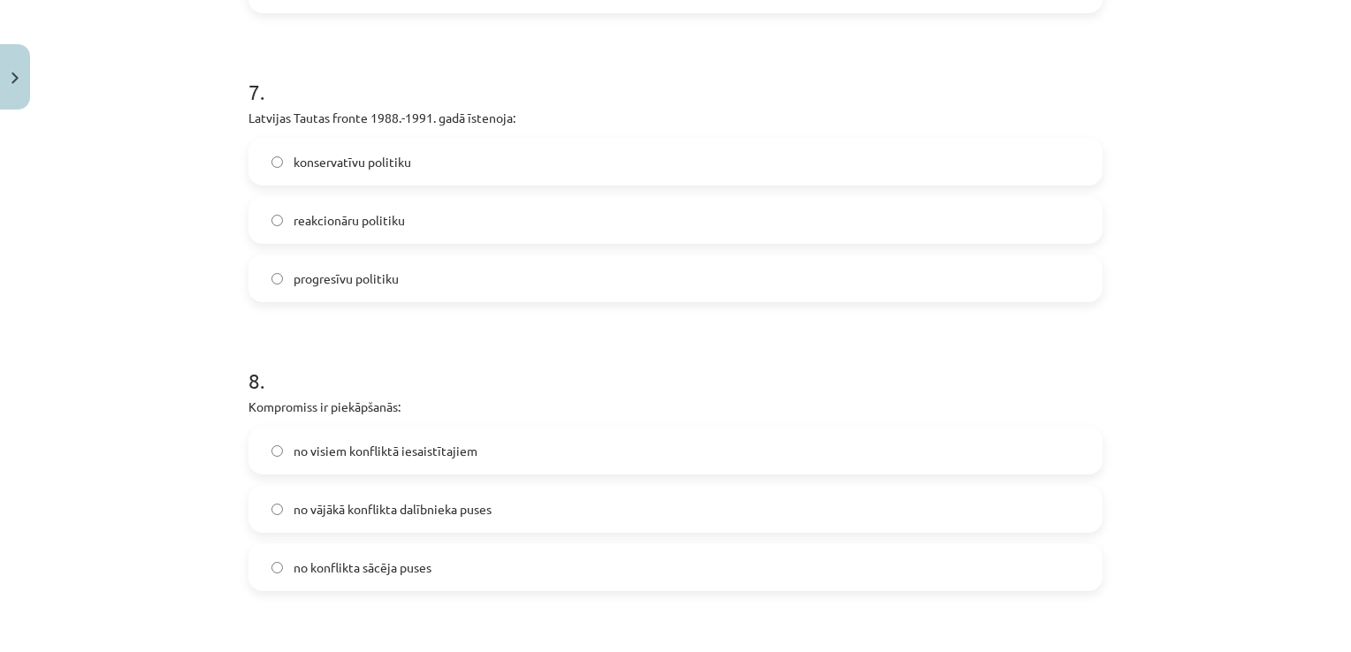
scroll to position [2121, 0]
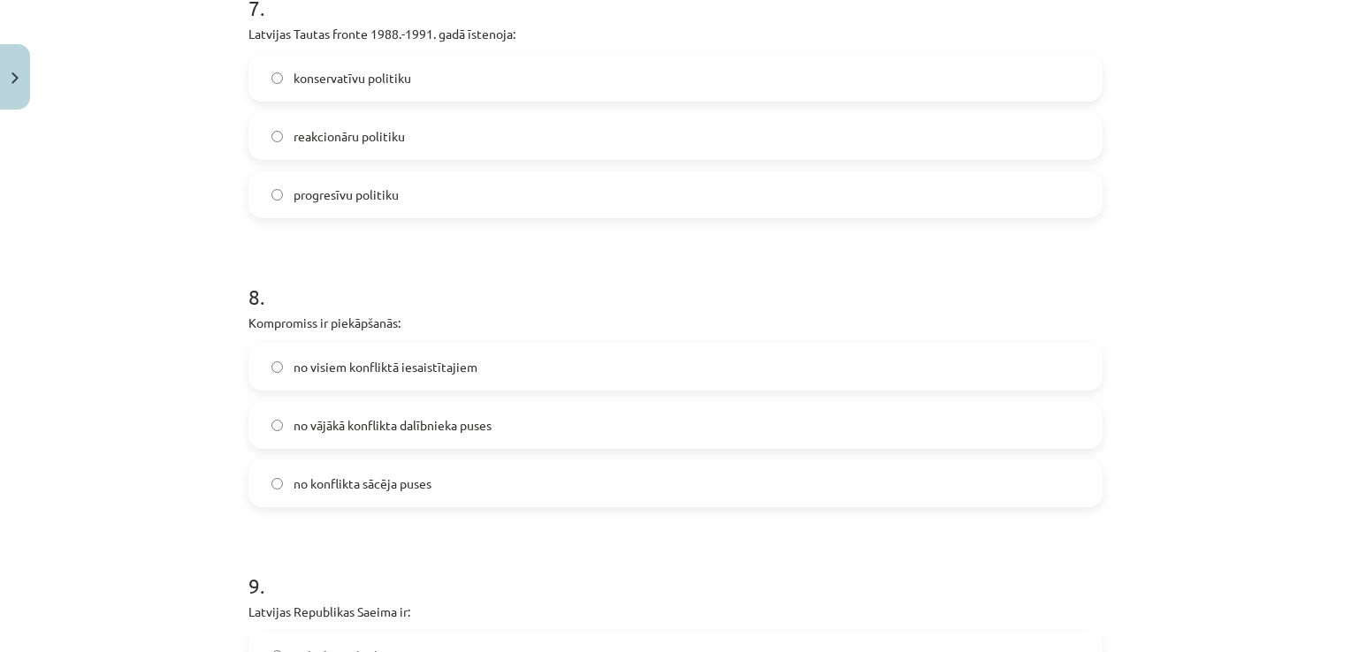
click at [472, 374] on label "no visiem konfliktā iesaistītajiem" at bounding box center [675, 367] width 850 height 44
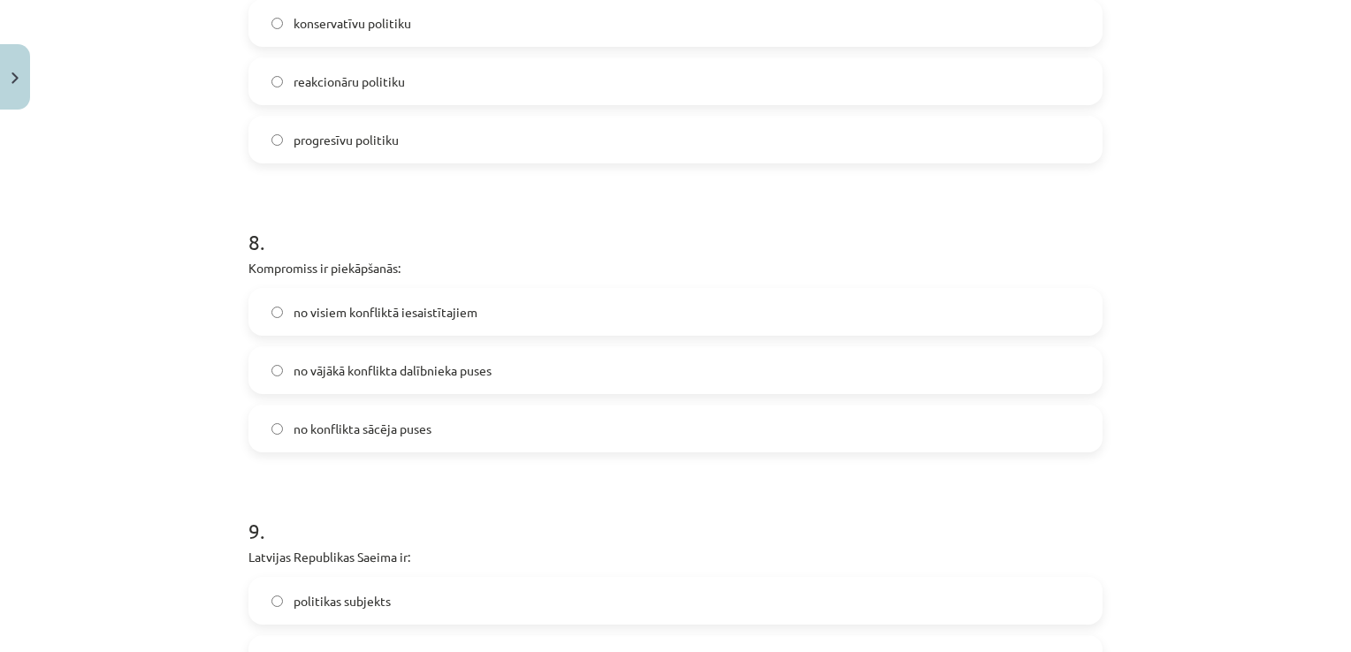
scroll to position [2386, 0]
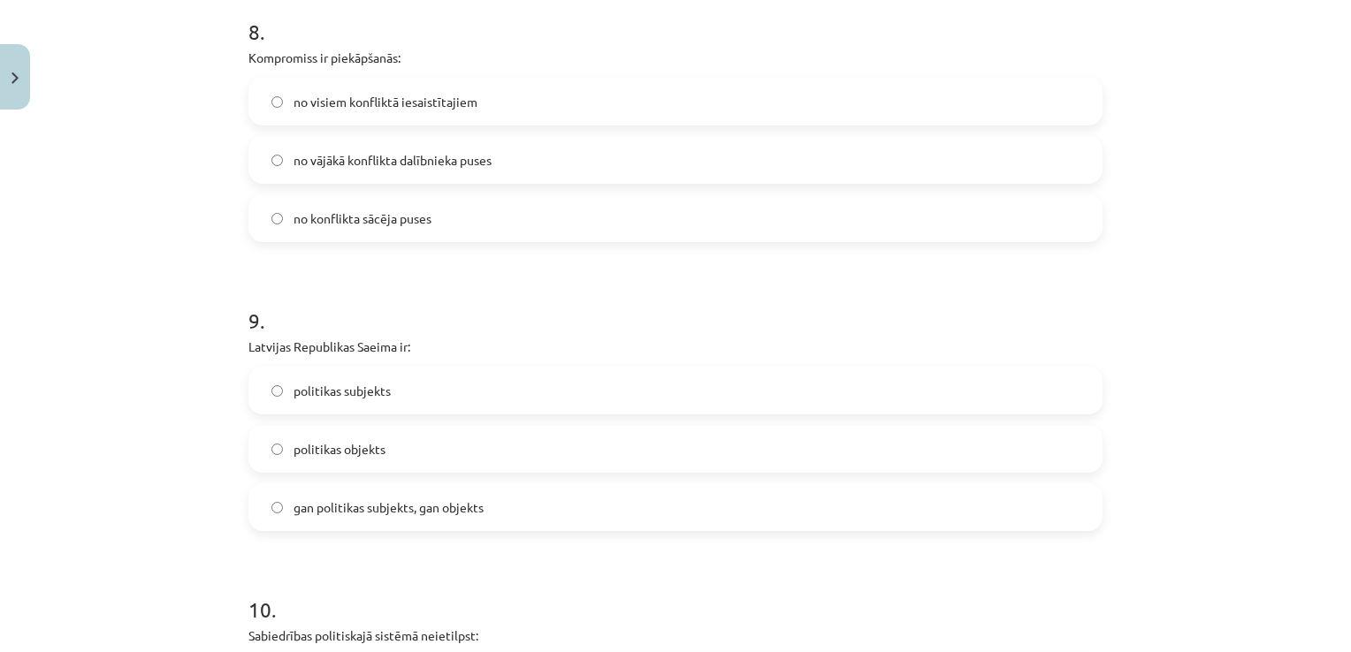
click at [463, 494] on label "gan politikas subjekts, gan objekts" at bounding box center [675, 507] width 850 height 44
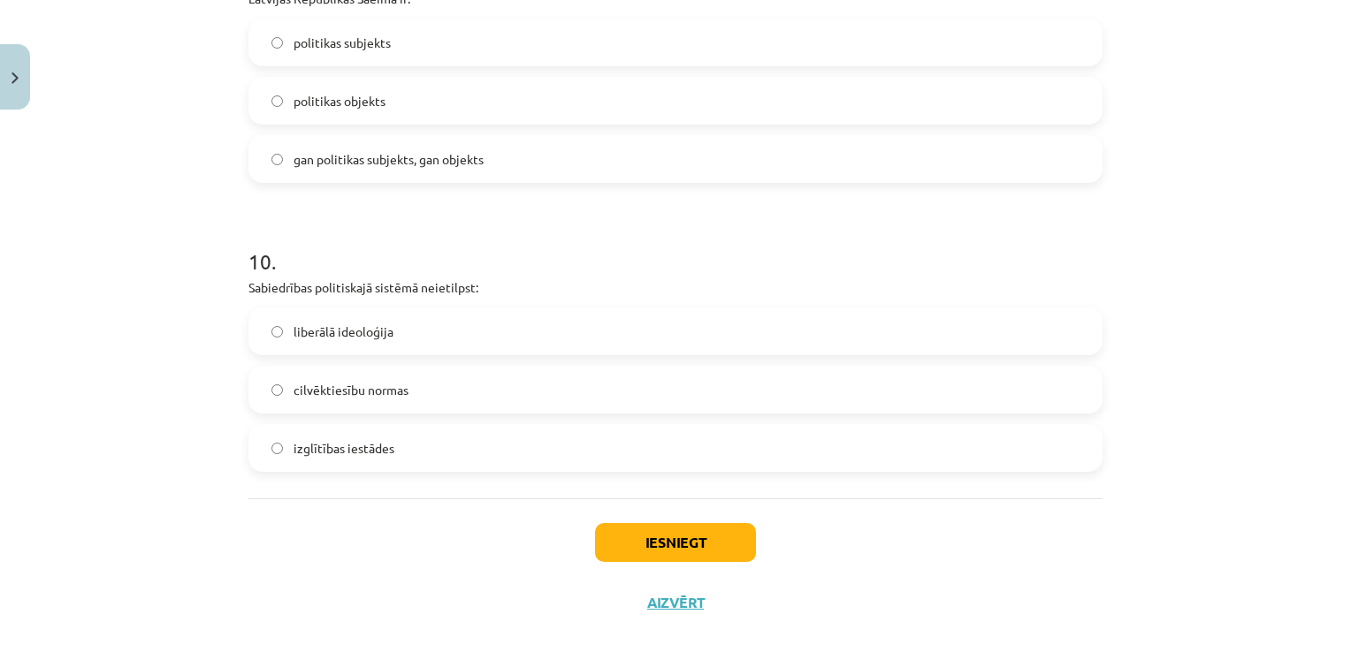
scroll to position [2740, 0]
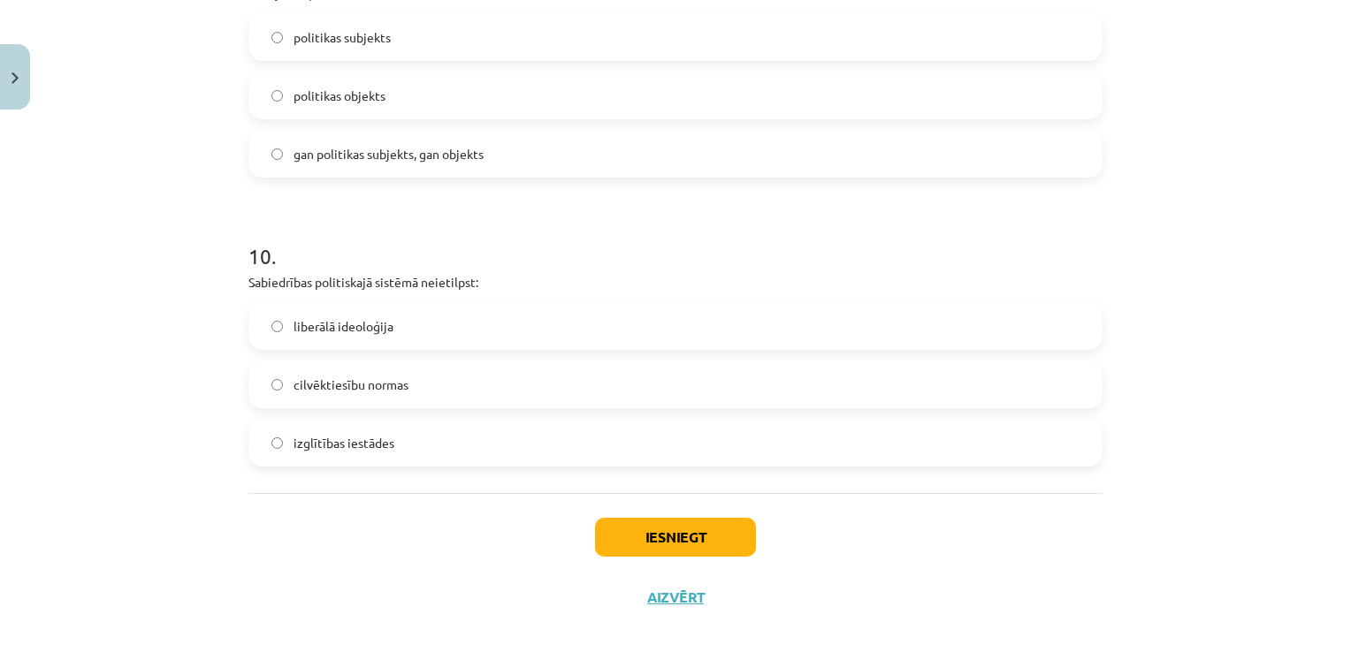
click at [403, 450] on label "izglītības iestādes" at bounding box center [675, 443] width 850 height 44
click at [675, 536] on button "Iesniegt" at bounding box center [675, 537] width 161 height 39
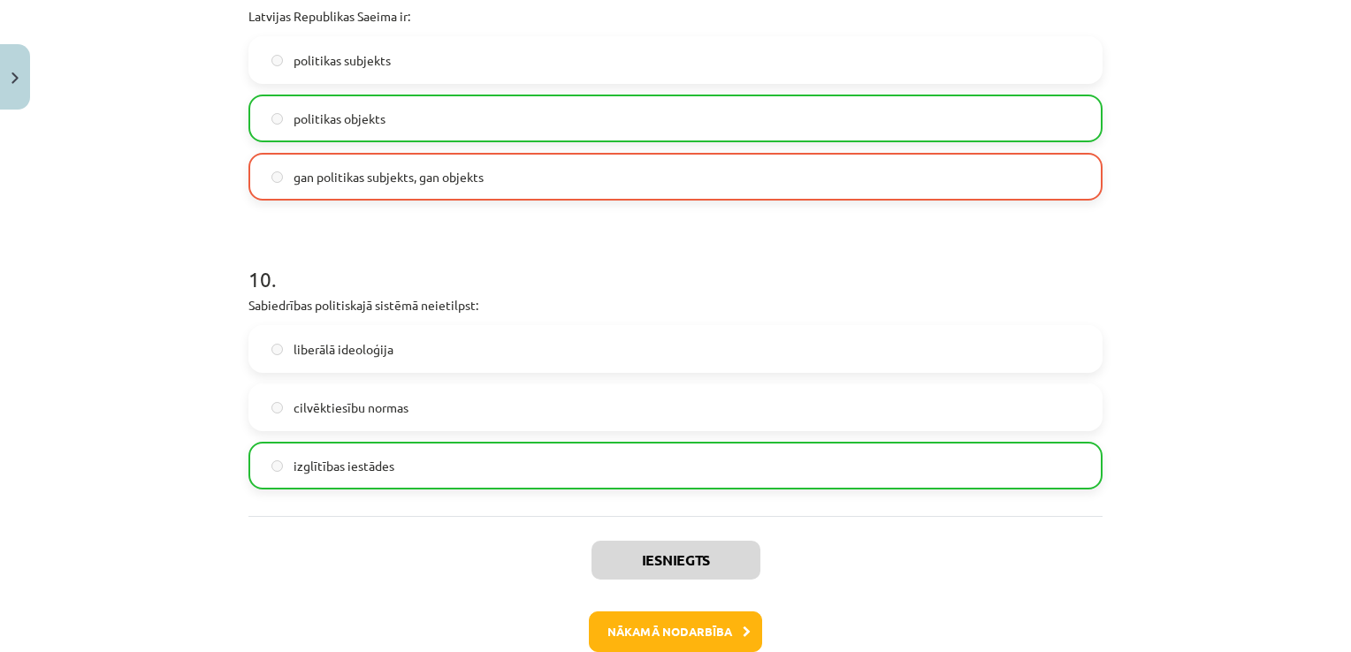
scroll to position [2814, 0]
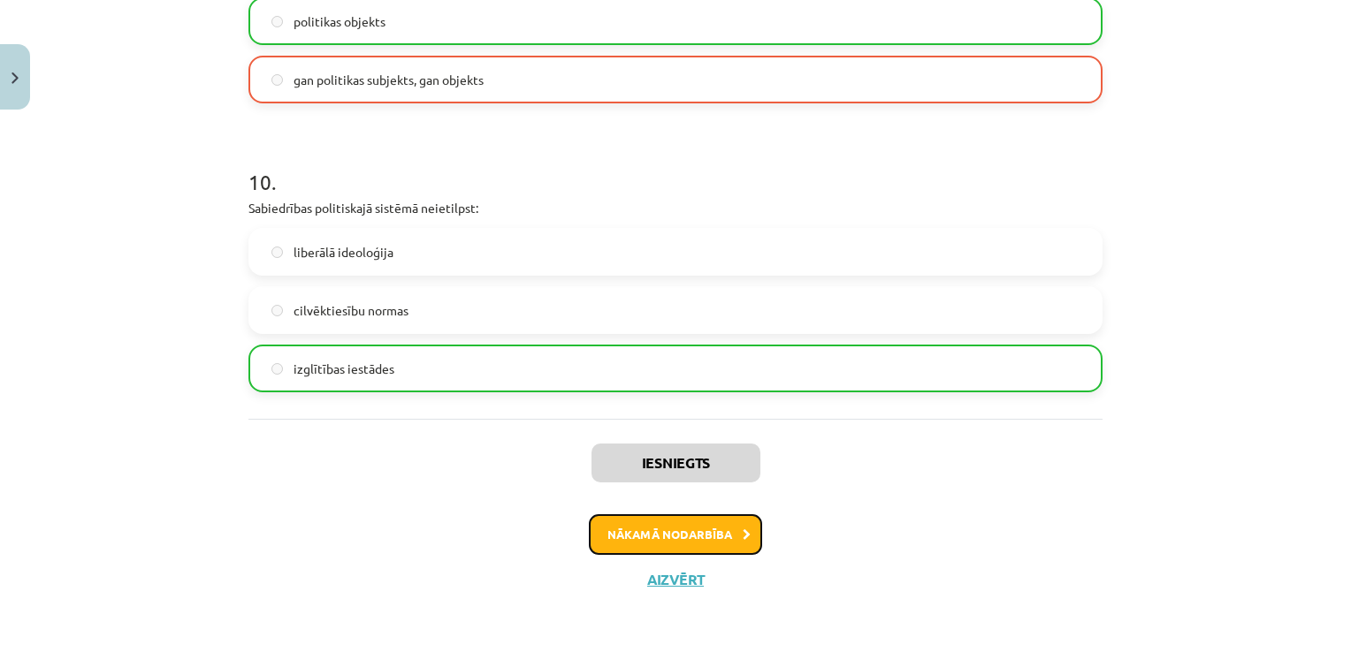
click at [678, 534] on button "Nākamā nodarbība" at bounding box center [675, 534] width 173 height 41
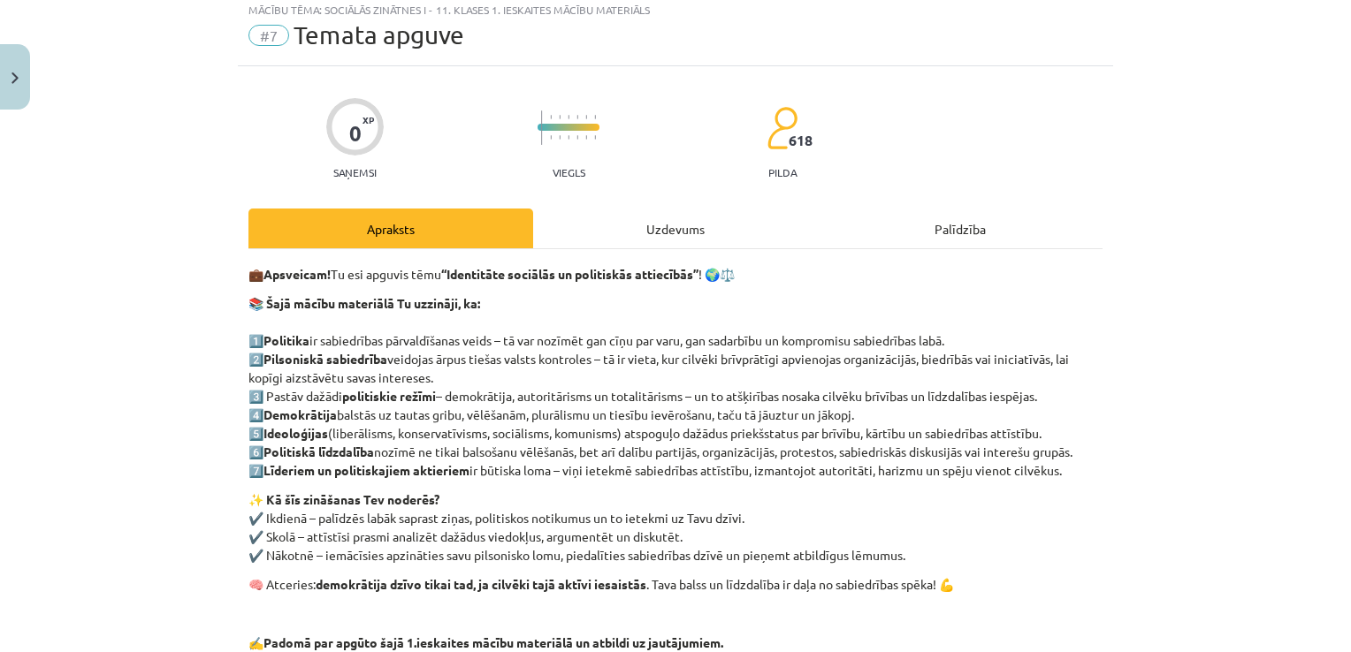
scroll to position [44, 0]
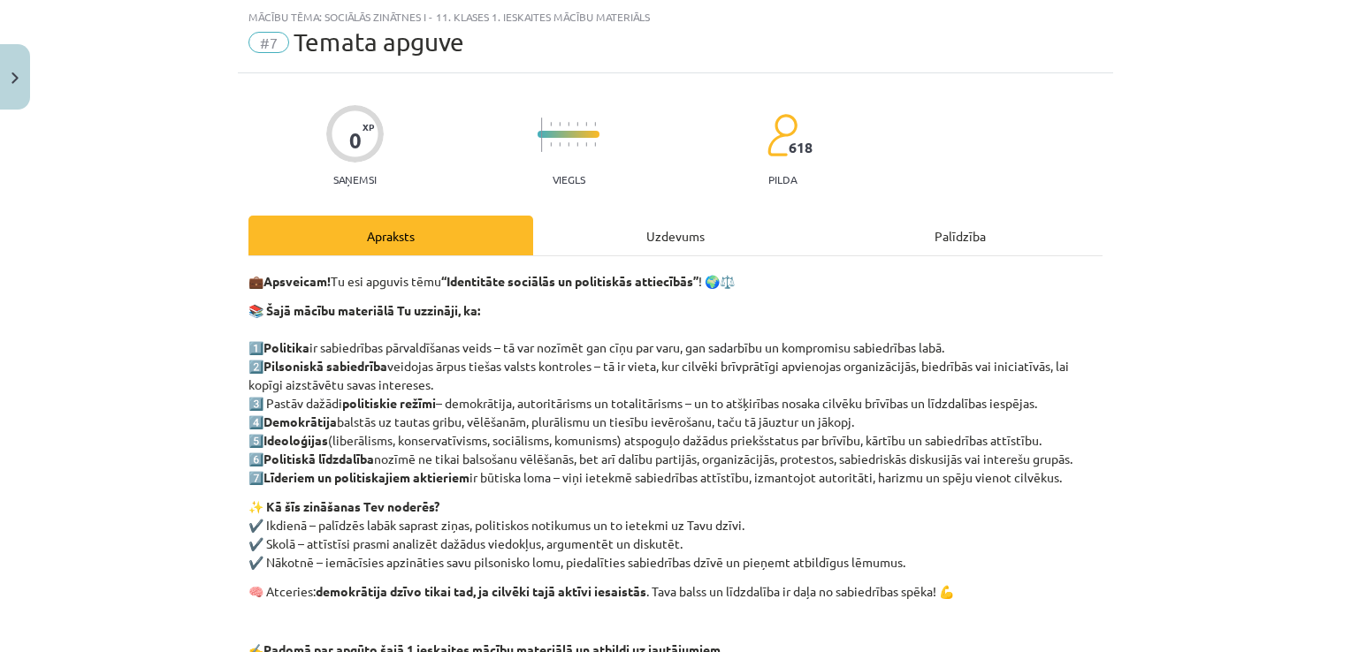
click at [700, 228] on div "Uzdevums" at bounding box center [675, 236] width 285 height 40
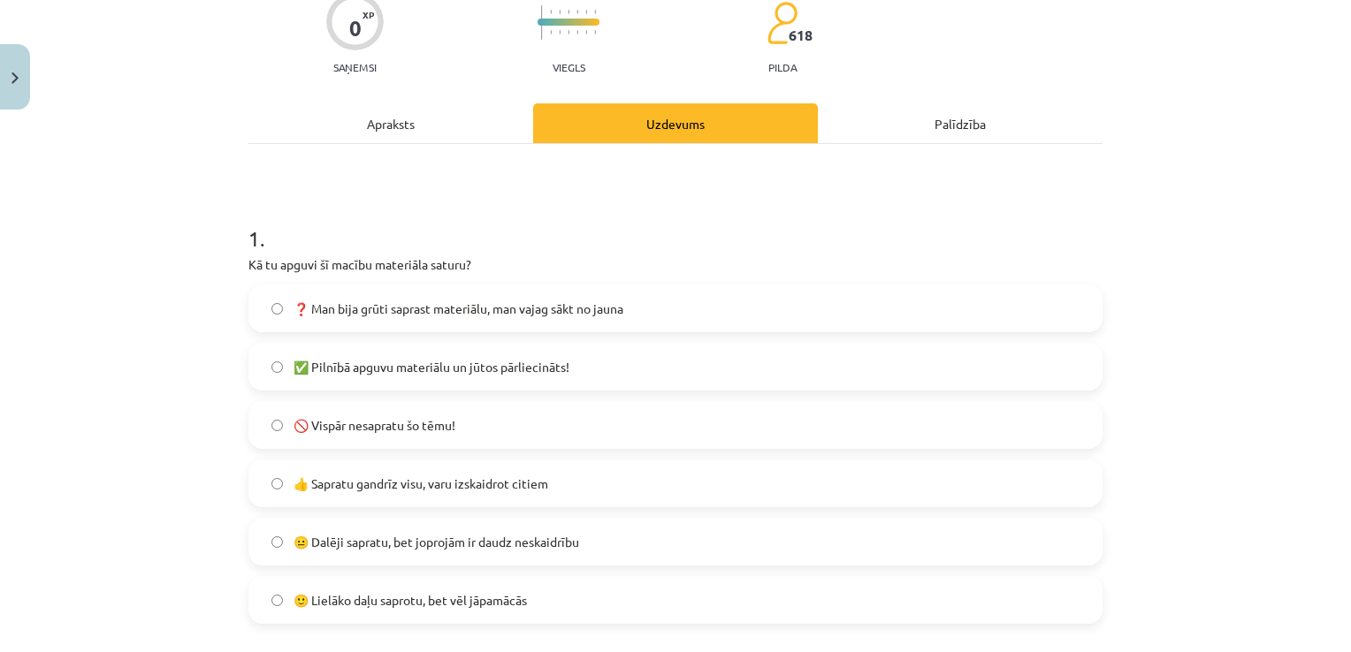
scroll to position [309, 0]
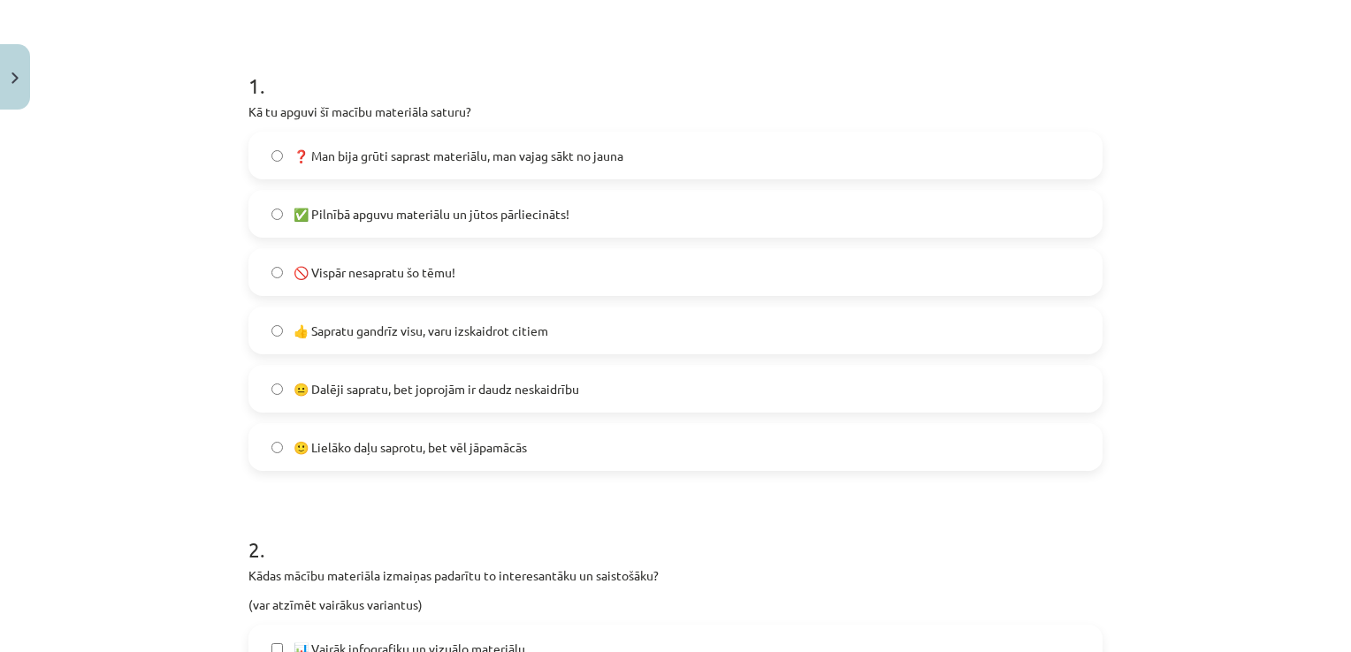
click at [590, 439] on label "🙂 Lielāko daļu saprotu, bet vēl jāpamācās" at bounding box center [675, 447] width 850 height 44
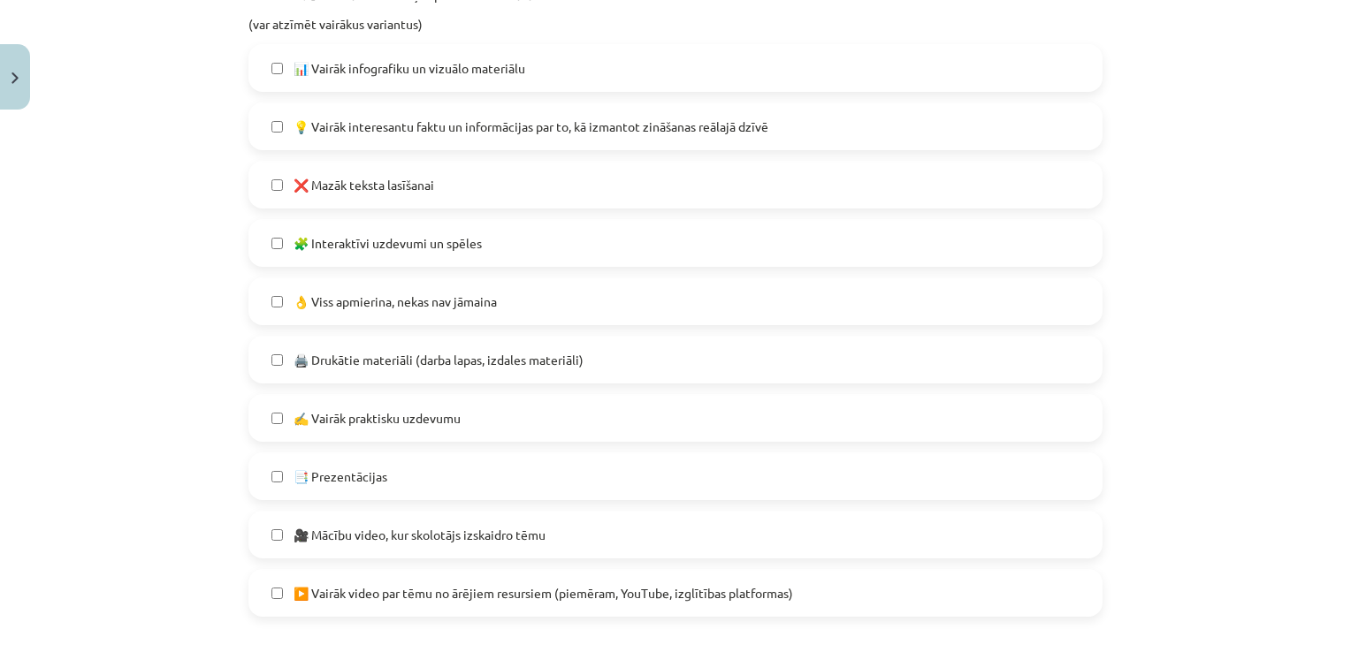
scroll to position [928, 0]
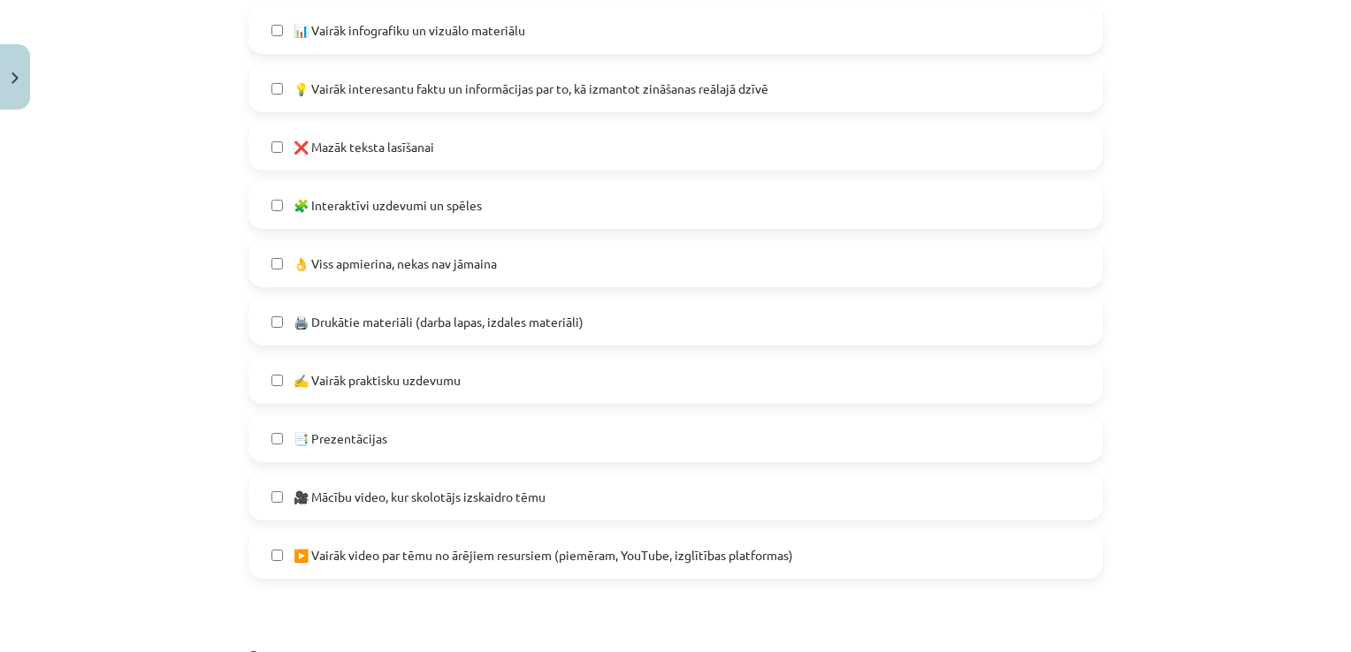
click at [527, 267] on label "👌 Viss apmierina, nekas nav jāmaina" at bounding box center [675, 263] width 850 height 44
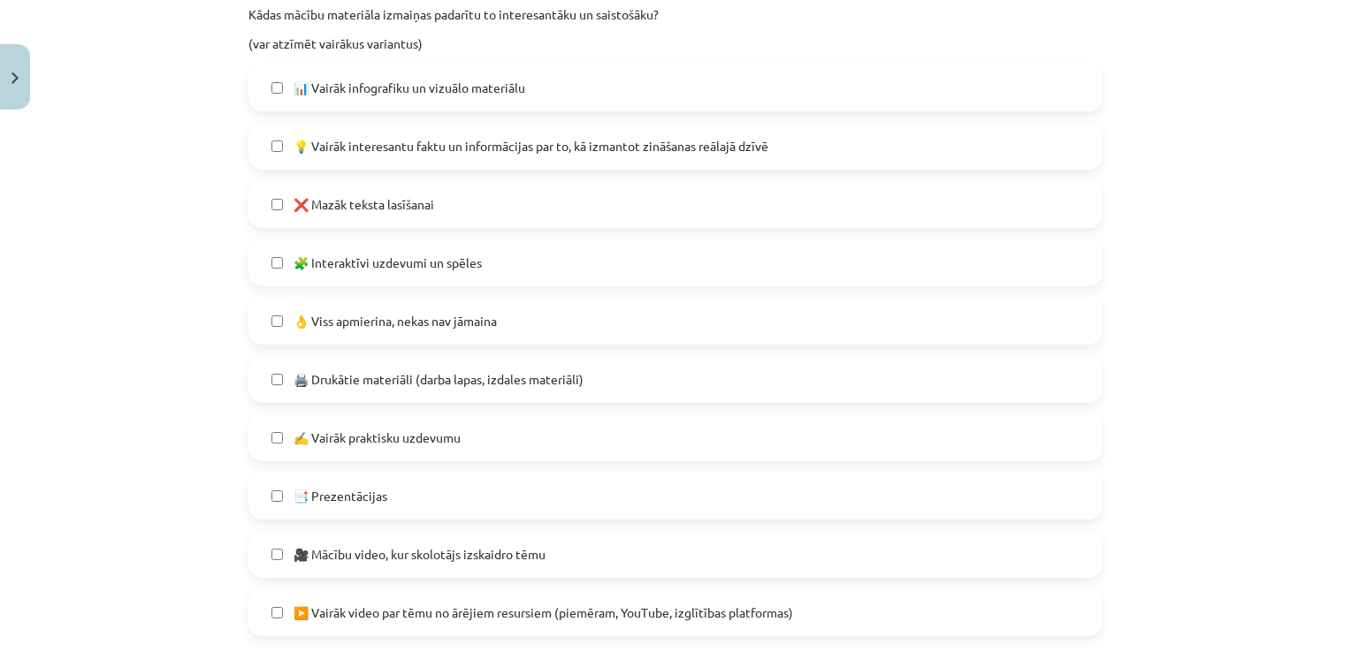
scroll to position [840, 0]
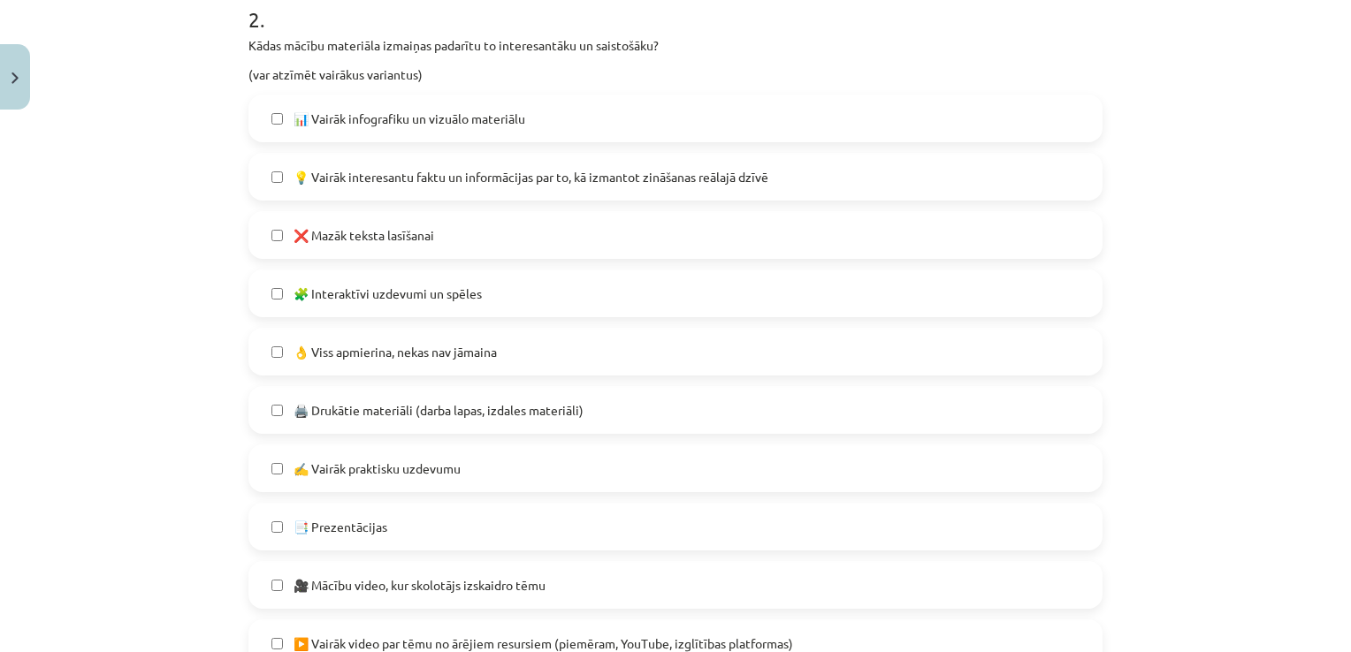
click at [671, 108] on label "📊 Vairāk infografiku un vizuālo materiālu" at bounding box center [675, 118] width 850 height 44
click at [782, 184] on label "💡 Vairāk interesantu faktu un informācijas par to, kā izmantot zināšanas reālaj…" at bounding box center [675, 177] width 850 height 44
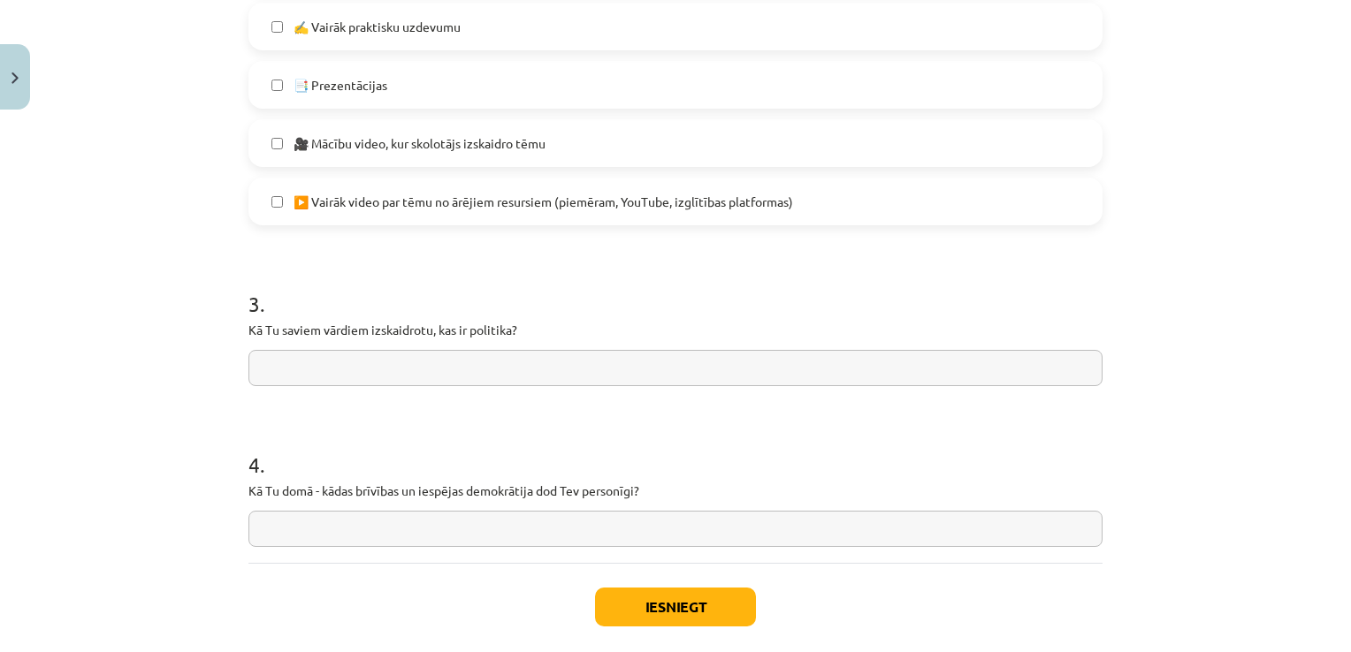
scroll to position [1370, 0]
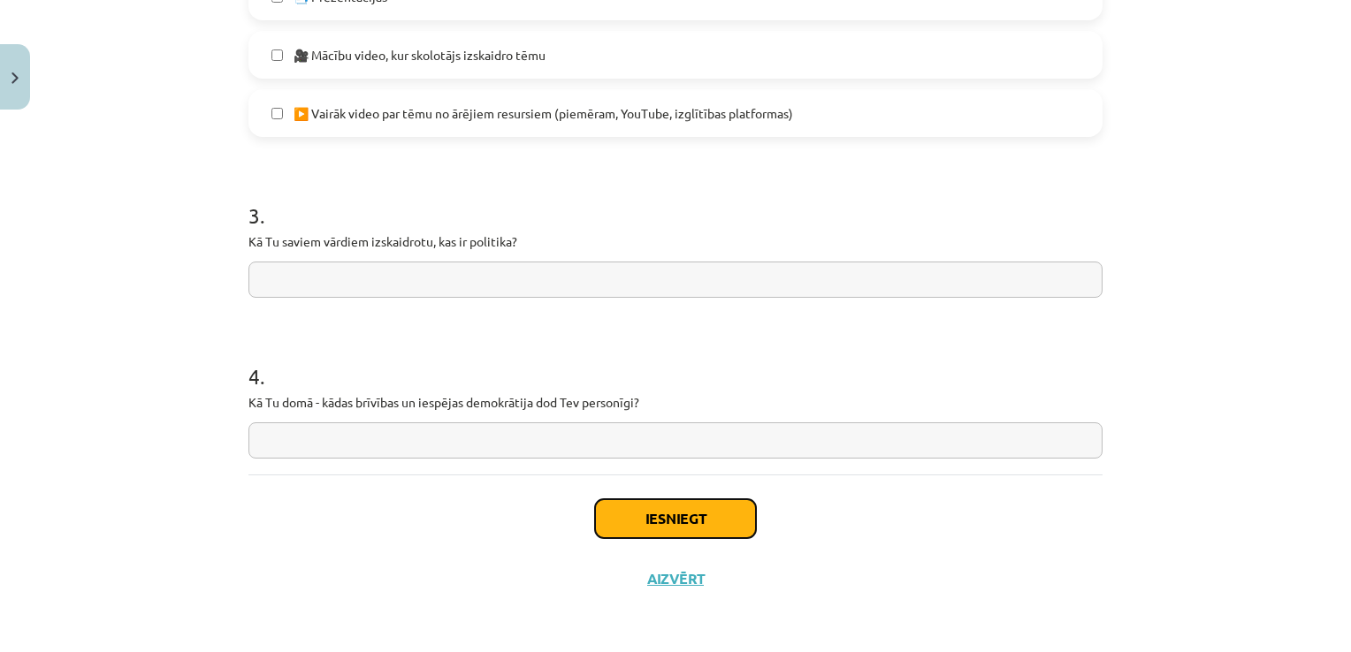
click at [643, 519] on button "Iesniegt" at bounding box center [675, 518] width 161 height 39
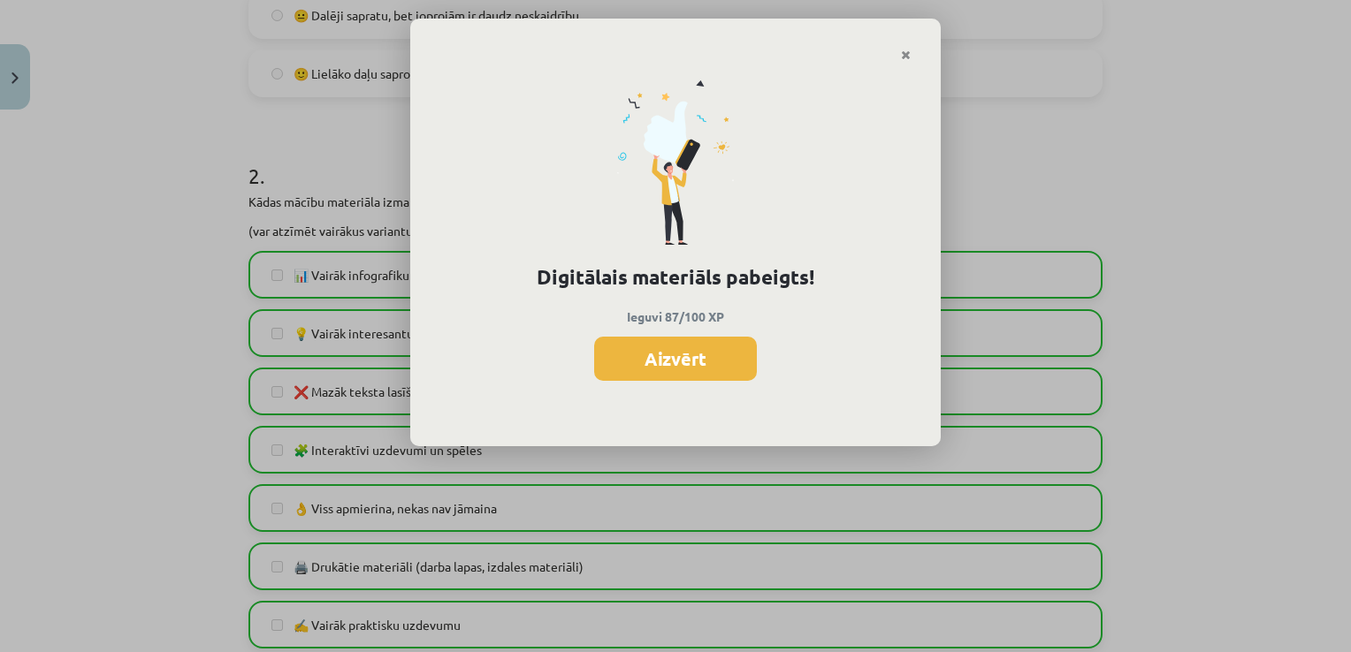
scroll to position [751, 0]
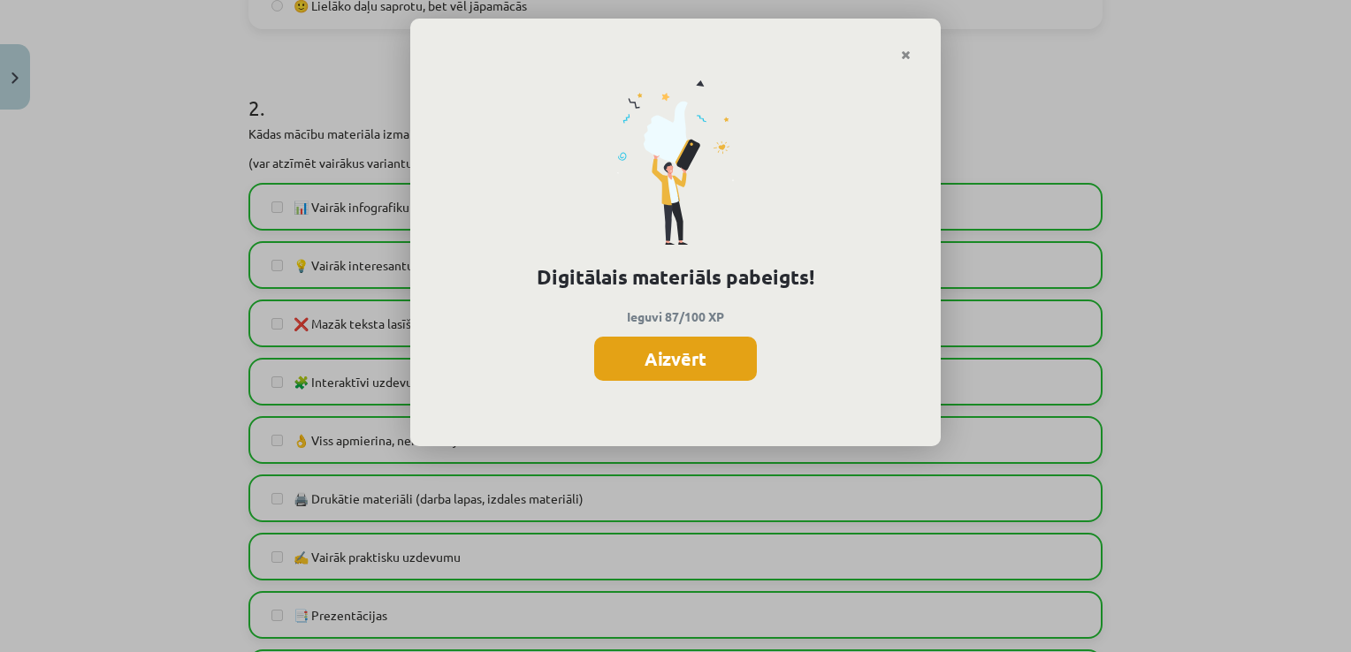
click at [671, 364] on button "Aizvērt" at bounding box center [675, 359] width 163 height 44
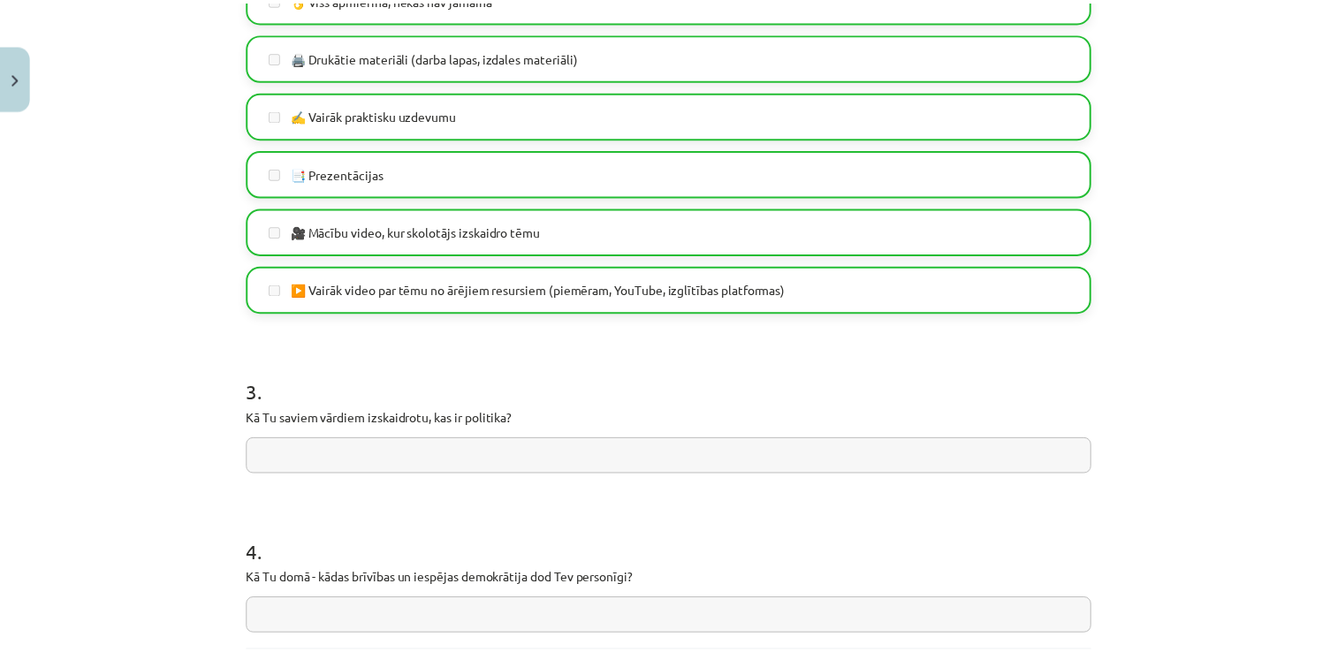
scroll to position [1370, 0]
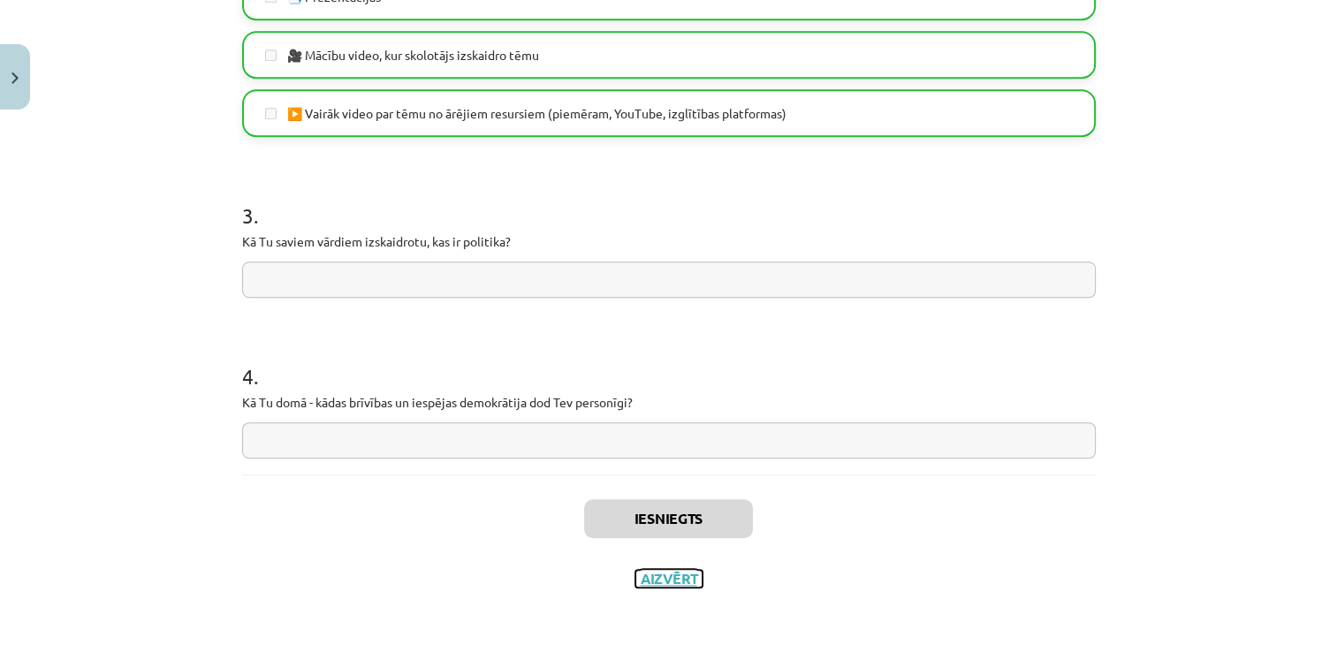
click at [662, 578] on button "Aizvērt" at bounding box center [668, 579] width 67 height 18
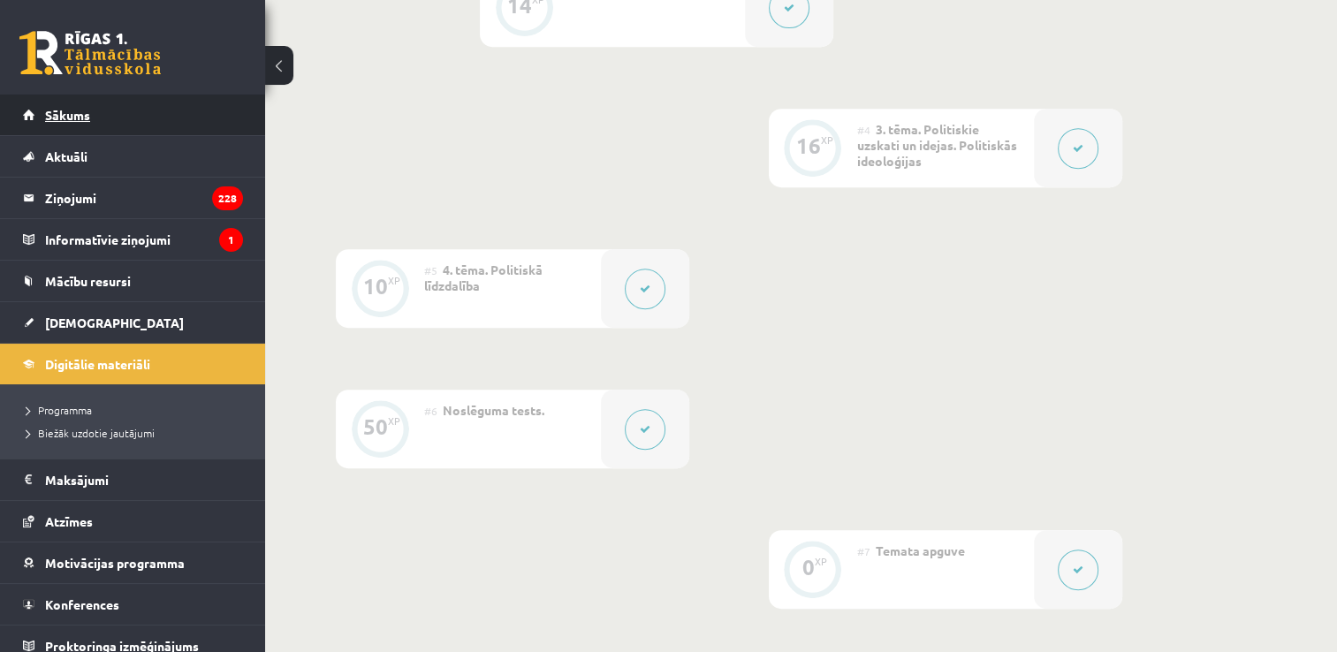
click at [51, 128] on link "Sākums" at bounding box center [133, 115] width 220 height 41
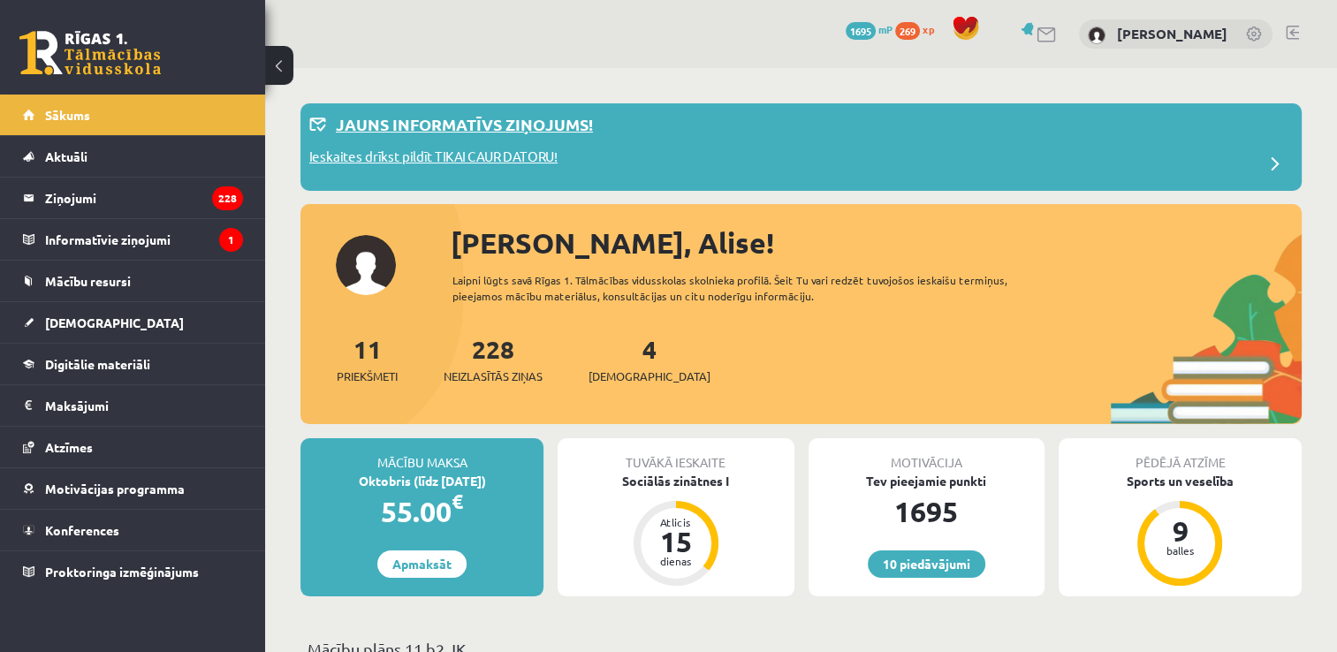
click at [523, 160] on p "Ieskaites drīkst pildīt TIKAI CAUR DATORU!" at bounding box center [433, 159] width 248 height 25
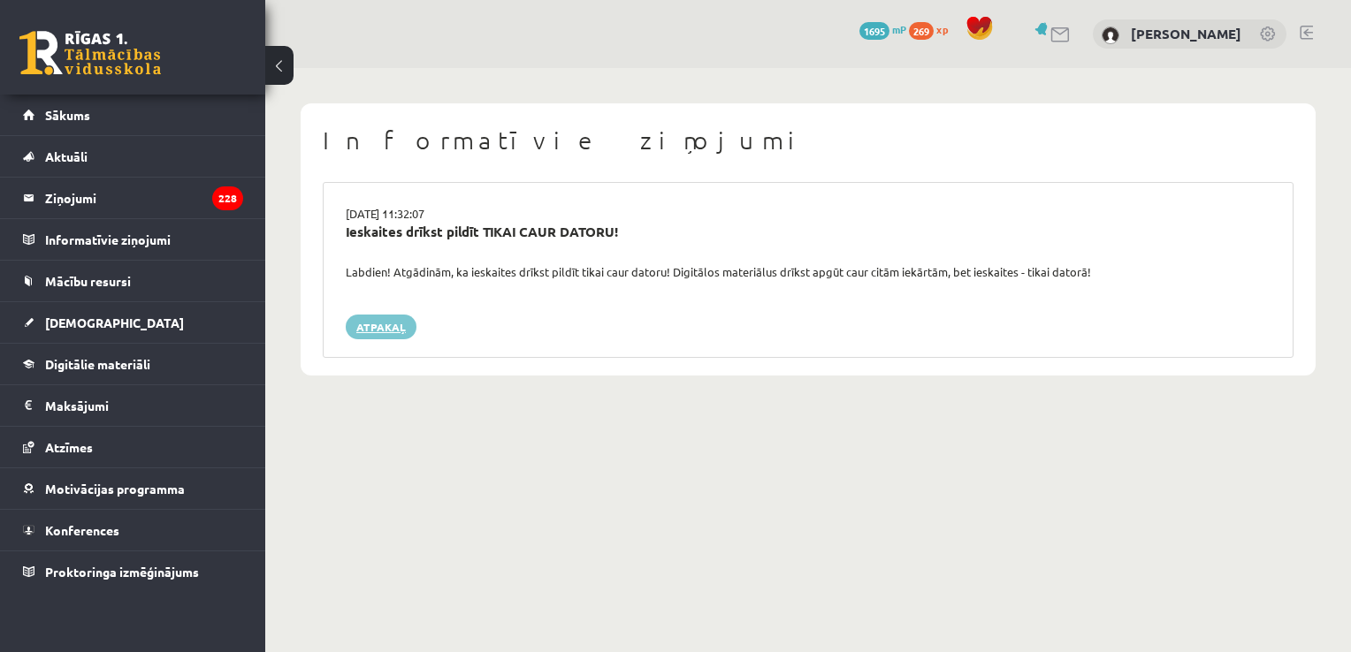
click at [349, 317] on link "Atpakaļ" at bounding box center [381, 327] width 71 height 25
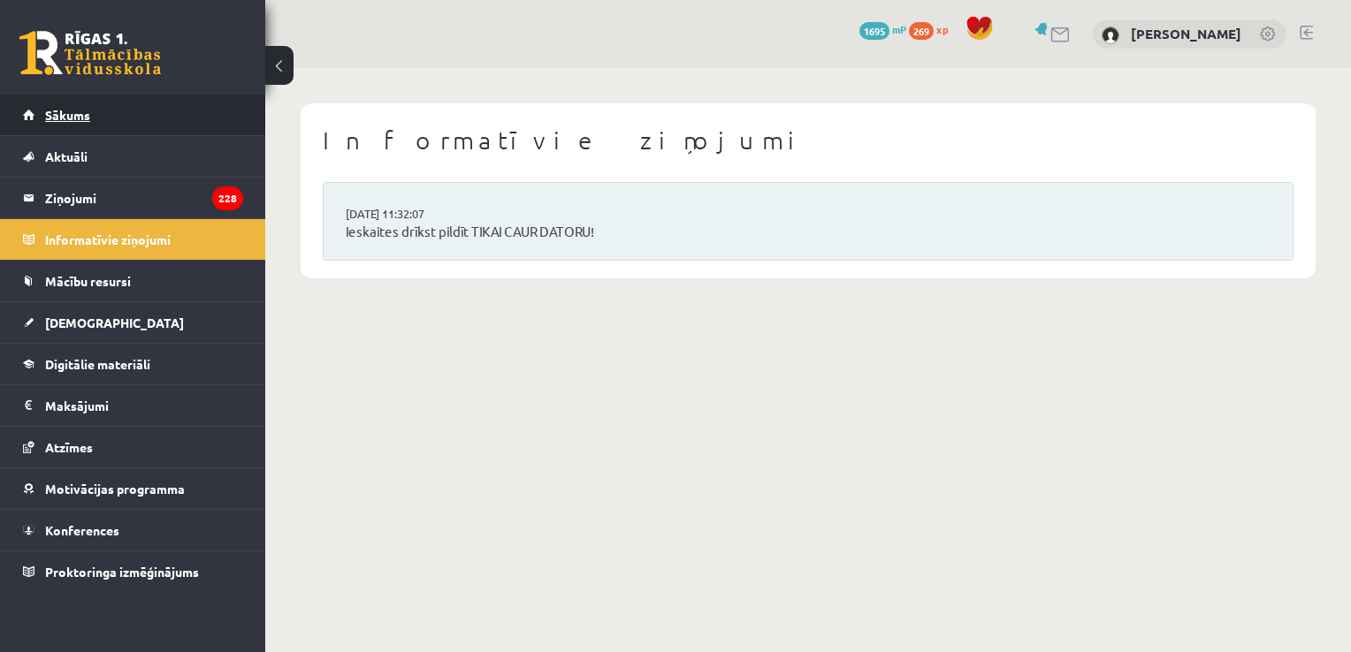
click at [110, 117] on link "Sākums" at bounding box center [133, 115] width 220 height 41
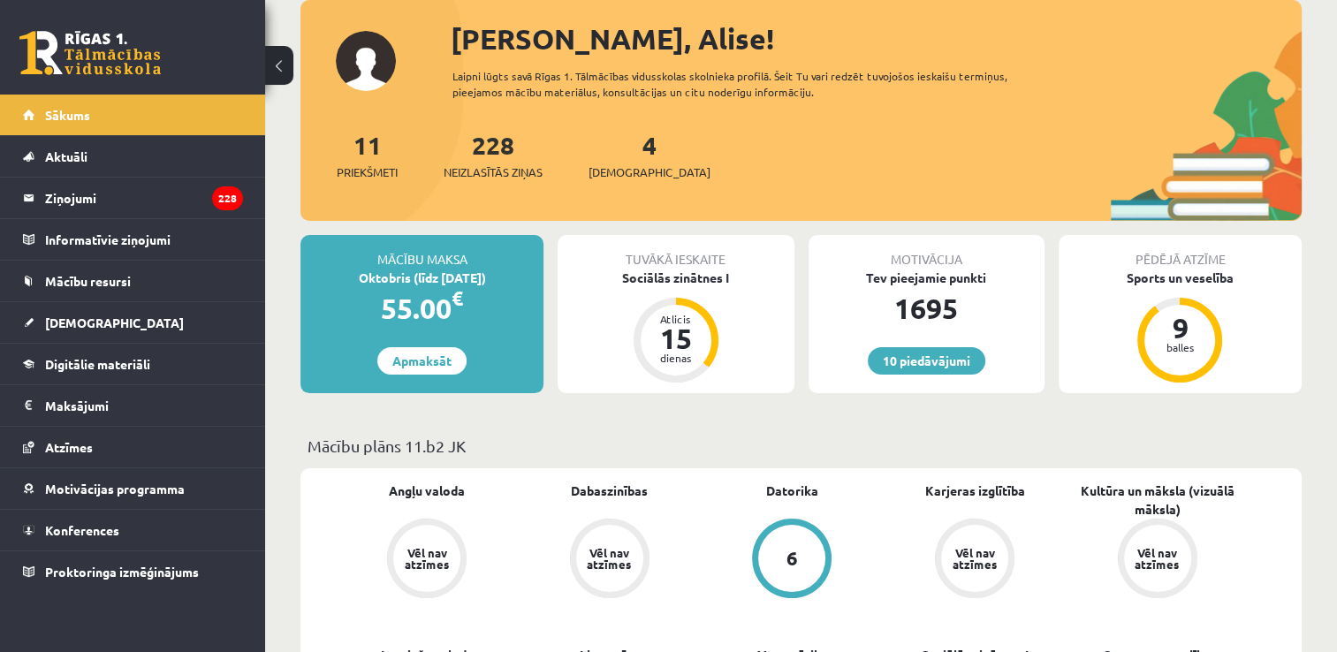
scroll to position [88, 0]
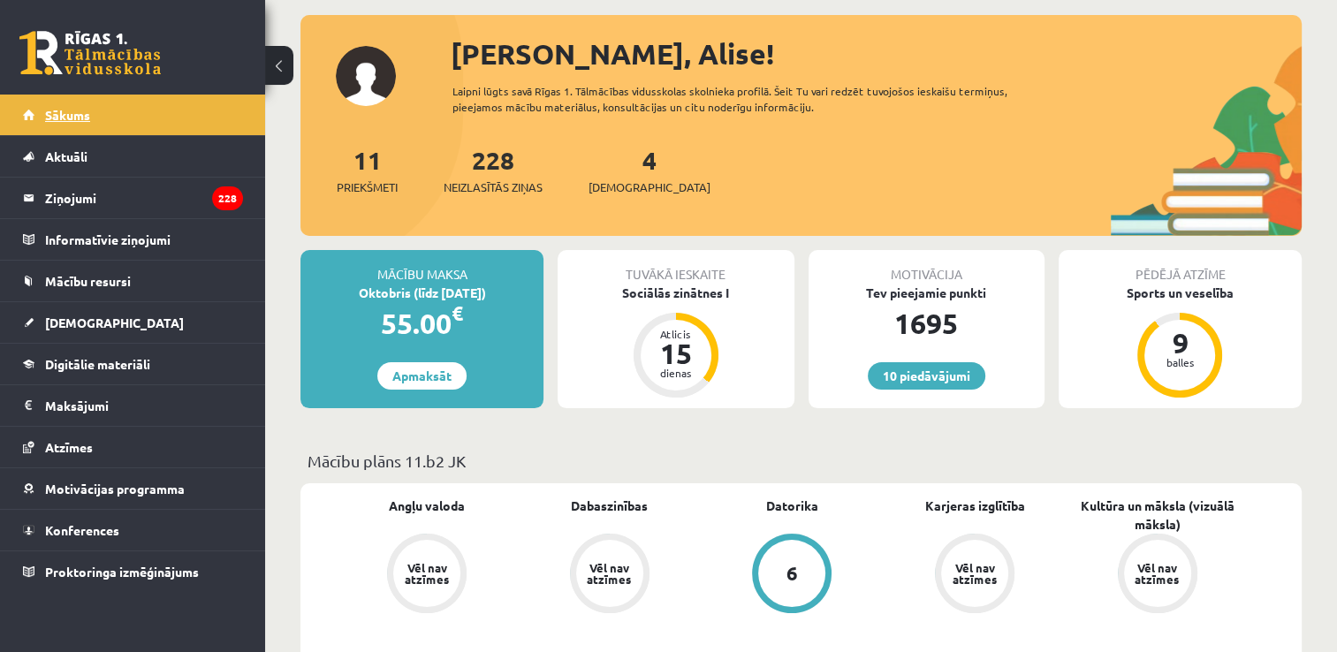
click at [97, 126] on link "Sākums" at bounding box center [133, 115] width 220 height 41
